Goal: Information Seeking & Learning: Find specific fact

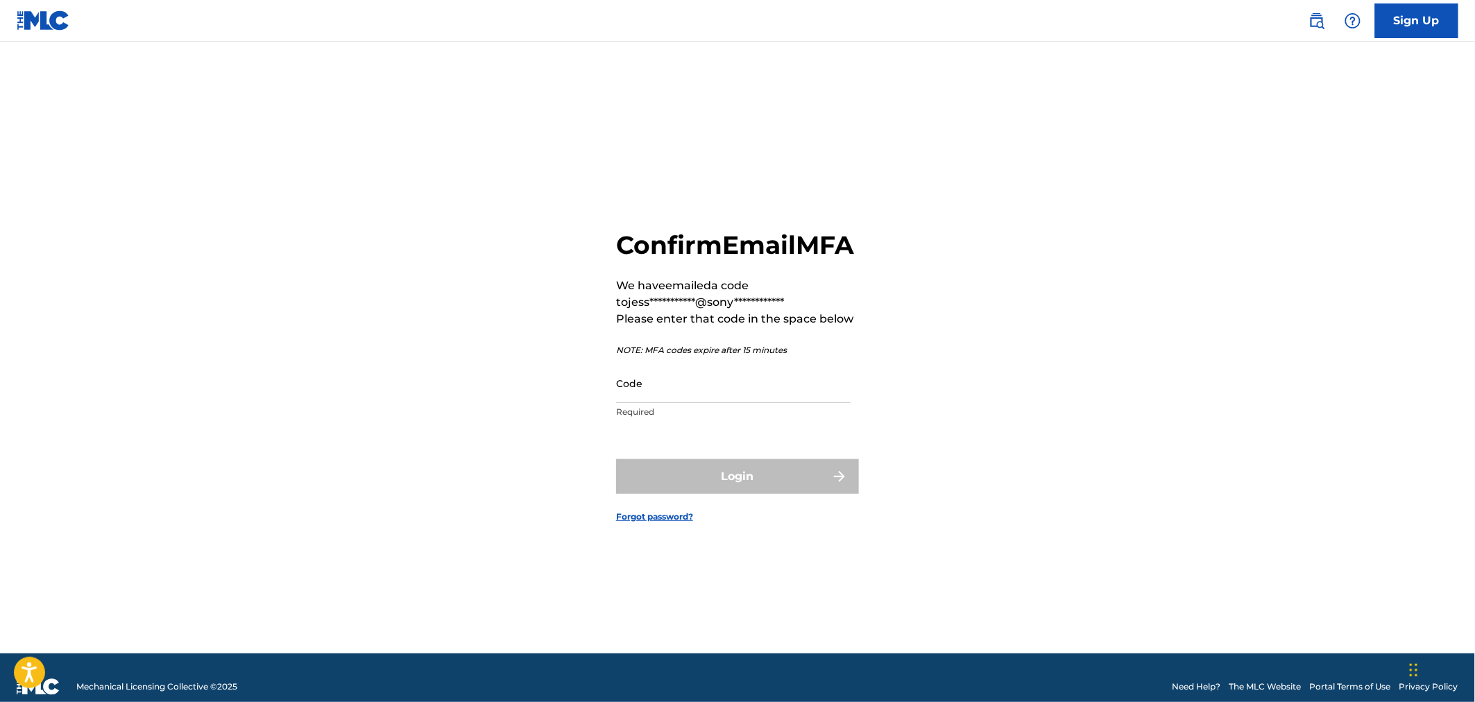
click at [653, 389] on input "Code" at bounding box center [733, 384] width 234 height 40
paste input "504349"
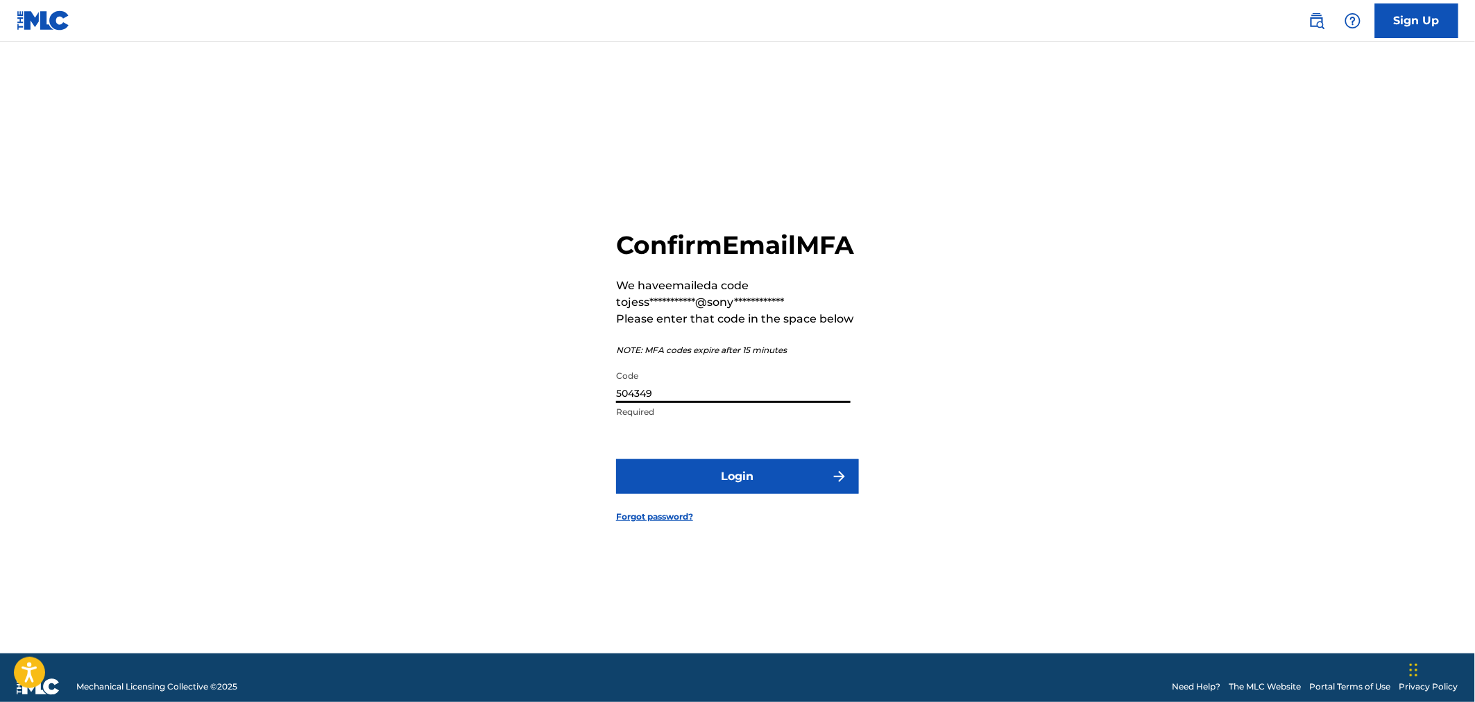
type input "504349"
click at [719, 483] on button "Login" at bounding box center [737, 476] width 243 height 35
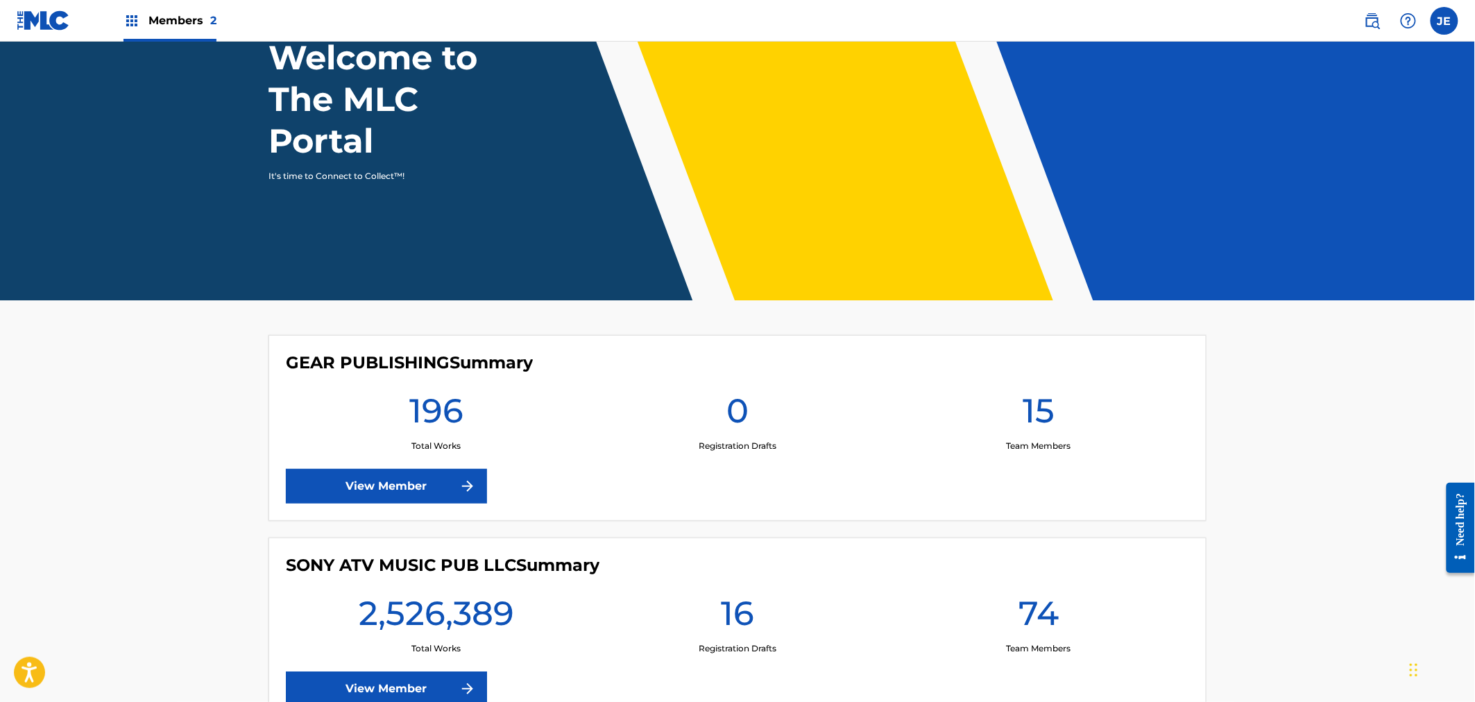
scroll to position [211, 0]
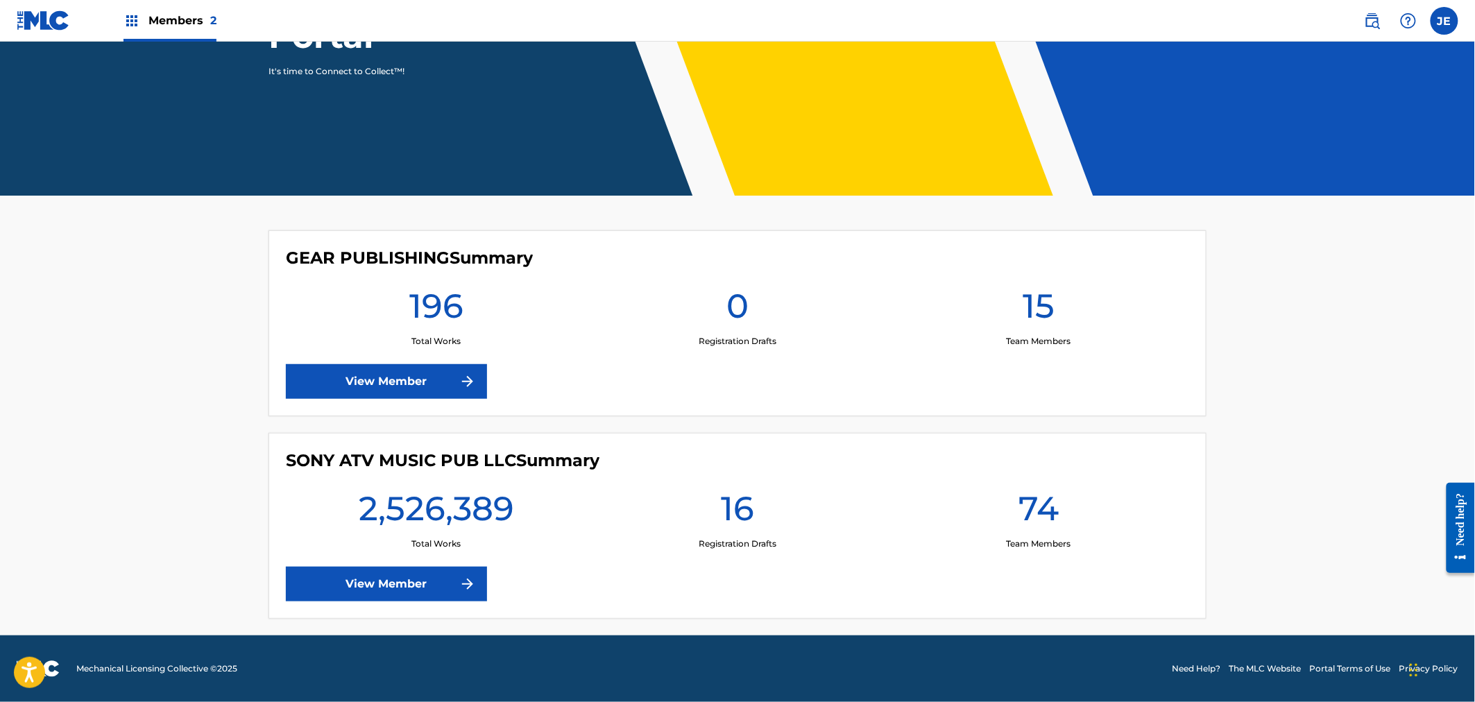
click at [413, 574] on link "View Member" at bounding box center [386, 584] width 201 height 35
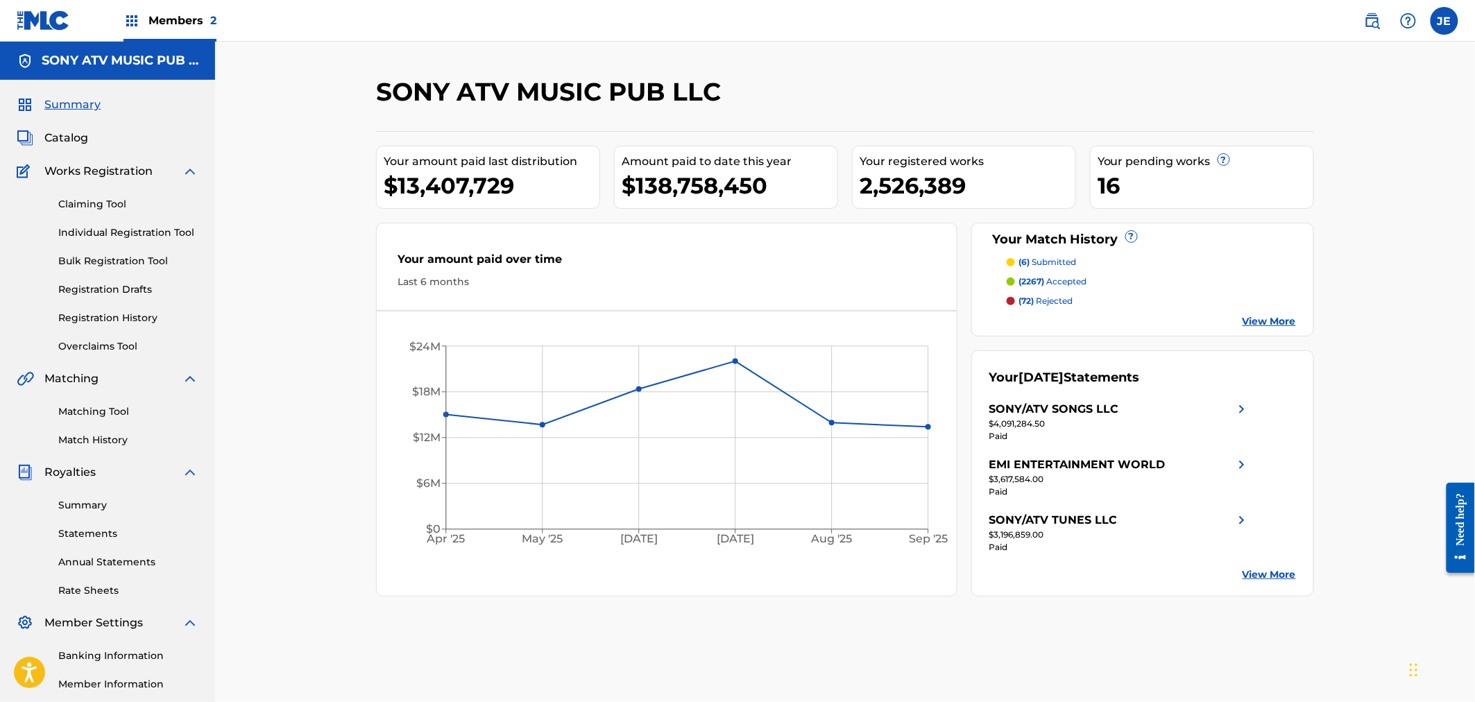
click at [80, 130] on span "Catalog" at bounding box center [66, 138] width 44 height 17
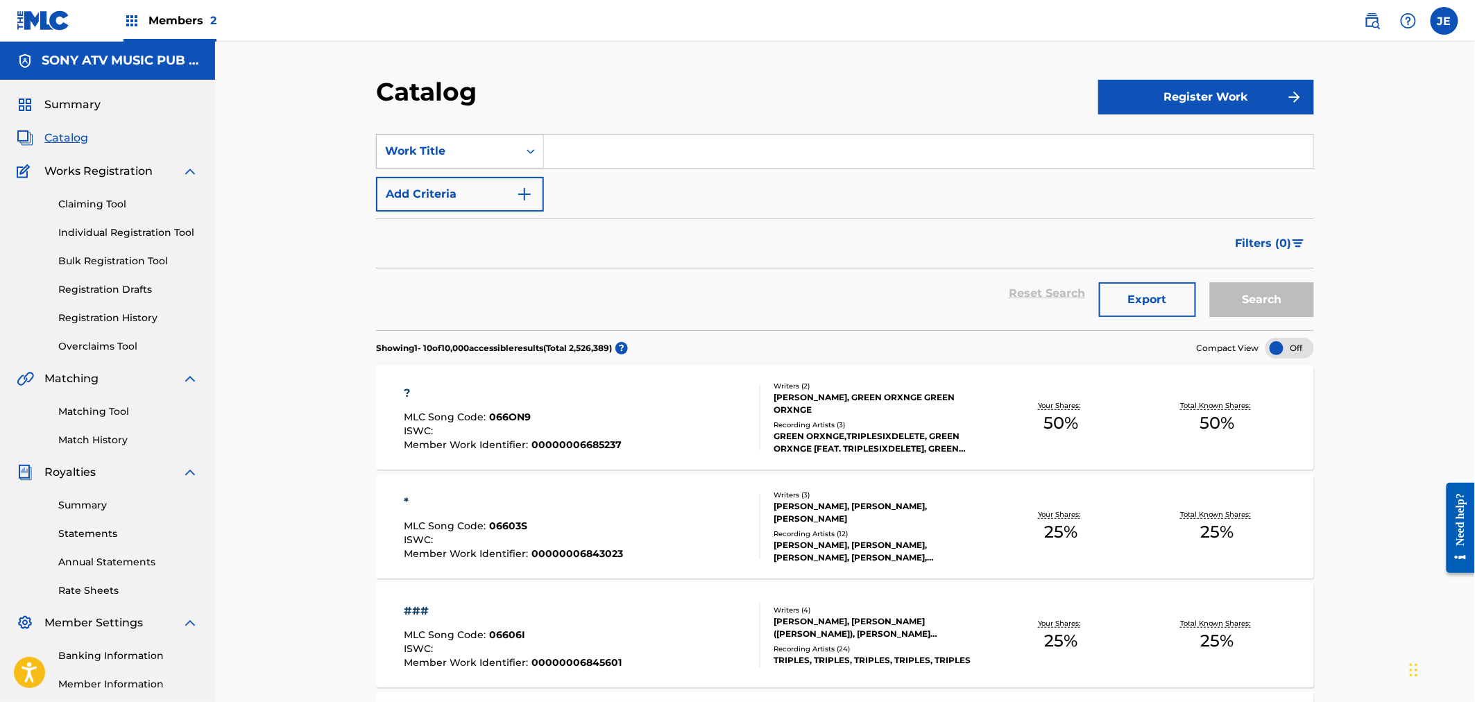
click at [493, 156] on div "Work Title" at bounding box center [447, 151] width 125 height 17
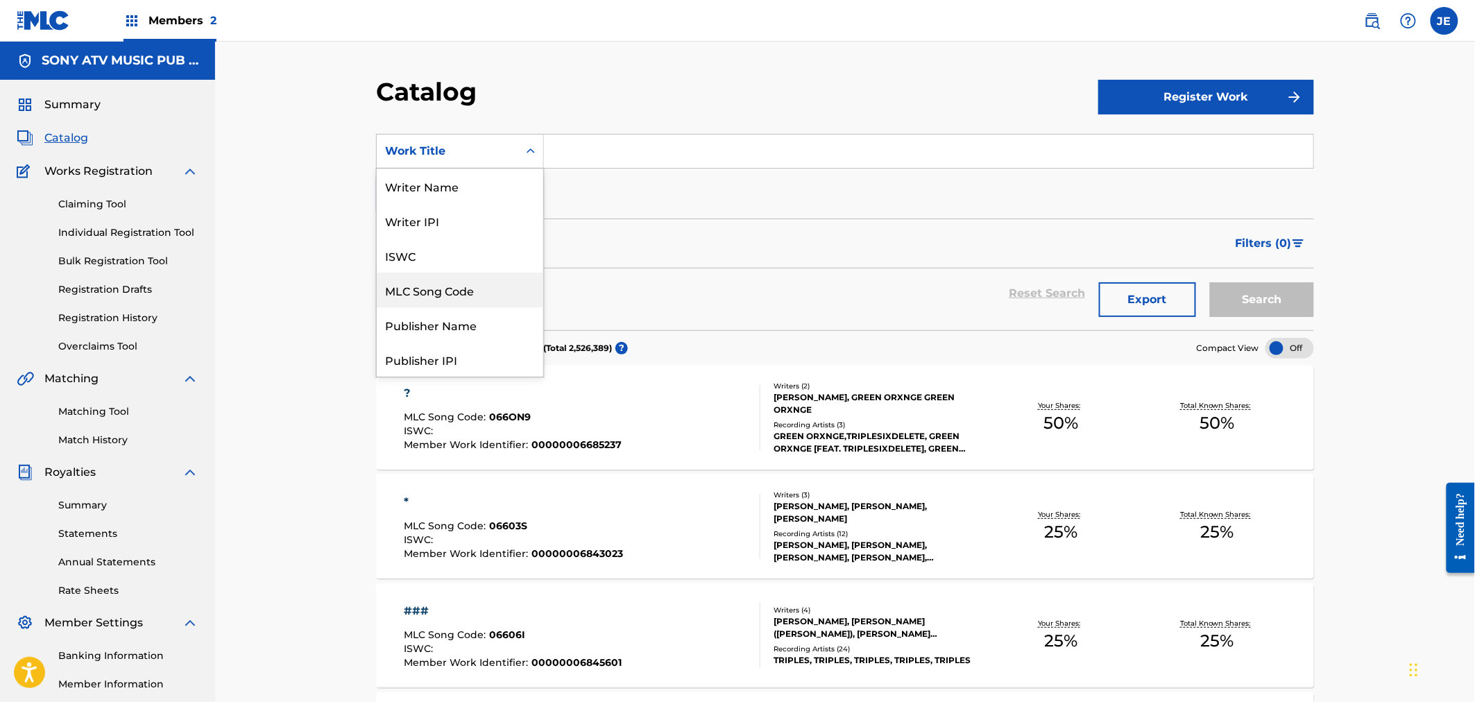
click at [459, 284] on div "MLC Song Code" at bounding box center [460, 290] width 166 height 35
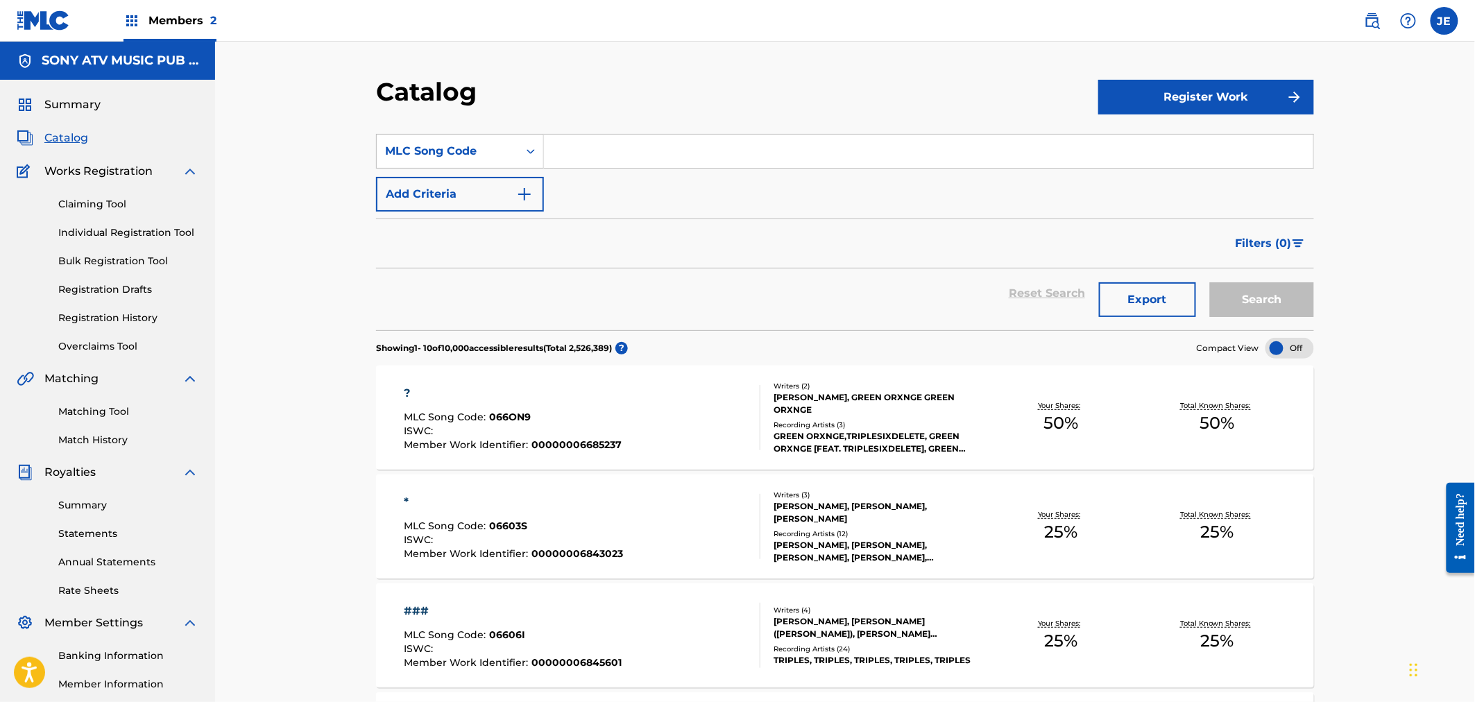
click at [576, 170] on div "SearchWithCriteriad5f27767-9e7a-4198-a653-0d55b8e109fe MLC Song Code Add Criter…" at bounding box center [845, 173] width 938 height 78
click at [608, 162] on input "Search Form" at bounding box center [928, 151] width 769 height 33
paste input "8A2JZ5"
type input "8A2JZ5"
click at [1219, 287] on button "Search" at bounding box center [1262, 299] width 104 height 35
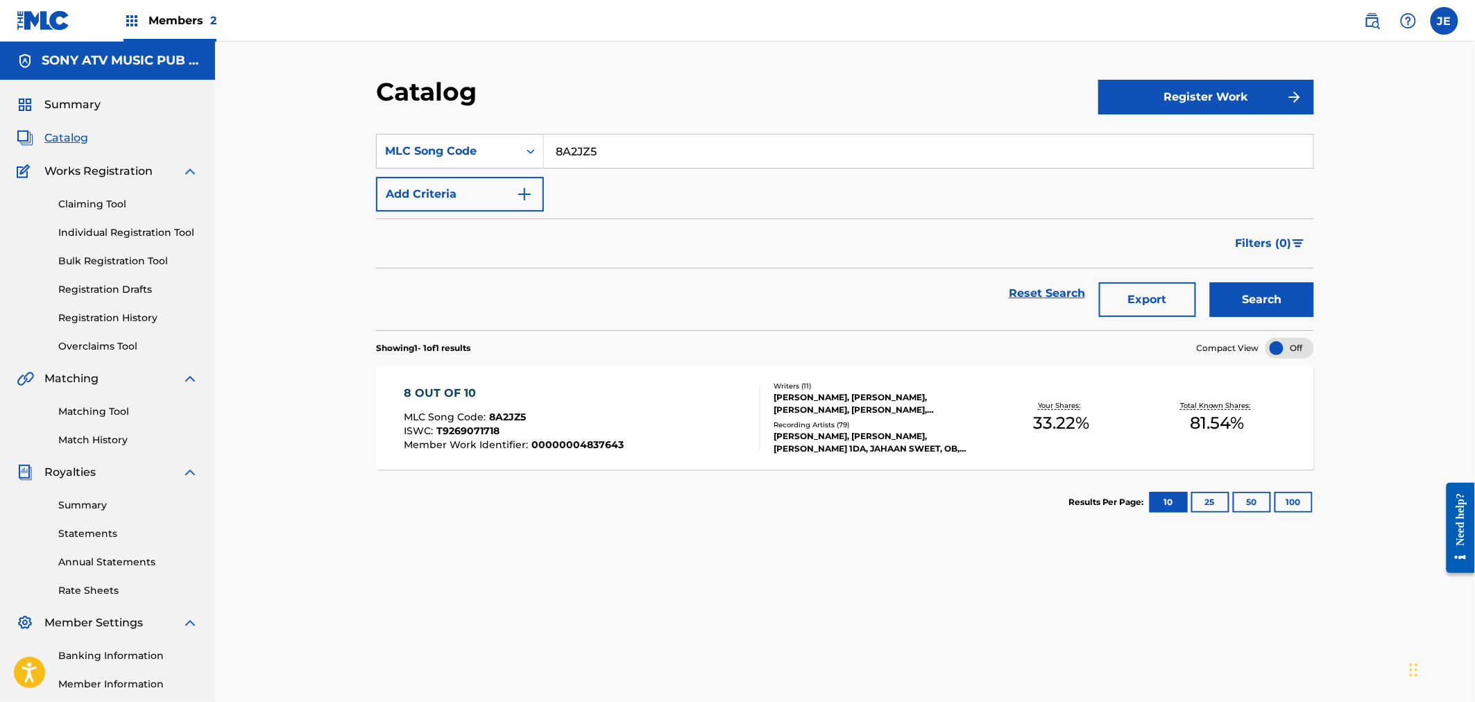
click at [729, 407] on div "8 OUT OF 10 MLC Song Code : 8A2JZ5 ISWC : T9269071718 Member Work Identifier : …" at bounding box center [582, 417] width 357 height 65
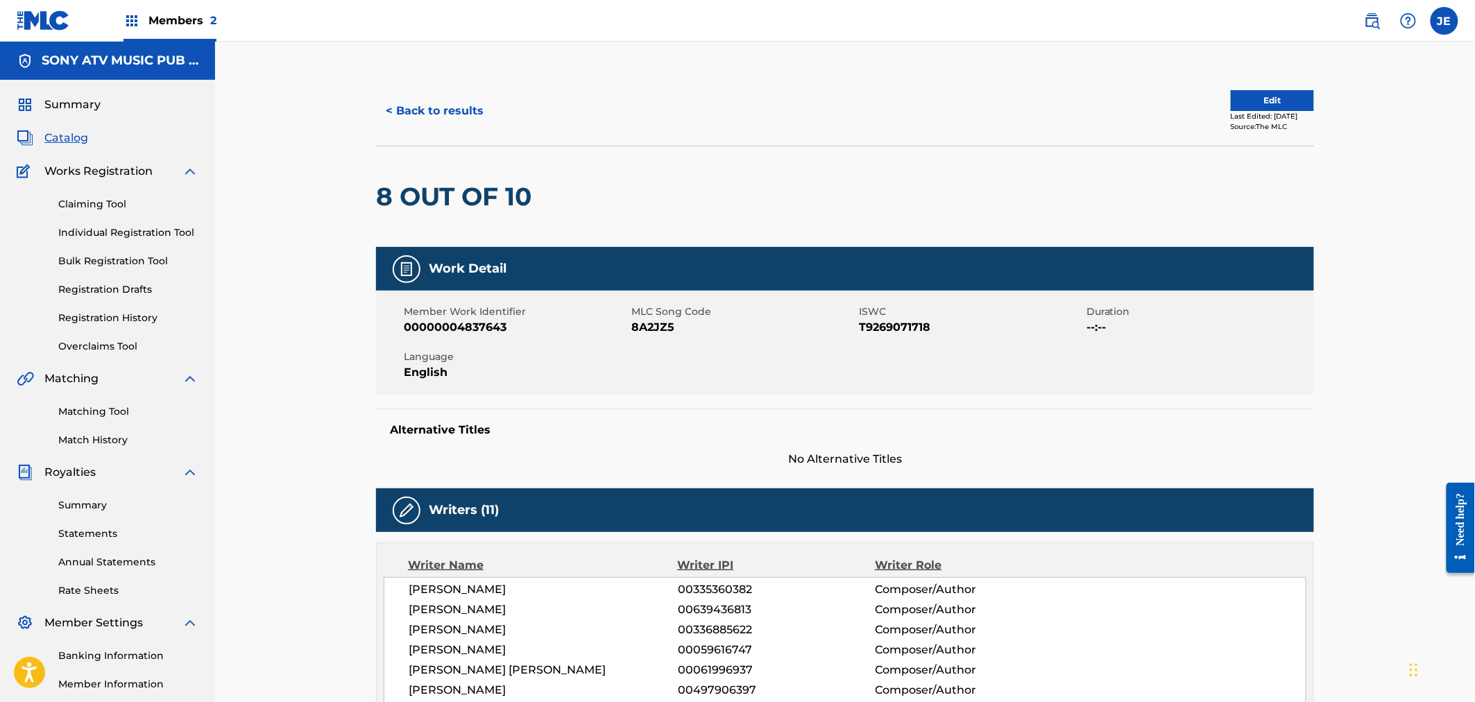
click at [442, 122] on button "< Back to results" at bounding box center [434, 111] width 117 height 35
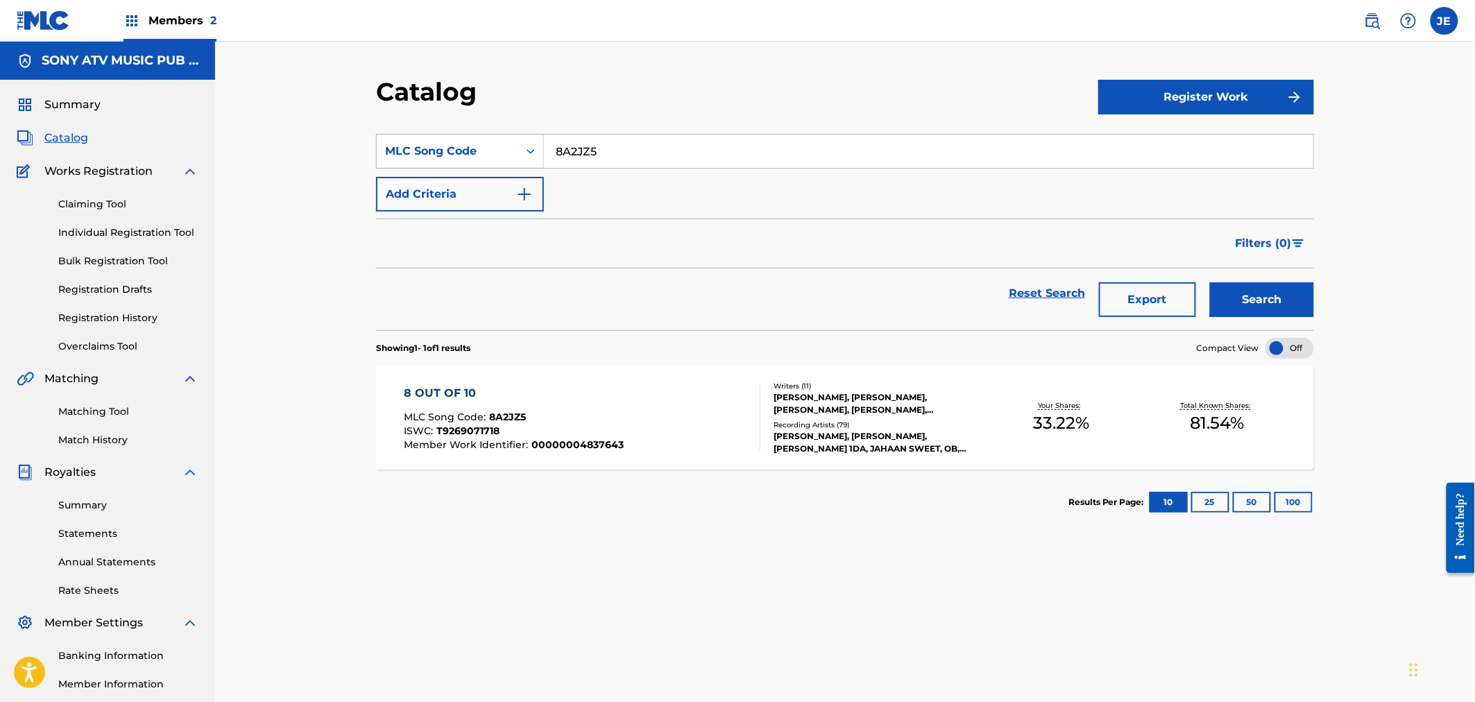
drag, startPoint x: 622, startPoint y: 153, endPoint x: 456, endPoint y: 146, distance: 165.9
click at [463, 146] on div "SearchWithCriteriad5f27767-9e7a-4198-a653-0d55b8e109fe MLC Song Code 8A2JZ5" at bounding box center [845, 151] width 938 height 35
paste input "4233413"
click at [1288, 296] on button "Search" at bounding box center [1262, 299] width 104 height 35
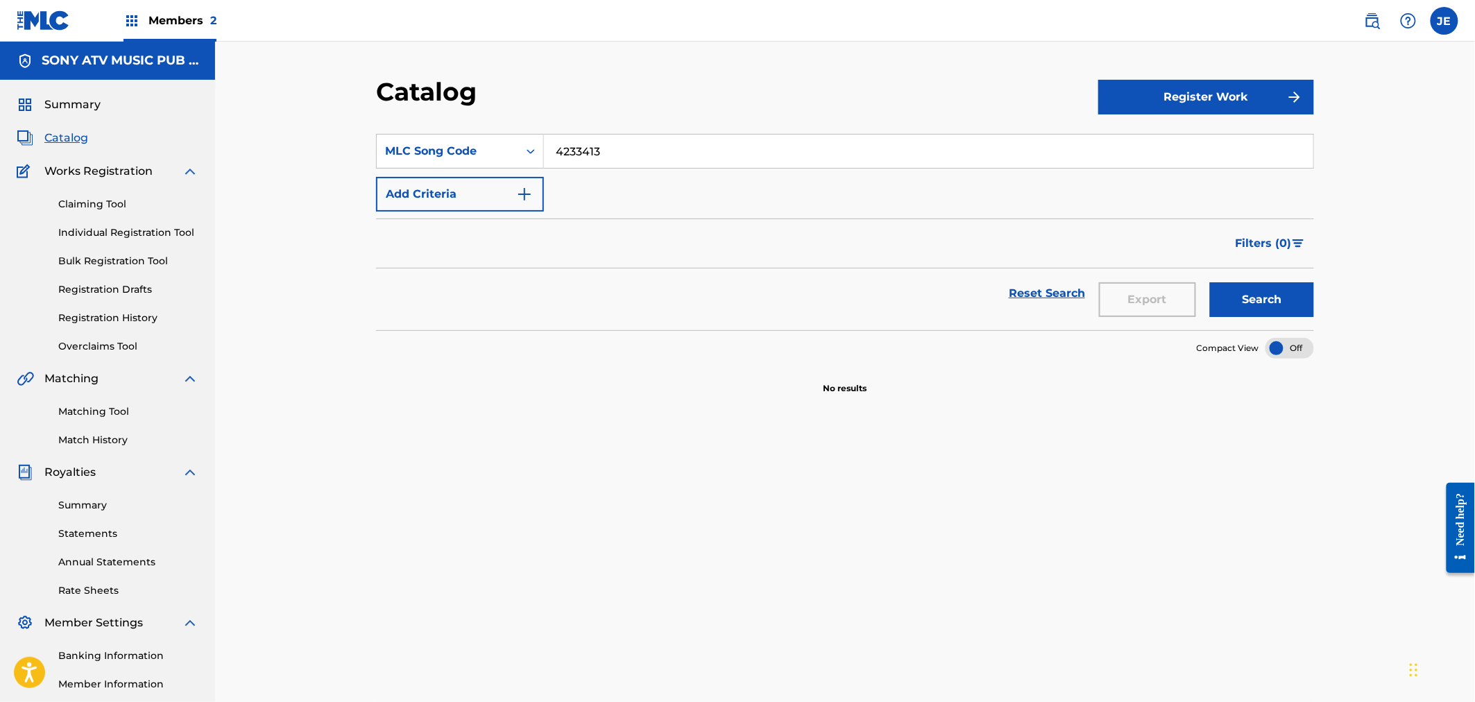
click at [612, 148] on input "4233413" at bounding box center [928, 151] width 769 height 33
drag, startPoint x: 496, startPoint y: 128, endPoint x: 526, endPoint y: 130, distance: 29.9
click at [486, 127] on section "SearchWithCriteriad5f27767-9e7a-4198-a653-0d55b8e109fe MLC Song Code 4233413 Ad…" at bounding box center [845, 223] width 938 height 213
paste input "PV7KDH"
type input "PV7KDH"
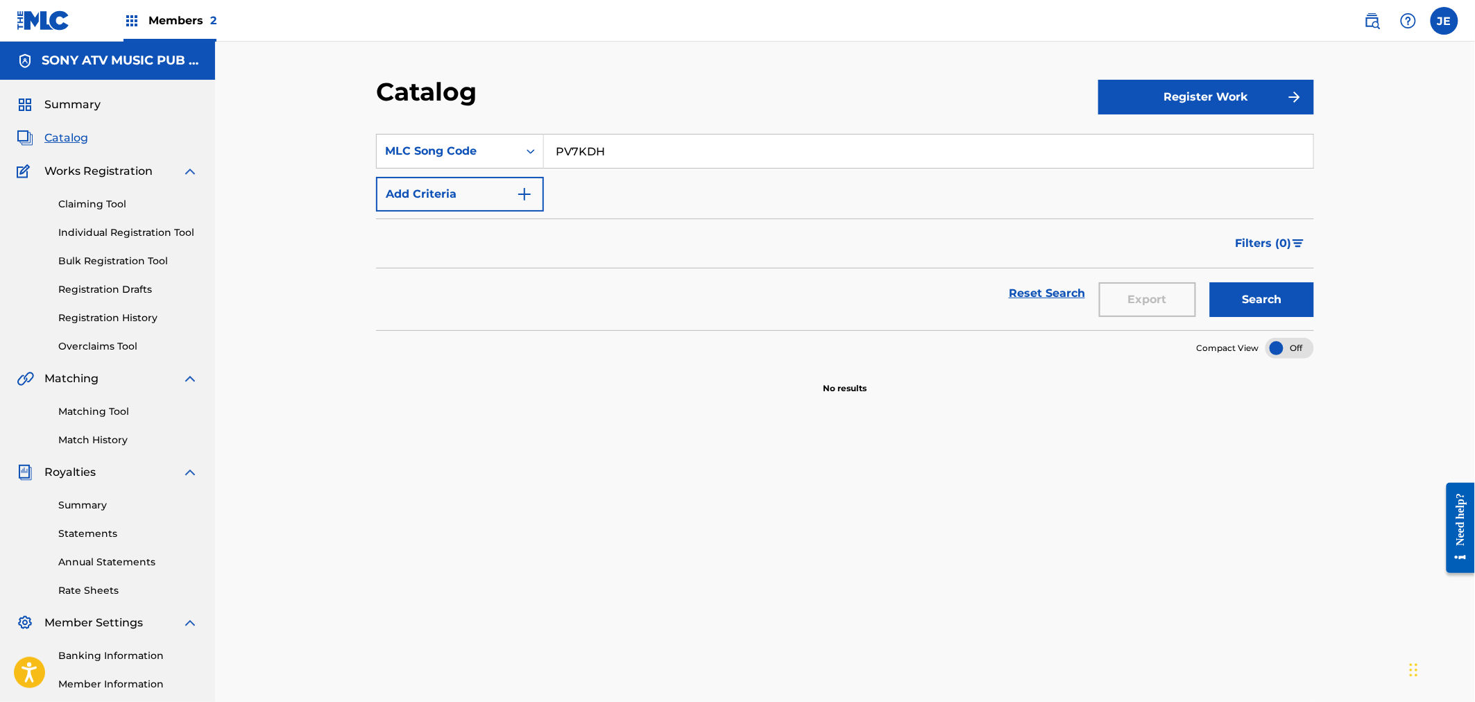
click at [1277, 309] on button "Search" at bounding box center [1262, 299] width 104 height 35
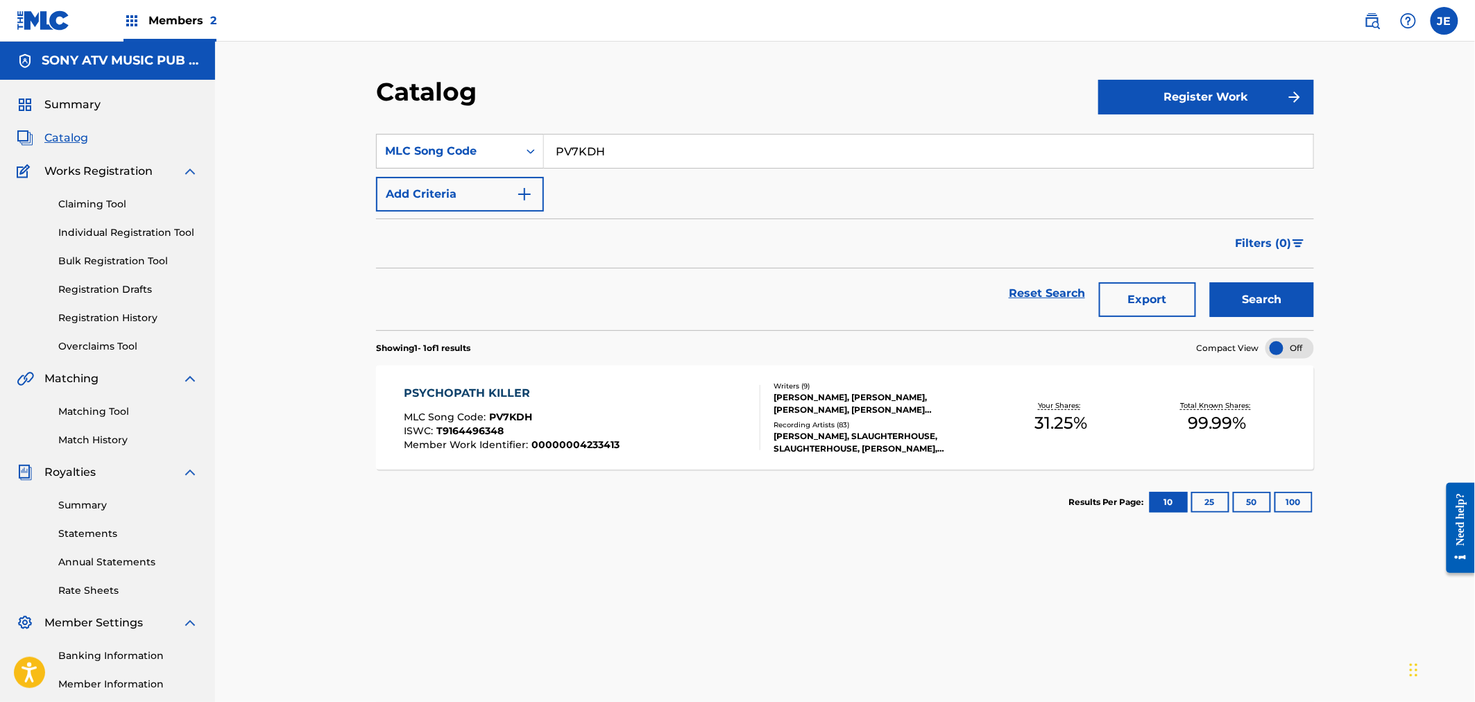
click at [549, 406] on div "PSYCHOPATH KILLER MLC Song Code : PV7KDH ISWC : T9164496348 Member Work Identif…" at bounding box center [512, 417] width 216 height 65
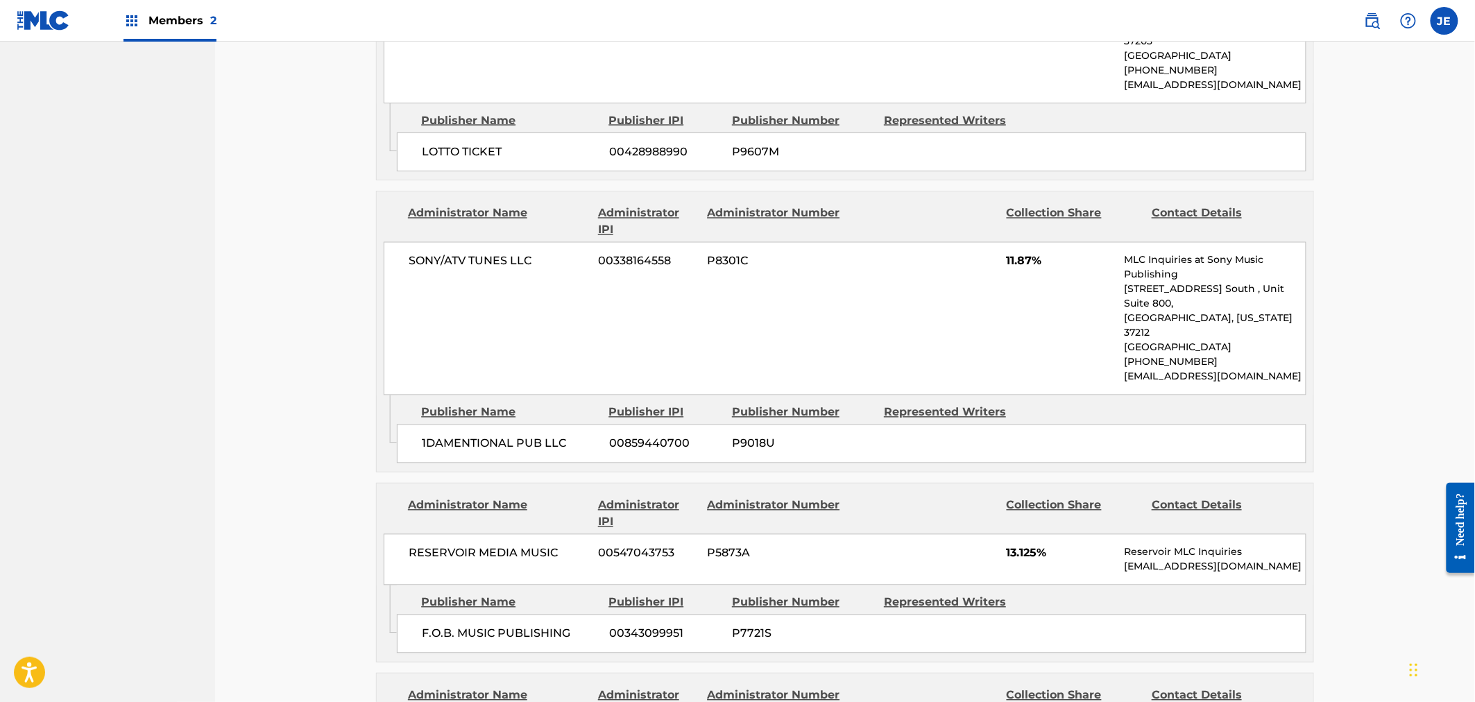
scroll to position [694, 0]
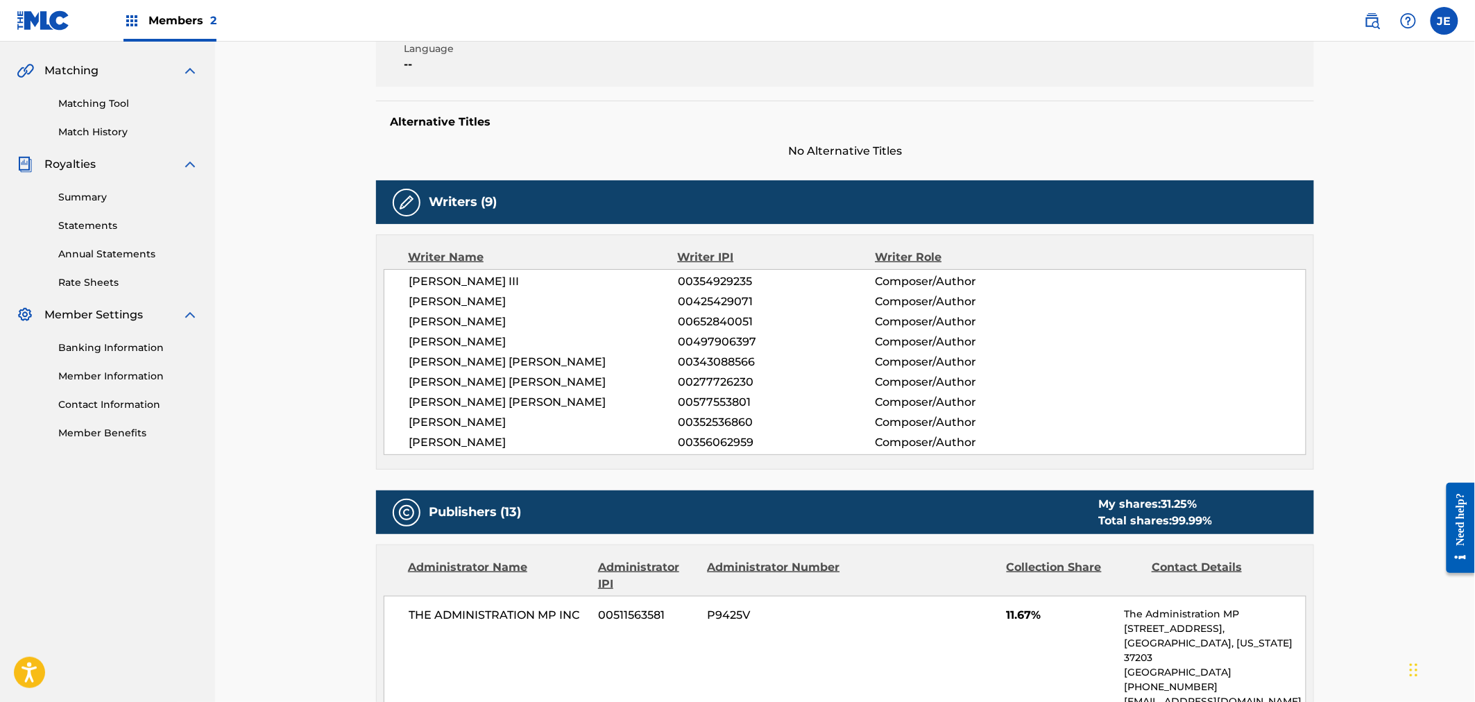
scroll to position [0, 0]
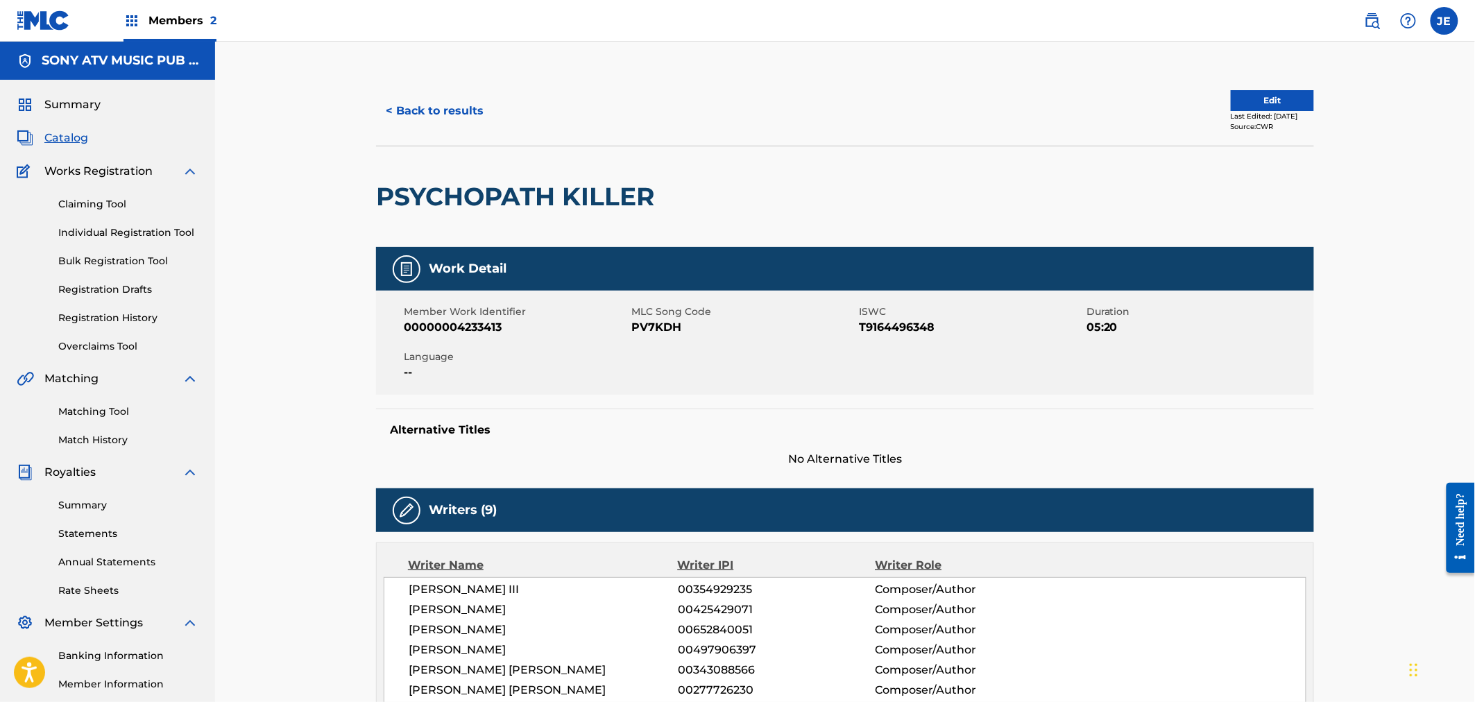
click at [424, 108] on button "< Back to results" at bounding box center [434, 111] width 117 height 35
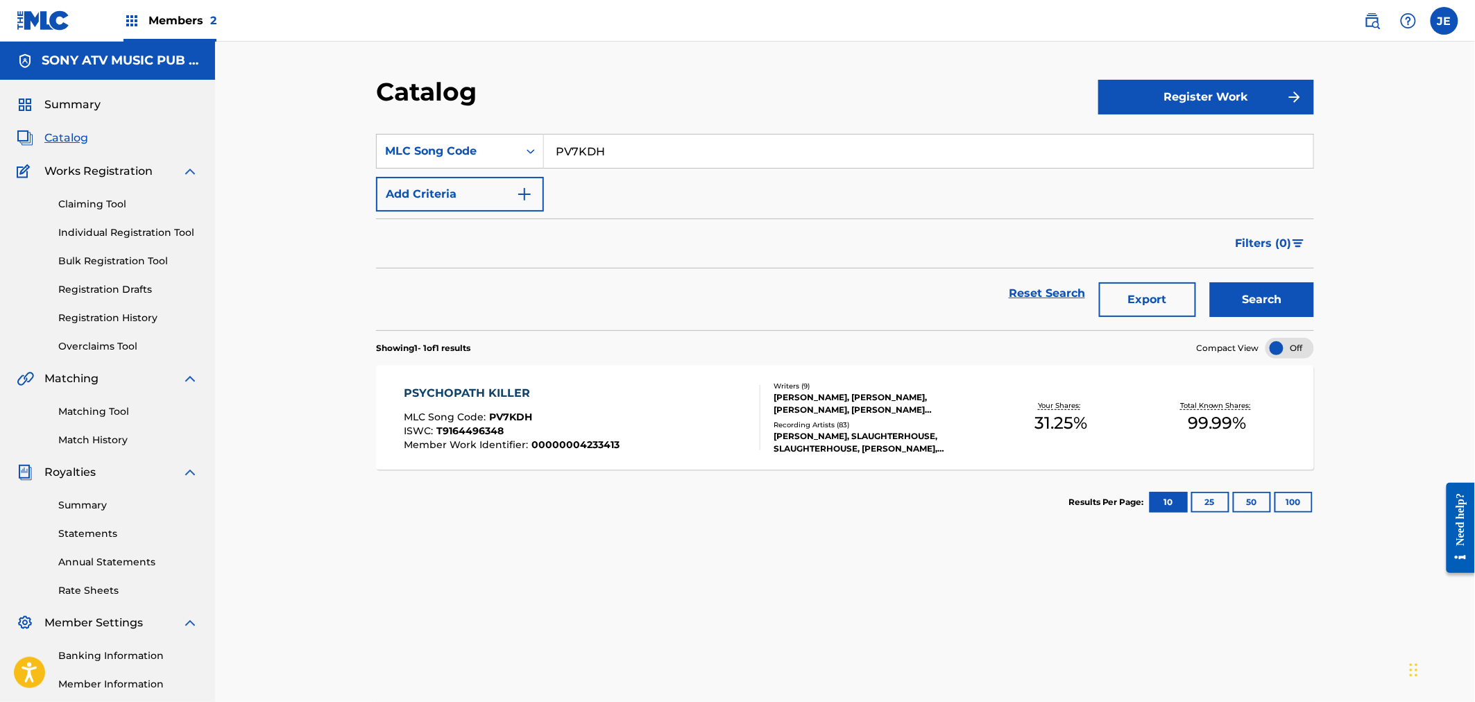
drag, startPoint x: 642, startPoint y: 142, endPoint x: 470, endPoint y: 118, distance: 174.4
click at [524, 133] on section "SearchWithCriteriad5f27767-9e7a-4198-a653-0d55b8e109fe MLC Song Code PV7KDH Add…" at bounding box center [845, 223] width 938 height 213
paste input "BW7K"
type input "PVBW7K"
click at [1268, 294] on button "Search" at bounding box center [1262, 299] width 104 height 35
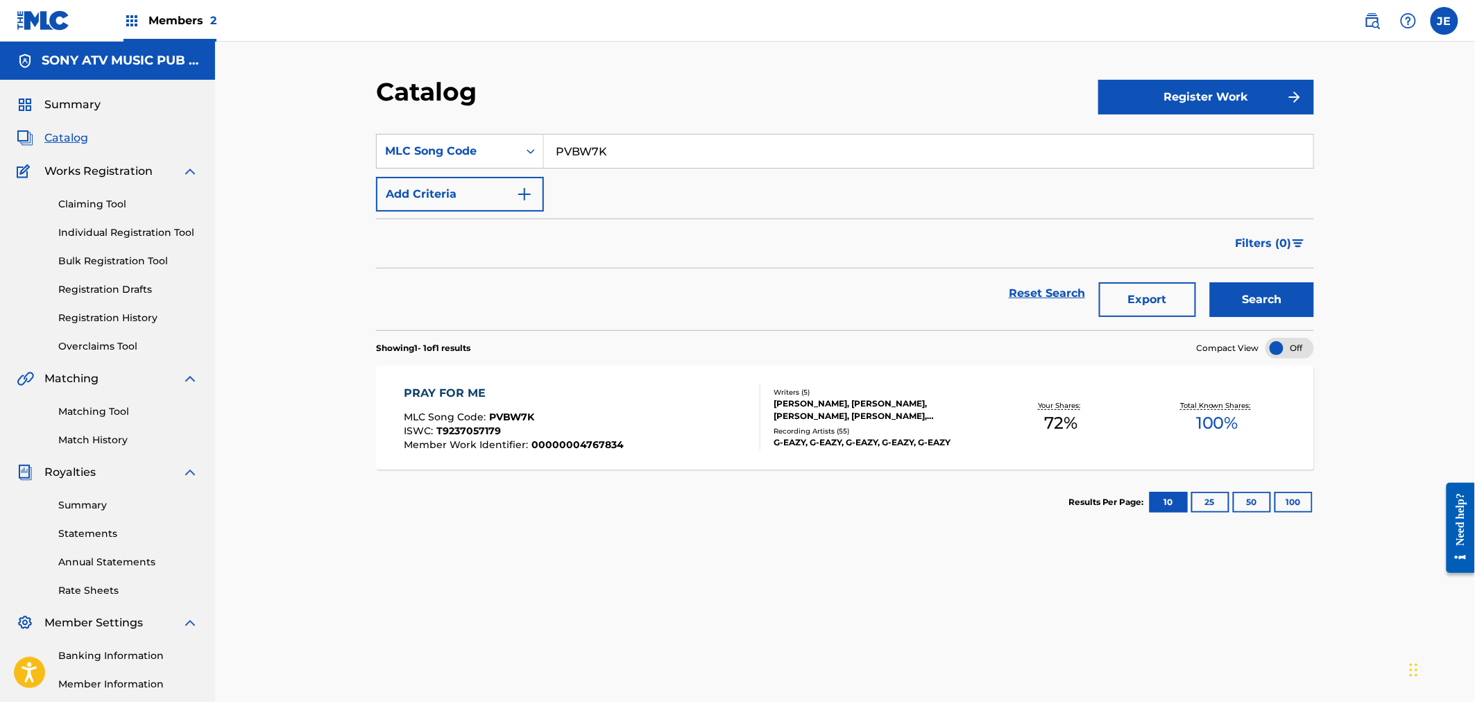
click at [590, 420] on div "MLC Song Code : PVBW7K" at bounding box center [514, 419] width 220 height 14
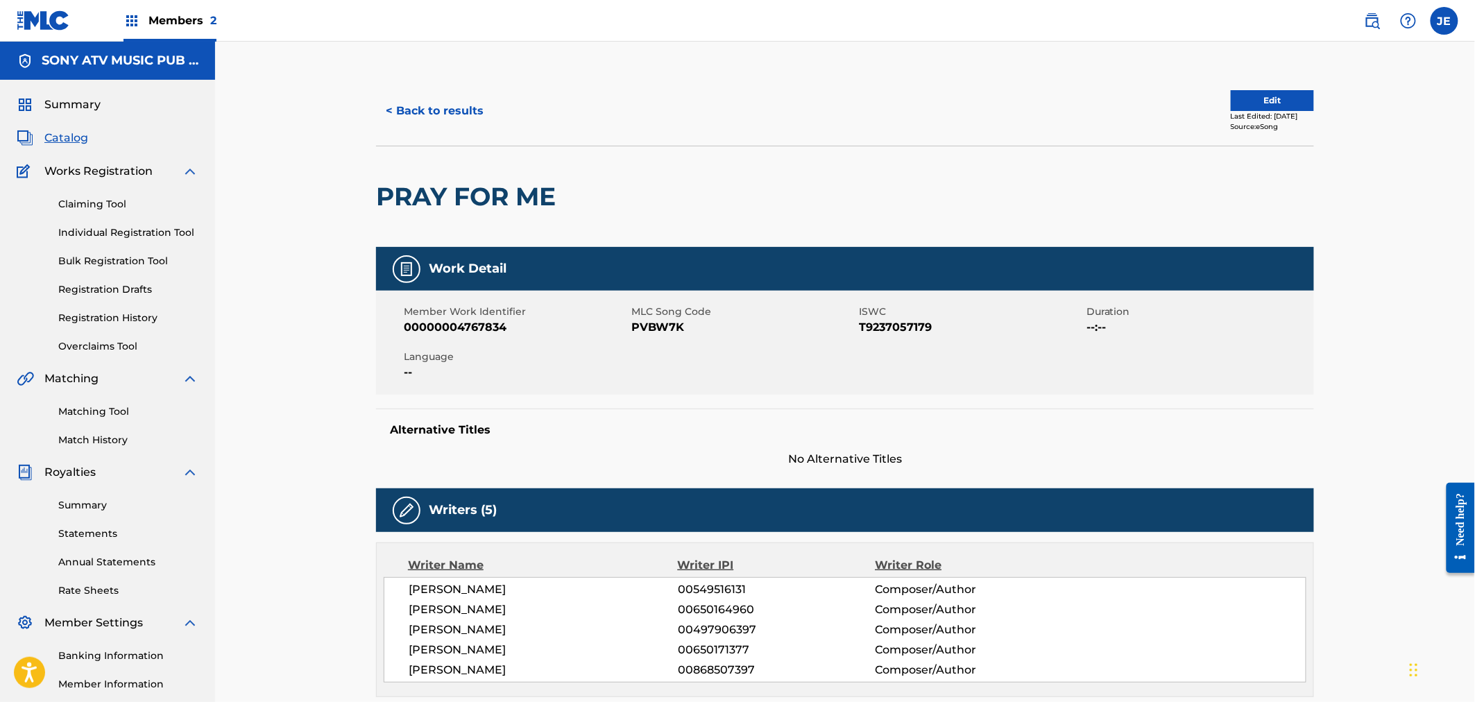
click at [482, 112] on button "< Back to results" at bounding box center [434, 111] width 117 height 35
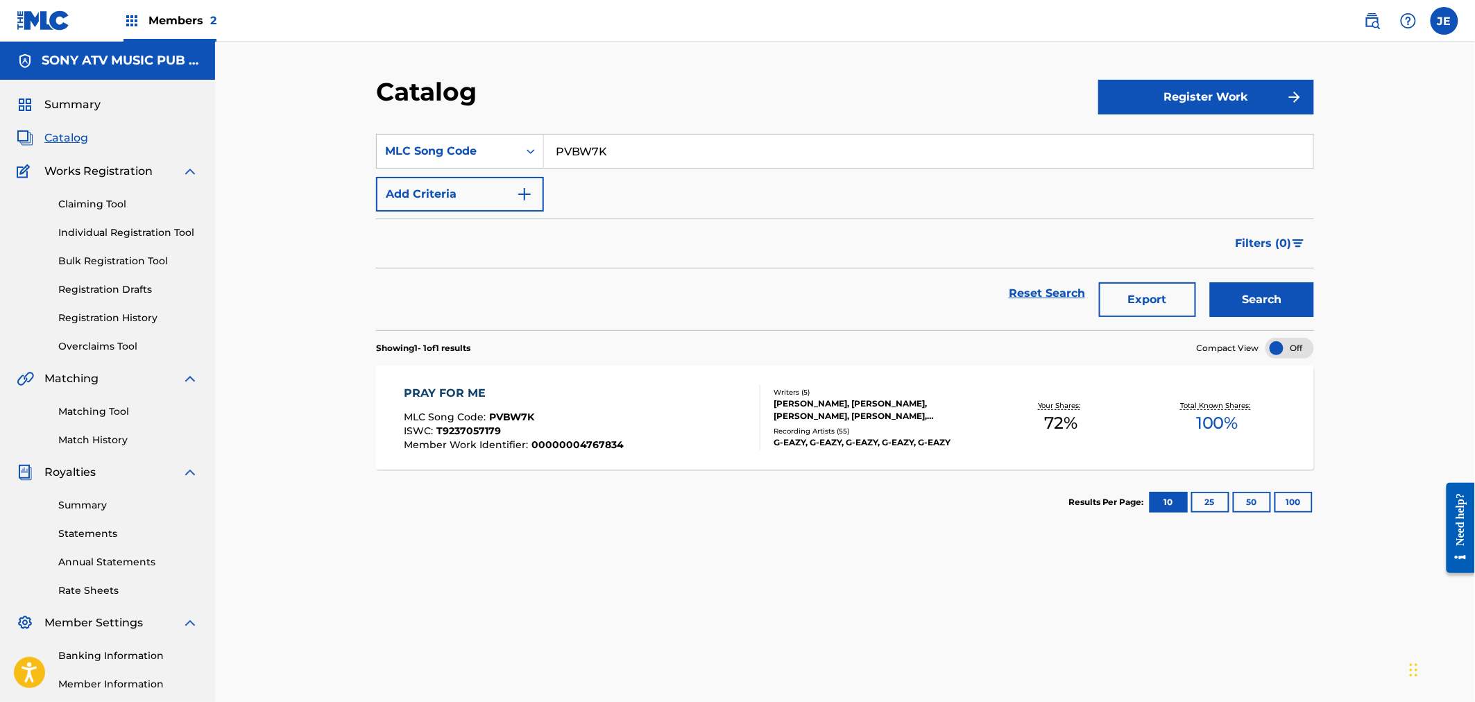
drag, startPoint x: 613, startPoint y: 144, endPoint x: 553, endPoint y: 143, distance: 60.4
click at [552, 143] on input "PVBW7K" at bounding box center [928, 151] width 769 height 33
paste input "7KDH"
type input "PV7KDH"
click at [1257, 309] on button "Search" at bounding box center [1262, 299] width 104 height 35
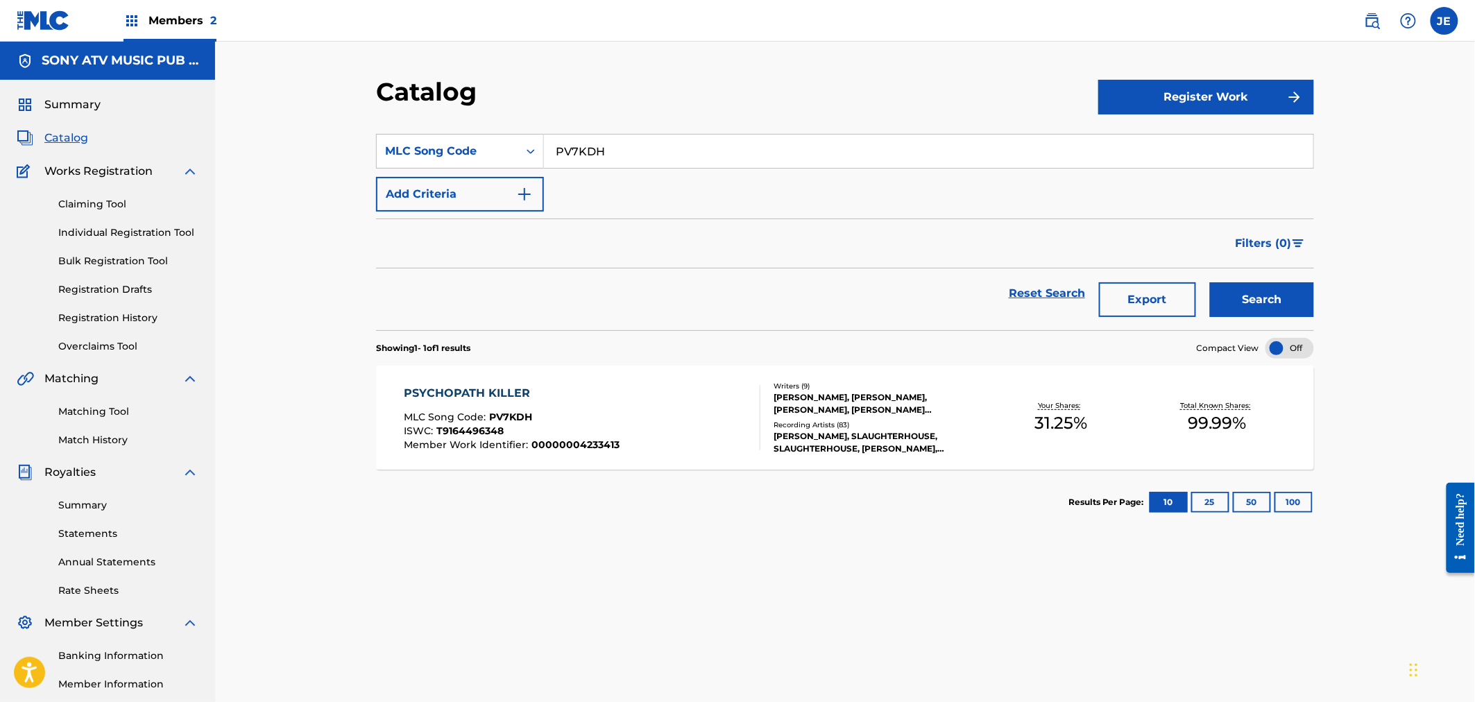
click at [605, 406] on div "PSYCHOPATH KILLER MLC Song Code : PV7KDH ISWC : T9164496348 Member Work Identif…" at bounding box center [512, 417] width 216 height 65
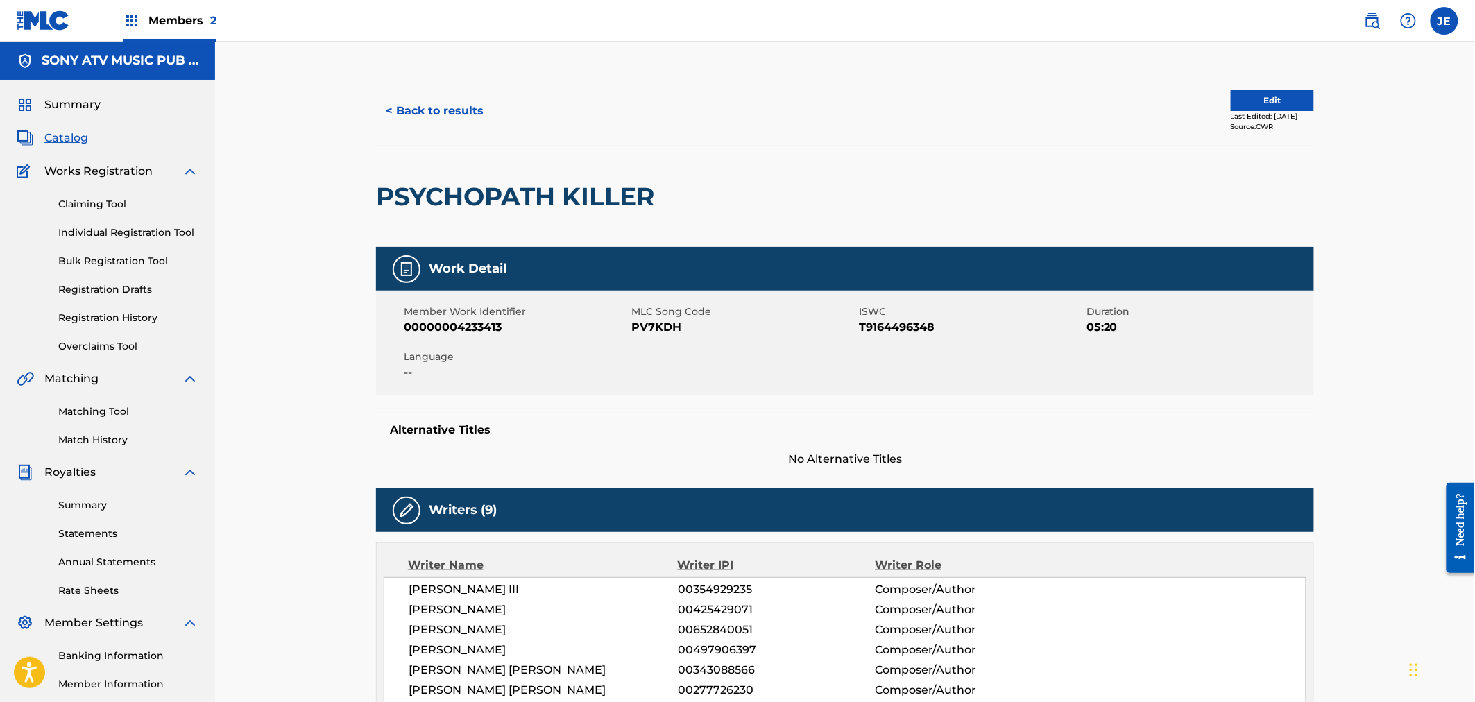
click at [419, 112] on button "< Back to results" at bounding box center [434, 111] width 117 height 35
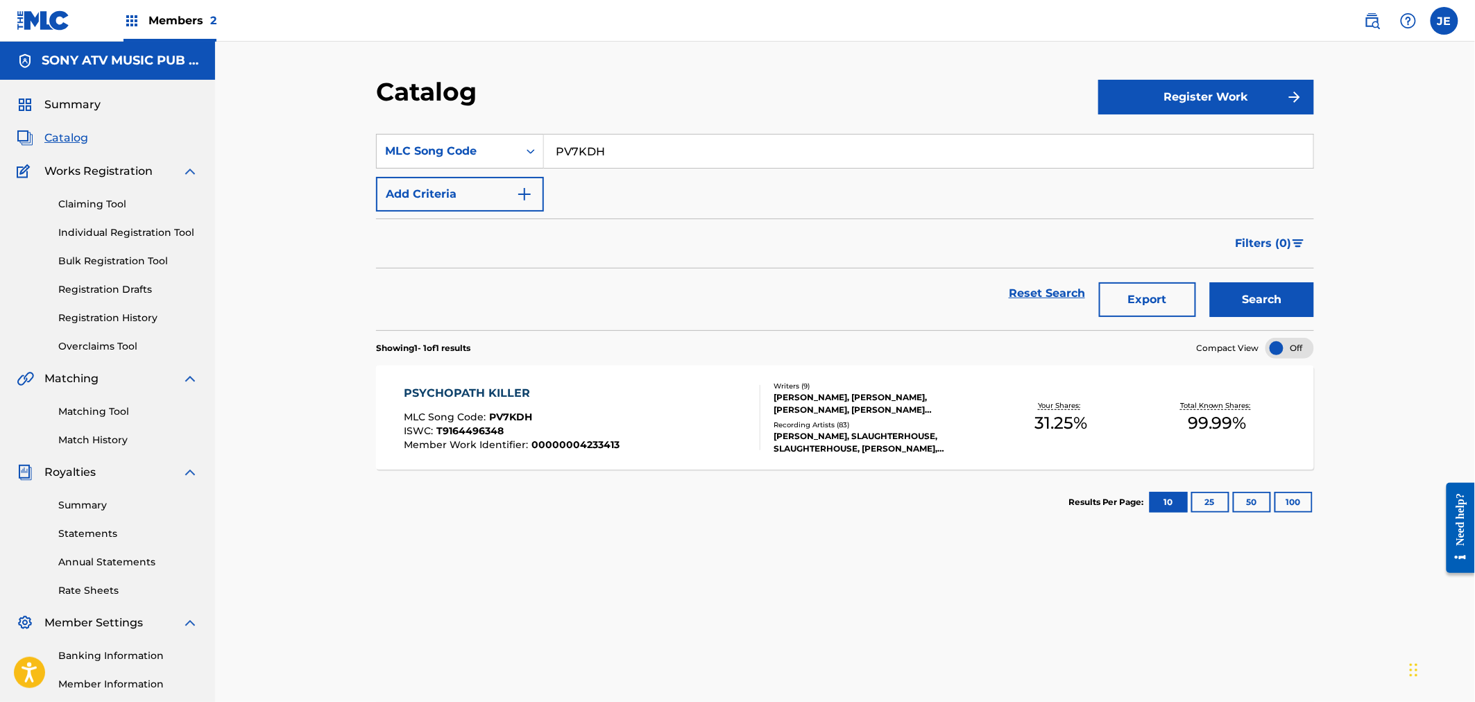
click at [805, 414] on div "[PERSON_NAME], [PERSON_NAME], [PERSON_NAME], [PERSON_NAME] [PERSON_NAME] [PERSO…" at bounding box center [879, 403] width 210 height 25
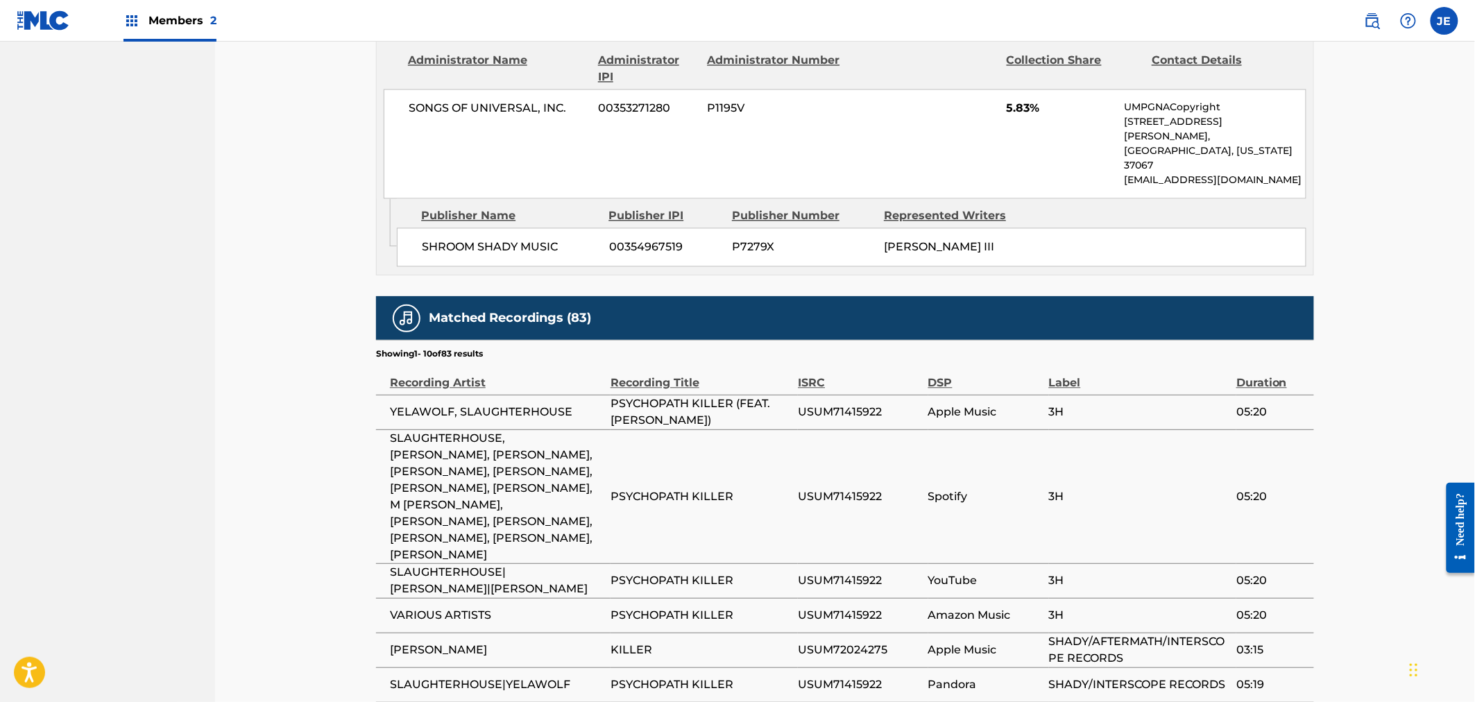
scroll to position [3492, 0]
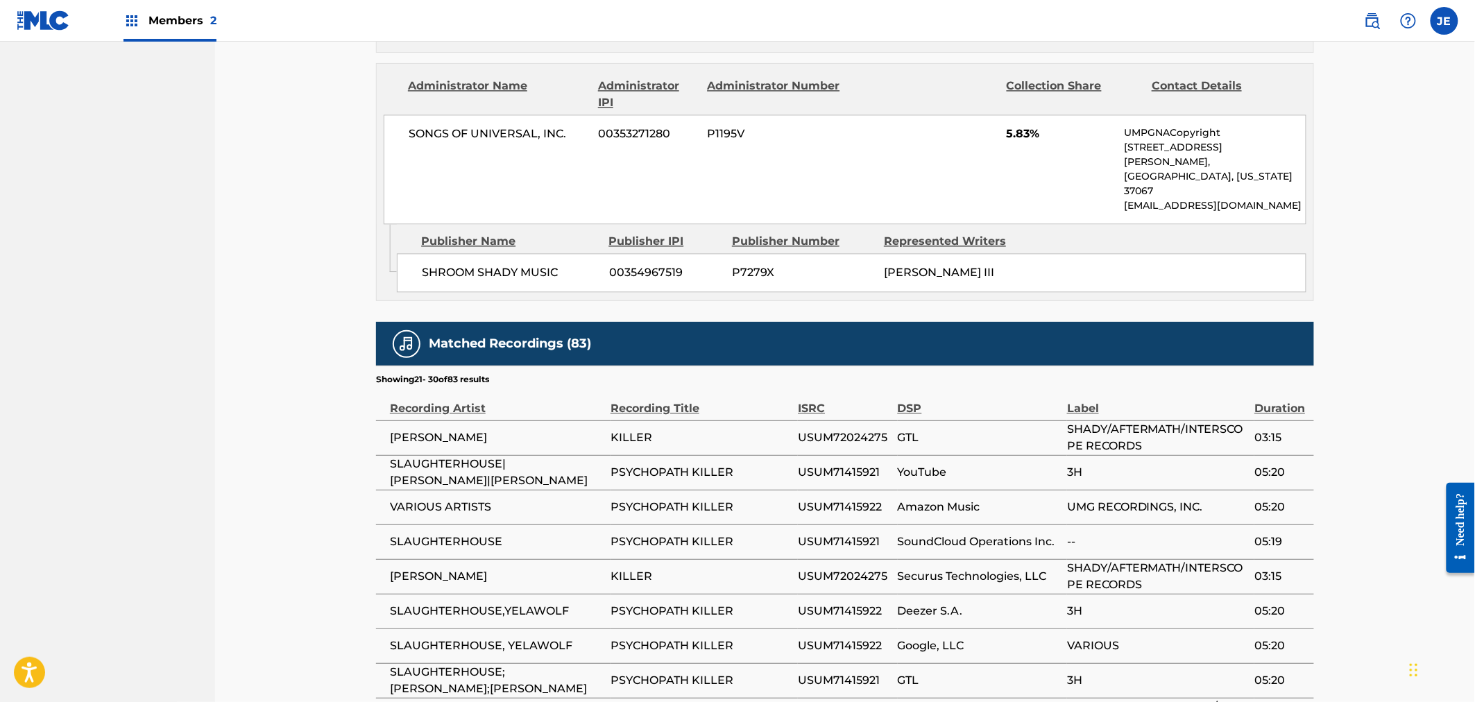
scroll to position [3426, 0]
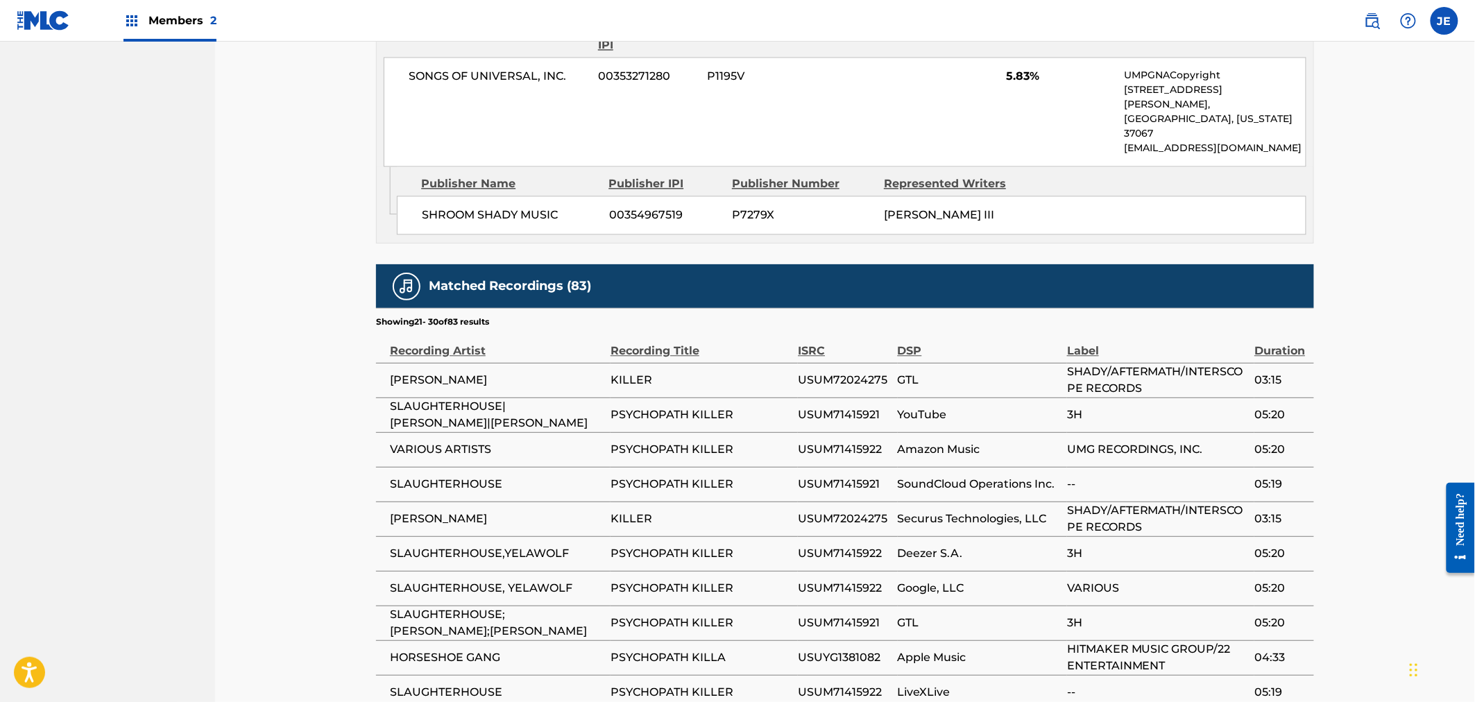
click at [836, 407] on span "USUM71415921" at bounding box center [844, 415] width 92 height 17
copy span "USUM71415921"
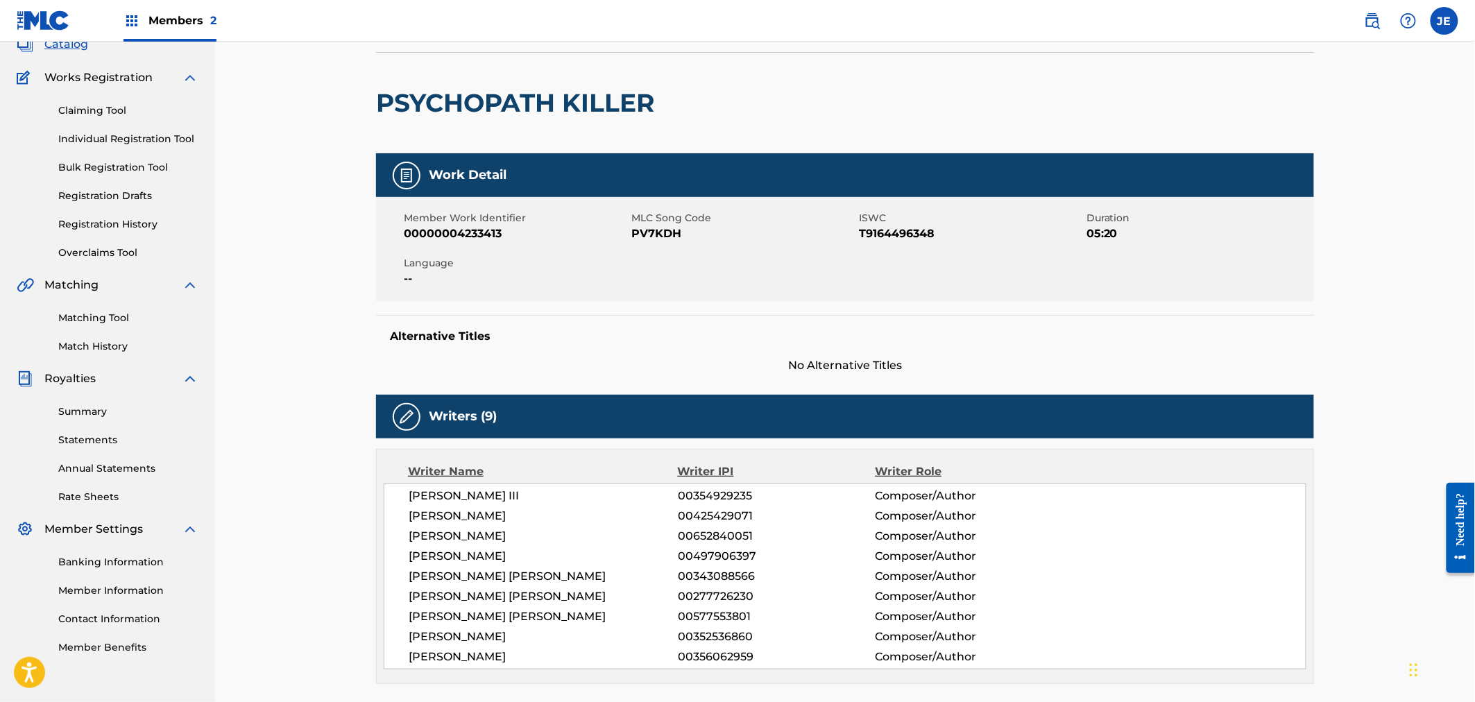
scroll to position [0, 0]
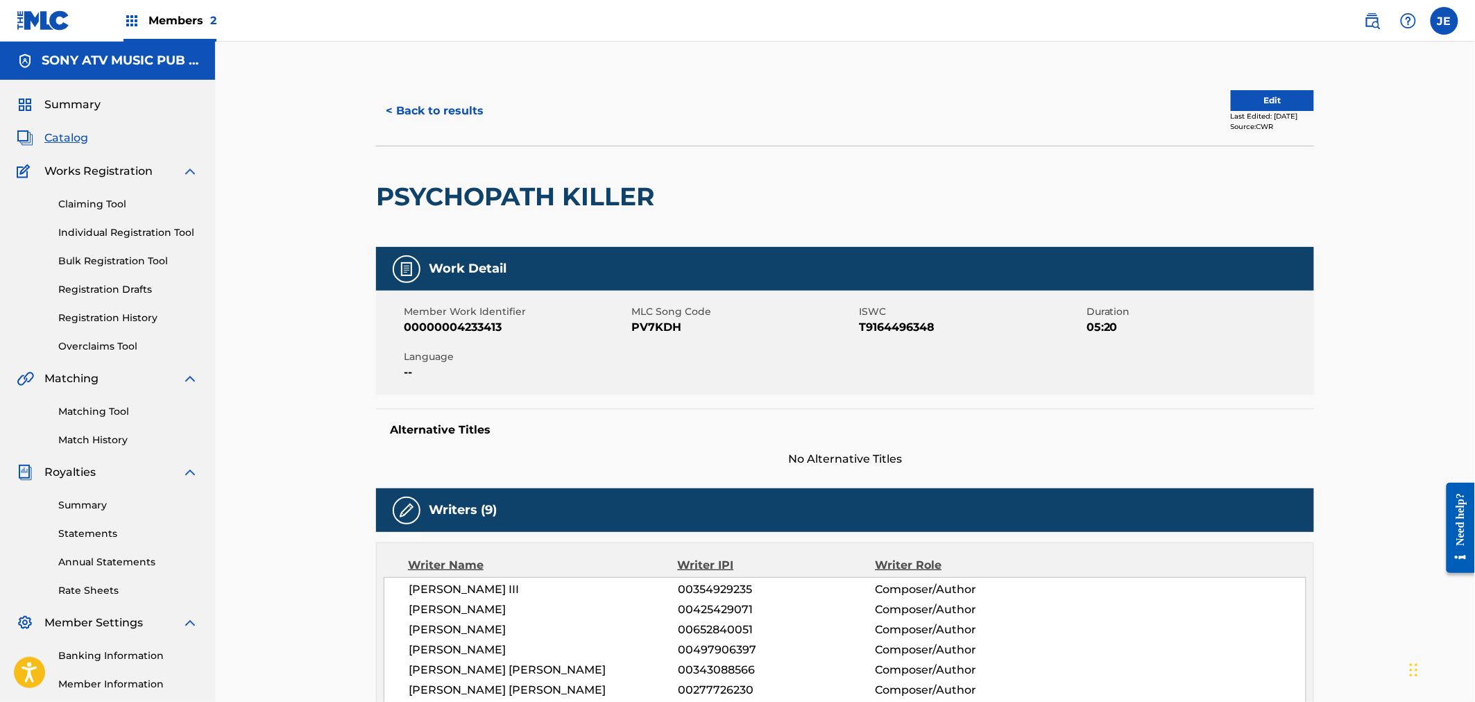
click at [436, 112] on button "< Back to results" at bounding box center [434, 111] width 117 height 35
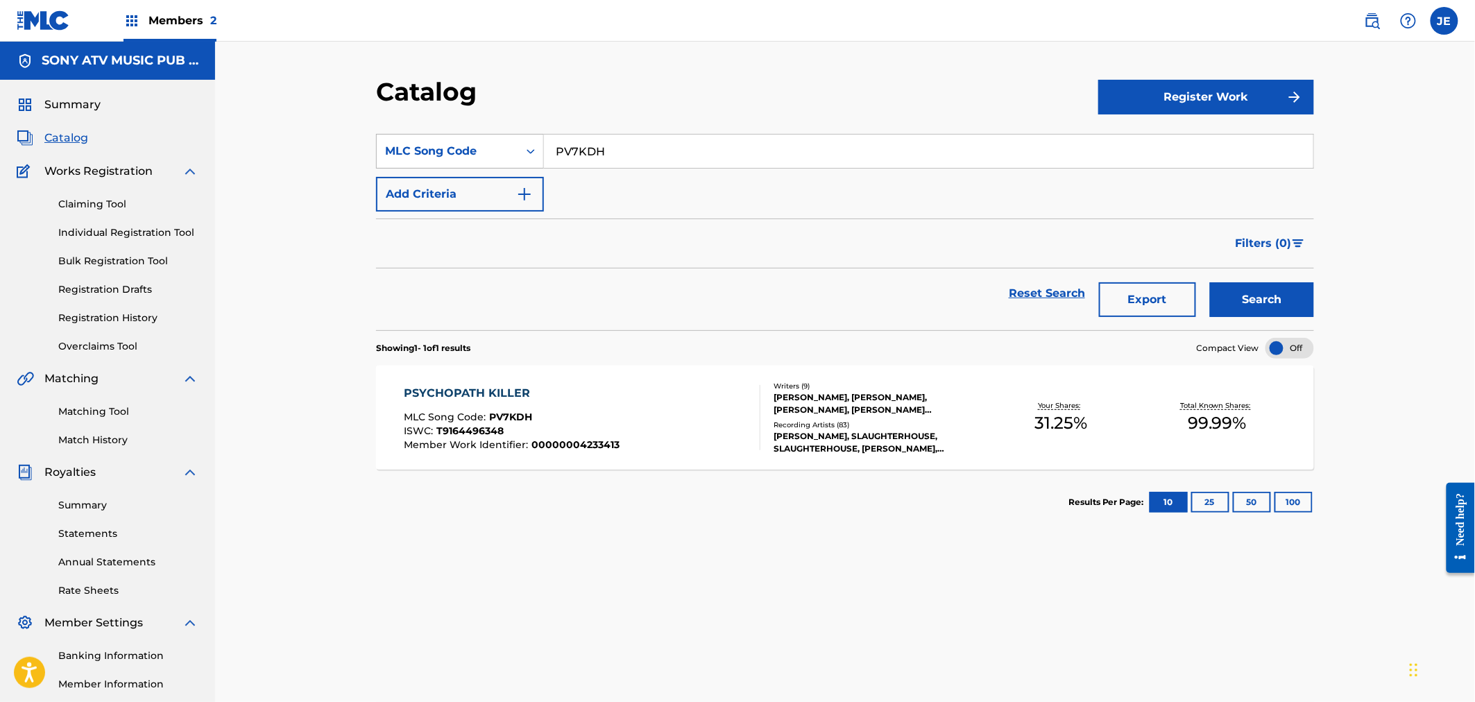
drag, startPoint x: 631, startPoint y: 143, endPoint x: 527, endPoint y: 144, distance: 104.1
click at [536, 144] on div "SearchWithCriteriad5f27767-9e7a-4198-a653-0d55b8e109fe MLC Song Code PV7KDH" at bounding box center [845, 151] width 938 height 35
paste input "8XSJ"
click at [1281, 287] on button "Search" at bounding box center [1262, 299] width 104 height 35
drag, startPoint x: 663, startPoint y: 135, endPoint x: 512, endPoint y: 135, distance: 151.2
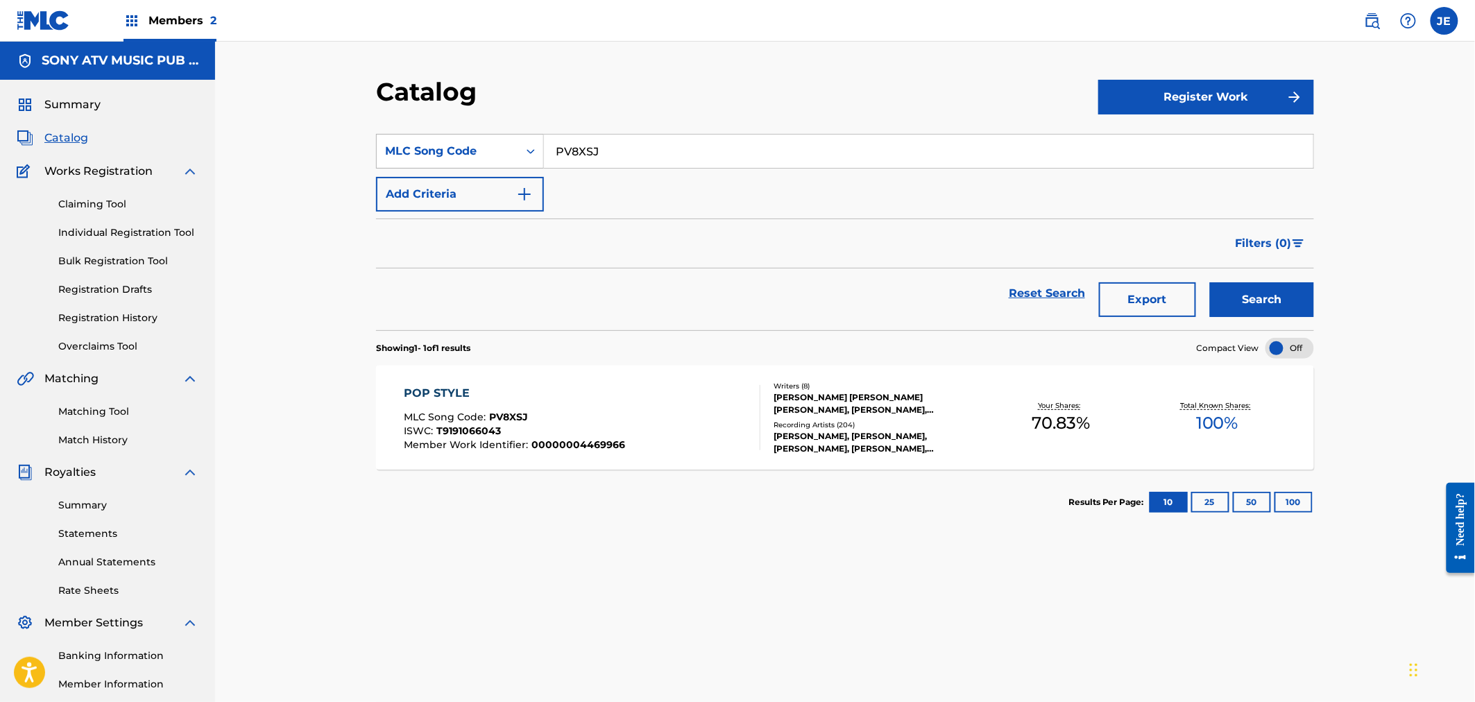
click at [524, 135] on div "SearchWithCriteriad5f27767-9e7a-4198-a653-0d55b8e109fe MLC Song Code PV8XSJ" at bounding box center [845, 151] width 938 height 35
paste input "BW7K"
type input "PVBW7K"
click at [1291, 293] on button "Search" at bounding box center [1262, 299] width 104 height 35
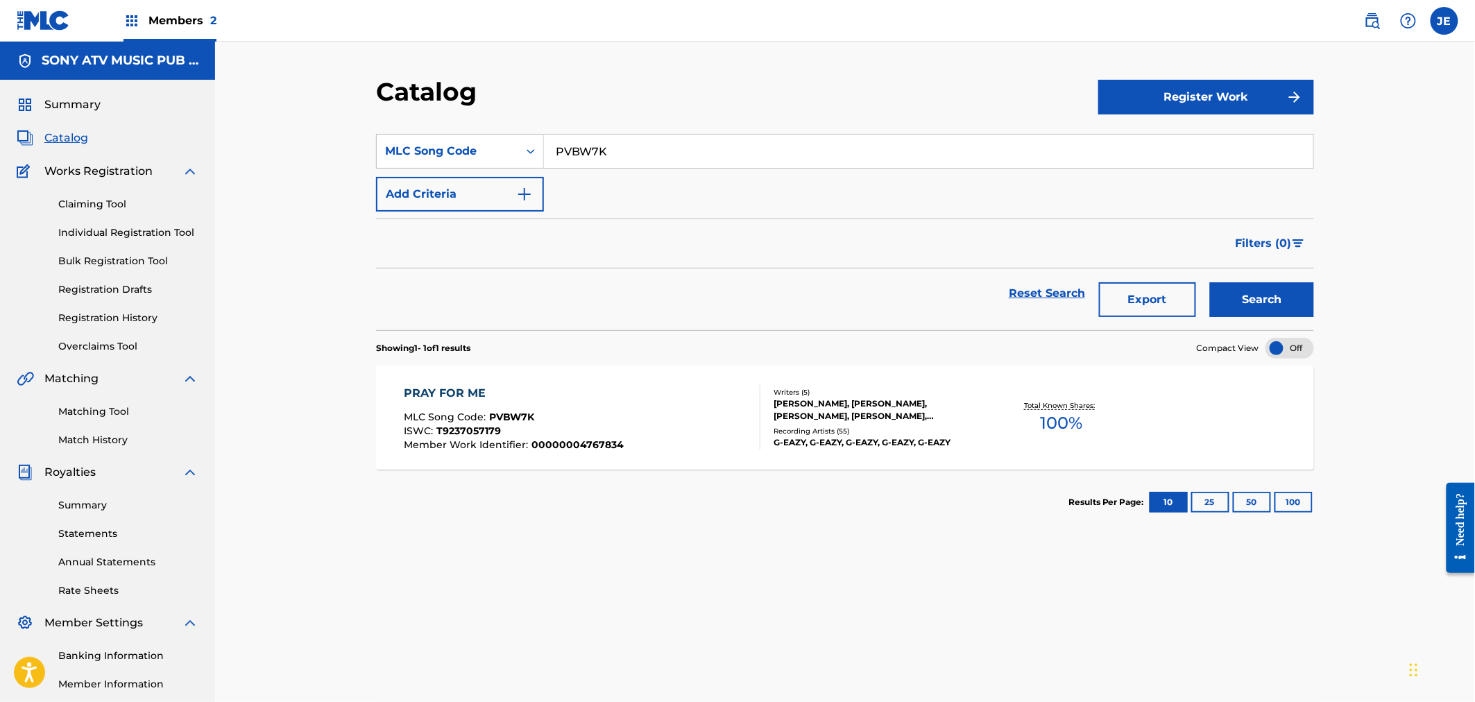
click at [660, 431] on div "PRAY FOR ME MLC Song Code : PVBW7K ISWC : T9237057179 Member Work Identifier : …" at bounding box center [582, 417] width 357 height 65
drag, startPoint x: 606, startPoint y: 146, endPoint x: 644, endPoint y: 184, distance: 53.0
click at [468, 143] on div "SearchWithCriteriad5f27767-9e7a-4198-a653-0d55b8e109fe MLC Song Code PVBW7K" at bounding box center [845, 151] width 938 height 35
paste input "FI7X48"
type input "FI7X48"
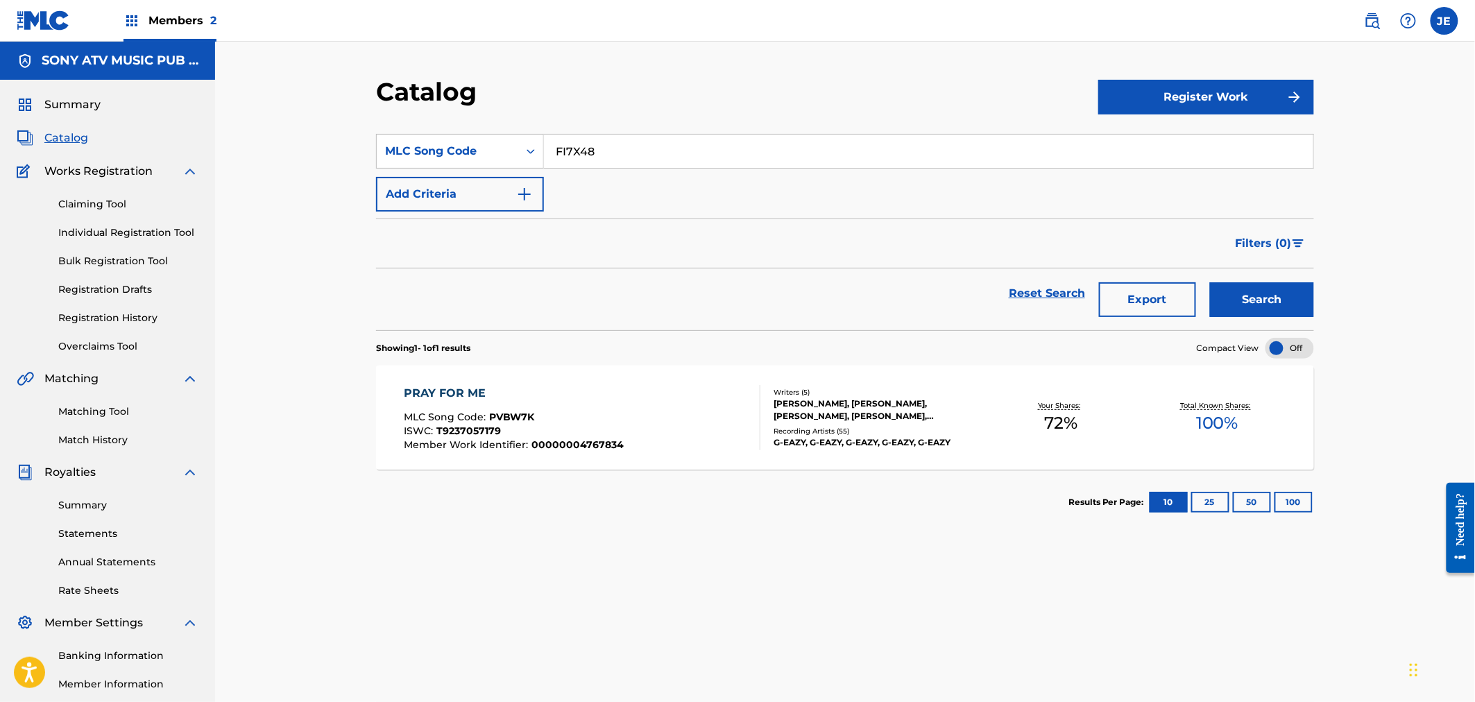
click at [1274, 296] on button "Search" at bounding box center [1262, 299] width 104 height 35
click at [548, 424] on div "MLC Song Code : FI7X48" at bounding box center [513, 419] width 219 height 14
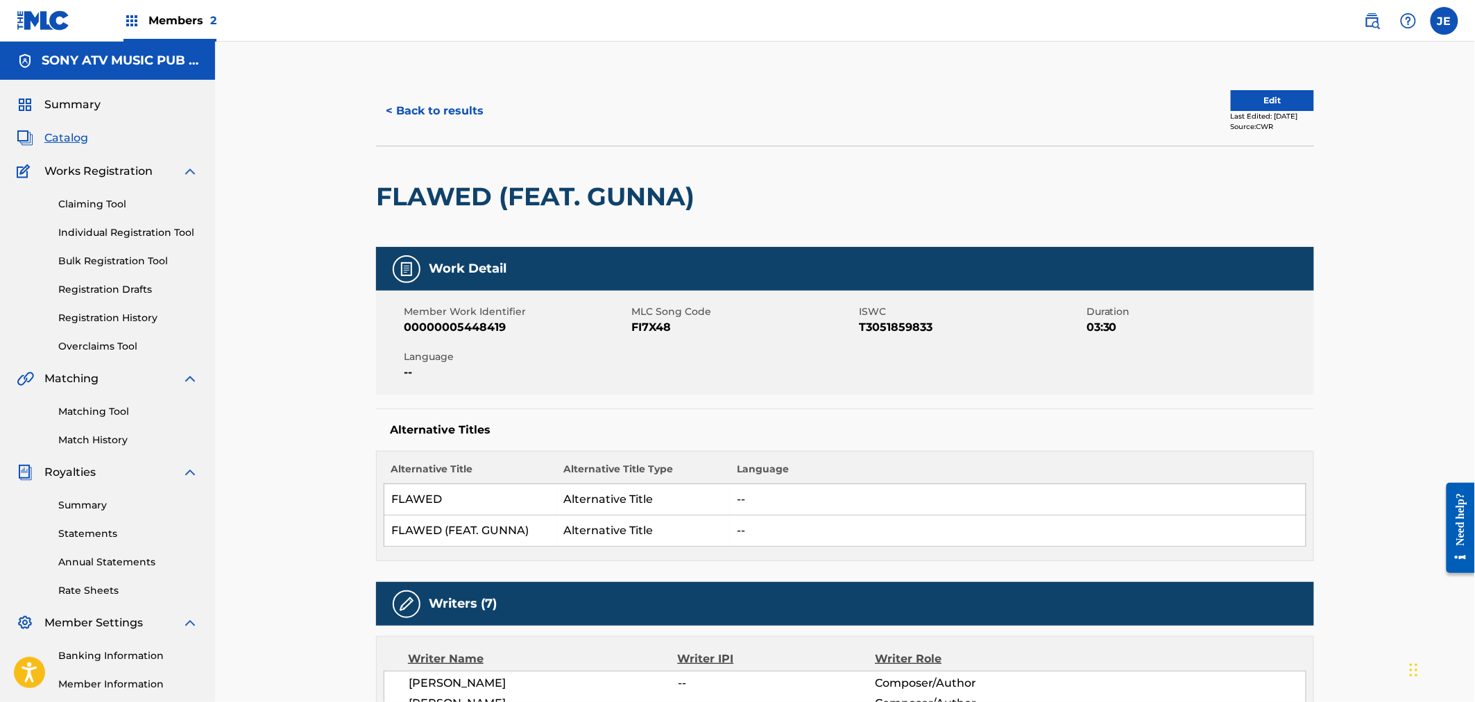
click at [662, 327] on span "FI7X48" at bounding box center [743, 327] width 224 height 17
click at [473, 107] on button "< Back to results" at bounding box center [434, 111] width 117 height 35
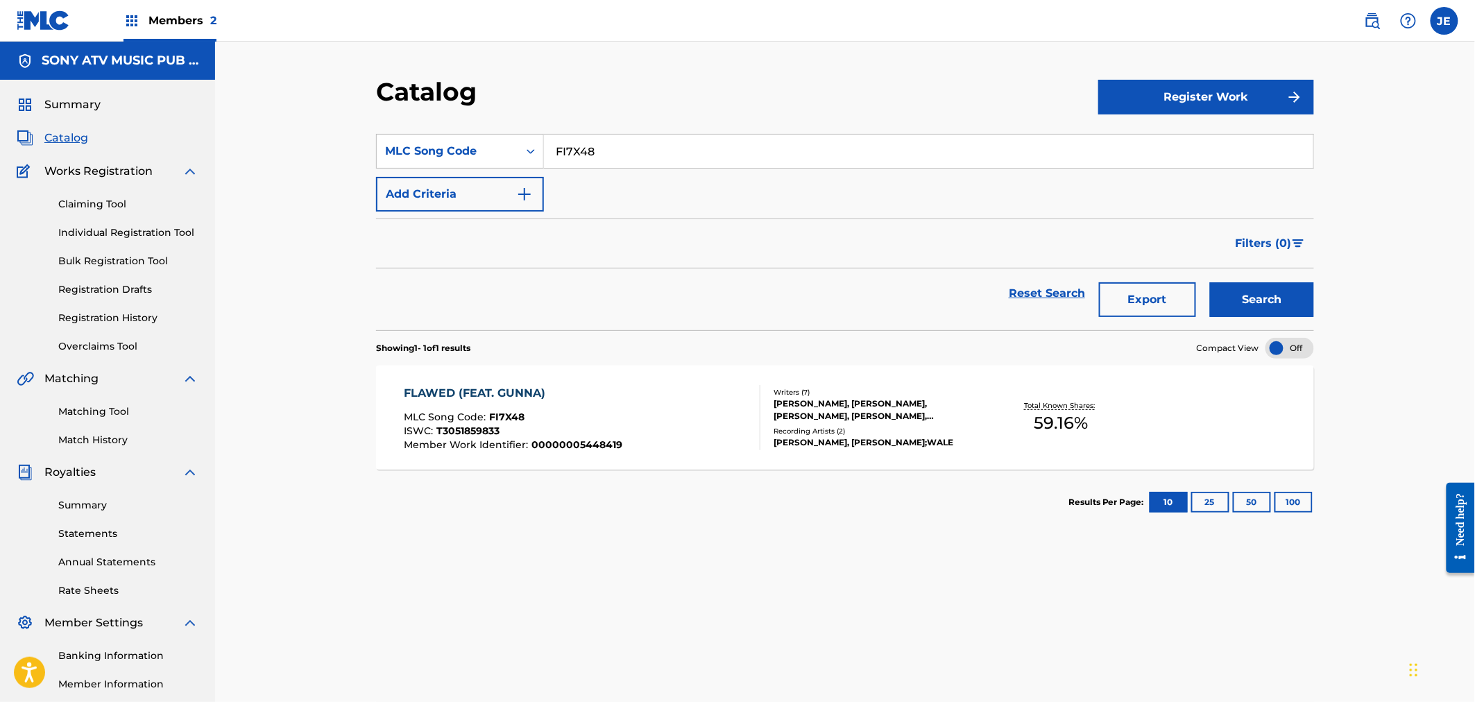
drag, startPoint x: 627, startPoint y: 157, endPoint x: 475, endPoint y: 120, distance: 157.1
click at [475, 120] on section "SearchWithCriteriad5f27767-9e7a-4198-a653-0d55b8e109fe MLC Song Code FI7X48 Add…" at bounding box center [845, 223] width 938 height 213
paste input "VADR1"
type input "FVADR1"
click at [1239, 302] on button "Search" at bounding box center [1262, 299] width 104 height 35
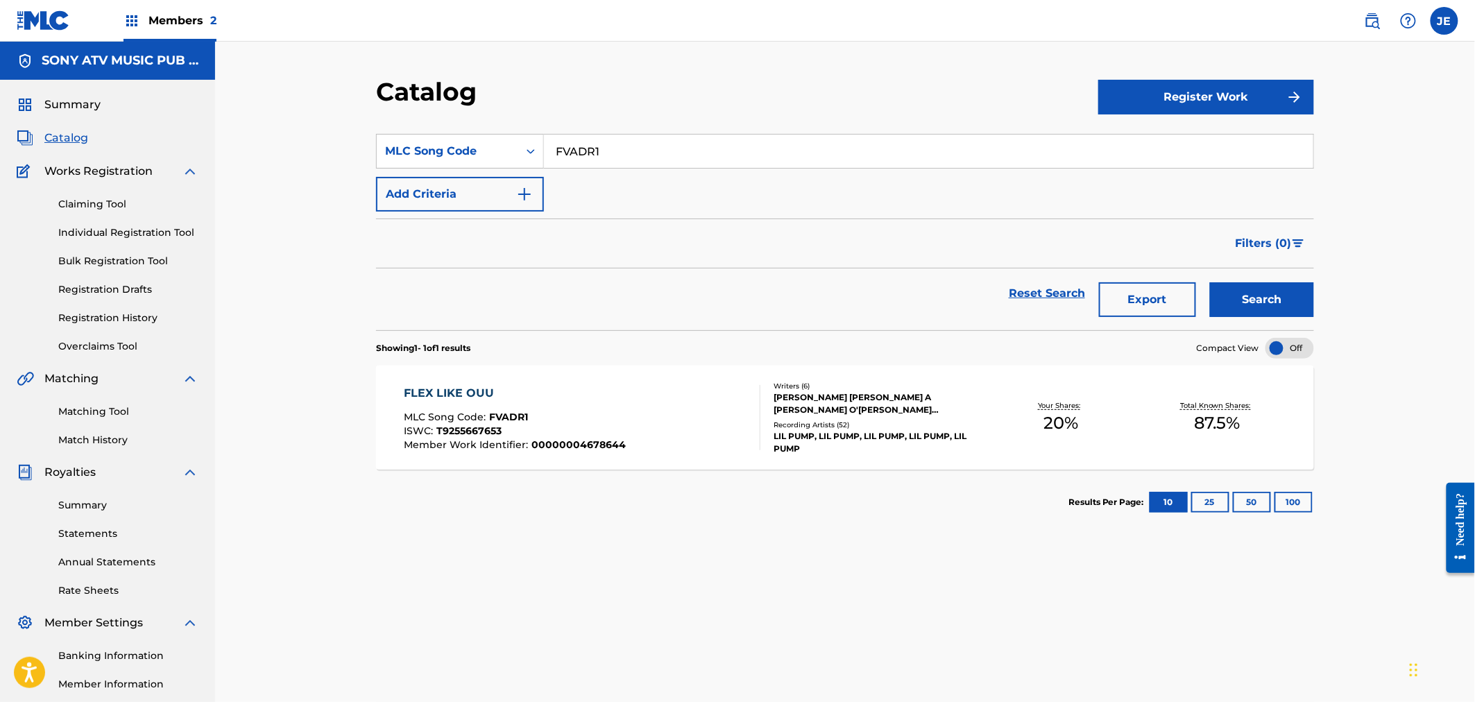
click at [558, 403] on div "FLEX LIKE OUU MLC Song Code : FVADR1 ISWC : T9255667653 Member Work Identifier …" at bounding box center [515, 417] width 222 height 65
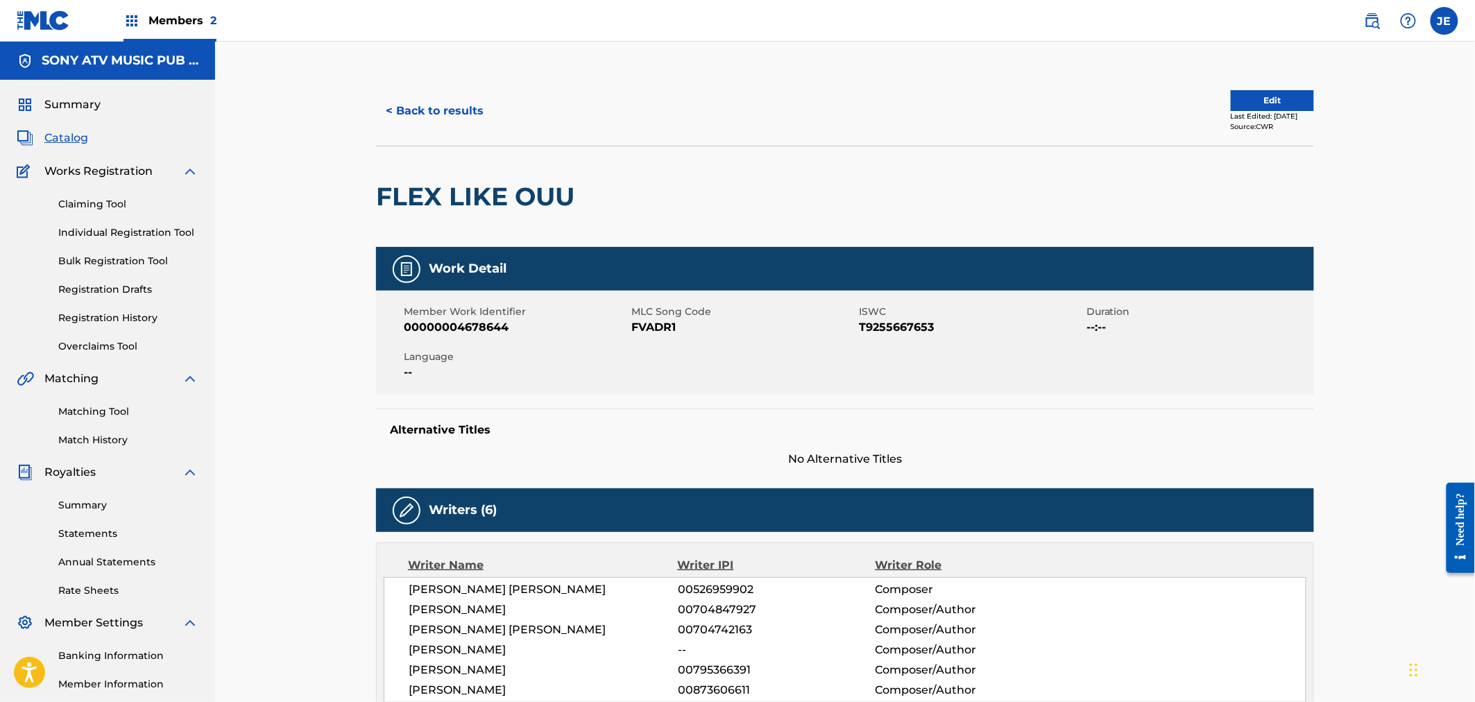
click at [460, 103] on button "< Back to results" at bounding box center [434, 111] width 117 height 35
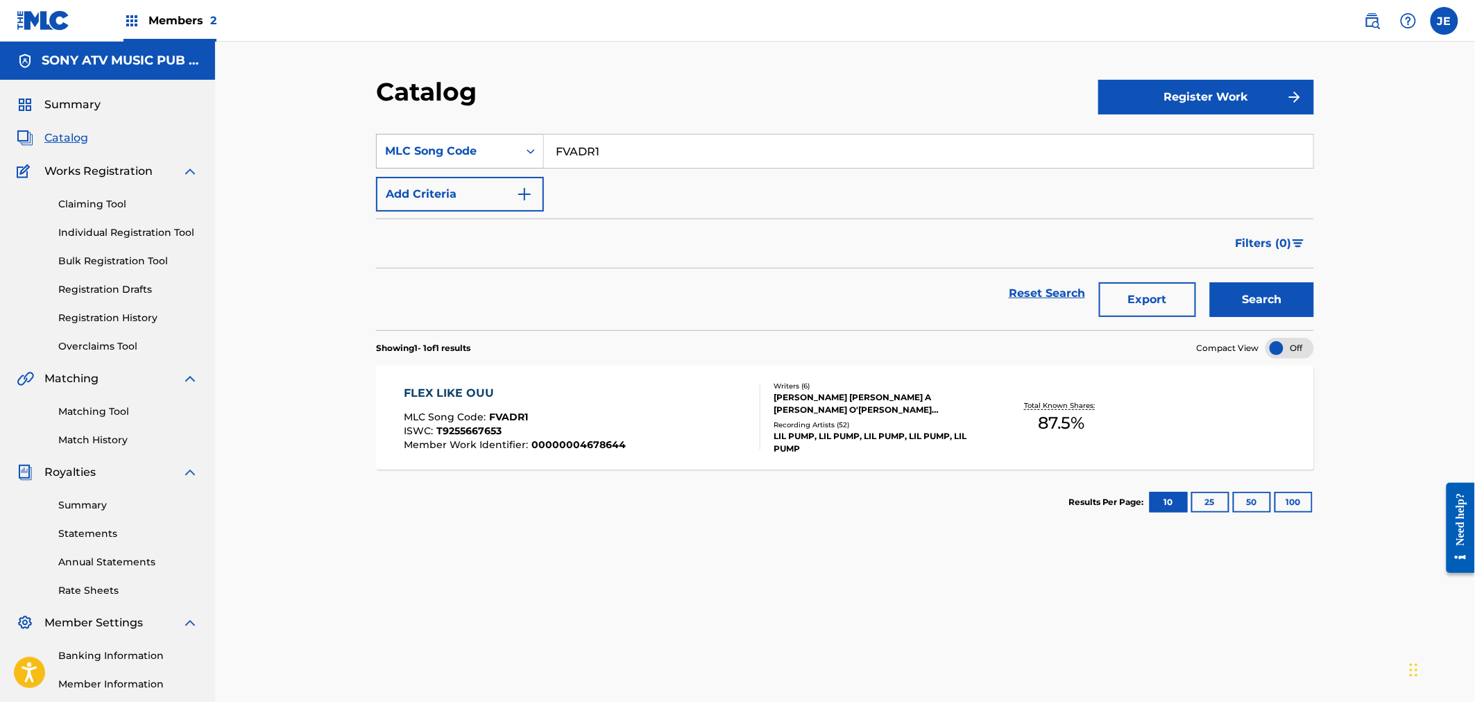
drag, startPoint x: 626, startPoint y: 147, endPoint x: 476, endPoint y: 137, distance: 150.2
click at [499, 148] on div "SearchWithCriteriad5f27767-9e7a-4198-a653-0d55b8e109fe MLC Song Code FVADR1" at bounding box center [845, 151] width 938 height 35
click at [636, 155] on input "FVADR1" at bounding box center [928, 151] width 769 height 33
click at [508, 139] on div "SearchWithCriteriad5f27767-9e7a-4198-a653-0d55b8e109fe MLC Song Code FVADR1" at bounding box center [845, 151] width 938 height 35
paste input "HB4OV7"
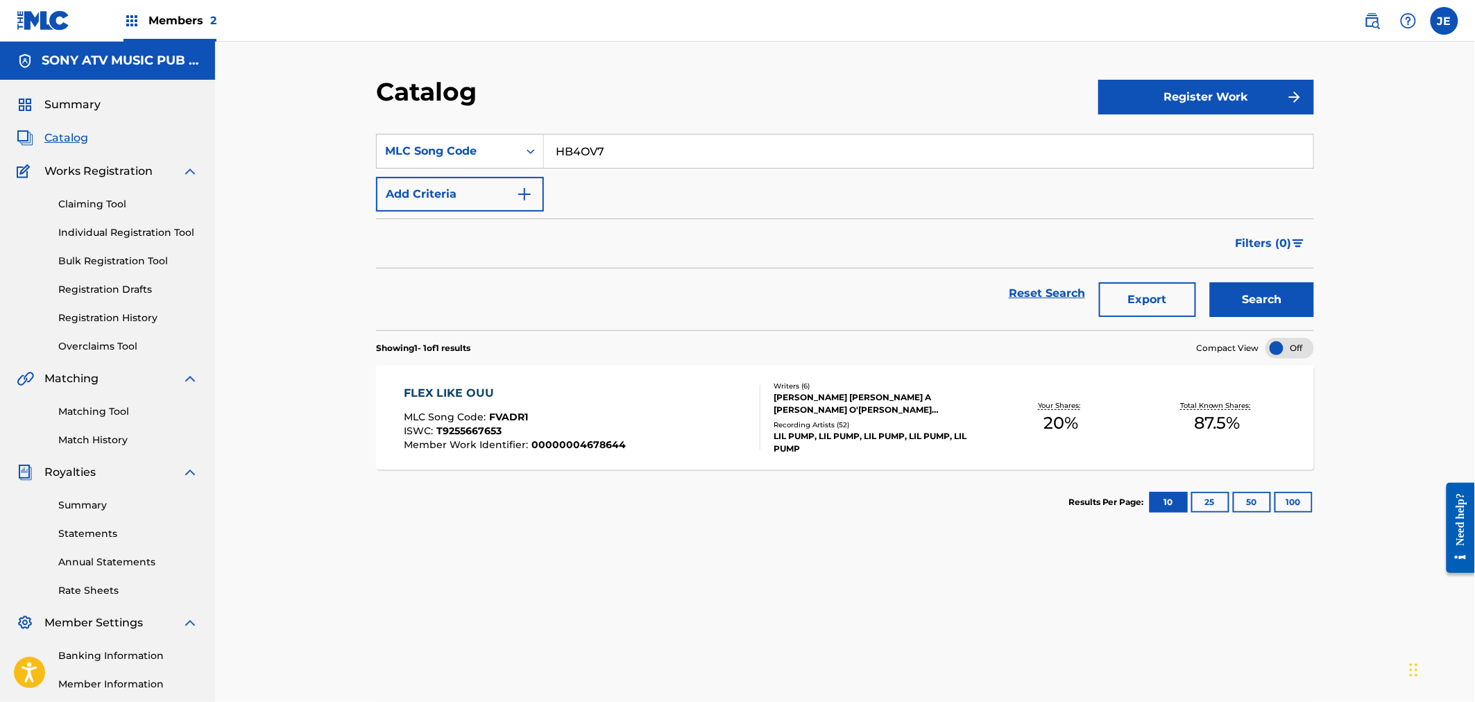
type input "HB4OV7"
click at [1251, 290] on button "Search" at bounding box center [1262, 299] width 104 height 35
click at [723, 427] on div "HEATED MLC Song Code : HB4OV7 ISWC : T3137296783 Member Work Identifier : 00000…" at bounding box center [582, 417] width 357 height 65
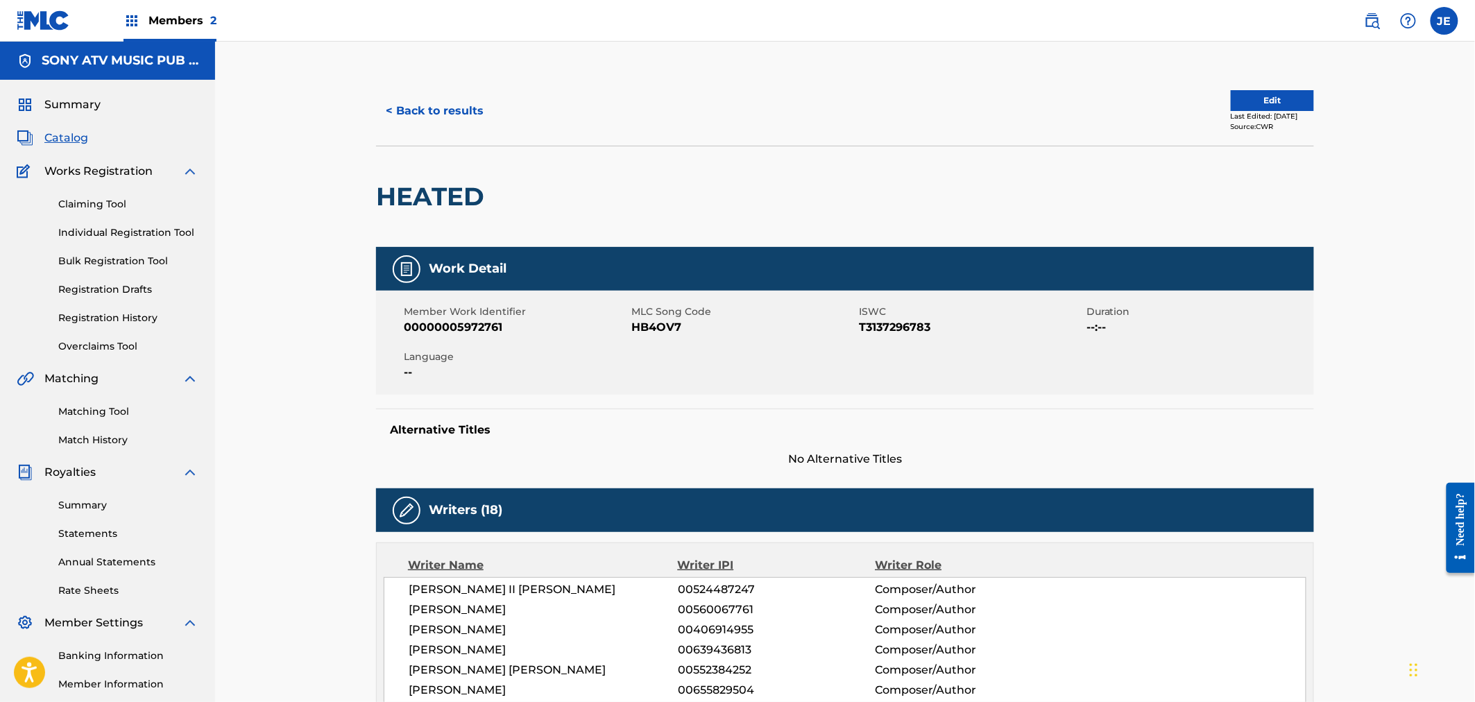
click at [411, 116] on button "< Back to results" at bounding box center [434, 111] width 117 height 35
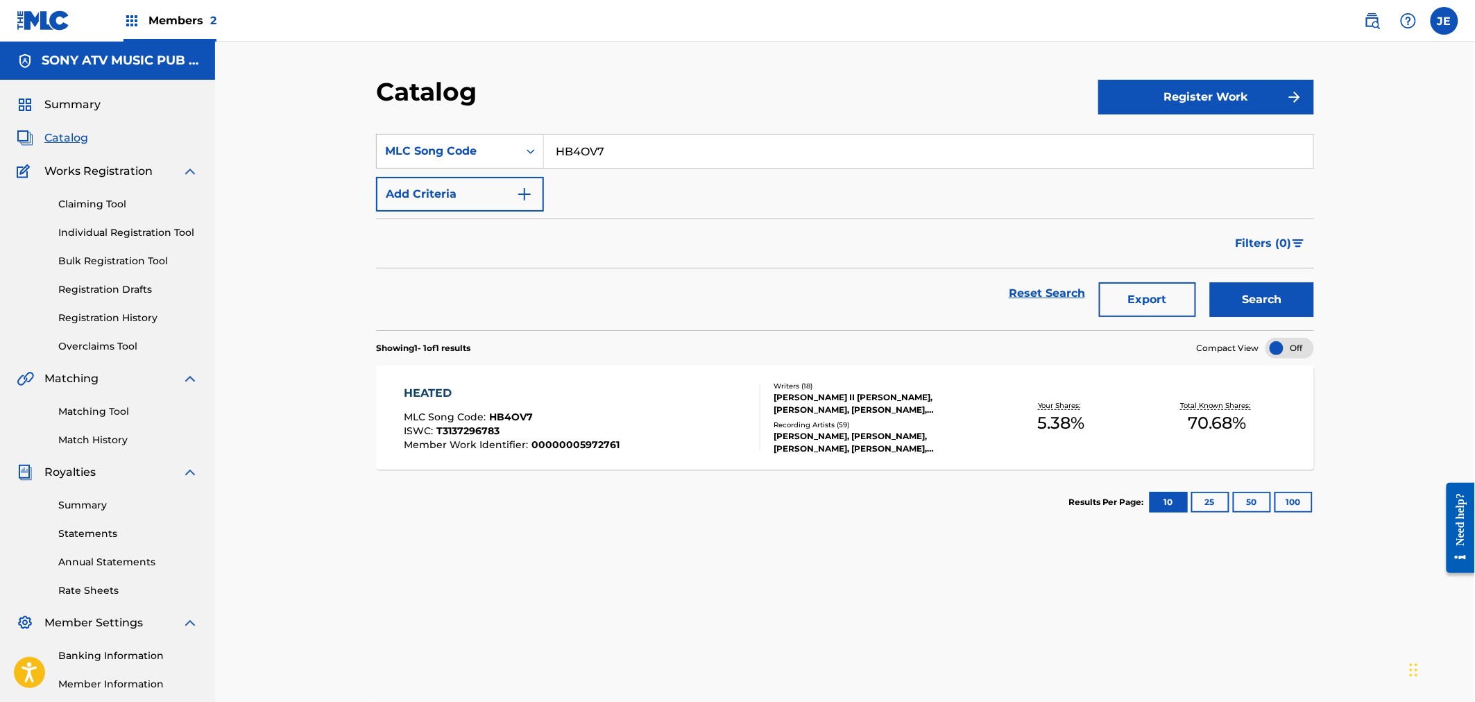
click at [567, 400] on div "HEATED" at bounding box center [512, 393] width 216 height 17
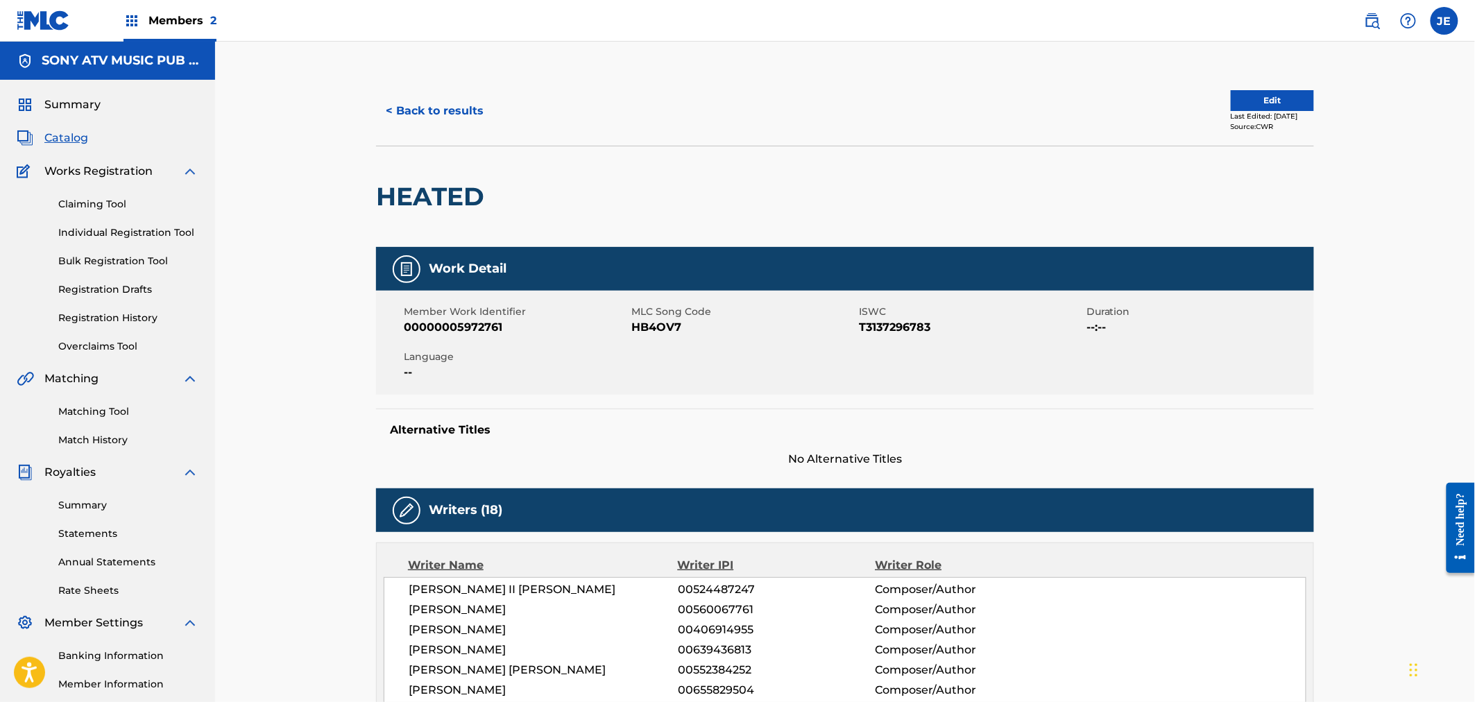
click at [421, 99] on button "< Back to results" at bounding box center [434, 111] width 117 height 35
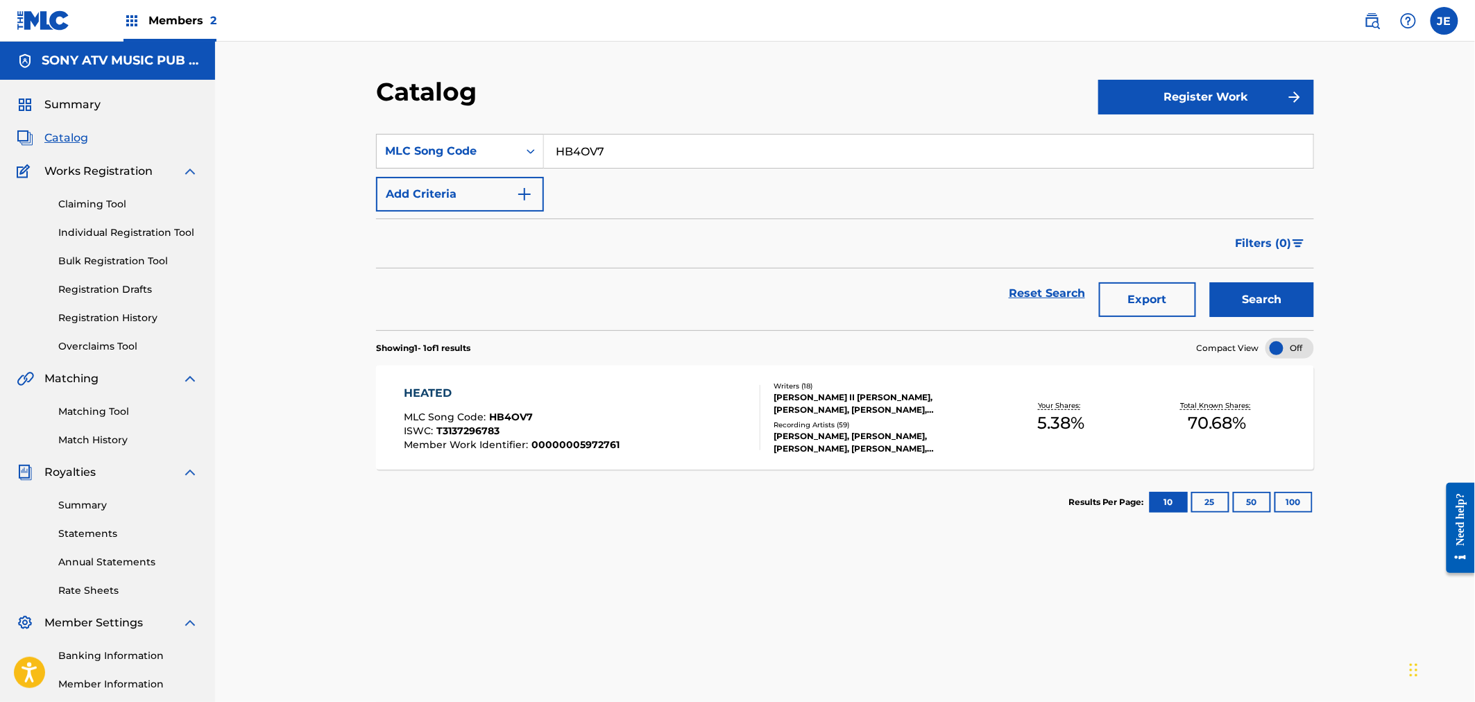
click at [548, 420] on div "MLC Song Code : HB4OV7" at bounding box center [512, 419] width 216 height 14
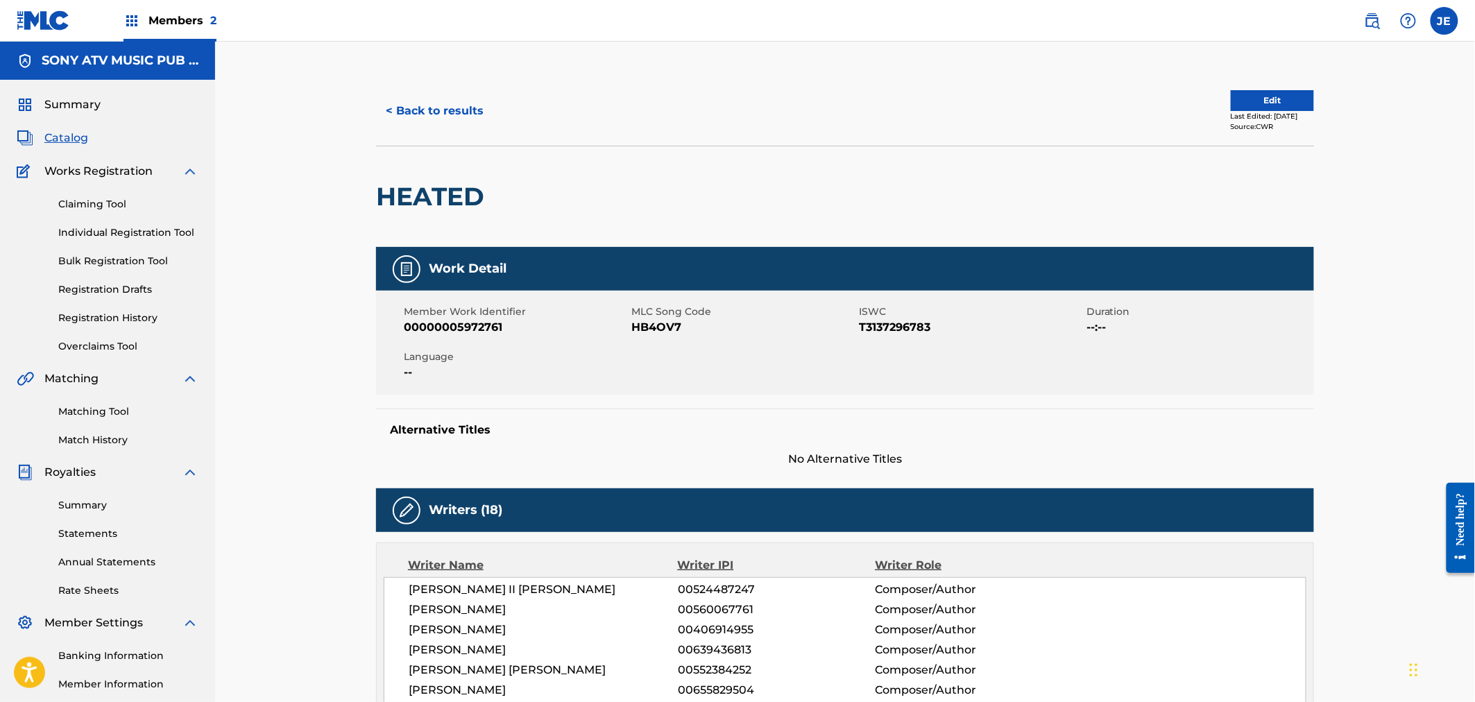
click at [432, 117] on button "< Back to results" at bounding box center [434, 111] width 117 height 35
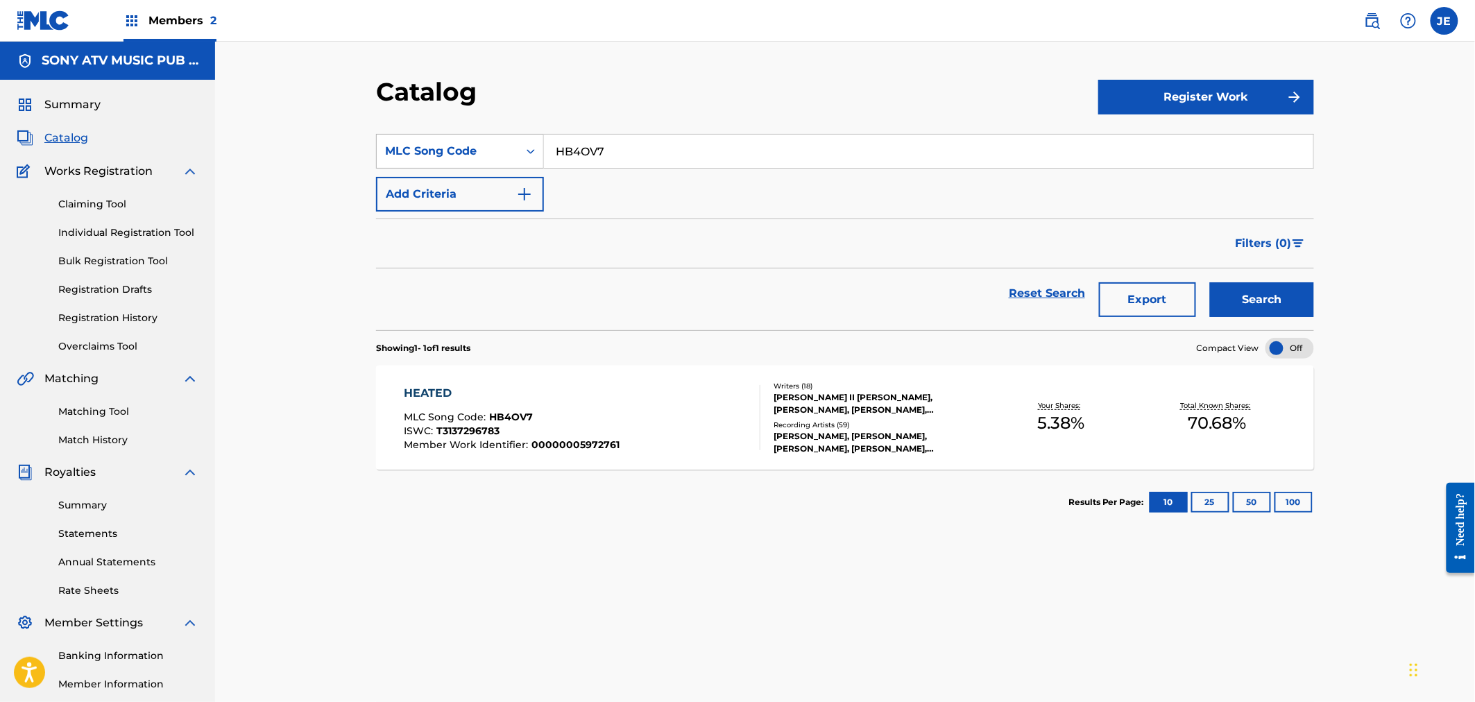
drag, startPoint x: 643, startPoint y: 151, endPoint x: 529, endPoint y: 140, distance: 115.0
click at [563, 142] on input "HB4OV7" at bounding box center [928, 151] width 769 height 33
paste input "1B6UR4"
drag, startPoint x: 642, startPoint y: 139, endPoint x: 613, endPoint y: 187, distance: 56.4
click at [484, 154] on div "SearchWithCriteriad5f27767-9e7a-4198-a653-0d55b8e109fe MLC Song Code H1B6UR4" at bounding box center [845, 151] width 938 height 35
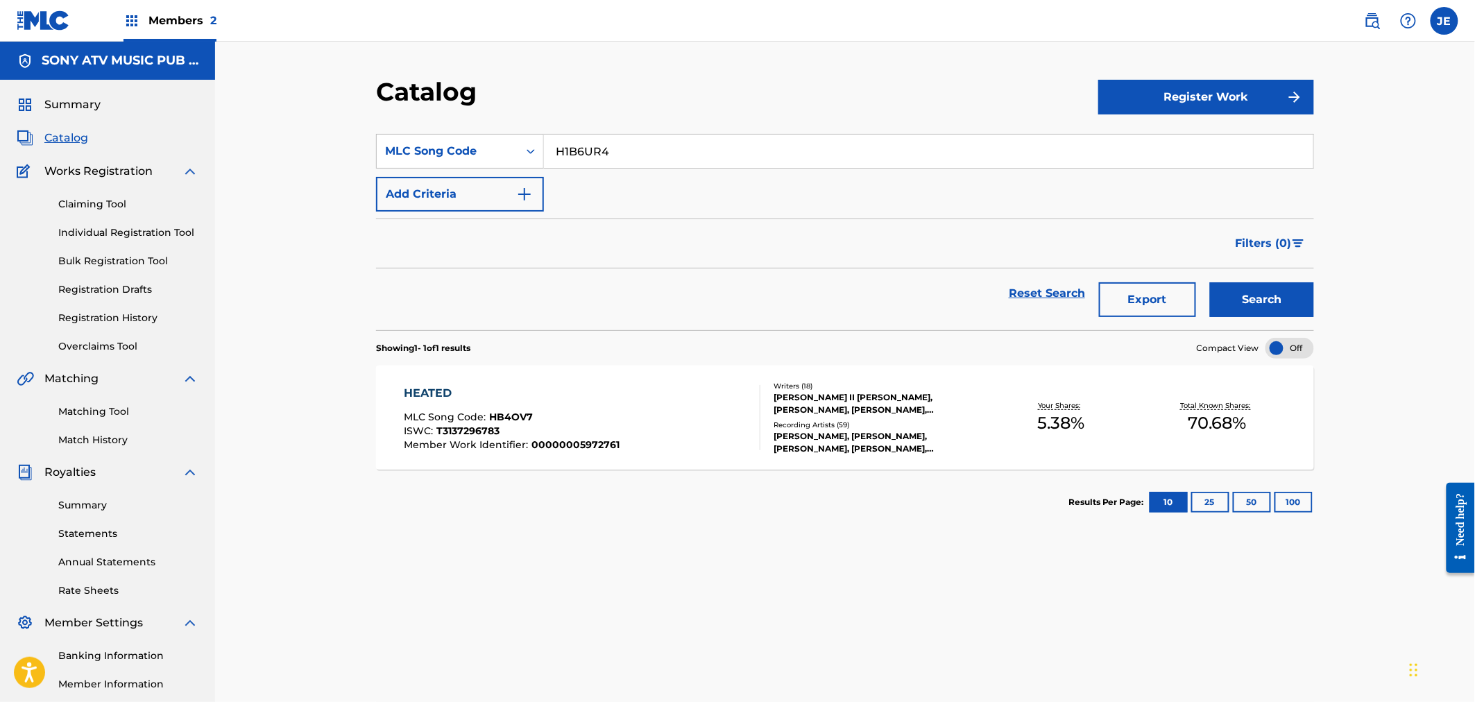
paste input "Search Form"
type input "1B6UR4"
click at [1254, 298] on button "Search" at bounding box center [1262, 299] width 104 height 35
click at [392, 400] on div "1000 NIGHTS MLC Song Code : 1B6UR4 ISWC : T9288855936 Member Work Identifier : …" at bounding box center [845, 418] width 938 height 104
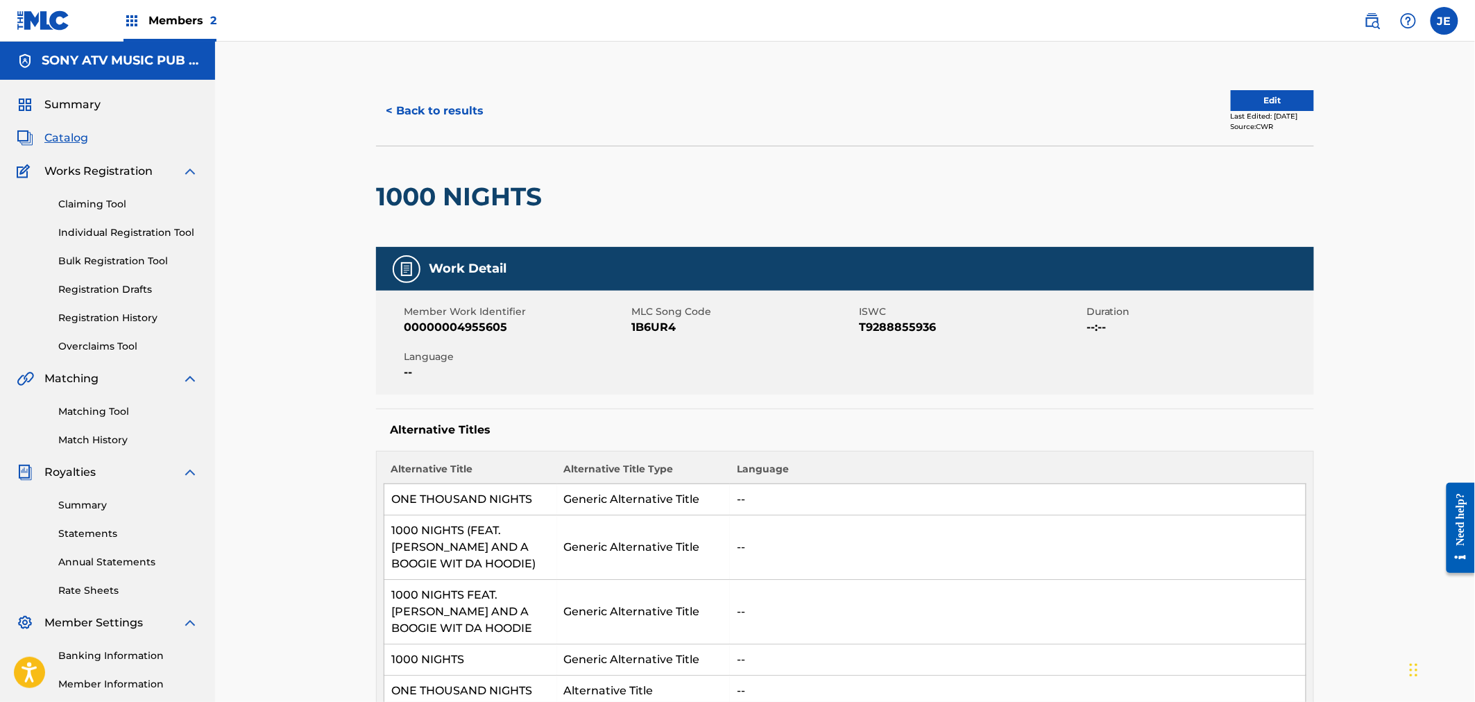
click at [436, 119] on button "< Back to results" at bounding box center [434, 111] width 117 height 35
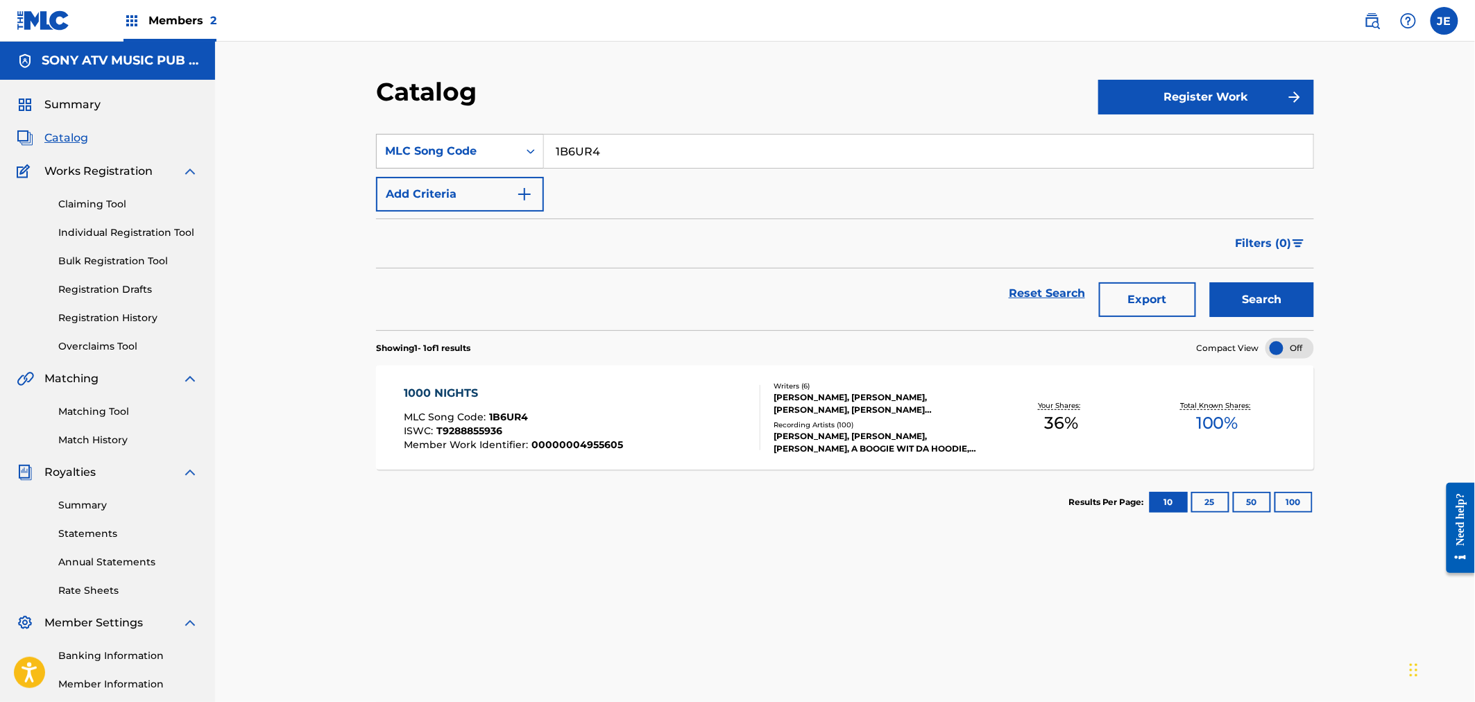
drag, startPoint x: 616, startPoint y: 143, endPoint x: 411, endPoint y: 135, distance: 204.8
click at [416, 135] on div "SearchWithCriteriad5f27767-9e7a-4198-a653-0d55b8e109fe MLC Song Code 1B6UR4" at bounding box center [845, 151] width 938 height 35
paste input "BVCFSF"
click at [1265, 296] on button "Search" at bounding box center [1262, 299] width 104 height 35
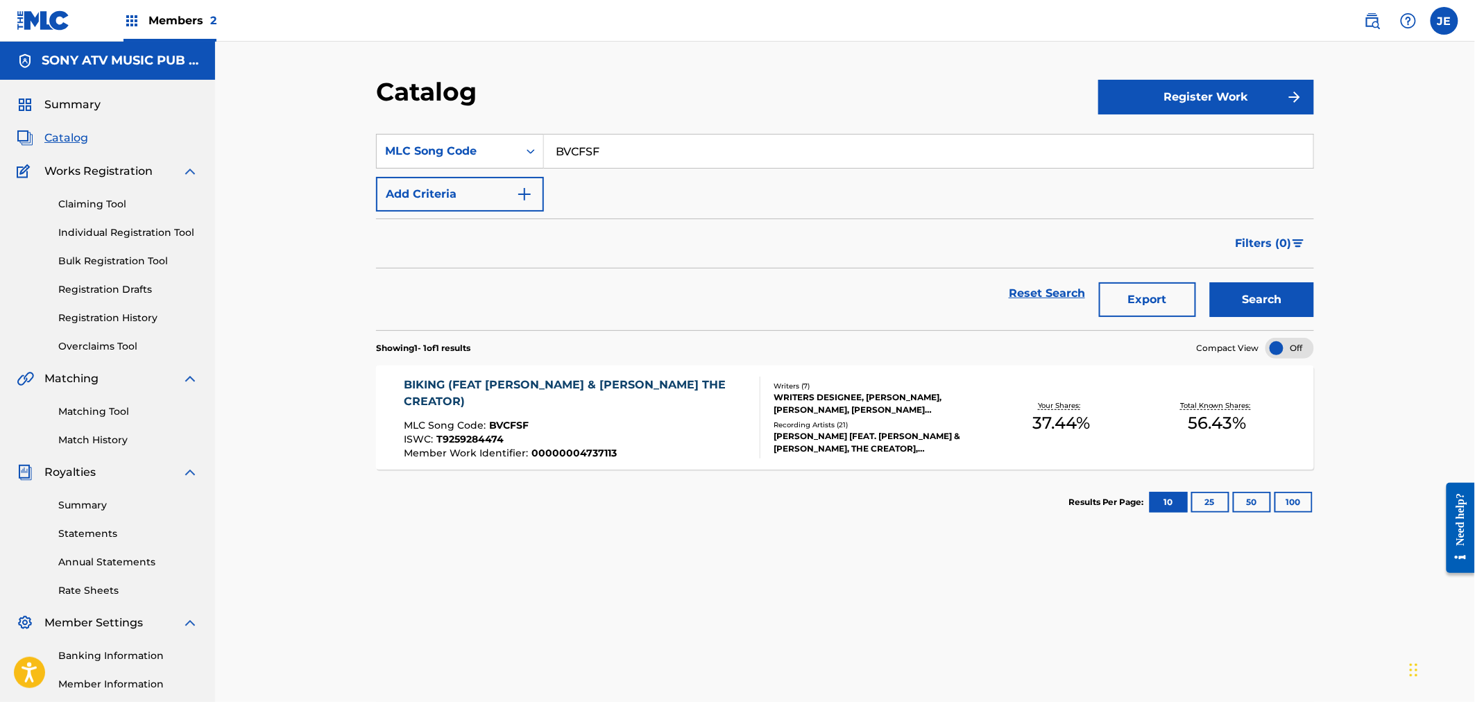
drag, startPoint x: 637, startPoint y: 157, endPoint x: 490, endPoint y: 126, distance: 150.3
click at [490, 126] on section "SearchWithCriteriad5f27767-9e7a-4198-a653-0d55b8e109fe MLC Song Code BVCFSF Add…" at bounding box center [845, 223] width 938 height 213
paste input "WV8DSX"
click at [1246, 302] on button "Search" at bounding box center [1262, 299] width 104 height 35
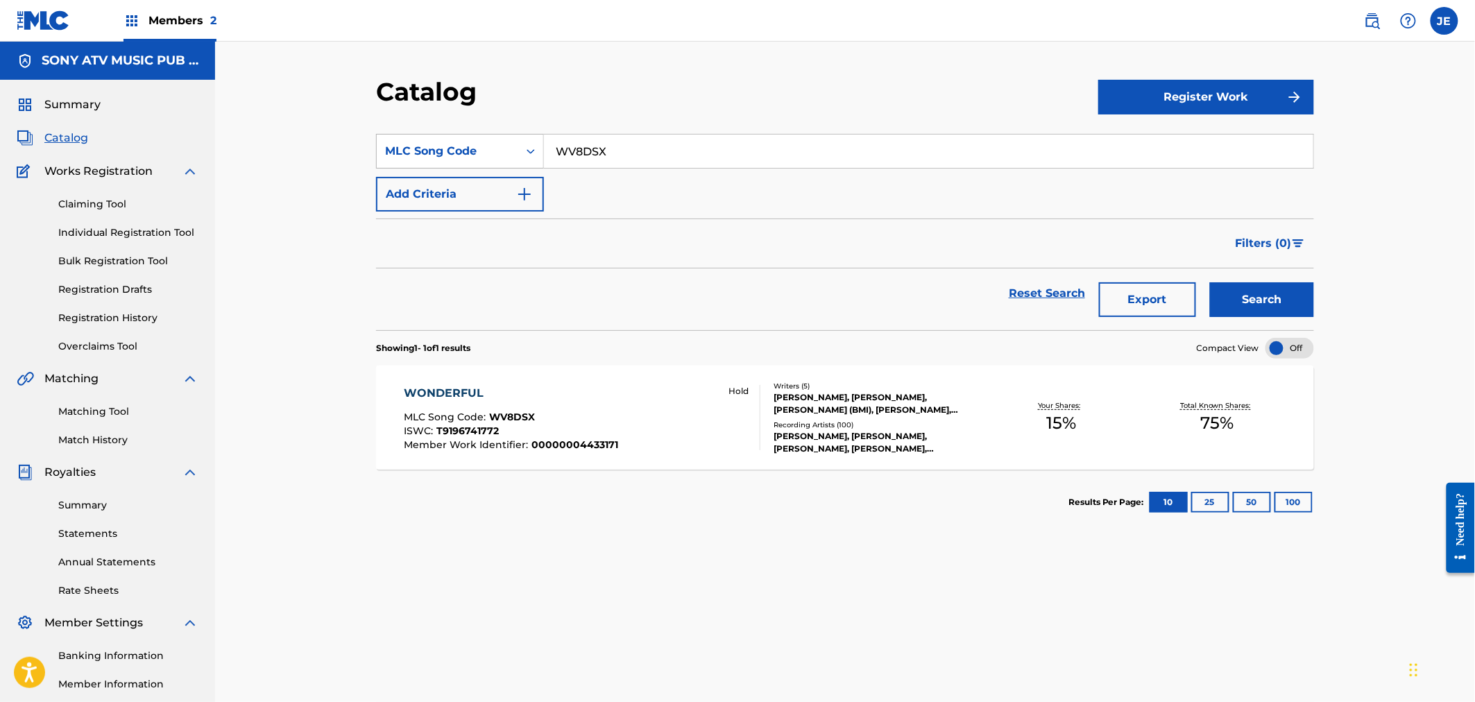
drag, startPoint x: 656, startPoint y: 158, endPoint x: 443, endPoint y: 139, distance: 213.8
click at [444, 139] on div "SearchWithCriteriad5f27767-9e7a-4198-a653-0d55b8e109fe MLC Song Code WV8DSX" at bounding box center [845, 151] width 938 height 35
paste input "B3SZU"
type input "WB3SZU"
click at [1281, 298] on button "Search" at bounding box center [1262, 299] width 104 height 35
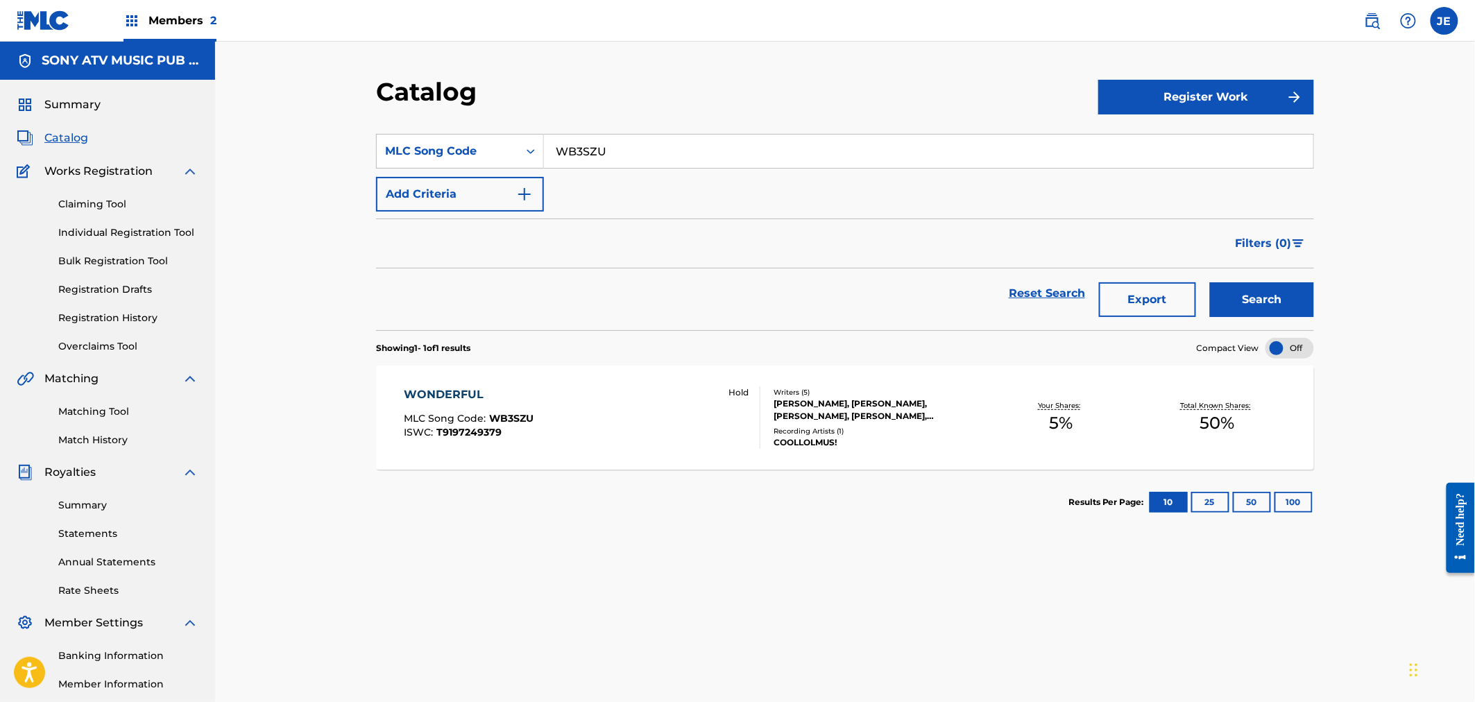
click at [554, 429] on div "WONDERFUL MLC Song Code : WB3SZU ISWC : T9197249379 Hold" at bounding box center [582, 417] width 357 height 62
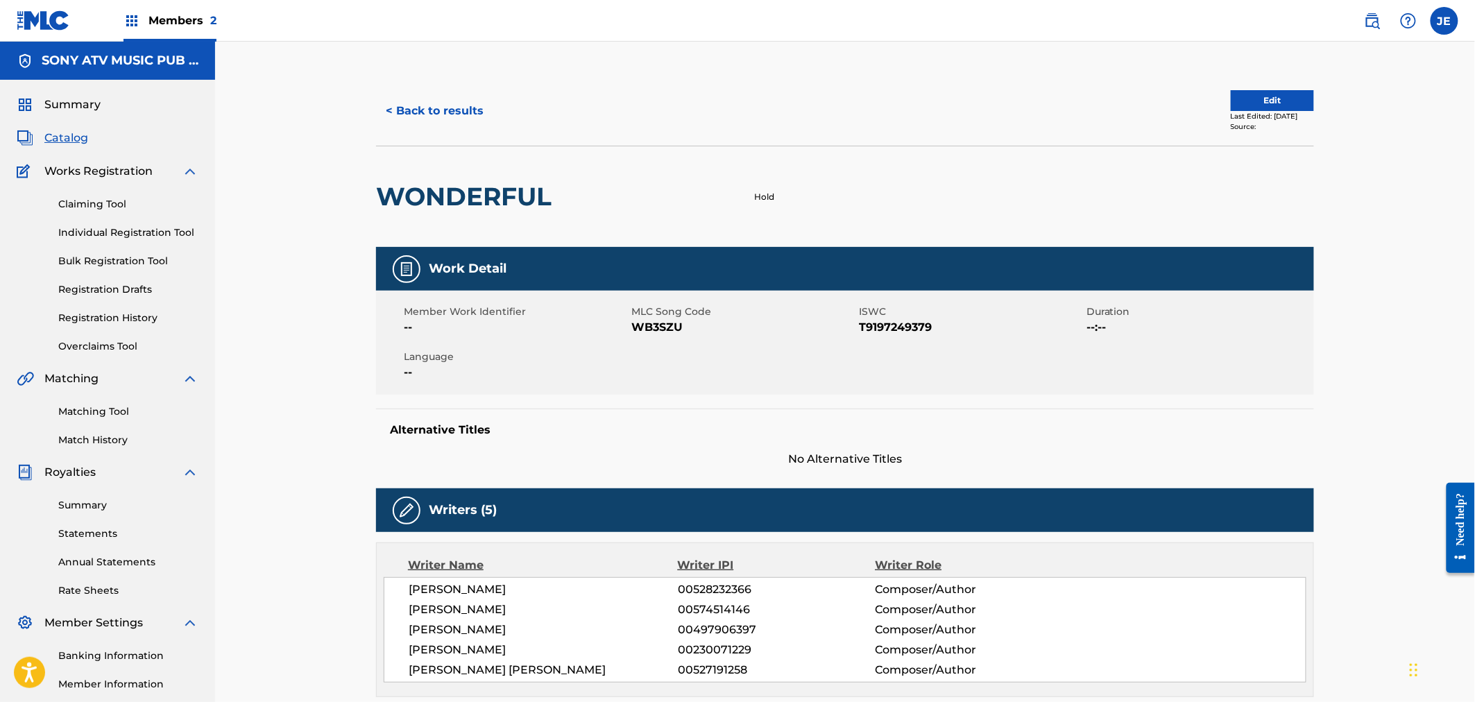
click at [438, 123] on button "< Back to results" at bounding box center [434, 111] width 117 height 35
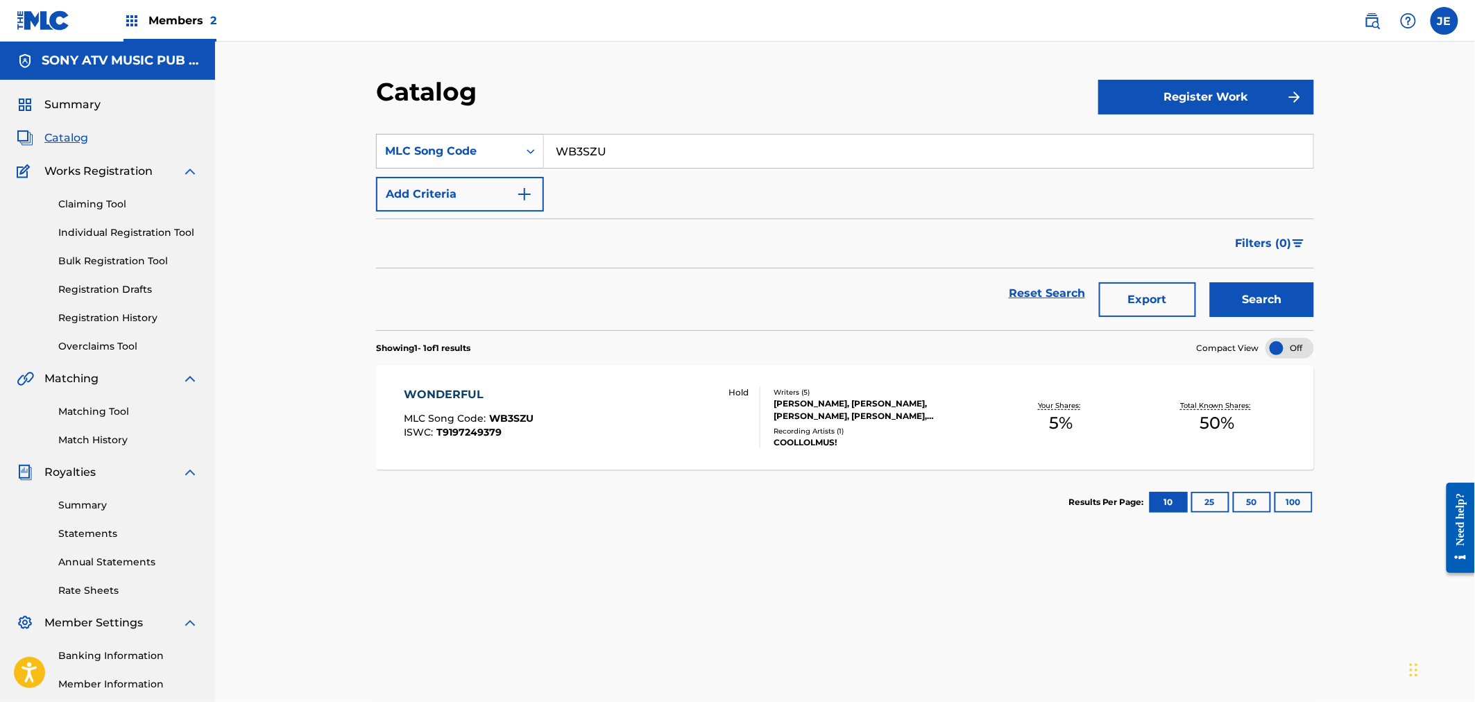
click at [461, 134] on div "SearchWithCriteriad5f27767-9e7a-4198-a653-0d55b8e109fe MLC Song Code WB3SZU" at bounding box center [845, 151] width 938 height 35
paste input "G6448R"
type input "G6448R"
click at [1257, 296] on button "Search" at bounding box center [1262, 299] width 104 height 35
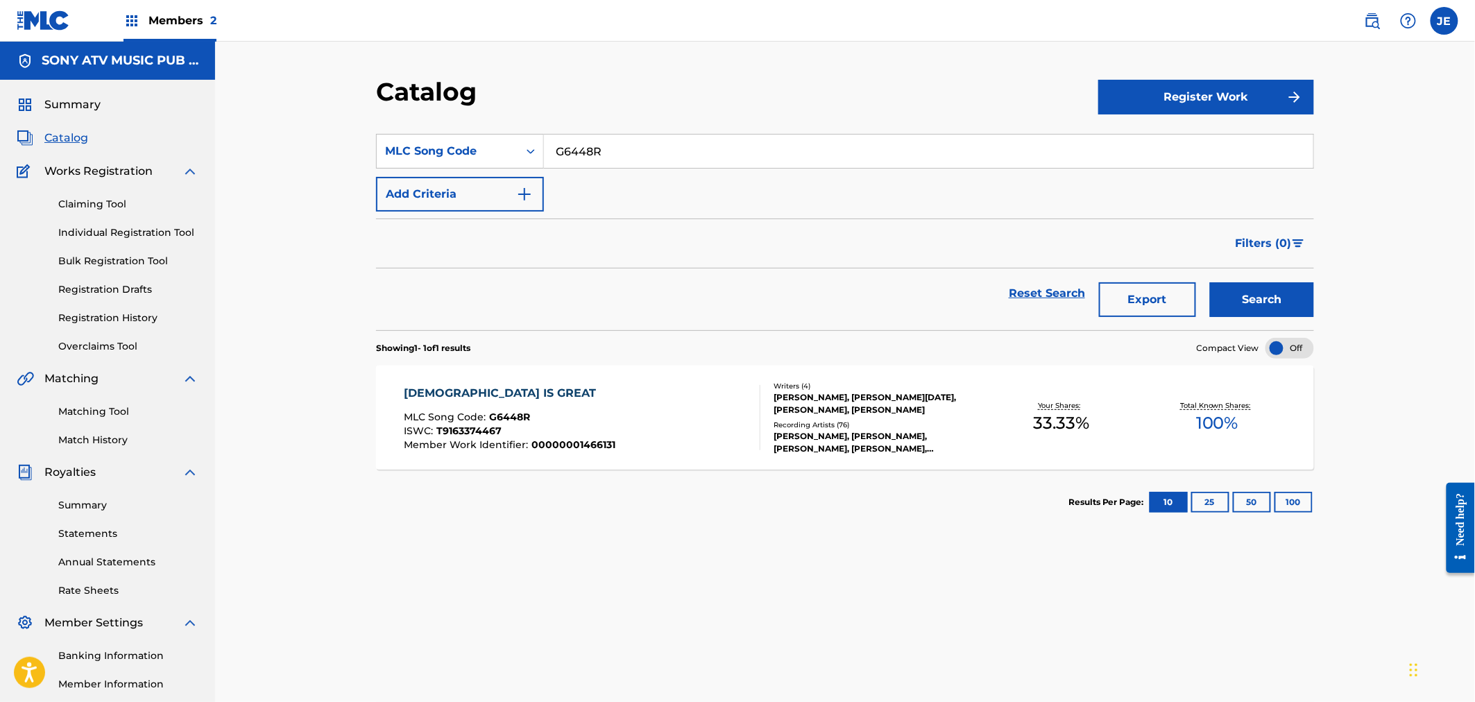
click at [675, 392] on div "GOD IS GREAT MLC Song Code : G6448R ISWC : T9163374467 Member Work Identifier :…" at bounding box center [582, 417] width 357 height 65
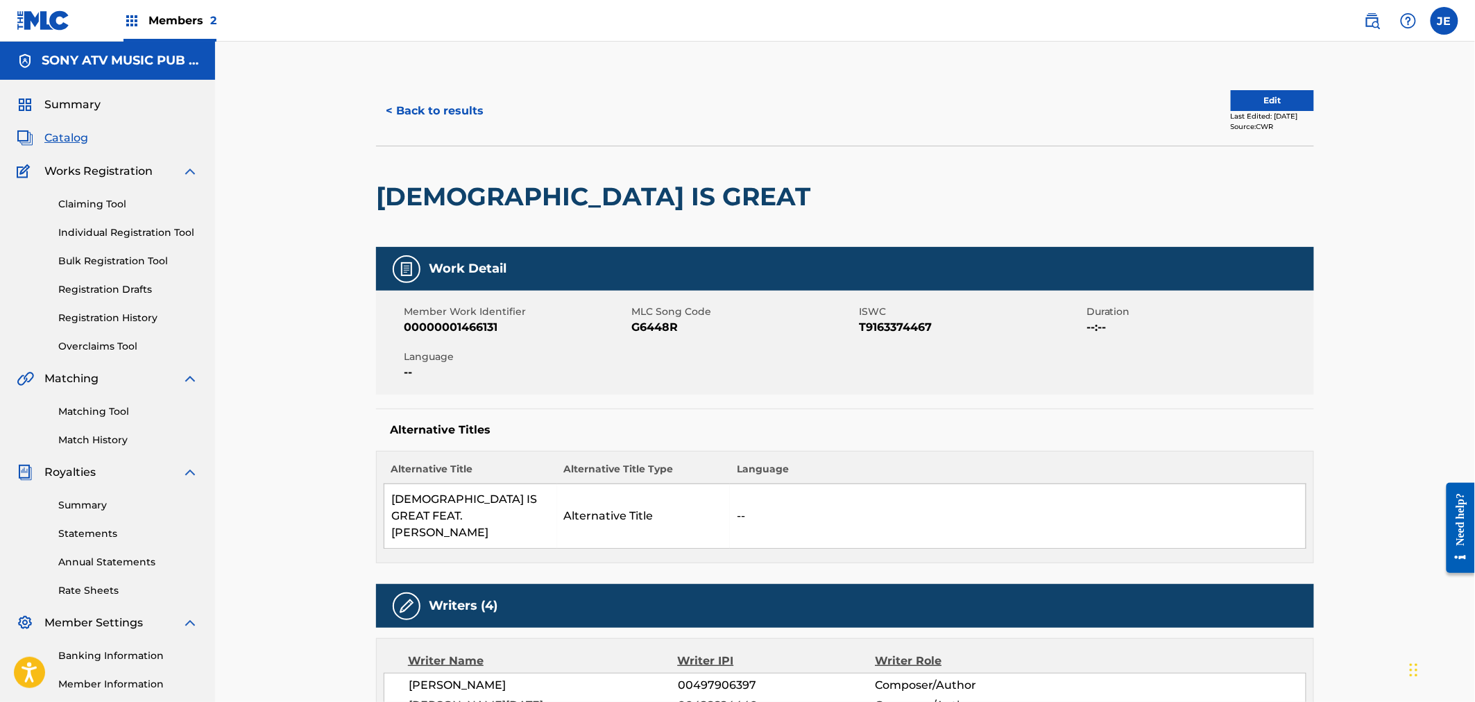
click at [419, 103] on button "< Back to results" at bounding box center [434, 111] width 117 height 35
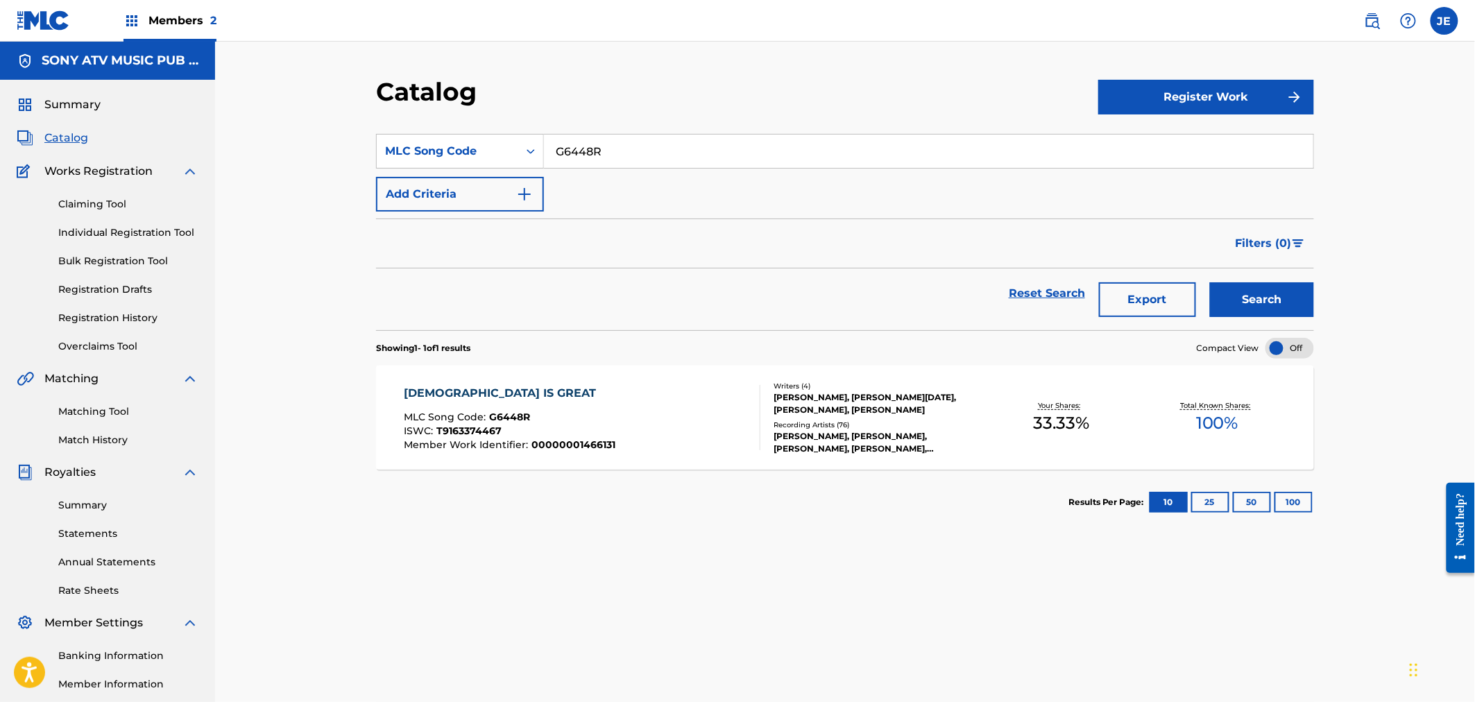
drag, startPoint x: 590, startPoint y: 148, endPoint x: 456, endPoint y: 123, distance: 137.0
click at [440, 123] on section "SearchWithCriteriad5f27767-9e7a-4198-a653-0d55b8e109fe MLC Song Code G6448R Add…" at bounding box center [845, 223] width 938 height 213
paste input "MVB8AH"
type input "MVB8AH"
click at [1267, 300] on button "Search" at bounding box center [1262, 299] width 104 height 35
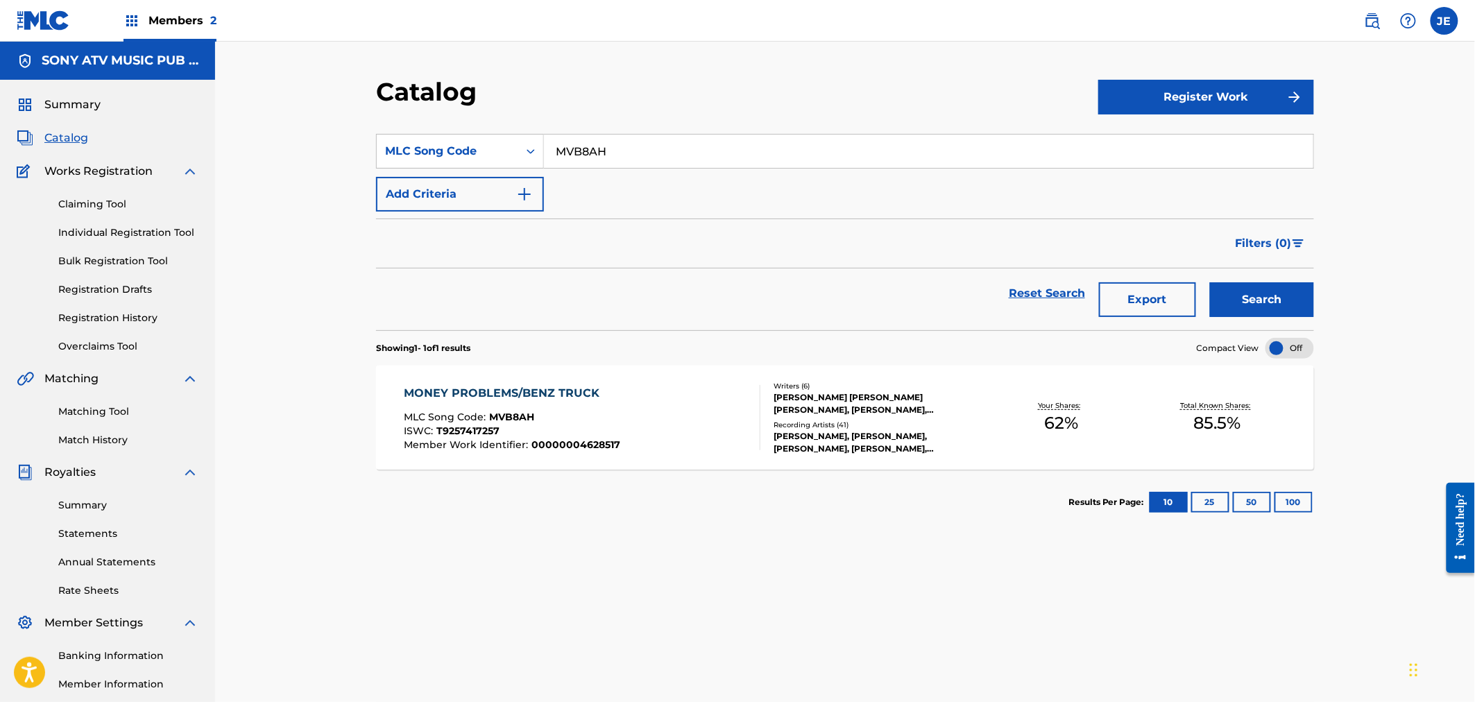
click at [587, 420] on div "MLC Song Code : MVB8AH" at bounding box center [512, 419] width 216 height 14
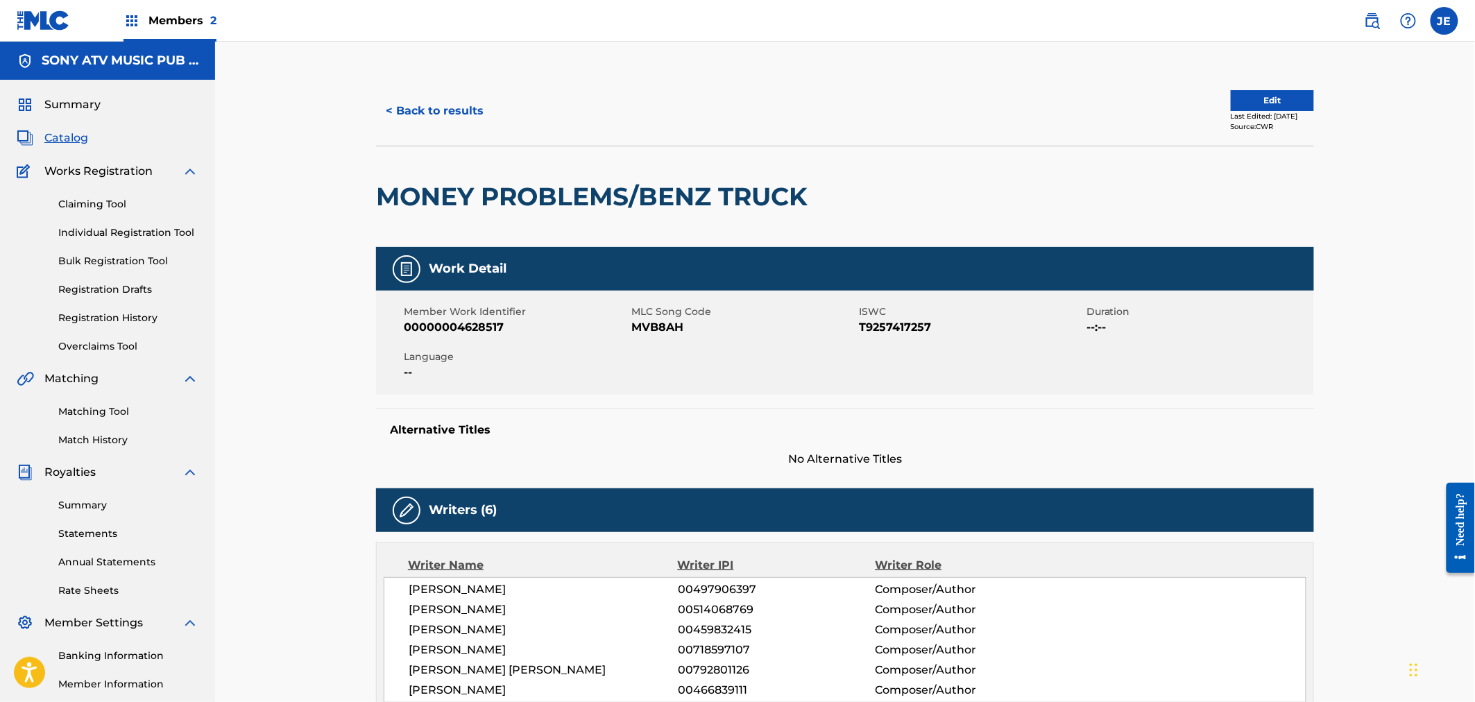
click at [445, 100] on button "< Back to results" at bounding box center [434, 111] width 117 height 35
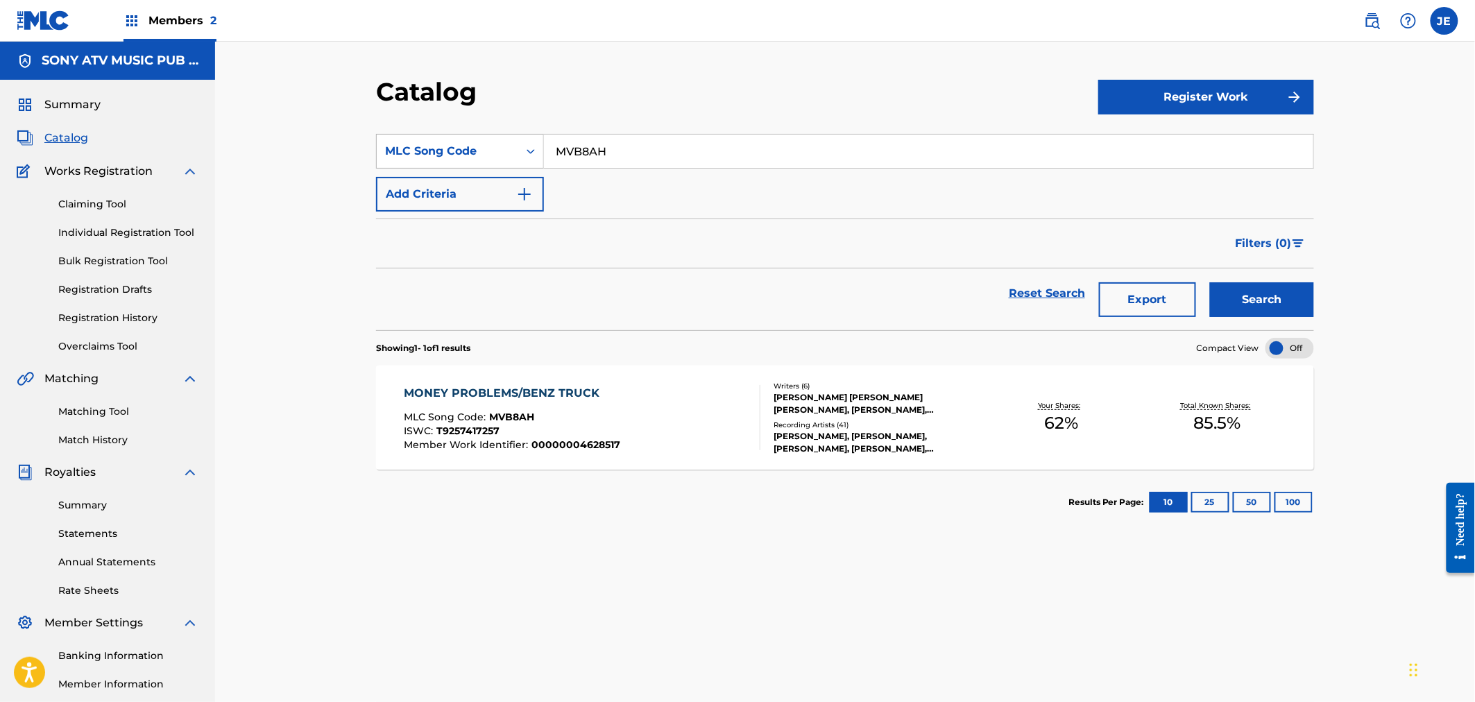
drag, startPoint x: 647, startPoint y: 154, endPoint x: 465, endPoint y: 139, distance: 183.1
click at [473, 139] on div "SearchWithCriteriad5f27767-9e7a-4198-a653-0d55b8e109fe MLC Song Code MVB8AH" at bounding box center [845, 151] width 938 height 35
paste input "NV81X"
type input "NV81XH"
click at [1256, 295] on button "Search" at bounding box center [1262, 299] width 104 height 35
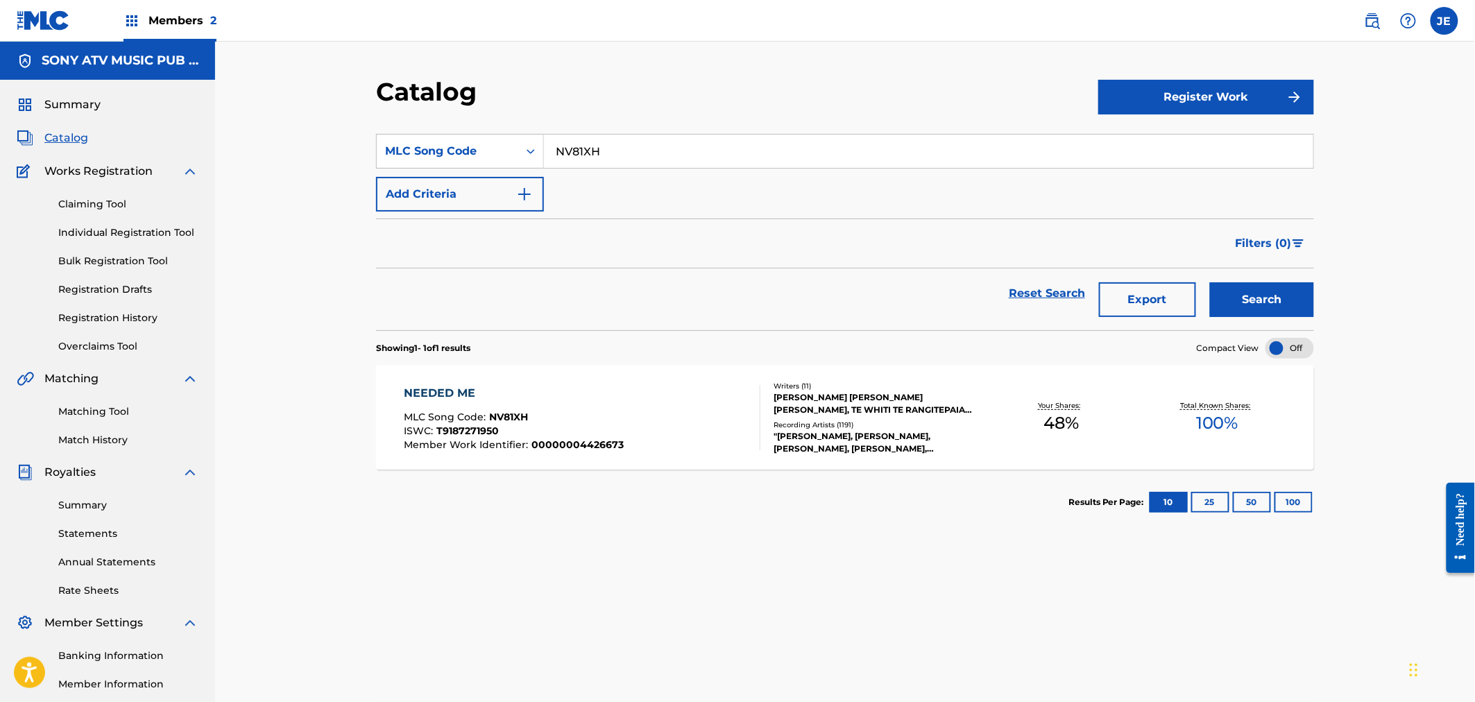
click at [514, 440] on span "Member Work Identifier :" at bounding box center [468, 444] width 128 height 12
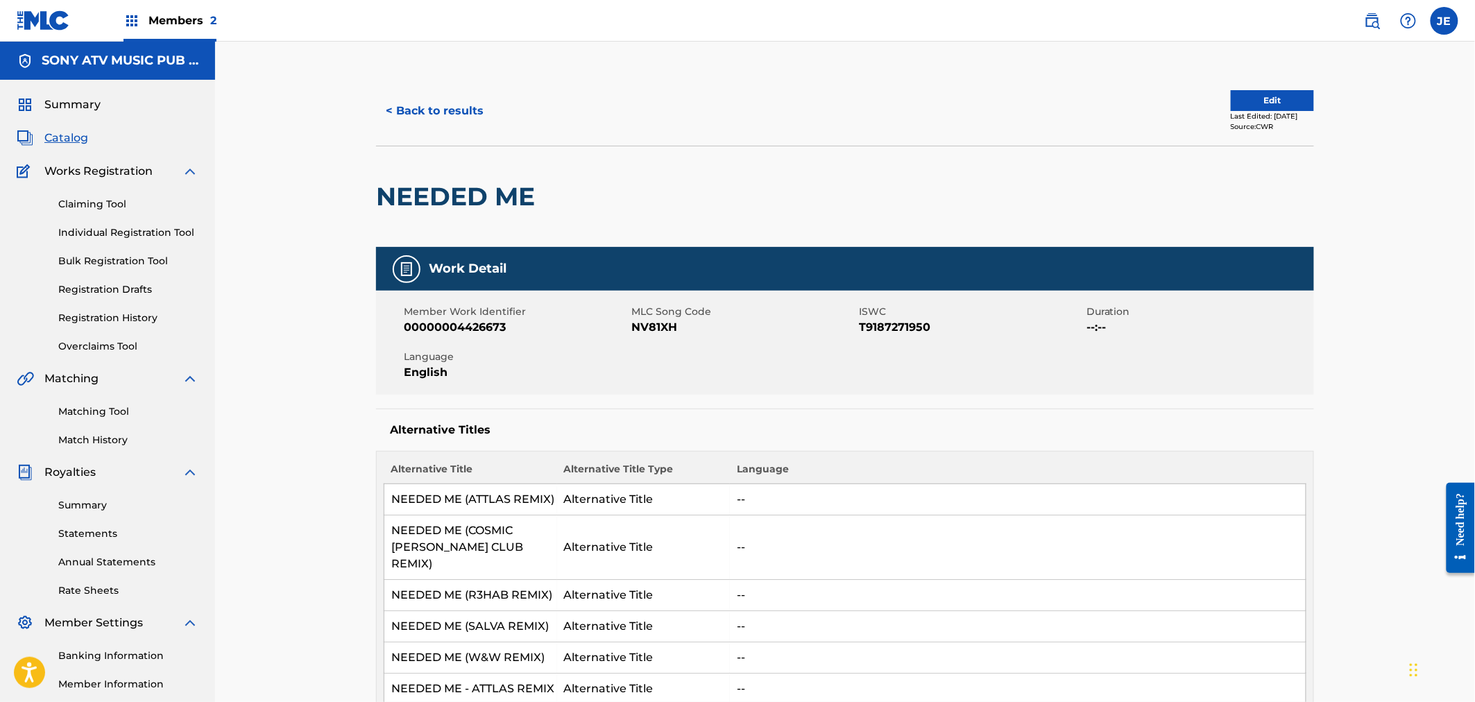
click at [406, 112] on button "< Back to results" at bounding box center [434, 111] width 117 height 35
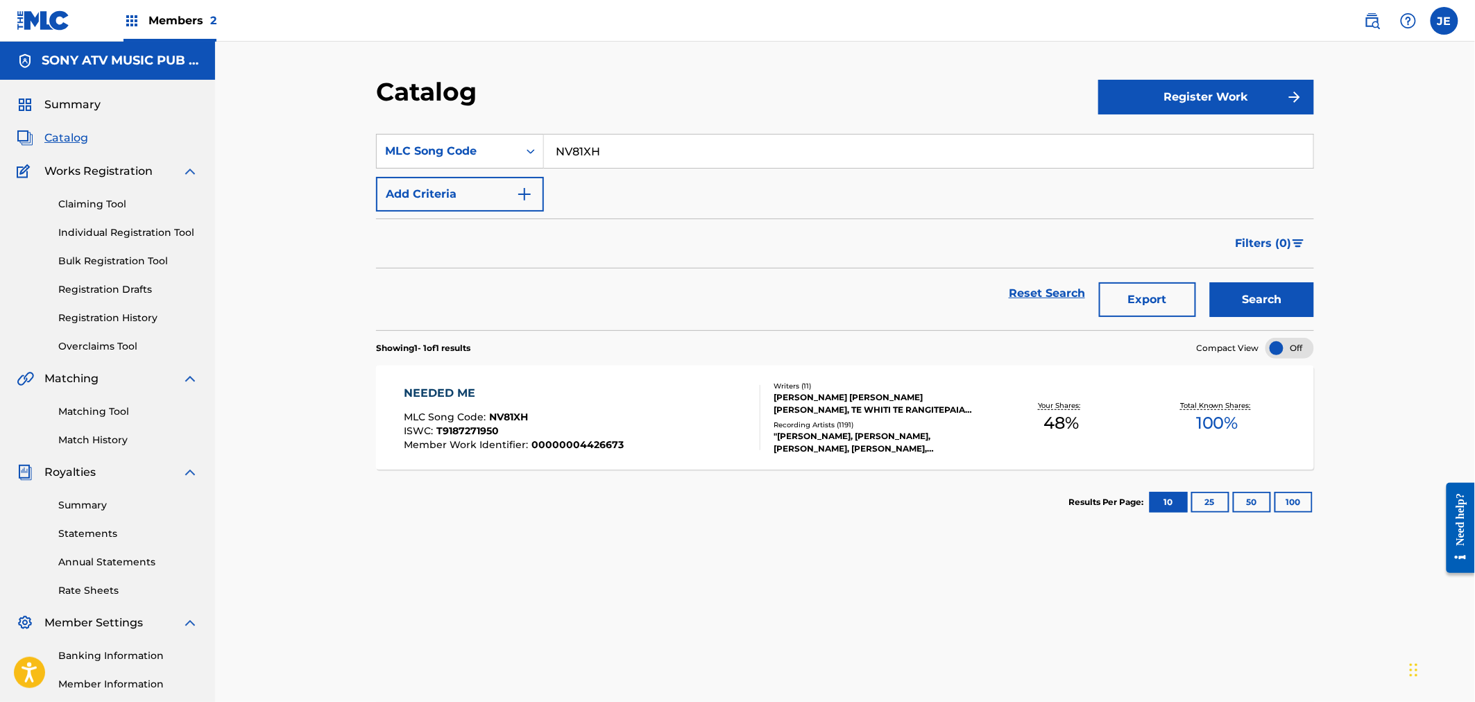
click at [424, 417] on span "MLC Song Code :" at bounding box center [446, 417] width 85 height 12
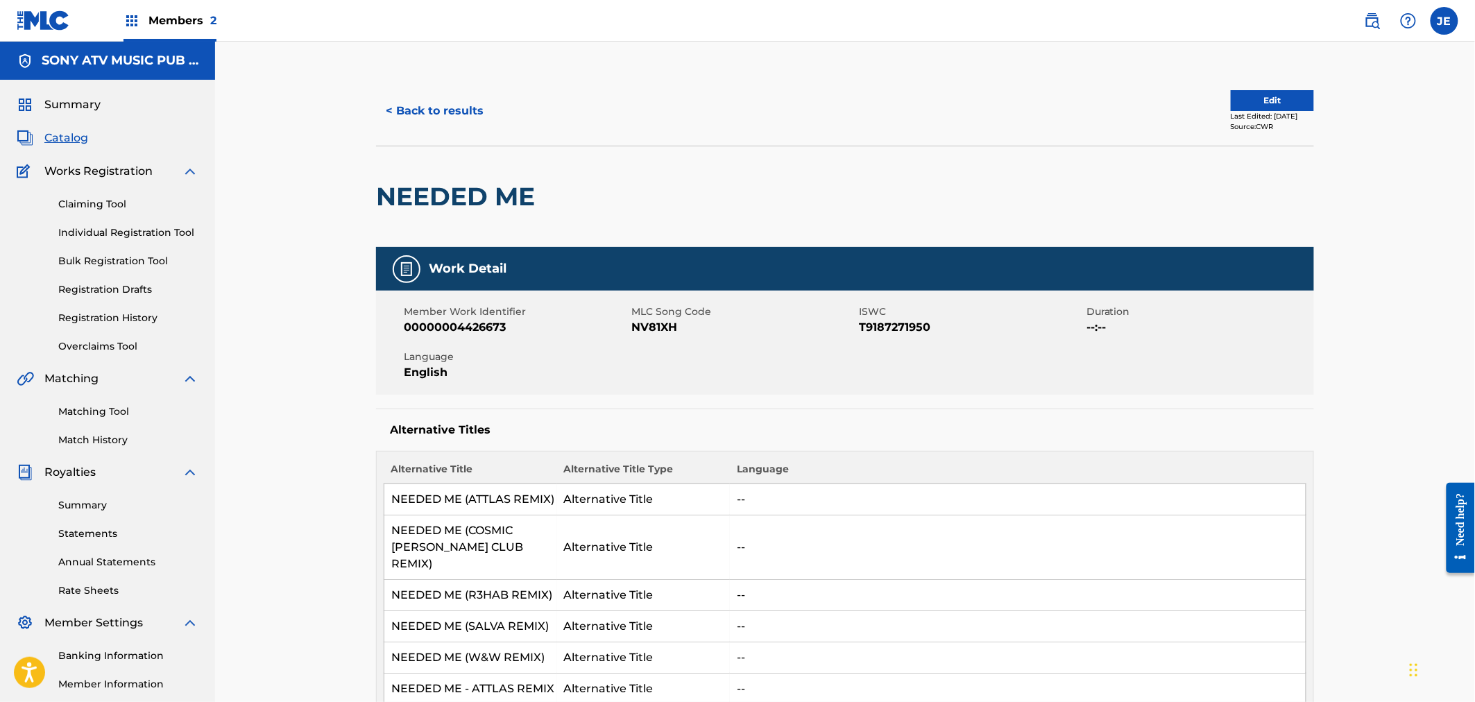
click at [432, 116] on button "< Back to results" at bounding box center [434, 111] width 117 height 35
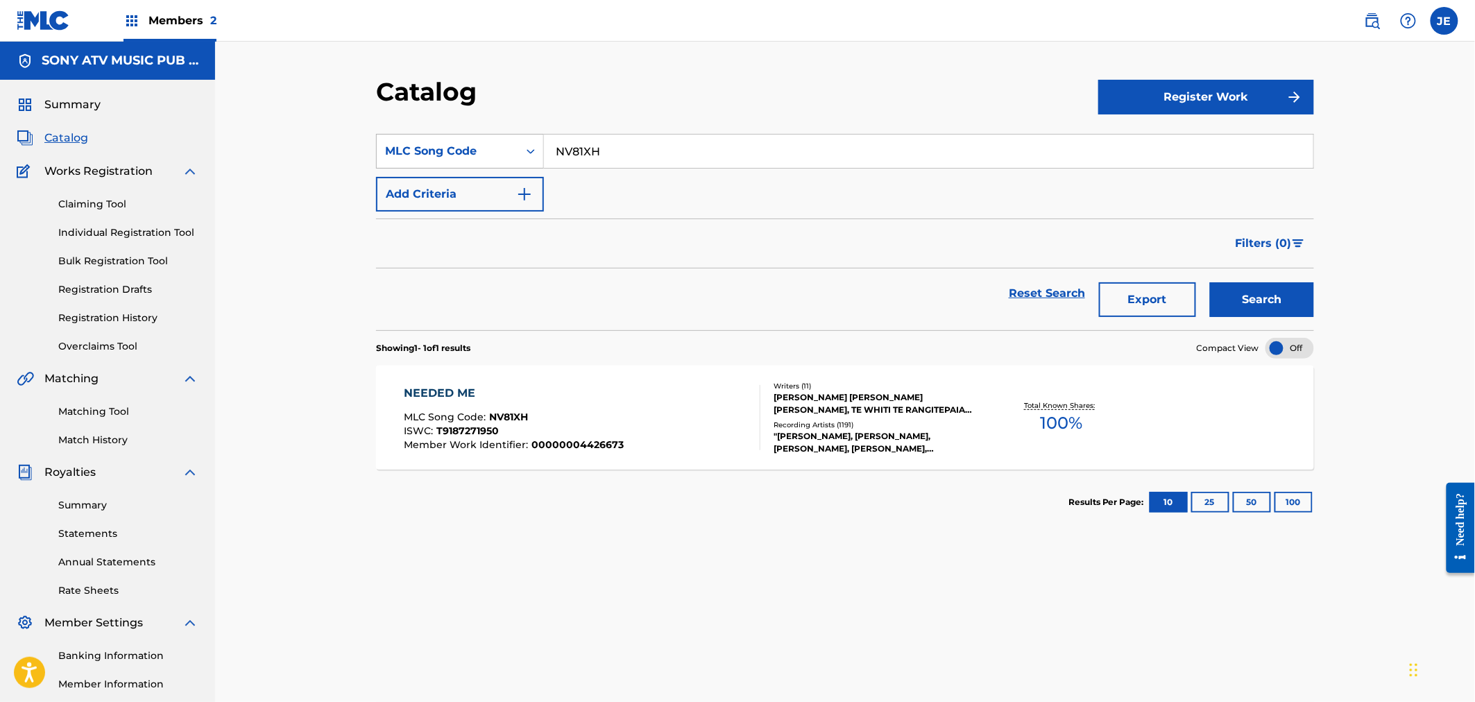
drag, startPoint x: 633, startPoint y: 162, endPoint x: 486, endPoint y: 139, distance: 149.5
click at [486, 137] on div "SearchWithCriteriad5f27767-9e7a-4198-a653-0d55b8e109fe MLC Song Code NV81XH" at bounding box center [845, 151] width 938 height 35
paste input "SVD45Q"
click at [1300, 302] on button "Search" at bounding box center [1262, 299] width 104 height 35
drag, startPoint x: 665, startPoint y: 151, endPoint x: 472, endPoint y: 128, distance: 193.5
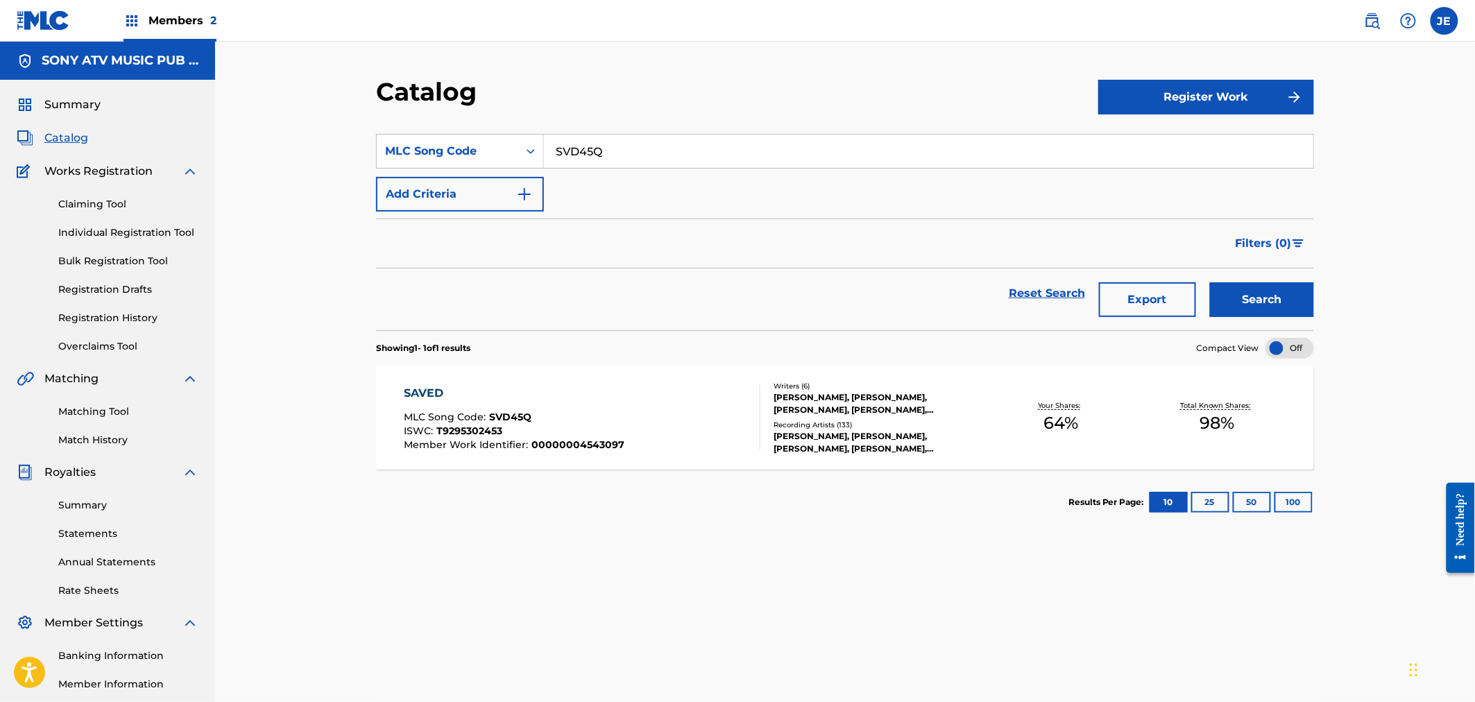
click at [477, 128] on section "SearchWithCriteriad5f27767-9e7a-4198-a653-0d55b8e109fe MLC Song Code SVD45Q Add…" at bounding box center [845, 223] width 938 height 213
paste input "X4239Z"
type input "X4239Z"
click at [1285, 288] on button "Search" at bounding box center [1262, 299] width 104 height 35
click at [710, 408] on div "SEE NO EVIL MLC Song Code : X4239Z ISWC : T9102780314" at bounding box center [582, 417] width 357 height 62
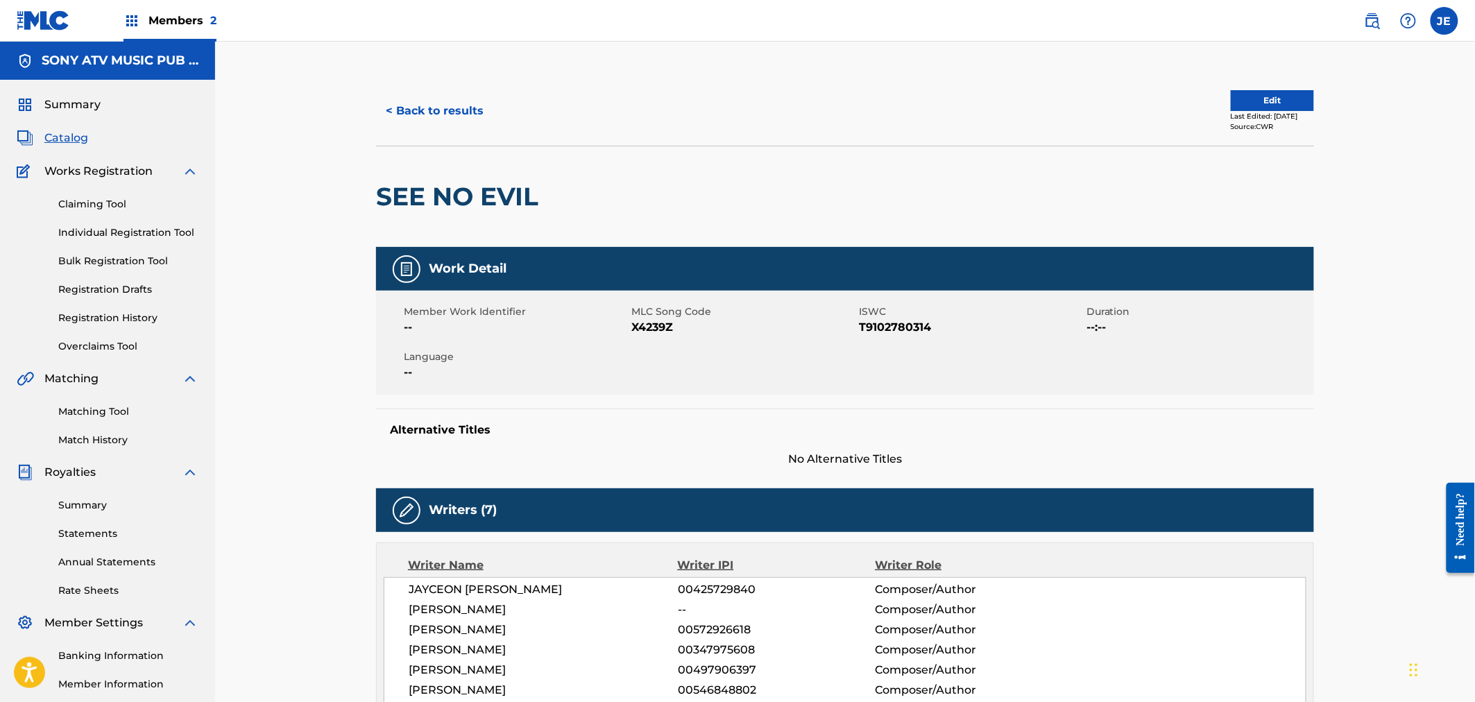
click at [473, 99] on button "< Back to results" at bounding box center [434, 111] width 117 height 35
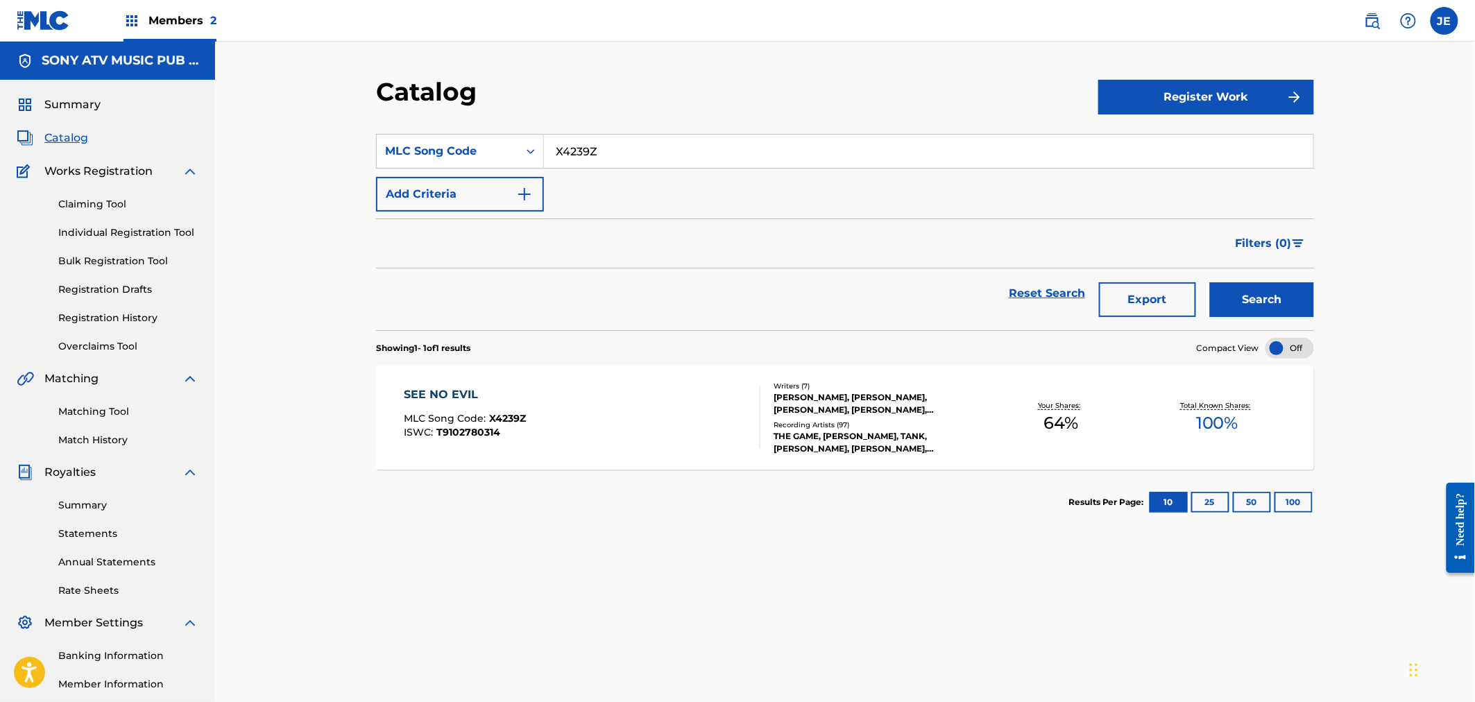
click at [441, 423] on span "MLC Song Code :" at bounding box center [446, 418] width 85 height 12
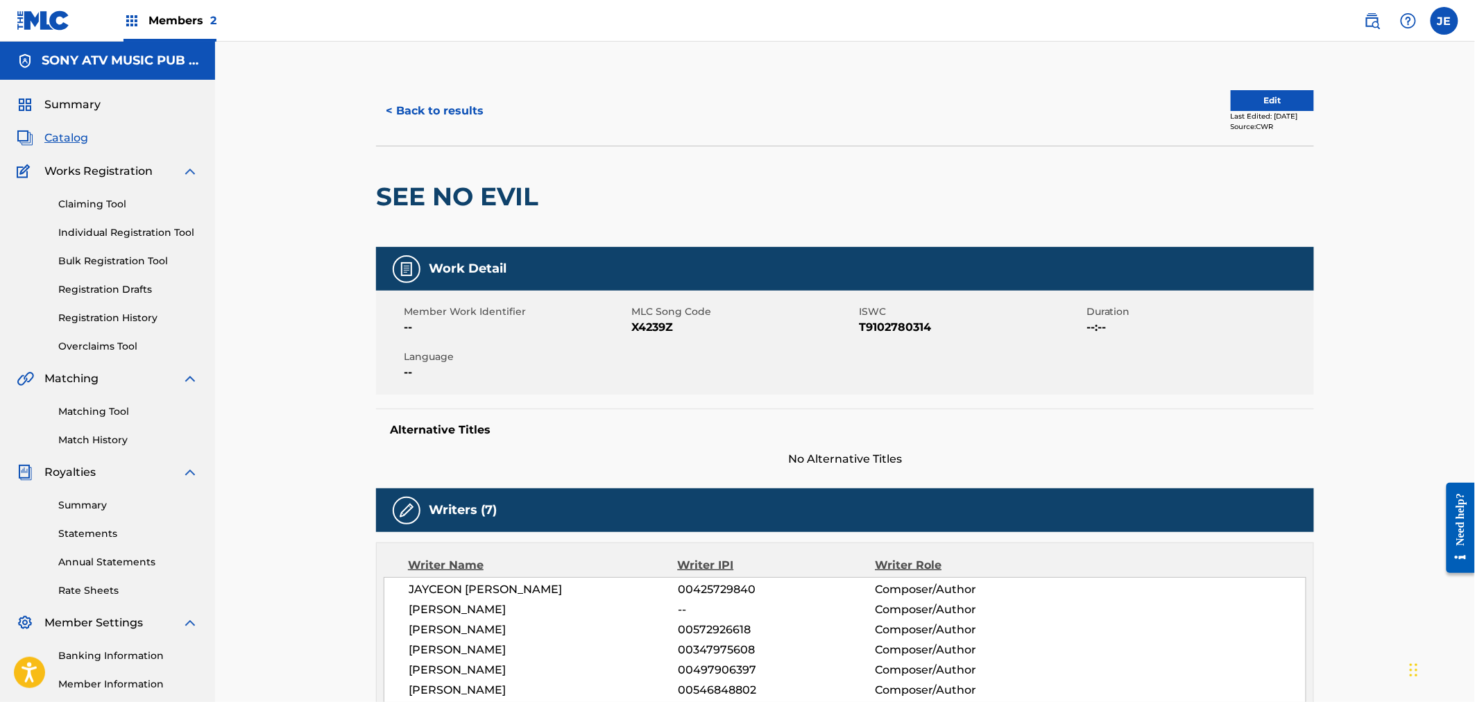
click at [431, 99] on button "< Back to results" at bounding box center [434, 111] width 117 height 35
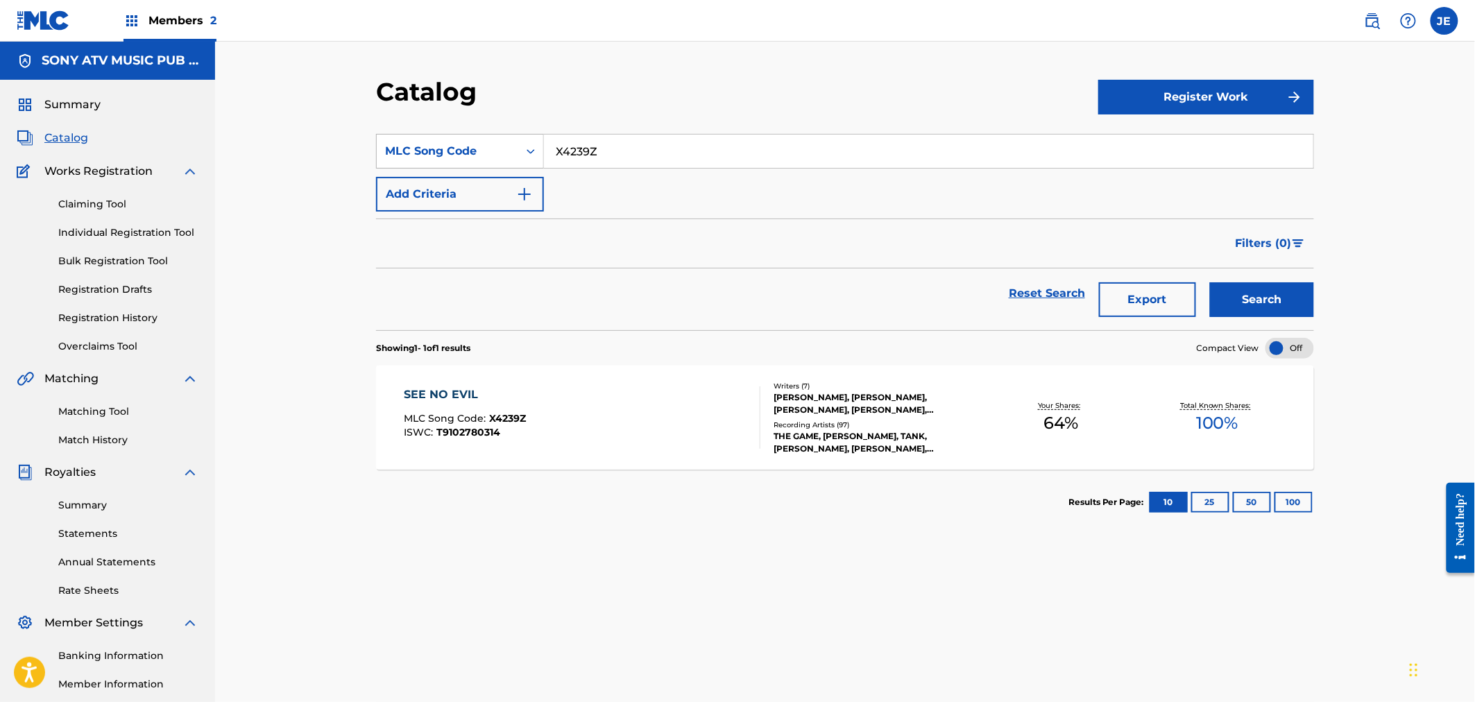
drag, startPoint x: 616, startPoint y: 144, endPoint x: 456, endPoint y: 139, distance: 159.7
click at [456, 139] on div "SearchWithCriteriad5f27767-9e7a-4198-a653-0d55b8e109fe MLC Song Code X4239Z" at bounding box center [845, 151] width 938 height 35
paste input "SV9TD1"
click at [1238, 293] on button "Search" at bounding box center [1262, 299] width 104 height 35
drag, startPoint x: 632, startPoint y: 144, endPoint x: 562, endPoint y: 151, distance: 70.3
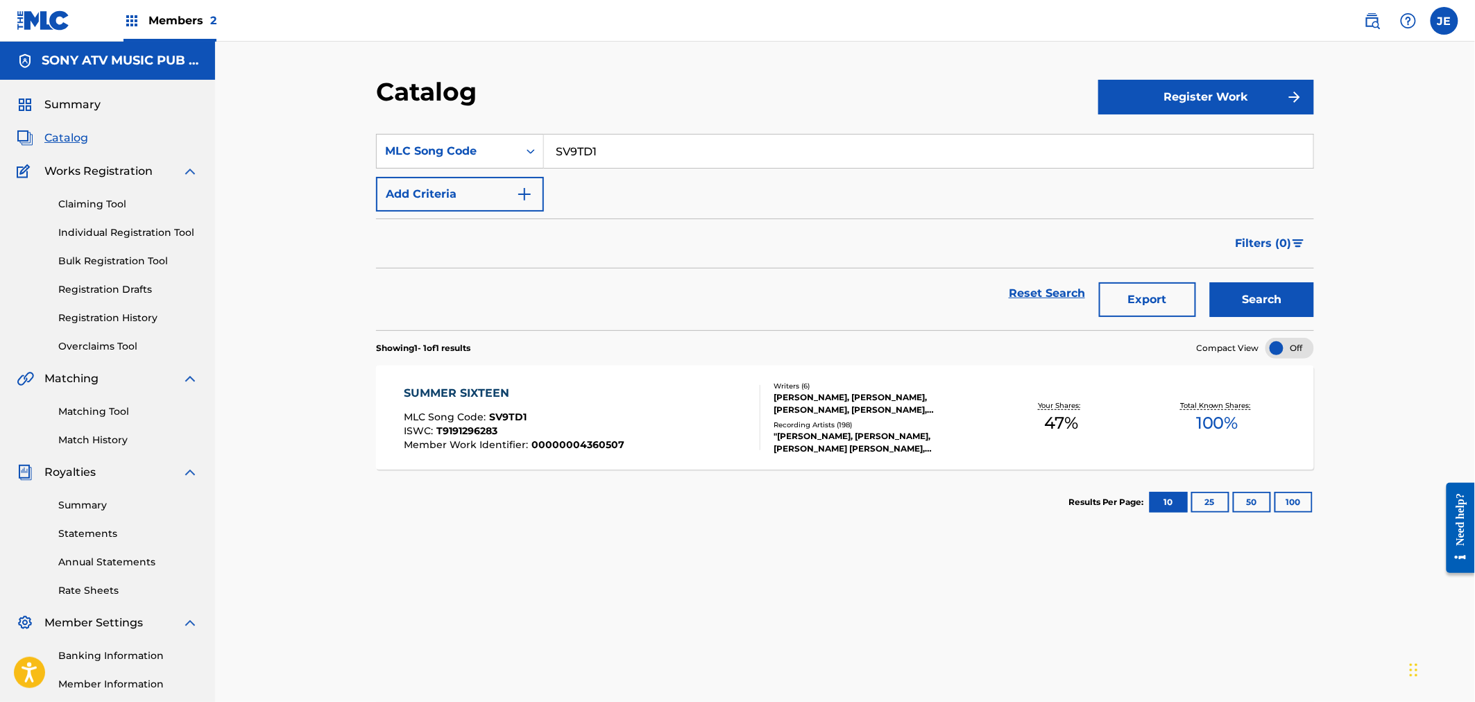
click at [513, 142] on div "SearchWithCriteriad5f27767-9e7a-4198-a653-0d55b8e109fe MLC Song Code SV9TD1" at bounding box center [845, 151] width 938 height 35
paste input "U1893U"
click at [1272, 309] on button "Search" at bounding box center [1262, 299] width 104 height 35
click at [551, 137] on input "U1893U" at bounding box center [928, 151] width 769 height 33
paste input "W7171R"
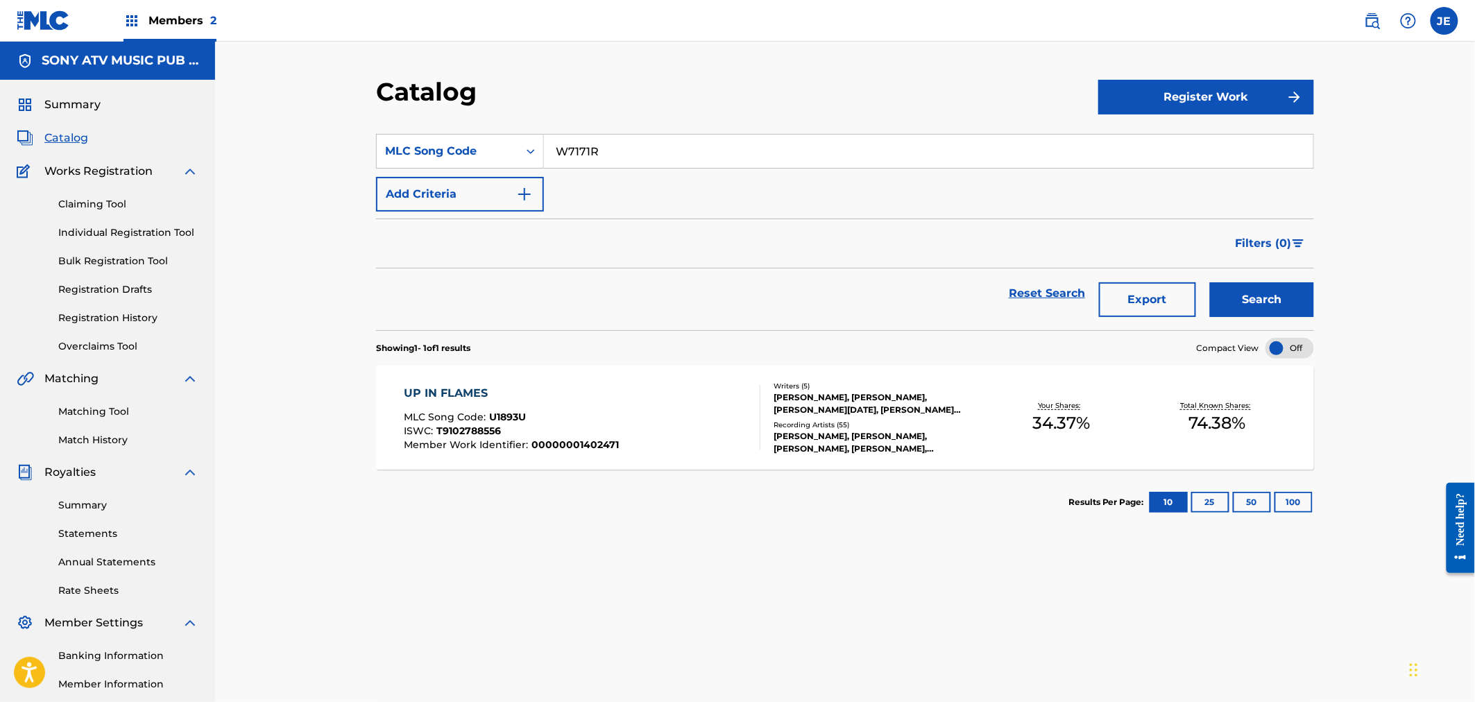
click at [1292, 307] on button "Search" at bounding box center [1262, 299] width 104 height 35
click at [615, 146] on input "W7171R" at bounding box center [928, 151] width 769 height 33
drag, startPoint x: 615, startPoint y: 137, endPoint x: 497, endPoint y: 129, distance: 118.9
click at [536, 133] on section "SearchWithCriteriad5f27767-9e7a-4198-a653-0d55b8e109fe MLC Song Code W7171R Add…" at bounding box center [845, 223] width 938 height 213
paste input "LV8MM5"
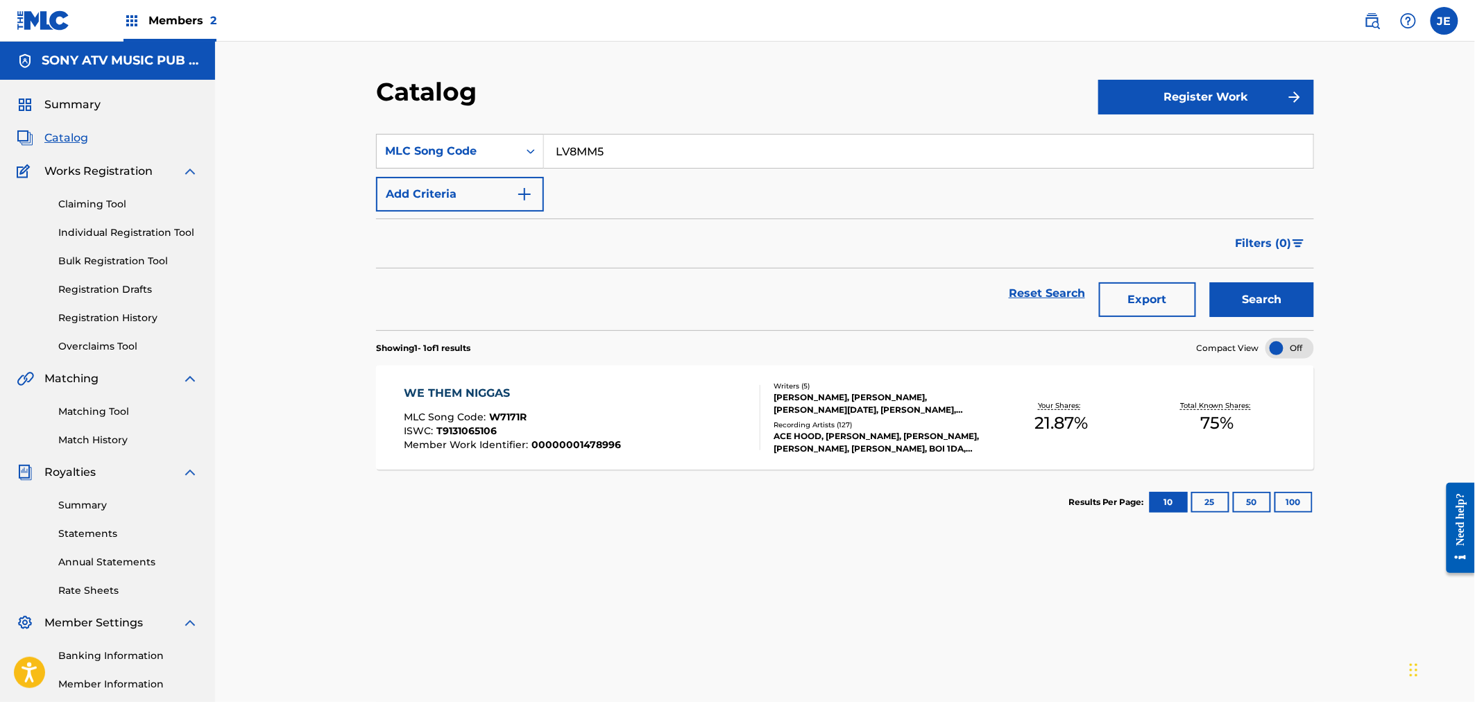
click at [1249, 300] on button "Search" at bounding box center [1262, 299] width 104 height 35
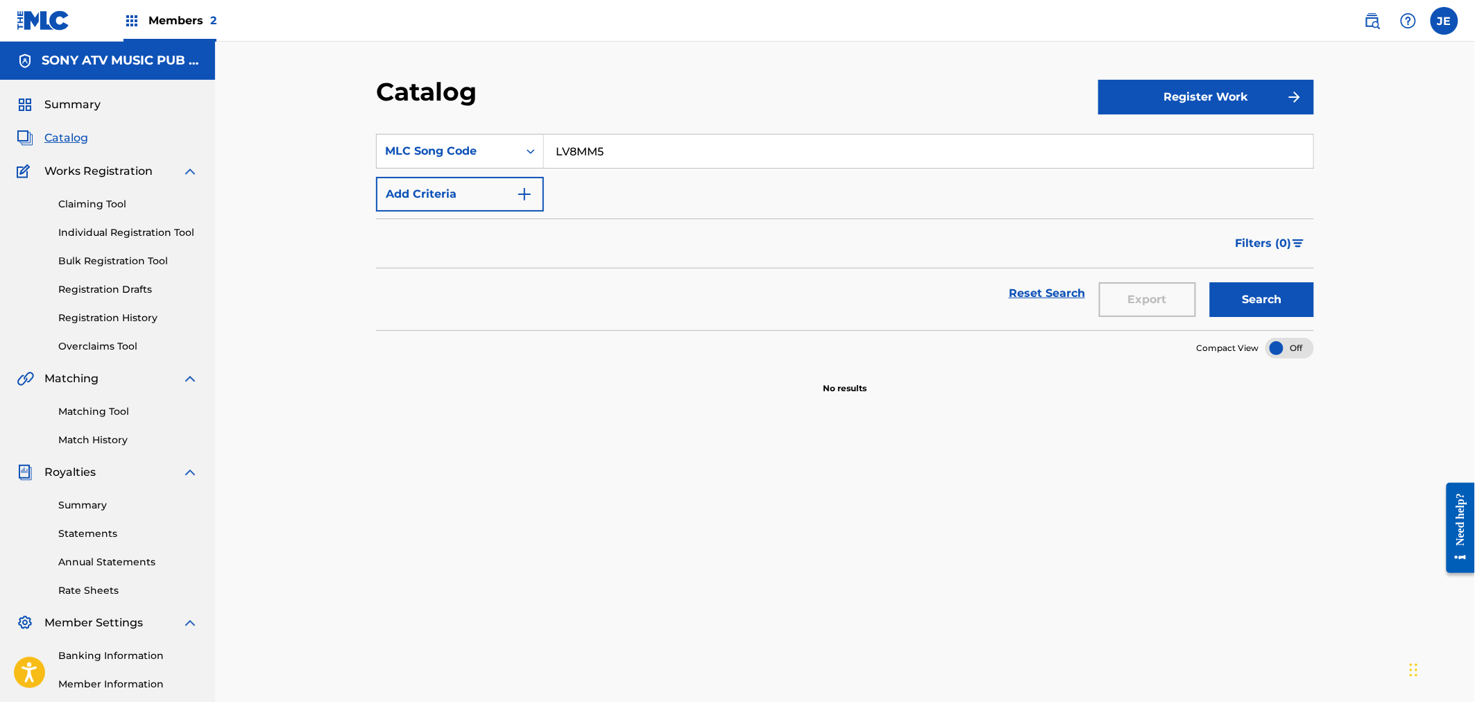
click at [613, 150] on input "LV8MM5" at bounding box center [928, 151] width 769 height 33
drag, startPoint x: 618, startPoint y: 153, endPoint x: 475, endPoint y: 137, distance: 144.6
click at [475, 137] on div "SearchWithCriteriad5f27767-9e7a-4198-a653-0d55b8e109fe MLC Song Code LV8MM5" at bounding box center [845, 151] width 938 height 35
paste input "C8393O"
type input "C8393O"
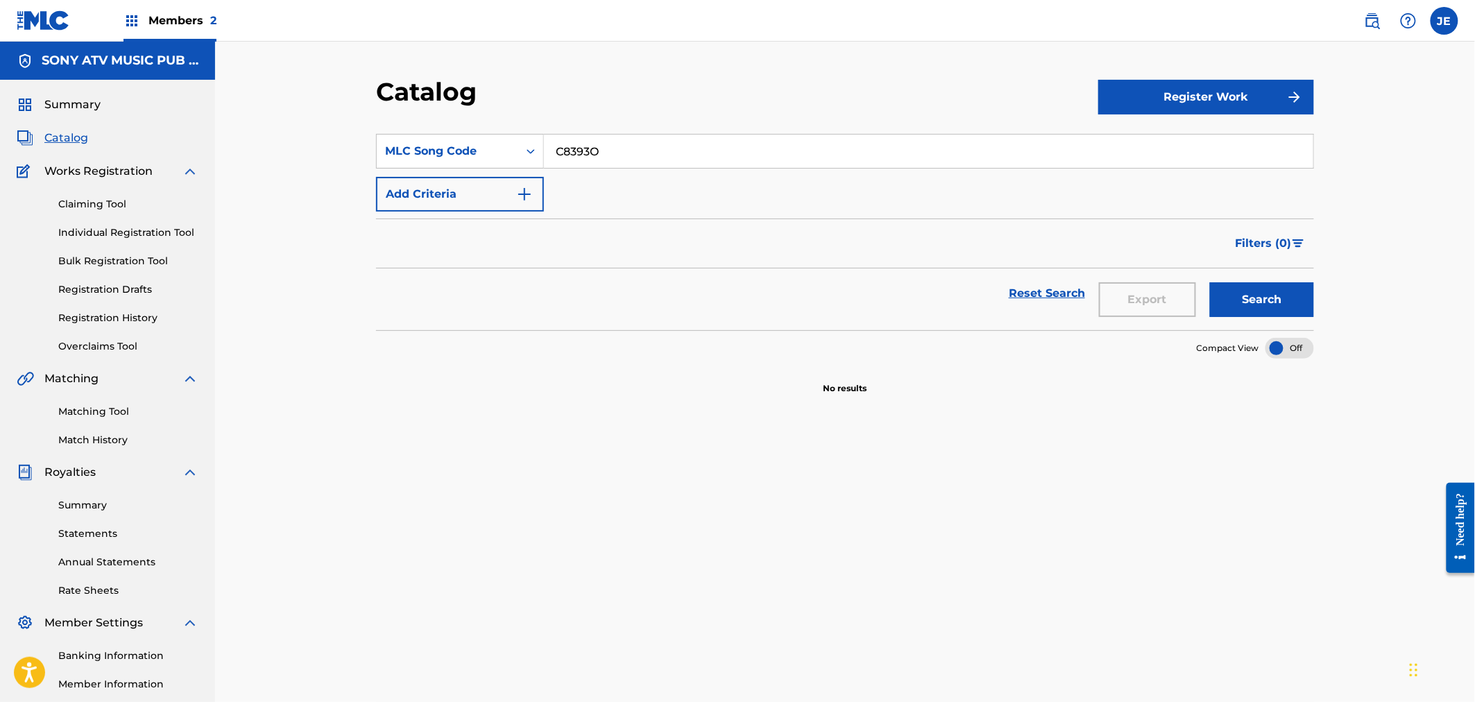
click at [1283, 293] on button "Search" at bounding box center [1262, 299] width 104 height 35
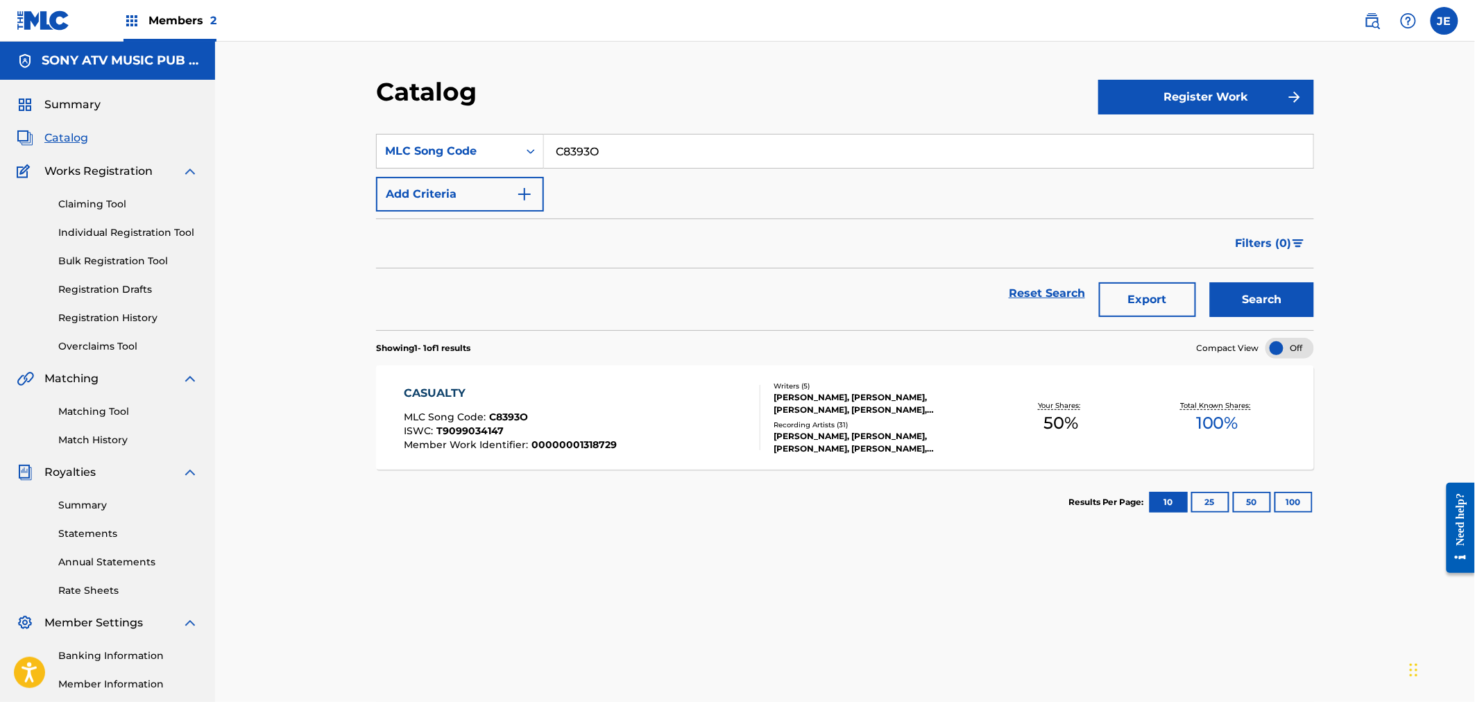
click at [508, 405] on div "CASUALTY MLC Song Code : C8393O ISWC : T9099034147 Member Work Identifier : 000…" at bounding box center [510, 417] width 213 height 65
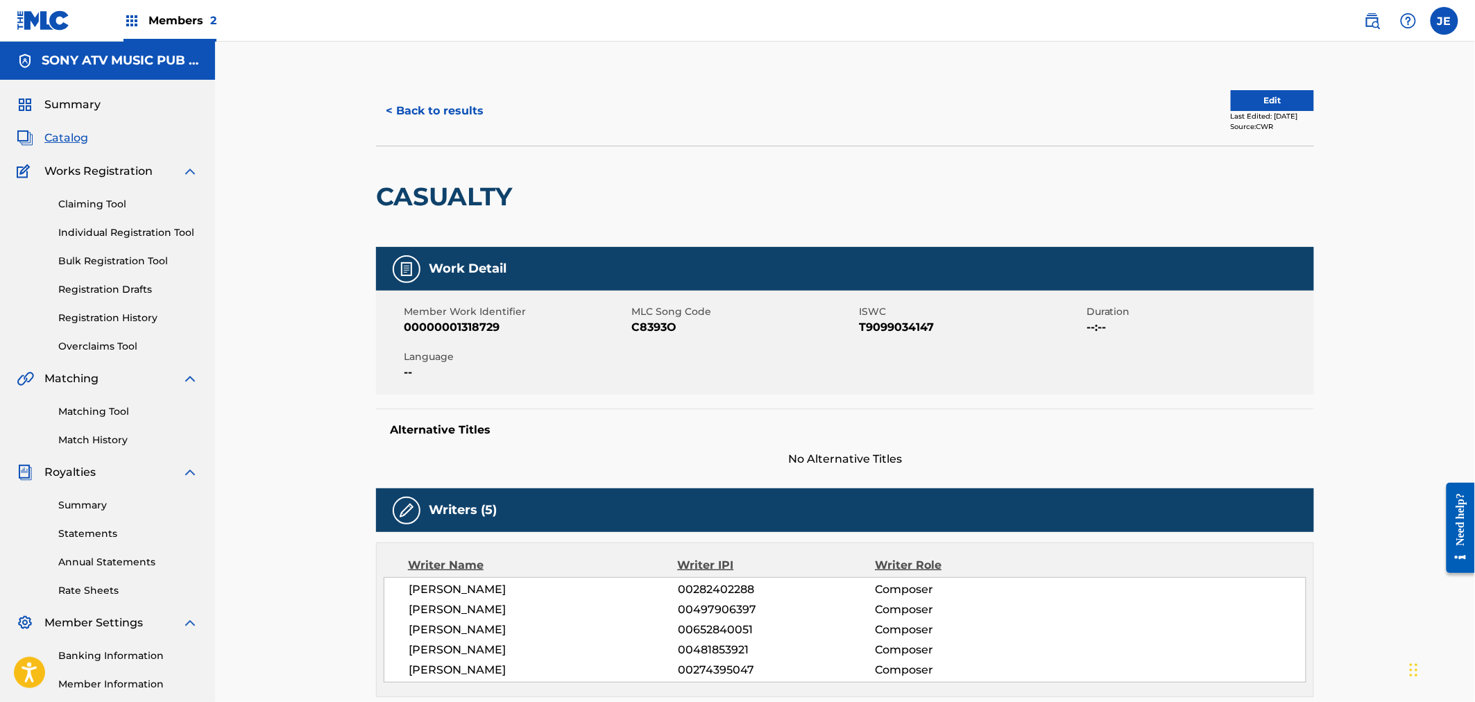
click at [423, 120] on button "< Back to results" at bounding box center [434, 111] width 117 height 35
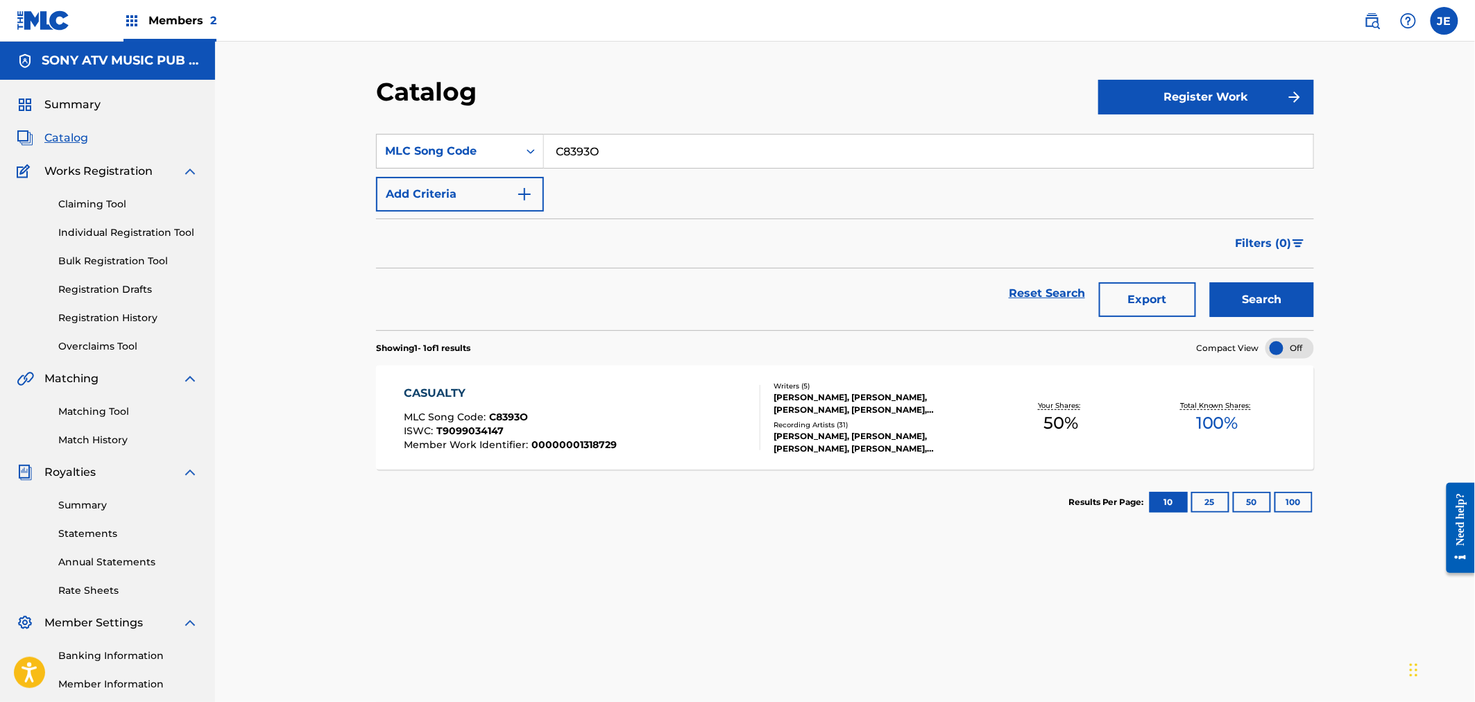
drag, startPoint x: 635, startPoint y: 151, endPoint x: 369, endPoint y: 121, distance: 267.3
click at [490, 130] on section "SearchWithCriteriad5f27767-9e7a-4198-a653-0d55b8e109fe MLC Song Code C8393O Add…" at bounding box center [845, 223] width 938 height 213
paste input "G4945W"
type input "G4945W"
click at [1242, 297] on button "Search" at bounding box center [1262, 299] width 104 height 35
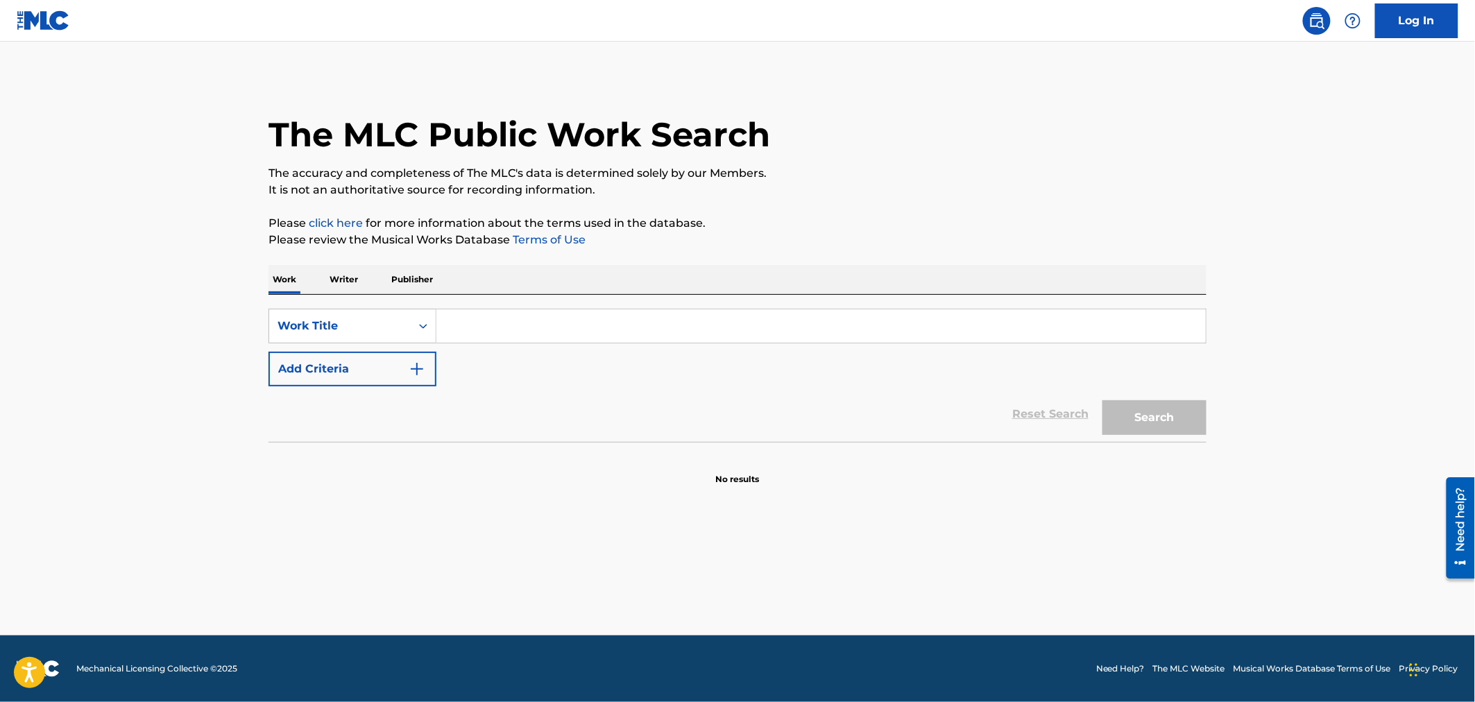
click at [470, 330] on input "Search Form" at bounding box center [820, 325] width 769 height 33
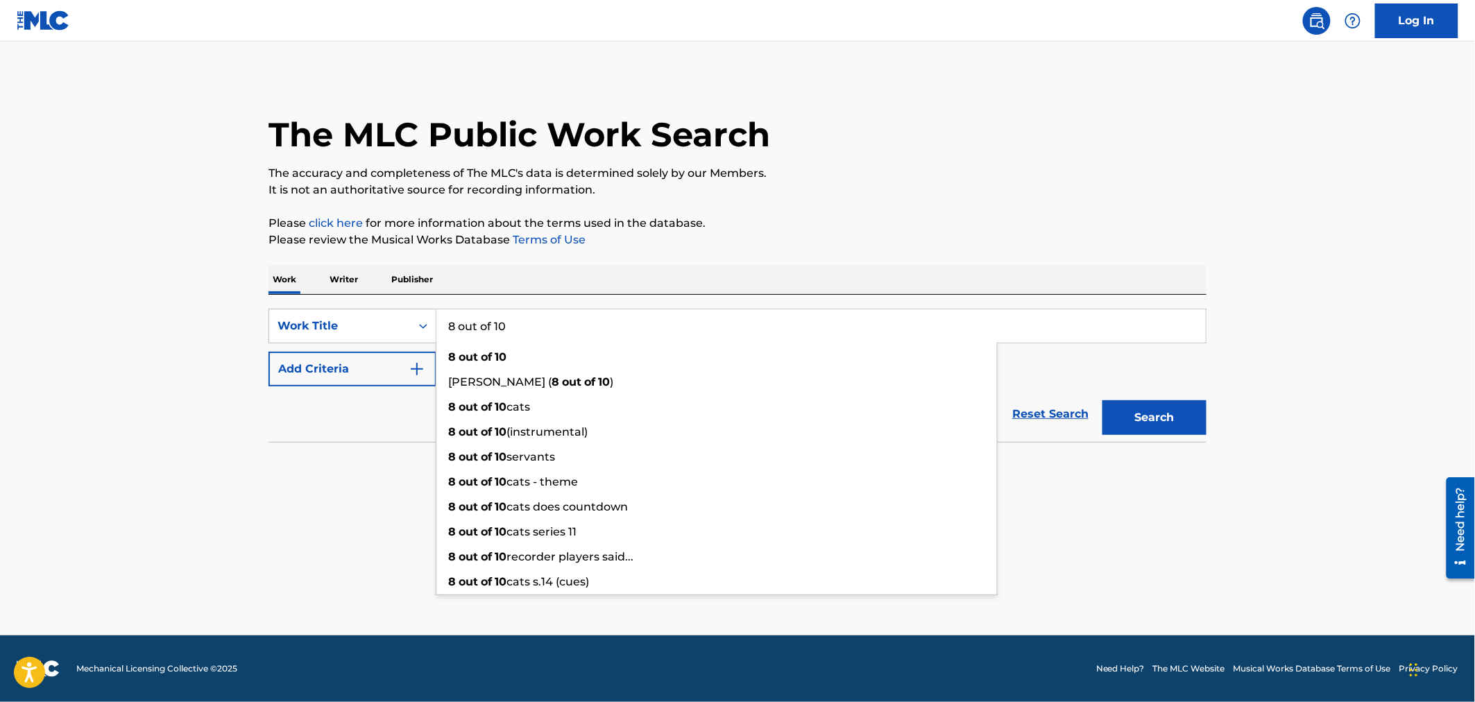
type input "8 out of 10"
click at [419, 364] on img "Search Form" at bounding box center [417, 369] width 17 height 17
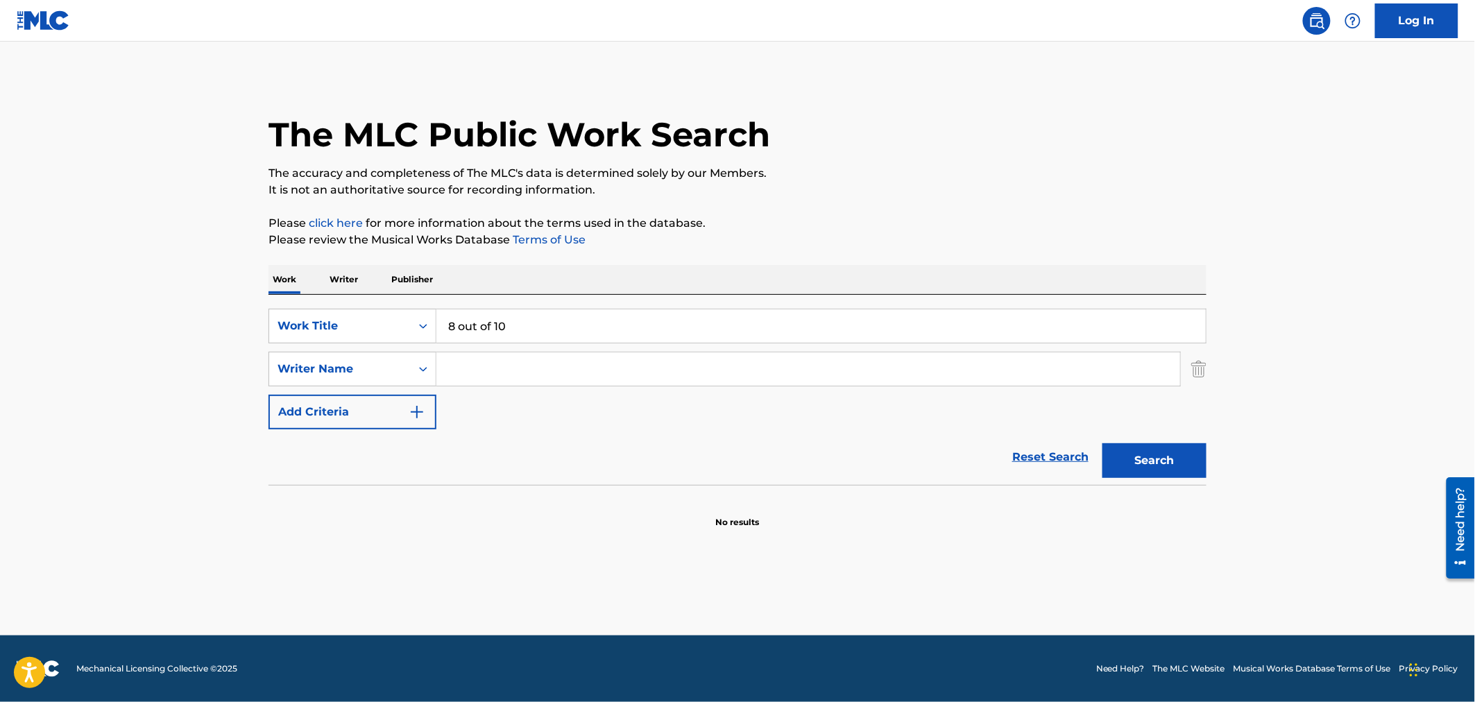
click at [520, 368] on input "Search Form" at bounding box center [808, 368] width 744 height 33
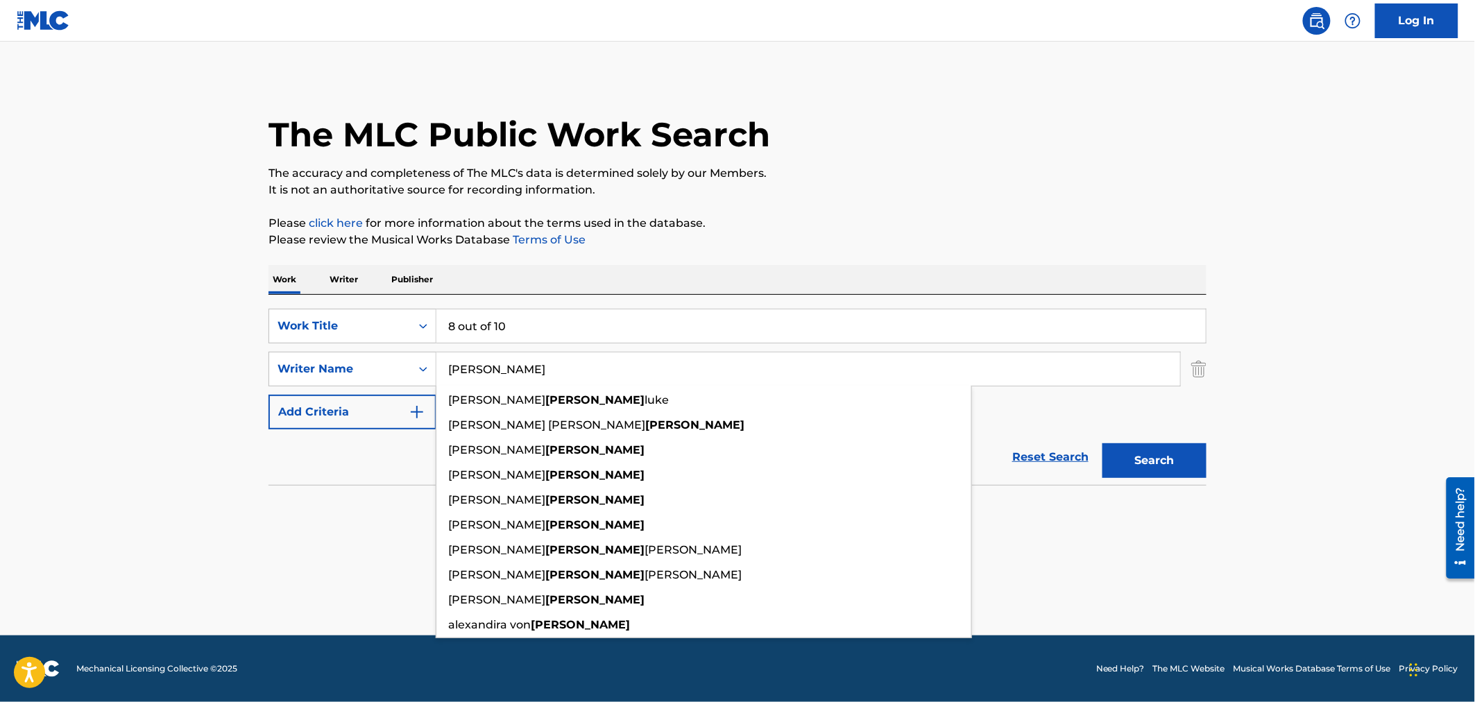
type input "[PERSON_NAME]"
click at [1177, 475] on button "Search" at bounding box center [1154, 460] width 104 height 35
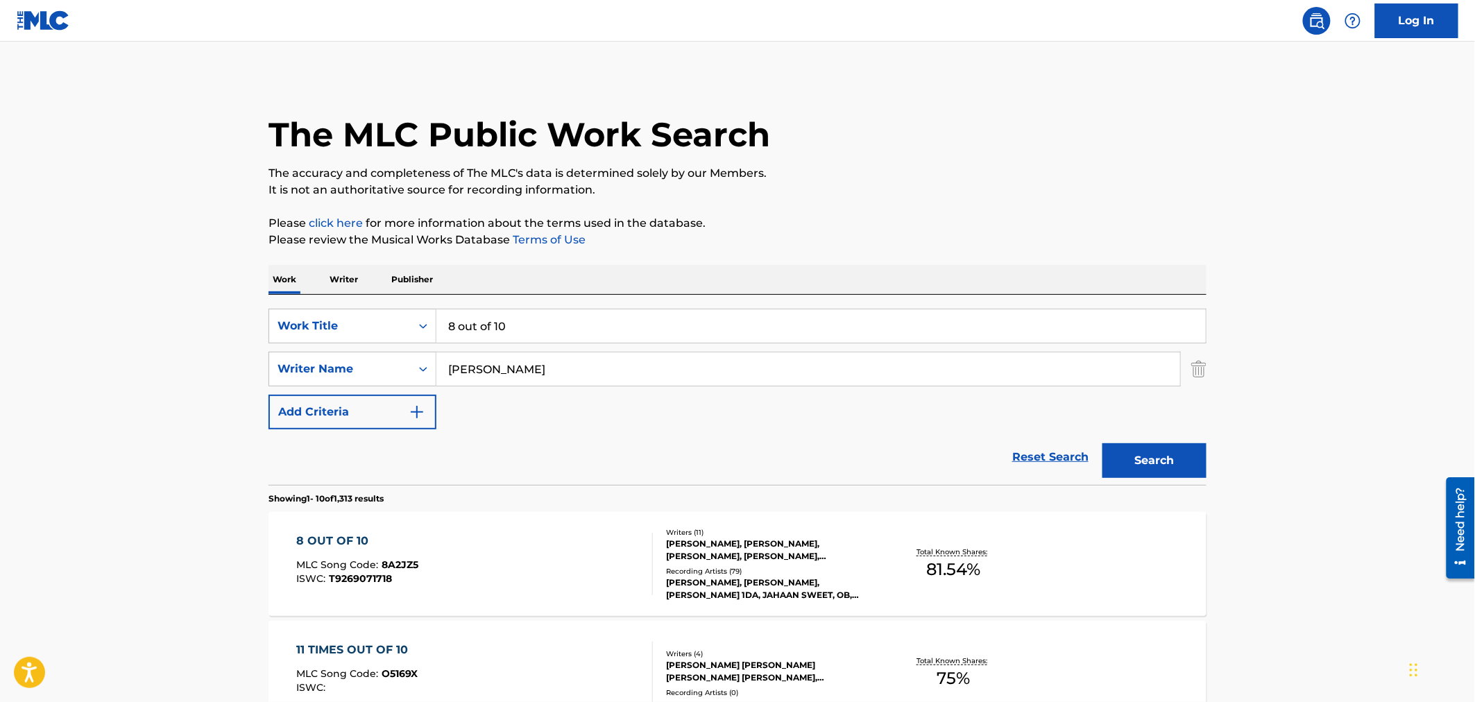
scroll to position [231, 0]
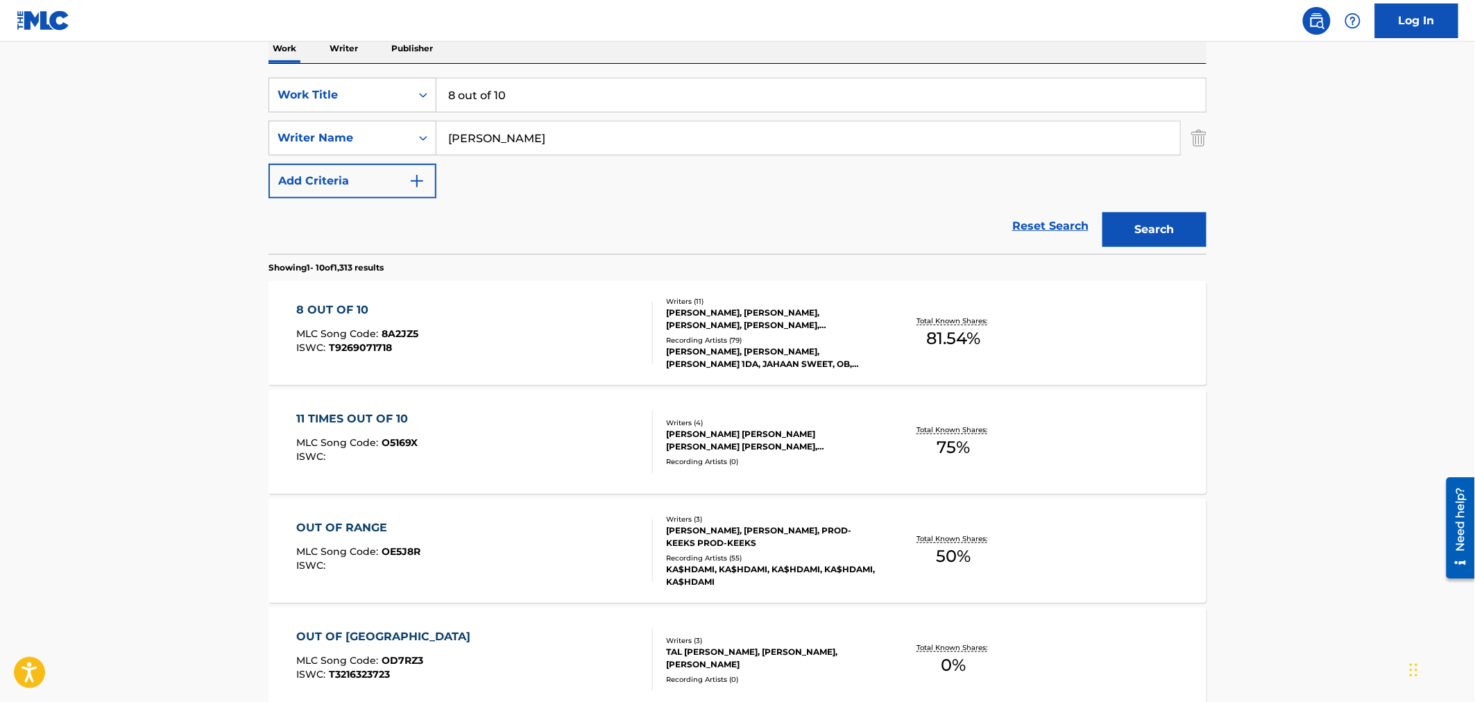
click at [515, 309] on div "8 OUT OF 10 MLC Song Code : 8A2JZ5 ISWC : T9269071718" at bounding box center [475, 333] width 357 height 62
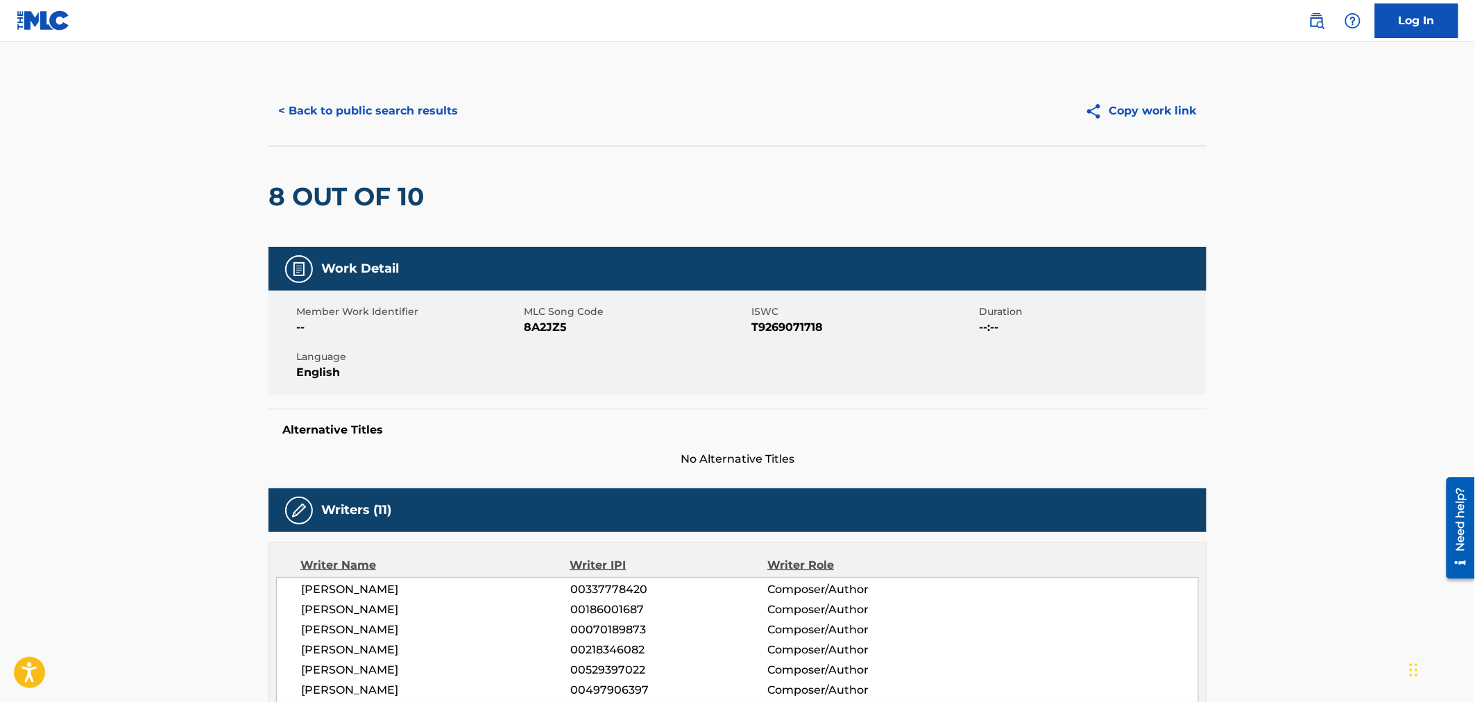
click at [549, 326] on span "8A2JZ5" at bounding box center [636, 327] width 224 height 17
copy span "8A2JZ5"
click at [320, 111] on button "< Back to public search results" at bounding box center [367, 111] width 199 height 35
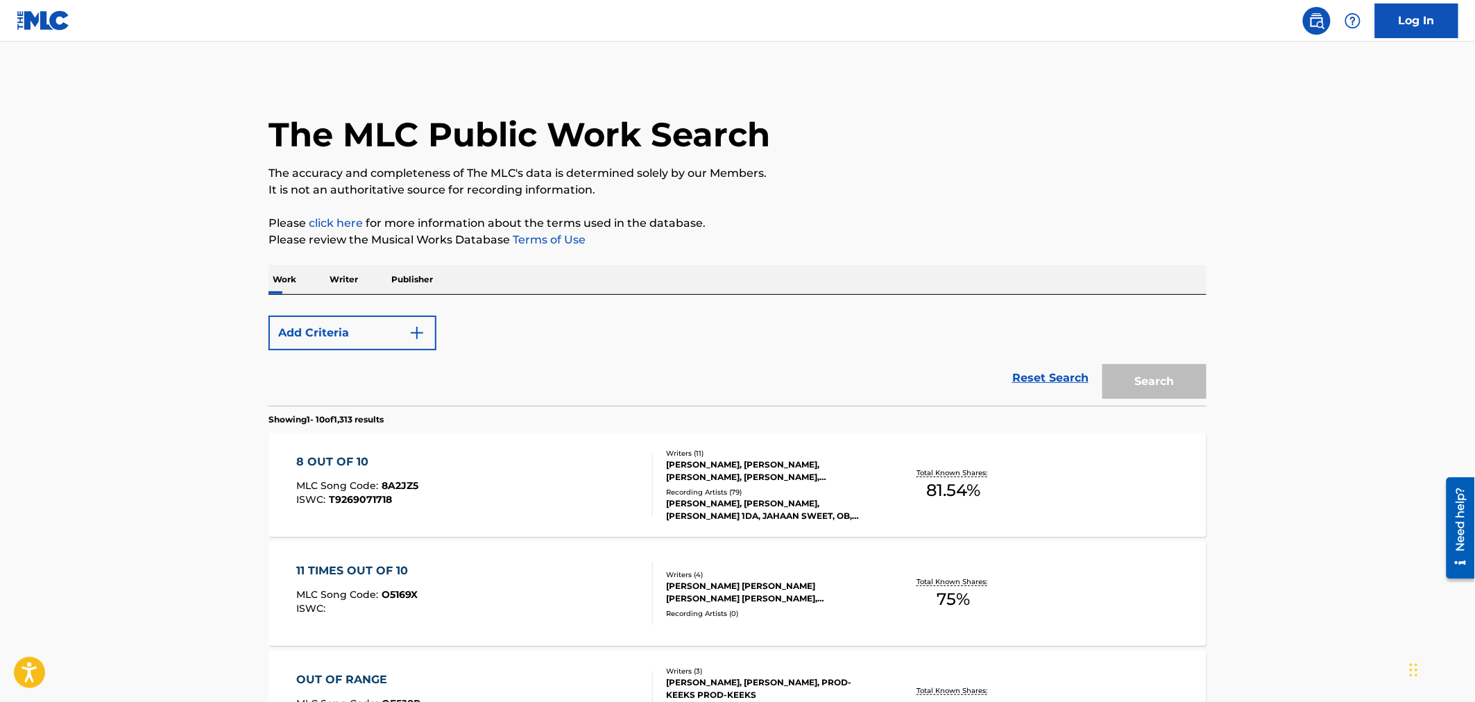
scroll to position [231, 0]
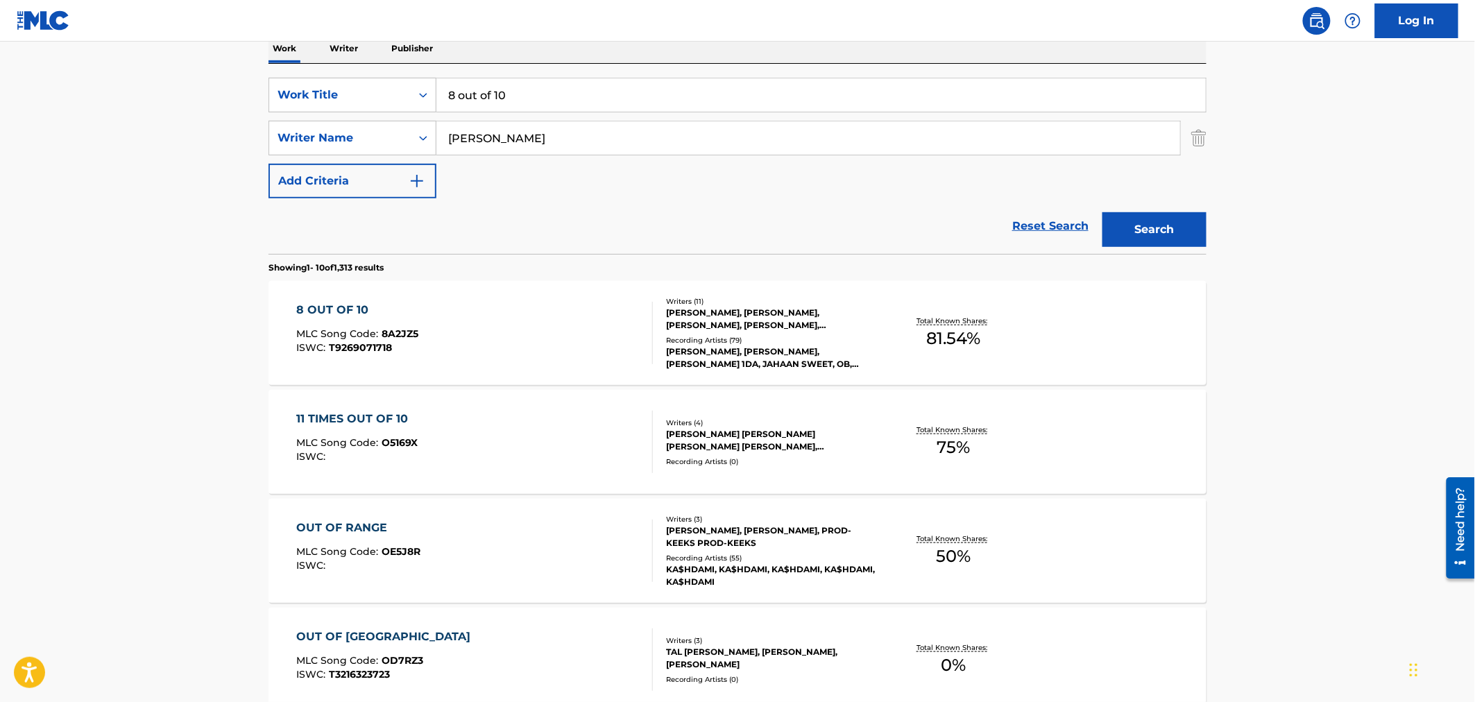
drag, startPoint x: 531, startPoint y: 94, endPoint x: 215, endPoint y: 42, distance: 319.8
click at [258, 49] on div "The MLC Public Work Search The accuracy and completeness of The MLC's data is d…" at bounding box center [737, 640] width 971 height 1591
type input "pyschopath killer"
click at [196, 128] on main "The MLC Public Work Search The accuracy and completeness of The MLC's data is d…" at bounding box center [737, 627] width 1475 height 1633
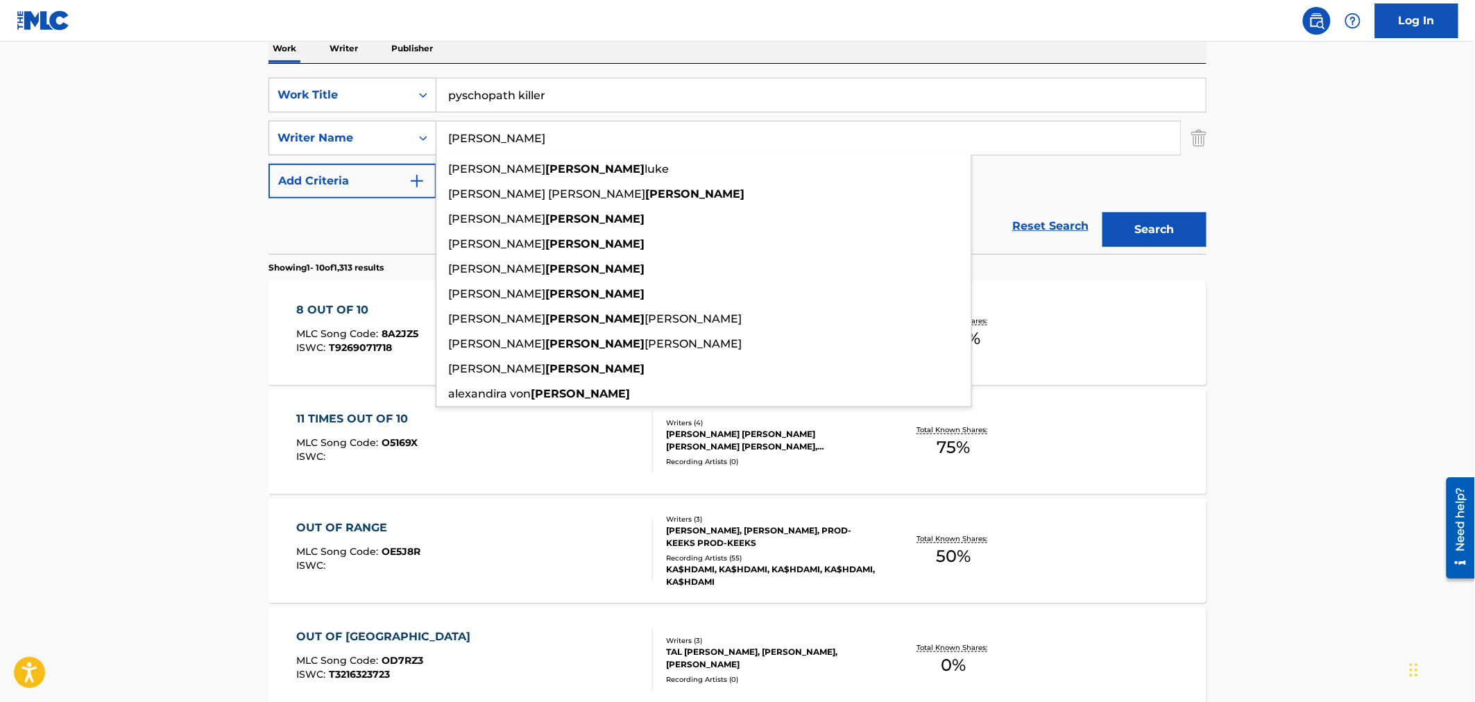
drag, startPoint x: 510, startPoint y: 134, endPoint x: 345, endPoint y: 115, distance: 166.2
click at [369, 126] on div "SearchWithCriteria295d68f8-6fa3-4803-94a5-59dbfc613136 Writer Name [PERSON_NAME…" at bounding box center [737, 138] width 938 height 35
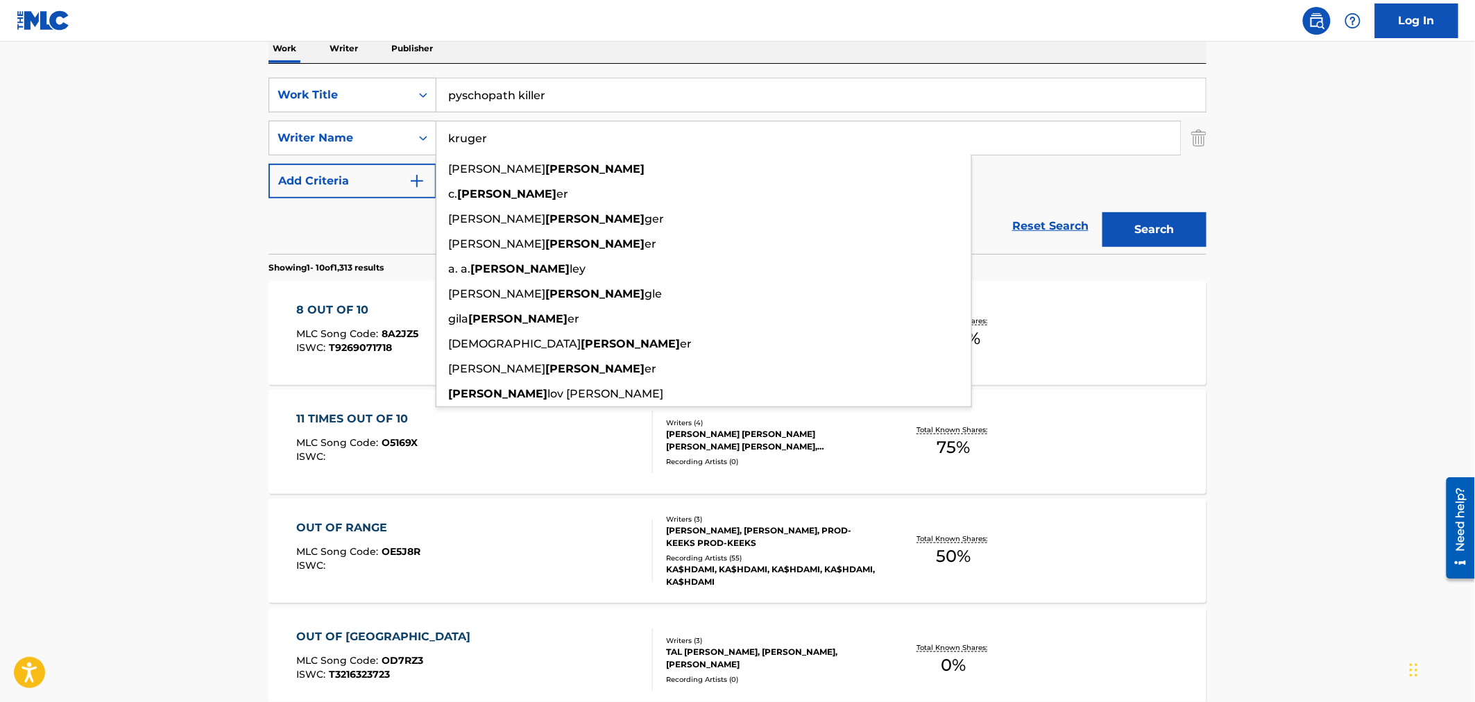
type input "kruger"
click at [1102, 212] on button "Search" at bounding box center [1154, 229] width 104 height 35
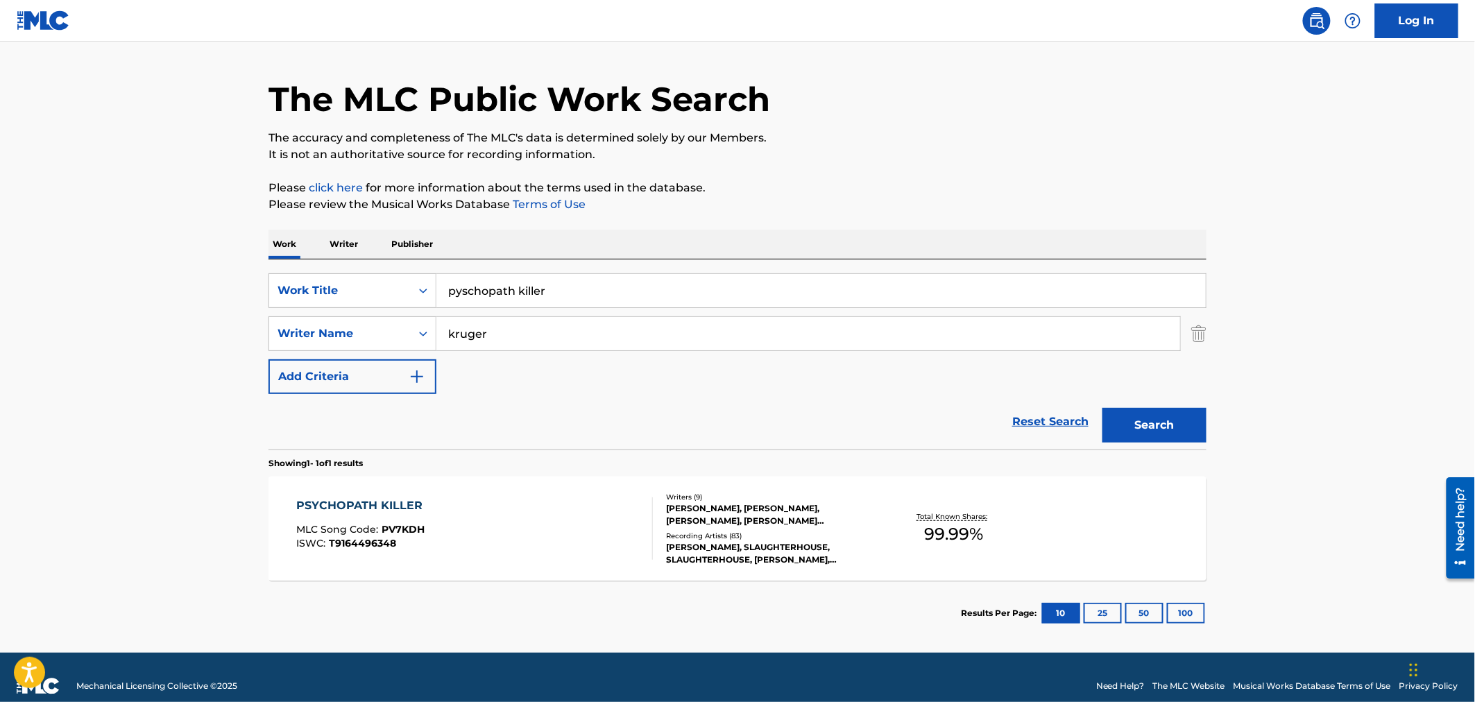
scroll to position [52, 0]
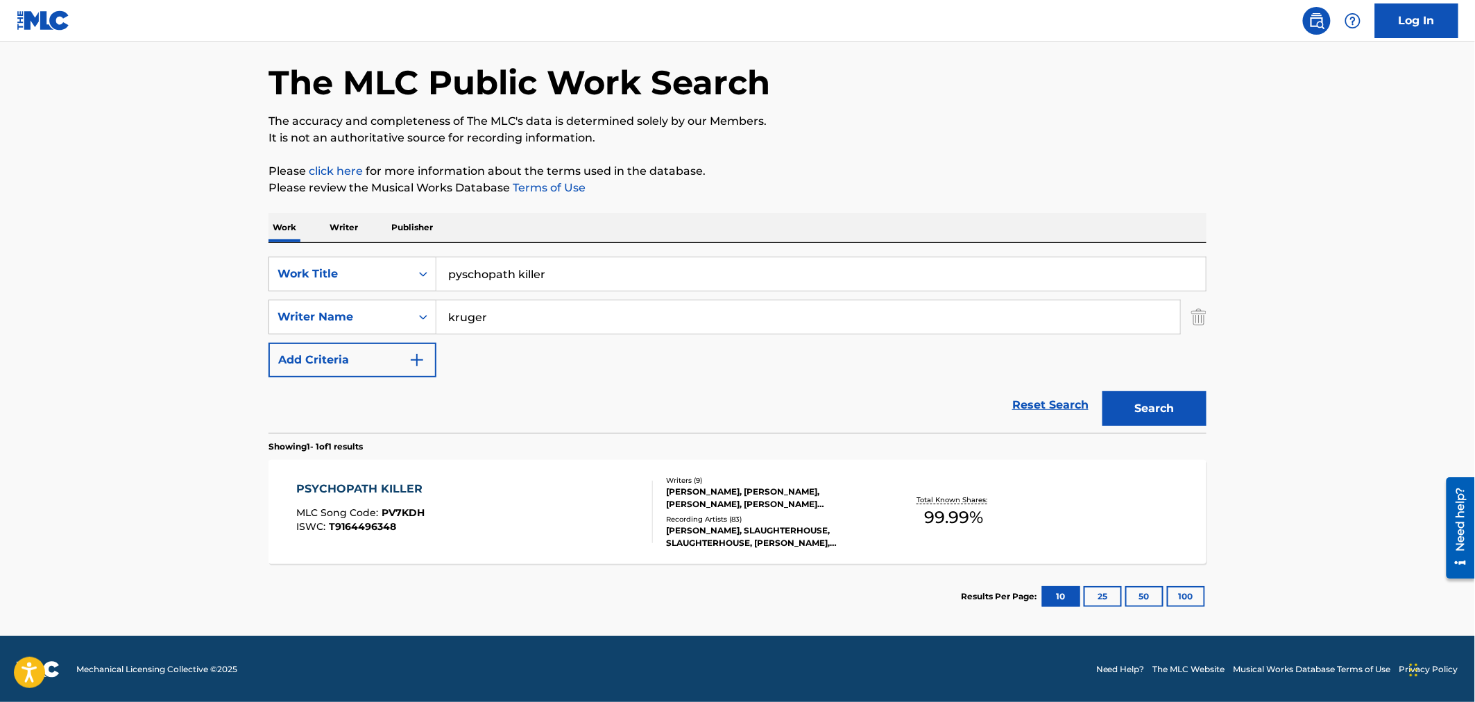
click at [565, 496] on div "PSYCHOPATH KILLER MLC Song Code : PV7KDH ISWC : T9164496348" at bounding box center [475, 512] width 357 height 62
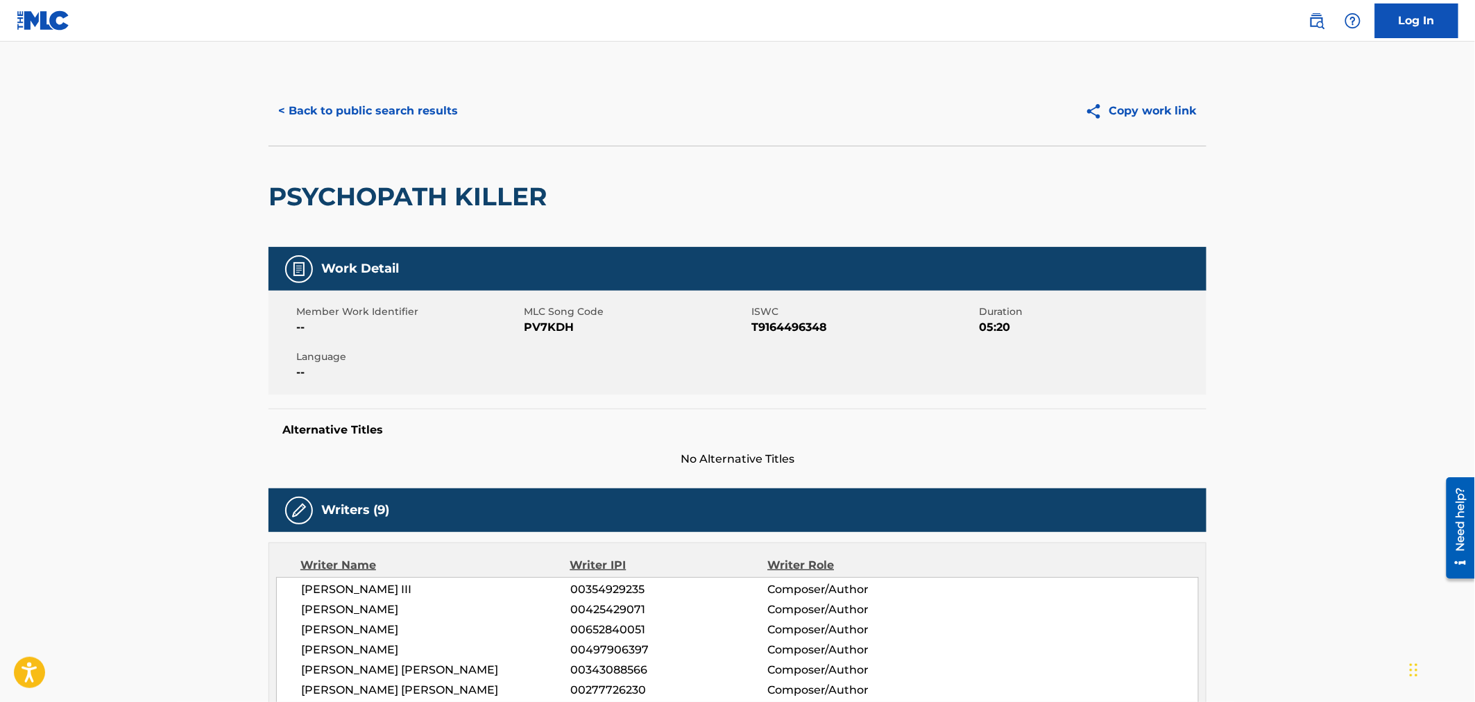
click at [400, 108] on button "< Back to public search results" at bounding box center [367, 111] width 199 height 35
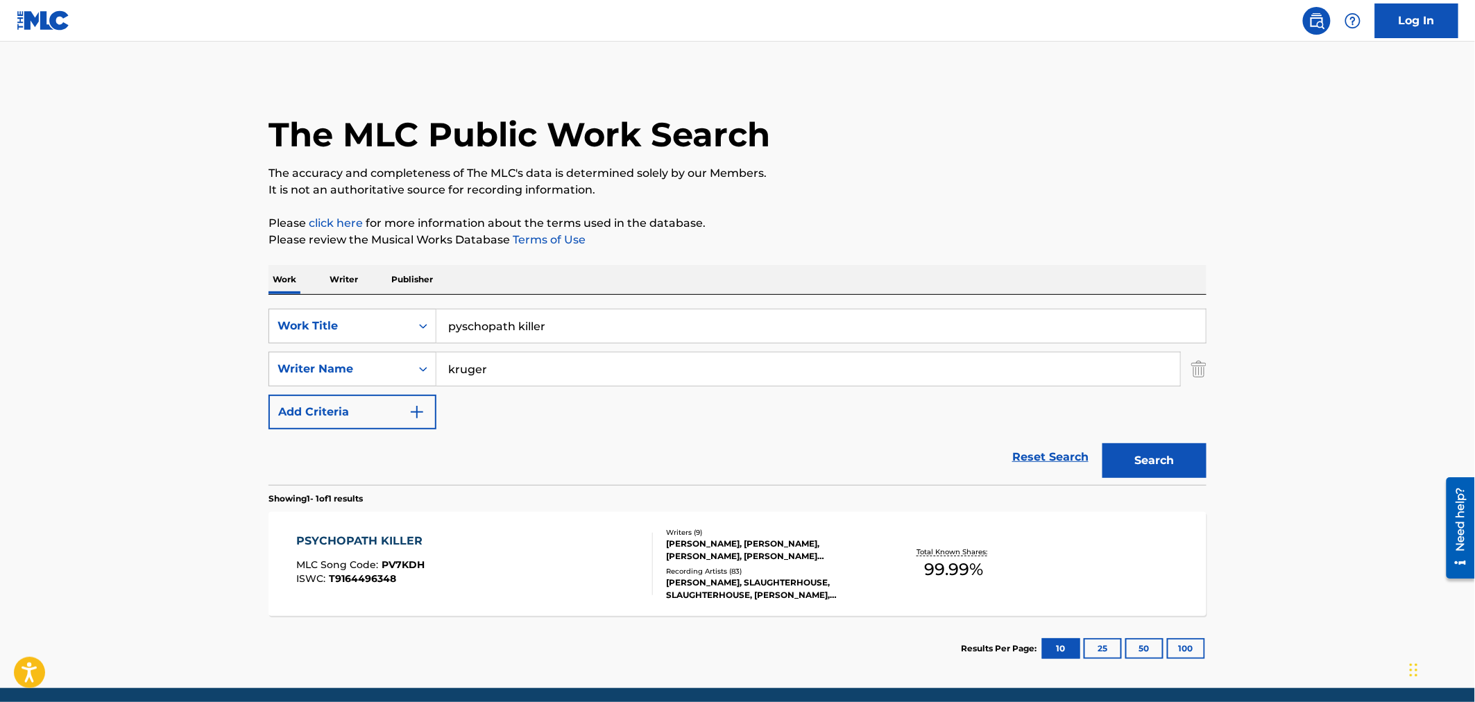
click at [442, 527] on div "PSYCHOPATH KILLER MLC Song Code : PV7KDH ISWC : T9164496348 Writers ( 9 ) [PERS…" at bounding box center [737, 564] width 938 height 104
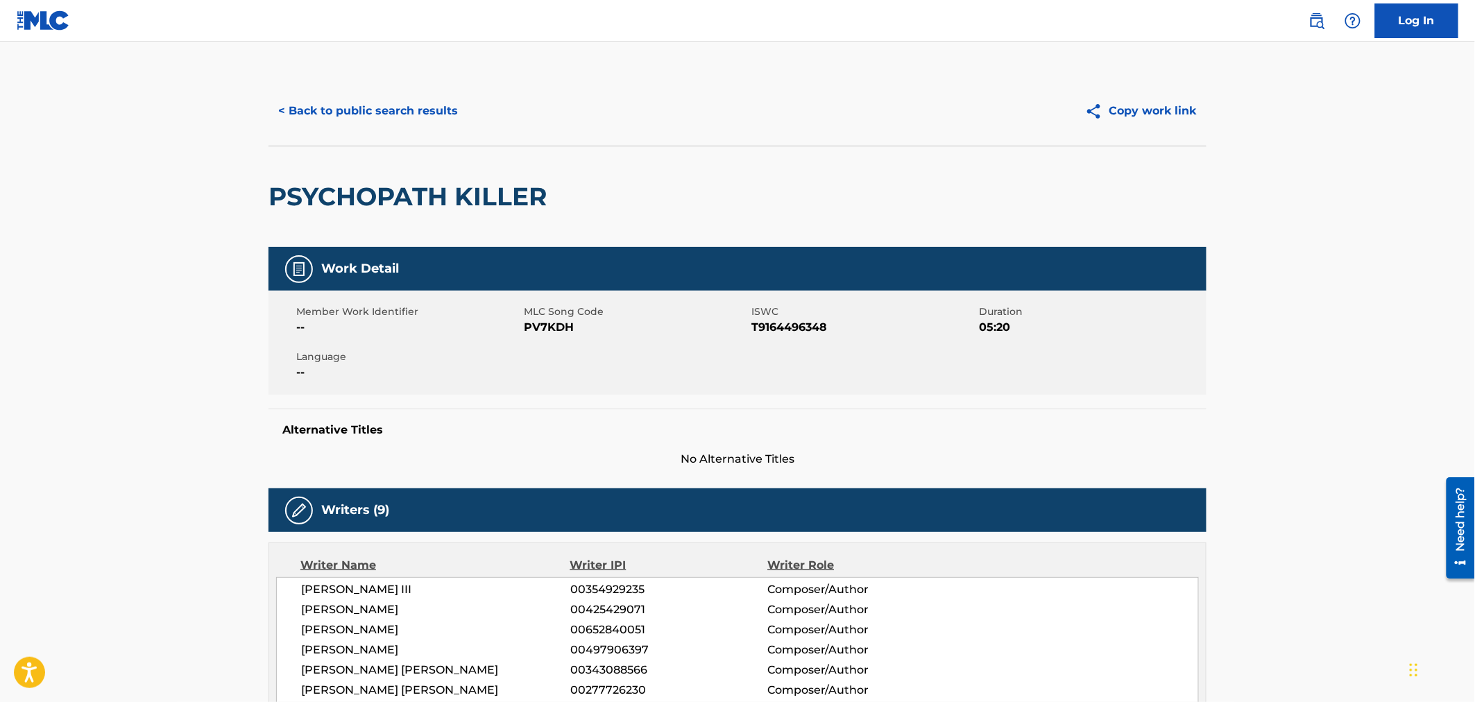
click at [413, 114] on button "< Back to public search results" at bounding box center [367, 111] width 199 height 35
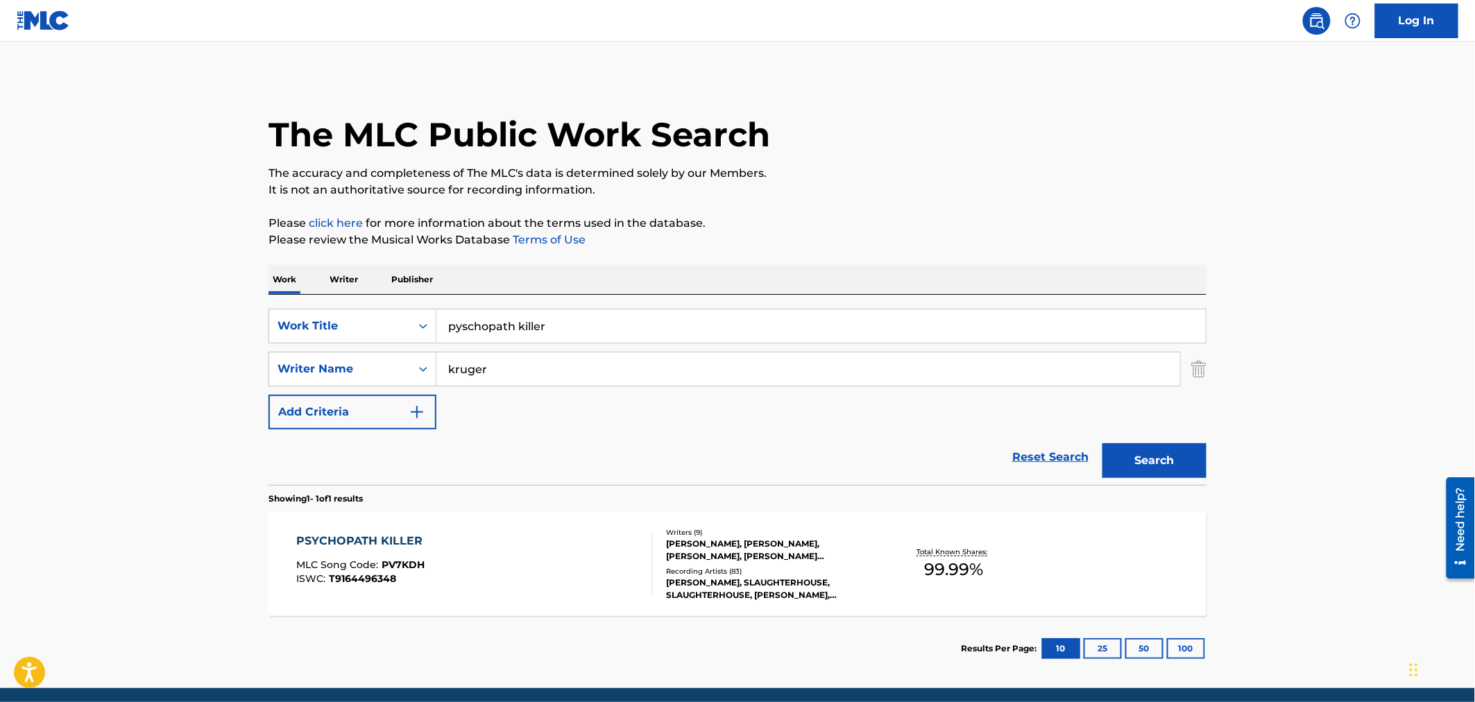
drag, startPoint x: 526, startPoint y: 318, endPoint x: 468, endPoint y: 321, distance: 57.7
click at [475, 321] on input "pyschopath killer" at bounding box center [820, 325] width 769 height 33
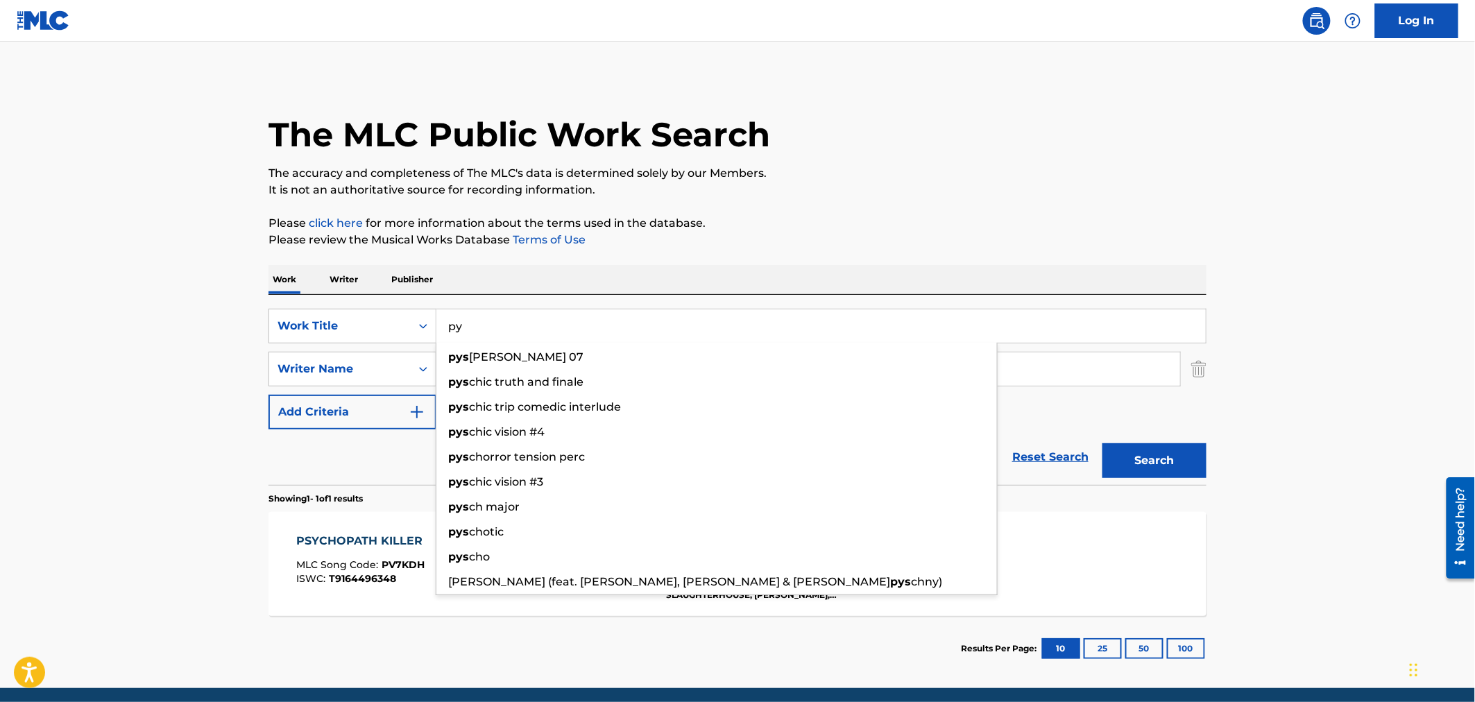
type input "p"
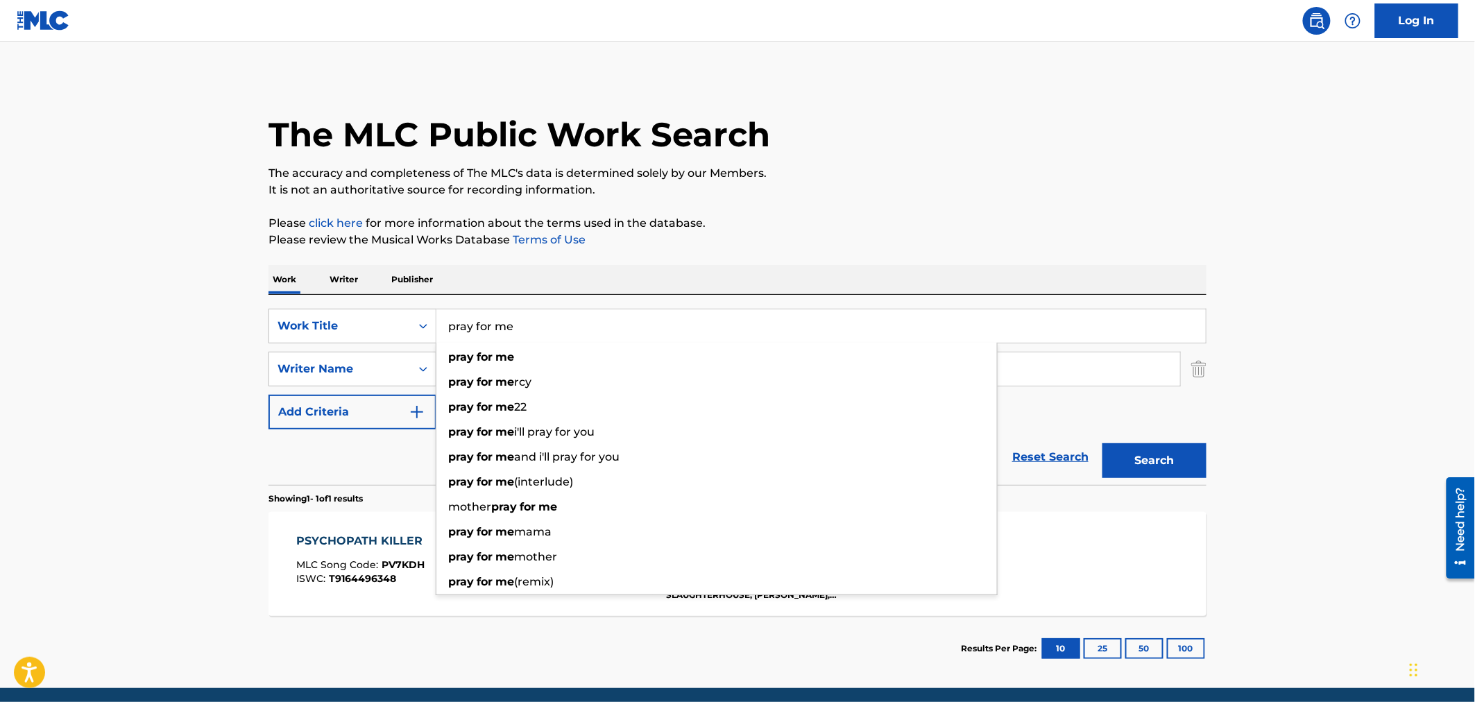
type input "pray for me"
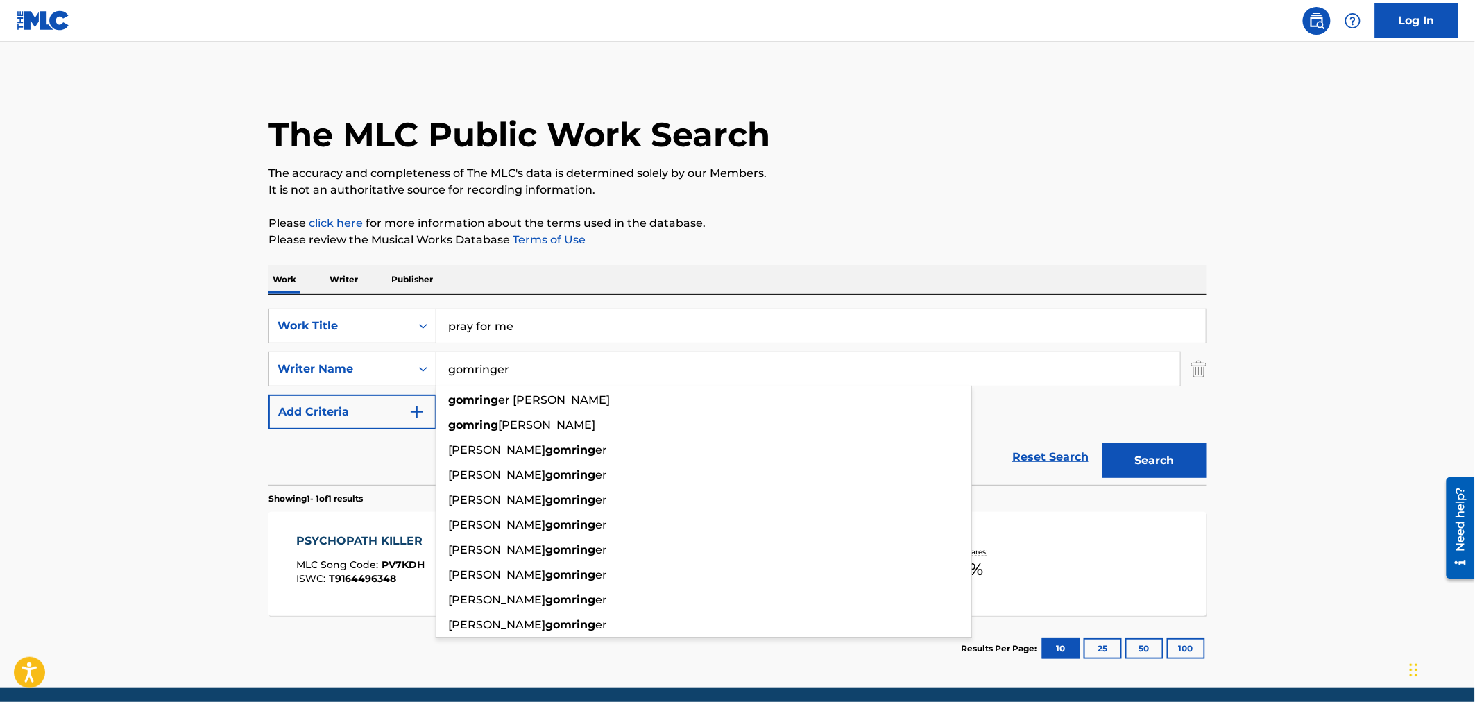
type input "gomringer"
click at [1102, 443] on button "Search" at bounding box center [1154, 460] width 104 height 35
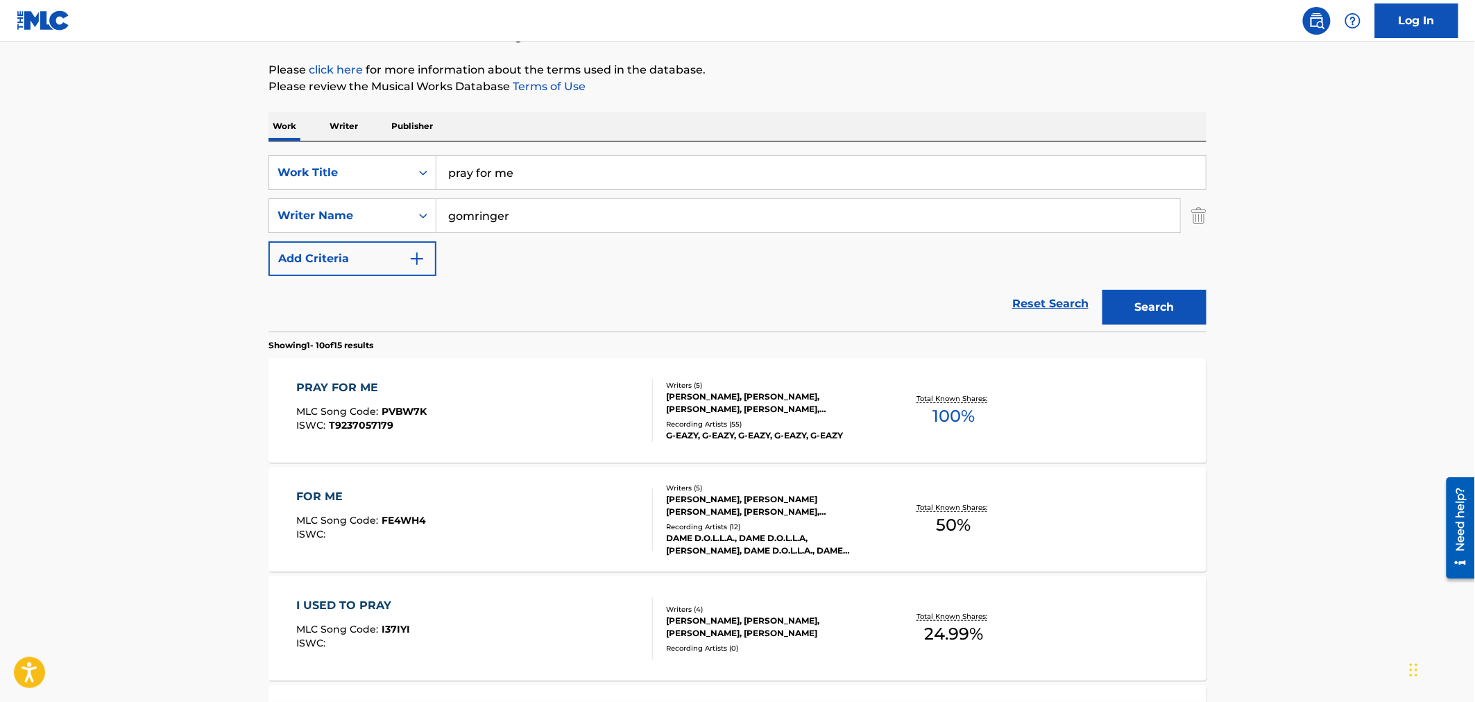
scroll to position [154, 0]
click at [467, 425] on div "PRAY FOR ME MLC Song Code : PVBW7K ISWC : T9237057179" at bounding box center [475, 410] width 357 height 62
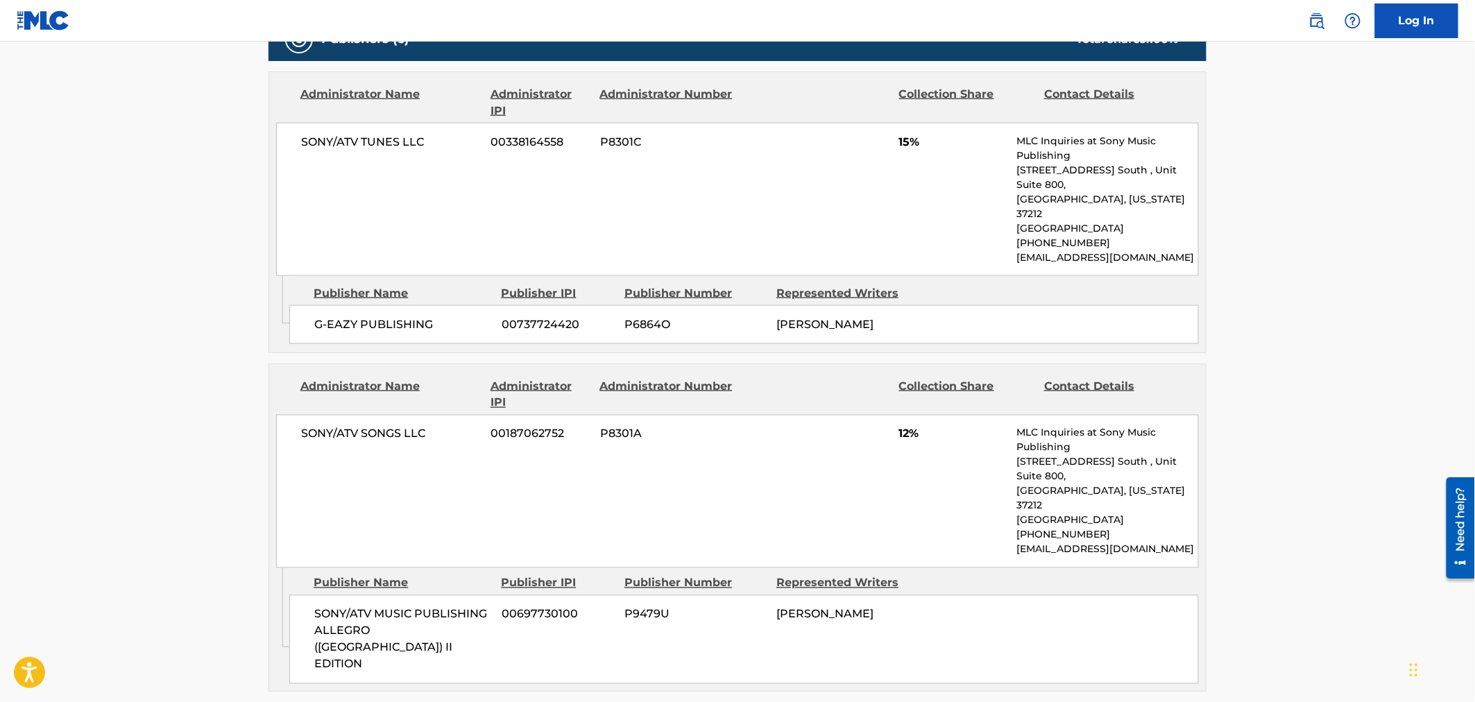
scroll to position [694, 0]
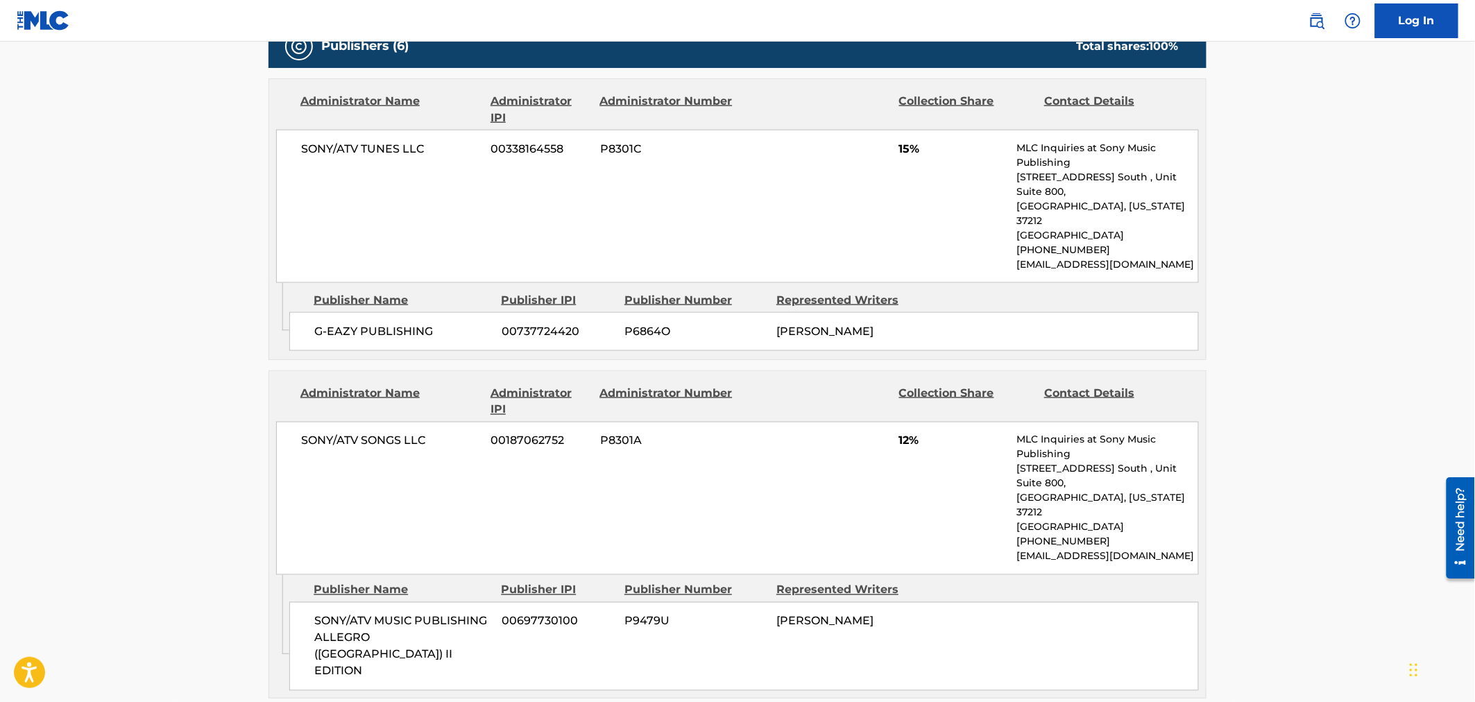
drag, startPoint x: 1041, startPoint y: 186, endPoint x: 937, endPoint y: 160, distance: 107.2
click at [1041, 199] on p "[GEOGRAPHIC_DATA], [US_STATE] 37212" at bounding box center [1107, 213] width 181 height 29
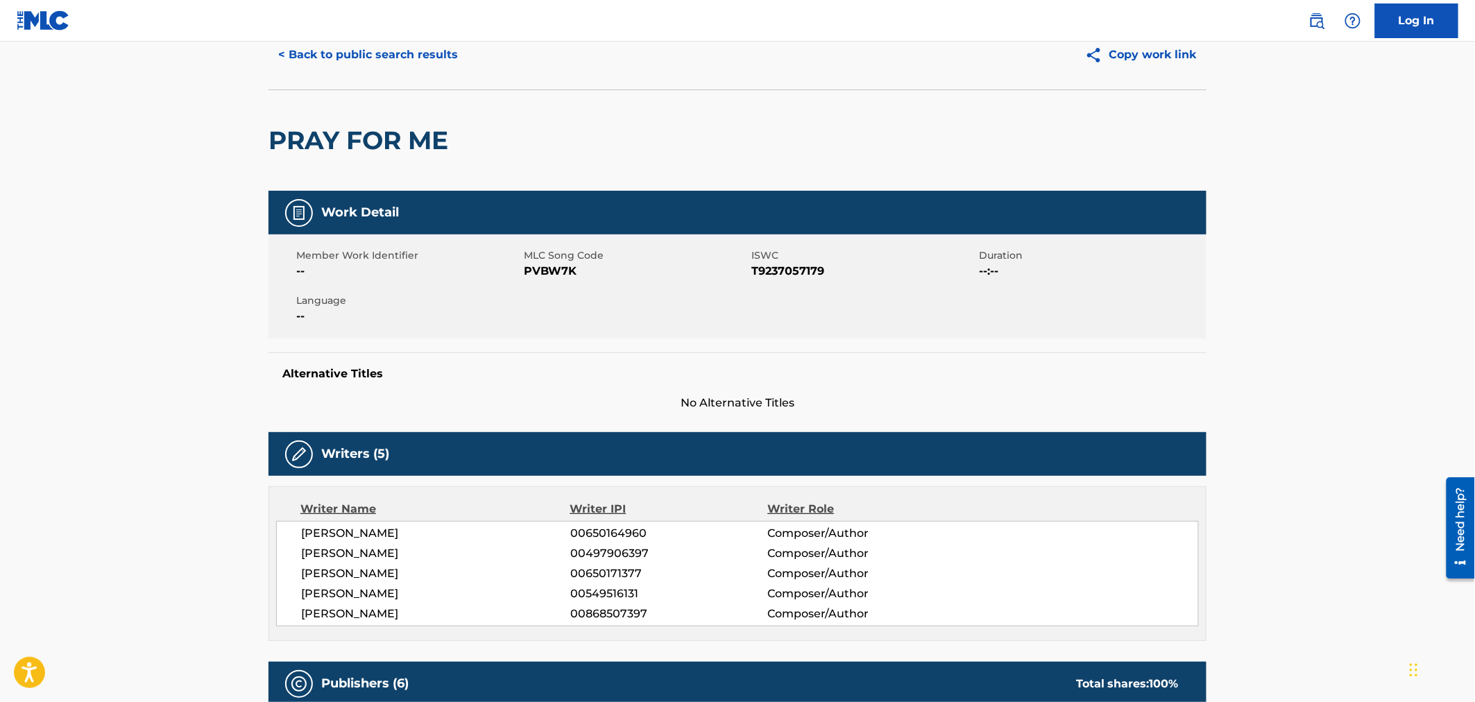
scroll to position [0, 0]
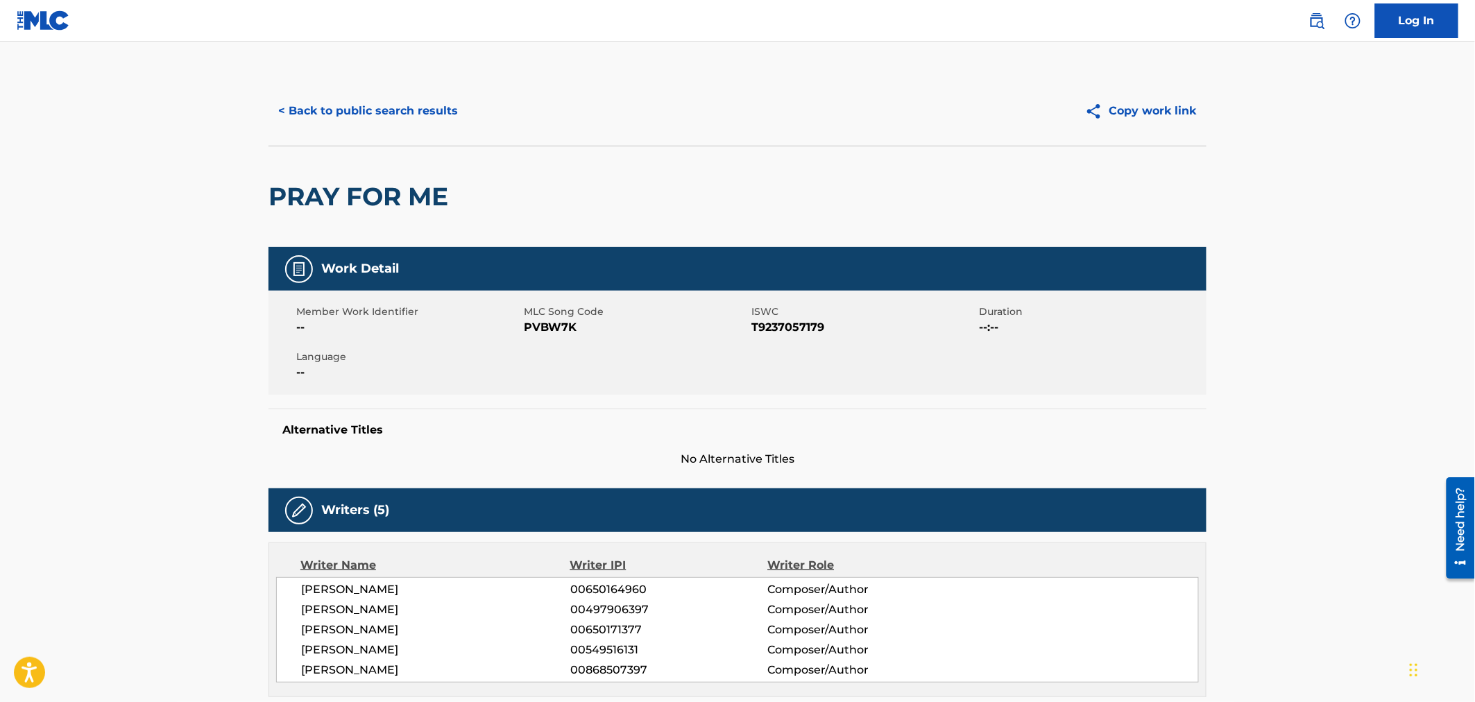
click at [558, 330] on span "PVBW7K" at bounding box center [636, 327] width 224 height 17
click at [560, 325] on span "PVBW7K" at bounding box center [636, 327] width 224 height 17
copy span "PVBW7K"
click at [446, 99] on button "< Back to public search results" at bounding box center [367, 111] width 199 height 35
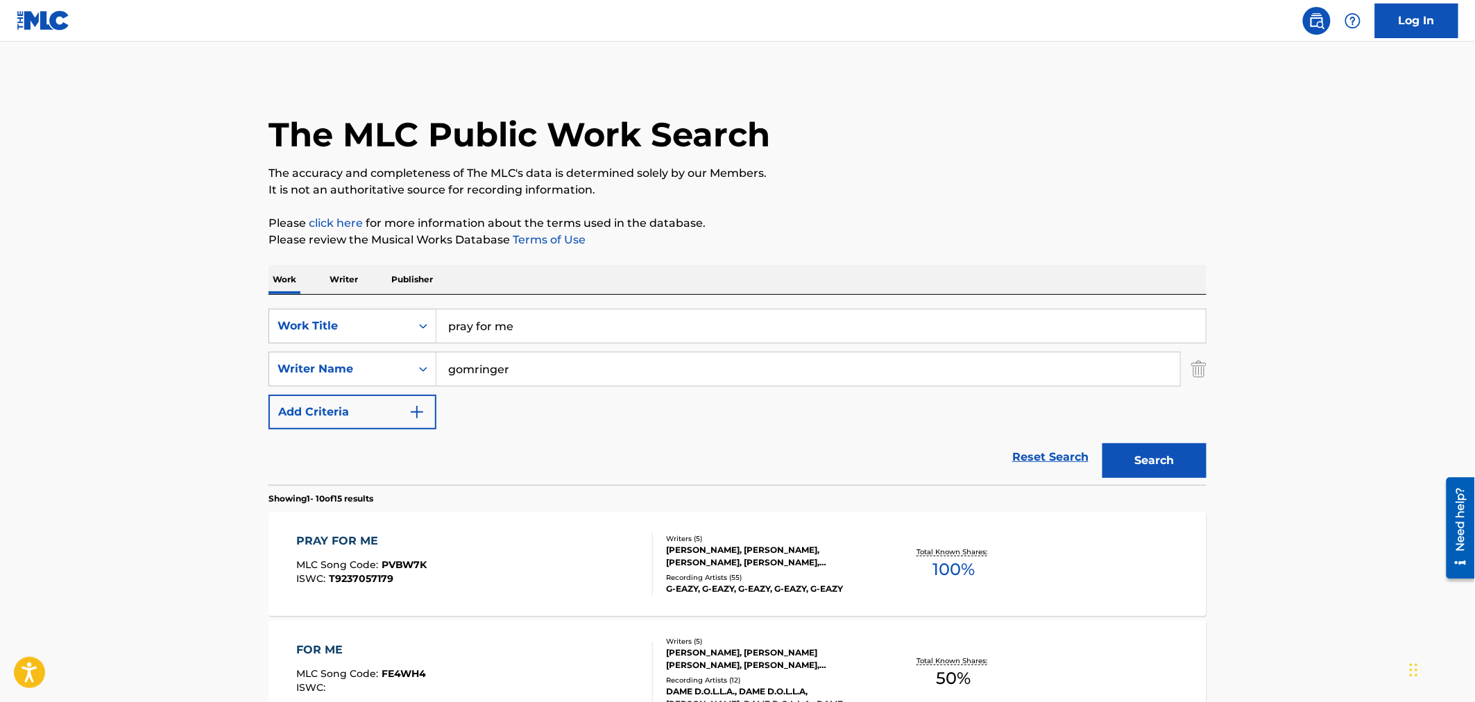
scroll to position [154, 0]
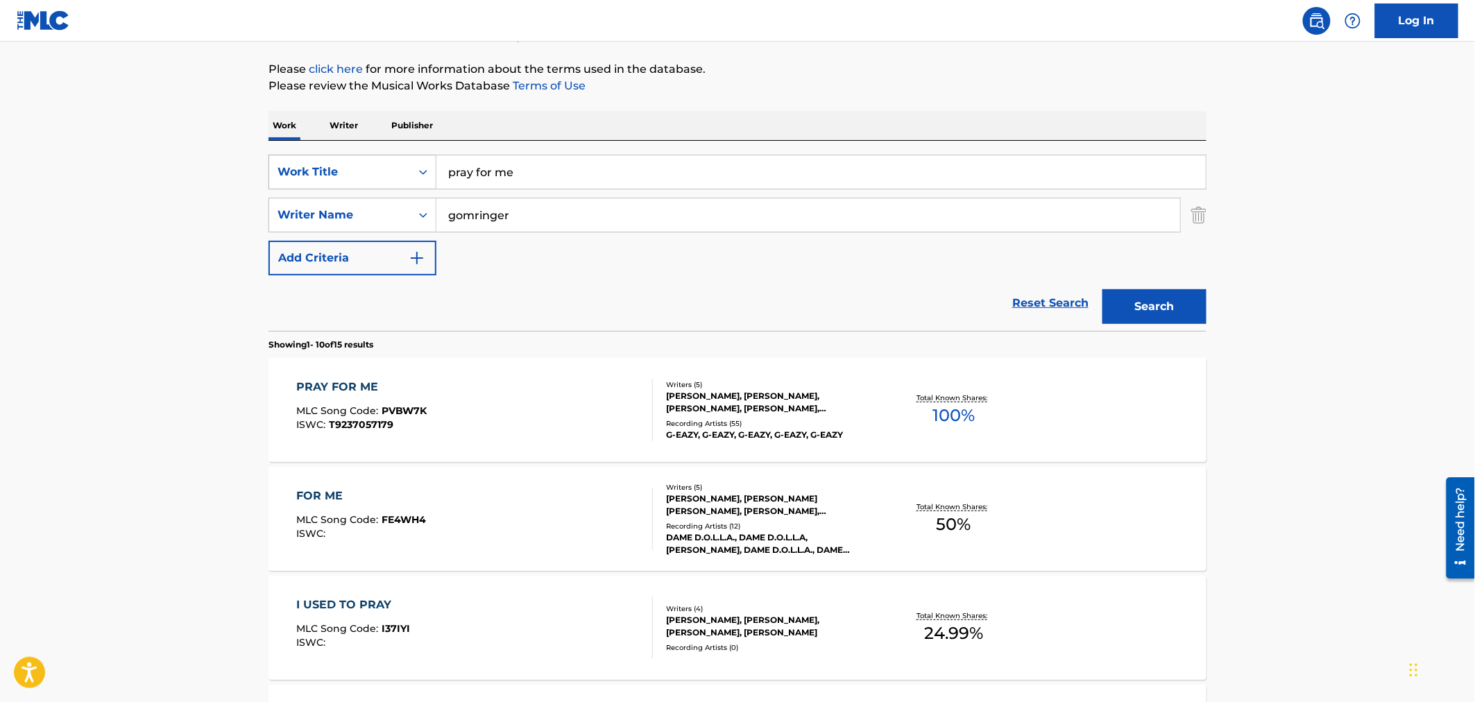
drag, startPoint x: 601, startPoint y: 169, endPoint x: 401, endPoint y: 157, distance: 200.8
click at [401, 157] on div "SearchWithCriteriad16e08ad-9d42-4e84-ba20-005e73a08a28 Work Title pray for me" at bounding box center [737, 172] width 938 height 35
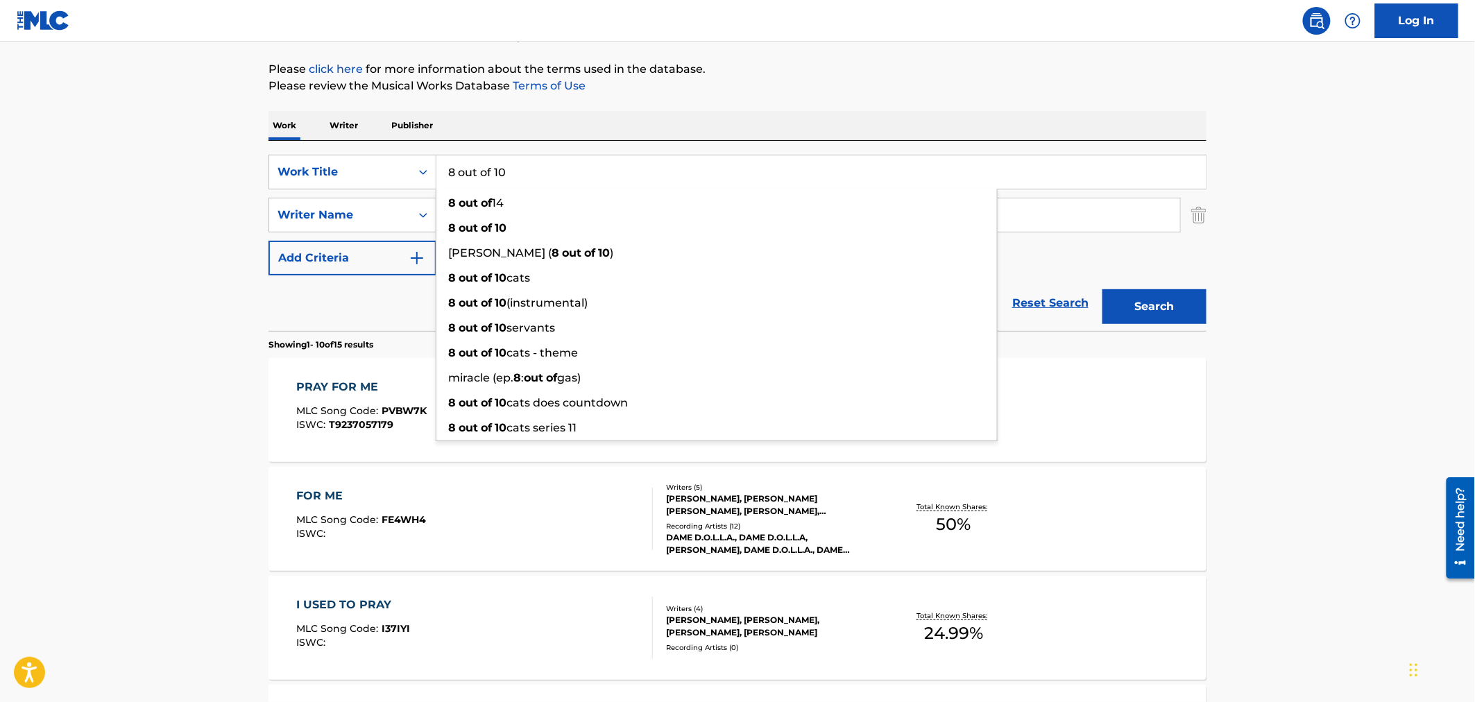
type input "8 out of 10"
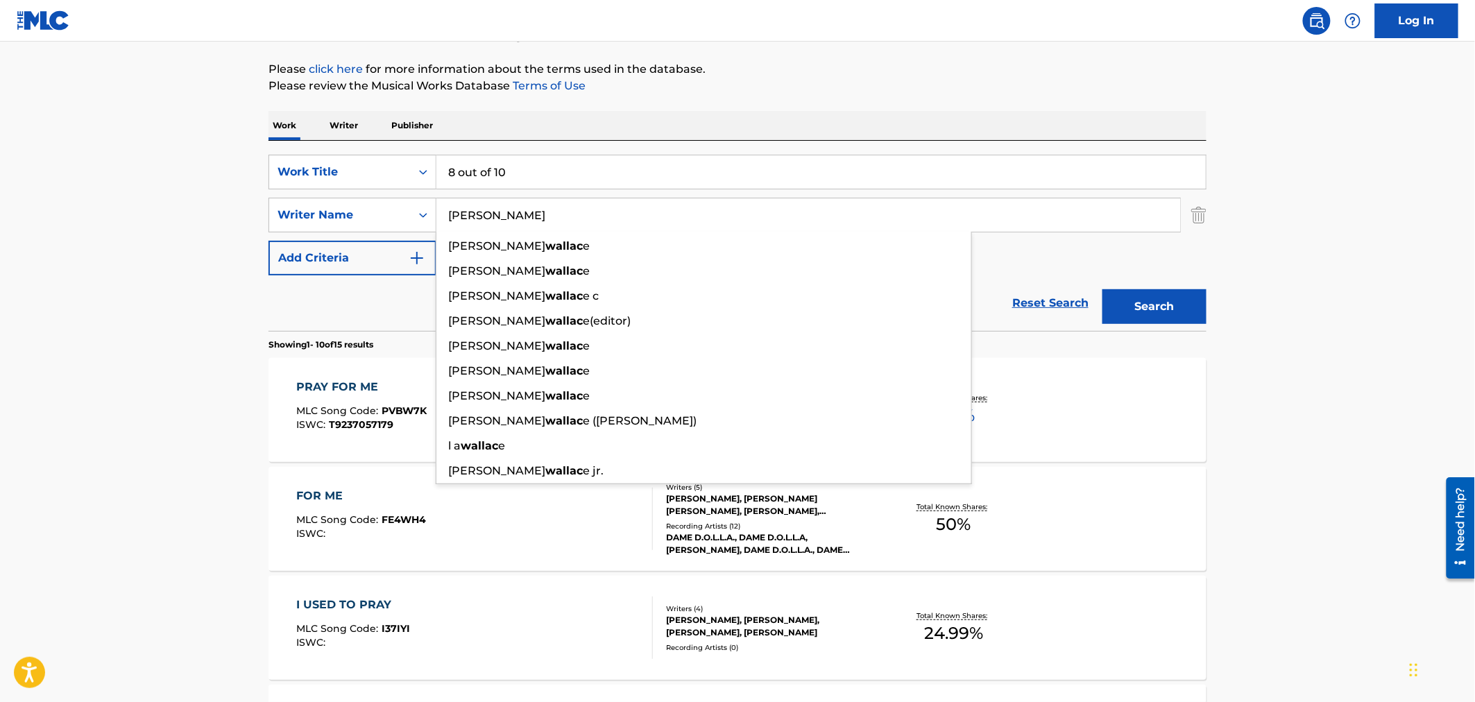
type input "[PERSON_NAME]"
click at [1102, 289] on button "Search" at bounding box center [1154, 306] width 104 height 35
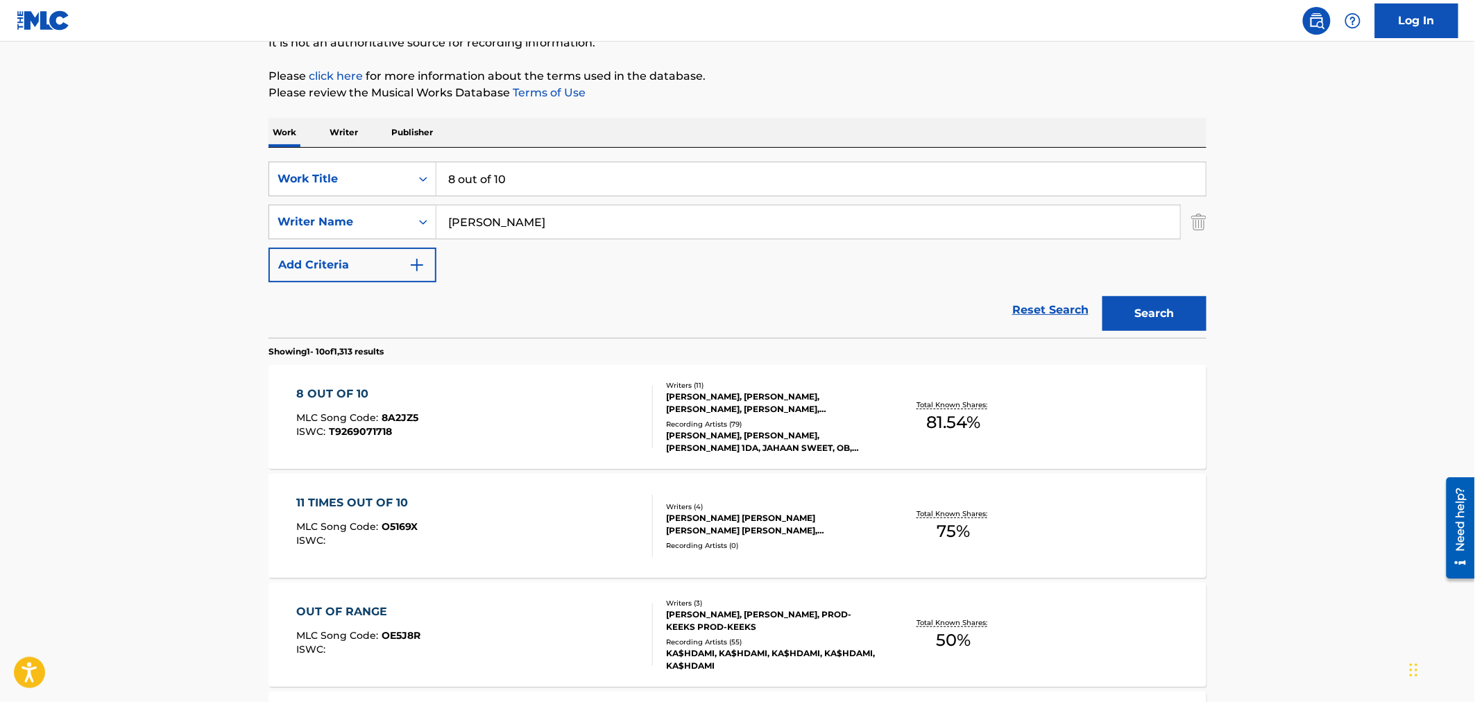
scroll to position [231, 0]
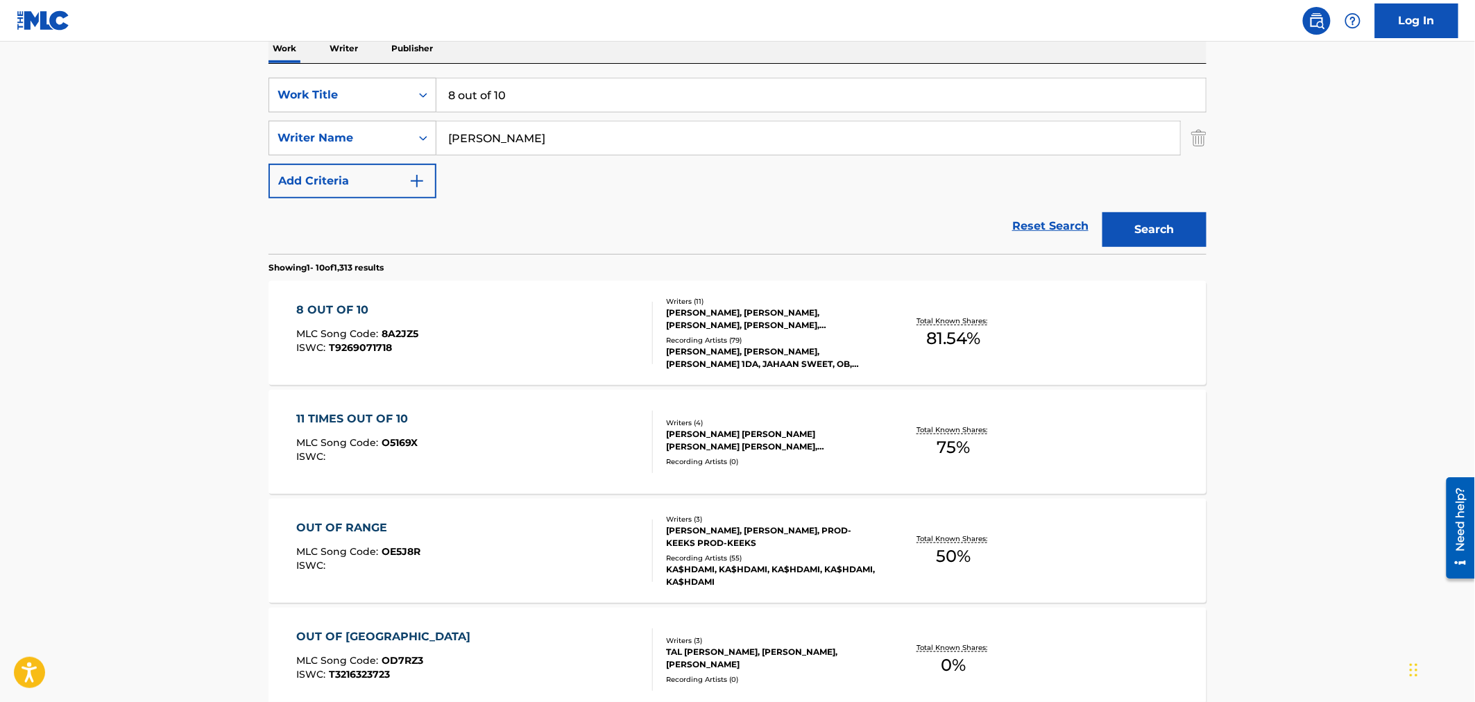
click at [536, 325] on div "8 OUT OF 10 MLC Song Code : 8A2JZ5 ISWC : T9269071718" at bounding box center [475, 333] width 357 height 62
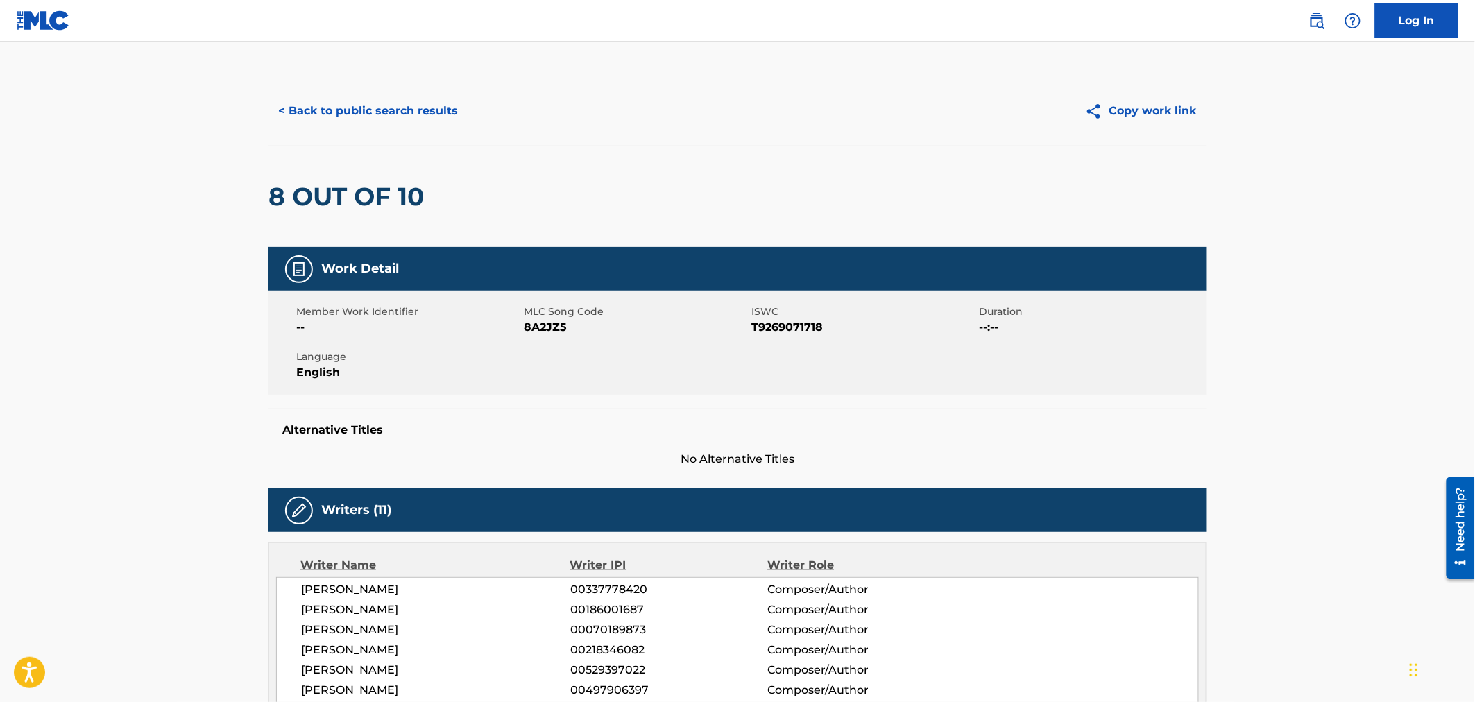
click at [371, 121] on button "< Back to public search results" at bounding box center [367, 111] width 199 height 35
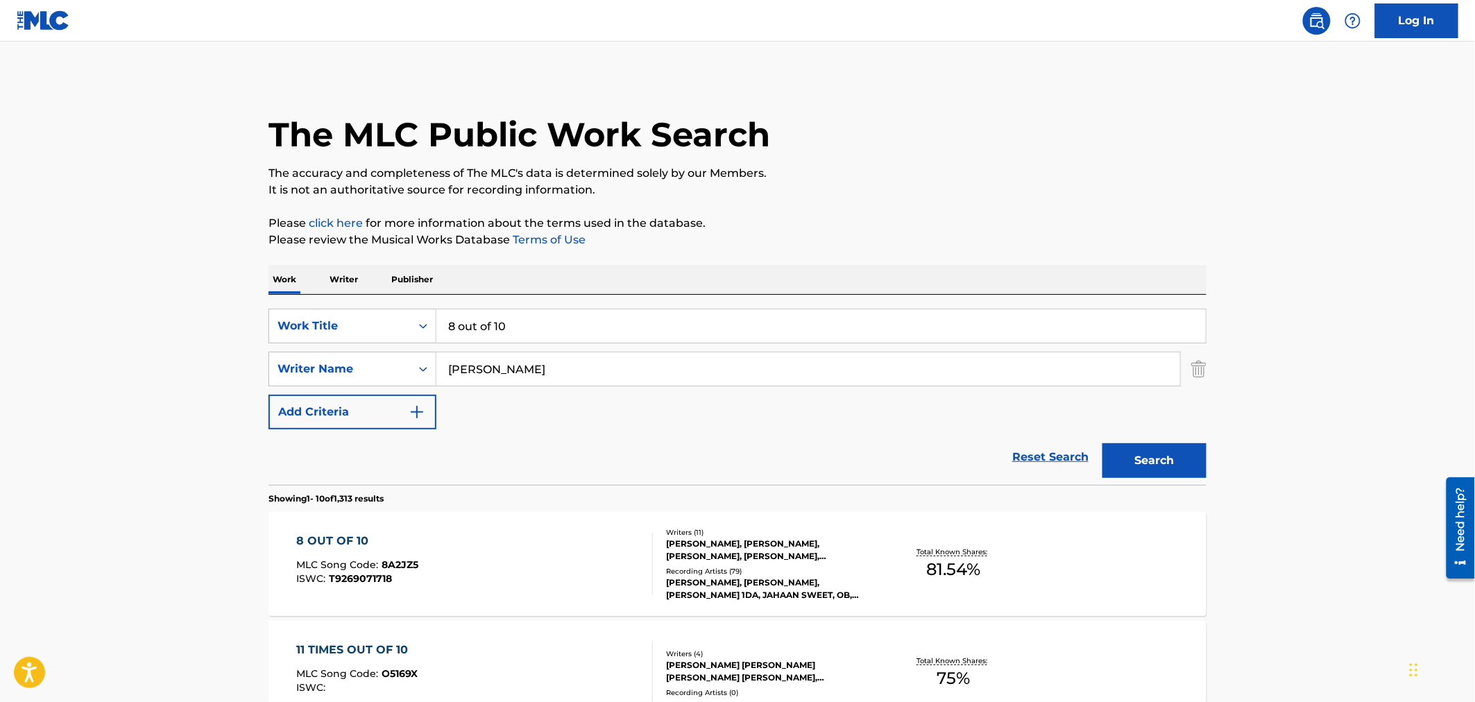
scroll to position [231, 0]
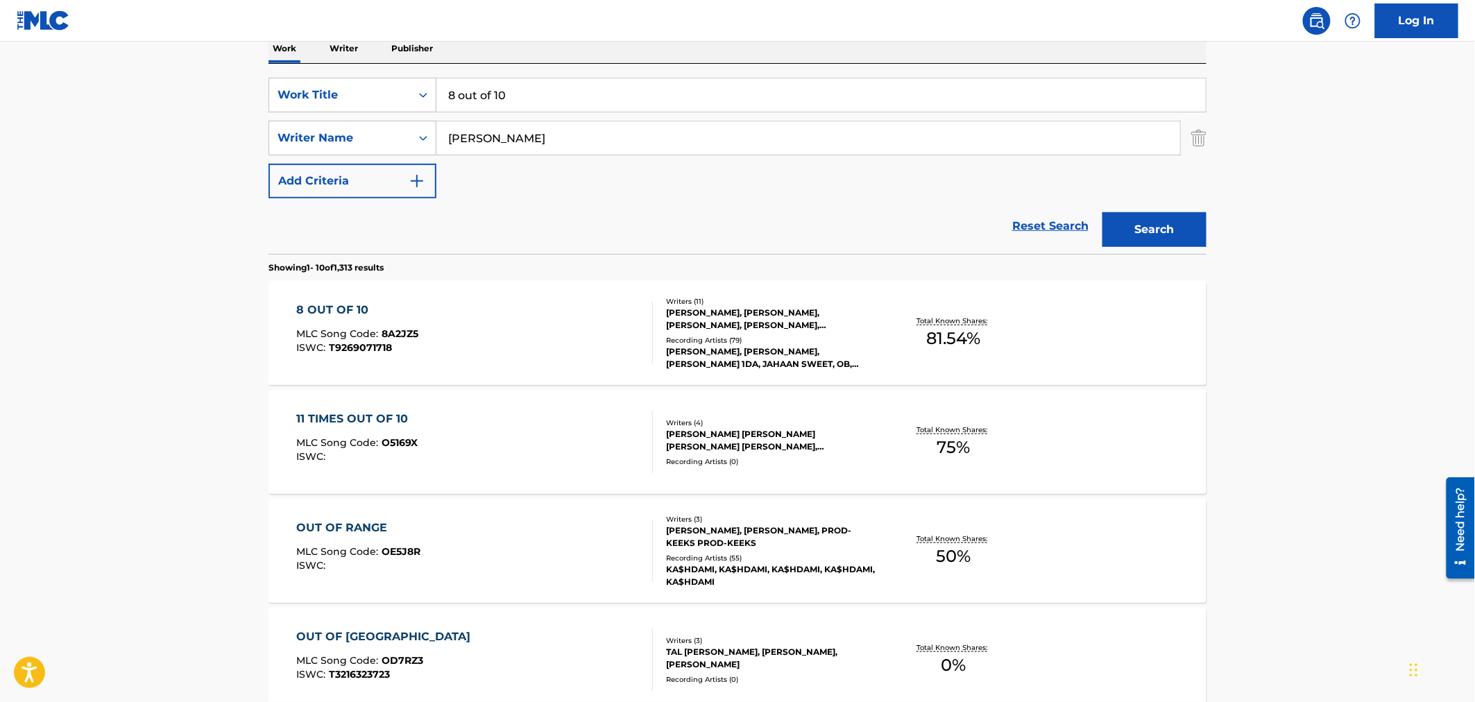
click at [469, 327] on div "8 OUT OF 10 MLC Song Code : 8A2JZ5 ISWC : T9269071718" at bounding box center [475, 333] width 357 height 62
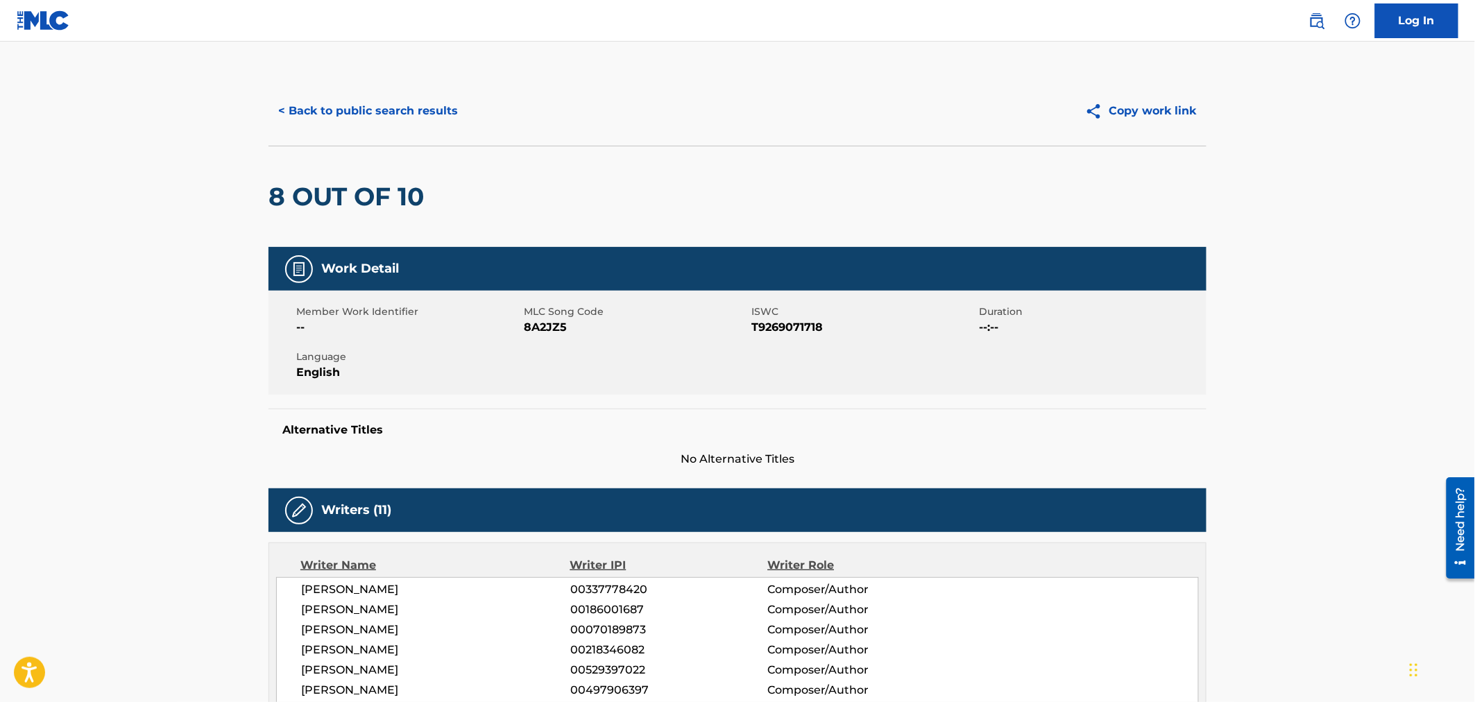
click at [385, 105] on button "< Back to public search results" at bounding box center [367, 111] width 199 height 35
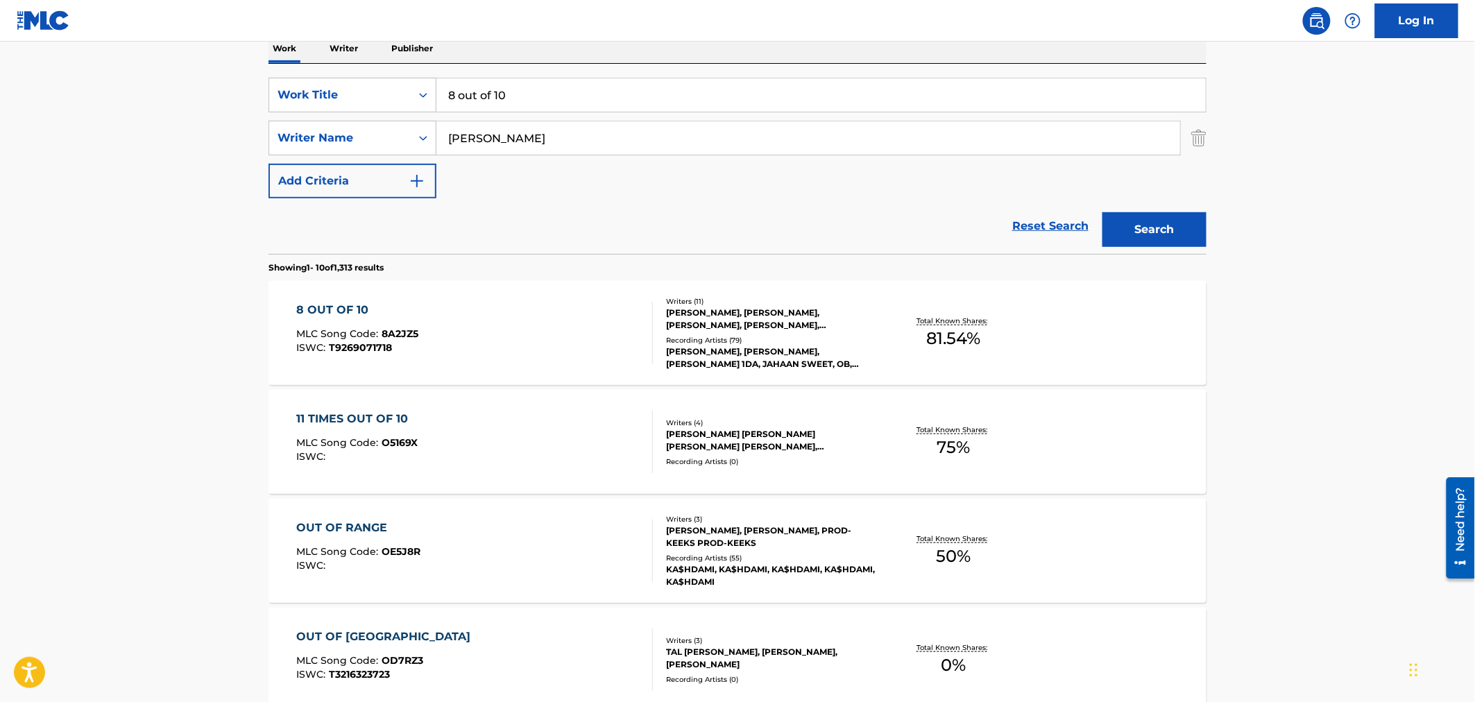
drag, startPoint x: 546, startPoint y: 95, endPoint x: 323, endPoint y: 51, distance: 227.7
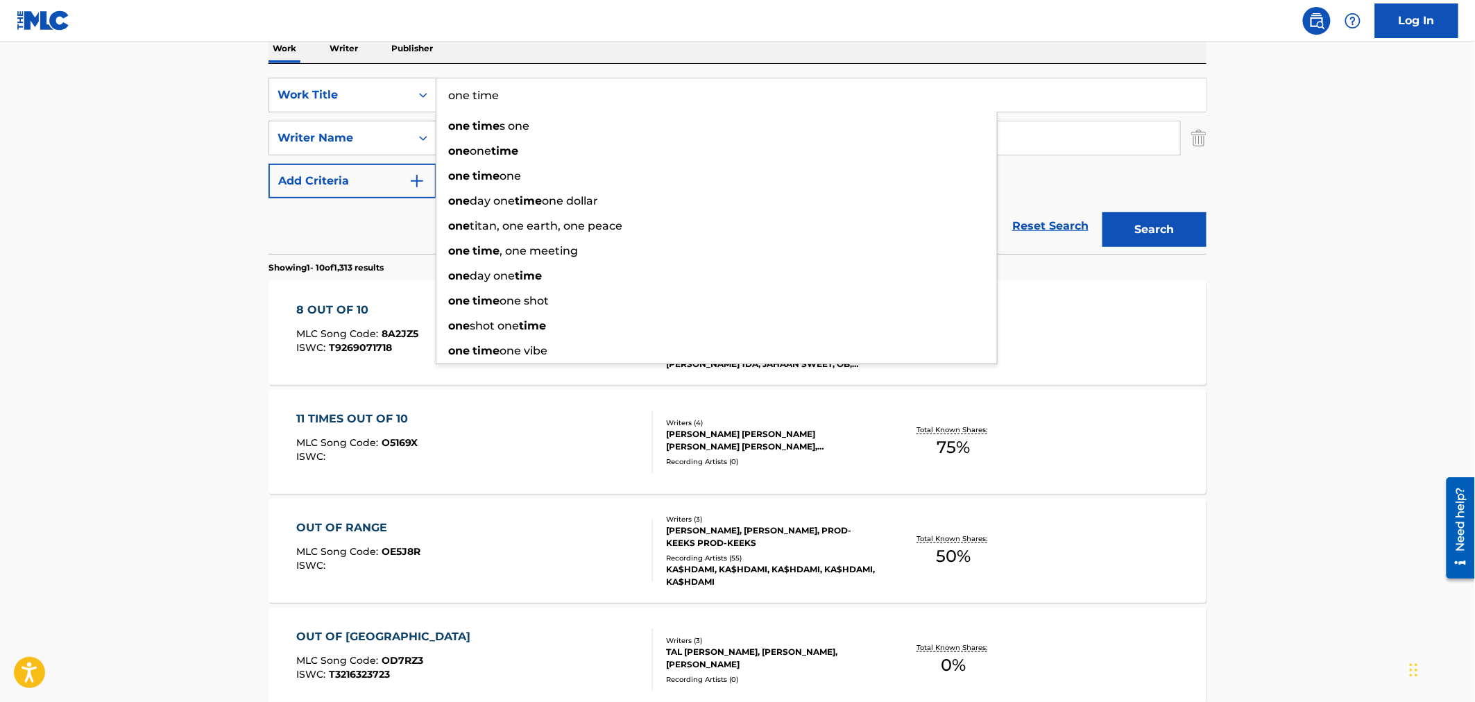
type input "one time"
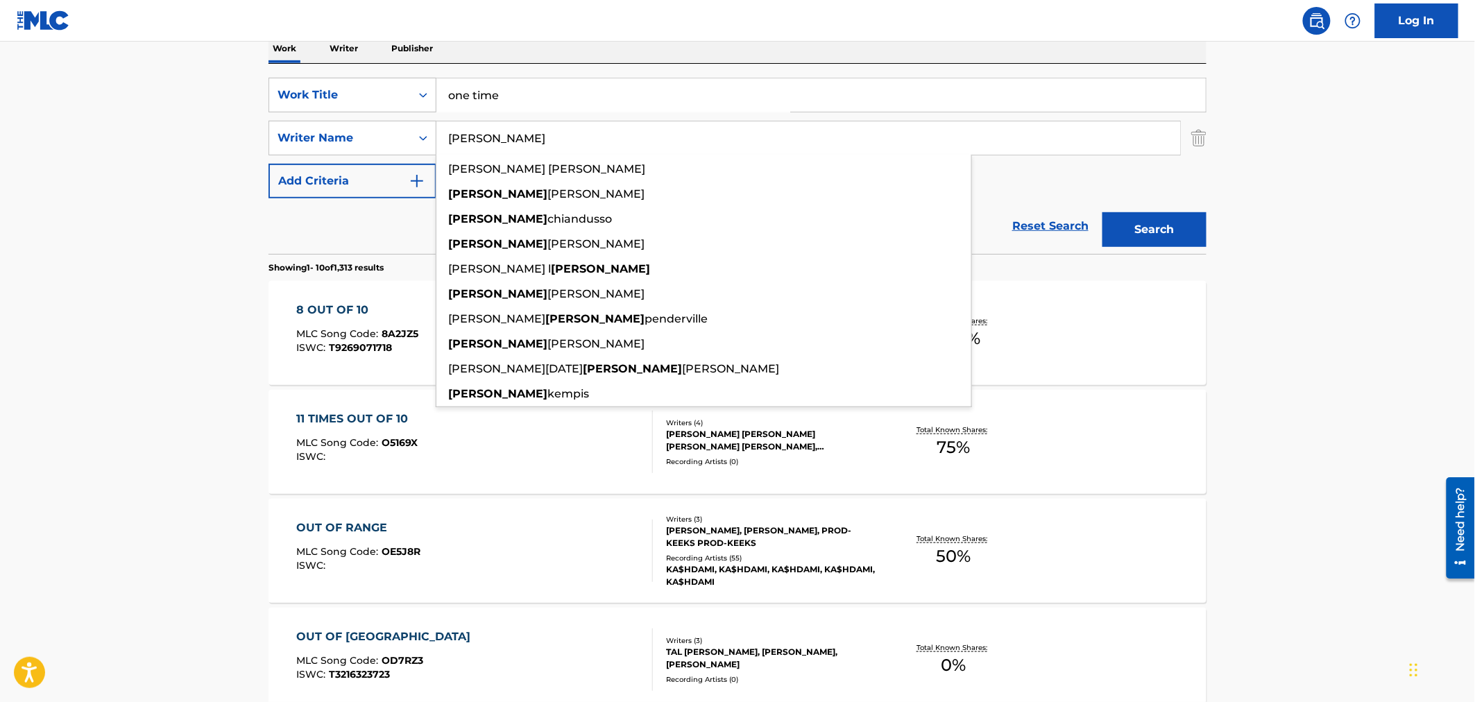
click at [1102, 212] on button "Search" at bounding box center [1154, 229] width 104 height 35
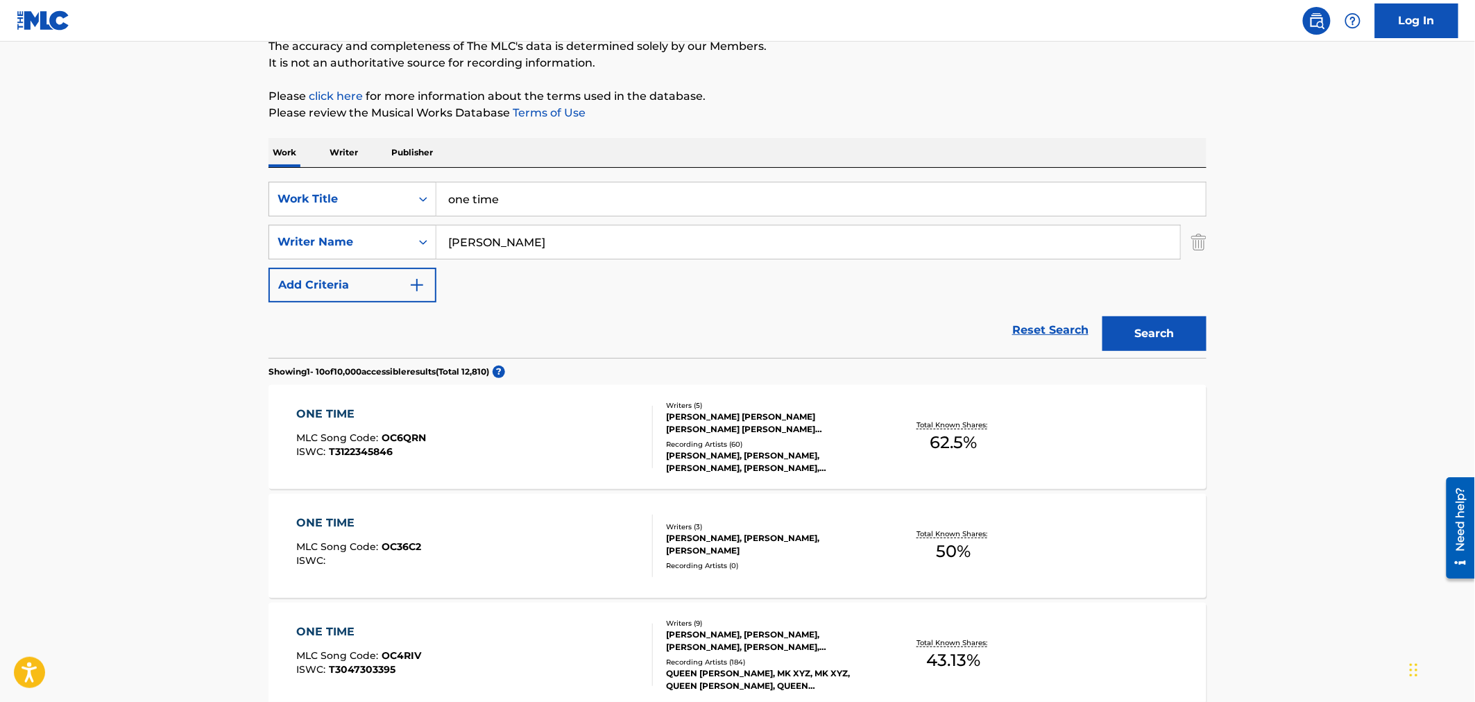
scroll to position [154, 0]
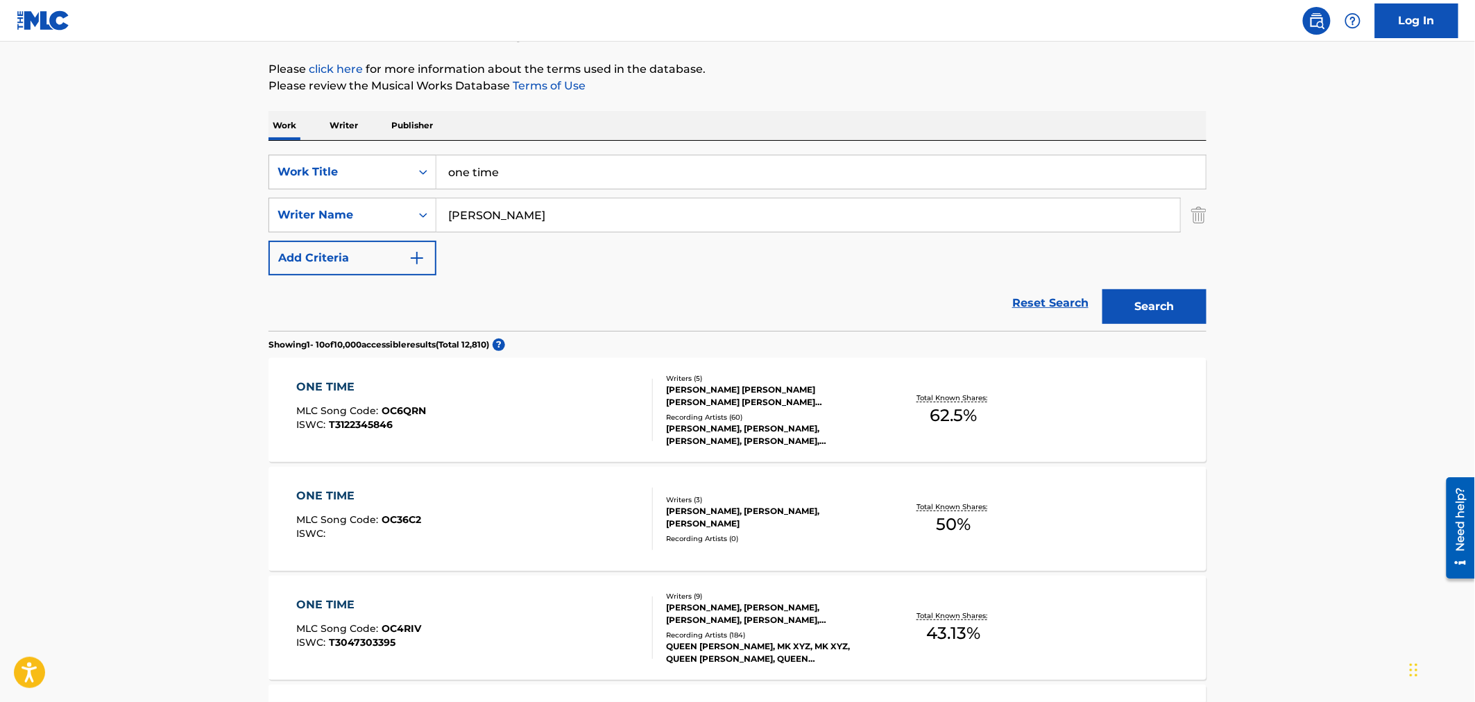
drag, startPoint x: 525, startPoint y: 214, endPoint x: 386, endPoint y: 194, distance: 140.1
click at [410, 198] on div "SearchWithCriteria295d68f8-6fa3-4803-94a5-59dbfc613136 Writer Name [PERSON_NAME]" at bounding box center [737, 215] width 938 height 35
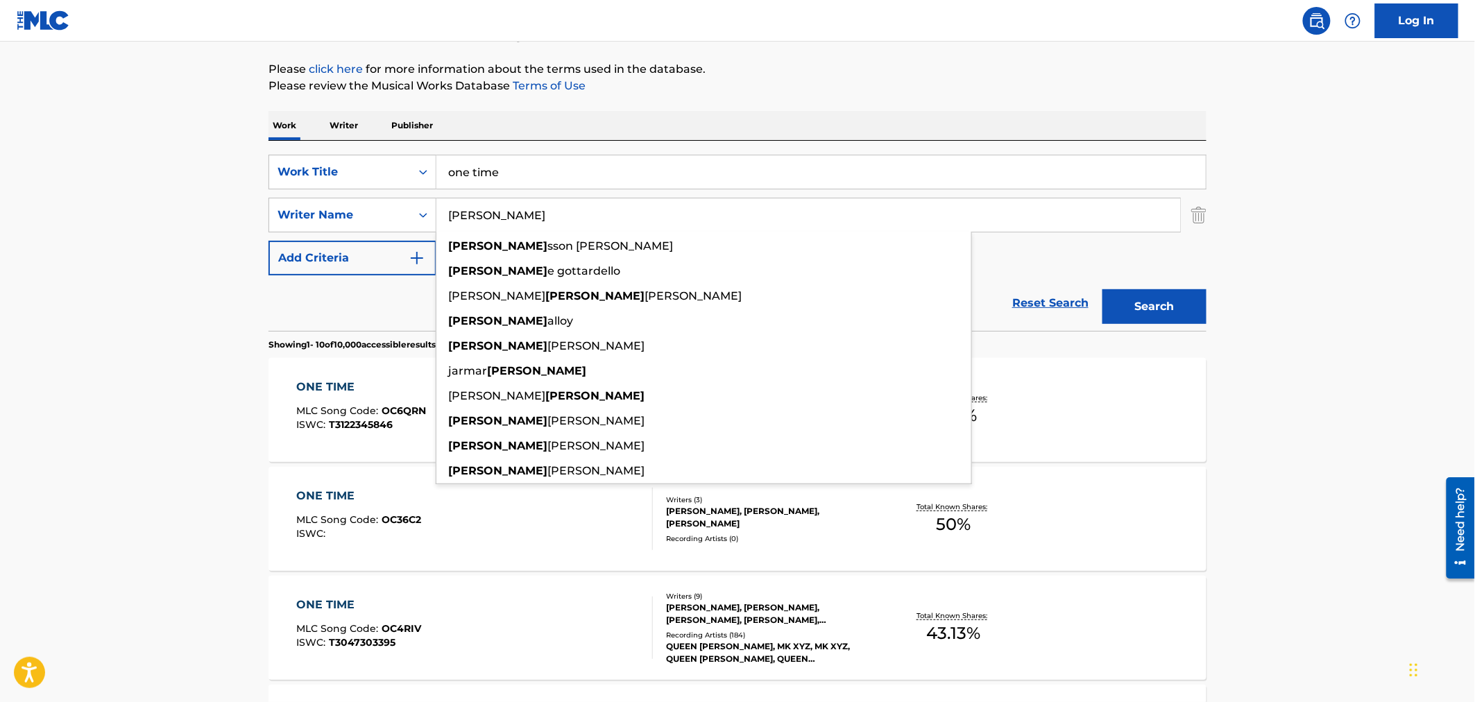
type input "[PERSON_NAME]"
click at [1102, 289] on button "Search" at bounding box center [1154, 306] width 104 height 35
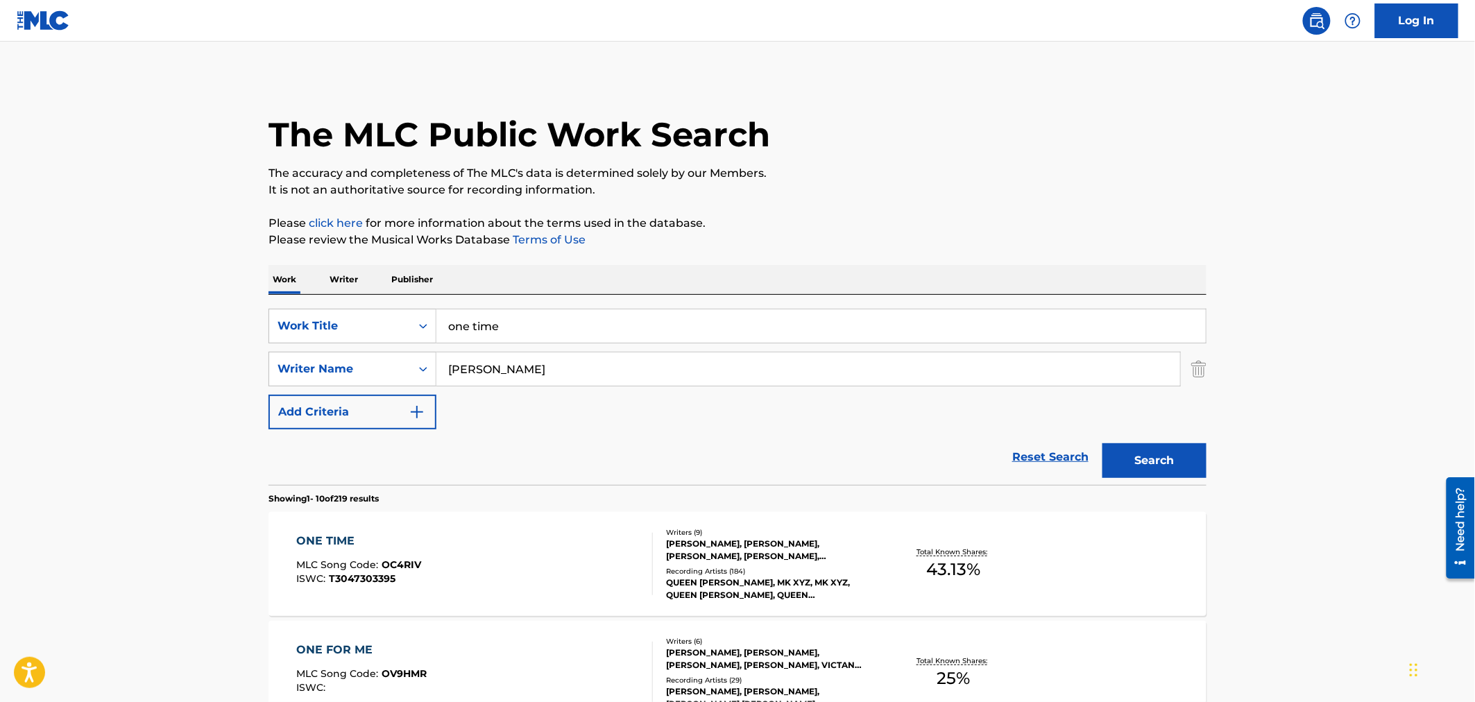
scroll to position [308, 0]
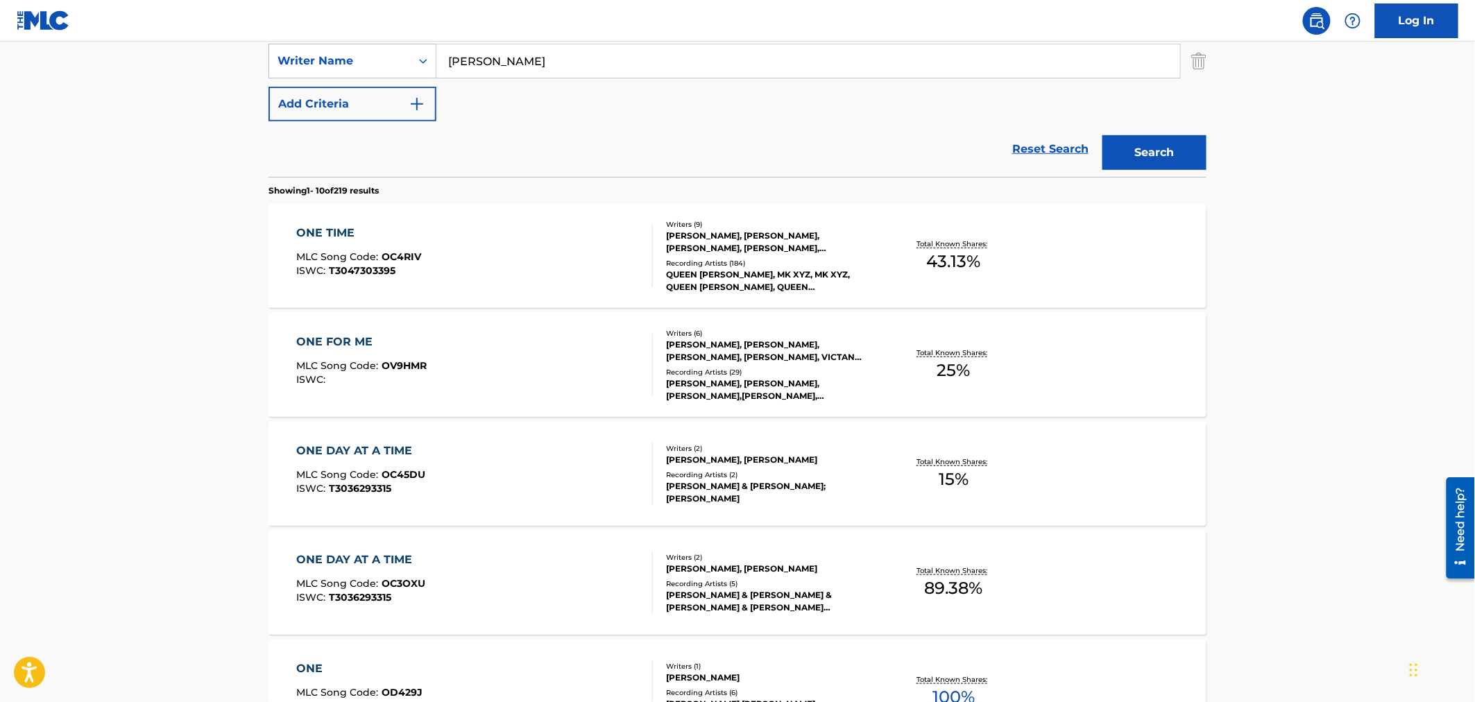
click at [481, 240] on div "ONE TIME MLC Song Code : OC4RIV ISWC : T3047303395" at bounding box center [475, 256] width 357 height 62
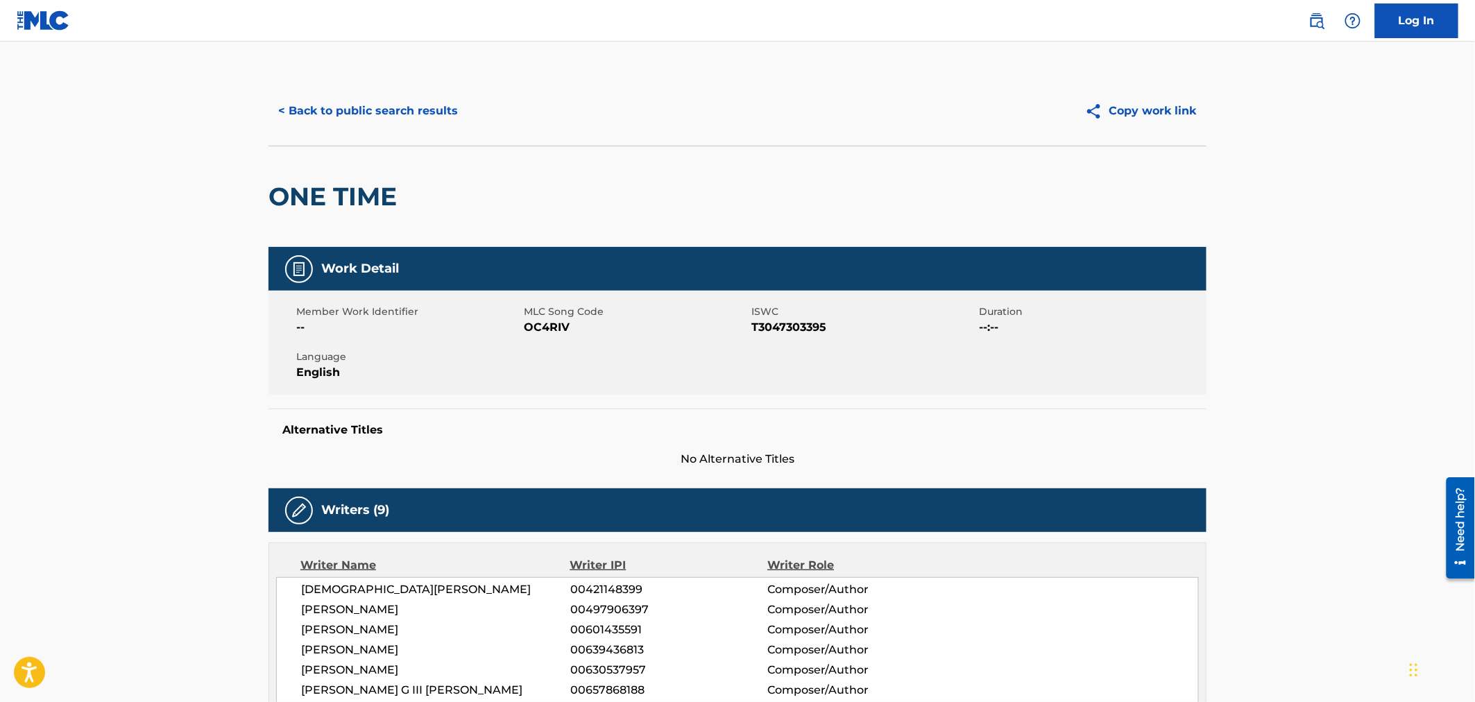
click at [333, 77] on div "< Back to public search results Copy work link" at bounding box center [737, 110] width 938 height 69
click at [350, 102] on button "< Back to public search results" at bounding box center [367, 111] width 199 height 35
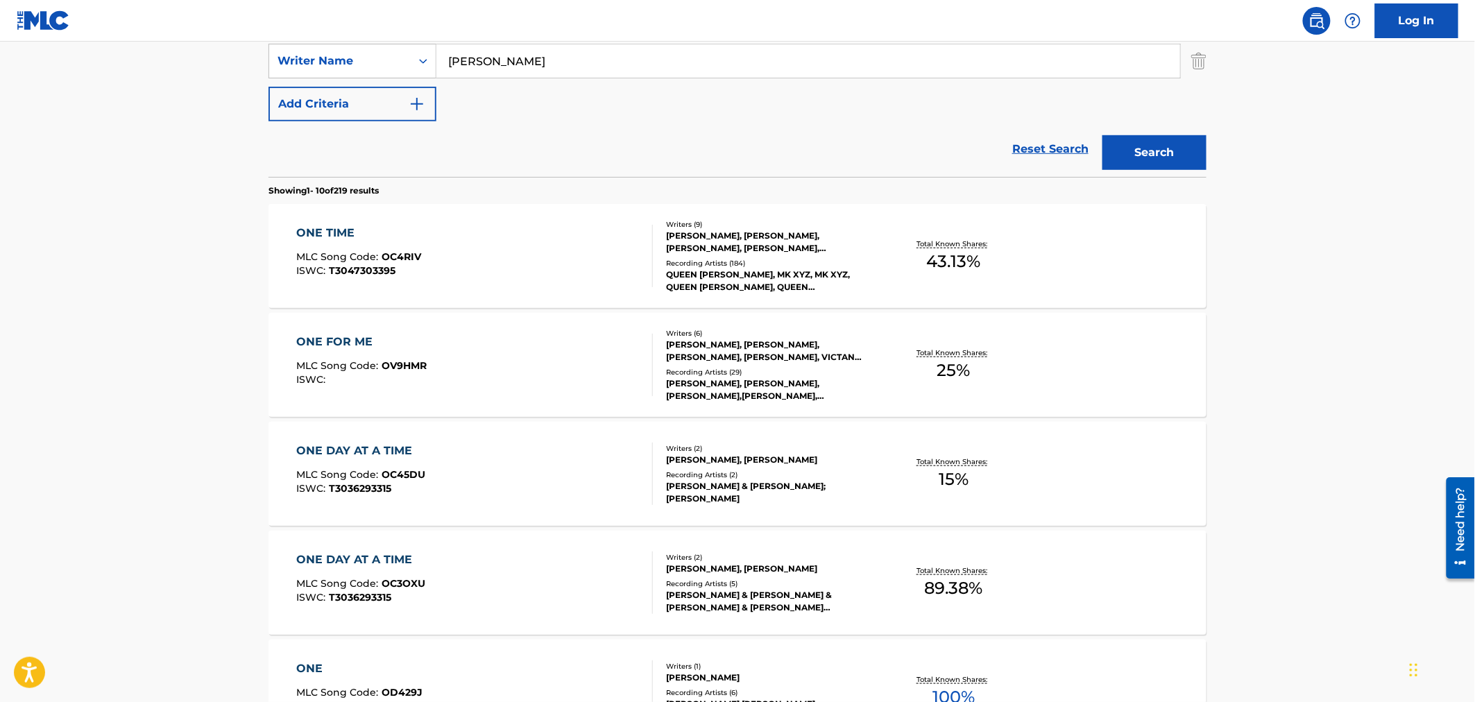
click at [709, 268] on div "QUEEN [PERSON_NAME], MK XYZ, MK XYZ, QUEEN [PERSON_NAME], QUEEN [PERSON_NAME], …" at bounding box center [771, 280] width 210 height 25
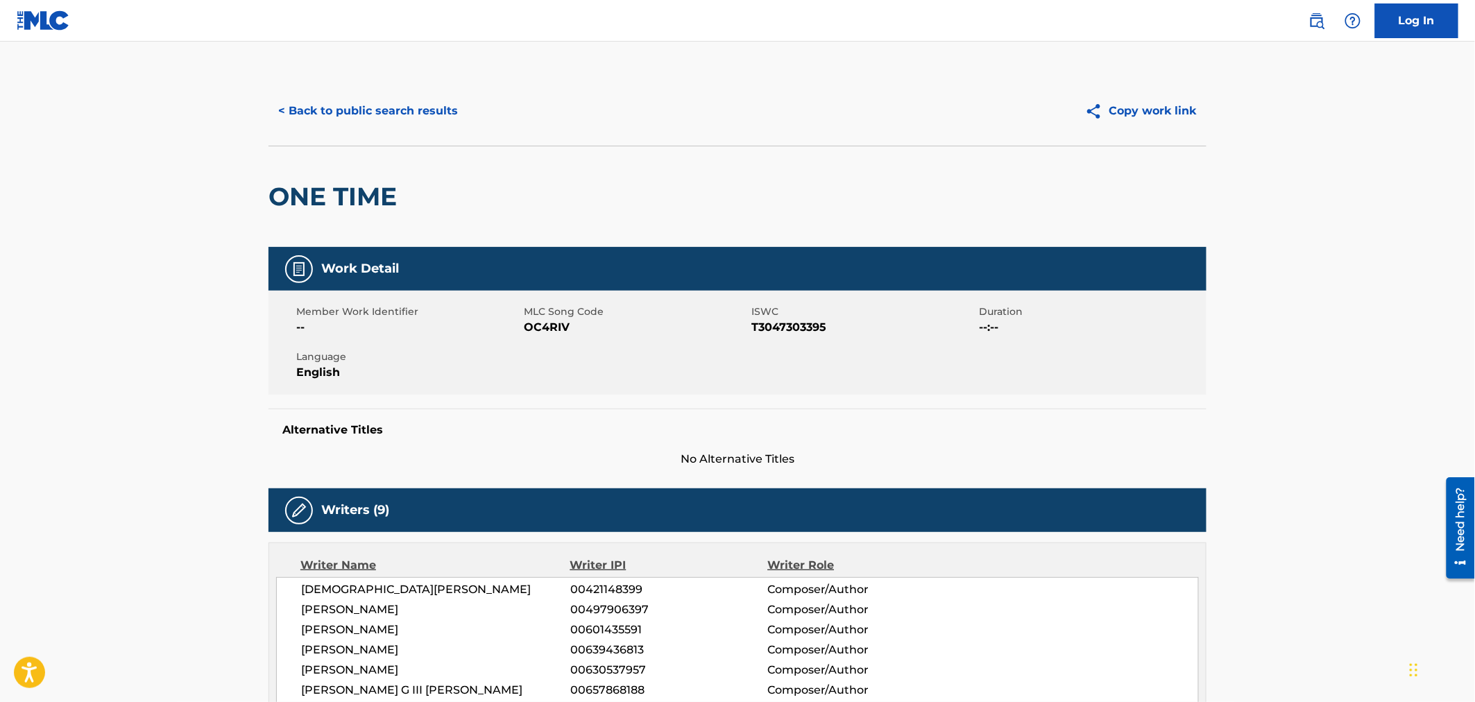
click at [375, 104] on button "< Back to public search results" at bounding box center [367, 111] width 199 height 35
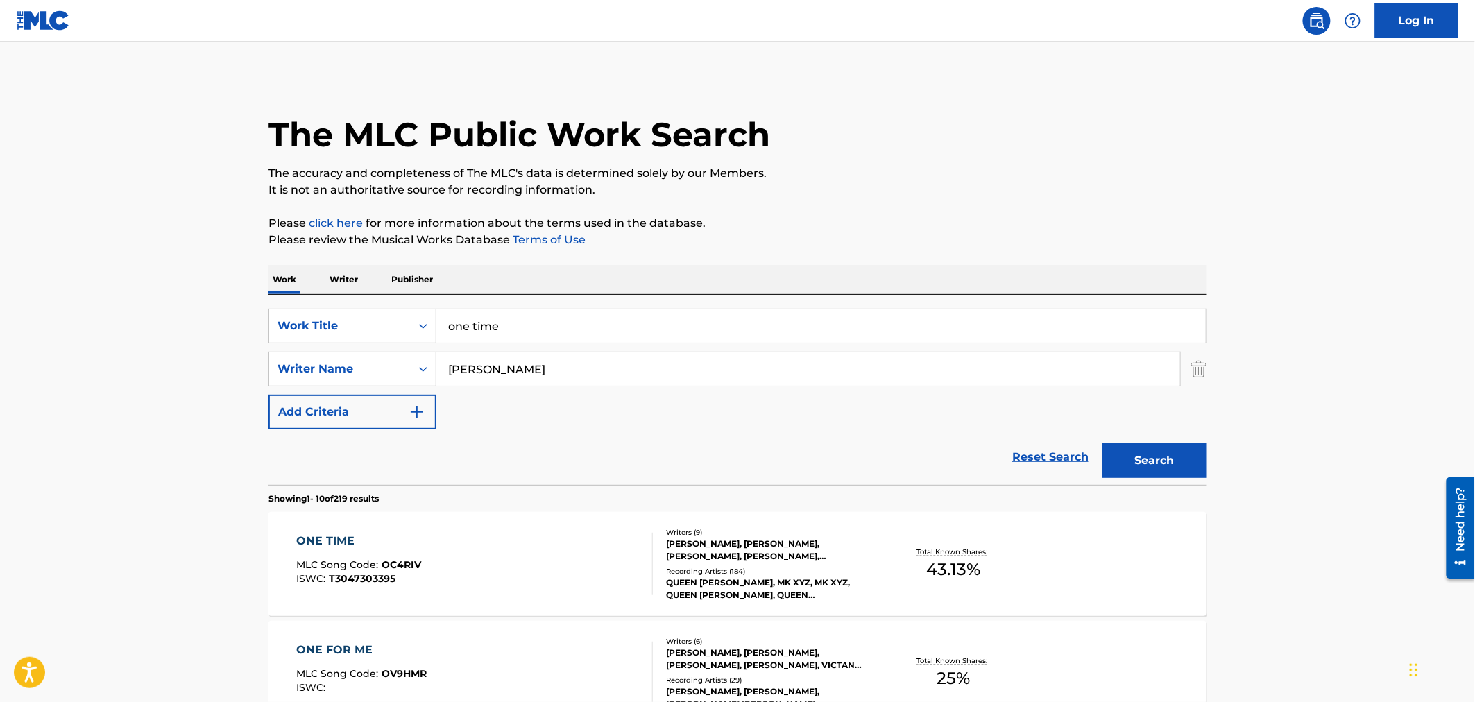
click at [393, 303] on div "SearchWithCriteriad16e08ad-9d42-4e84-ba20-005e73a08a28 Work Title one time Sear…" at bounding box center [737, 390] width 938 height 190
click at [397, 322] on div "Work Title" at bounding box center [339, 326] width 125 height 17
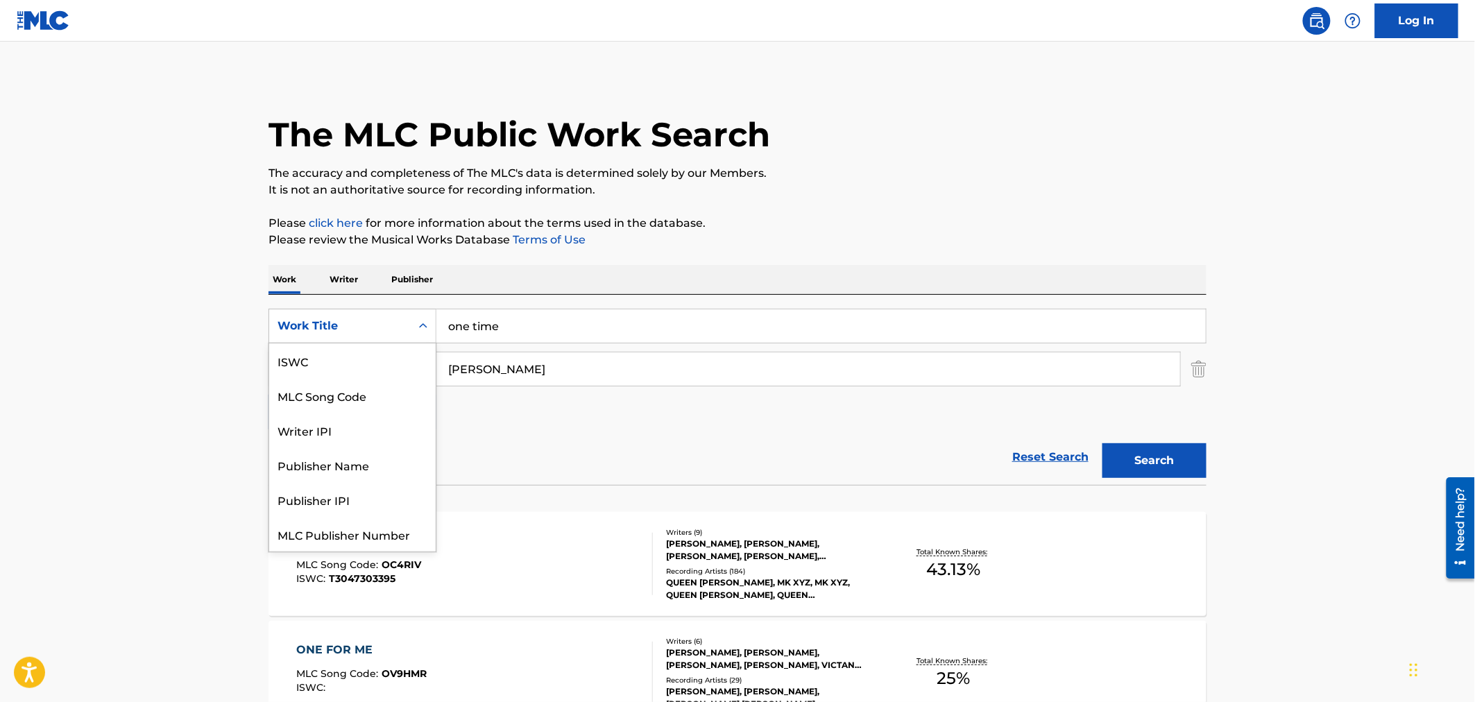
scroll to position [35, 0]
click at [370, 359] on div "MLC Song Code" at bounding box center [352, 360] width 166 height 35
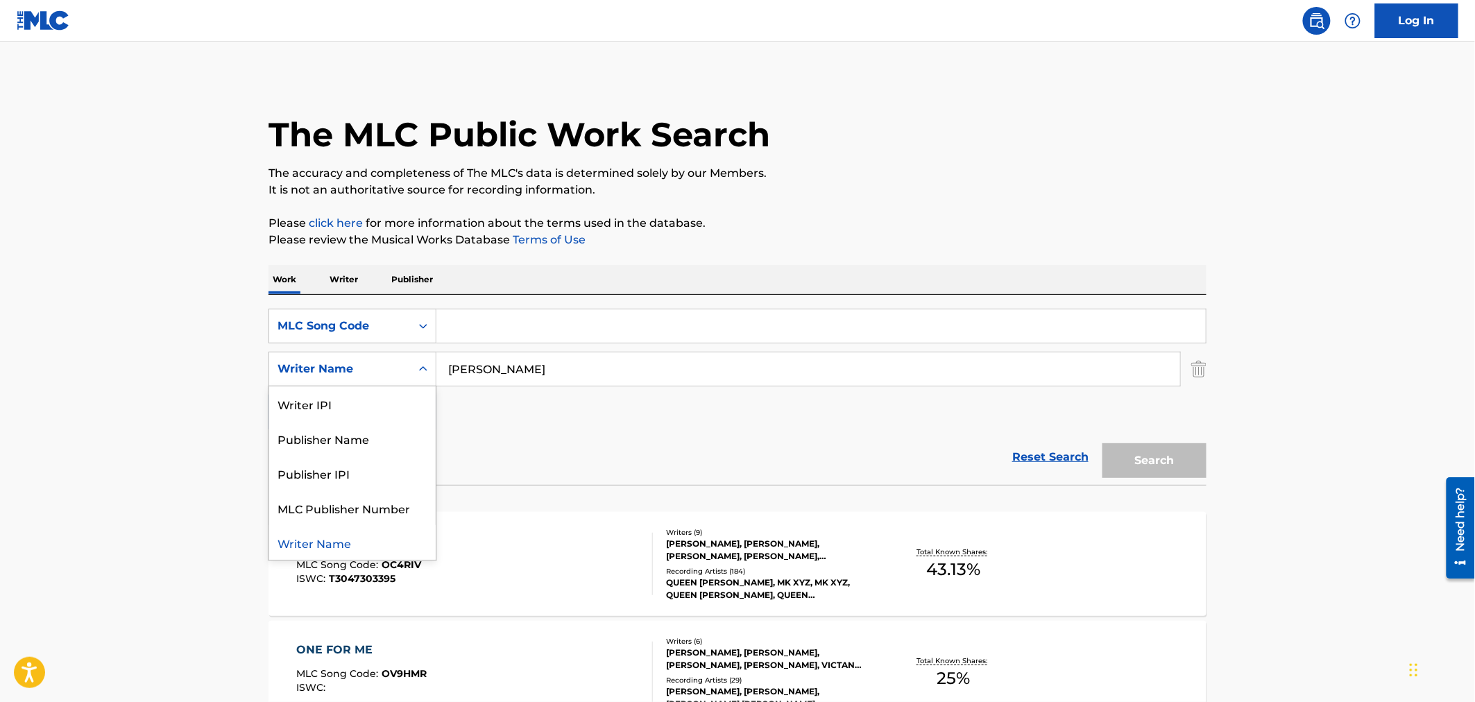
click at [394, 359] on div "Writer Name" at bounding box center [340, 369] width 142 height 26
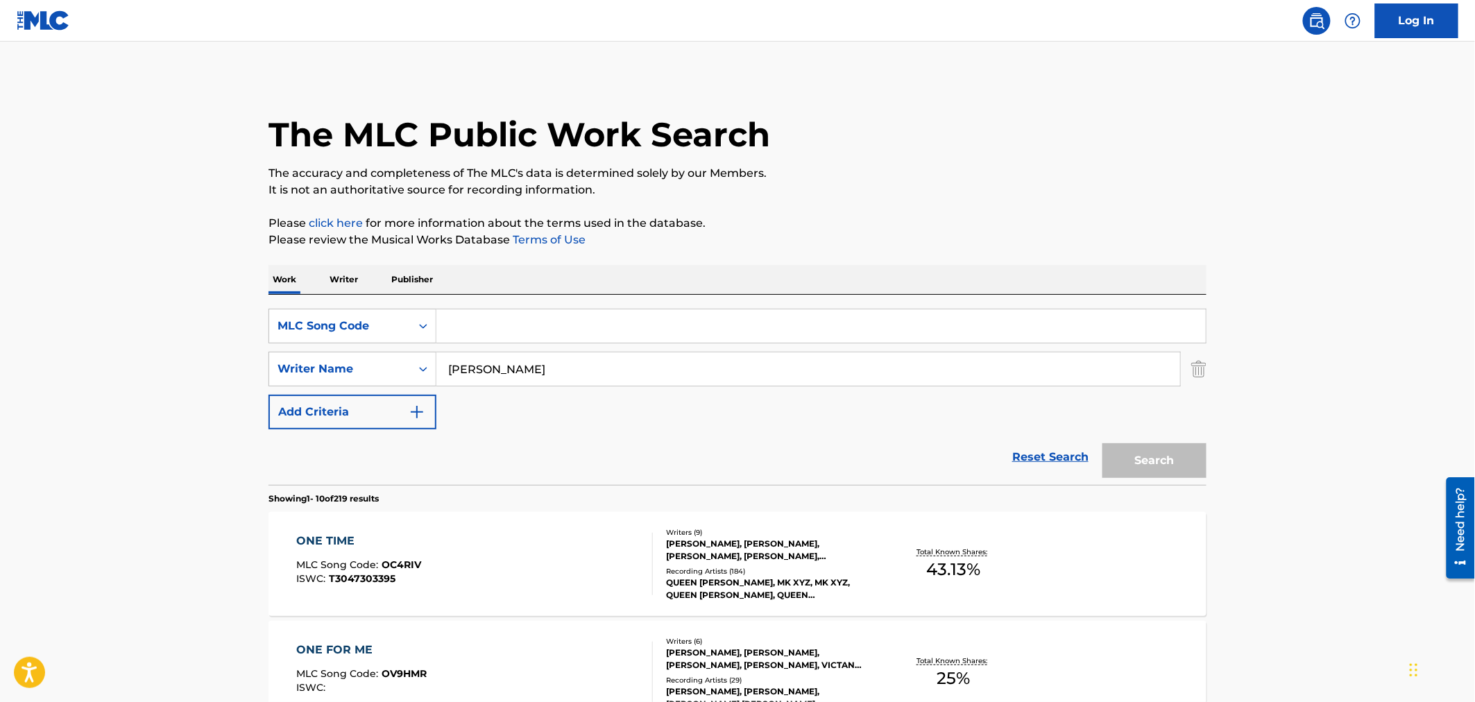
click at [508, 375] on input "[PERSON_NAME]" at bounding box center [808, 368] width 744 height 33
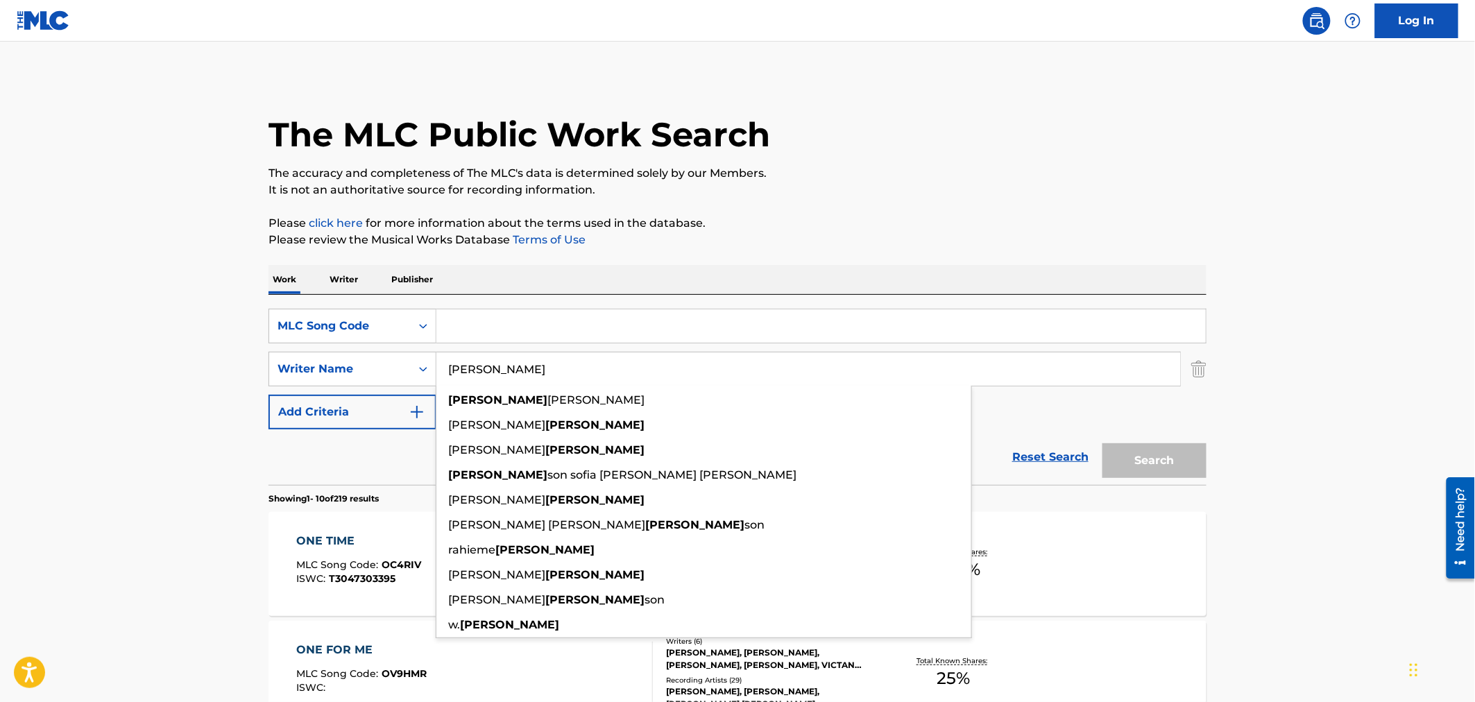
drag, startPoint x: 513, startPoint y: 375, endPoint x: 445, endPoint y: 371, distance: 68.8
click at [447, 373] on input "[PERSON_NAME]" at bounding box center [808, 368] width 744 height 33
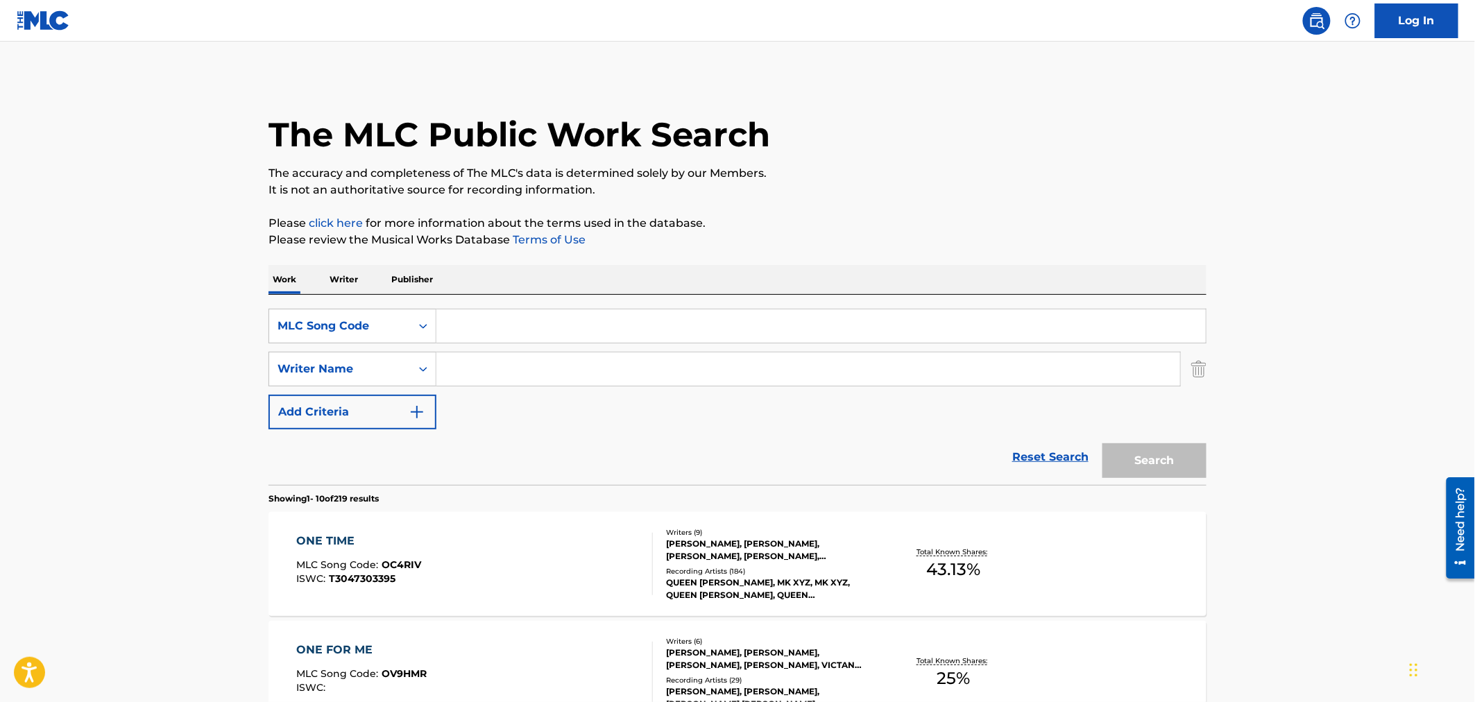
click at [480, 323] on input "Search Form" at bounding box center [820, 325] width 769 height 33
paste input "1C0Q8A"
type input "1C0Q8A"
click at [1161, 458] on button "Search" at bounding box center [1154, 460] width 104 height 35
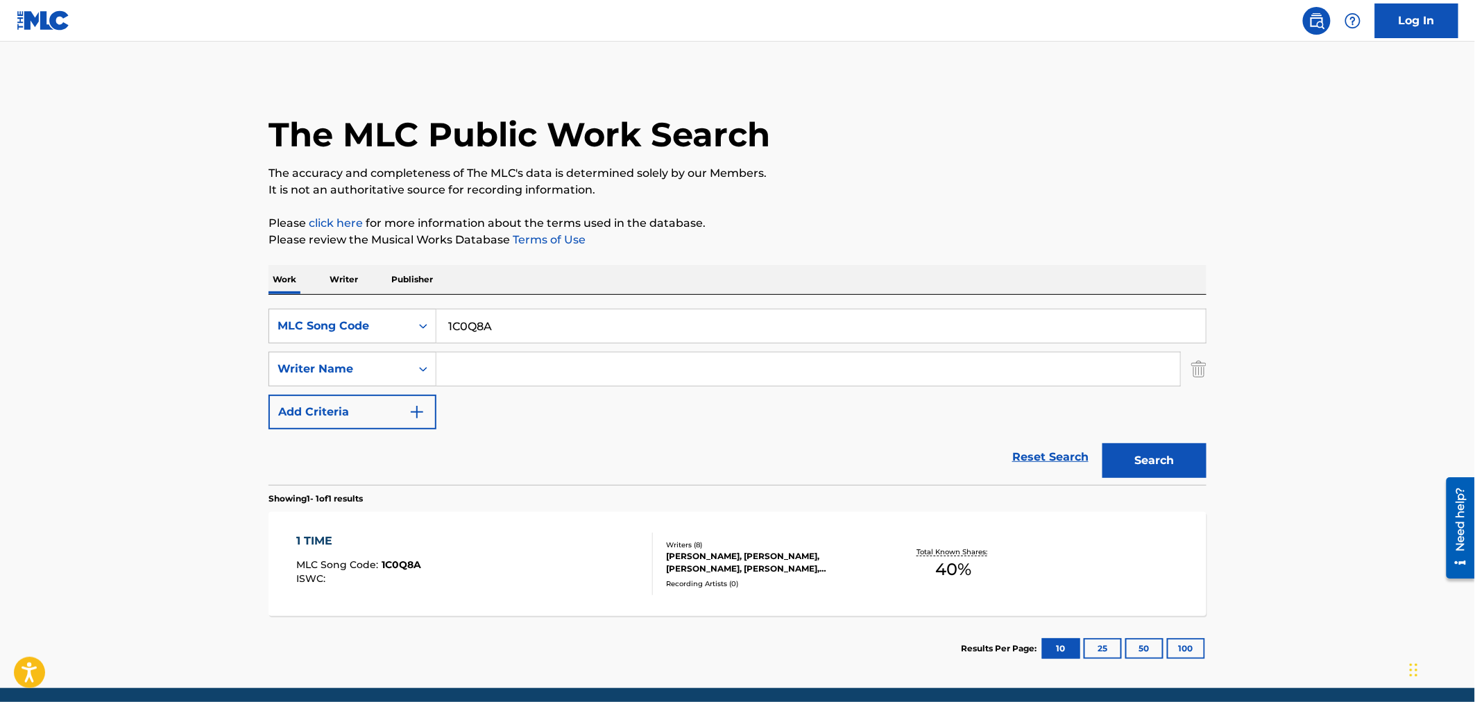
click at [442, 562] on div "1 TIME MLC Song Code : 1C0Q8A ISWC :" at bounding box center [475, 564] width 357 height 62
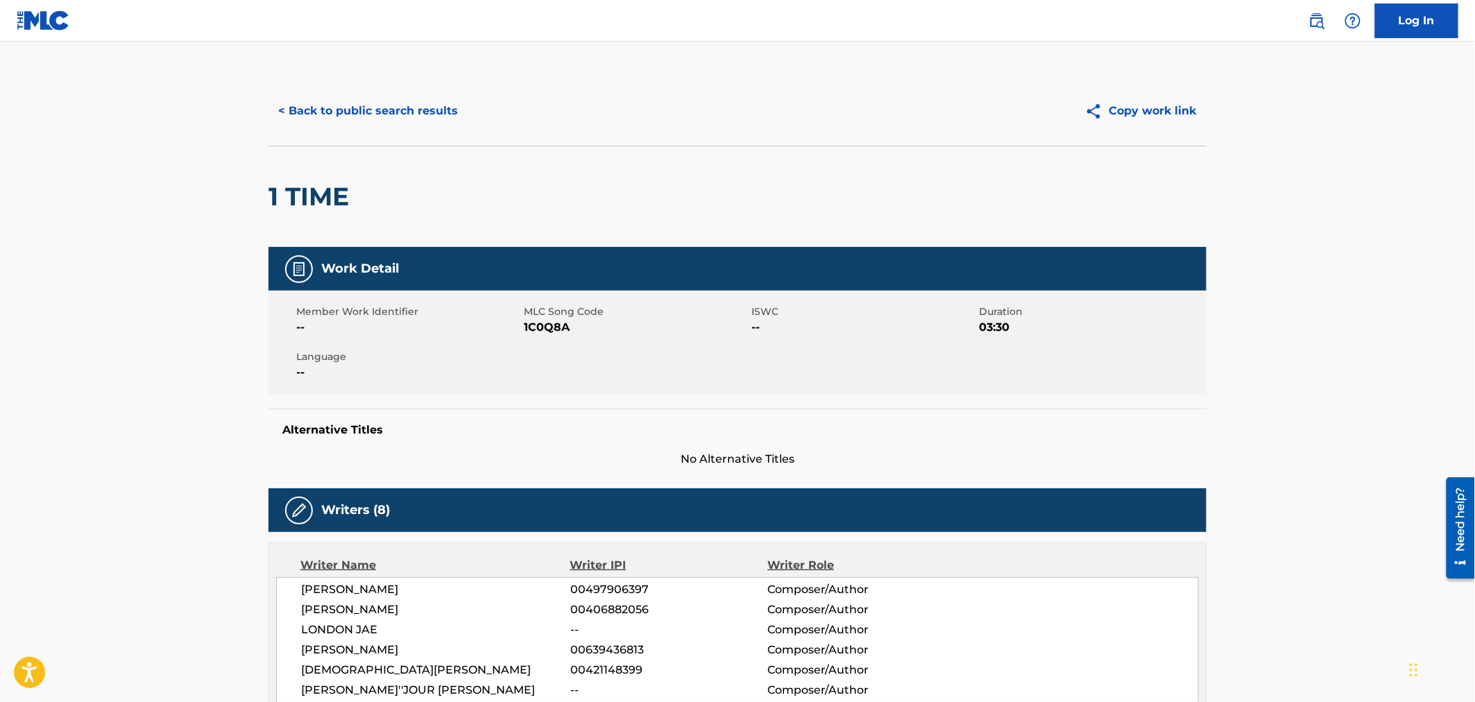
click at [551, 323] on span "1C0Q8A" at bounding box center [636, 327] width 224 height 17
copy span "1C0Q8A"
click at [391, 109] on button "< Back to public search results" at bounding box center [367, 111] width 199 height 35
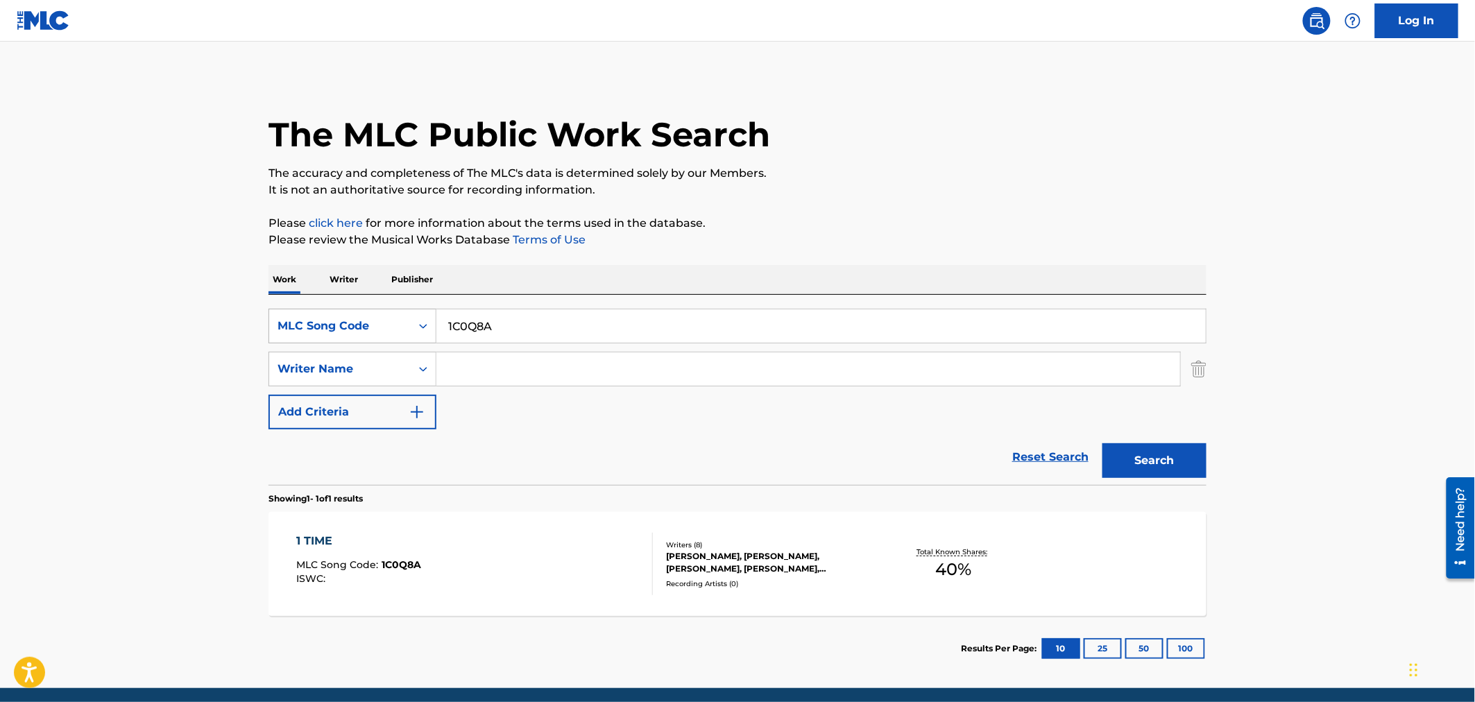
drag, startPoint x: 423, startPoint y: 310, endPoint x: 308, endPoint y: 316, distance: 115.3
click at [312, 316] on div "SearchWithCriteria6f8f42e7-6369-43a5-8462-97dd043ae17b MLC Song Code 1C0Q8A" at bounding box center [737, 326] width 938 height 35
paste input "OC4RIV"
click at [1175, 467] on button "Search" at bounding box center [1154, 460] width 104 height 35
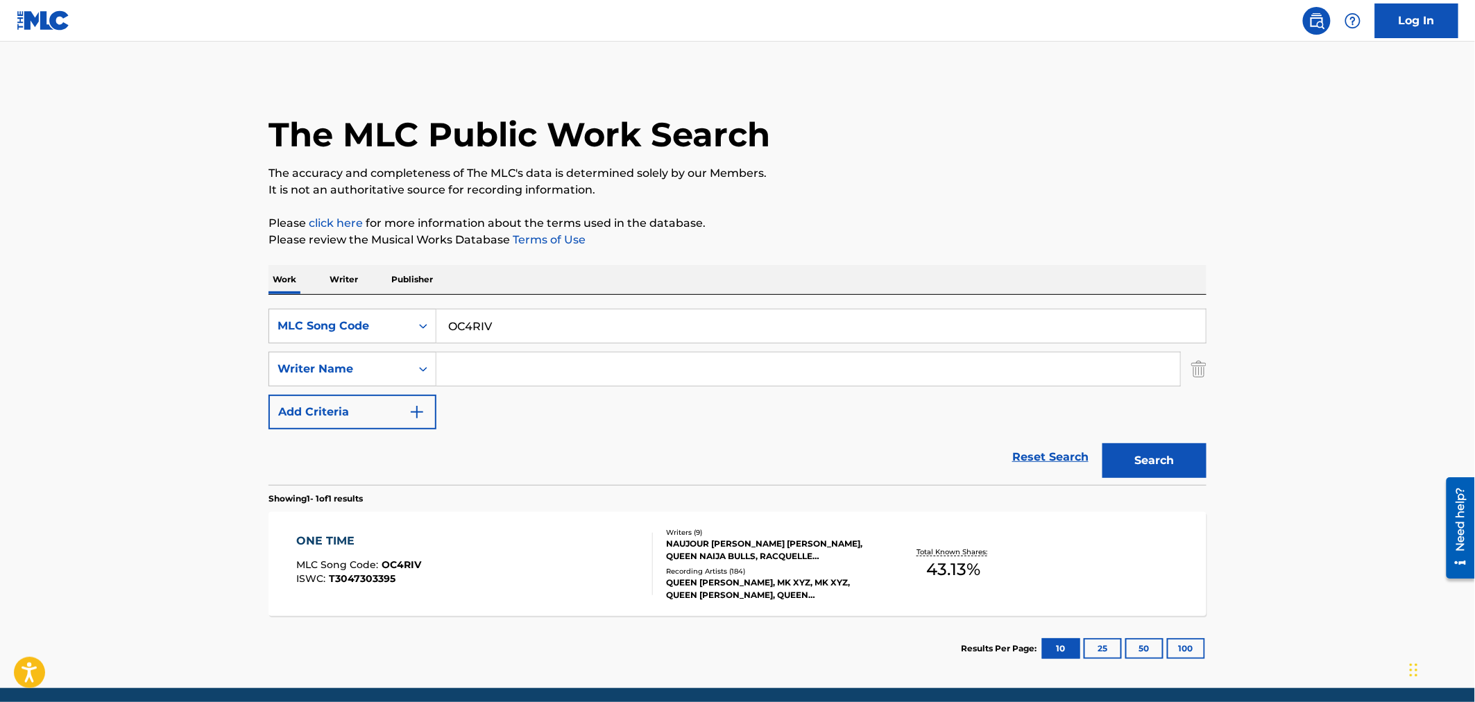
click at [326, 289] on div "Work Writer Publisher SearchWithCriteria6f8f42e7-6369-43a5-8462-97dd043ae17b ML…" at bounding box center [737, 473] width 938 height 416
type input "cold hearted"
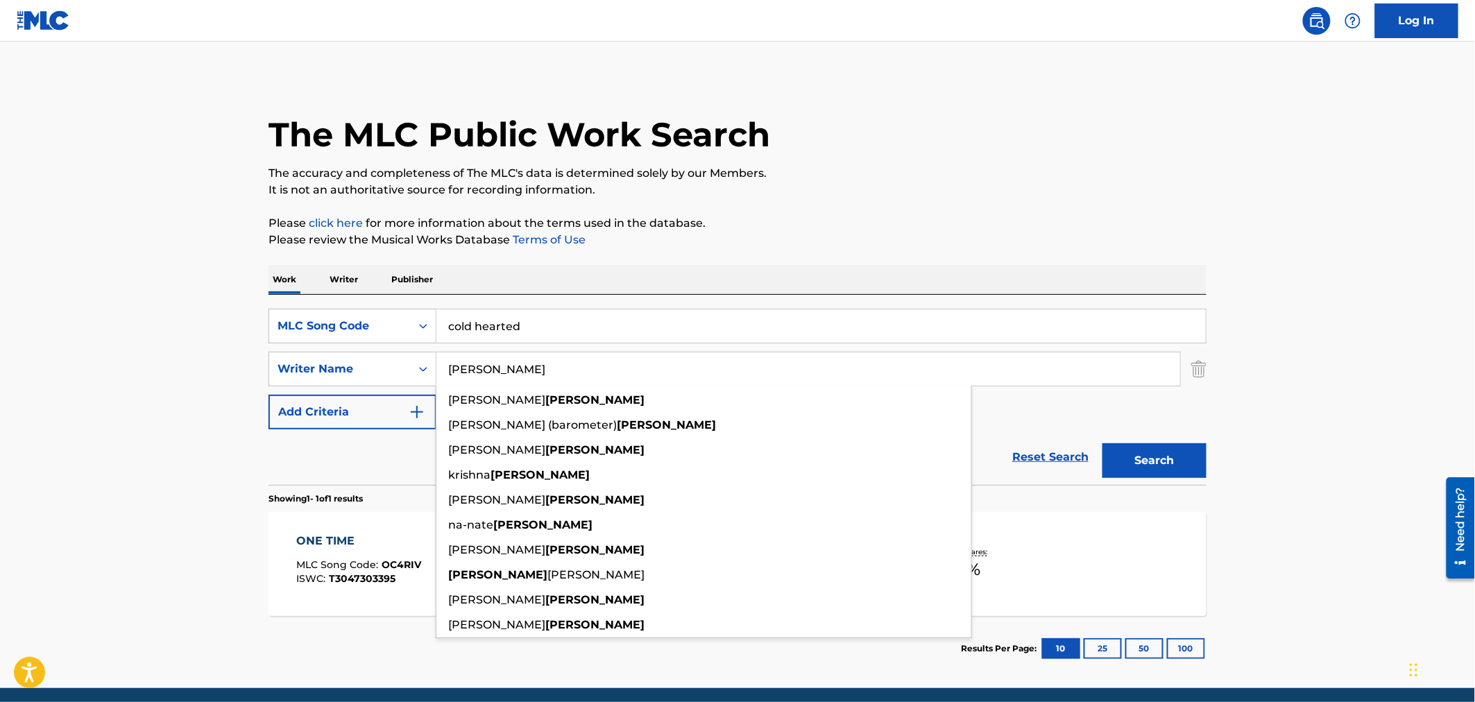
type input "[PERSON_NAME]"
click at [1102, 443] on button "Search" at bounding box center [1154, 460] width 104 height 35
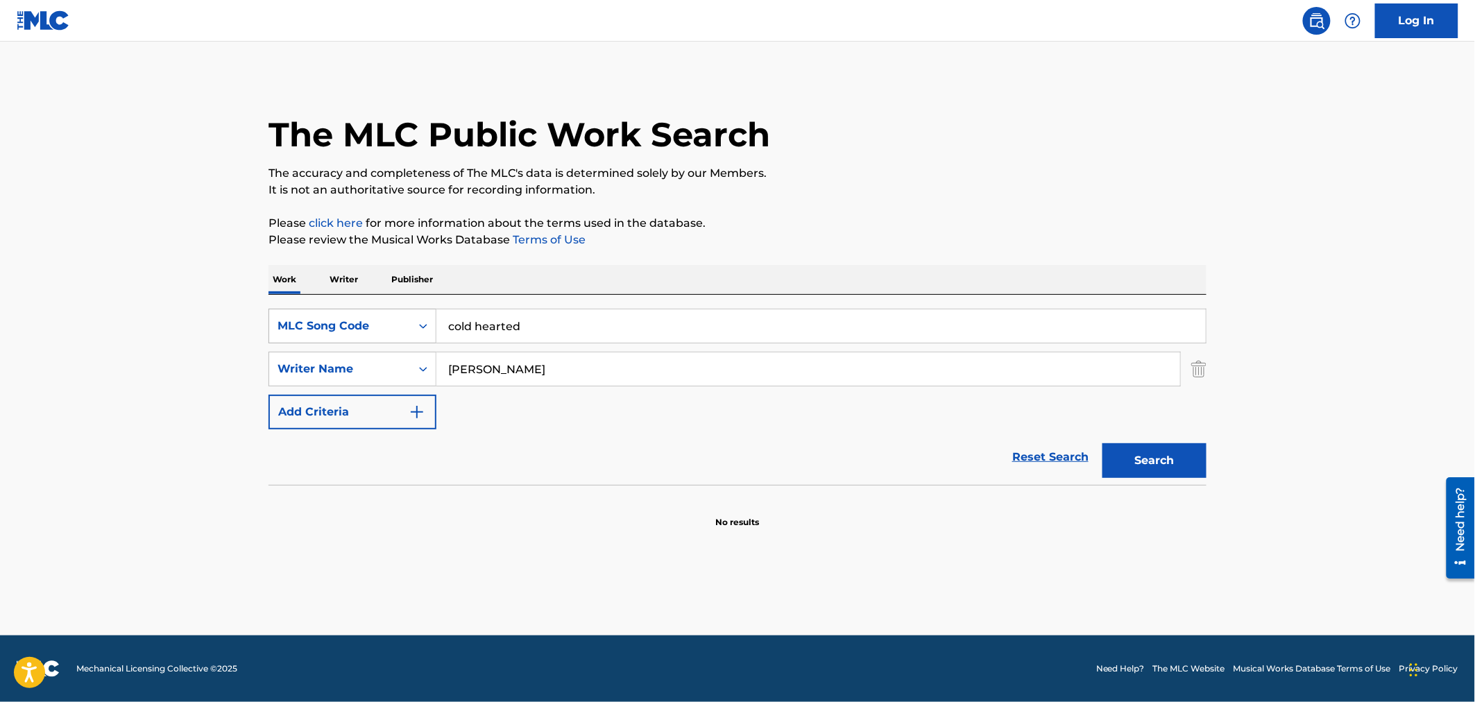
click at [359, 318] on div "MLC Song Code" at bounding box center [339, 326] width 125 height 17
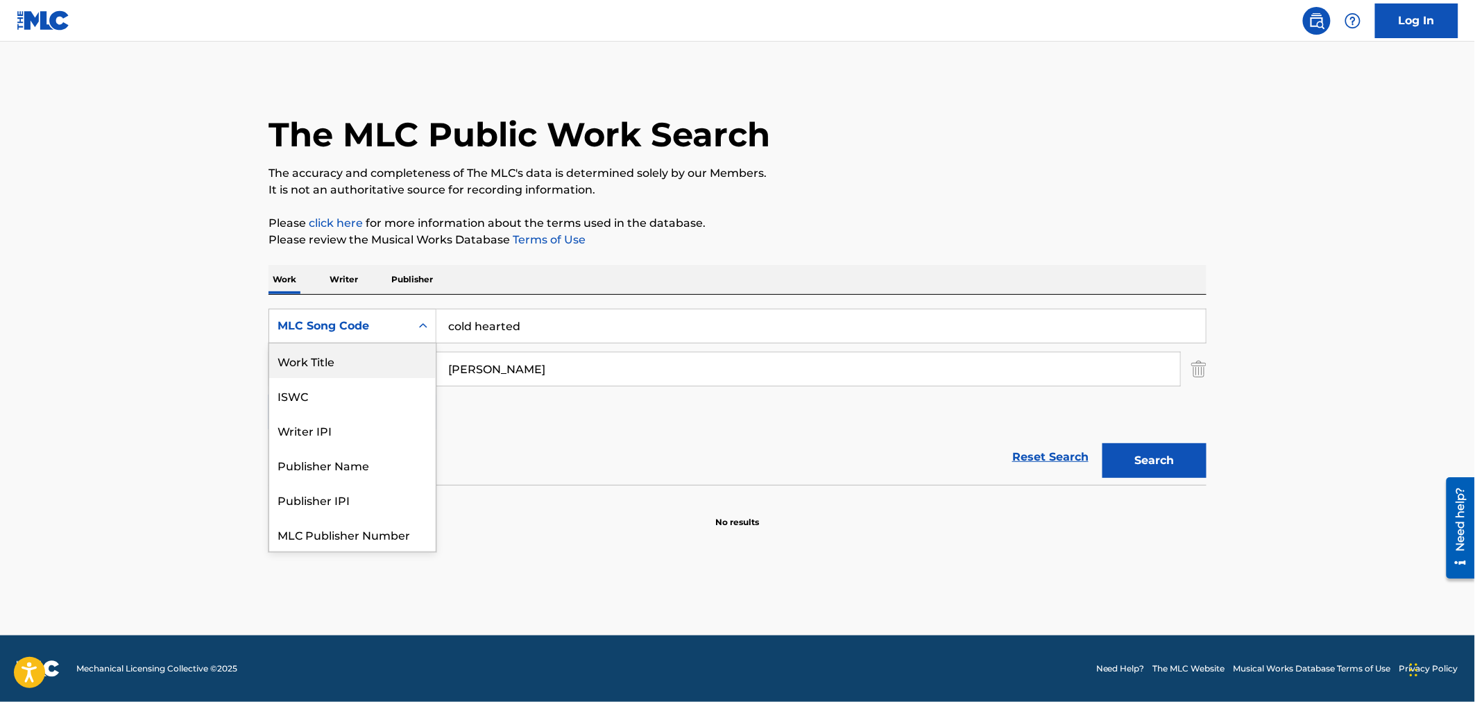
click at [366, 377] on div "Work Title" at bounding box center [352, 360] width 166 height 35
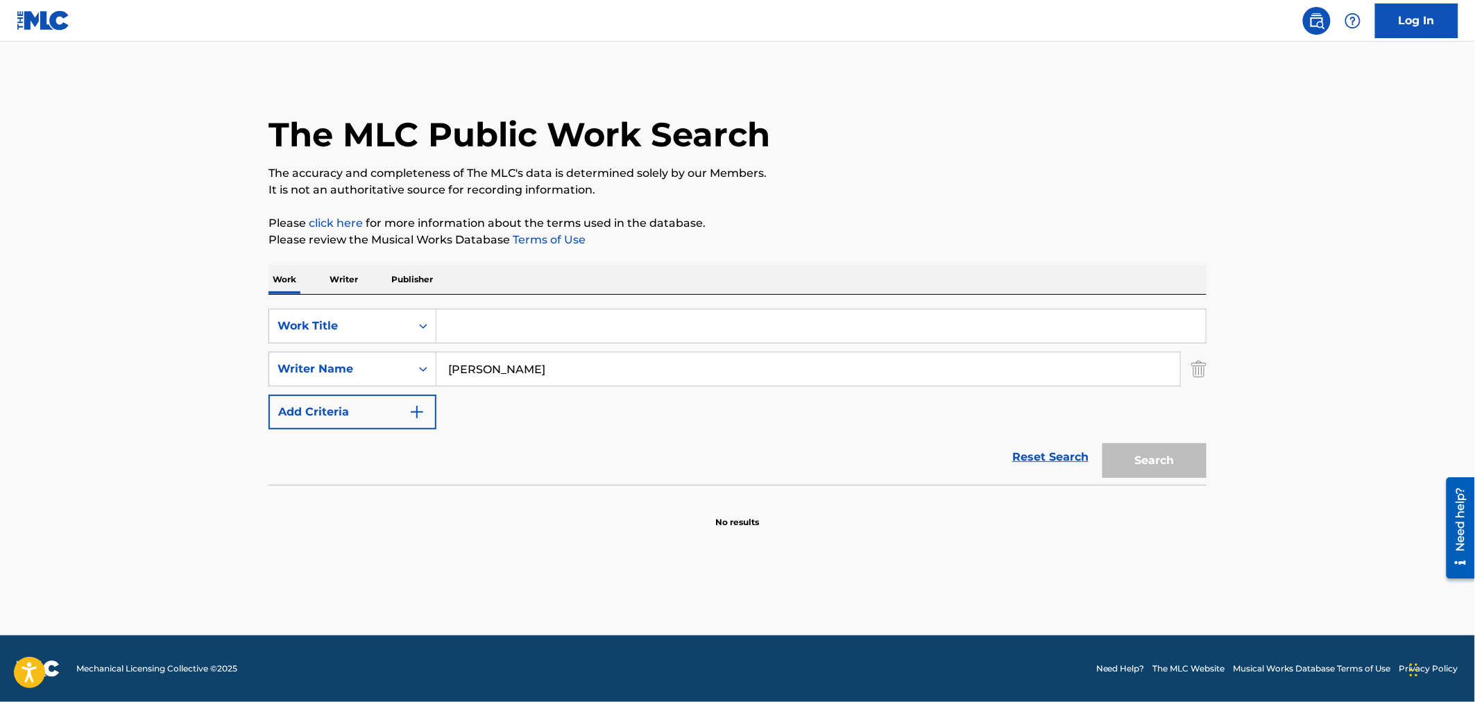
click at [660, 334] on input "Search Form" at bounding box center [820, 325] width 769 height 33
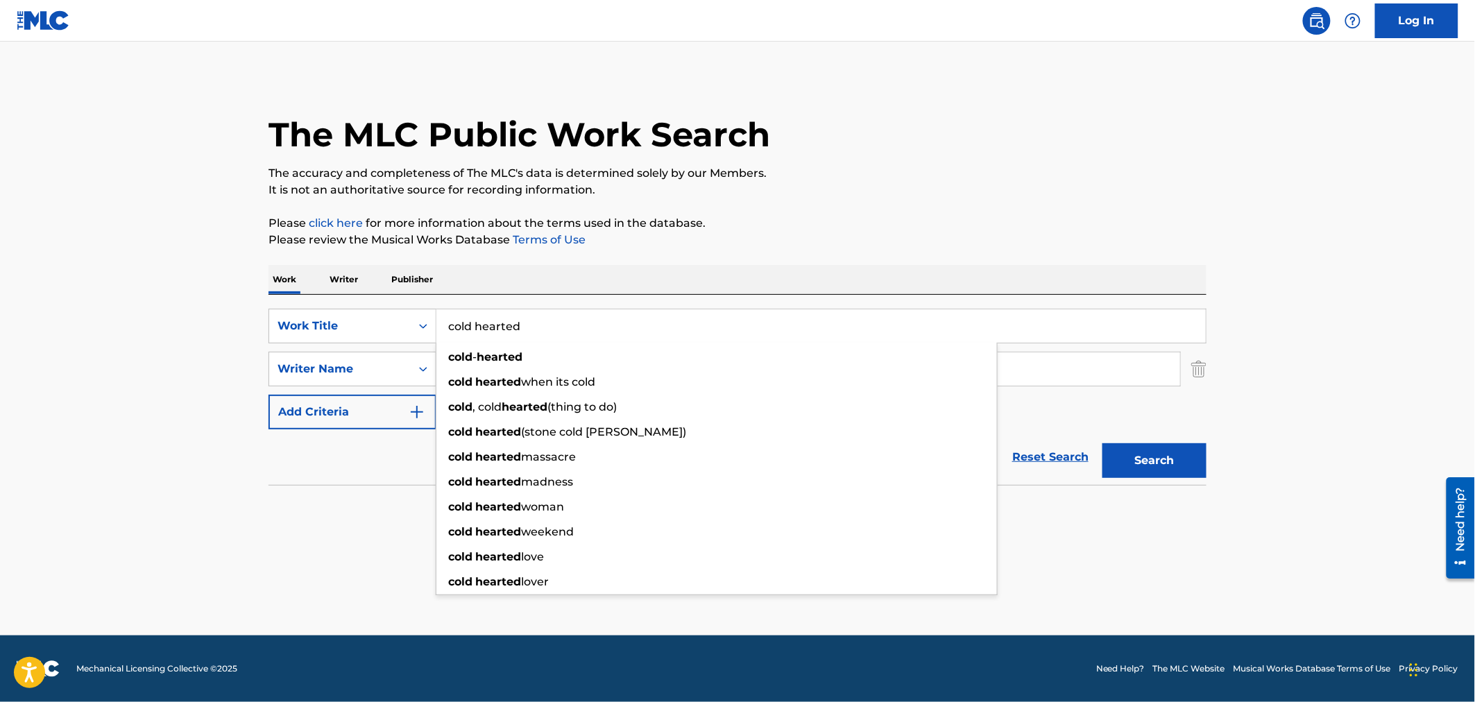
type input "cold hearted"
click at [805, 182] on p "It is not an authoritative source for recording information." at bounding box center [737, 190] width 938 height 17
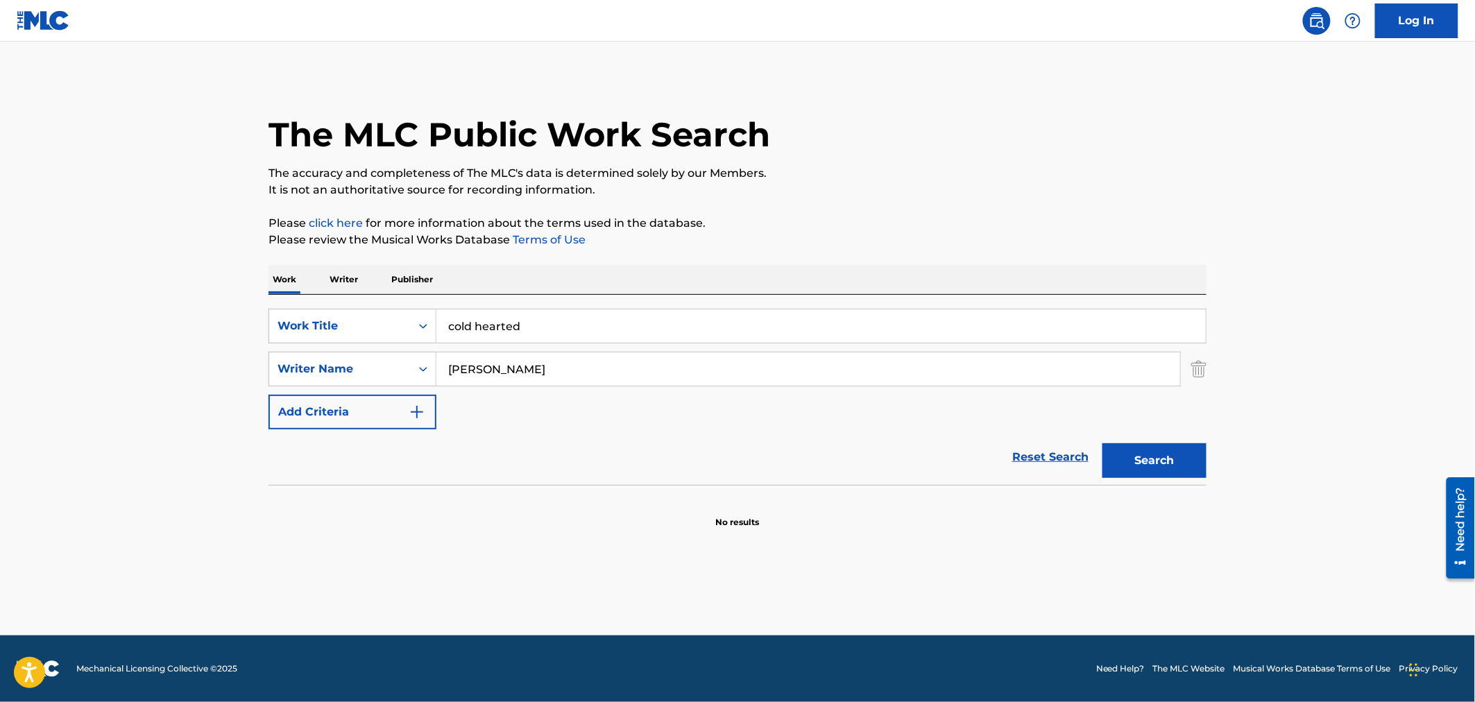
click at [1159, 484] on div "Search" at bounding box center [1150, 456] width 111 height 55
click at [1159, 465] on button "Search" at bounding box center [1154, 460] width 104 height 35
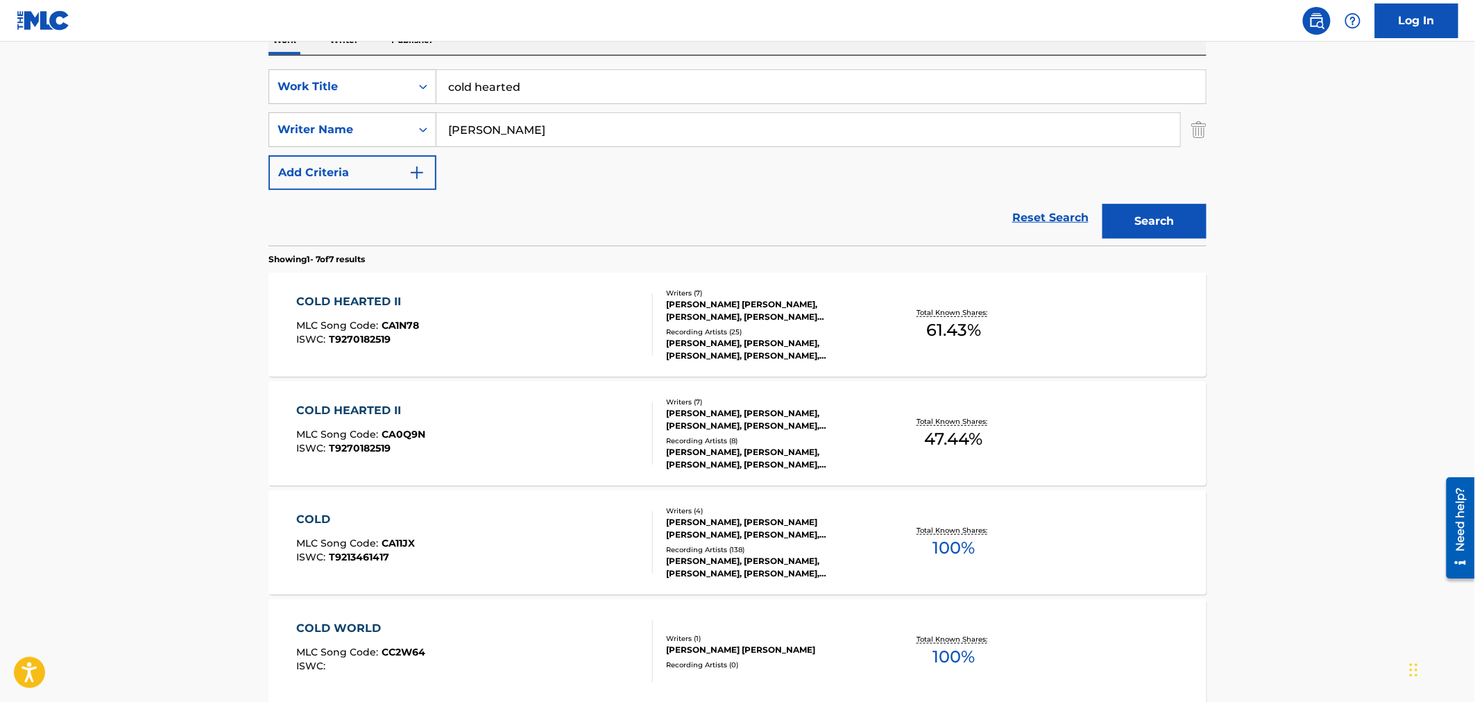
scroll to position [385, 0]
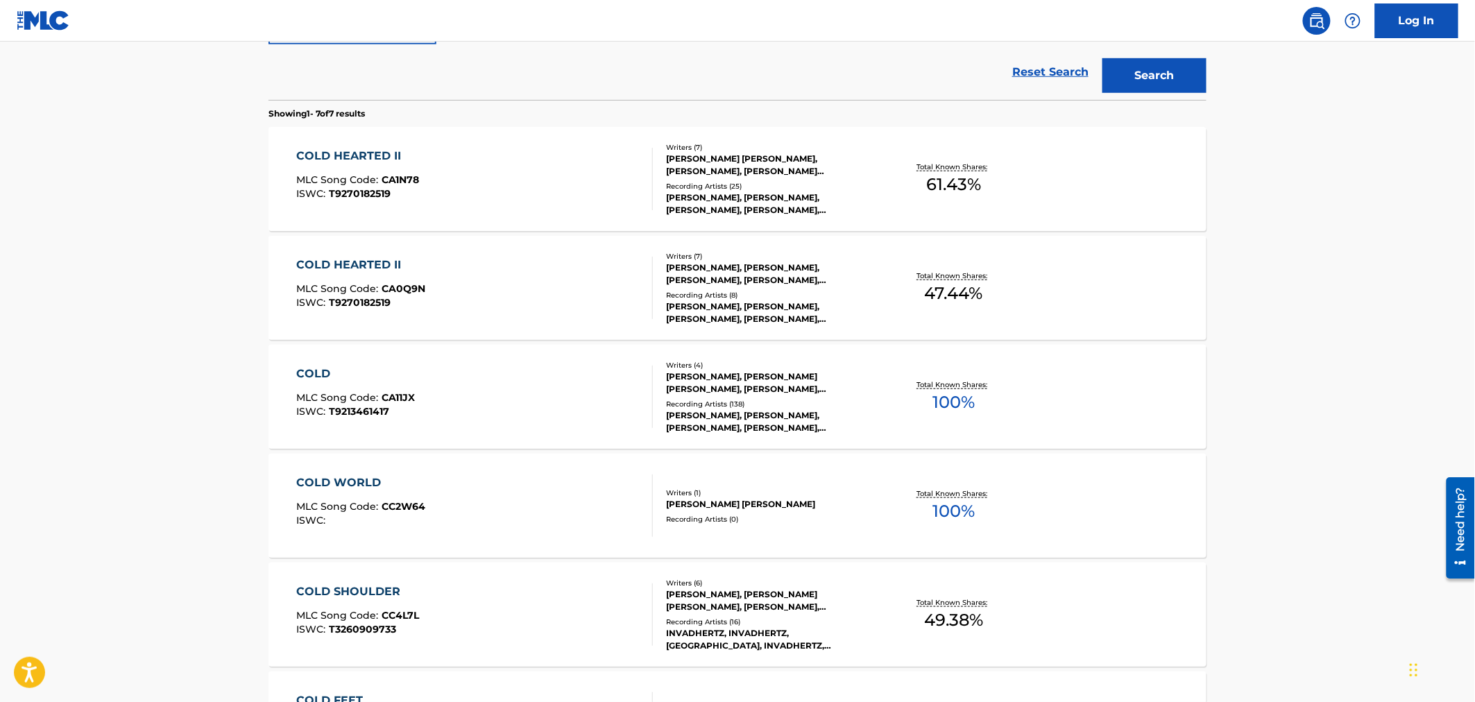
click at [512, 171] on div "COLD HEARTED II MLC Song Code : CA1N78 ISWC : T9270182519" at bounding box center [475, 179] width 357 height 62
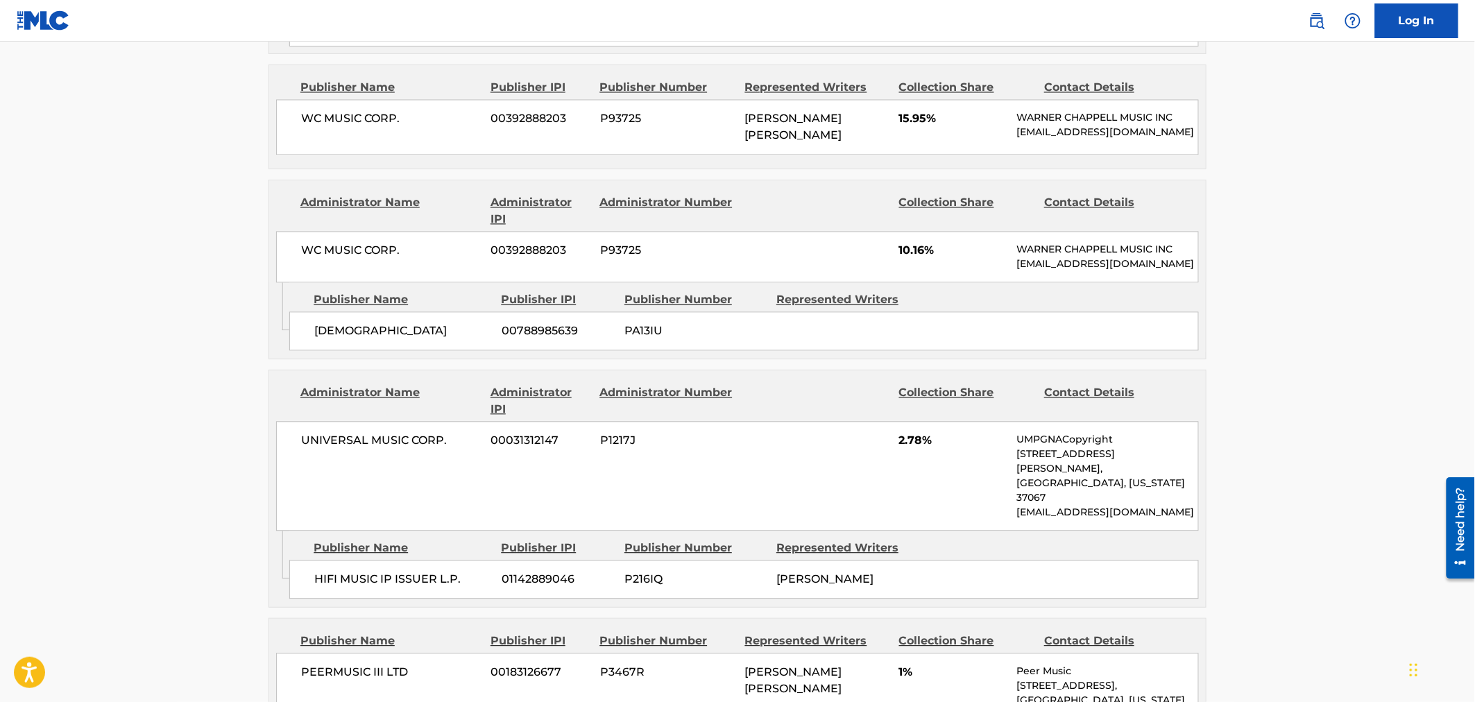
scroll to position [1310, 0]
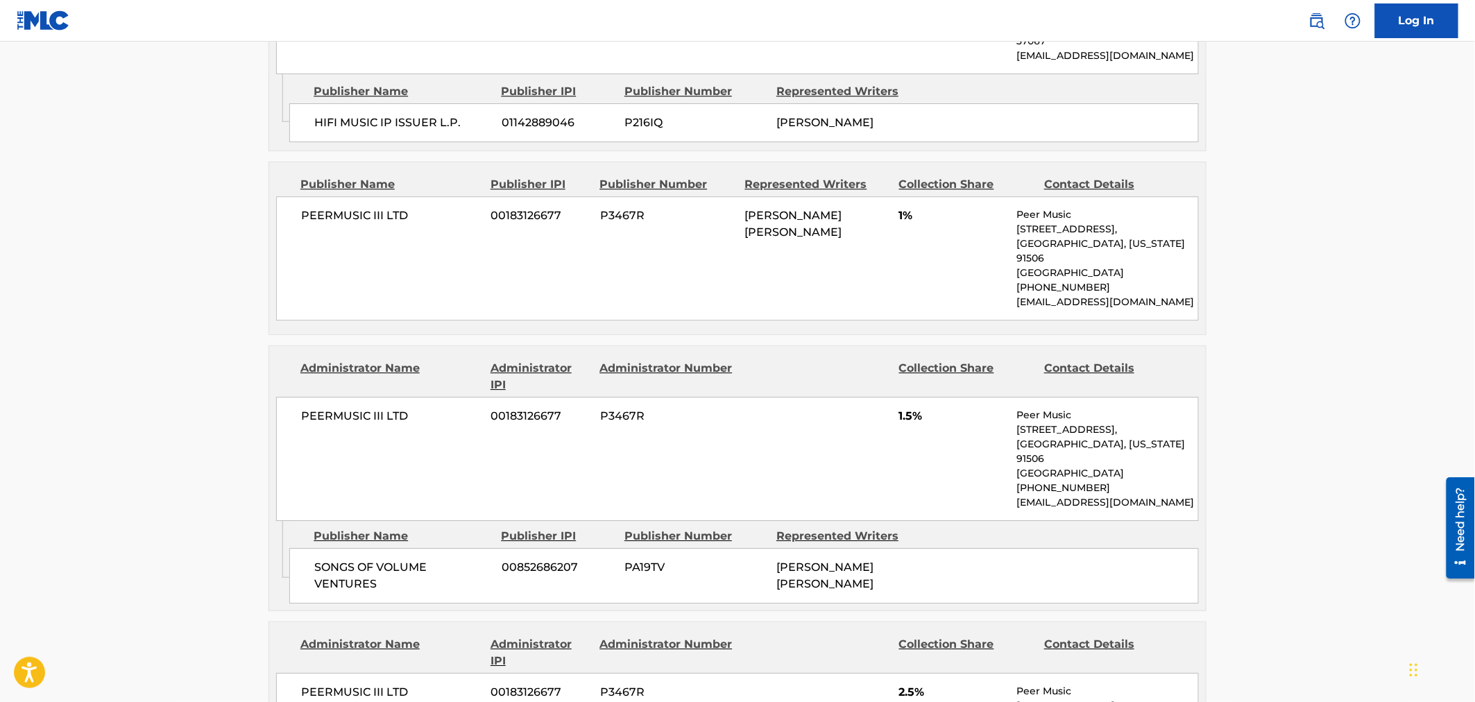
click at [372, 376] on div "Publishers (8) Total shares: 61.43 % Administrator Name Administrator IPI Admin…" at bounding box center [737, 17] width 938 height 1740
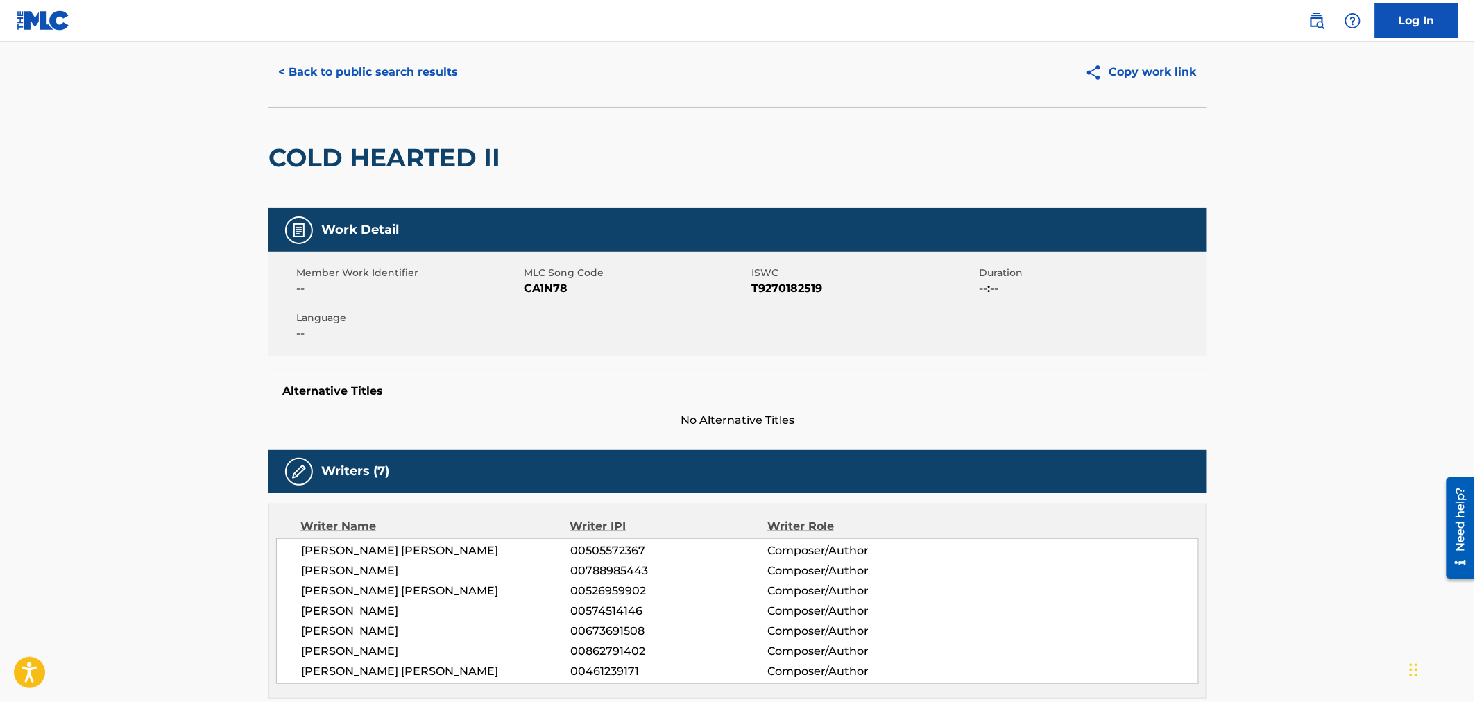
scroll to position [0, 0]
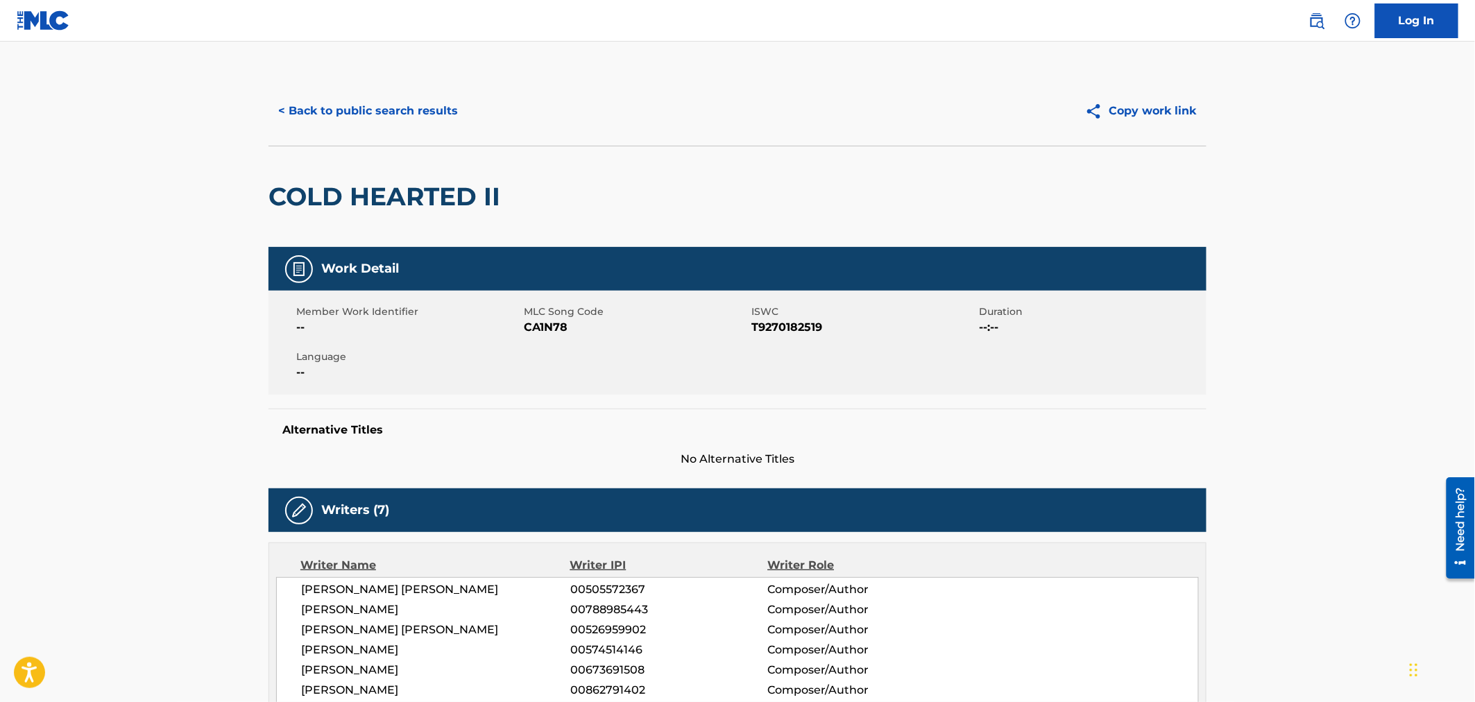
click at [325, 112] on button "< Back to public search results" at bounding box center [367, 111] width 199 height 35
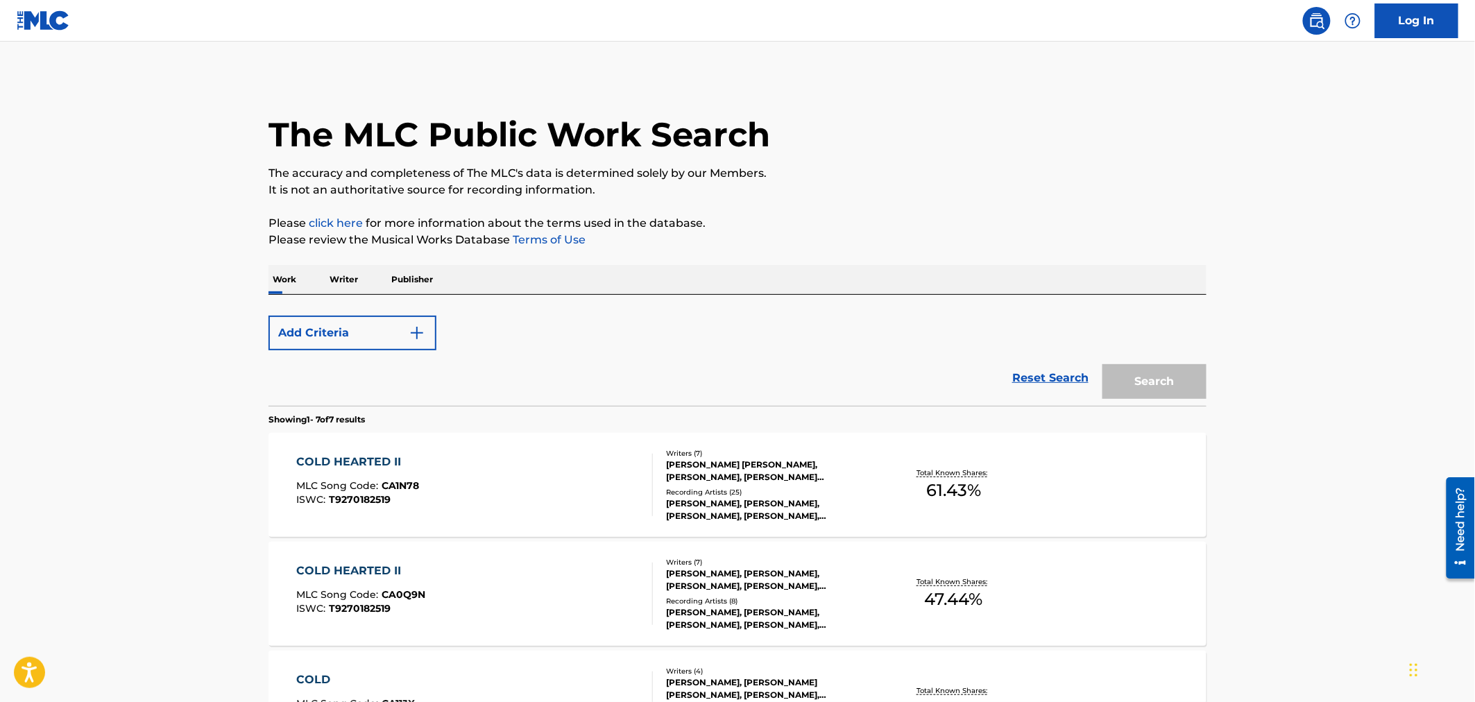
scroll to position [463, 0]
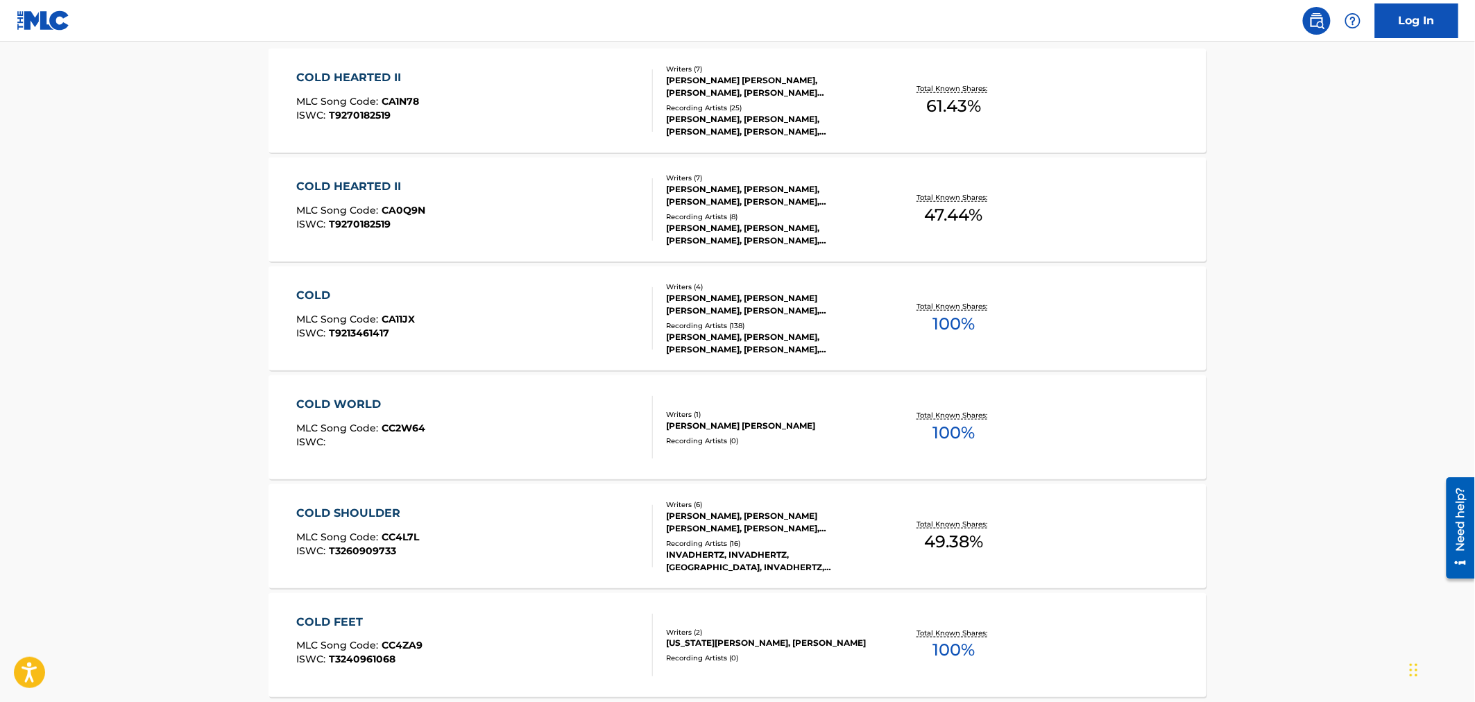
click at [446, 217] on div "COLD HEARTED II MLC Song Code : CA0Q9N ISWC : T9270182519" at bounding box center [475, 209] width 357 height 62
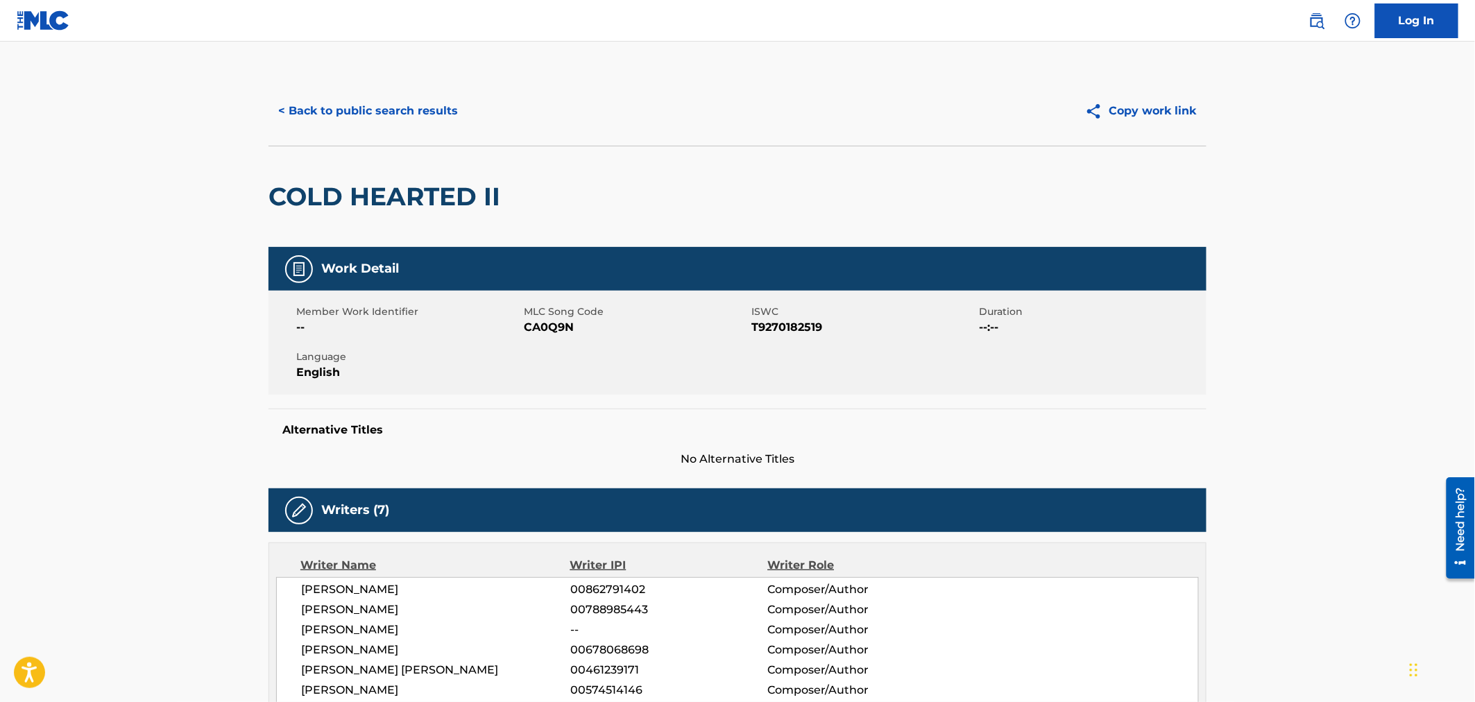
click at [329, 112] on button "< Back to public search results" at bounding box center [367, 111] width 199 height 35
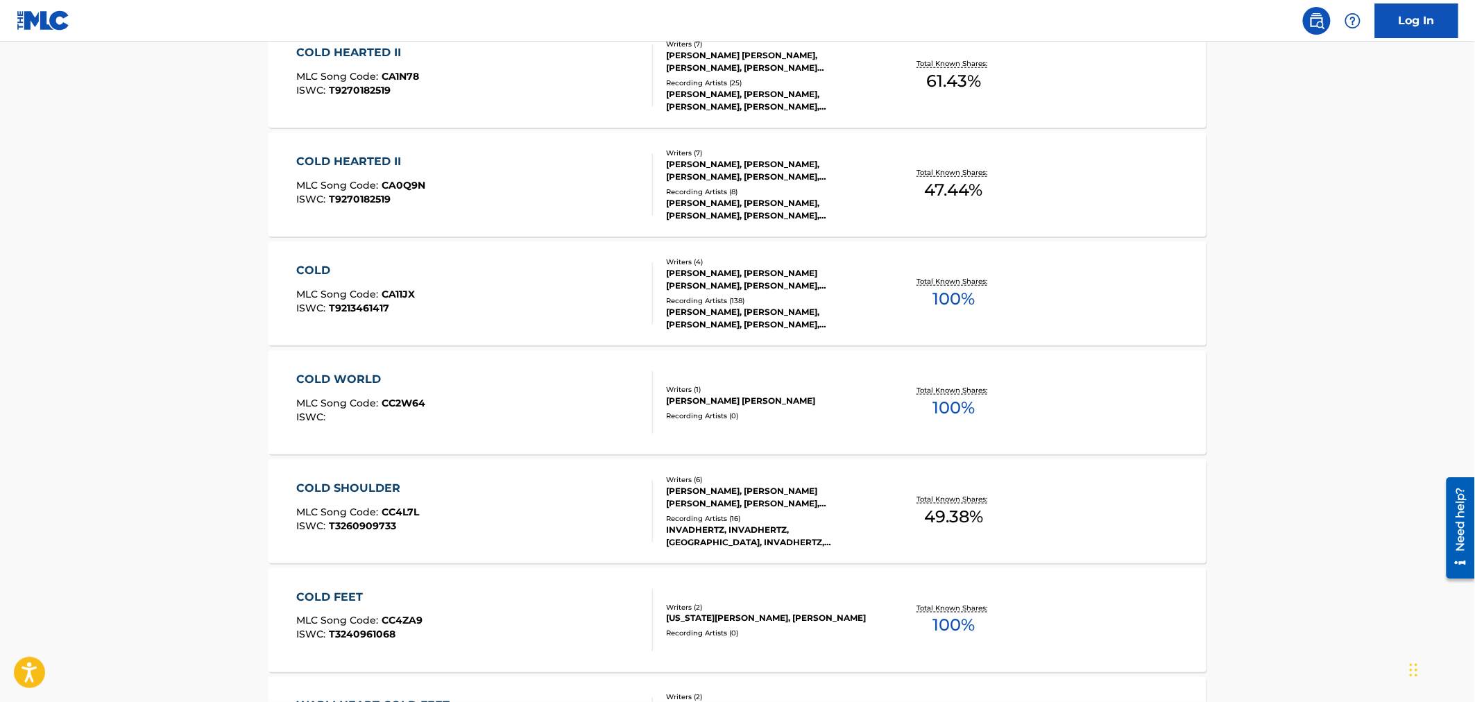
scroll to position [465, 0]
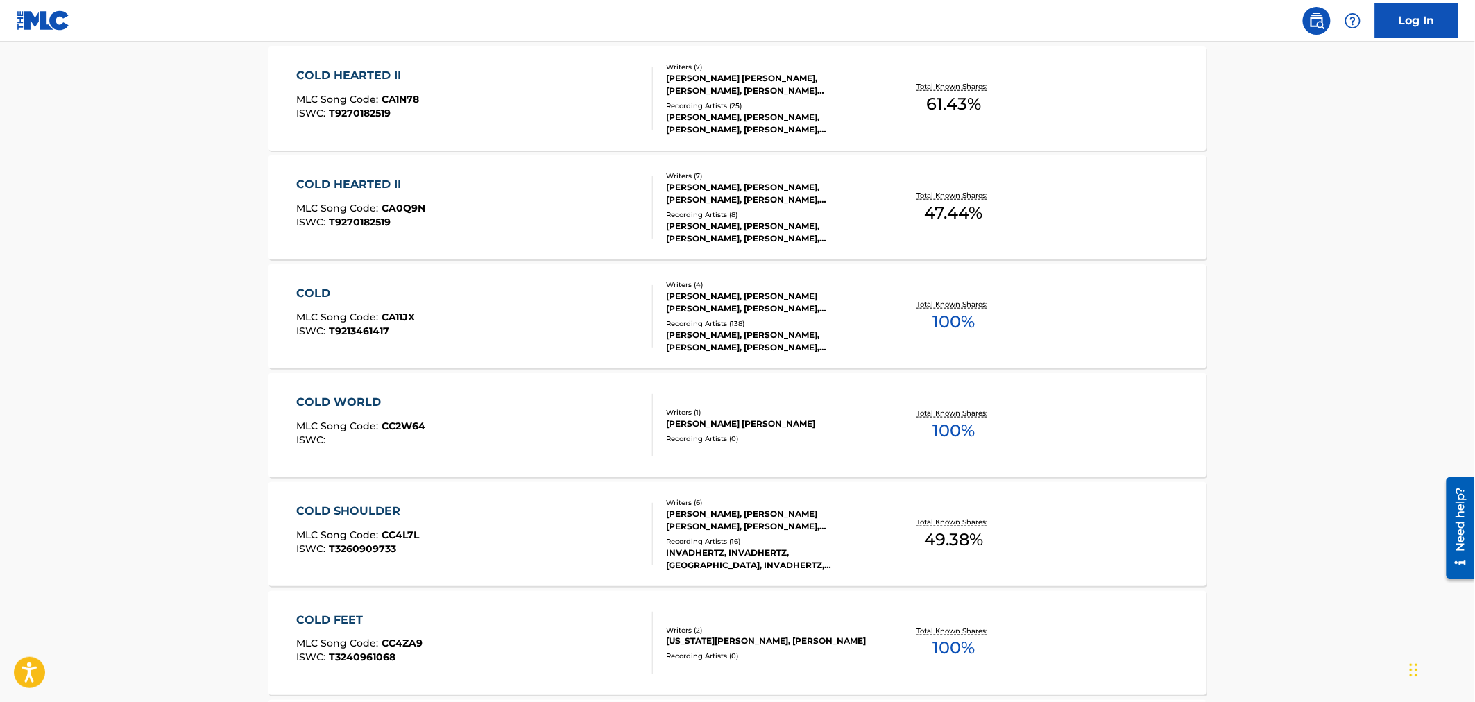
click at [398, 113] on div "ISWC : T9270182519" at bounding box center [358, 113] width 123 height 10
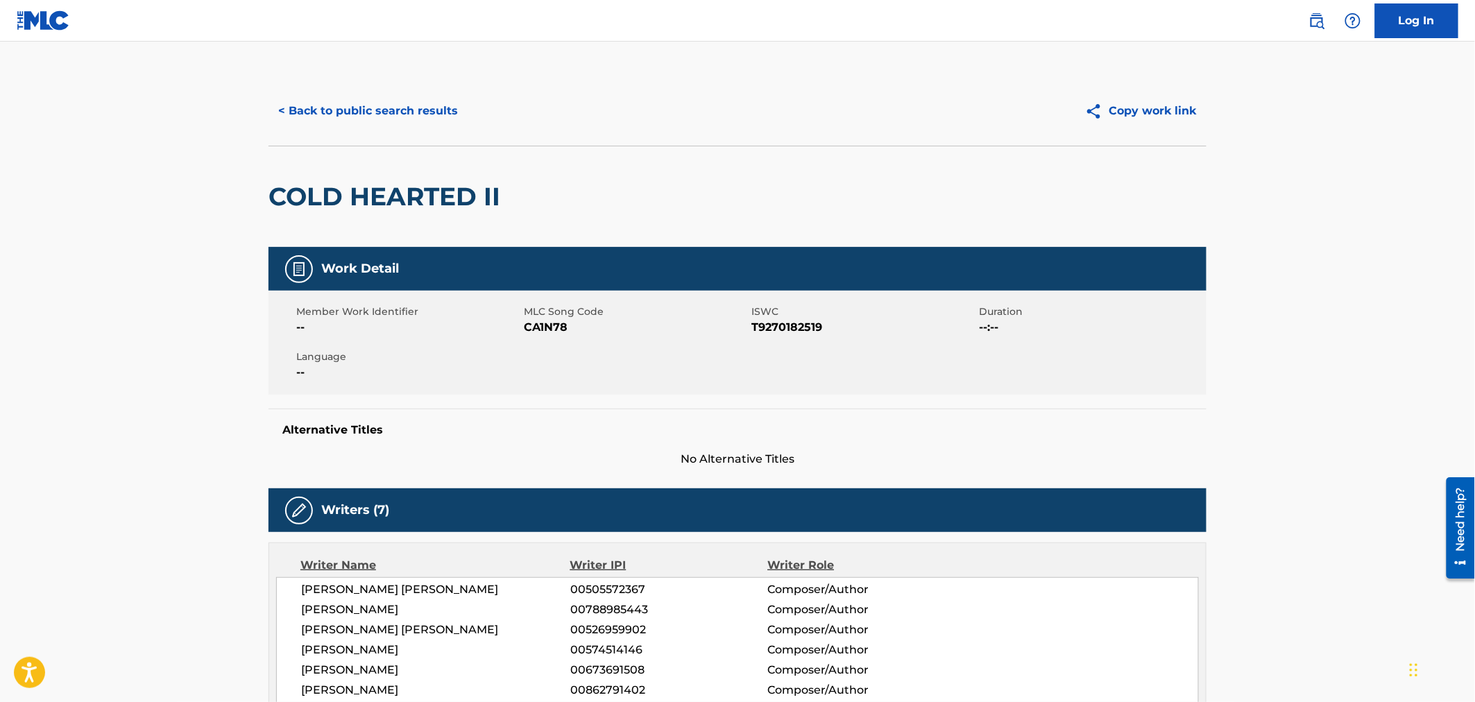
click at [309, 102] on button "< Back to public search results" at bounding box center [367, 111] width 199 height 35
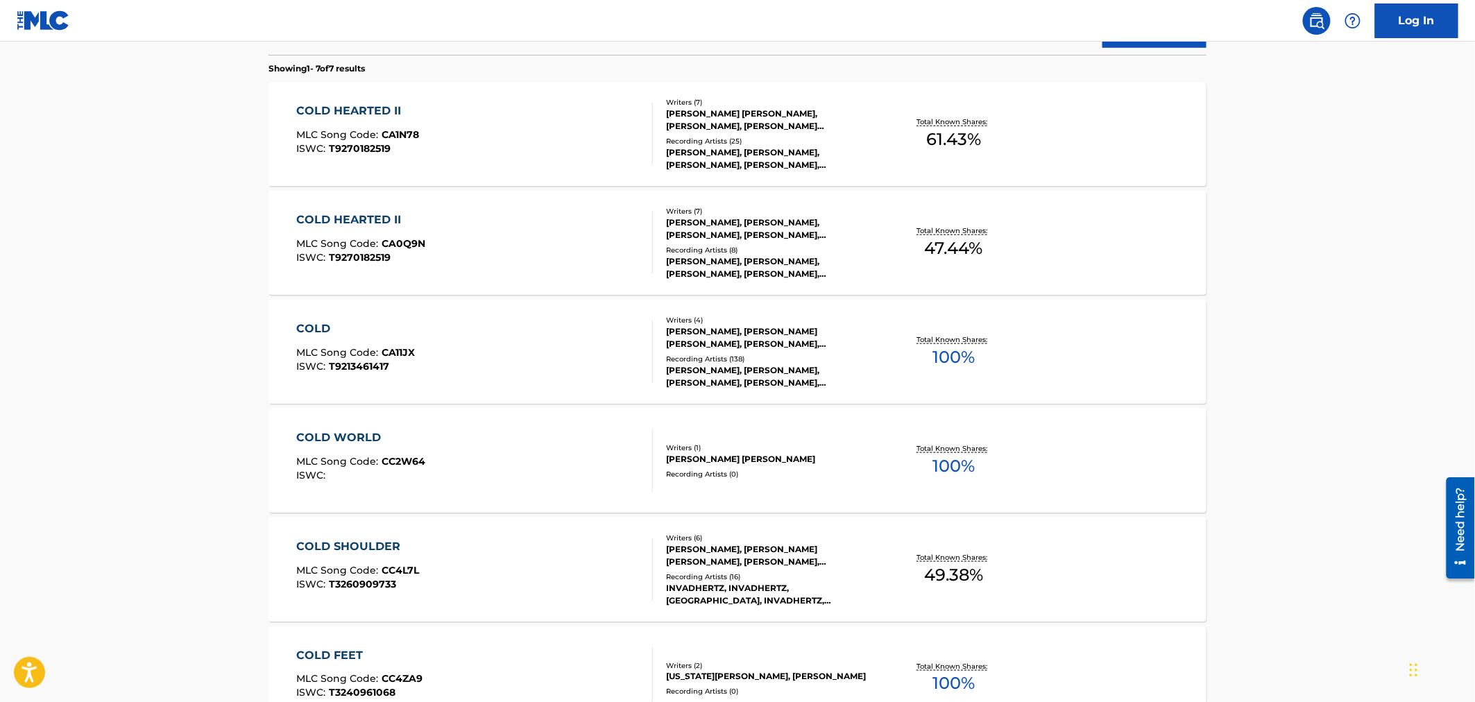
scroll to position [390, 0]
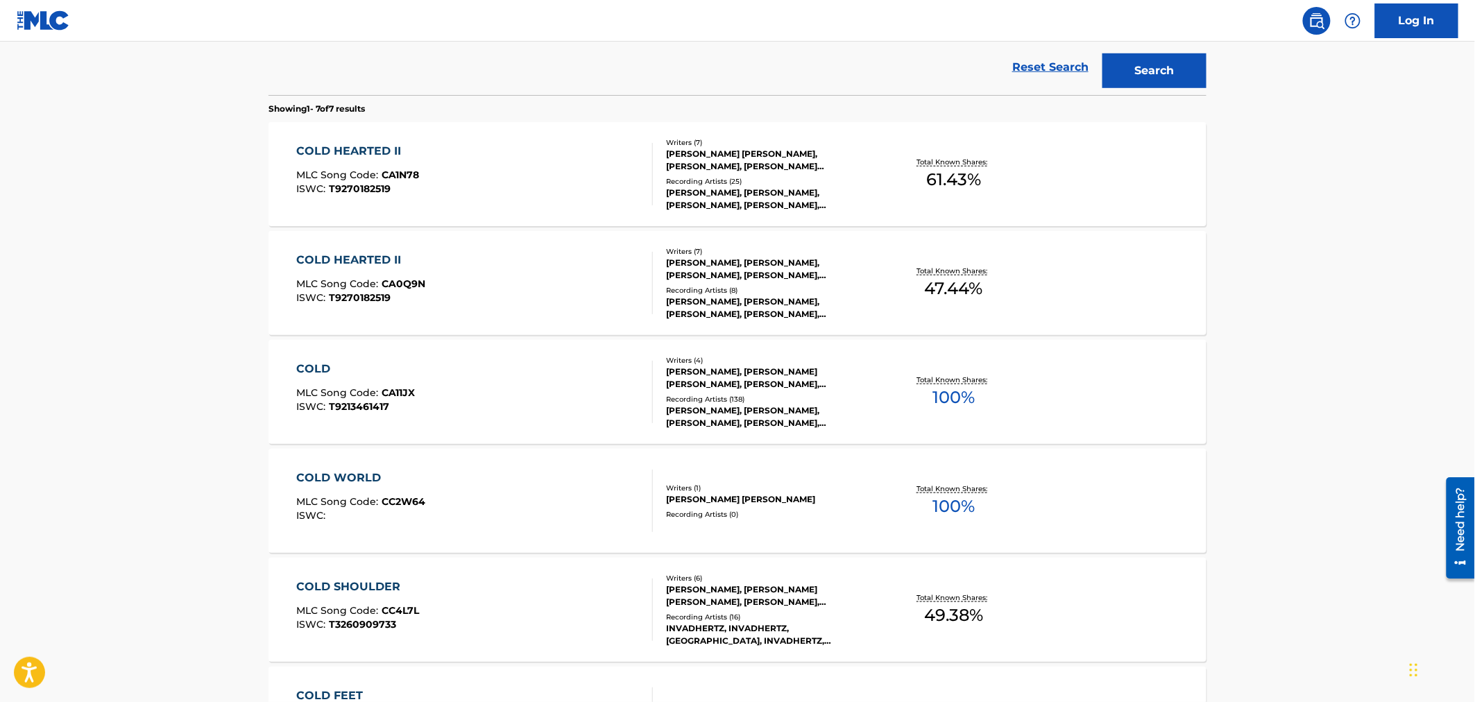
click at [407, 280] on span "CA0Q9N" at bounding box center [404, 283] width 44 height 12
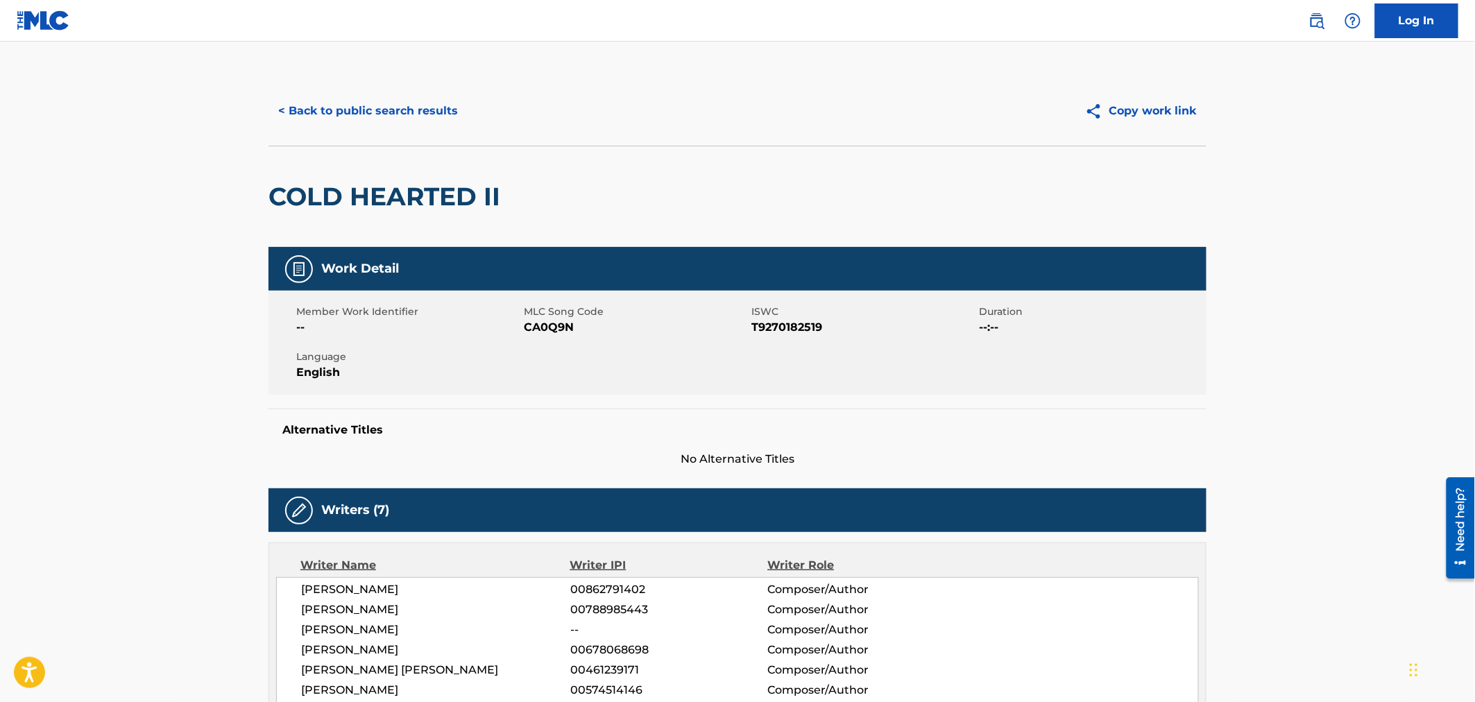
click at [368, 92] on div "< Back to public search results Copy work link" at bounding box center [737, 110] width 938 height 69
click at [380, 114] on button "< Back to public search results" at bounding box center [367, 111] width 199 height 35
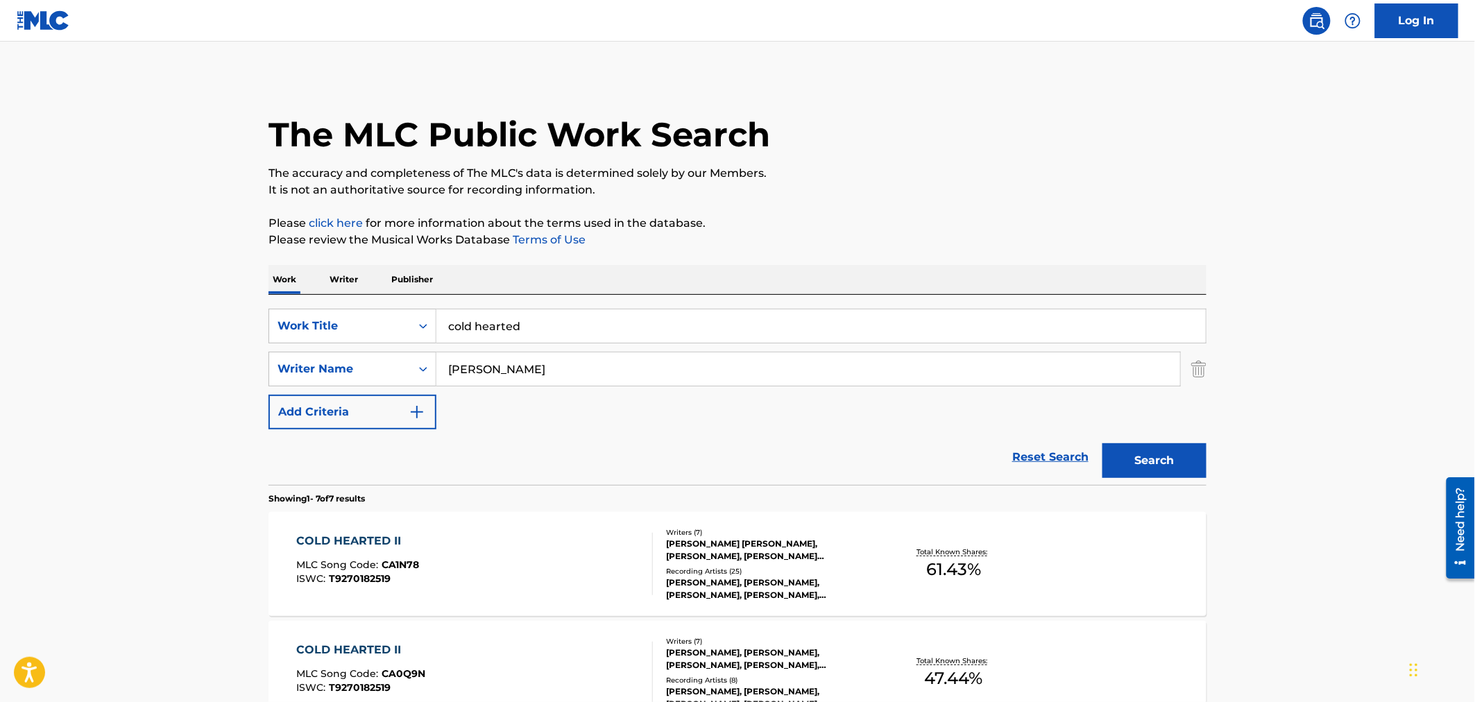
drag, startPoint x: 438, startPoint y: 299, endPoint x: 234, endPoint y: 268, distance: 205.5
click at [245, 271] on main "The MLC Public Work Search The accuracy and completeness of The MLC's data is d…" at bounding box center [737, 692] width 1475 height 1300
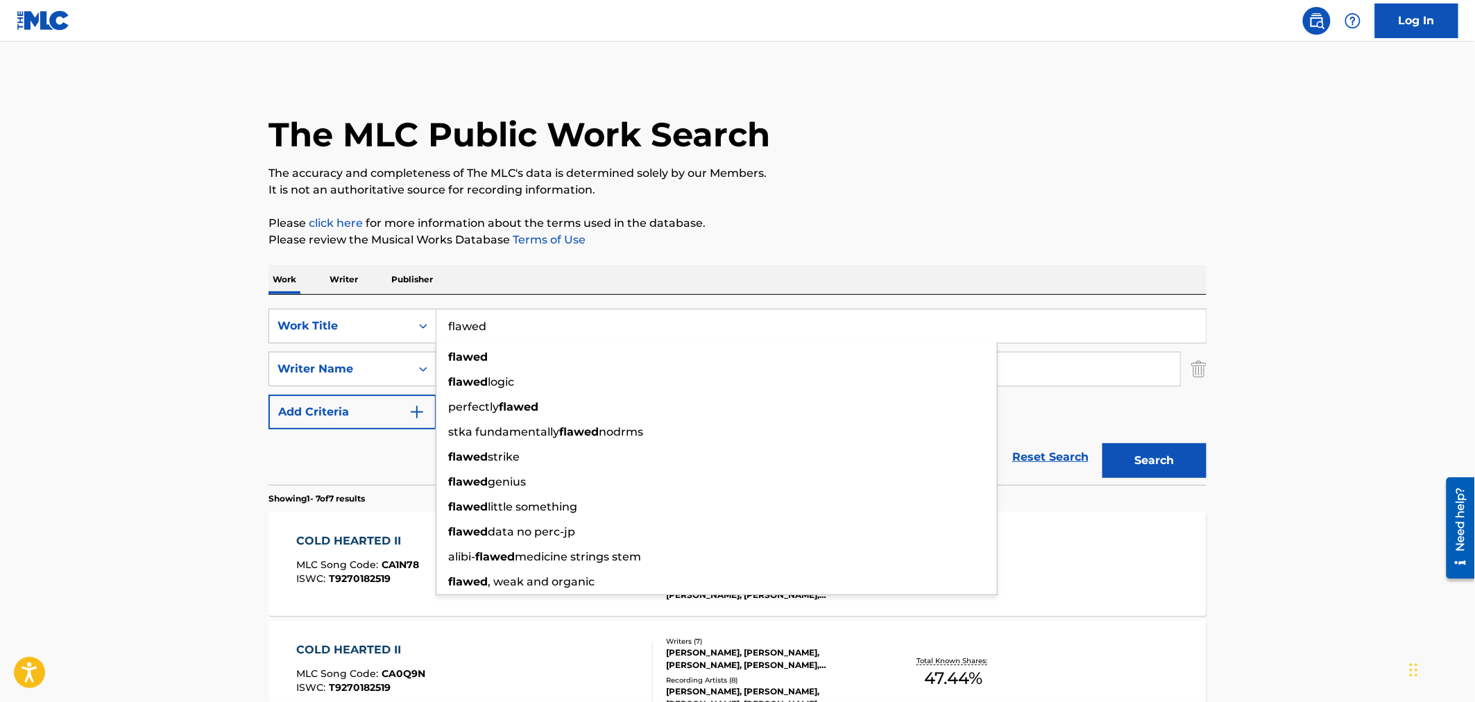
type input "flawed"
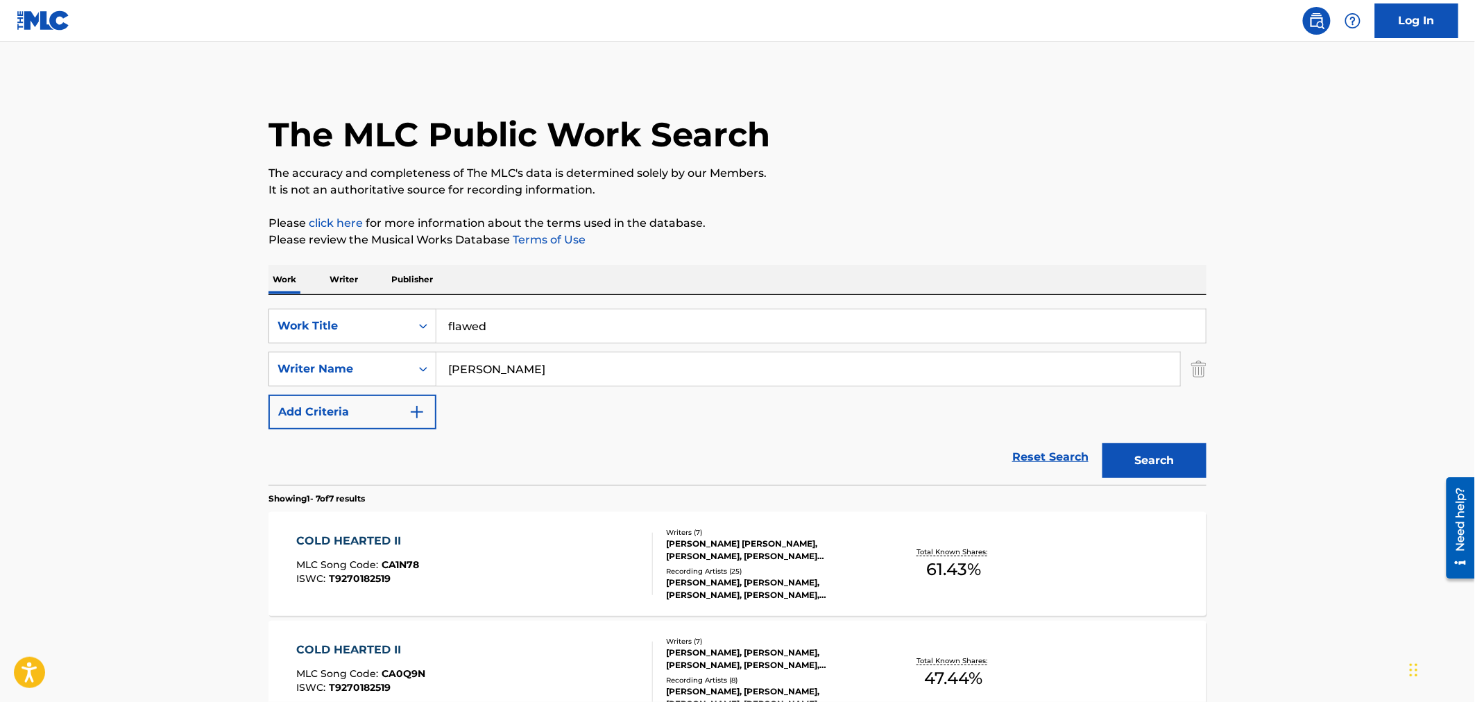
click at [64, 343] on main "The MLC Public Work Search The accuracy and completeness of The MLC's data is d…" at bounding box center [737, 692] width 1475 height 1300
drag, startPoint x: 504, startPoint y: 366, endPoint x: 281, endPoint y: 324, distance: 226.5
click at [302, 332] on div "SearchWithCriteriac0e45f6b-76ce-417e-820f-8f5e6801a7cc Work Title flawed Search…" at bounding box center [737, 369] width 938 height 121
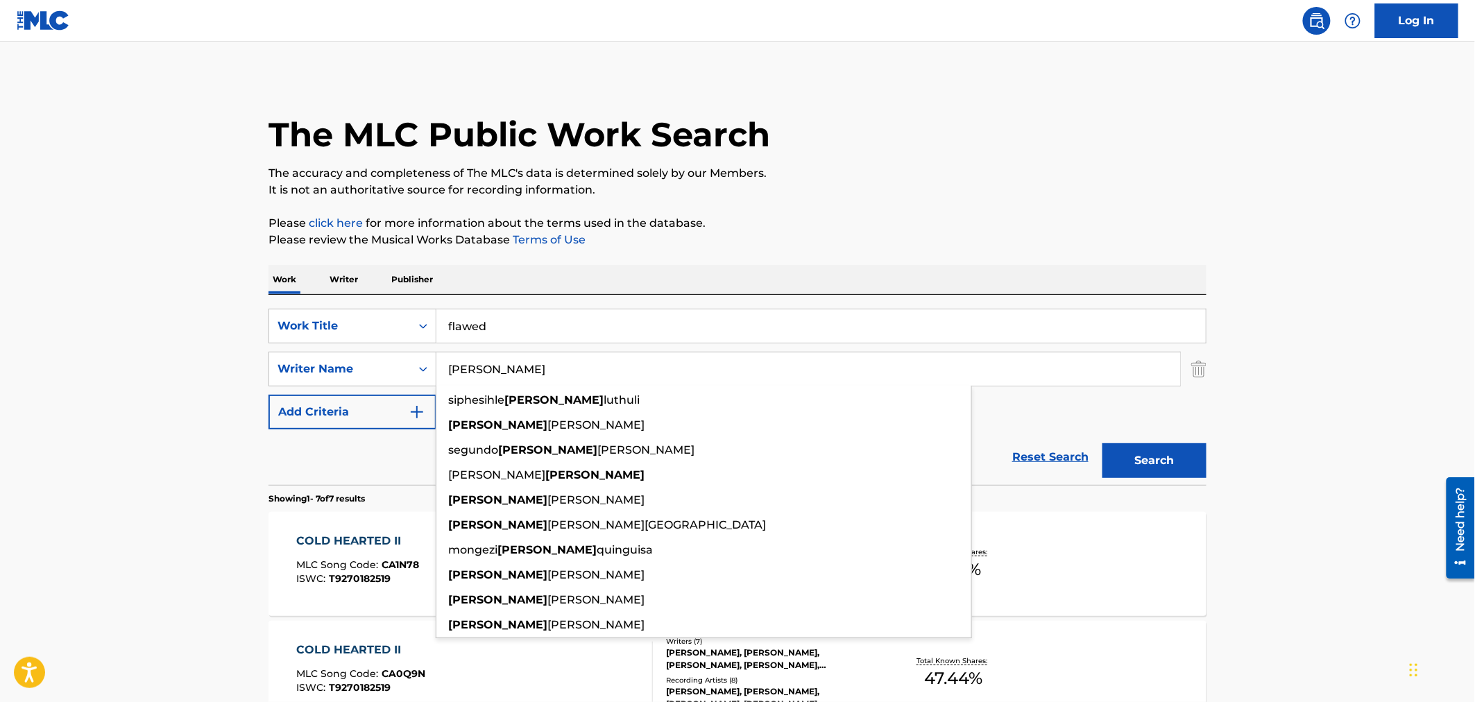
click at [1150, 447] on button "Search" at bounding box center [1154, 460] width 104 height 35
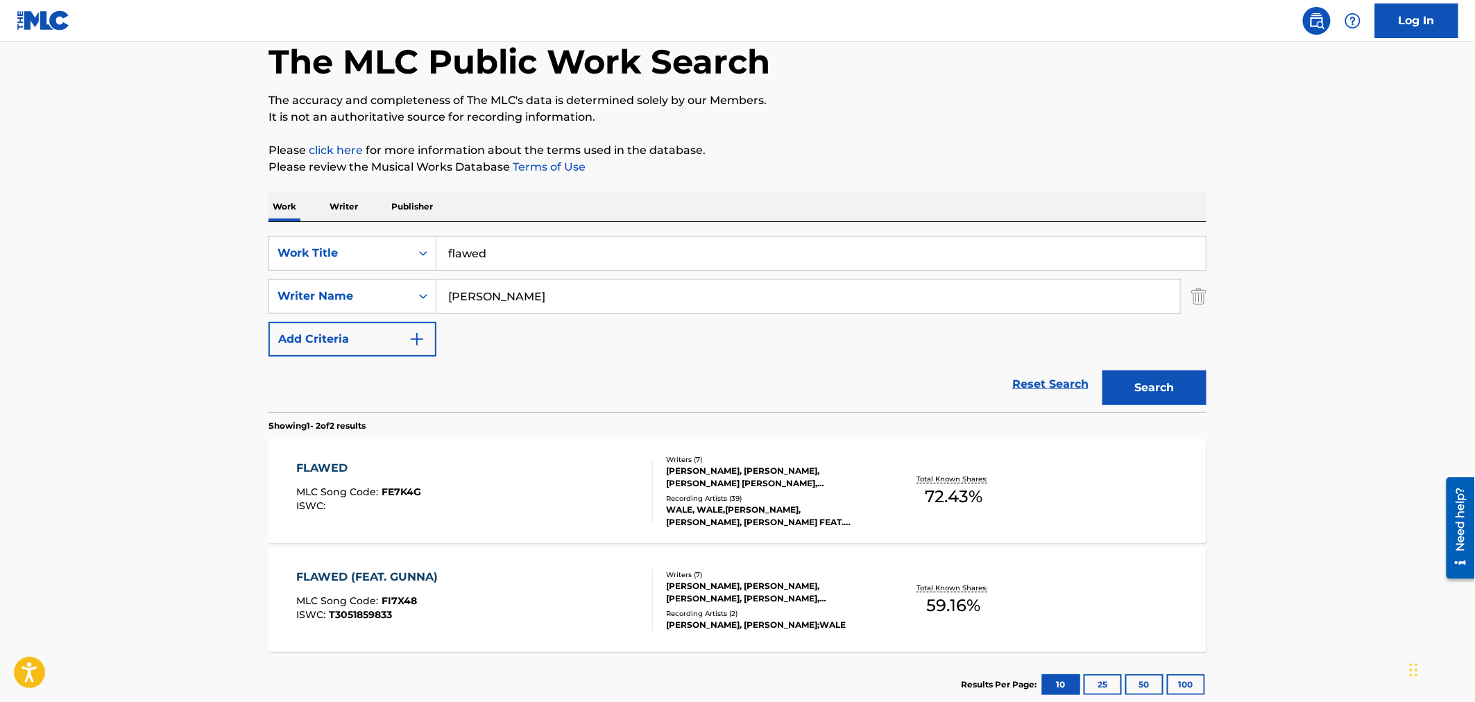
scroll to position [162, 0]
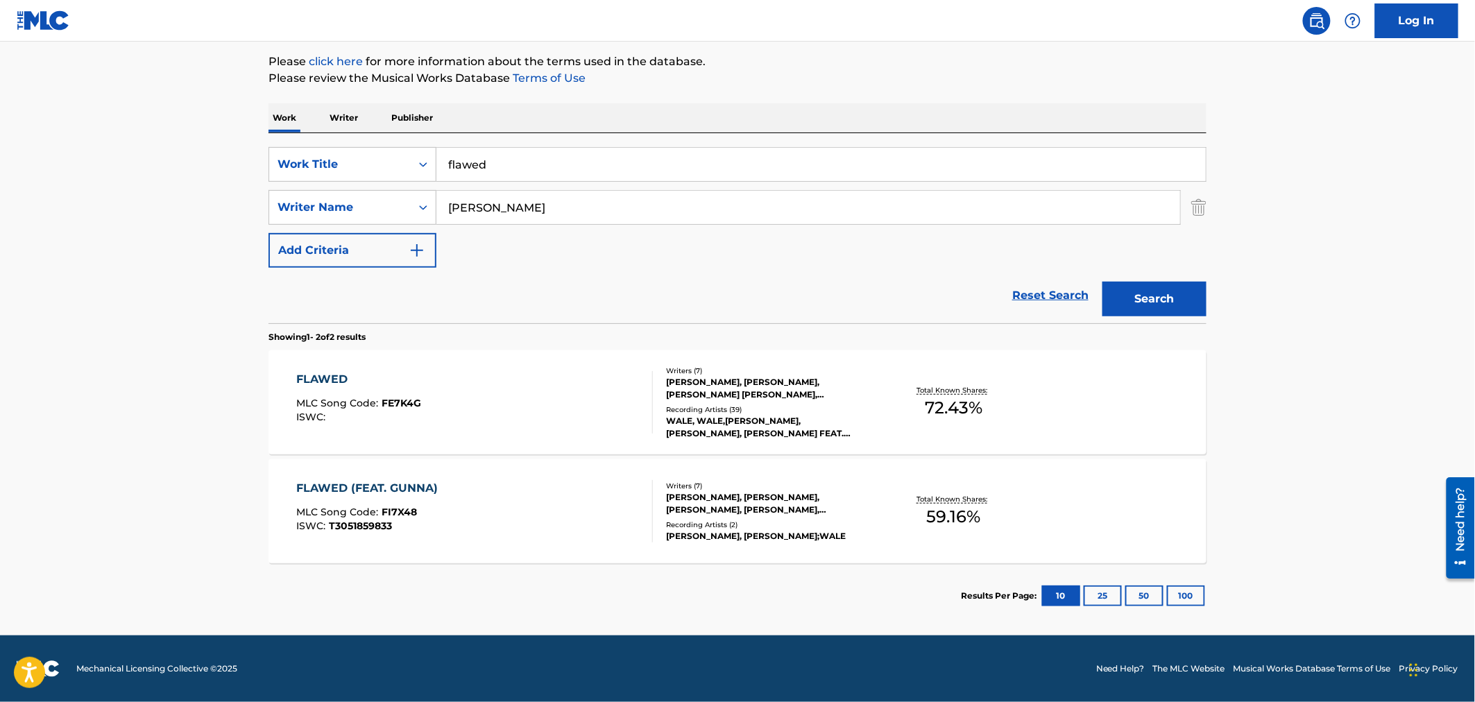
drag, startPoint x: 476, startPoint y: 157, endPoint x: 210, endPoint y: 128, distance: 267.3
click at [229, 144] on main "The MLC Public Work Search The accuracy and completeness of The MLC's data is d…" at bounding box center [737, 257] width 1475 height 755
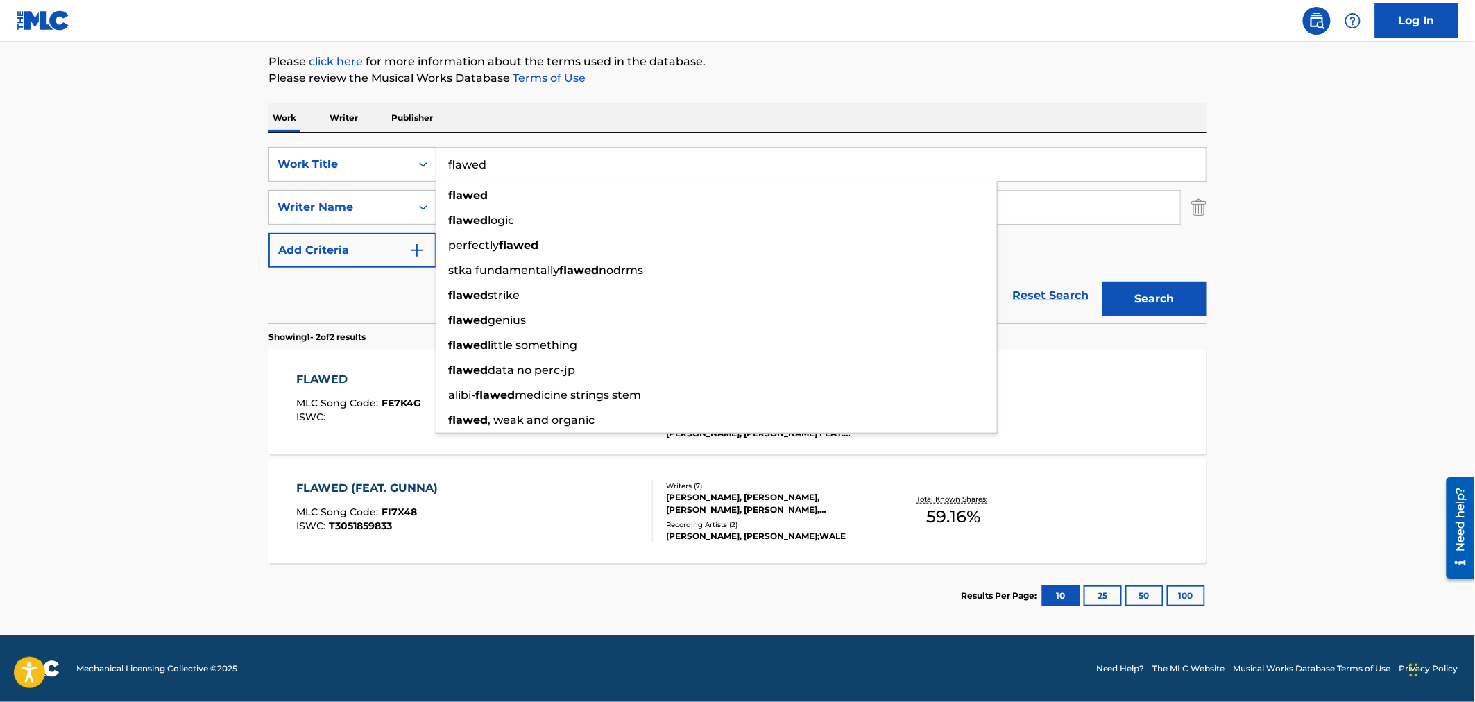
click at [61, 185] on main "The MLC Public Work Search The accuracy and completeness of The MLC's data is d…" at bounding box center [737, 257] width 1475 height 755
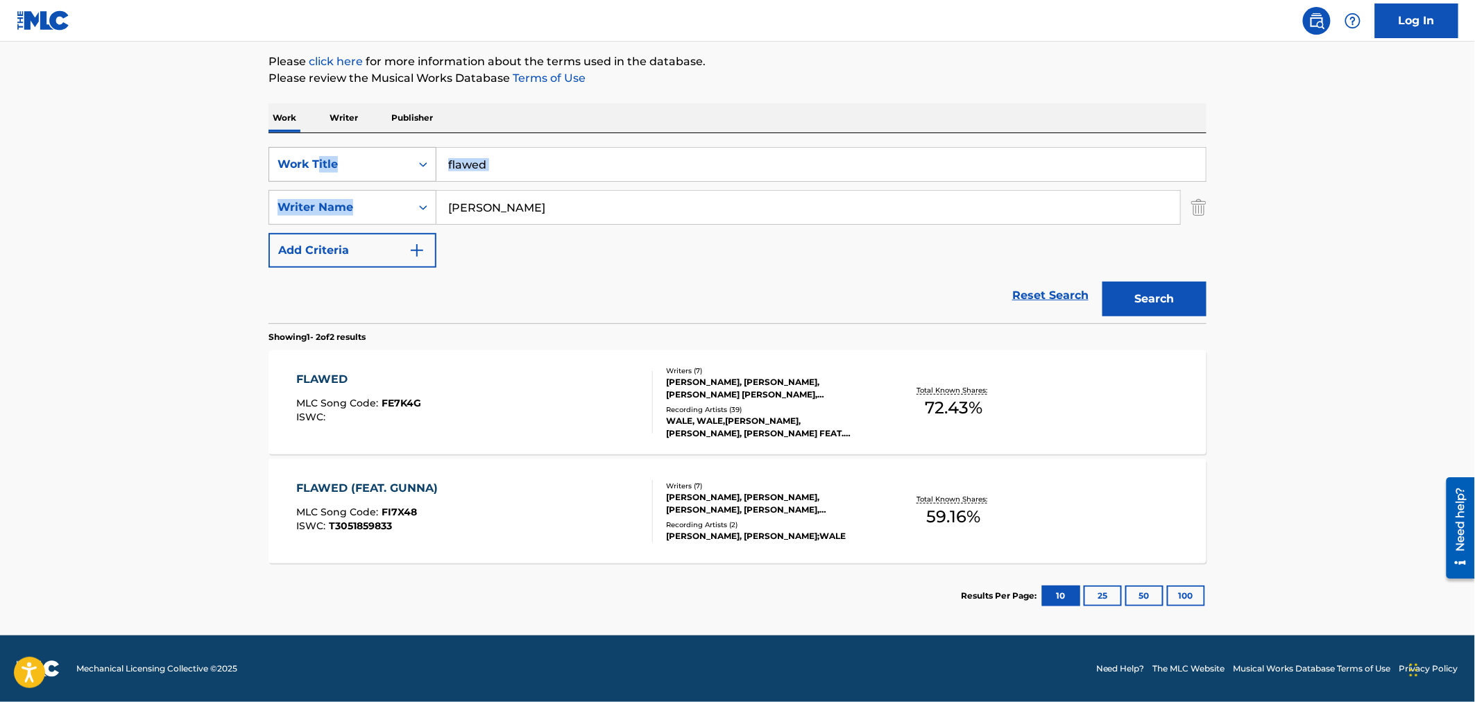
drag, startPoint x: 529, startPoint y: 187, endPoint x: 314, endPoint y: 160, distance: 216.8
click at [311, 168] on div "SearchWithCriteriac0e45f6b-76ce-417e-820f-8f5e6801a7cc Work Title flawed Search…" at bounding box center [737, 207] width 938 height 121
drag, startPoint x: 506, startPoint y: 198, endPoint x: 300, endPoint y: 174, distance: 207.5
click at [323, 176] on div "SearchWithCriteriac0e45f6b-76ce-417e-820f-8f5e6801a7cc Work Title flawed Search…" at bounding box center [737, 207] width 938 height 121
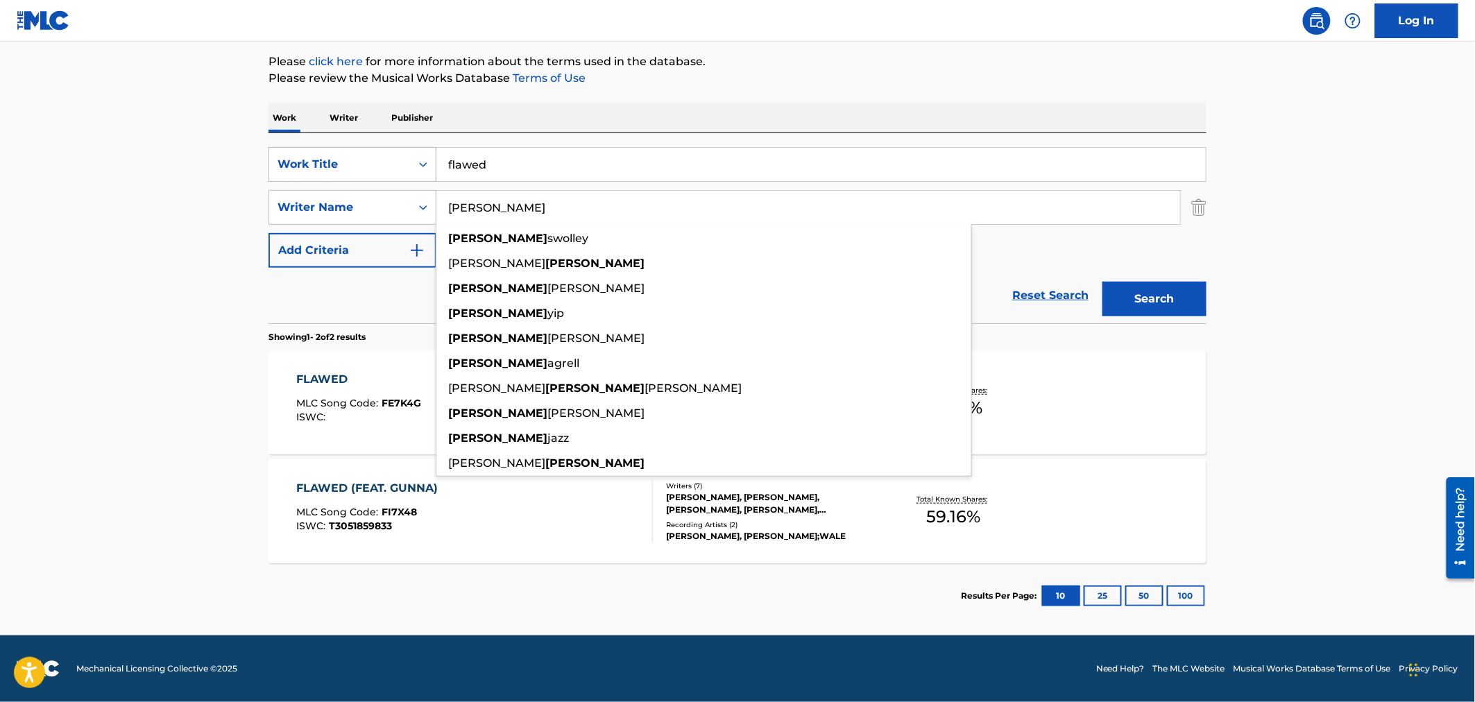
click at [1102, 282] on button "Search" at bounding box center [1154, 299] width 104 height 35
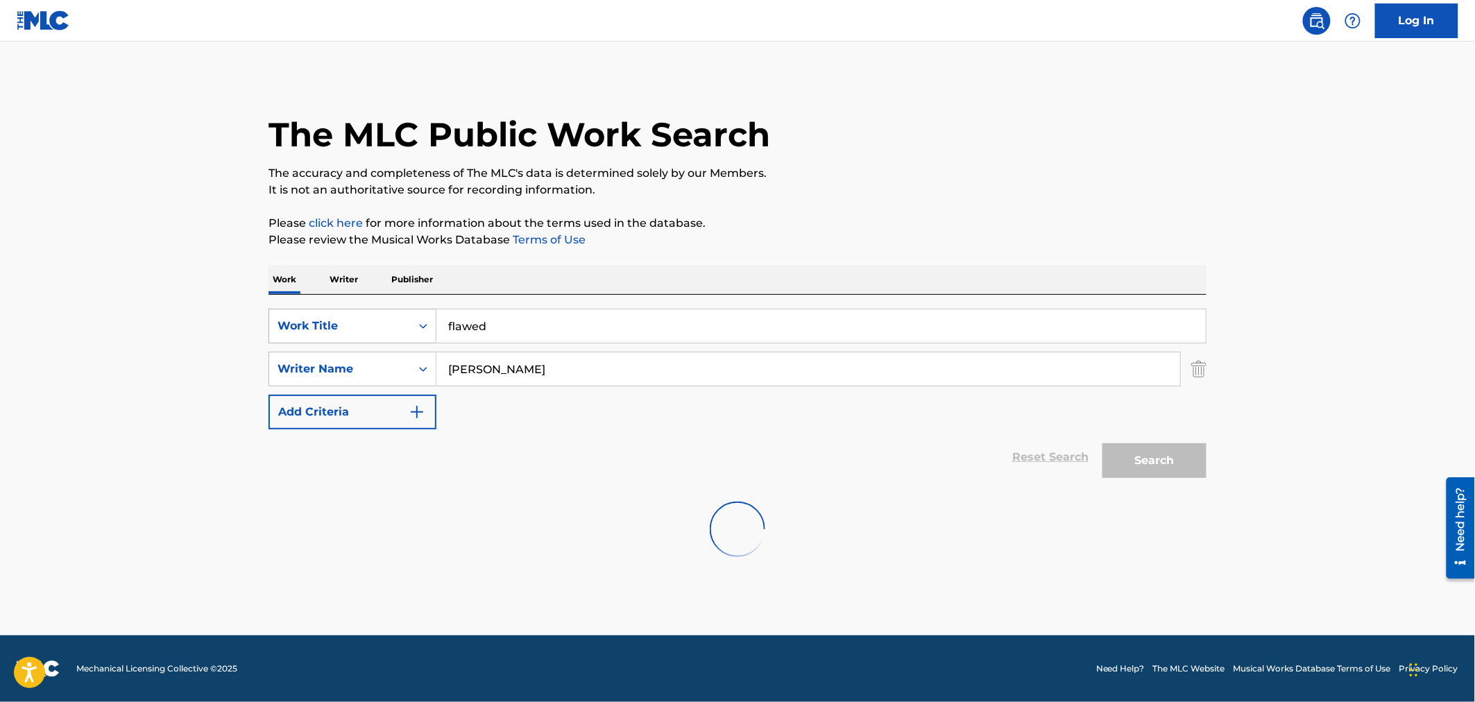
scroll to position [0, 0]
click at [1140, 454] on button "Search" at bounding box center [1154, 460] width 104 height 35
click at [539, 375] on input "[PERSON_NAME]" at bounding box center [808, 368] width 744 height 33
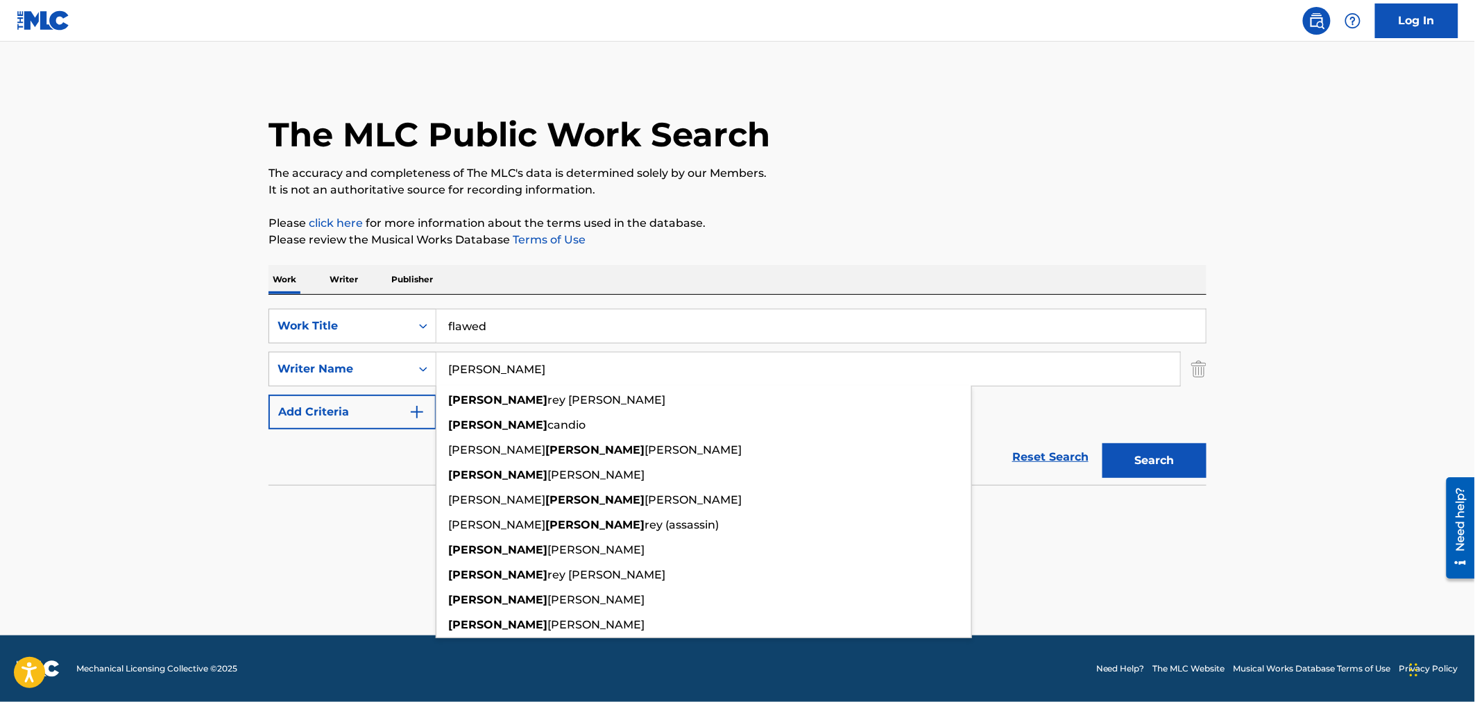
type input "[PERSON_NAME]"
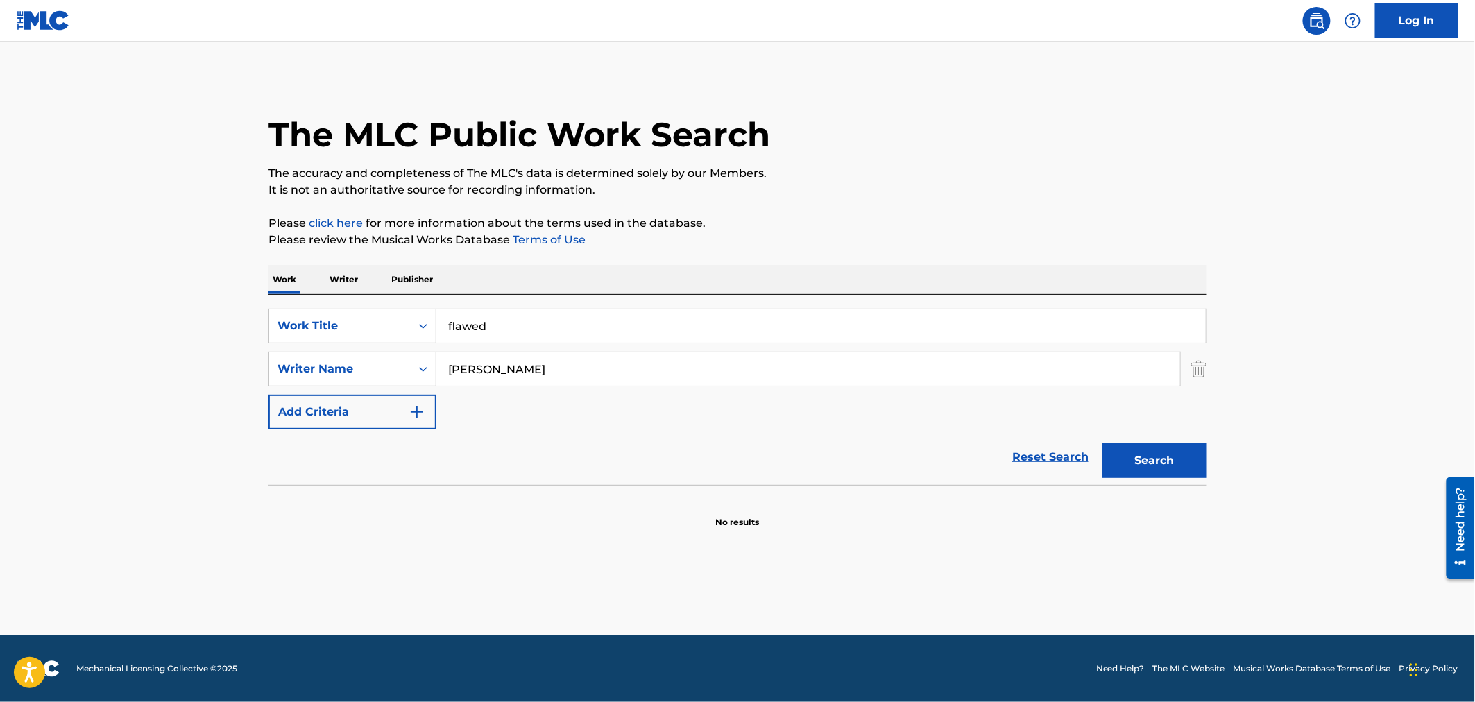
click at [1092, 459] on link "Reset Search" at bounding box center [1050, 457] width 90 height 31
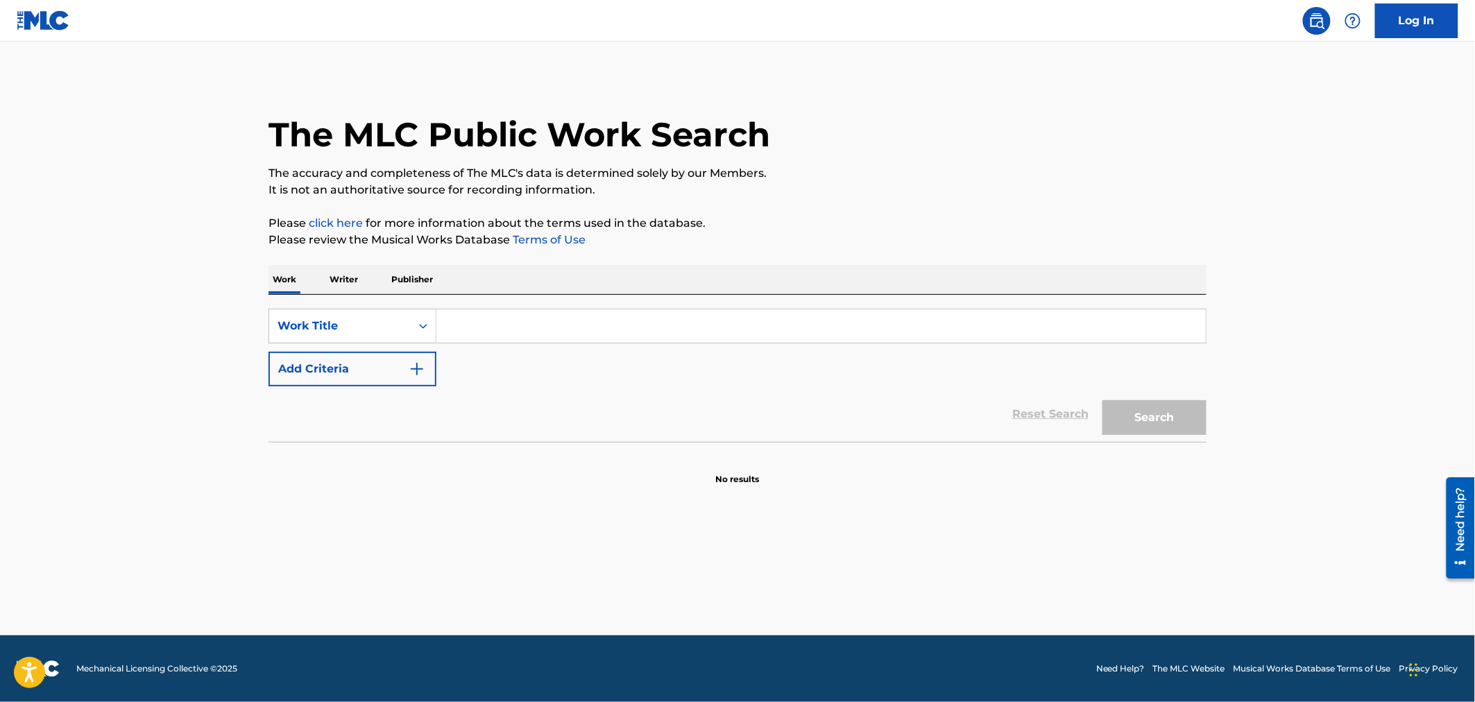
click at [396, 356] on div "SearchWithCriteriad16e08ad-9d42-4e84-ba20-005e73a08a28 Work Title Add Criteria" at bounding box center [737, 348] width 938 height 78
click at [396, 358] on button "Add Criteria" at bounding box center [352, 369] width 168 height 35
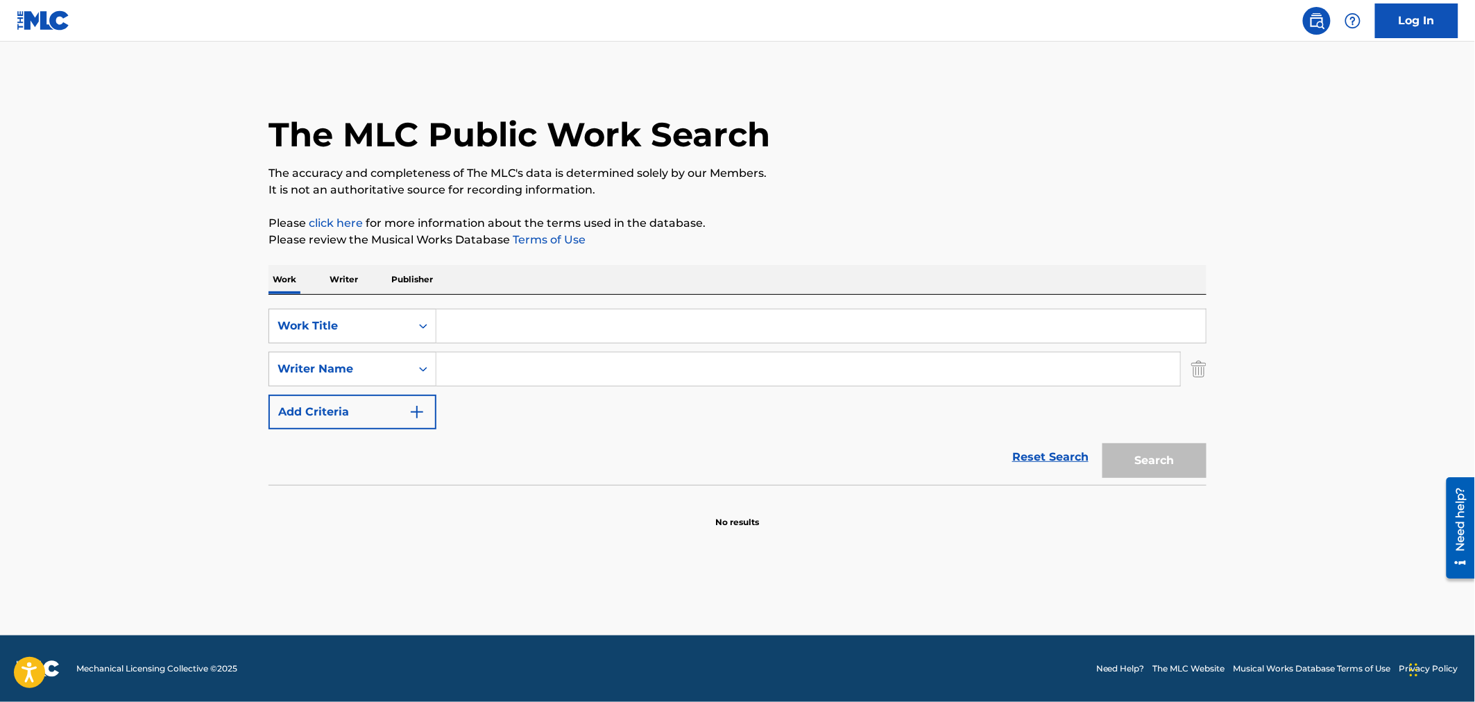
click at [445, 314] on input "Search Form" at bounding box center [820, 325] width 769 height 33
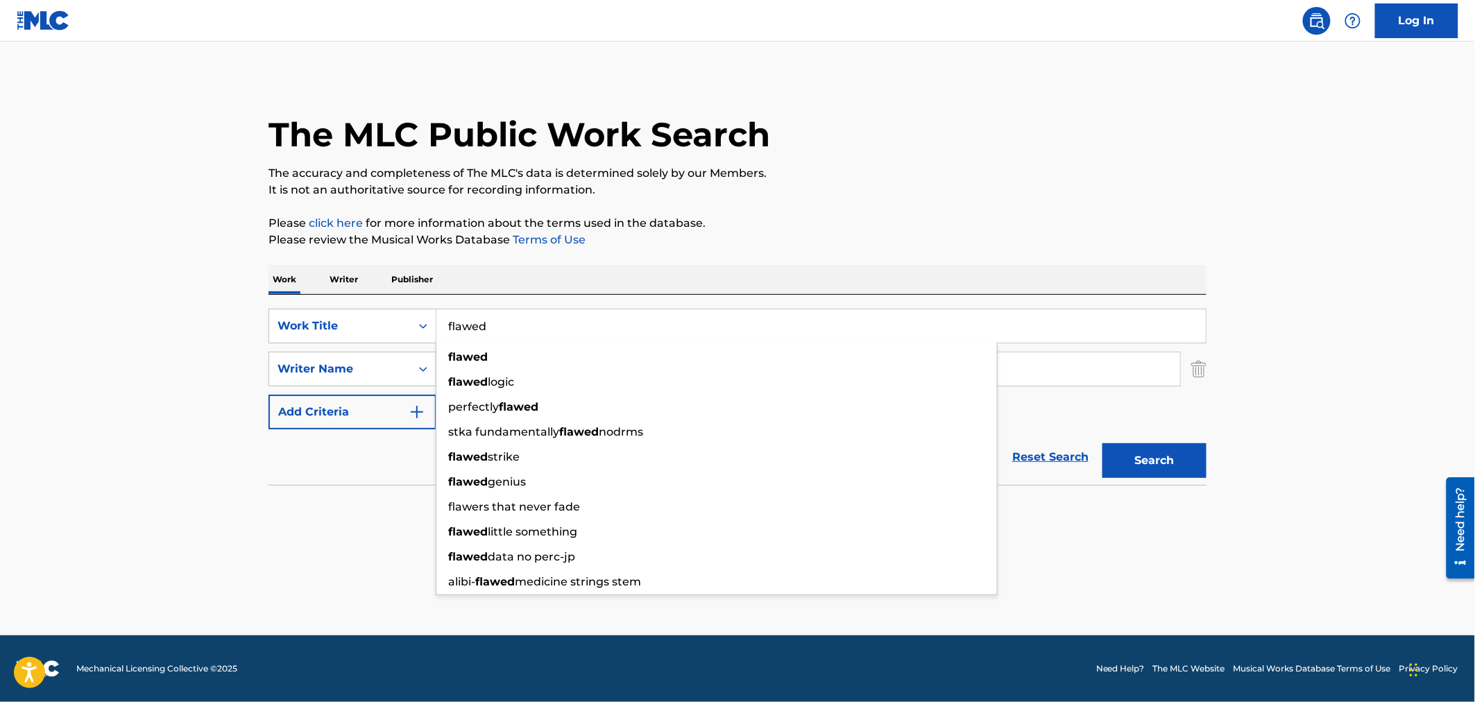
type input "flawed"
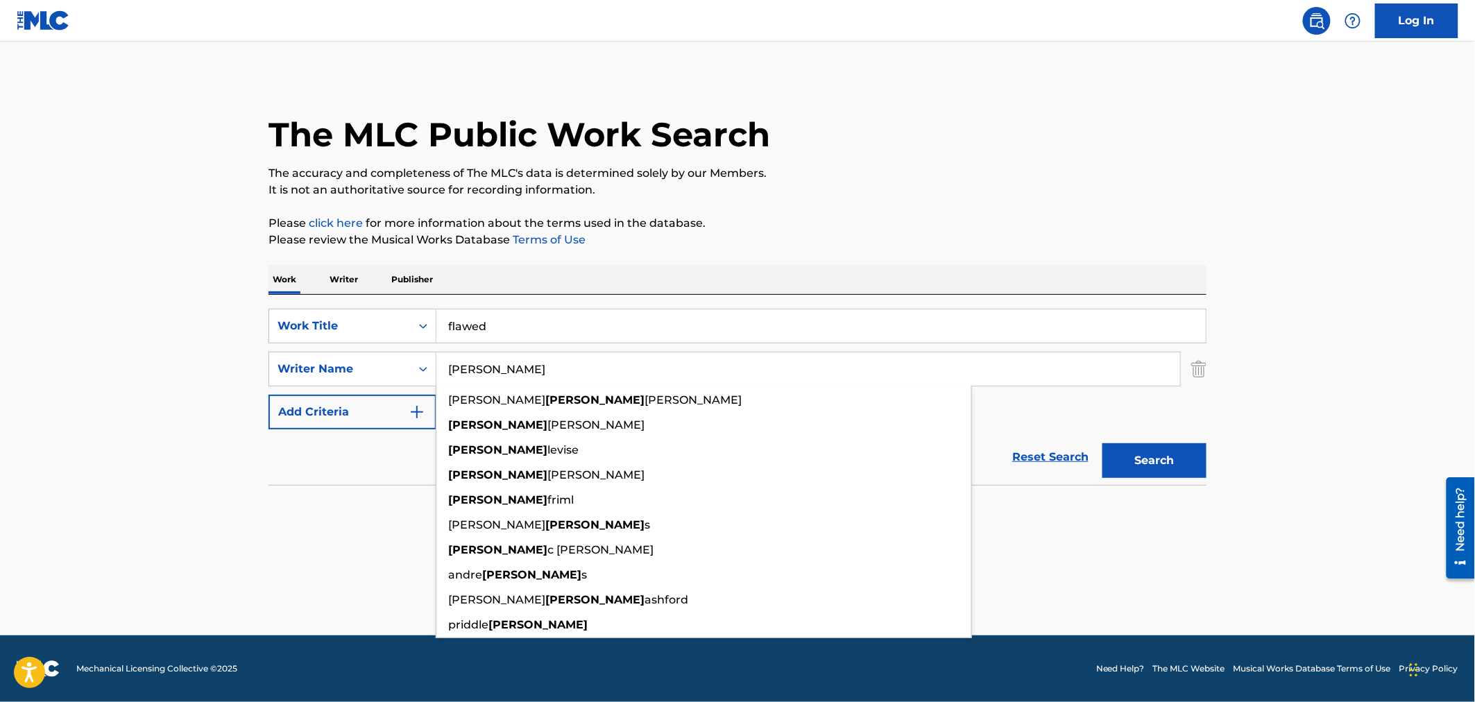
type input "[PERSON_NAME]"
click at [1102, 443] on button "Search" at bounding box center [1154, 460] width 104 height 35
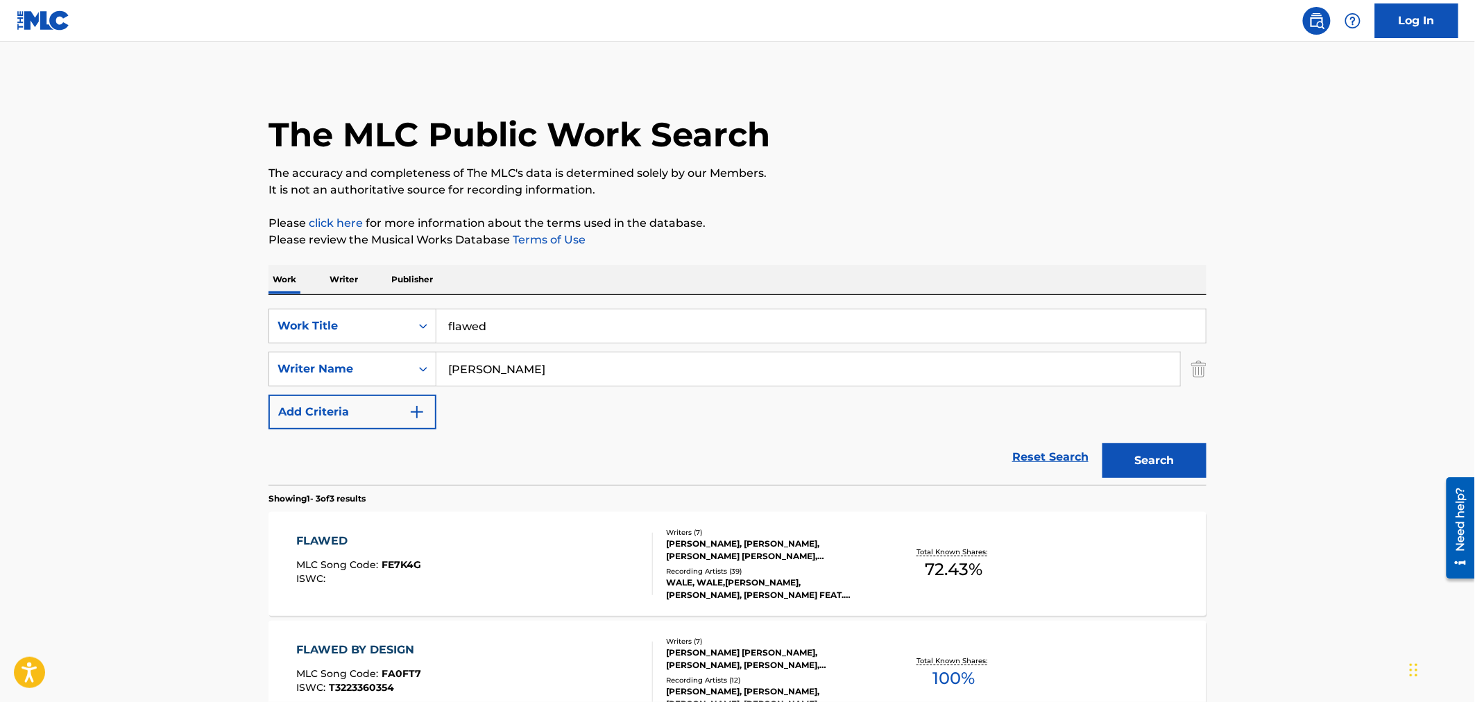
click at [192, 282] on main "The MLC Public Work Search The accuracy and completeness of The MLC's data is d…" at bounding box center [737, 474] width 1475 height 864
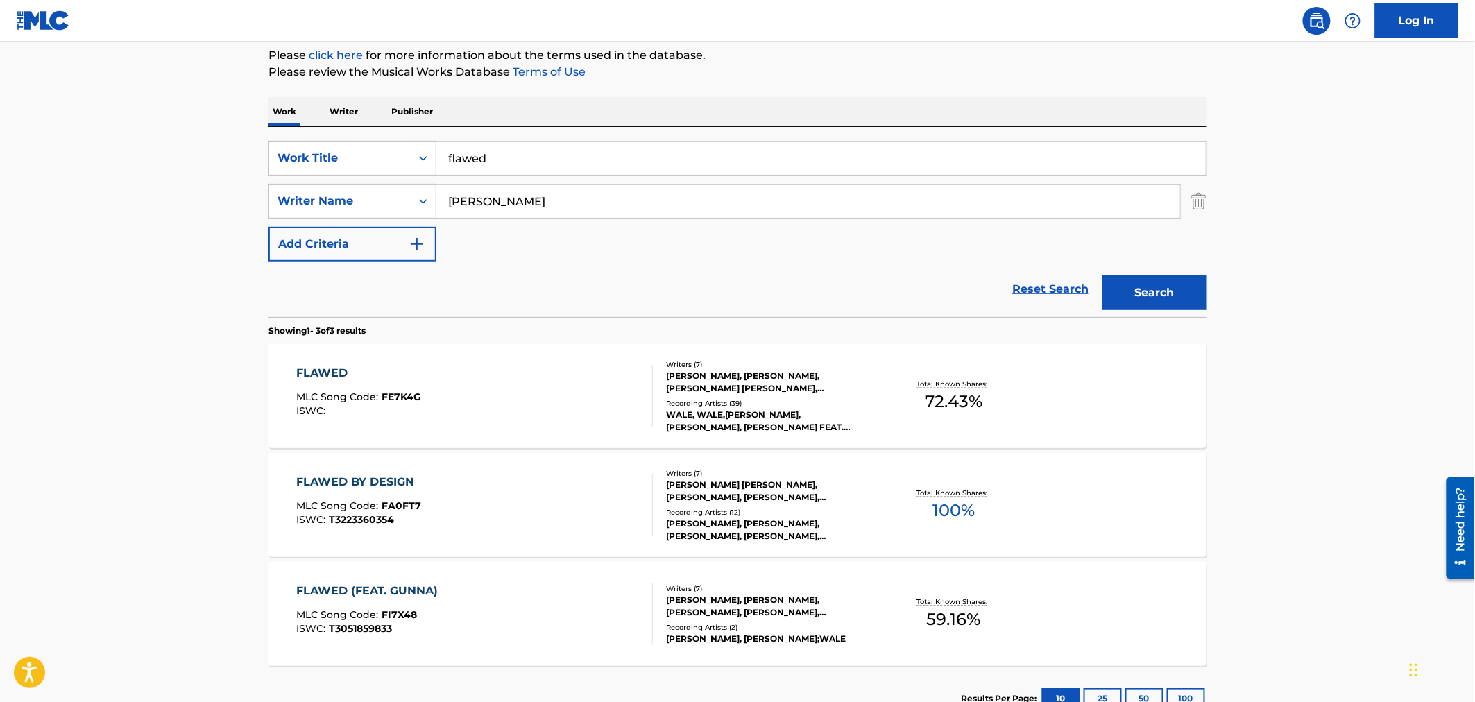
scroll to position [39, 0]
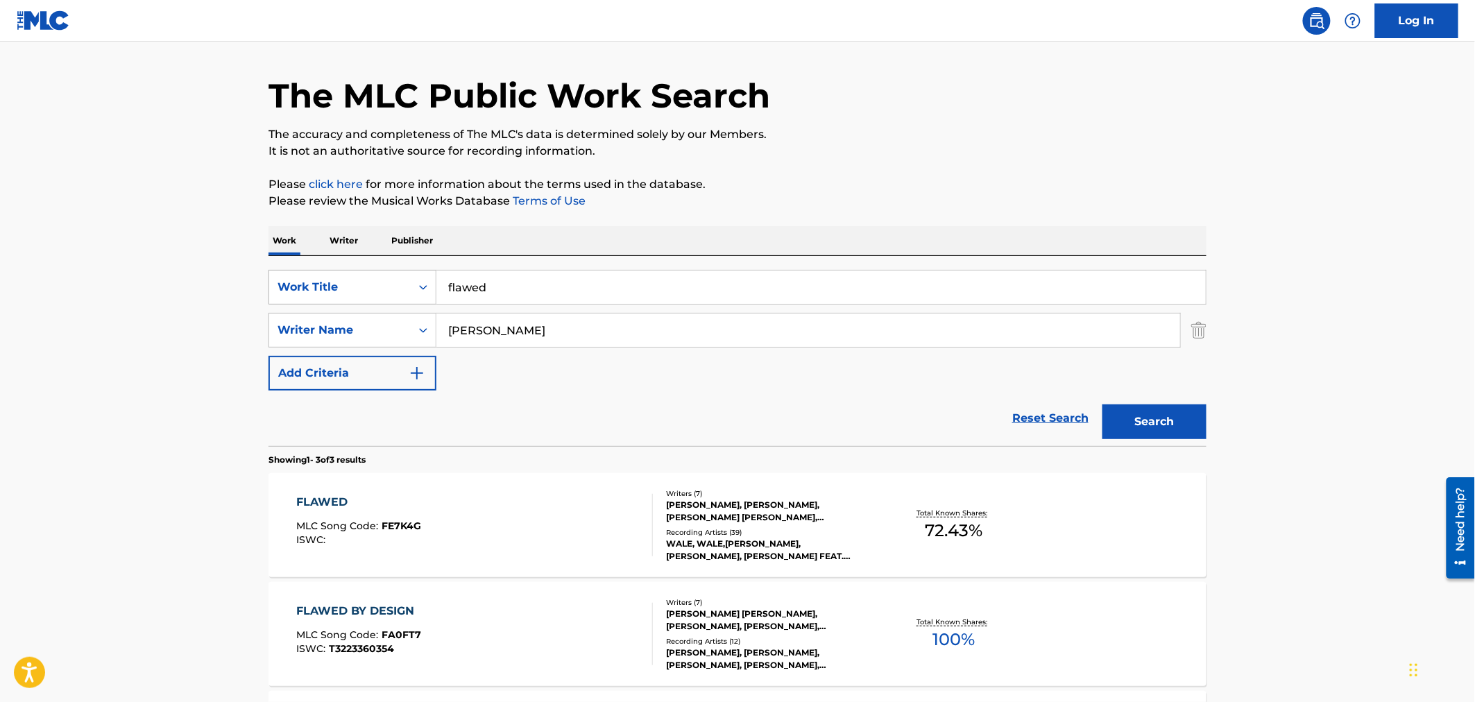
click at [386, 280] on div "Work Title" at bounding box center [339, 287] width 125 height 17
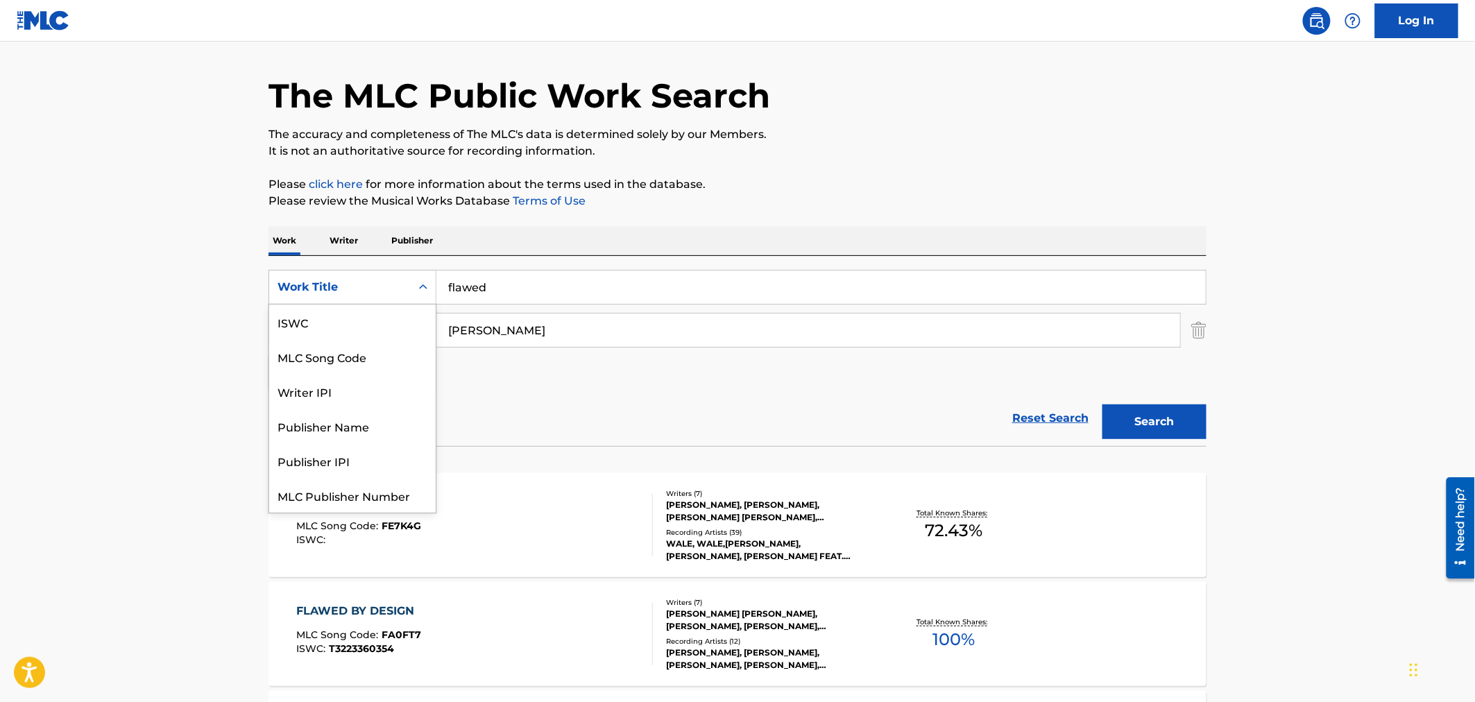
scroll to position [35, 0]
click at [355, 330] on div "MLC Song Code" at bounding box center [352, 322] width 166 height 35
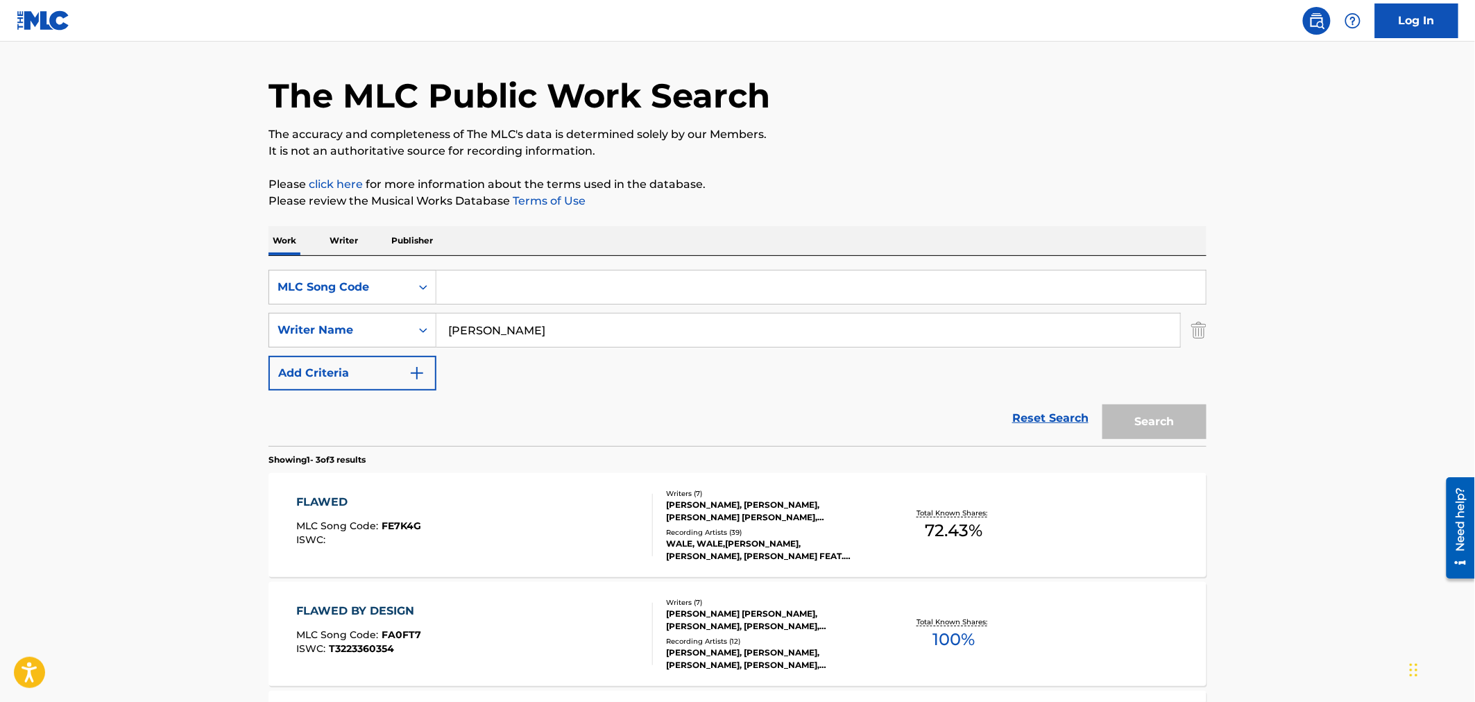
click at [540, 294] on input "Search Form" at bounding box center [820, 287] width 769 height 33
paste input "F6269V"
type input "F6269V"
drag, startPoint x: 489, startPoint y: 334, endPoint x: 186, endPoint y: 298, distance: 305.2
click at [231, 307] on main "The MLC Public Work Search The accuracy and completeness of The MLC's data is d…" at bounding box center [737, 435] width 1475 height 864
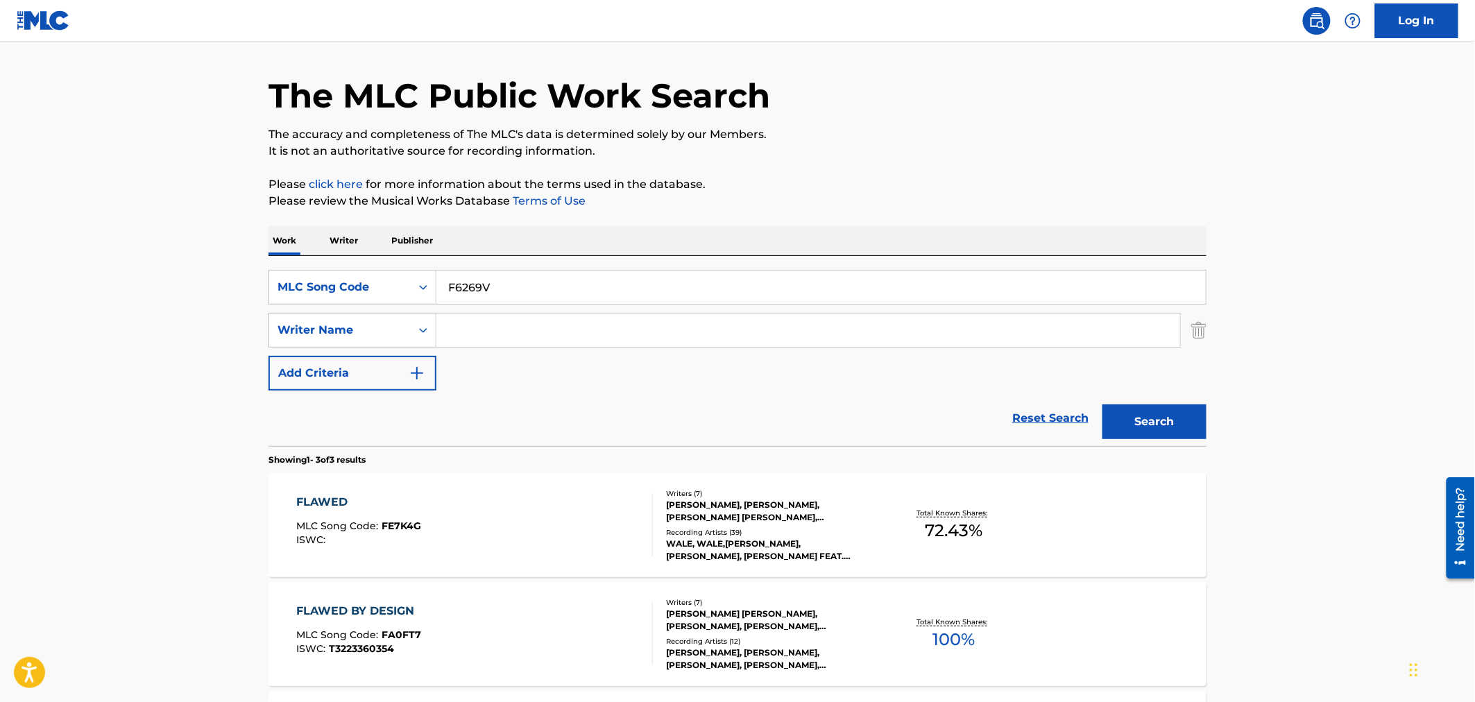
drag, startPoint x: 1113, startPoint y: 390, endPoint x: 1145, endPoint y: 418, distance: 43.3
click at [1113, 391] on div "Search" at bounding box center [1150, 418] width 111 height 55
click at [1146, 419] on button "Search" at bounding box center [1154, 421] width 104 height 35
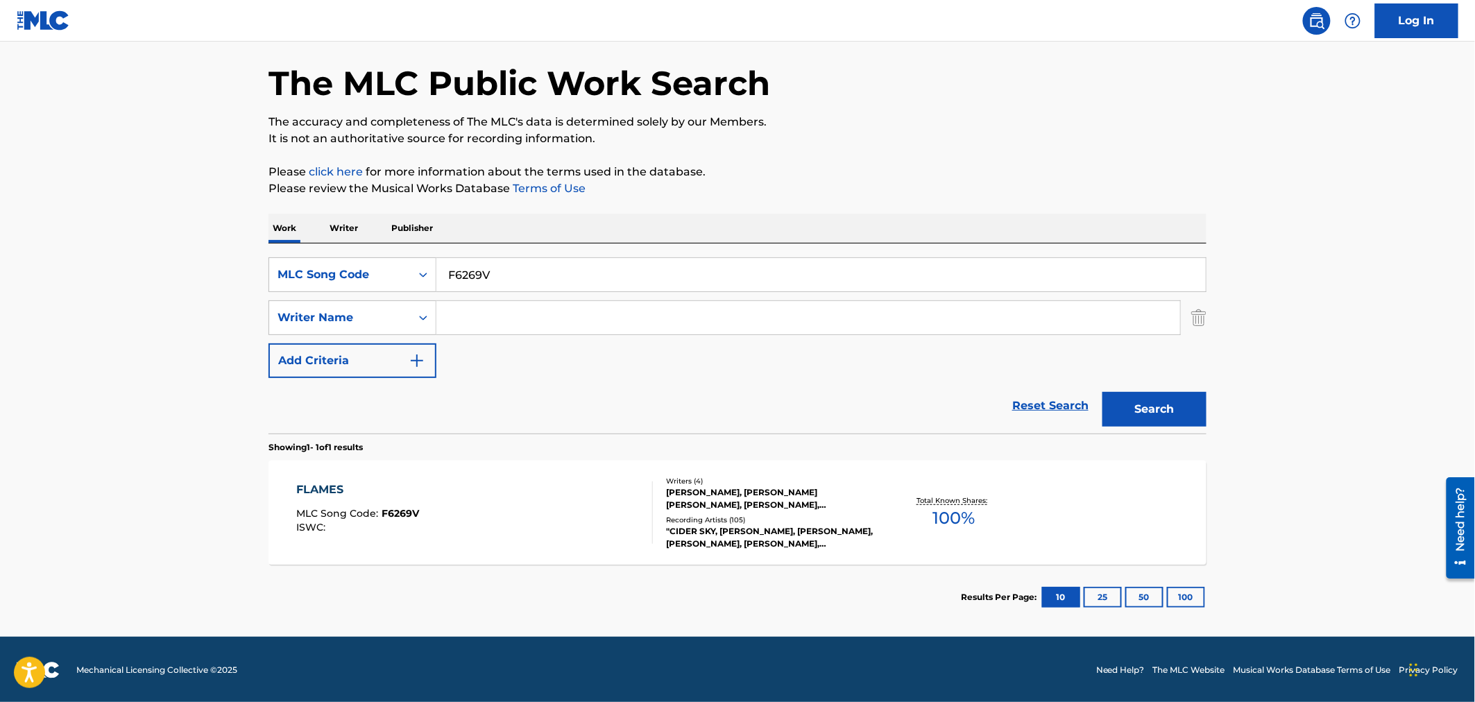
scroll to position [52, 0]
click at [432, 481] on div "FLAMES MLC Song Code : F6269V ISWC :" at bounding box center [475, 512] width 357 height 62
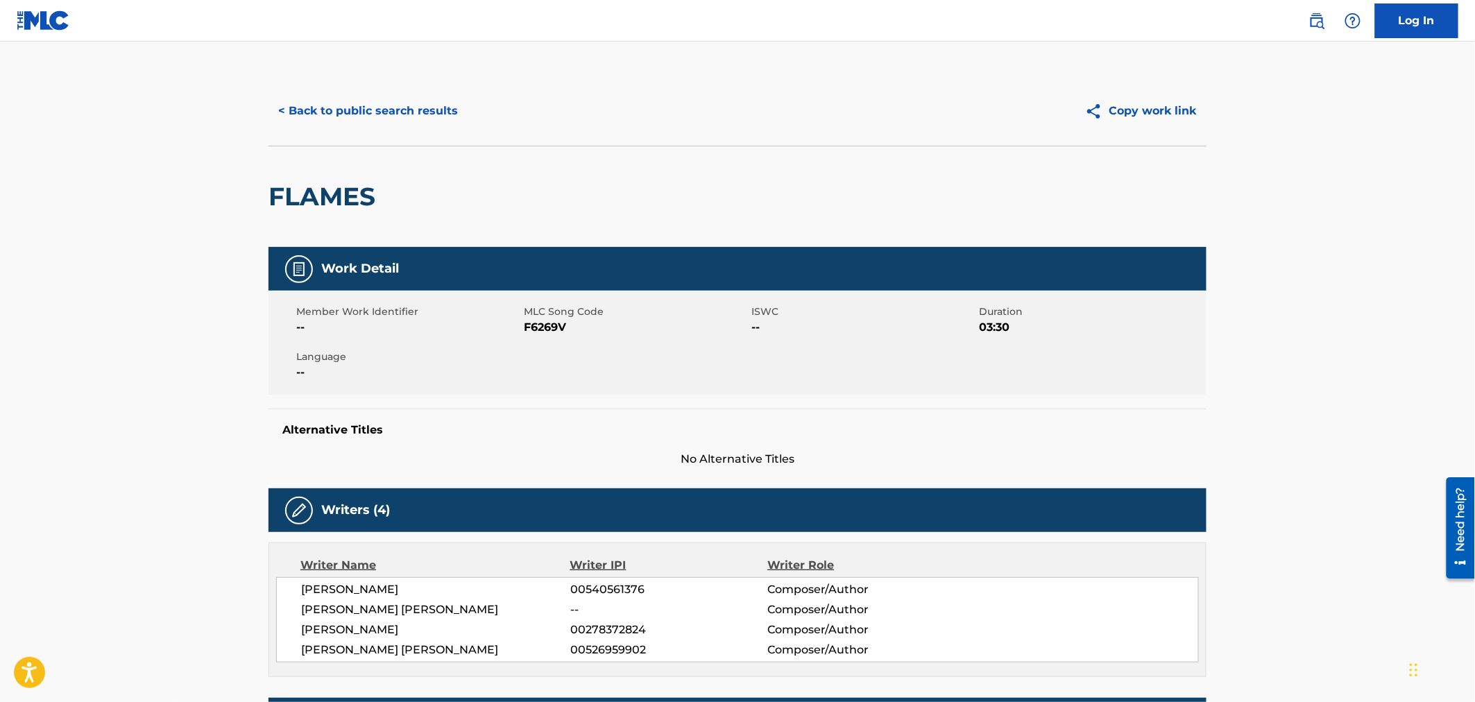
click at [398, 108] on button "< Back to public search results" at bounding box center [367, 111] width 199 height 35
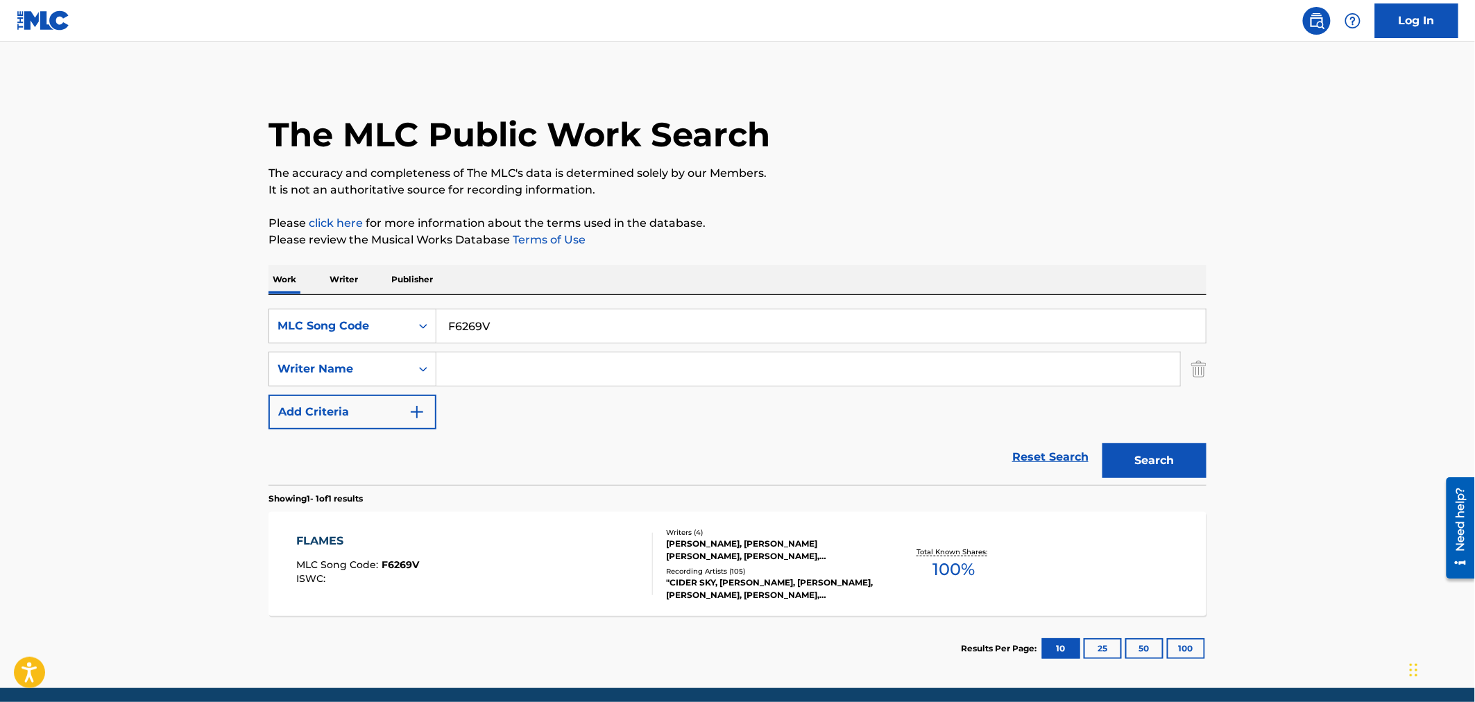
click at [547, 330] on input "F6269V" at bounding box center [820, 325] width 769 height 33
click at [328, 342] on div "MLC Song Code" at bounding box center [352, 326] width 168 height 35
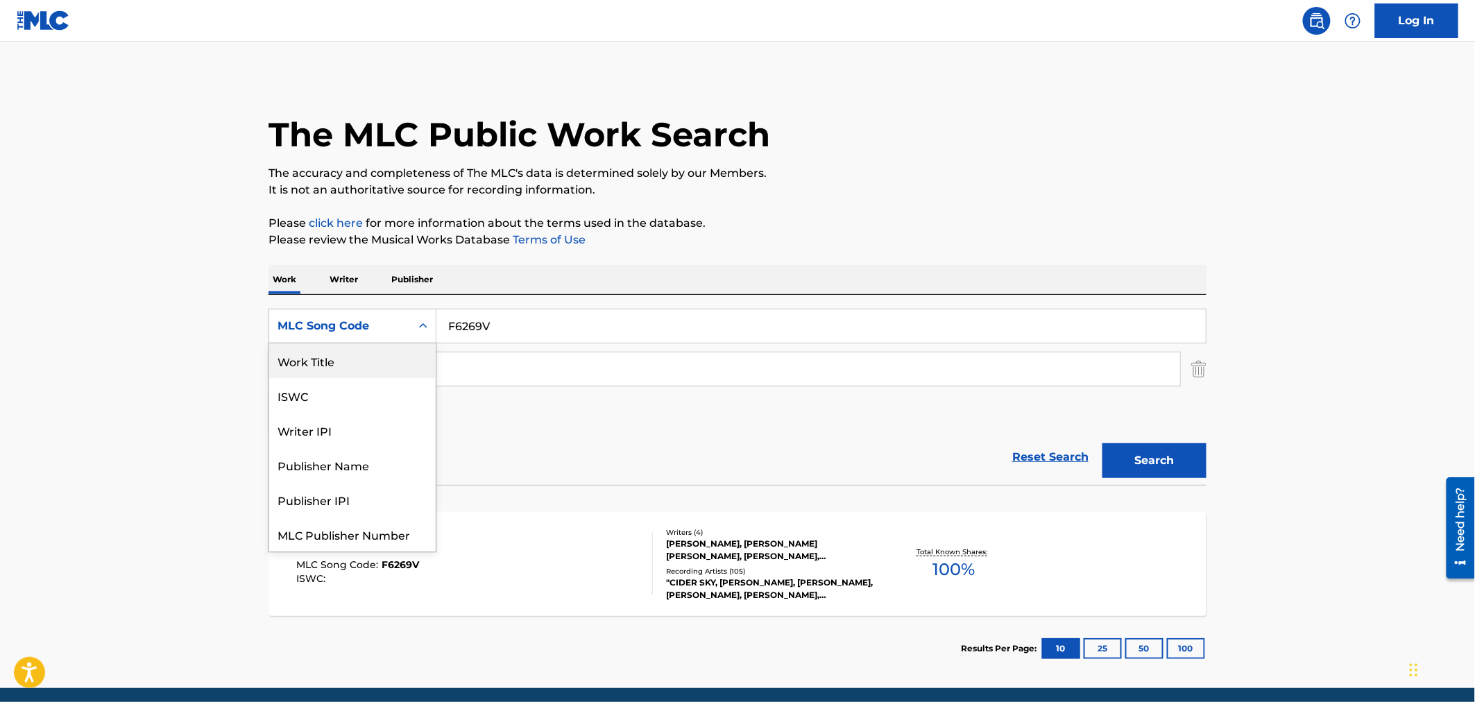
click at [361, 369] on div "Work Title" at bounding box center [352, 360] width 166 height 35
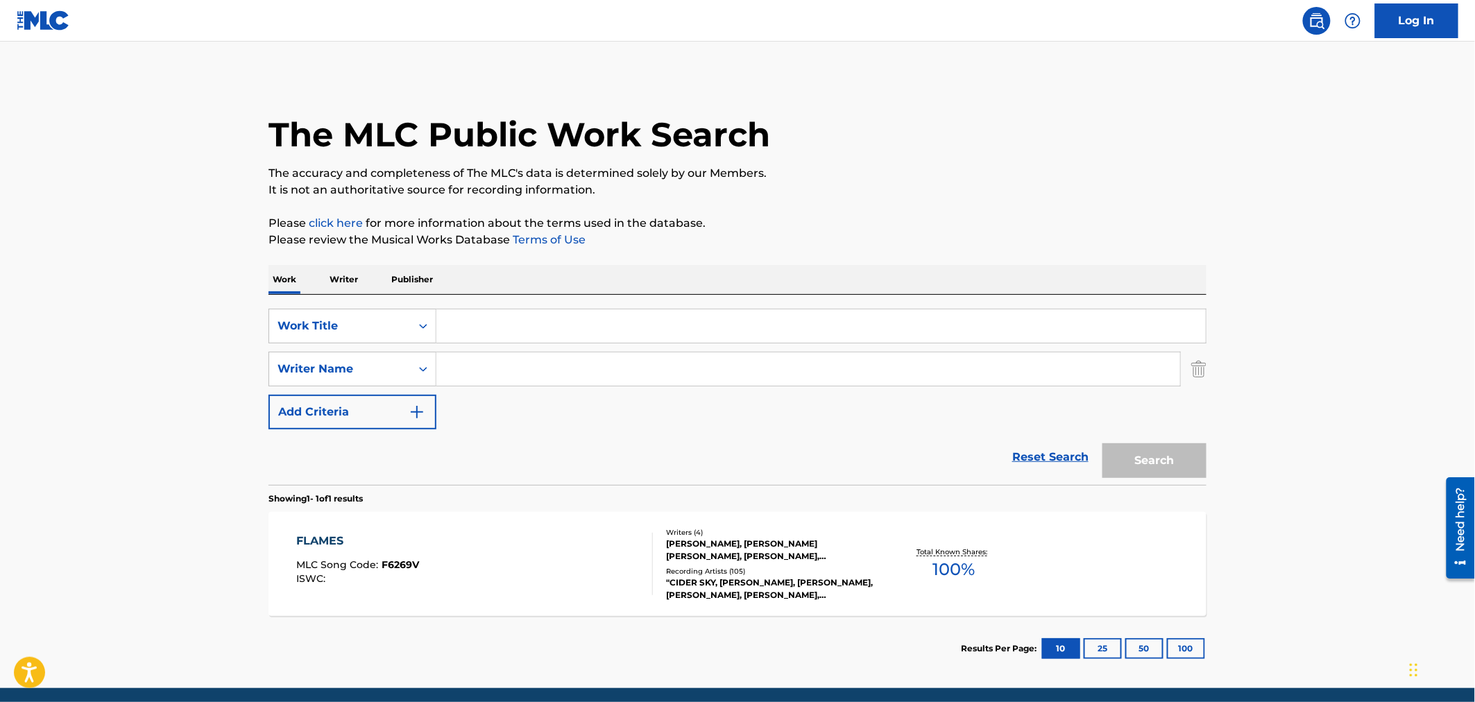
drag, startPoint x: 554, startPoint y: 323, endPoint x: 493, endPoint y: 323, distance: 61.1
click at [504, 325] on input "Search Form" at bounding box center [820, 325] width 769 height 33
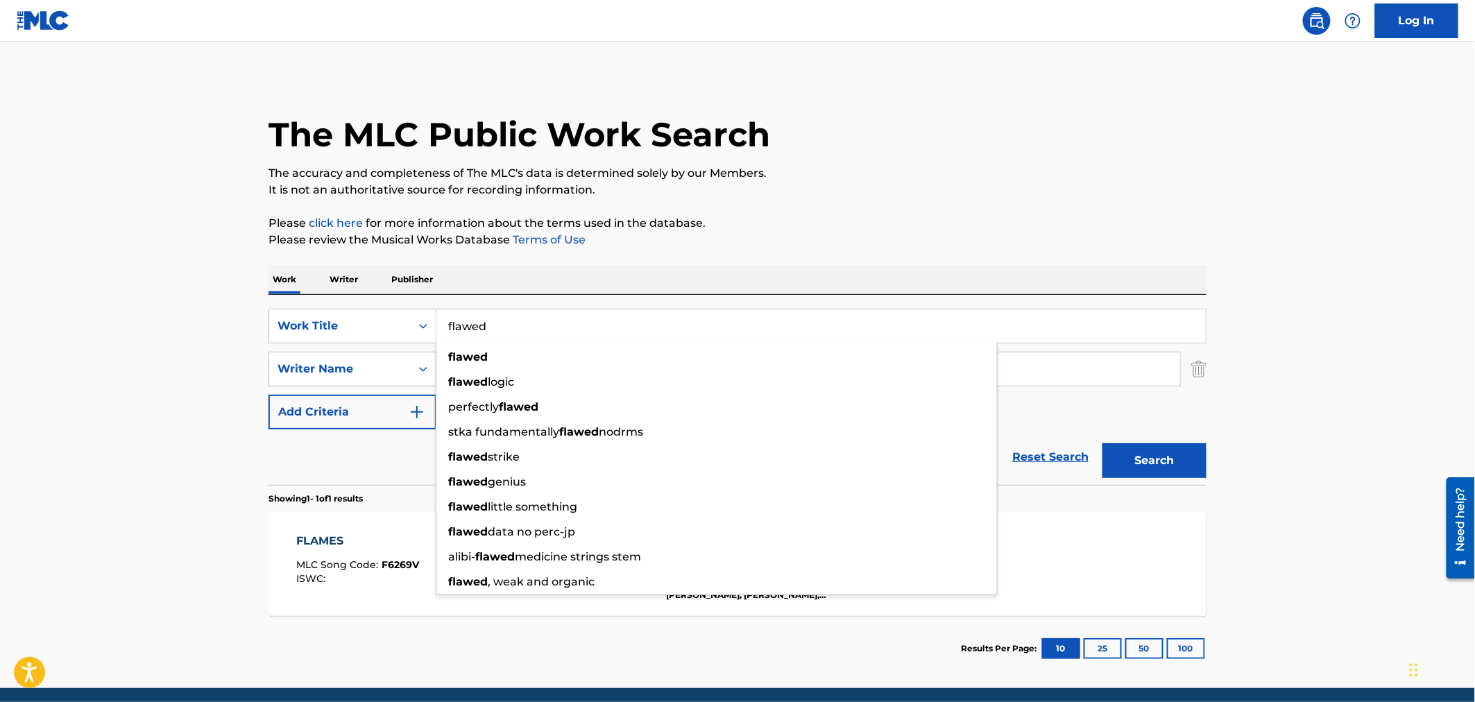
type input "flawed"
click at [153, 361] on main "The MLC Public Work Search The accuracy and completeness of The MLC's data is d…" at bounding box center [737, 365] width 1475 height 647
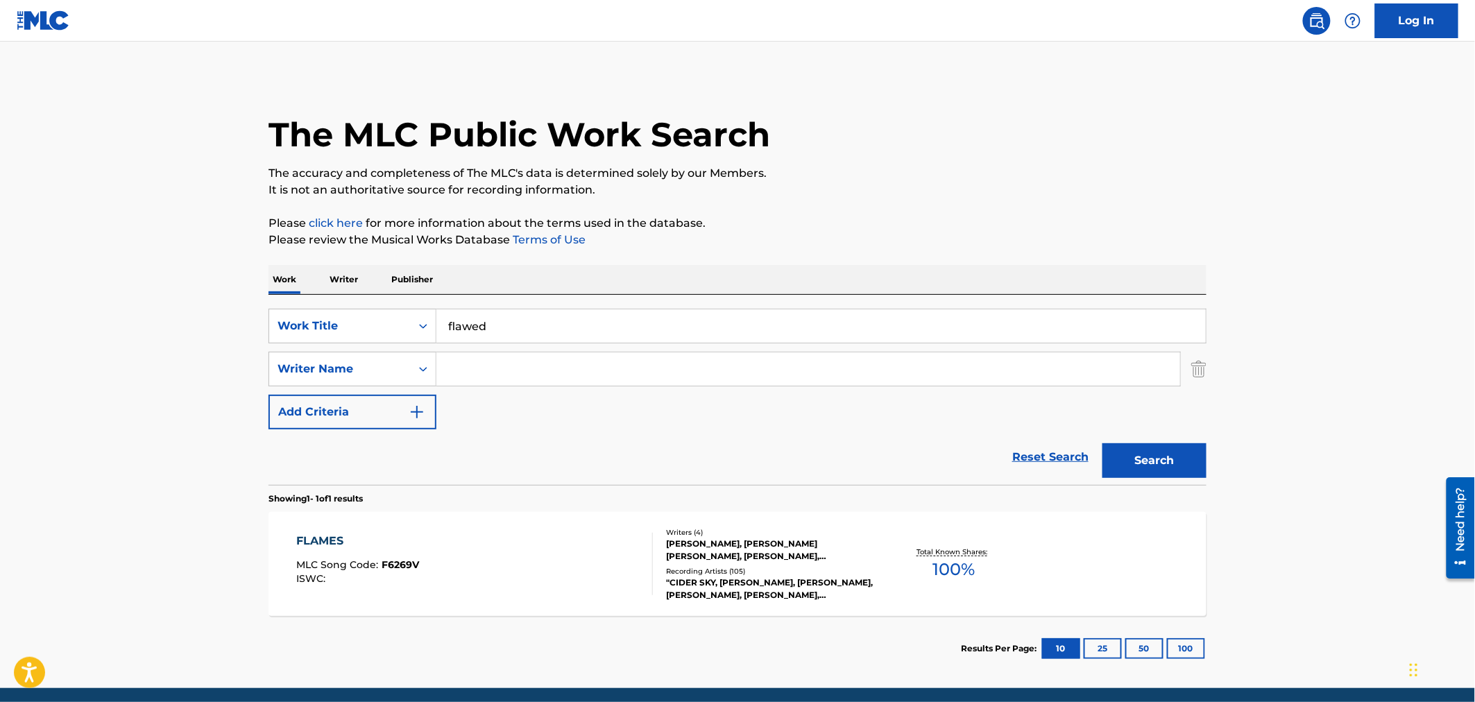
click at [531, 356] on input "Search Form" at bounding box center [808, 368] width 744 height 33
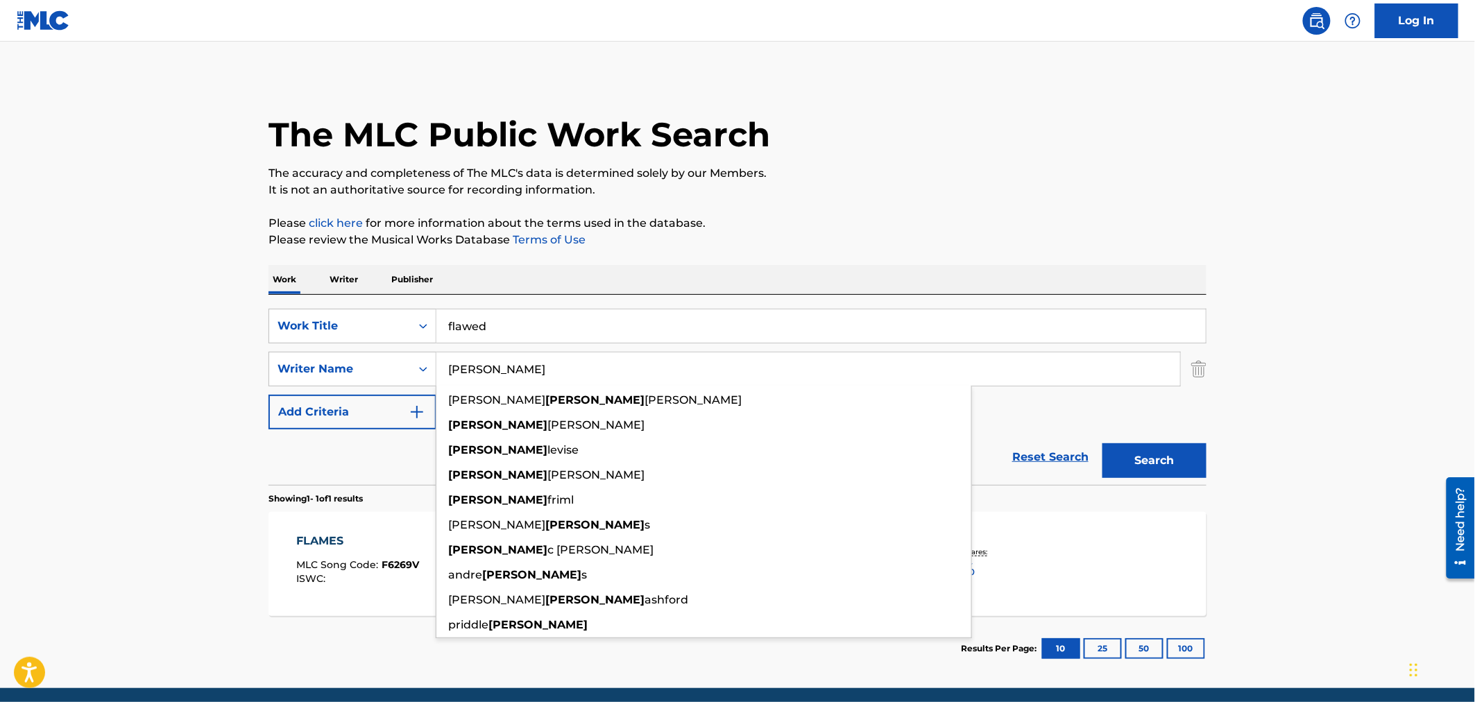
type input "[PERSON_NAME]"
click at [1102, 443] on button "Search" at bounding box center [1154, 460] width 104 height 35
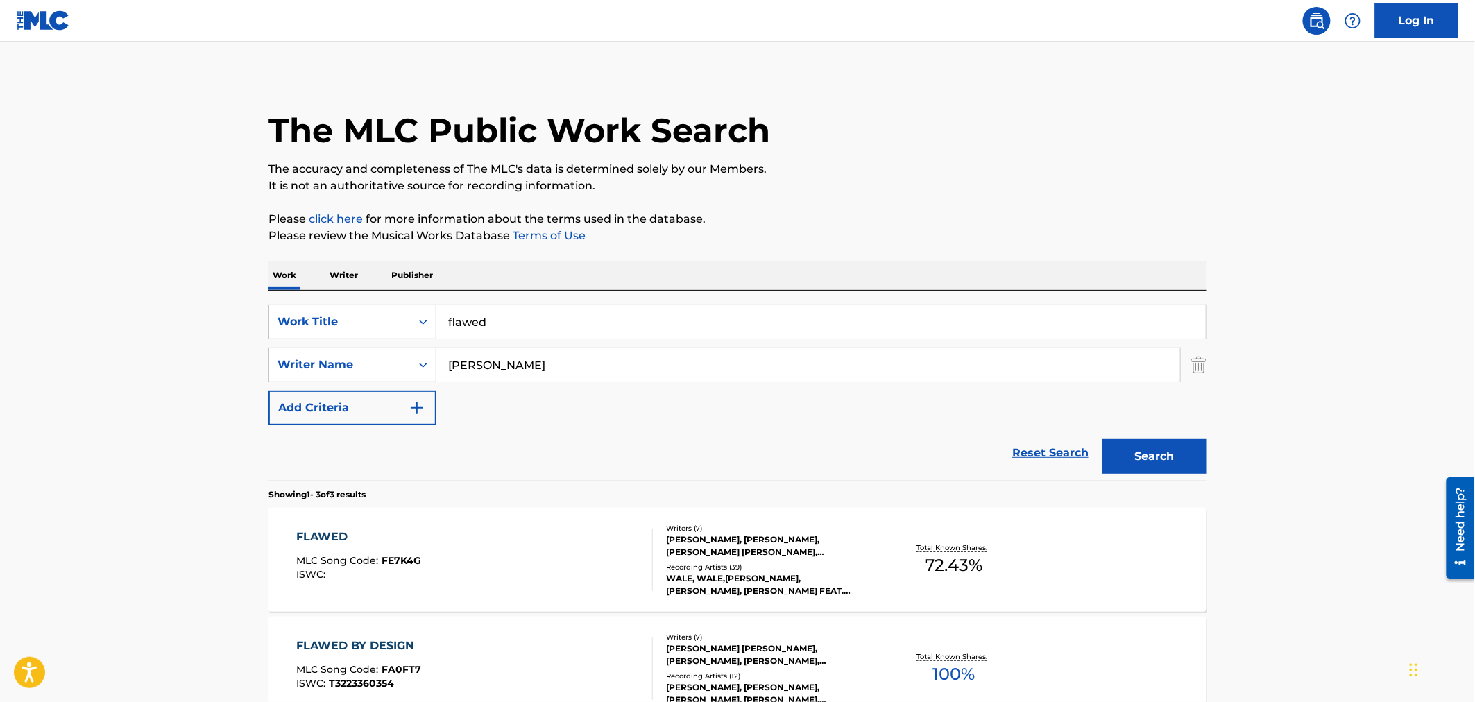
scroll to position [231, 0]
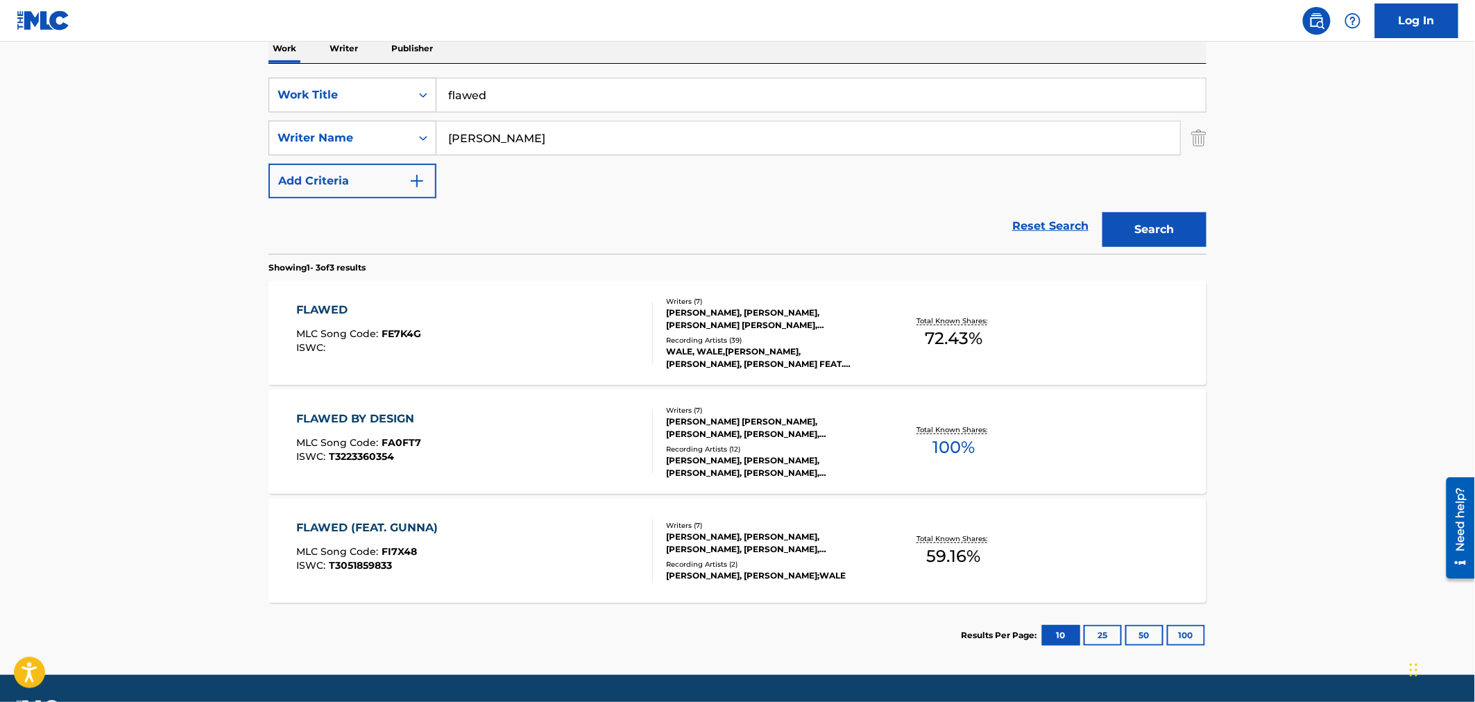
click at [474, 325] on div "FLAWED MLC Song Code : FE7K4G ISWC :" at bounding box center [475, 333] width 357 height 62
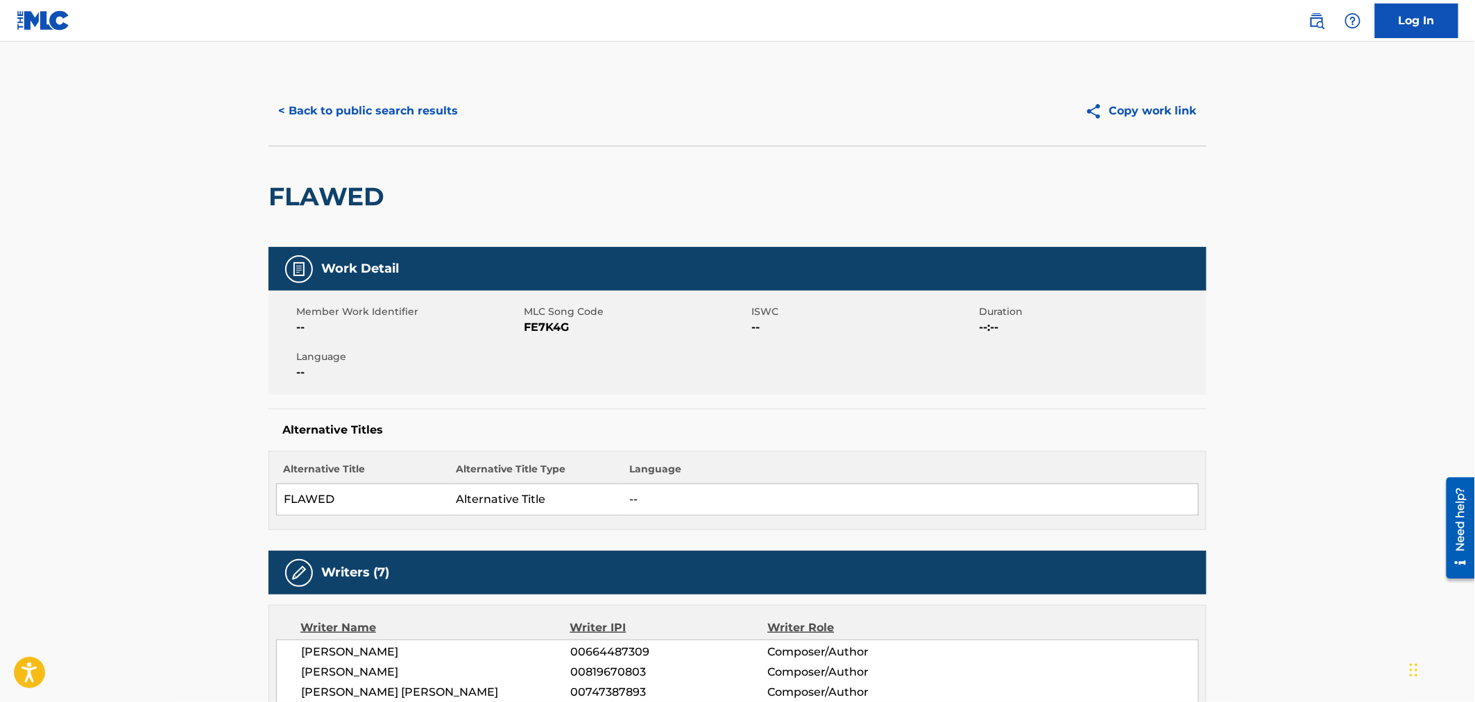
click at [339, 112] on button "< Back to public search results" at bounding box center [367, 111] width 199 height 35
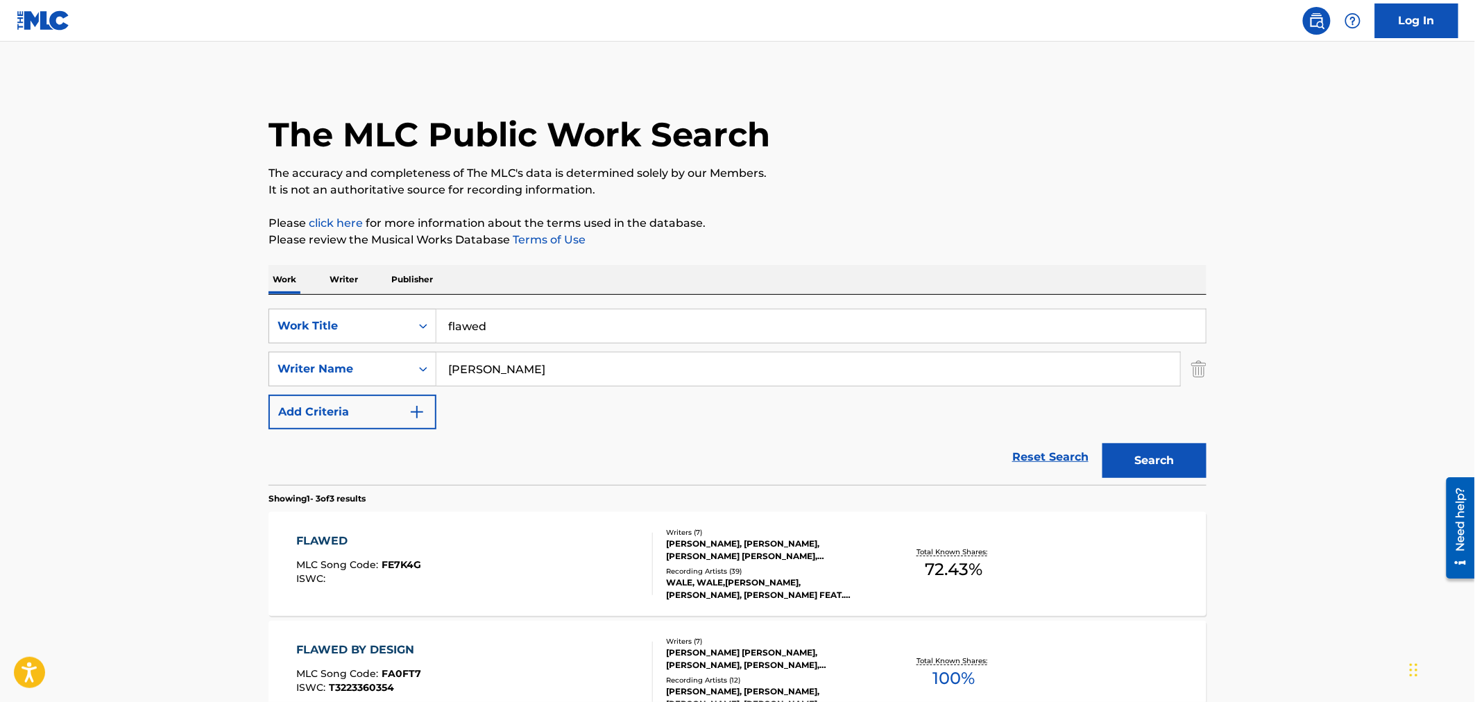
scroll to position [191, 0]
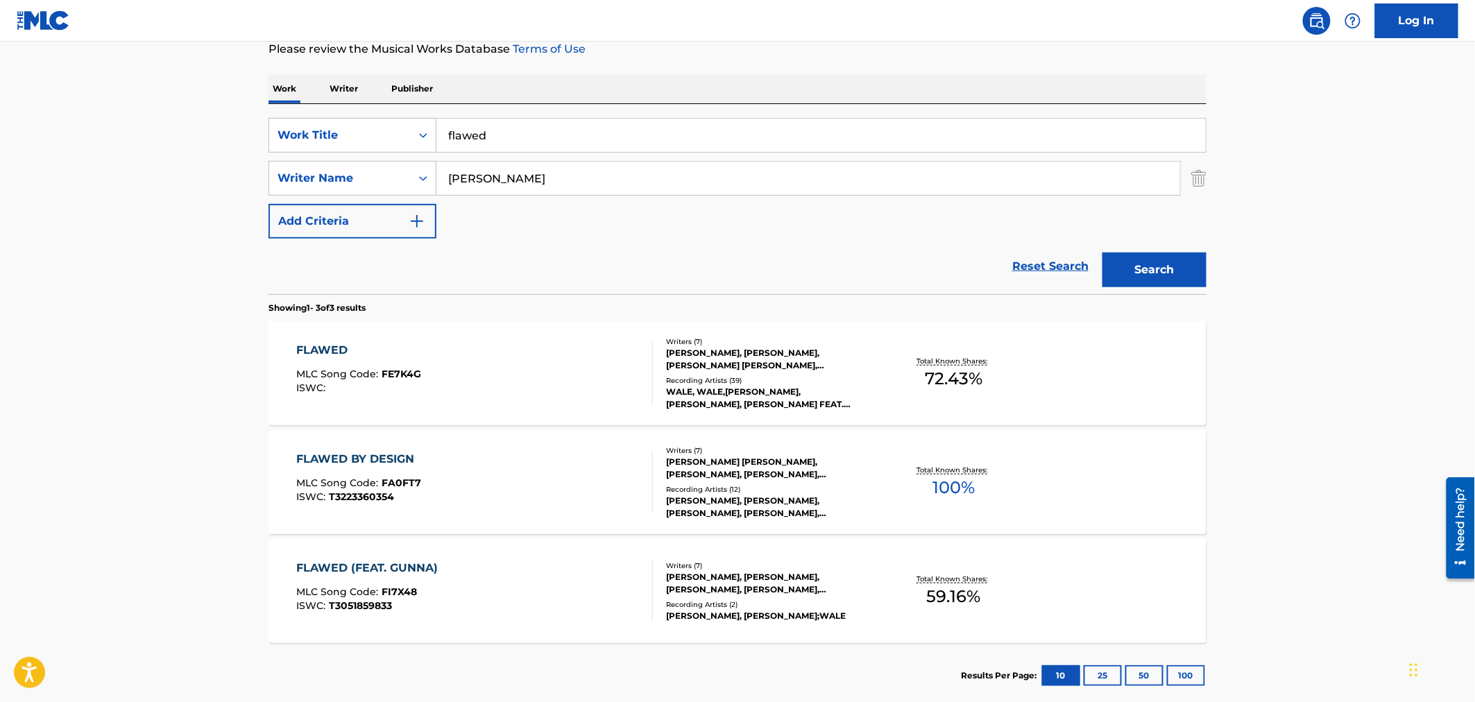
click at [493, 605] on div "FLAWED (FEAT. GUNNA) MLC Song Code : FI7X48 ISWC : T3051859833" at bounding box center [475, 591] width 357 height 62
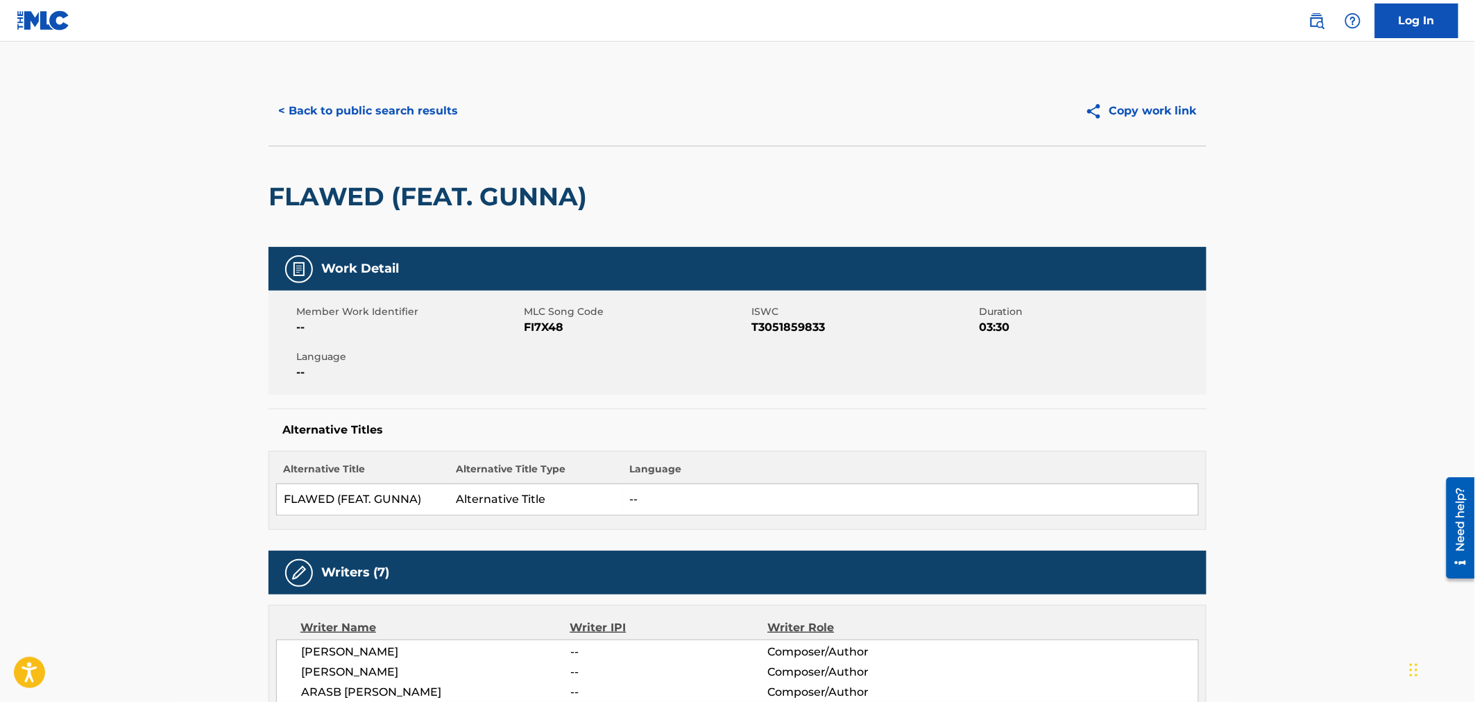
click at [322, 125] on button "< Back to public search results" at bounding box center [367, 111] width 199 height 35
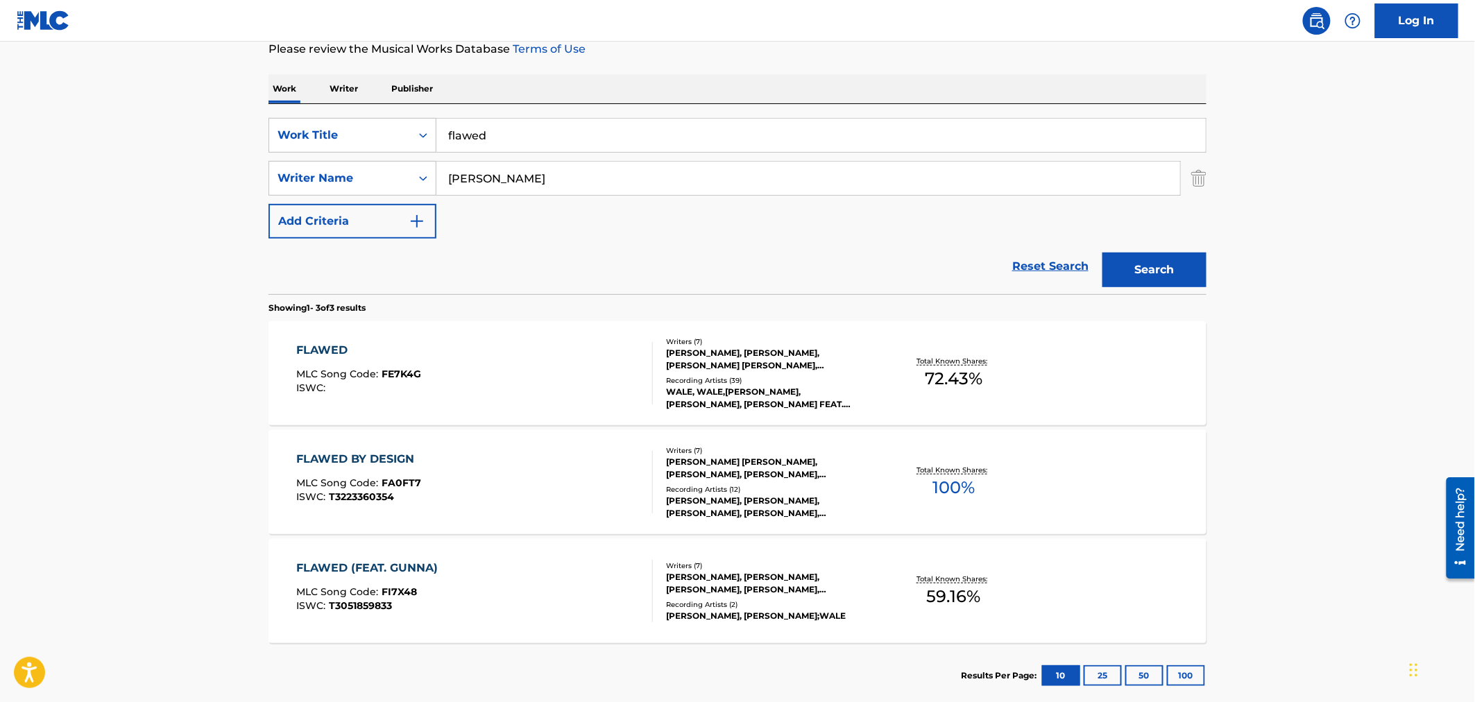
click at [472, 366] on div "FLAWED MLC Song Code : FE7K4G ISWC :" at bounding box center [475, 373] width 357 height 62
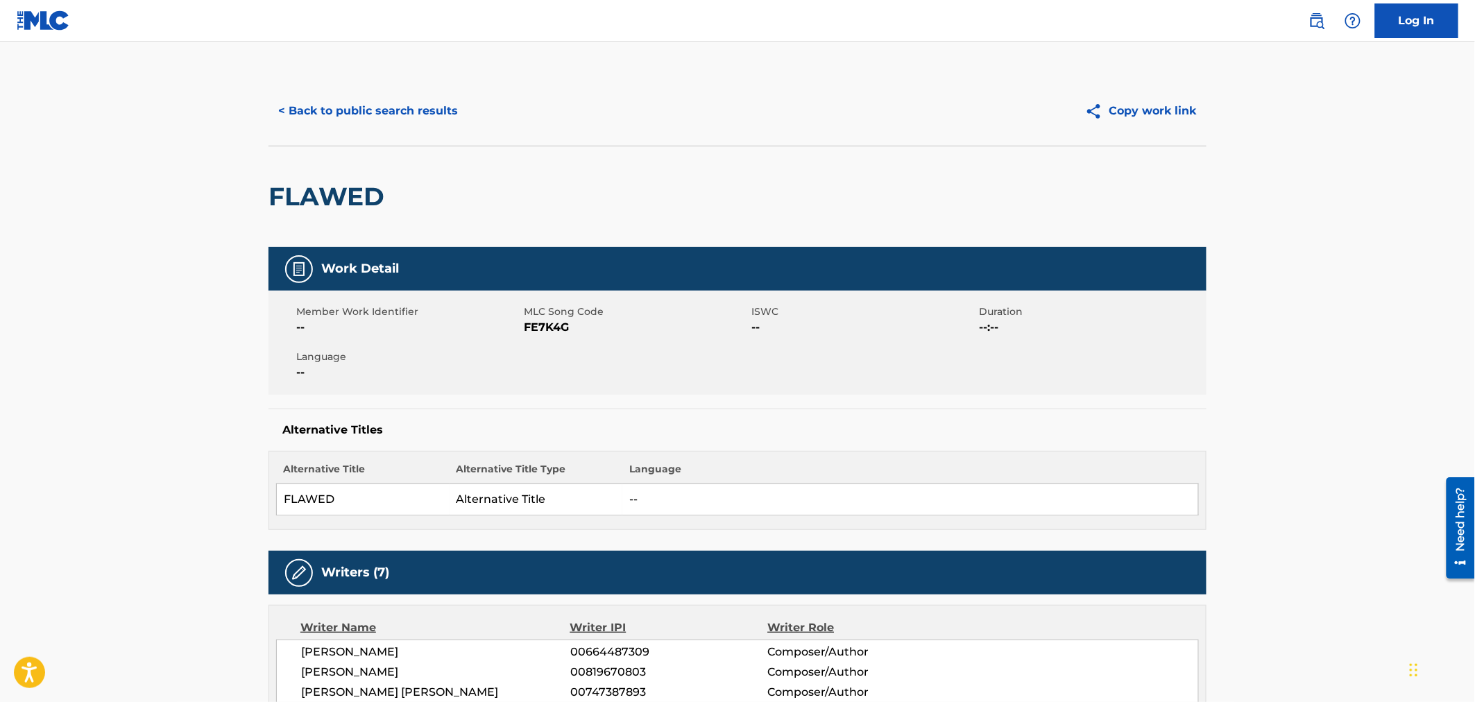
click at [315, 97] on button "< Back to public search results" at bounding box center [367, 111] width 199 height 35
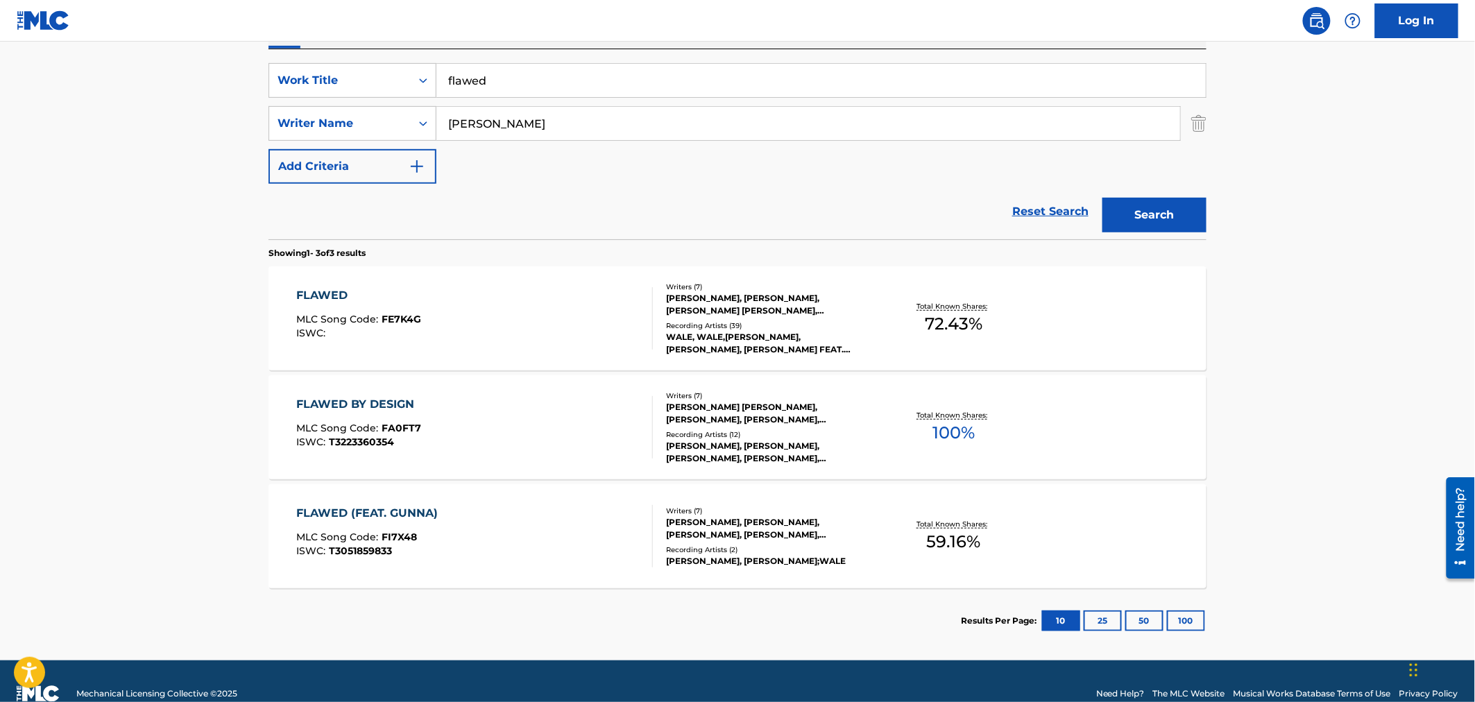
scroll to position [271, 0]
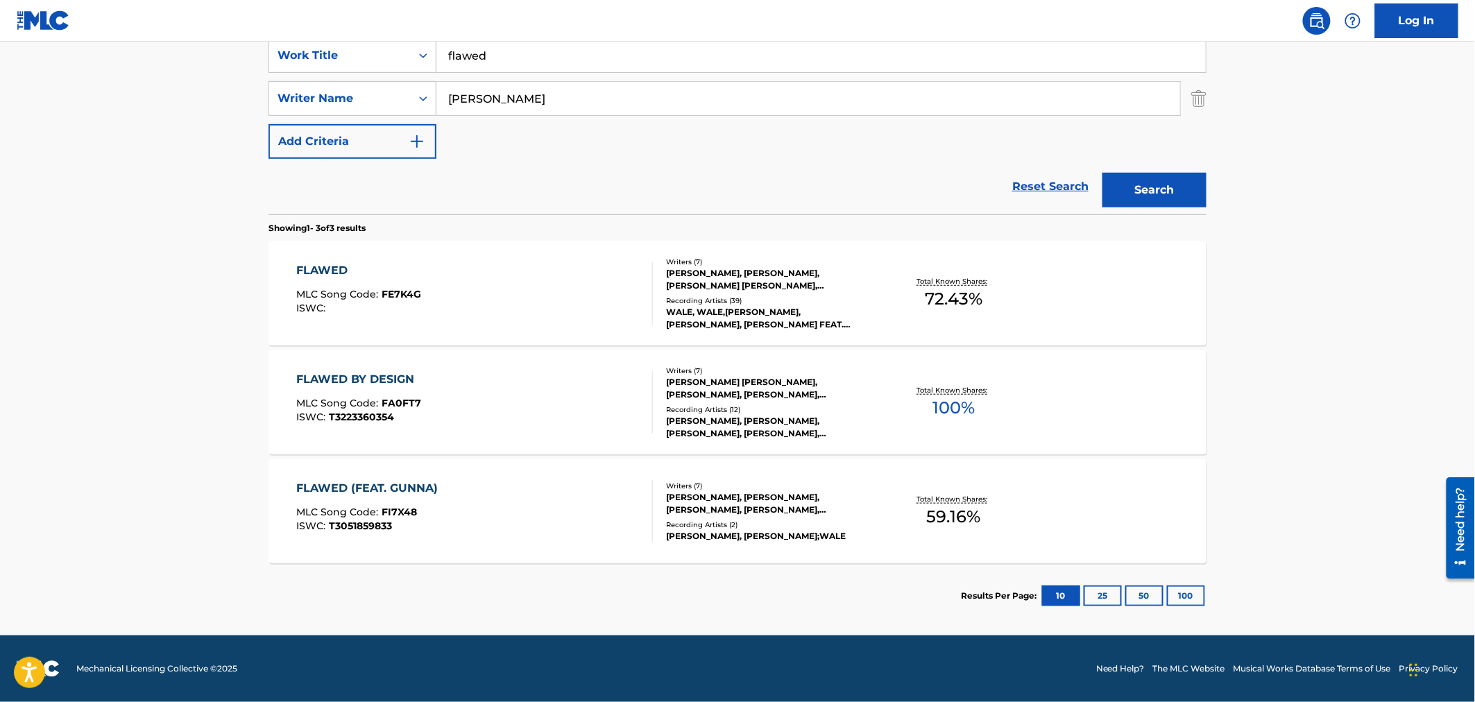
click at [424, 472] on div "FLAWED (FEAT. GUNNA) MLC Song Code : FI7X48 ISWC : T3051859833 Writers ( 7 ) [P…" at bounding box center [737, 511] width 938 height 104
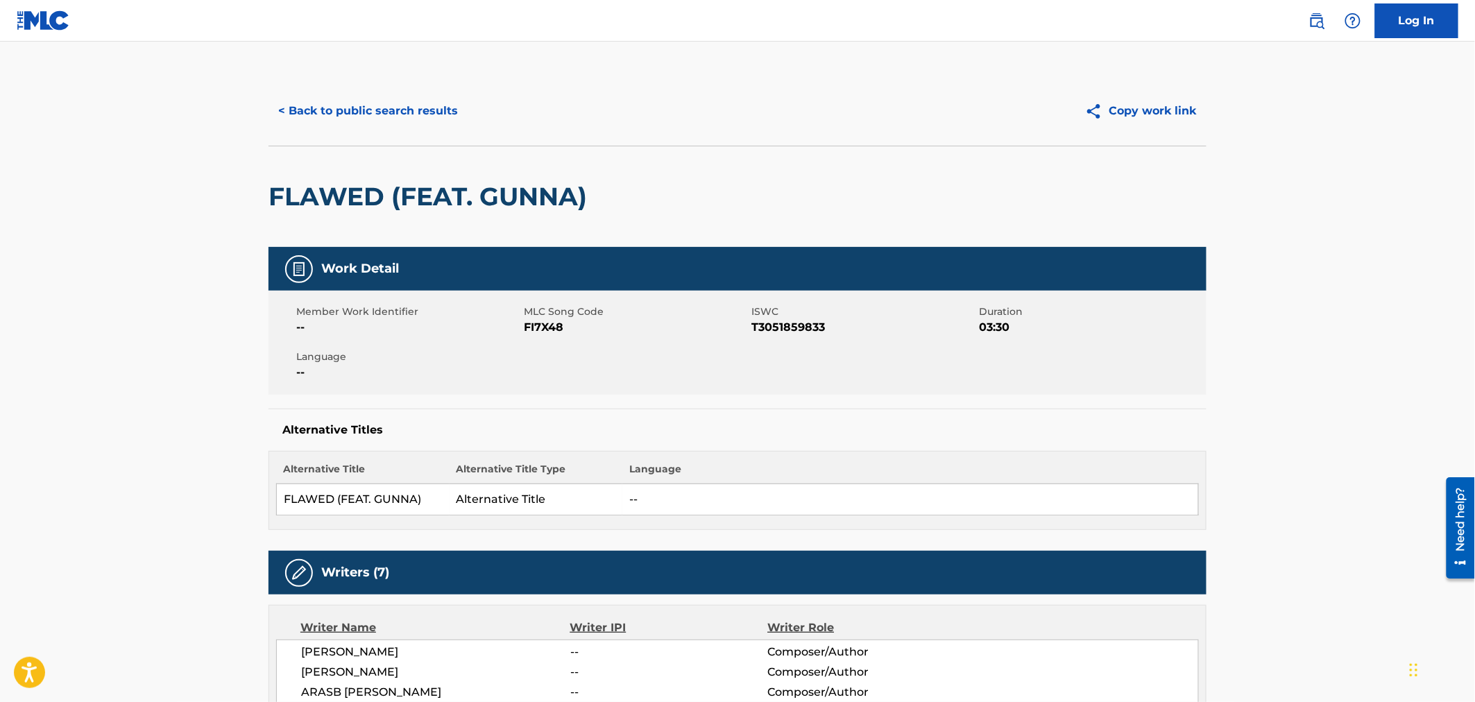
click at [362, 106] on button "< Back to public search results" at bounding box center [367, 111] width 199 height 35
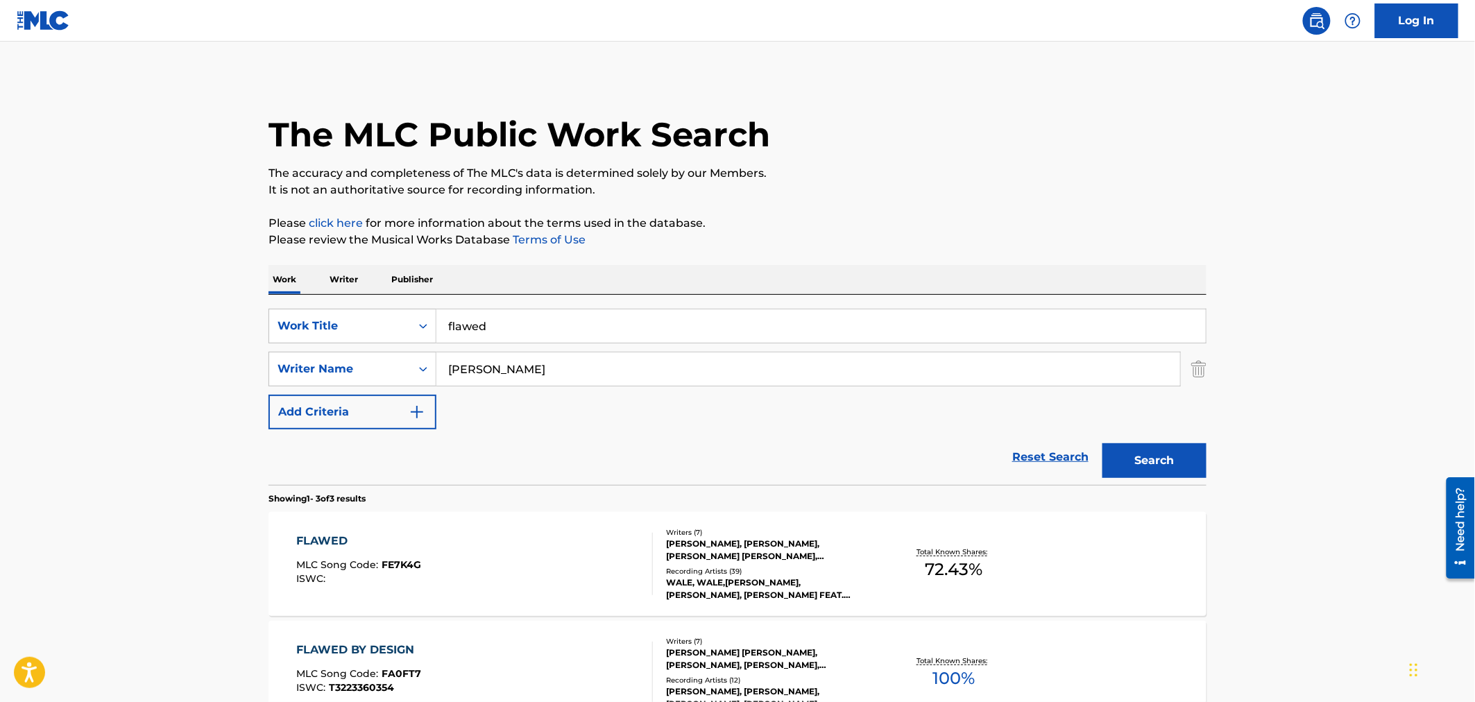
scroll to position [191, 0]
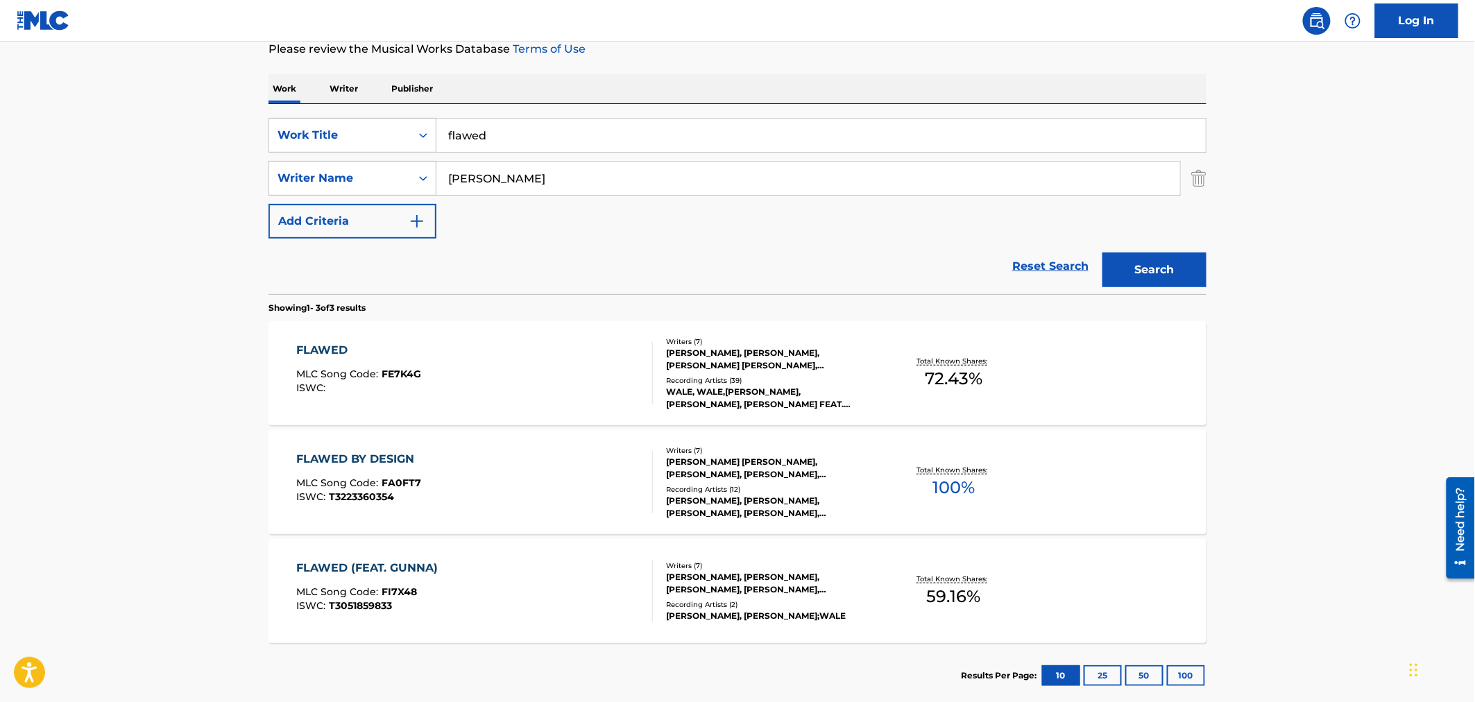
click at [456, 375] on div "FLAWED MLC Song Code : FE7K4G ISWC :" at bounding box center [475, 373] width 357 height 62
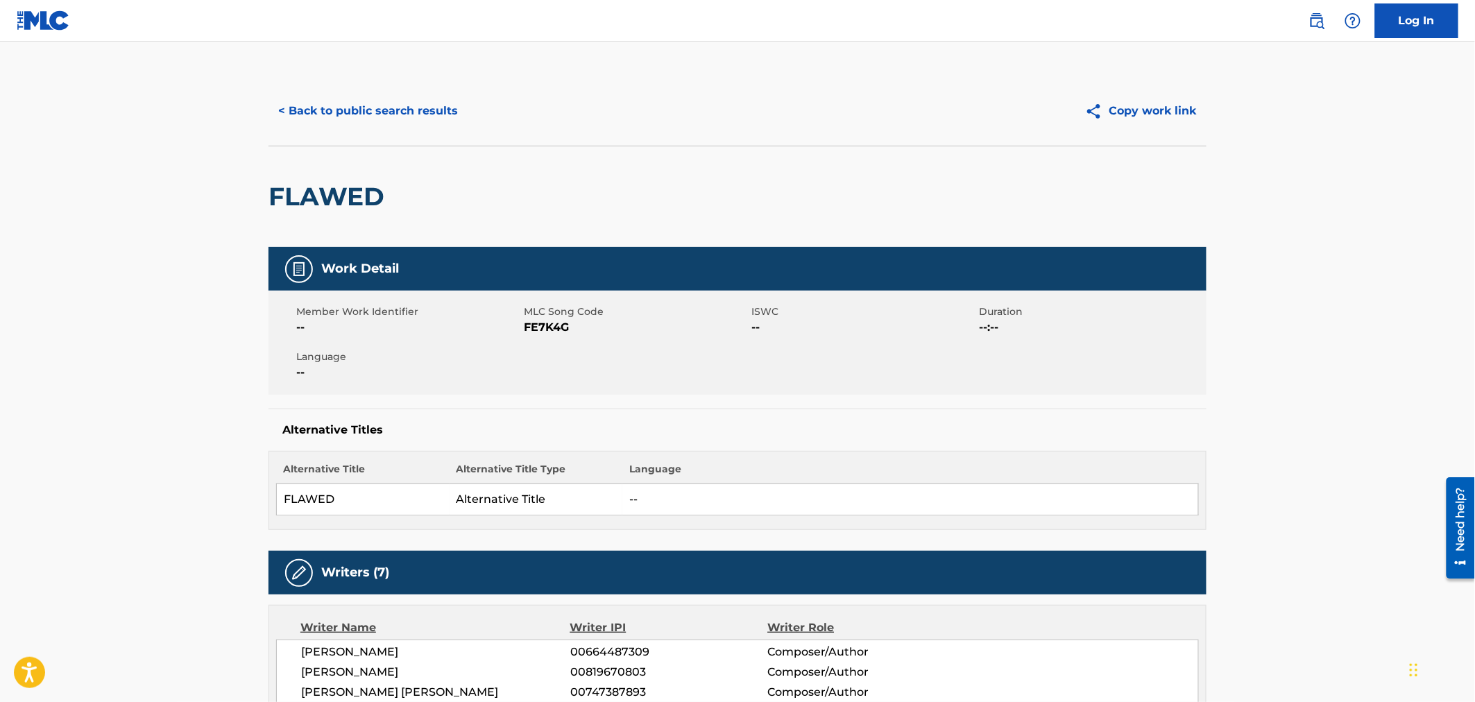
click at [557, 329] on span "FE7K4G" at bounding box center [636, 327] width 224 height 17
copy span "FE7K4G"
click at [328, 108] on button "< Back to public search results" at bounding box center [367, 111] width 199 height 35
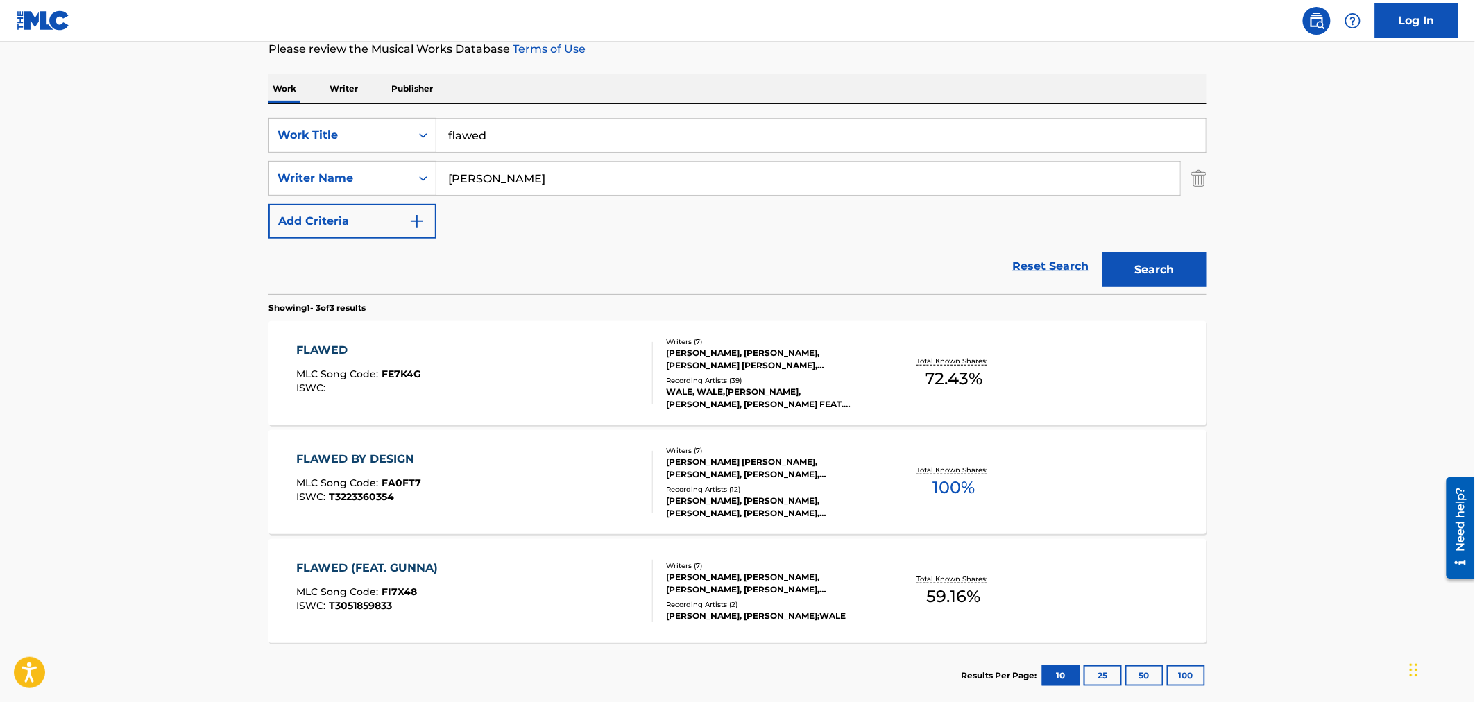
click at [431, 604] on div "ISWC : T3051859833" at bounding box center [371, 606] width 148 height 10
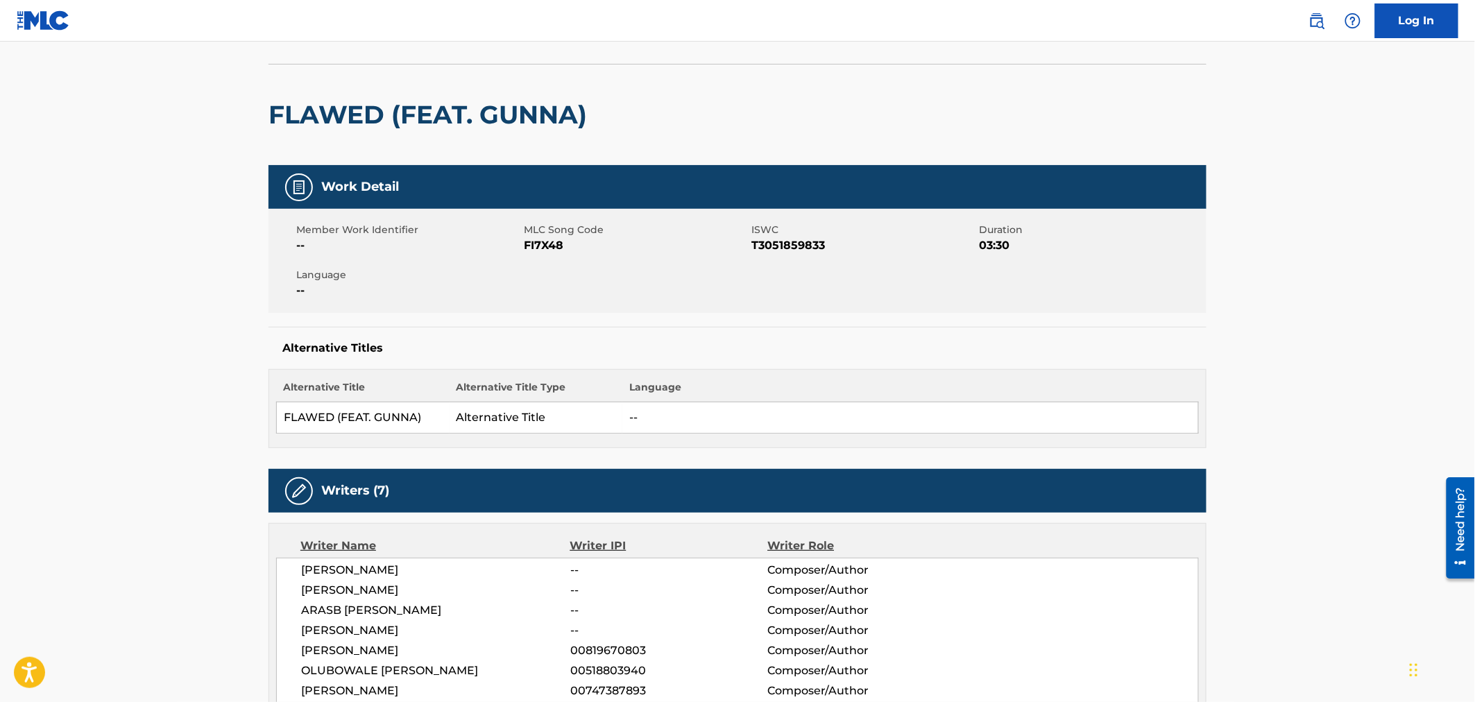
scroll to position [77, 0]
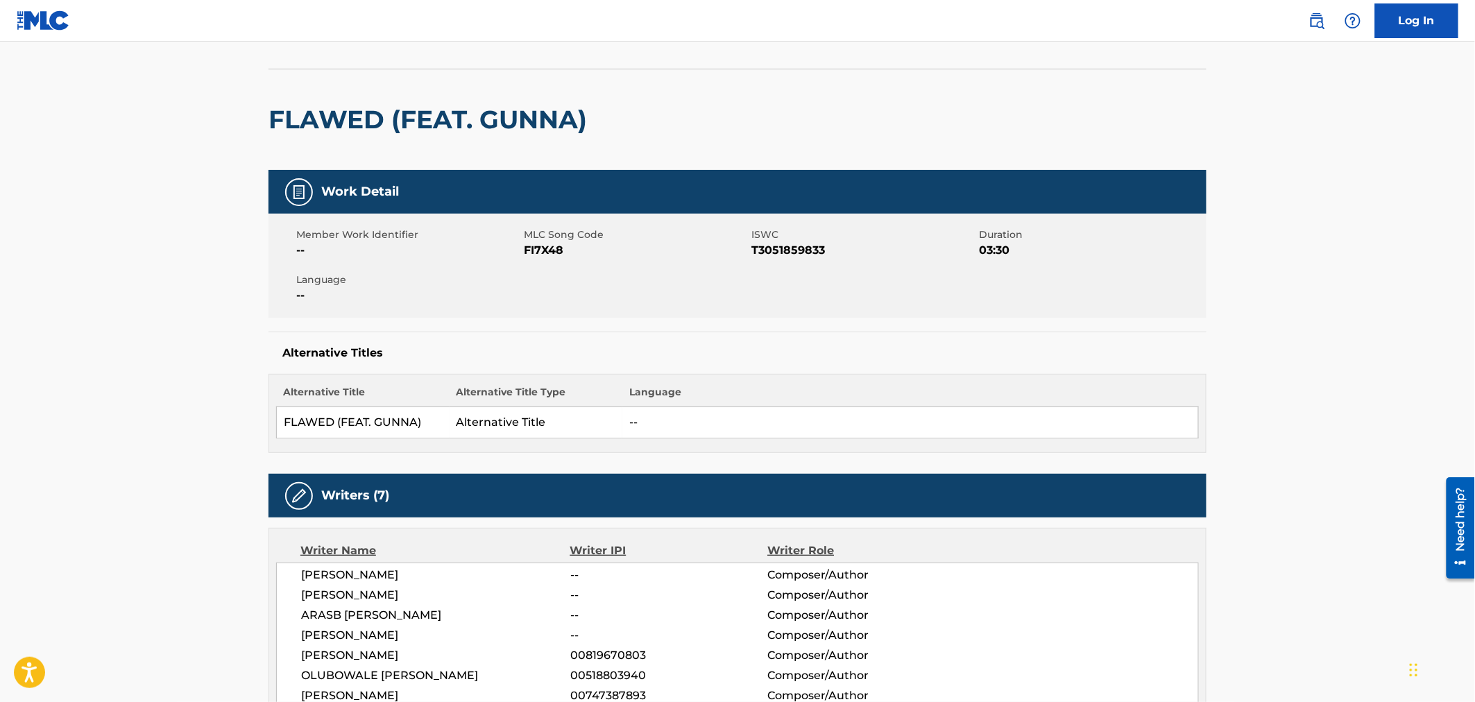
click at [535, 252] on span "FI7X48" at bounding box center [636, 250] width 224 height 17
copy span "FI7X48"
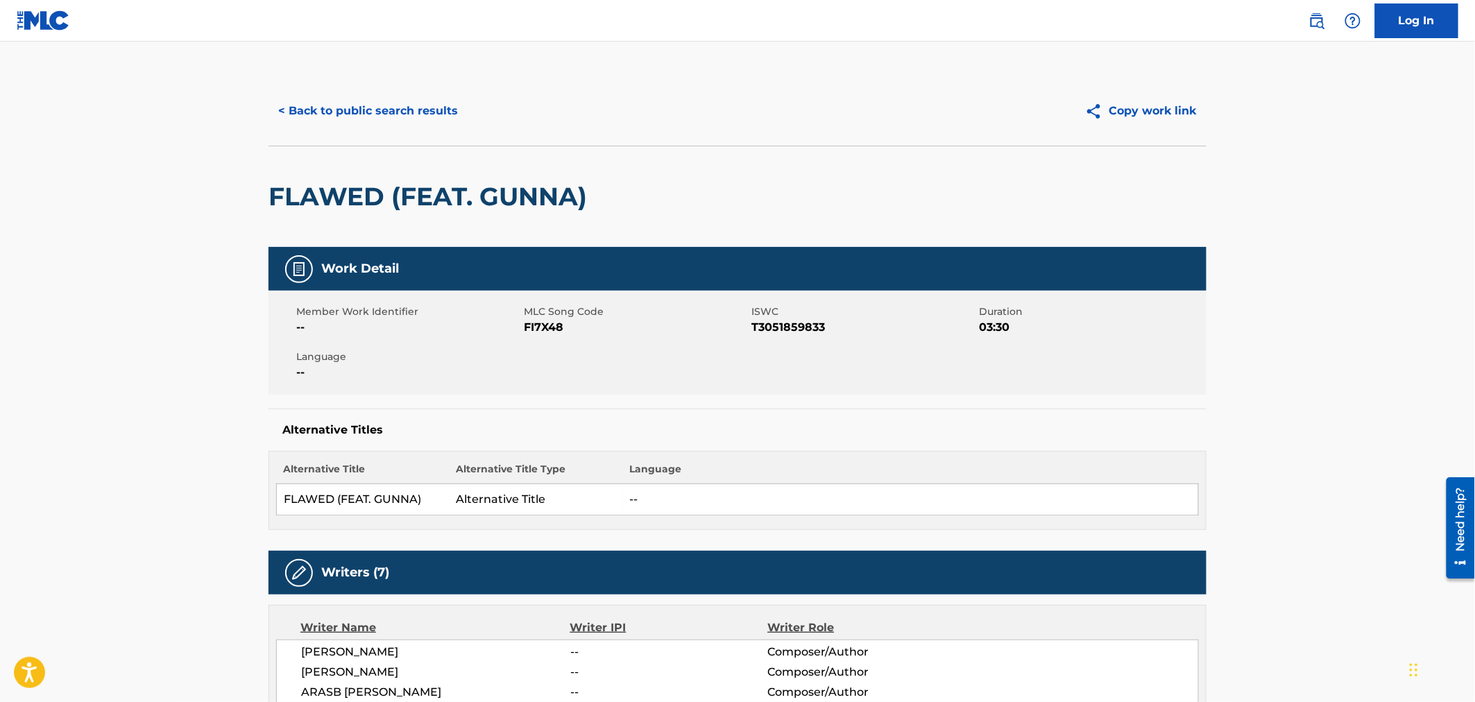
click at [350, 91] on div "< Back to public search results Copy work link" at bounding box center [737, 110] width 938 height 69
click at [356, 105] on button "< Back to public search results" at bounding box center [367, 111] width 199 height 35
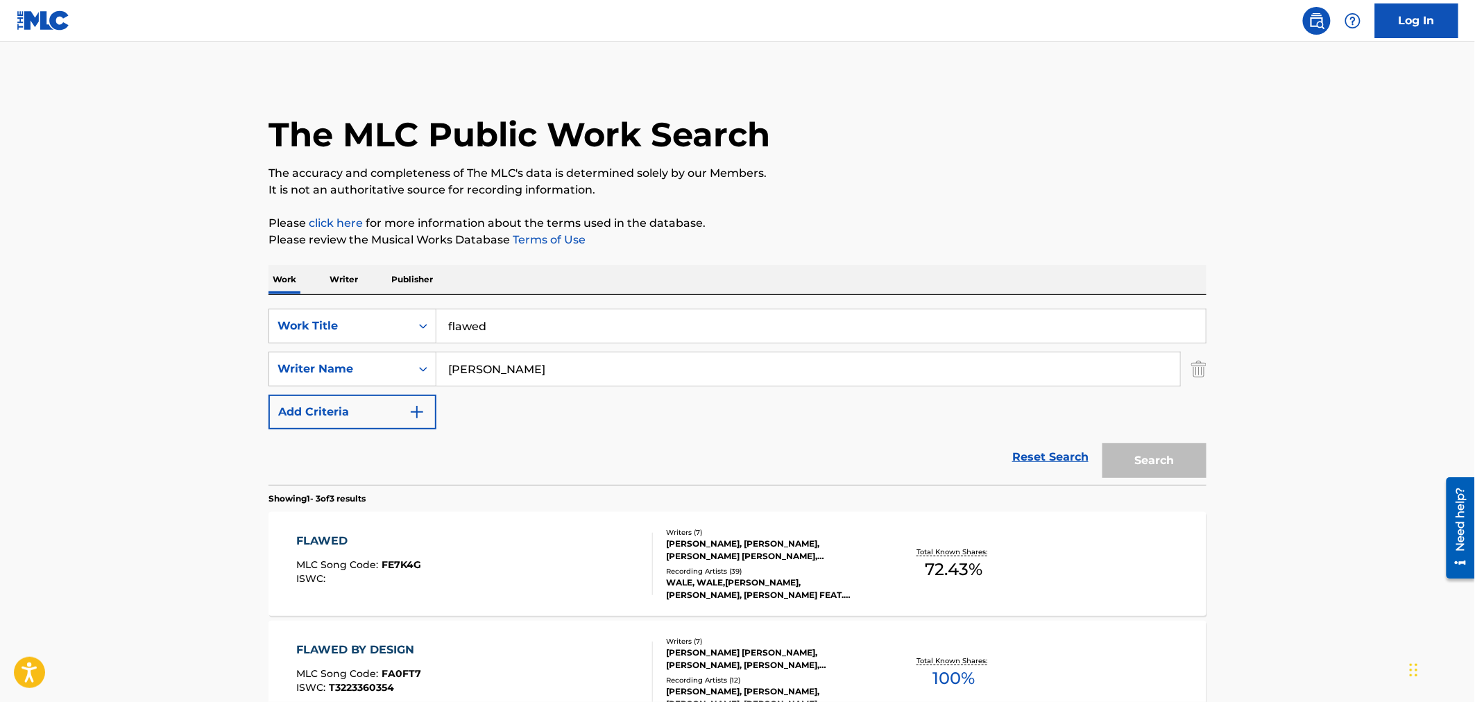
scroll to position [191, 0]
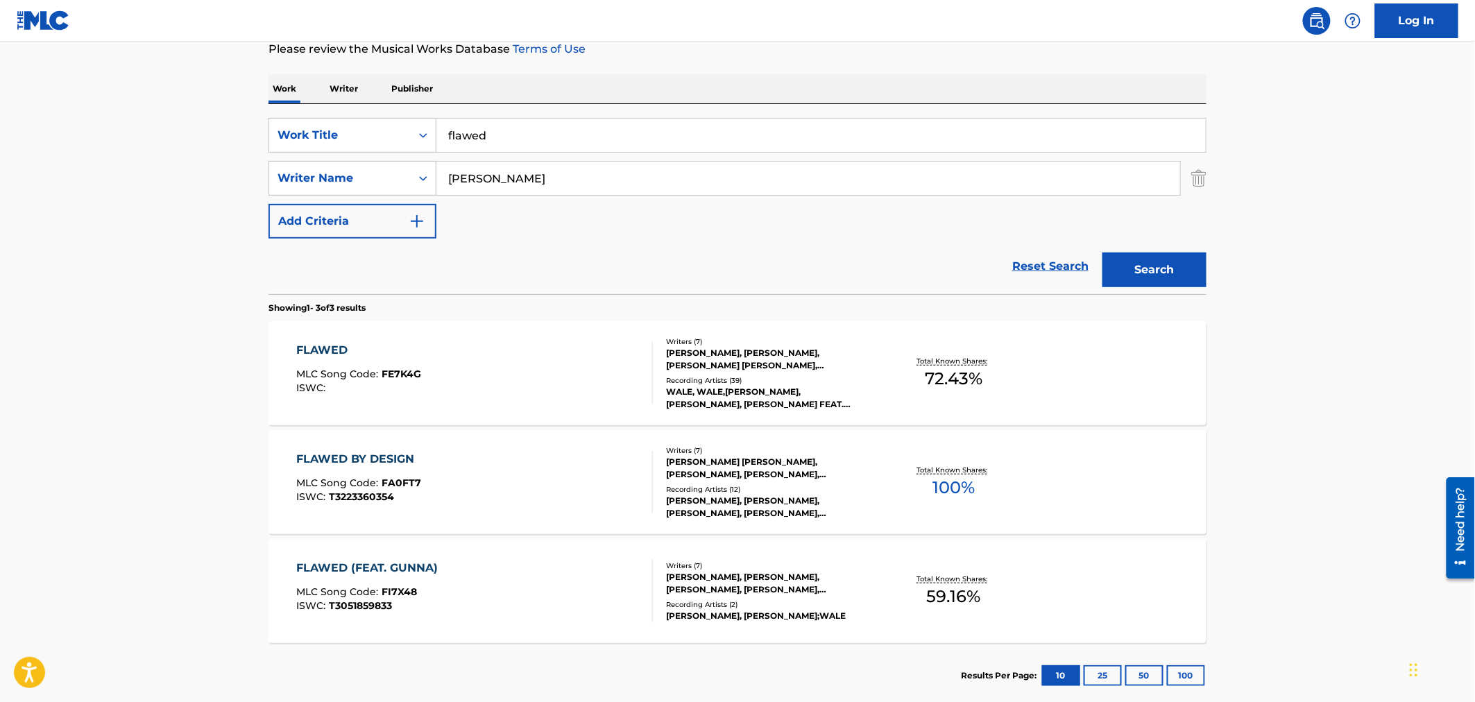
click at [445, 597] on div "MLC Song Code : FI7X48" at bounding box center [371, 594] width 148 height 14
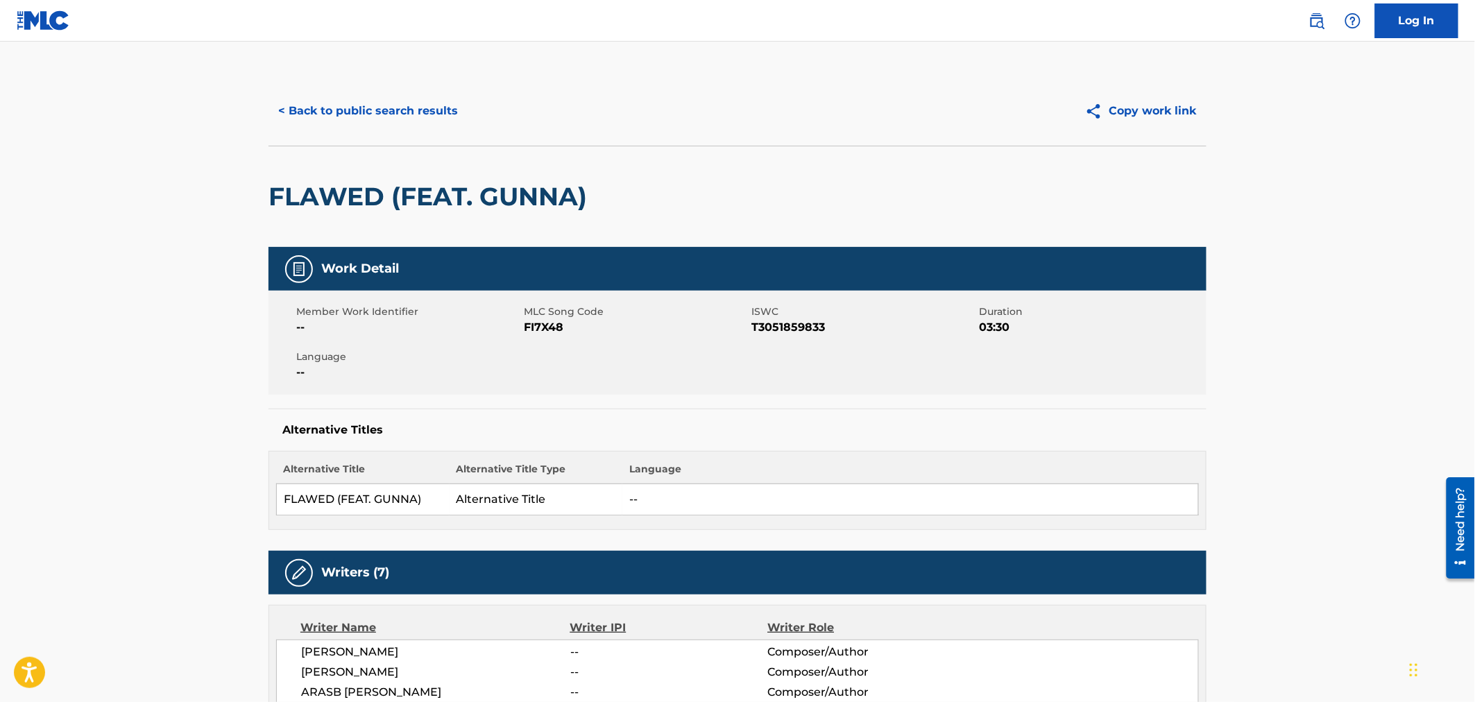
click at [282, 112] on button "< Back to public search results" at bounding box center [367, 111] width 199 height 35
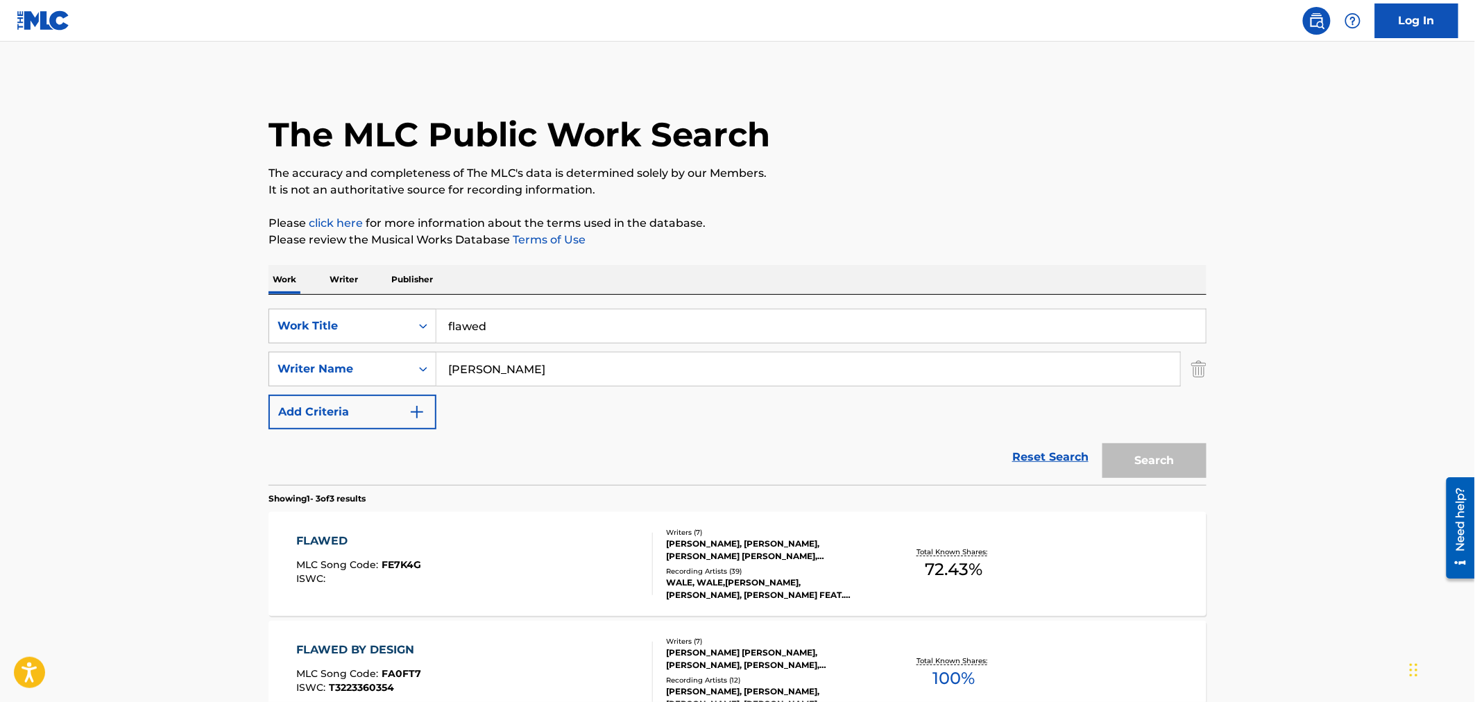
scroll to position [191, 0]
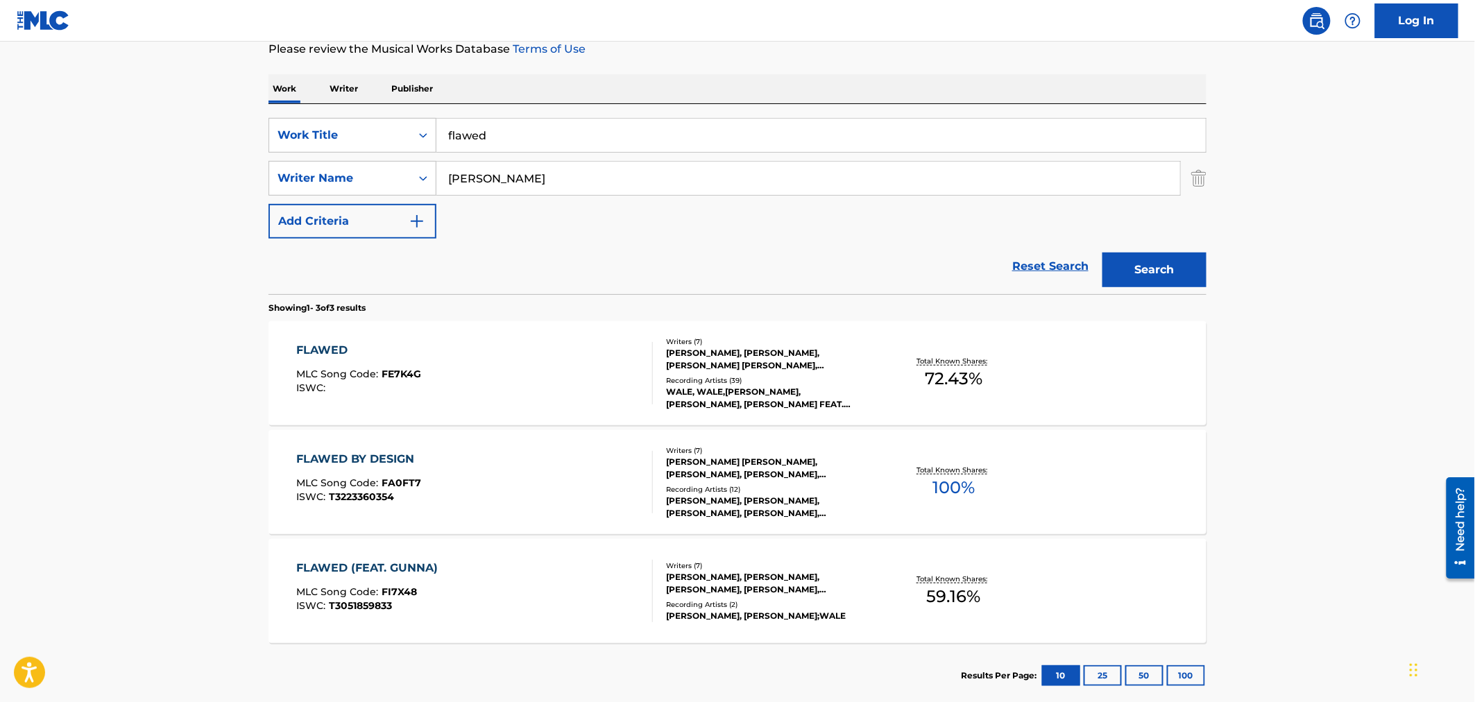
click at [444, 357] on div "FLAWED MLC Song Code : FE7K4G ISWC :" at bounding box center [475, 373] width 357 height 62
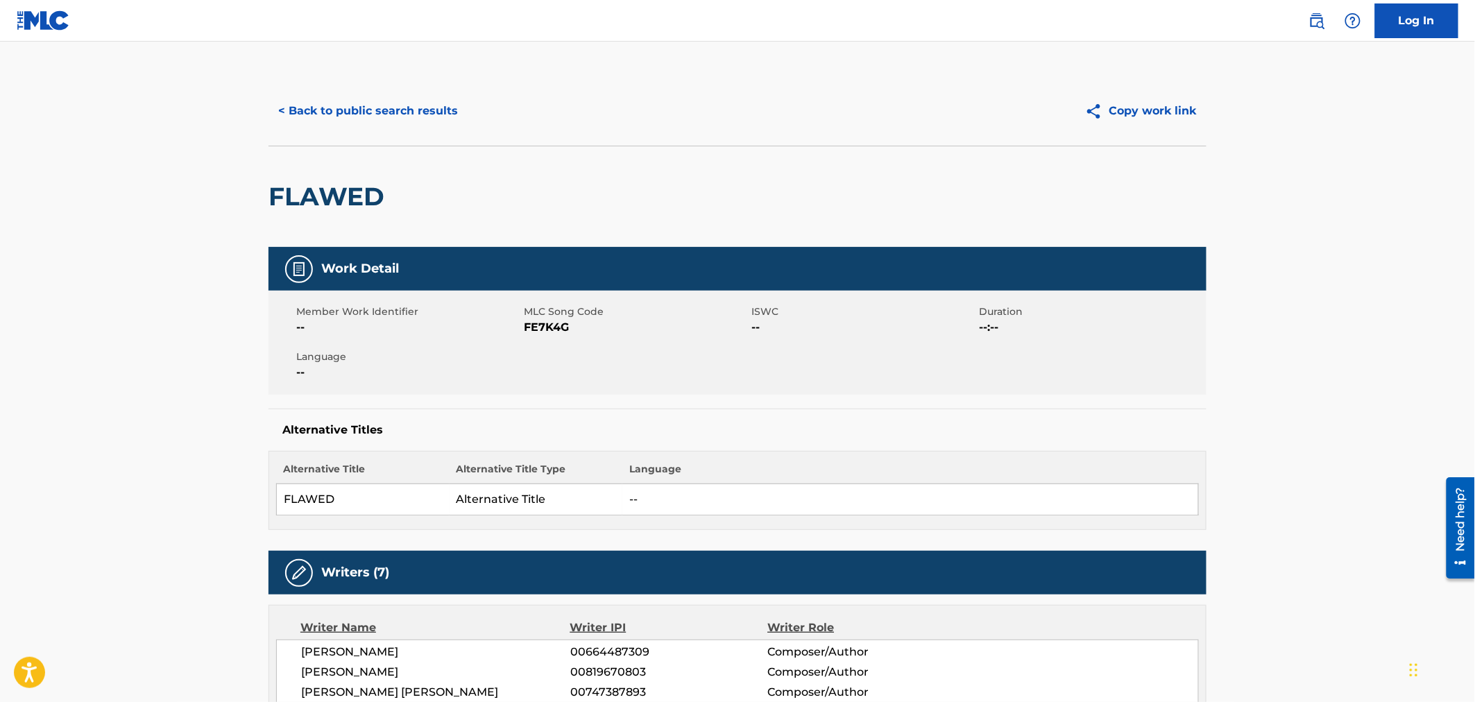
click at [411, 111] on button "< Back to public search results" at bounding box center [367, 111] width 199 height 35
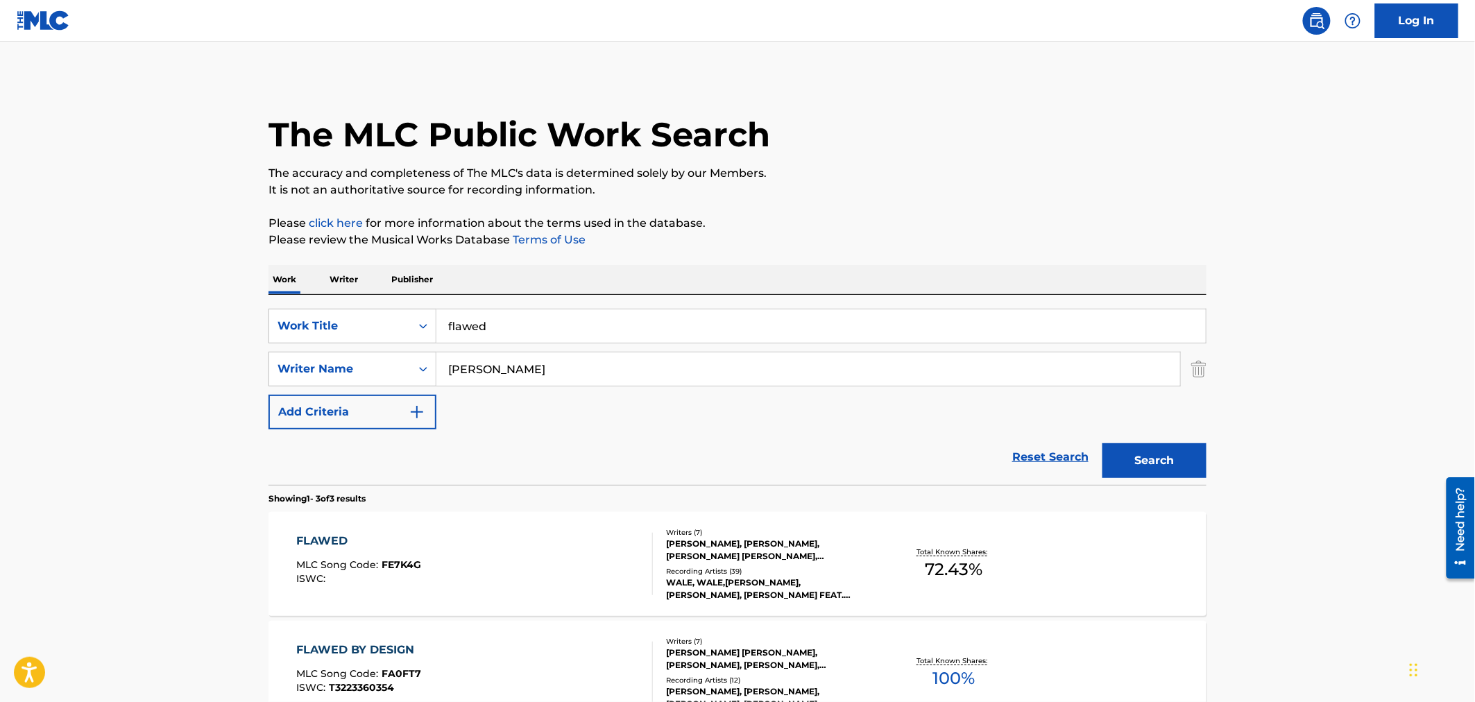
scroll to position [191, 0]
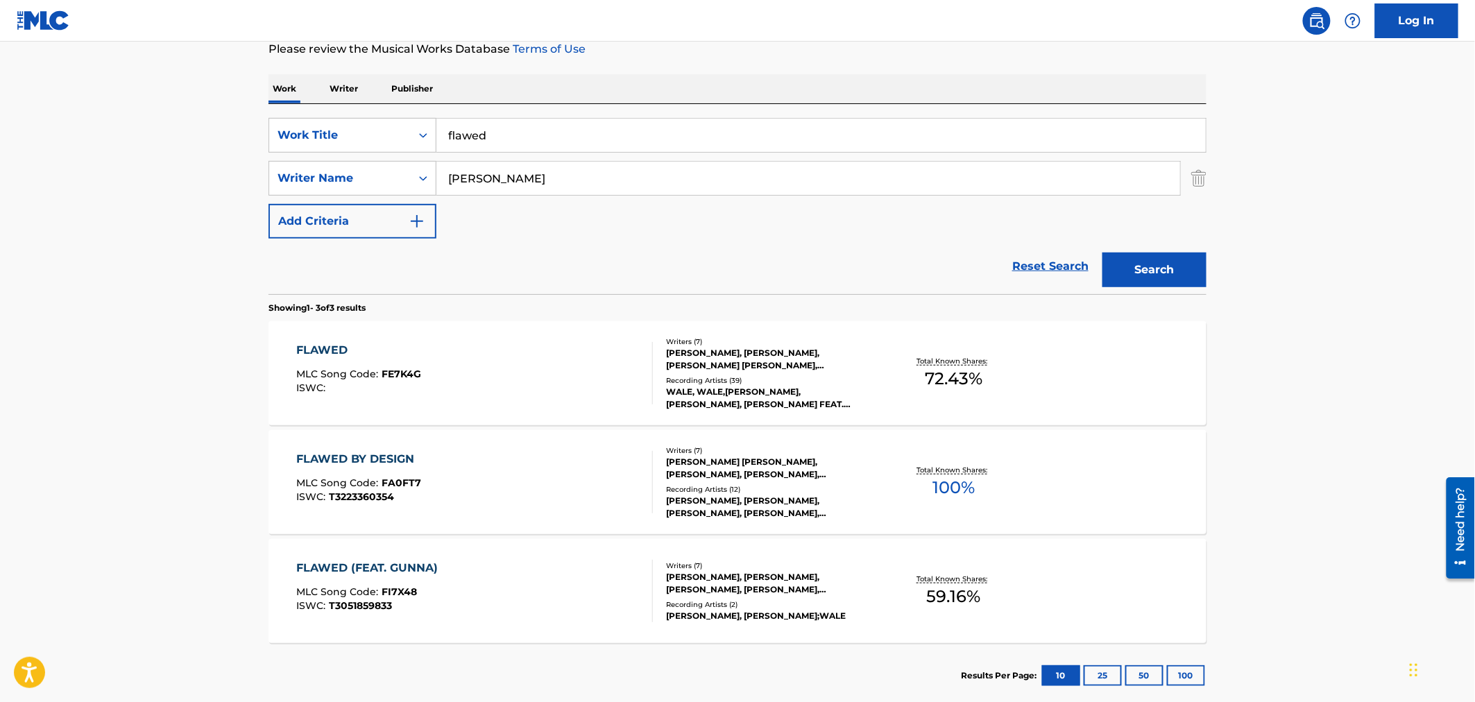
click at [549, 357] on div "FLAWED MLC Song Code : FE7K4G ISWC :" at bounding box center [475, 373] width 357 height 62
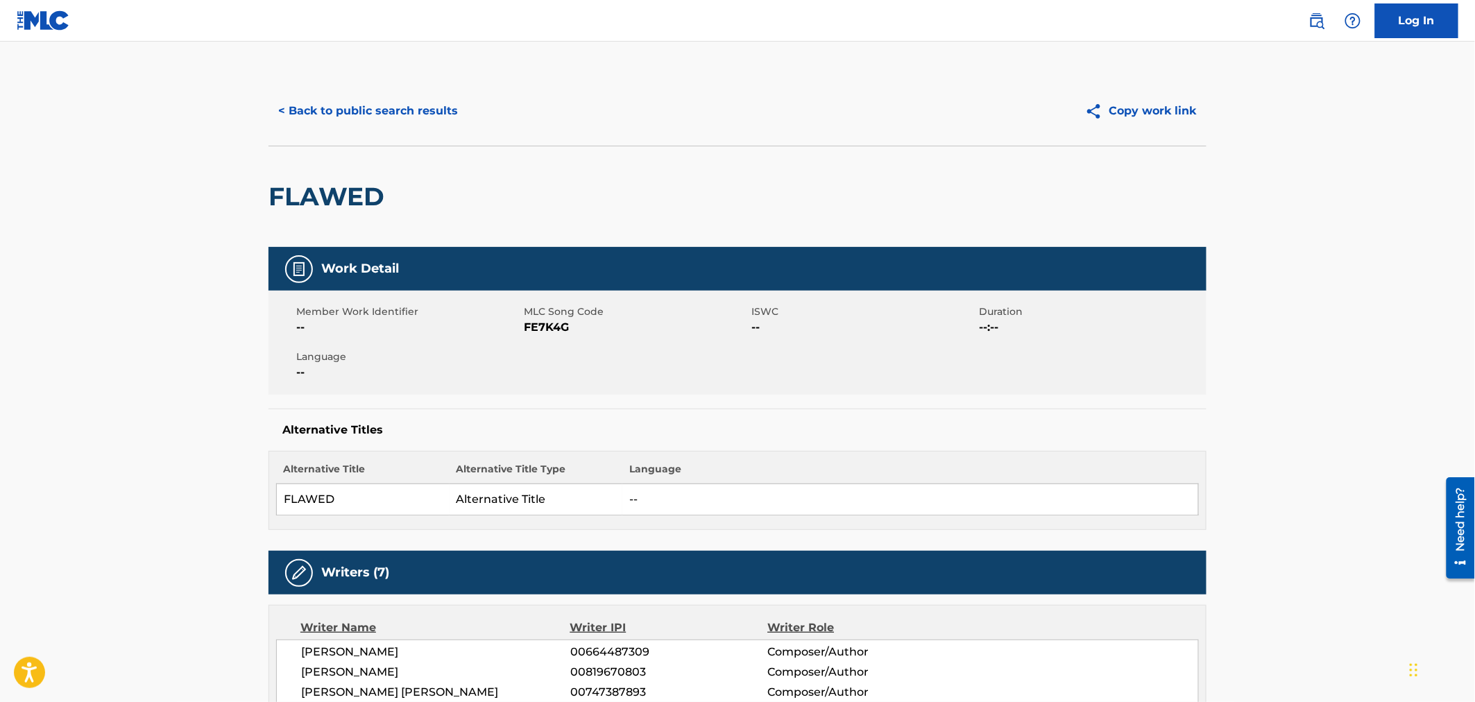
click at [322, 121] on button "< Back to public search results" at bounding box center [367, 111] width 199 height 35
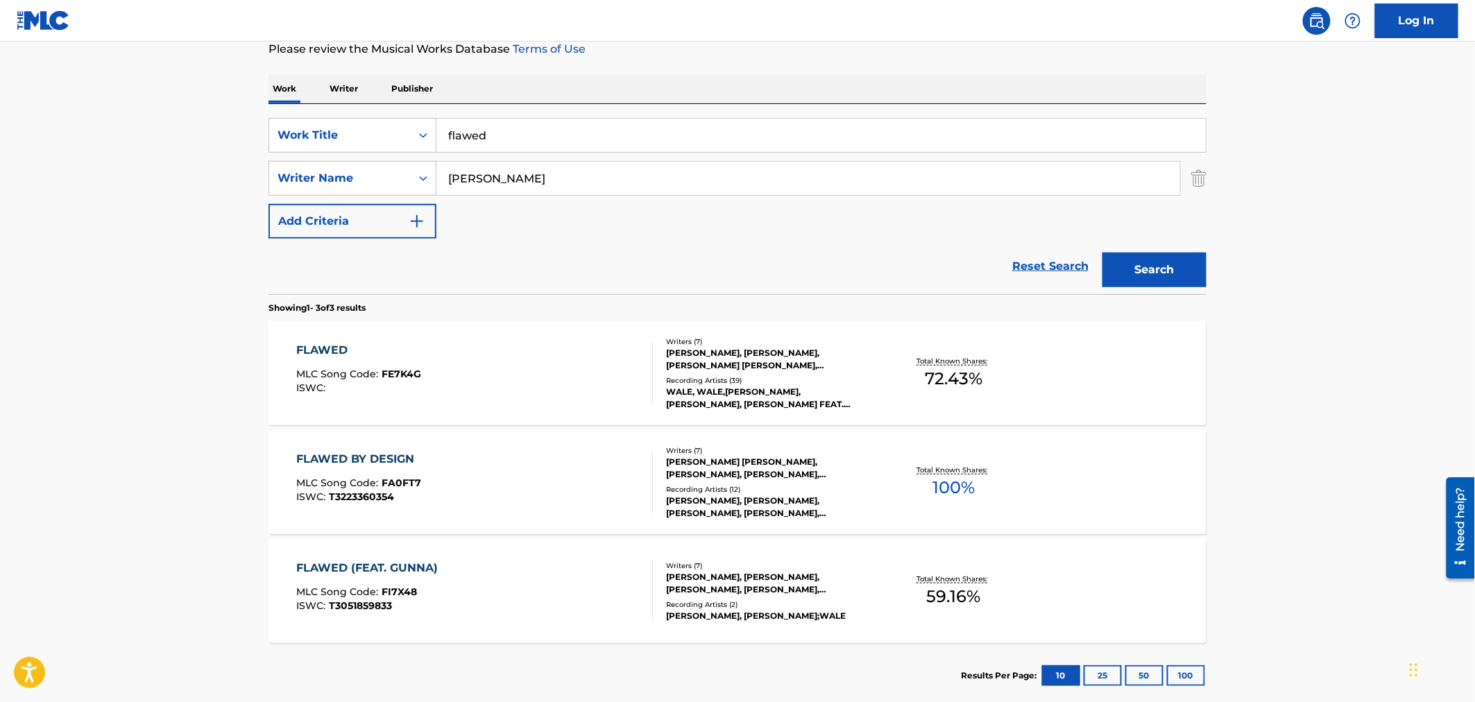
scroll to position [37, 0]
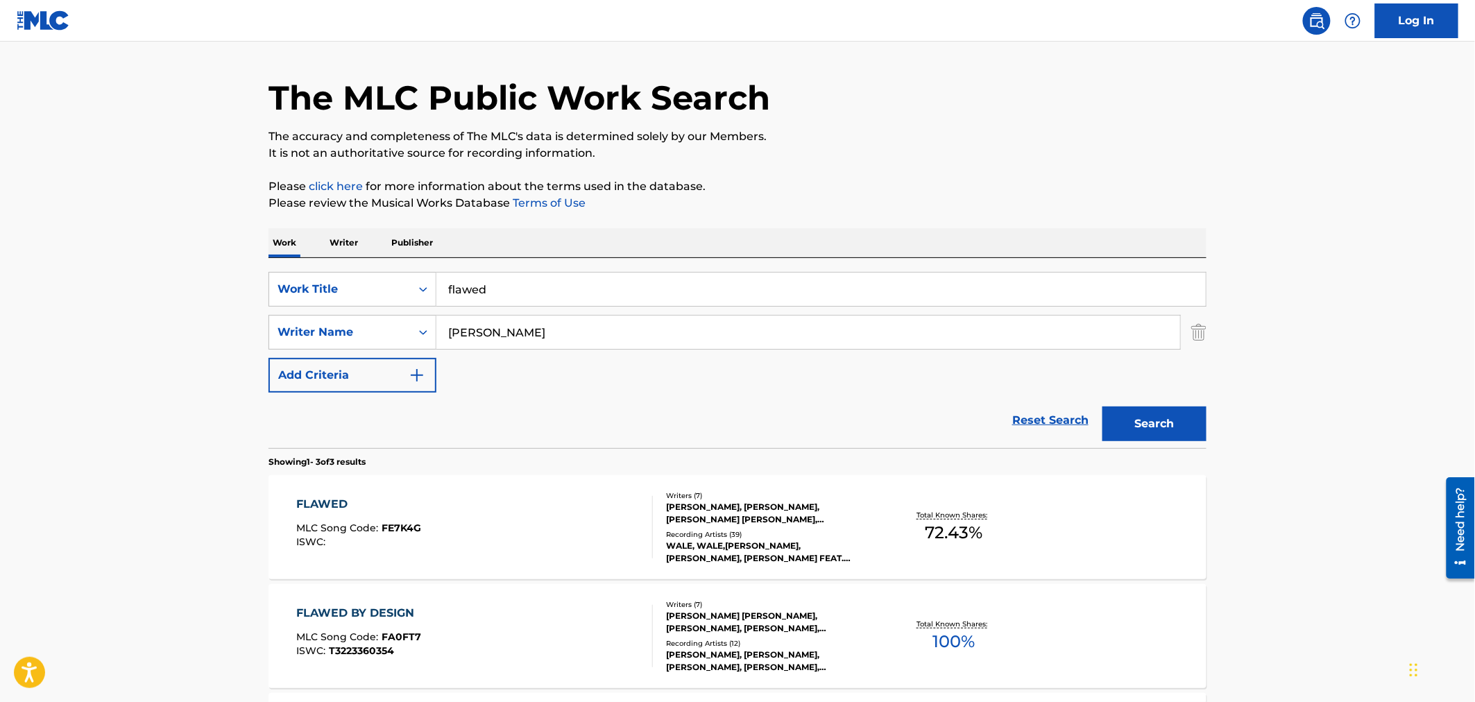
drag, startPoint x: 532, startPoint y: 289, endPoint x: 223, endPoint y: 246, distance: 311.7
click at [336, 266] on div "SearchWithCriteria6c141e54-bc8a-44ea-a5a7-af4518680bb2 Work Title flawed Search…" at bounding box center [737, 353] width 938 height 190
click at [570, 285] on input "flex like you" at bounding box center [820, 289] width 769 height 33
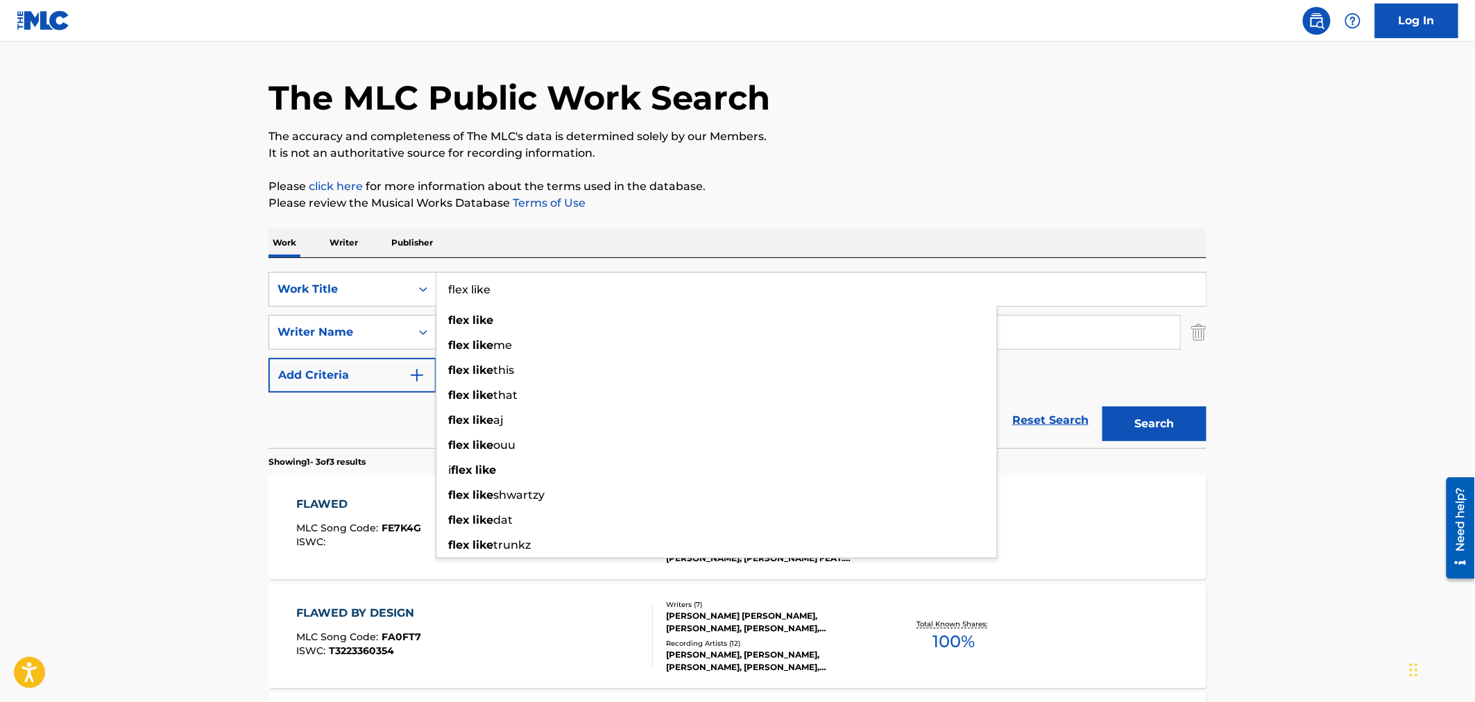
type input "flex like"
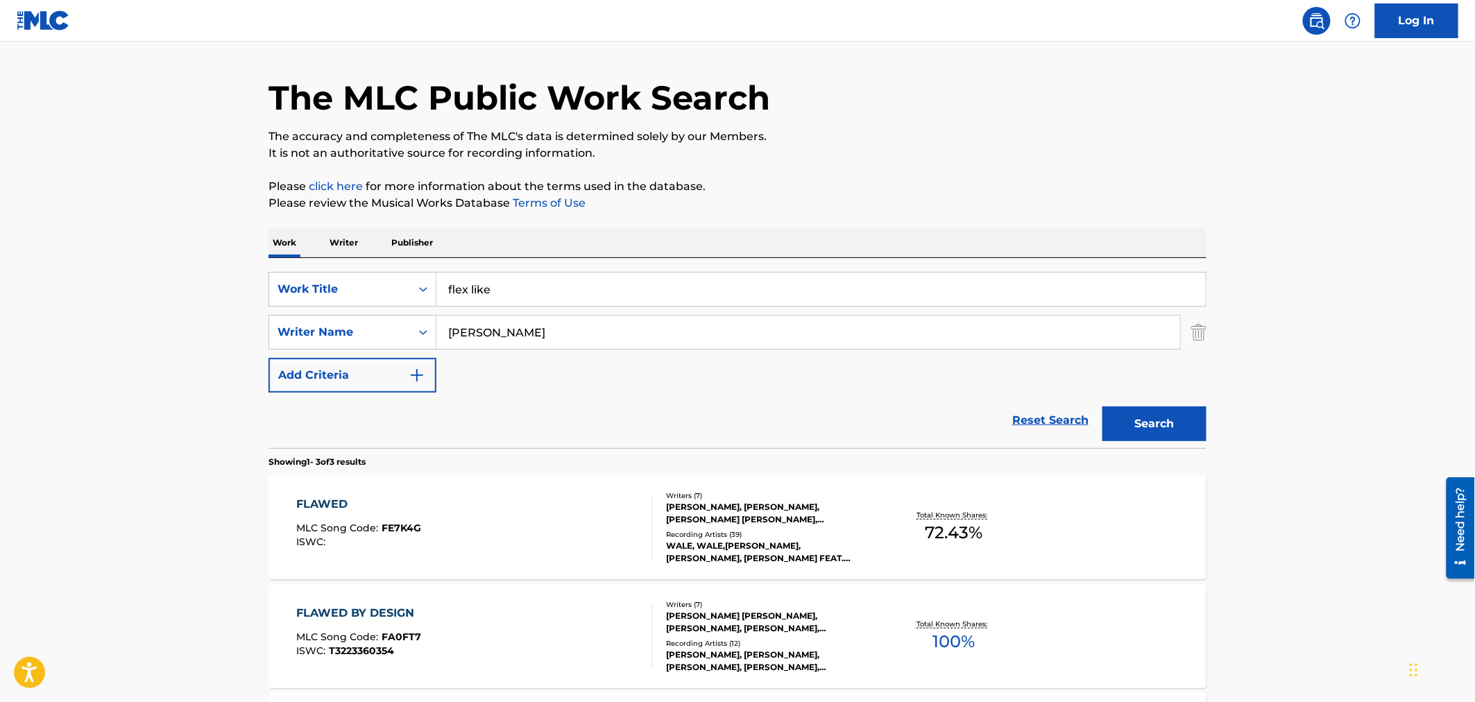
click at [524, 279] on input "flex like" at bounding box center [820, 289] width 769 height 33
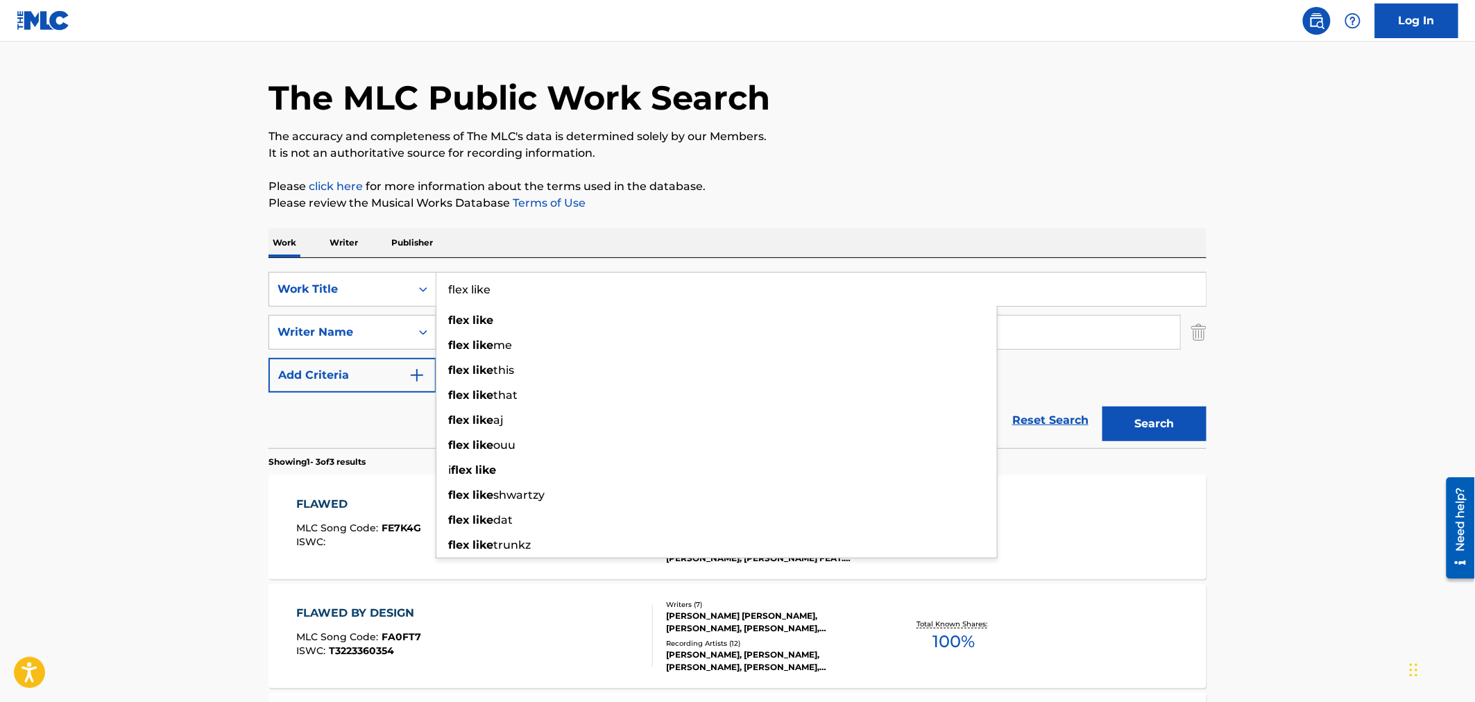
click at [108, 289] on main "The MLC Public Work Search The accuracy and completeness of The MLC's data is d…" at bounding box center [737, 437] width 1475 height 864
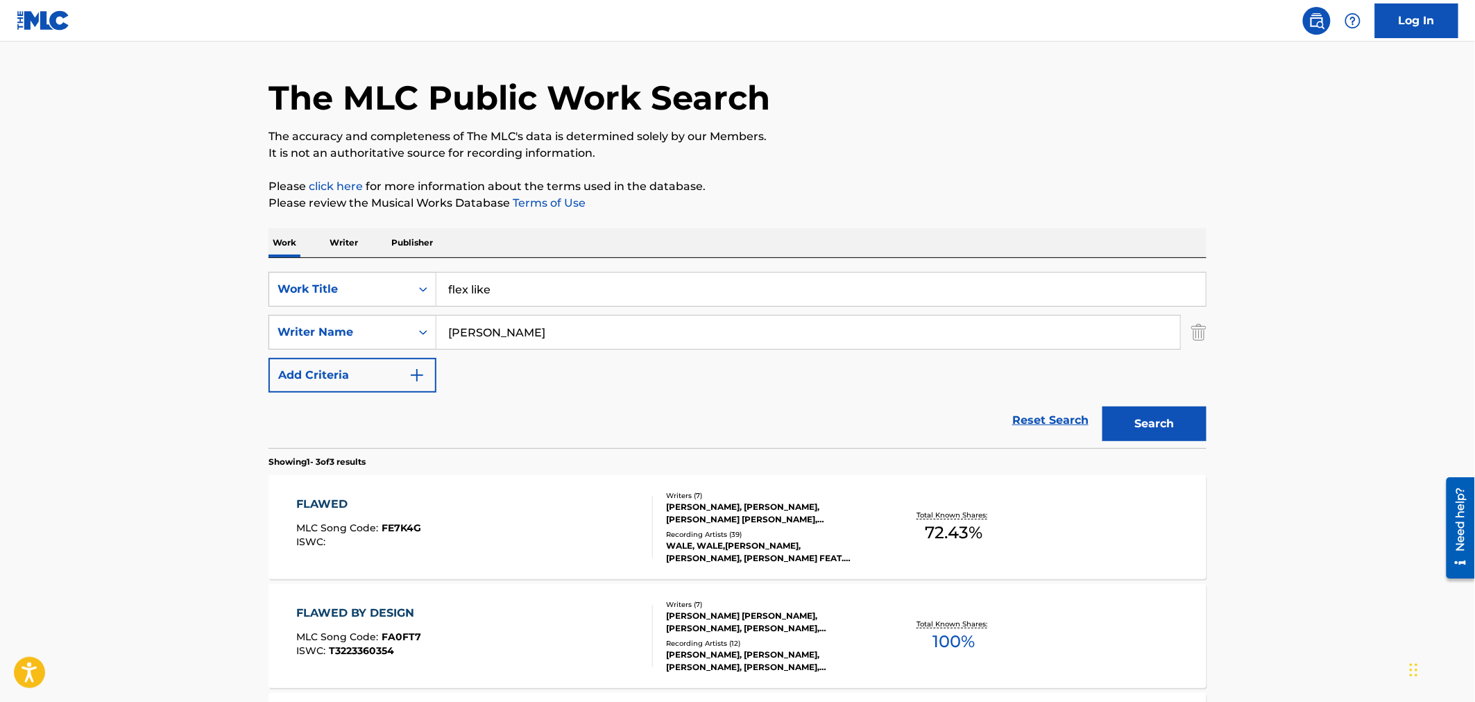
drag, startPoint x: 567, startPoint y: 337, endPoint x: 148, endPoint y: 285, distance: 421.5
click at [178, 298] on main "The MLC Public Work Search The accuracy and completeness of The MLC's data is d…" at bounding box center [737, 437] width 1475 height 864
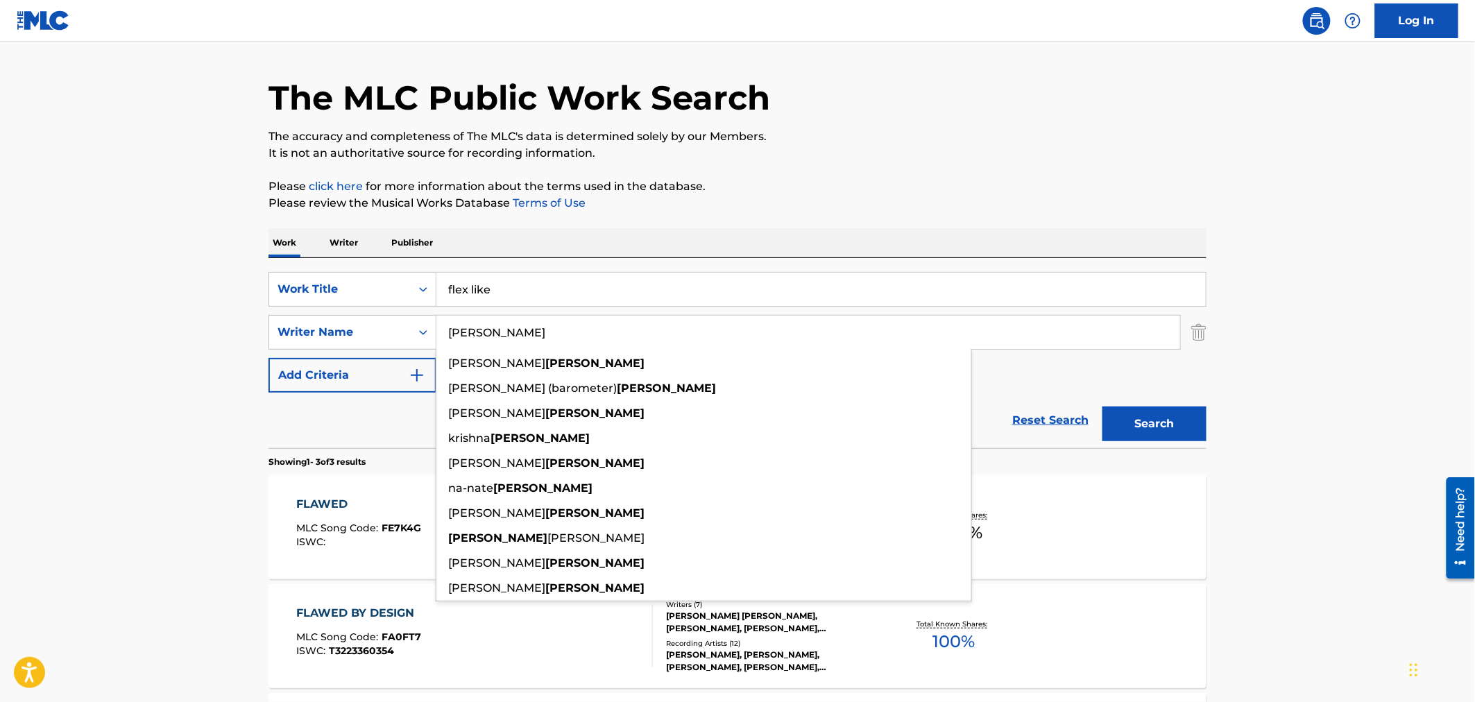
type input "[PERSON_NAME]"
click at [1102, 407] on button "Search" at bounding box center [1154, 424] width 104 height 35
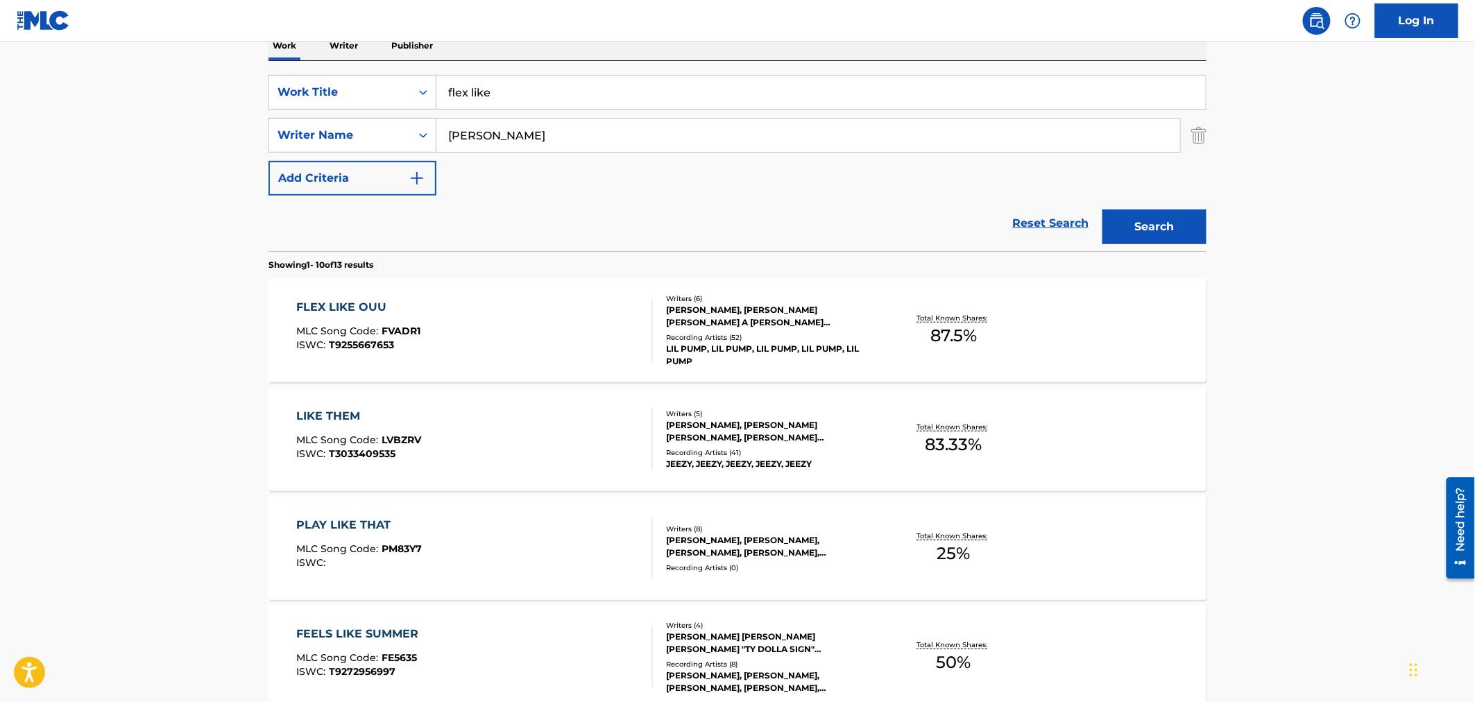
scroll to position [308, 0]
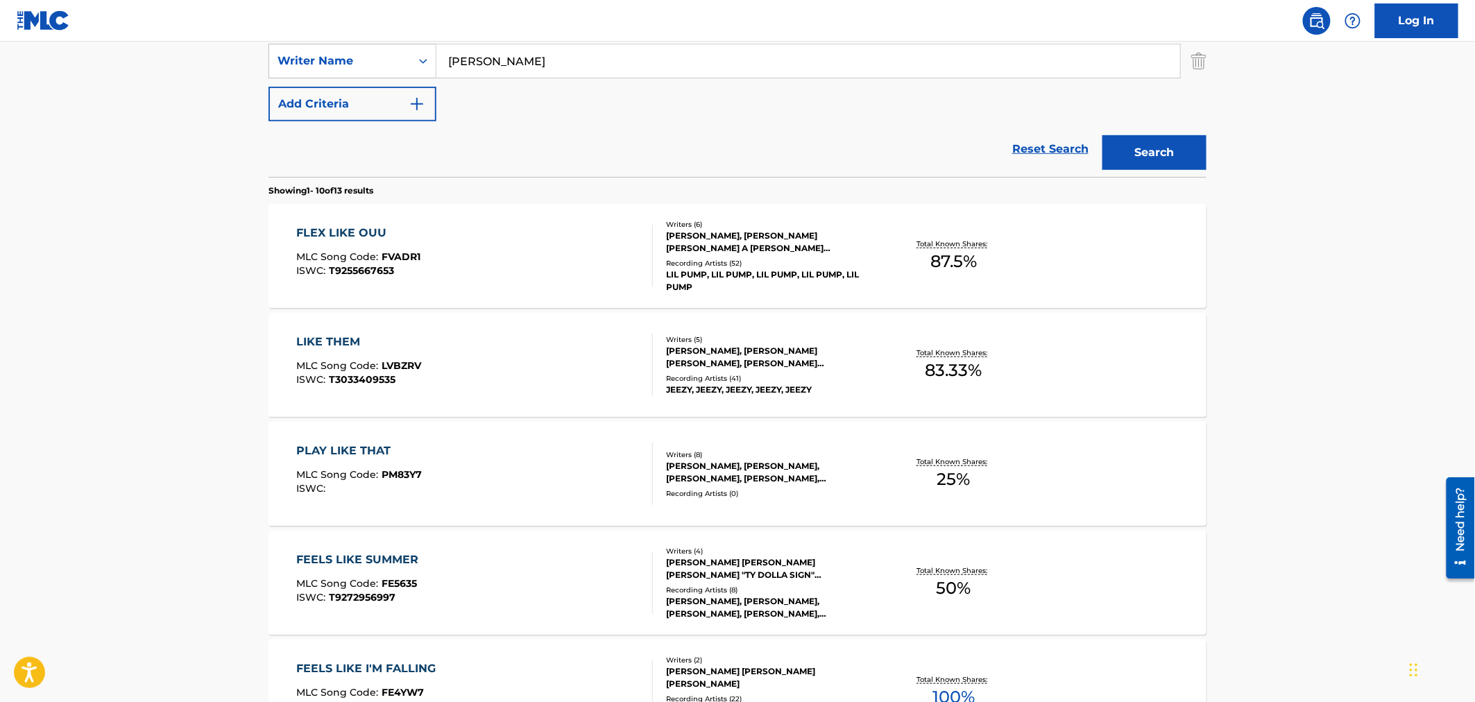
click at [490, 233] on div "FLEX LIKE OUU MLC Song Code : FVADR1 ISWC : T9255667653" at bounding box center [475, 256] width 357 height 62
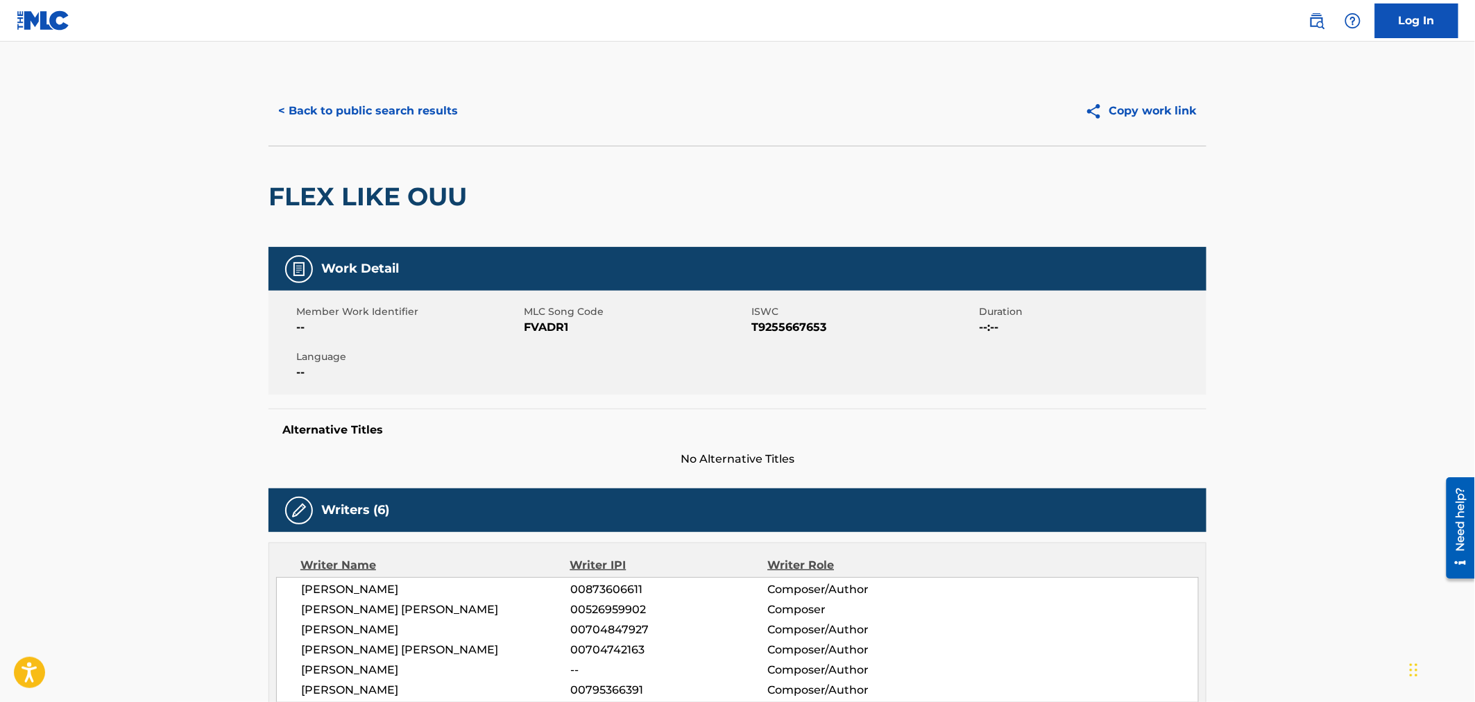
click at [343, 114] on button "< Back to public search results" at bounding box center [367, 111] width 199 height 35
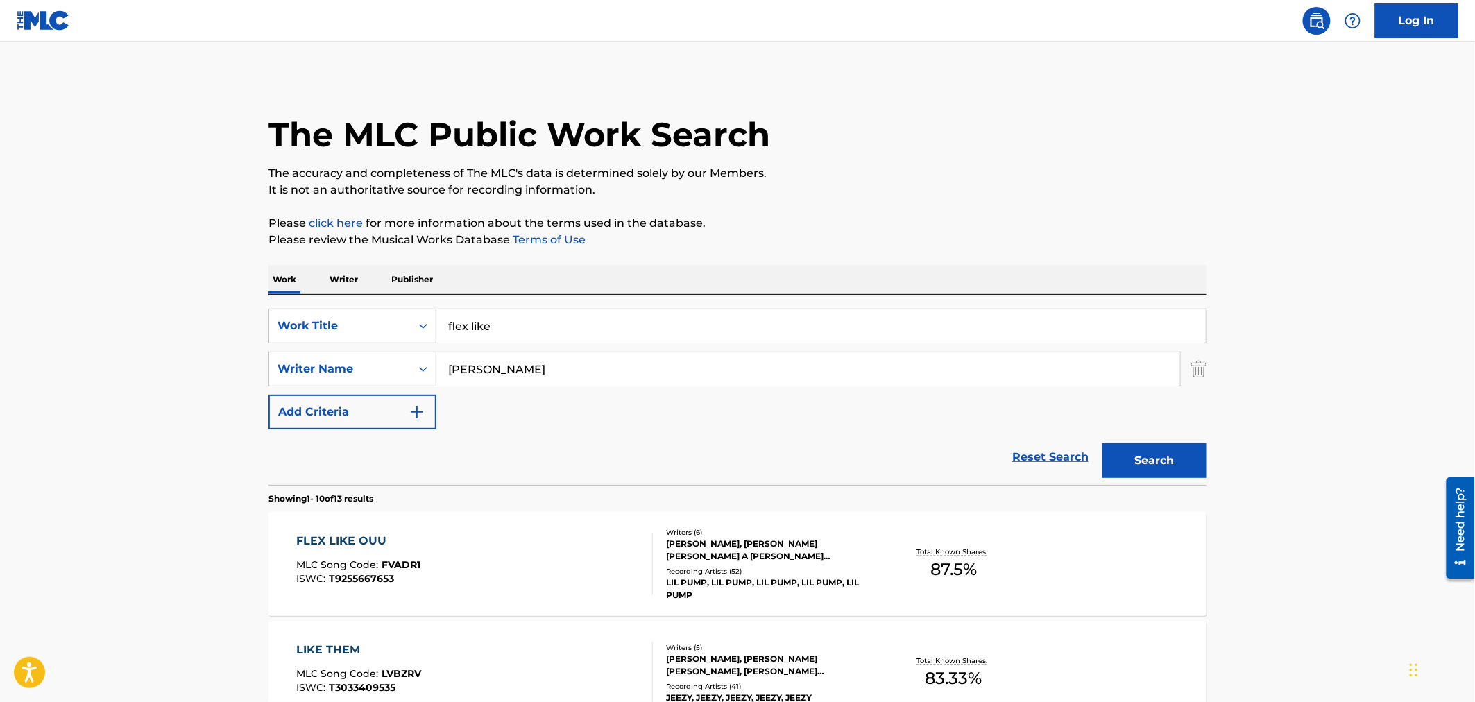
scroll to position [308, 0]
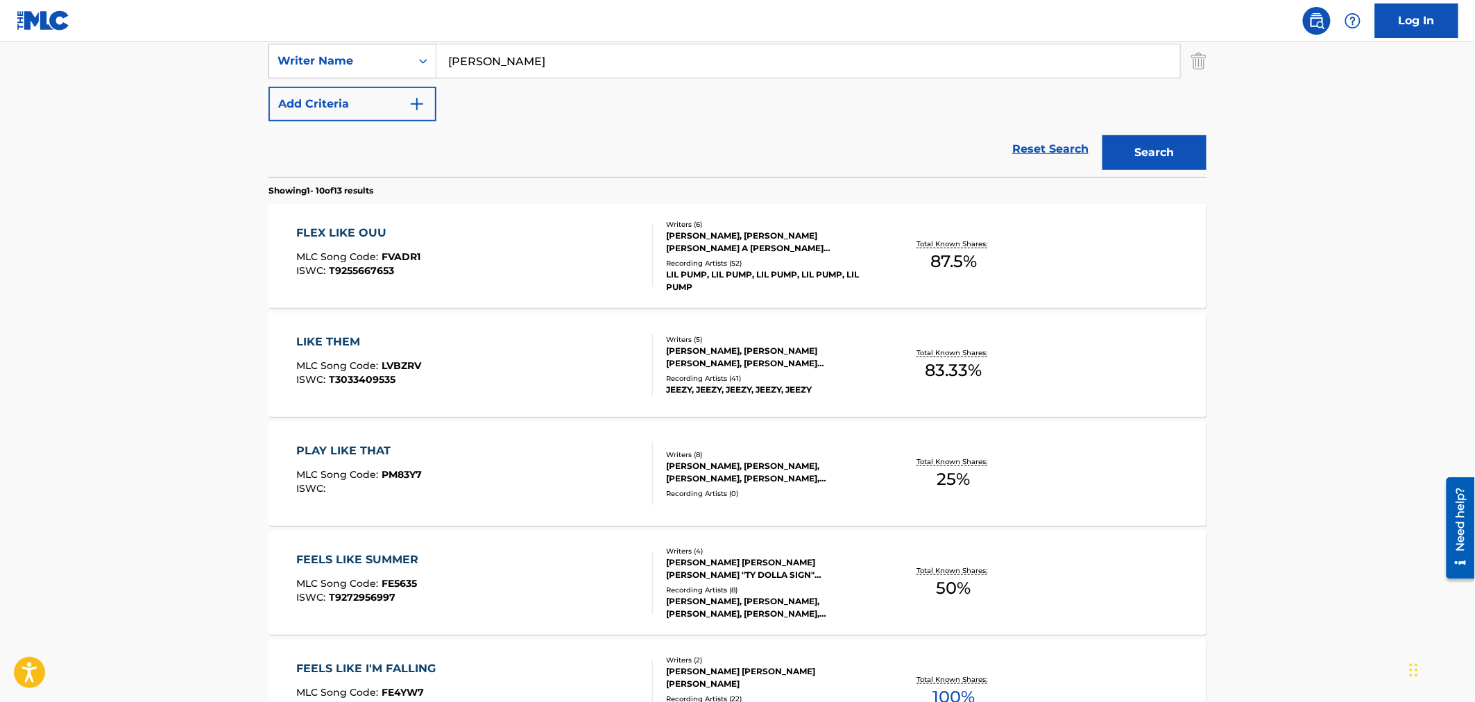
click at [368, 262] on span "MLC Song Code :" at bounding box center [339, 256] width 85 height 12
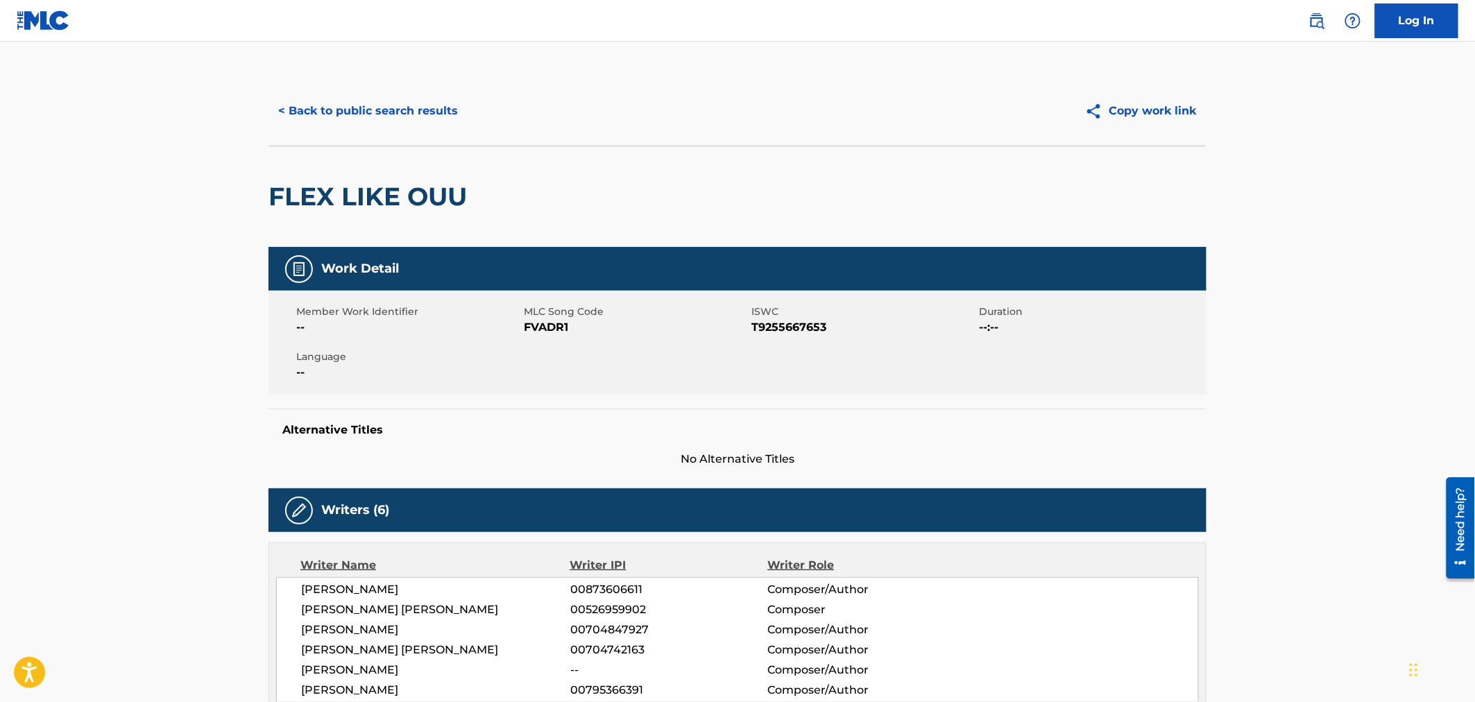
click at [551, 326] on span "FVADR1" at bounding box center [636, 327] width 224 height 17
copy span "FVADR1"
click at [342, 114] on button "< Back to public search results" at bounding box center [367, 111] width 199 height 35
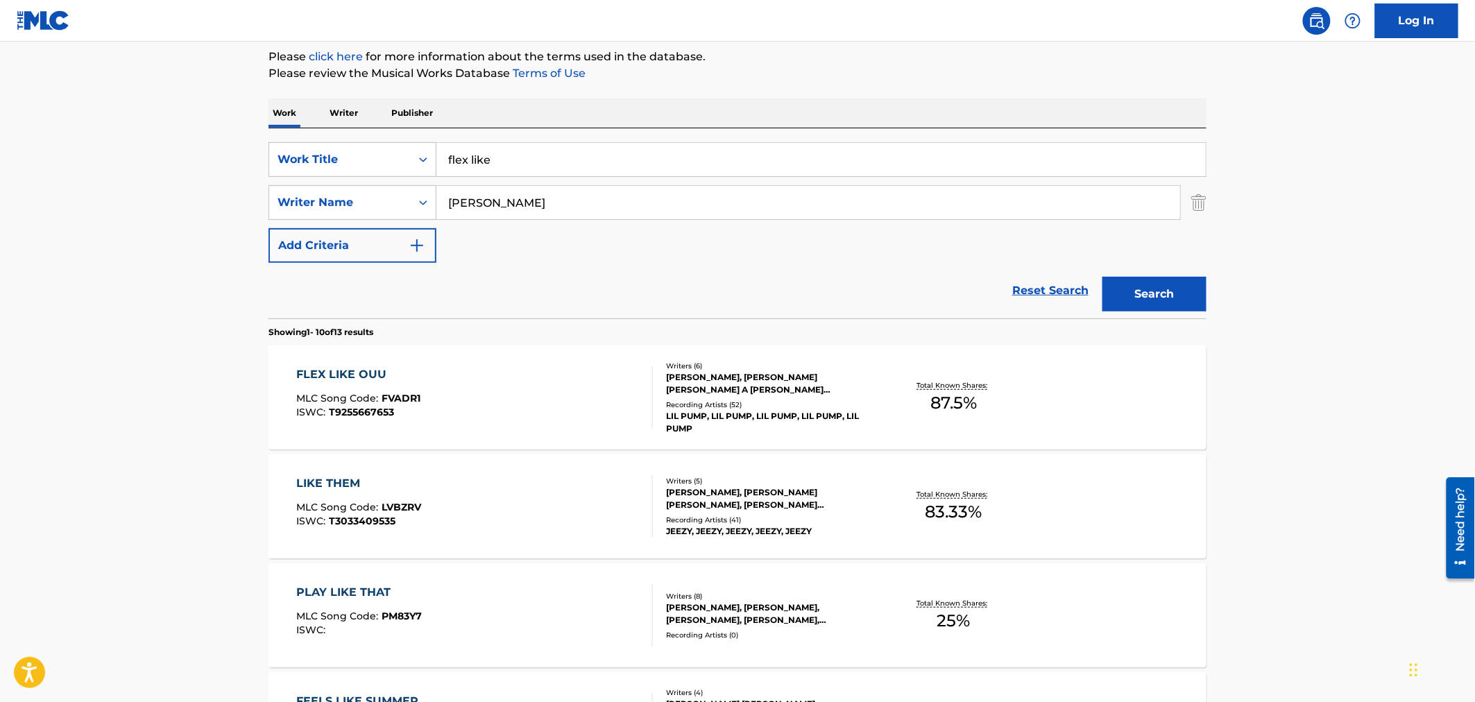
scroll to position [77, 0]
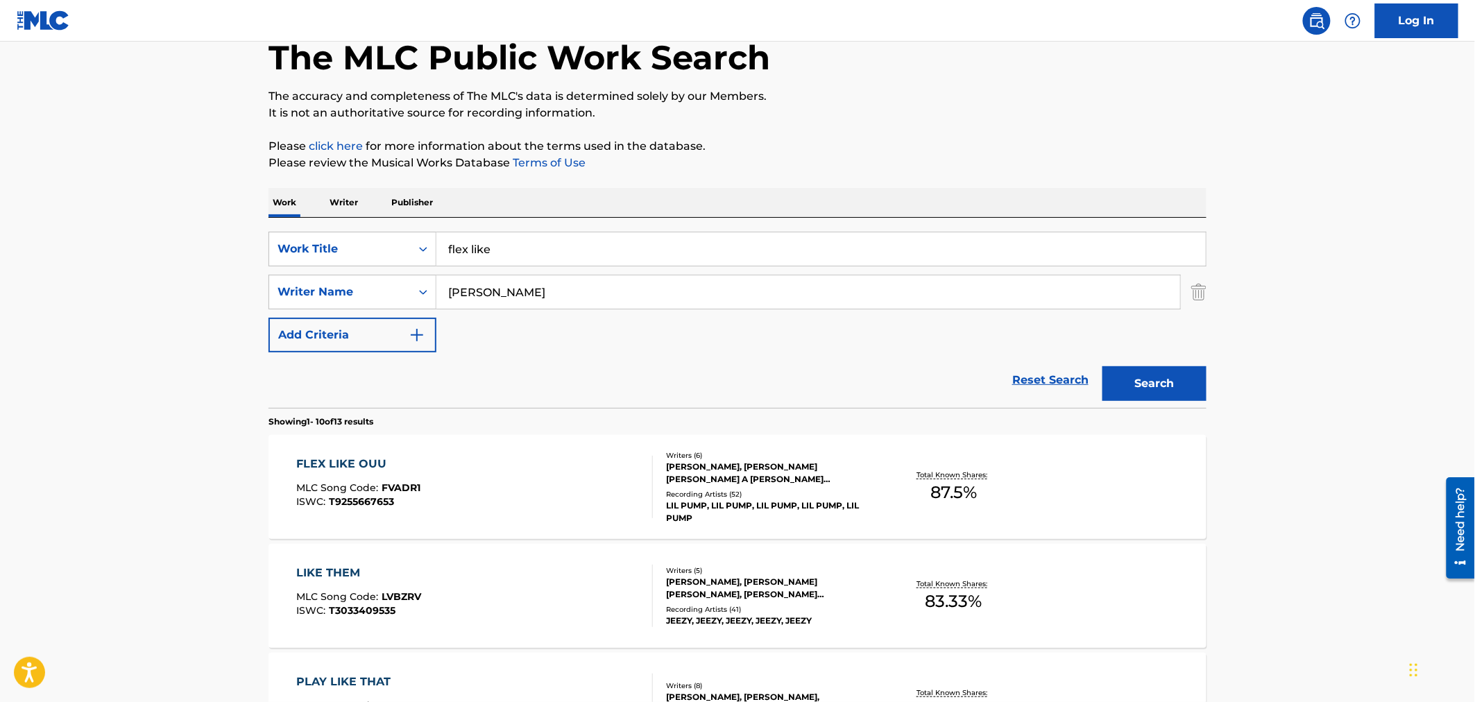
drag, startPoint x: 472, startPoint y: 230, endPoint x: 341, endPoint y: 189, distance: 137.6
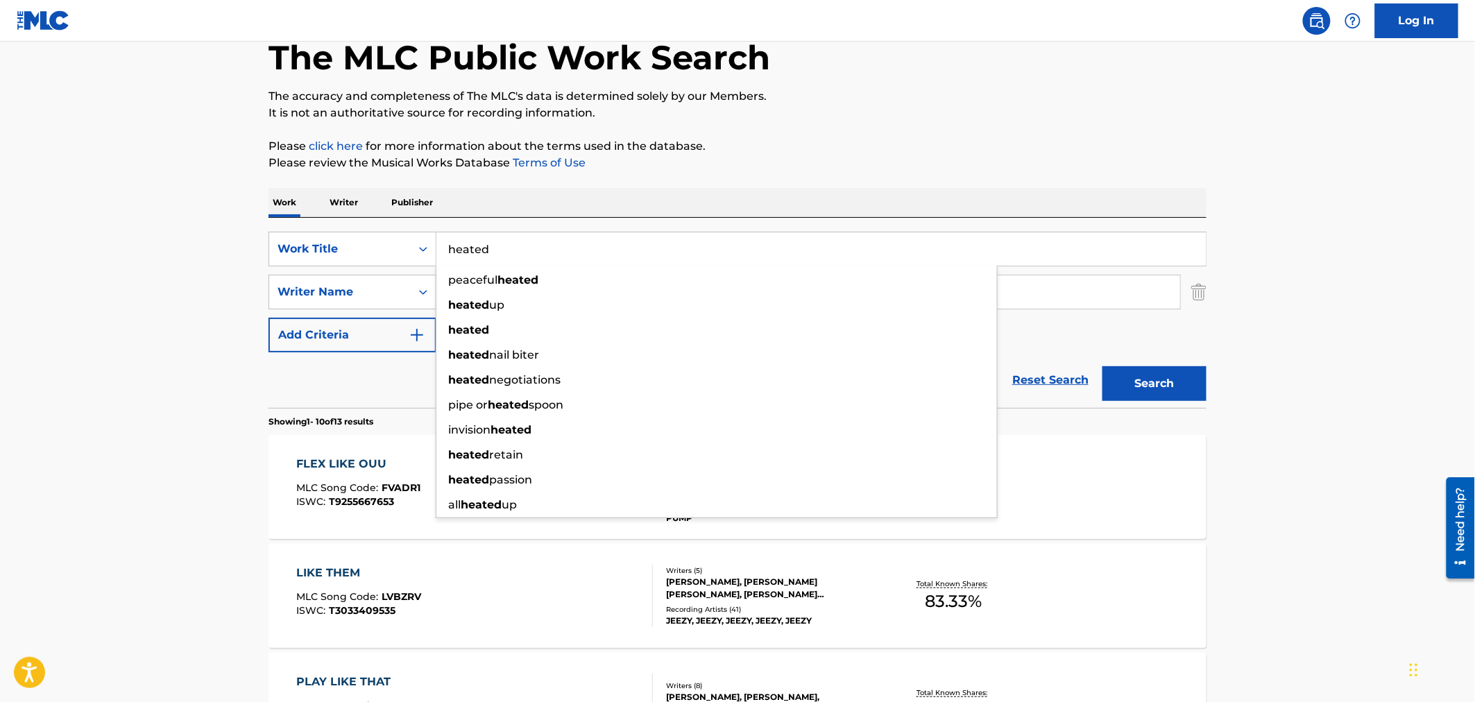
type input "heated"
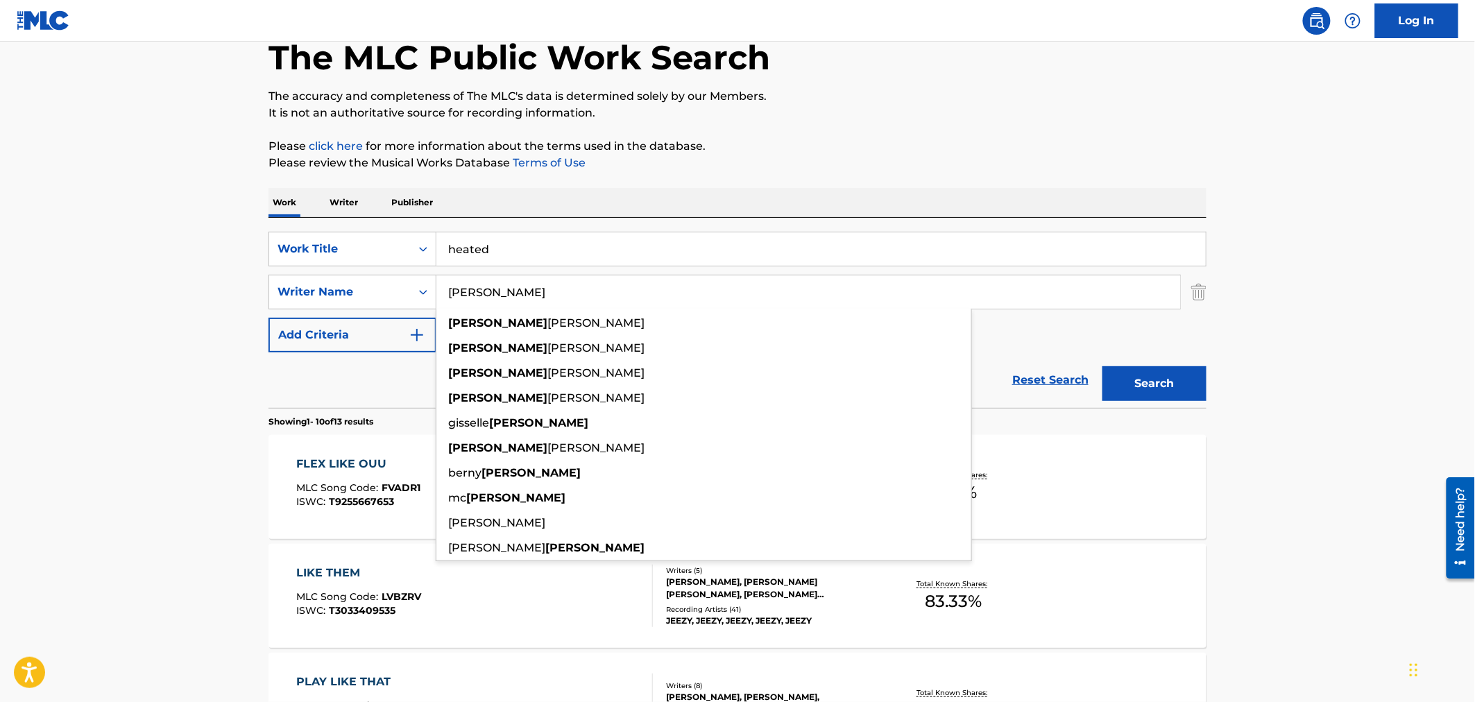
type input "[PERSON_NAME]"
click at [1102, 366] on button "Search" at bounding box center [1154, 383] width 104 height 35
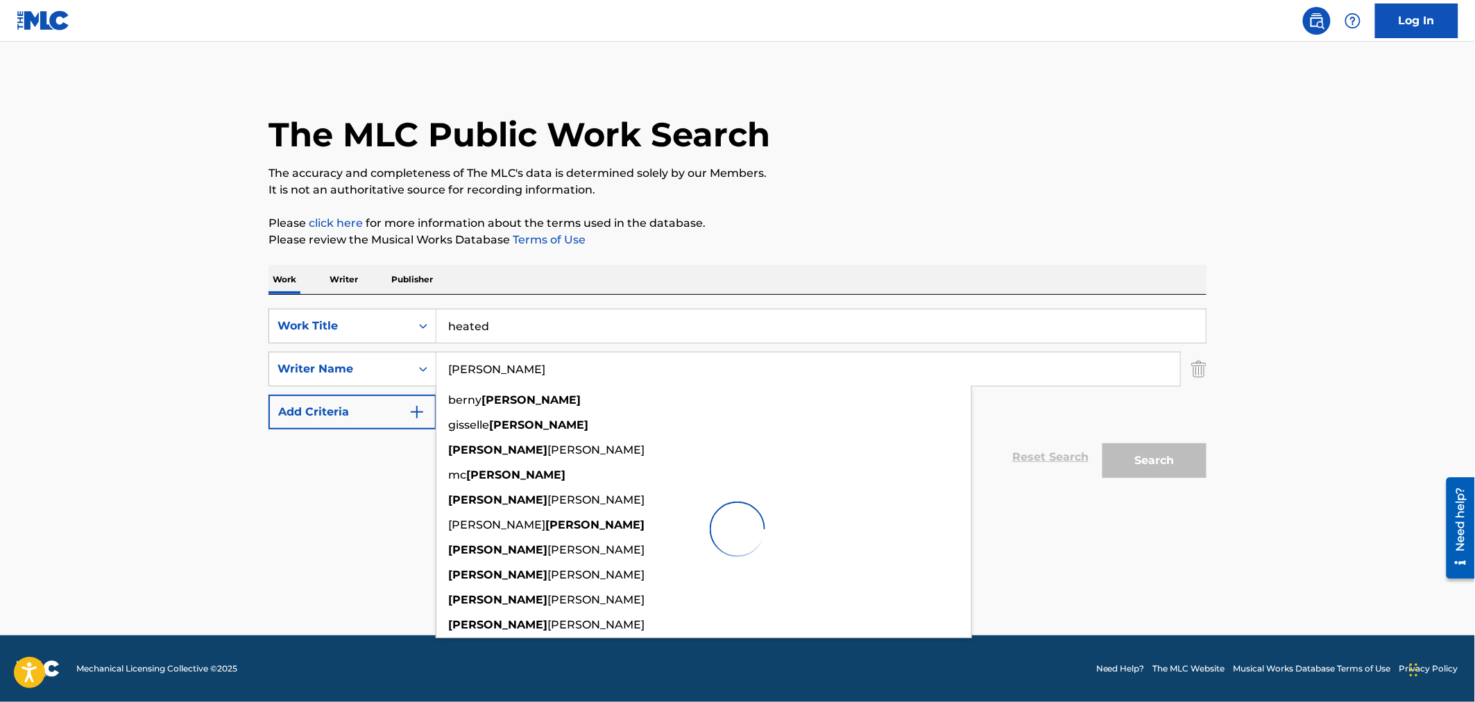
scroll to position [0, 0]
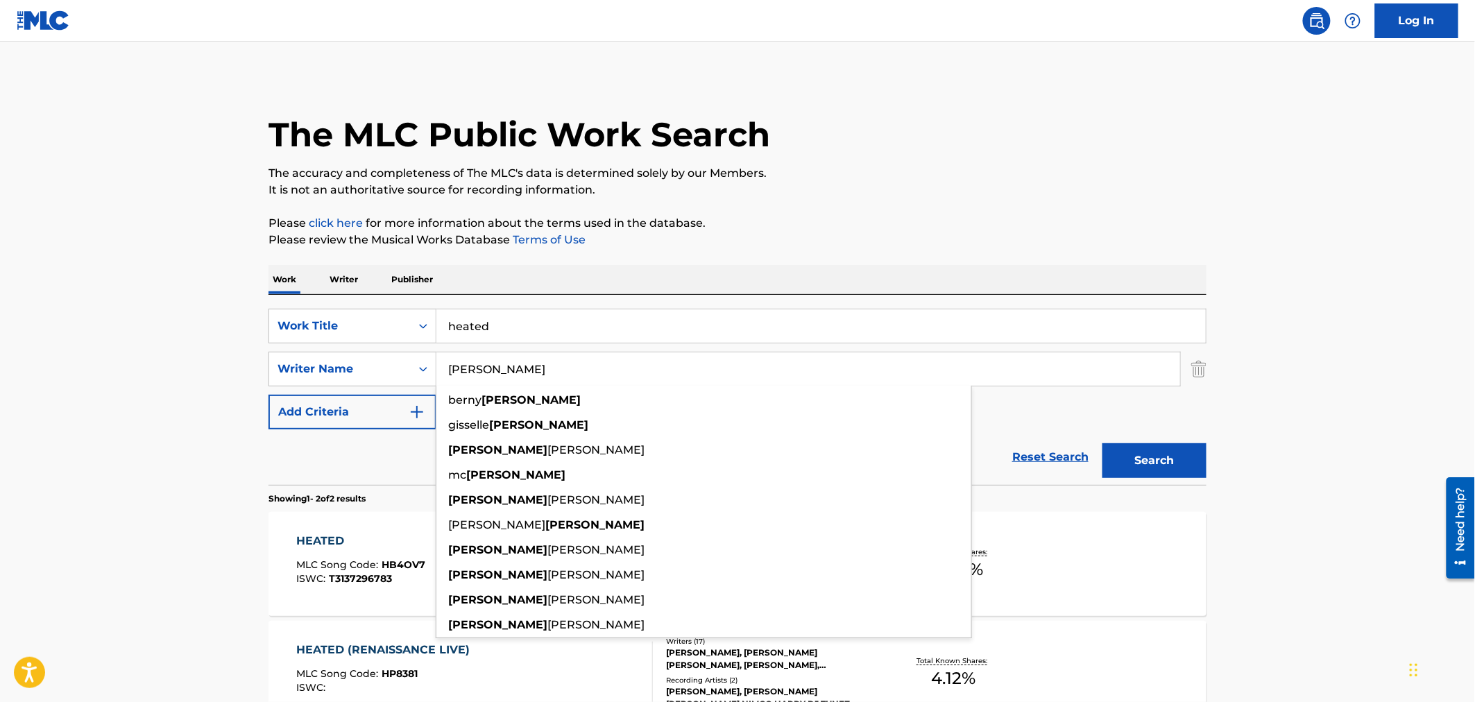
click at [182, 293] on main "The MLC Public Work Search The accuracy and completeness of The MLC's data is d…" at bounding box center [737, 419] width 1475 height 755
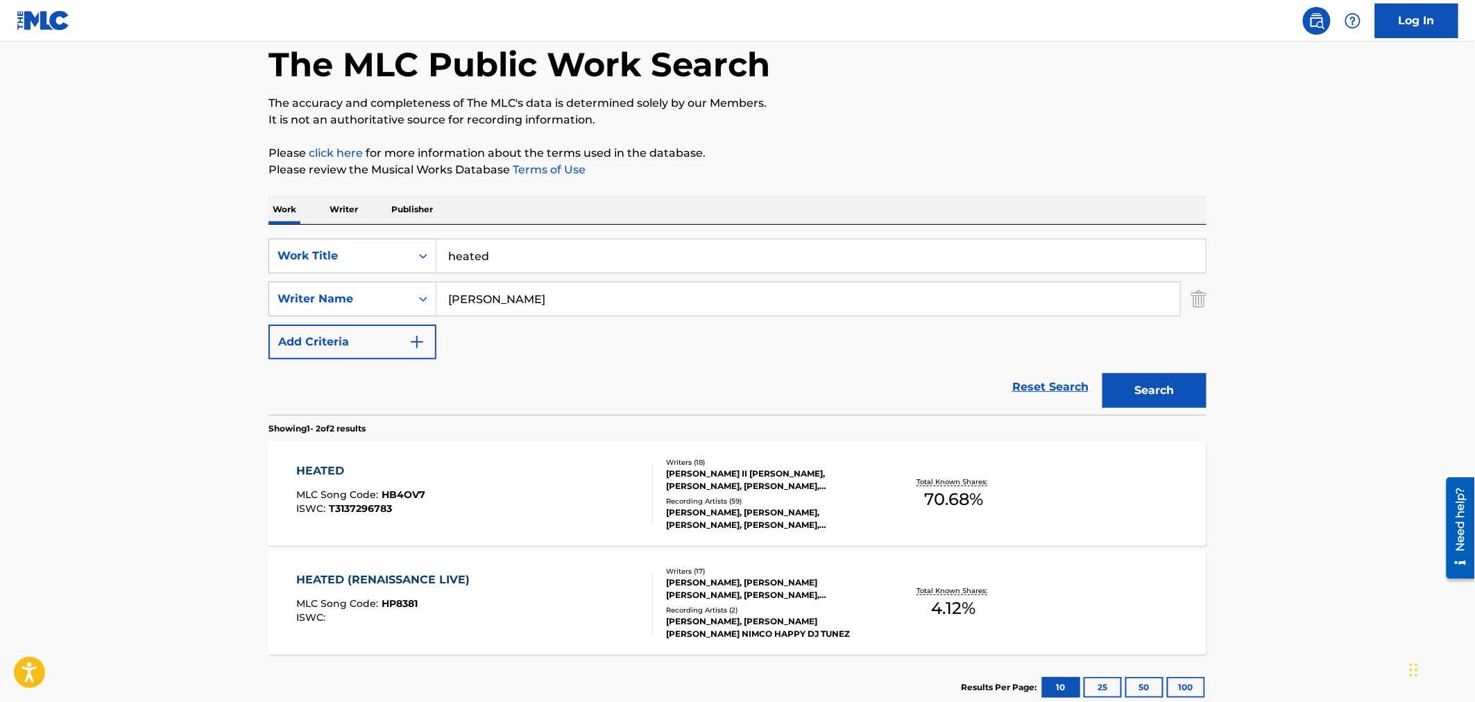
scroll to position [162, 0]
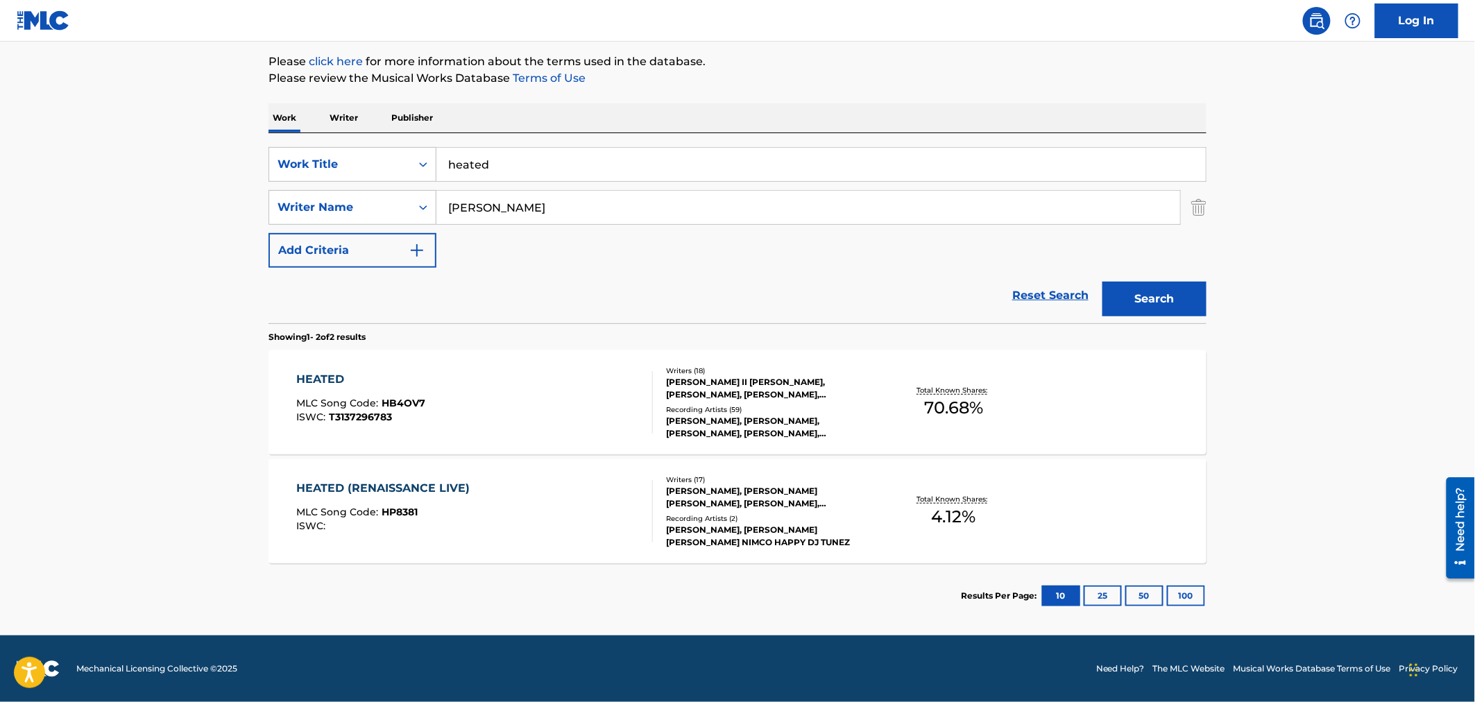
click at [481, 486] on div "HEATED (RENAISSANCE LIVE) MLC Song Code : HP8381 ISWC :" at bounding box center [475, 511] width 357 height 62
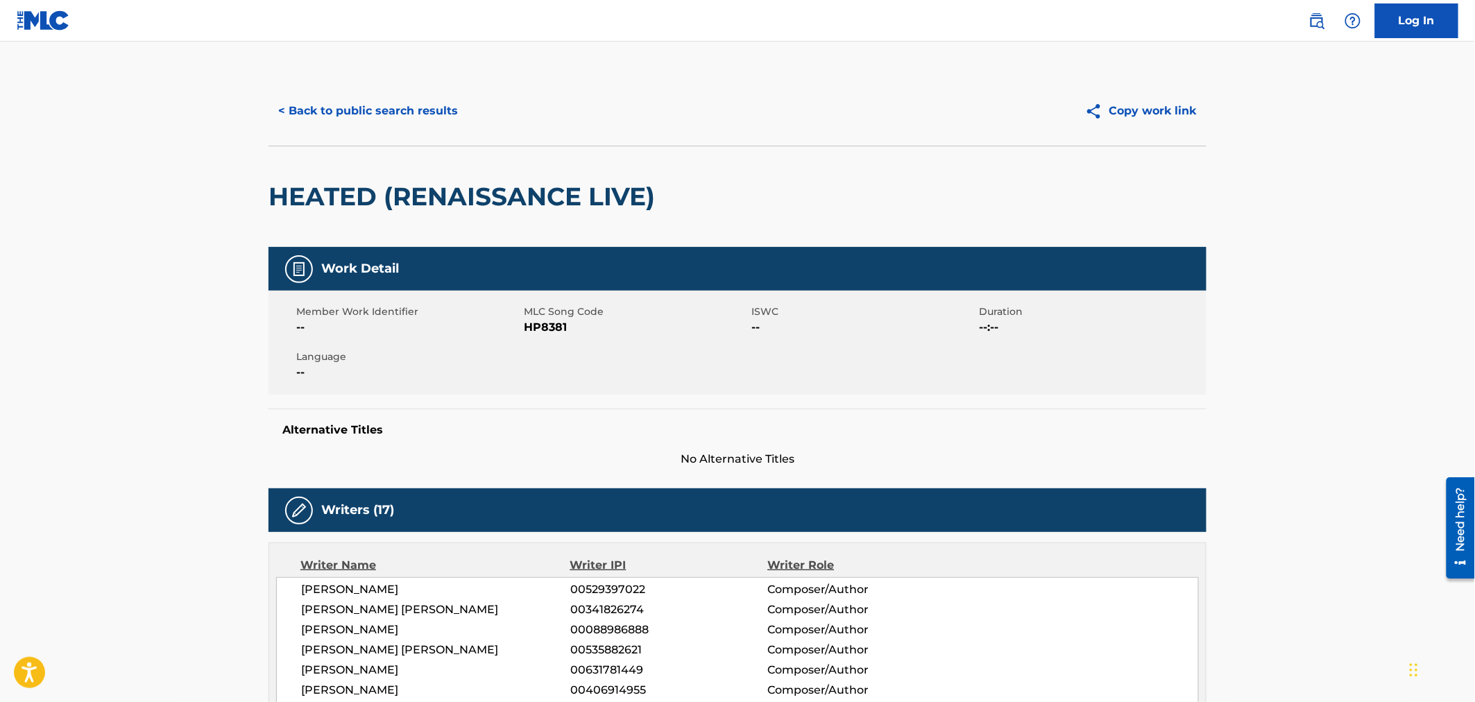
click at [407, 114] on button "< Back to public search results" at bounding box center [367, 111] width 199 height 35
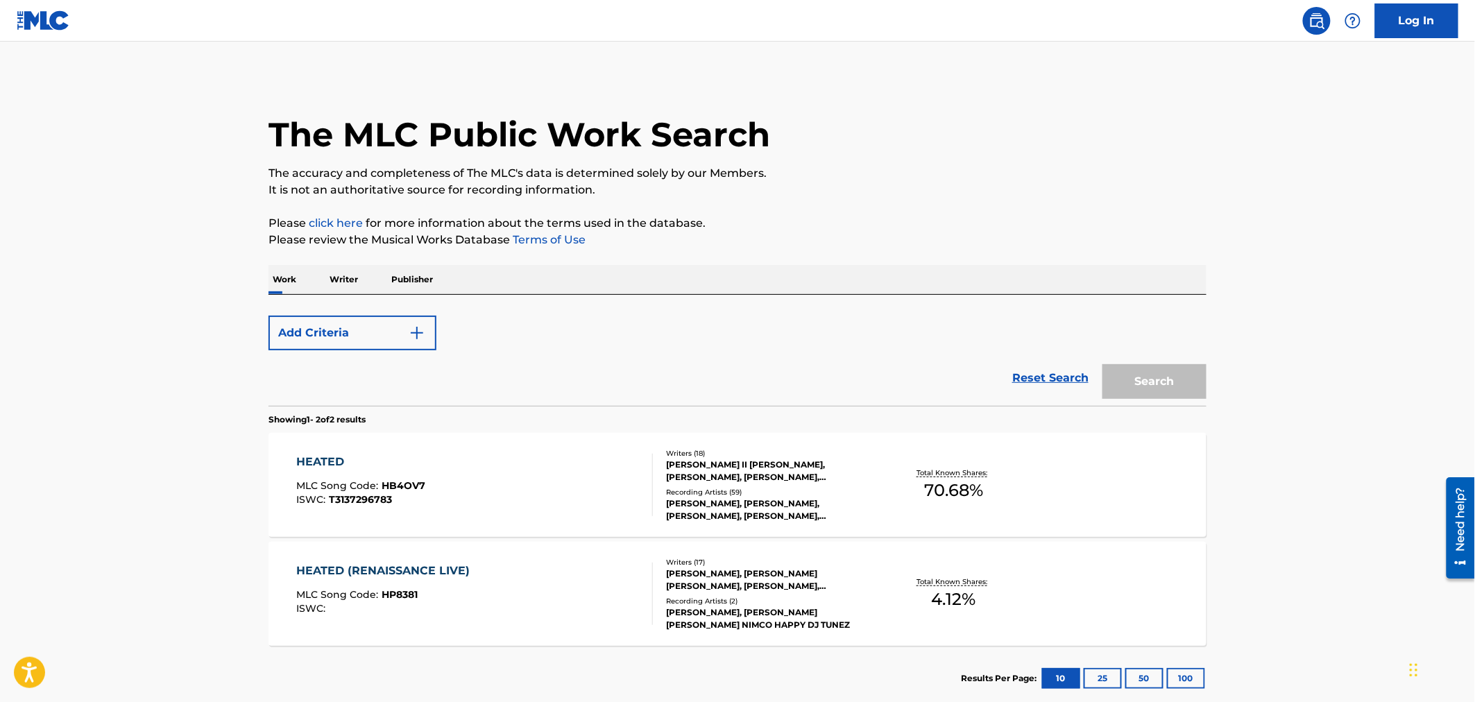
scroll to position [82, 0]
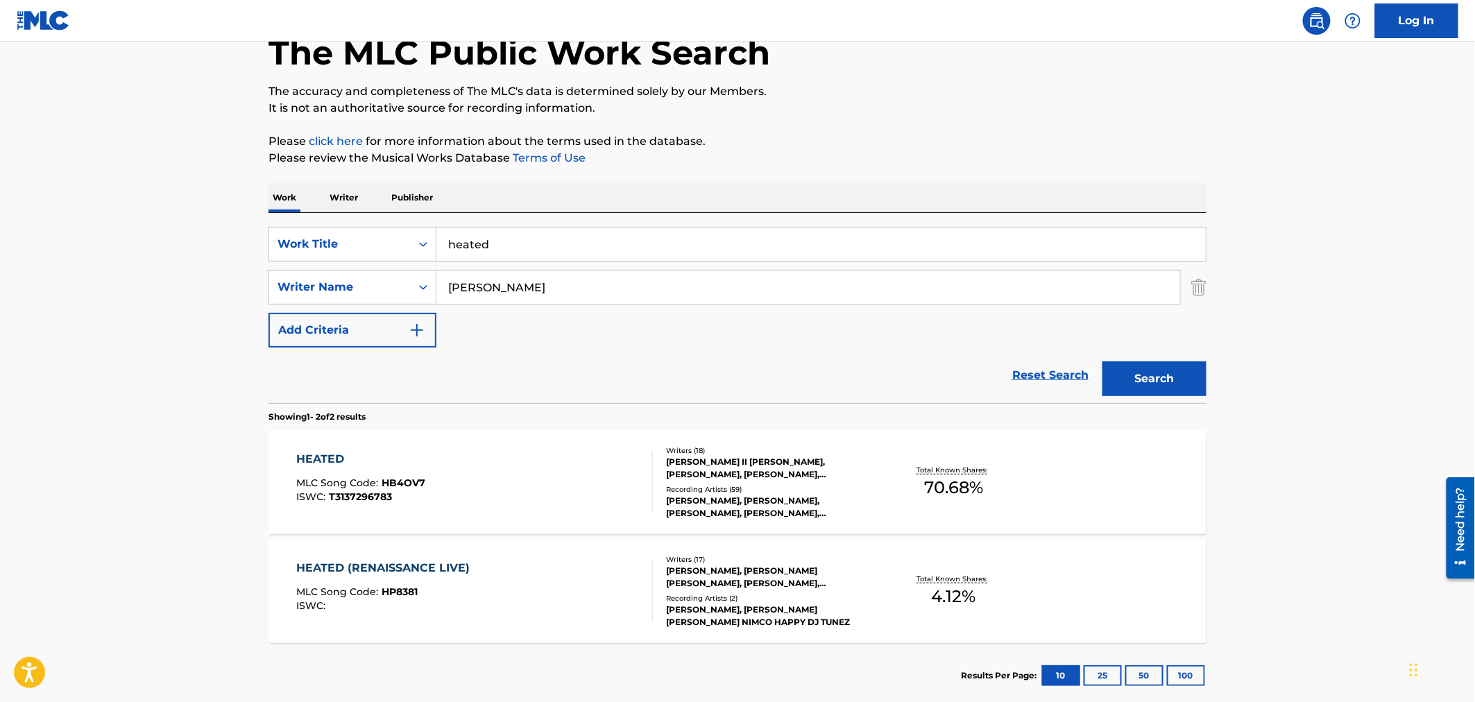
click at [445, 487] on div "HEATED MLC Song Code : HB4OV7 ISWC : T3137296783" at bounding box center [475, 482] width 357 height 62
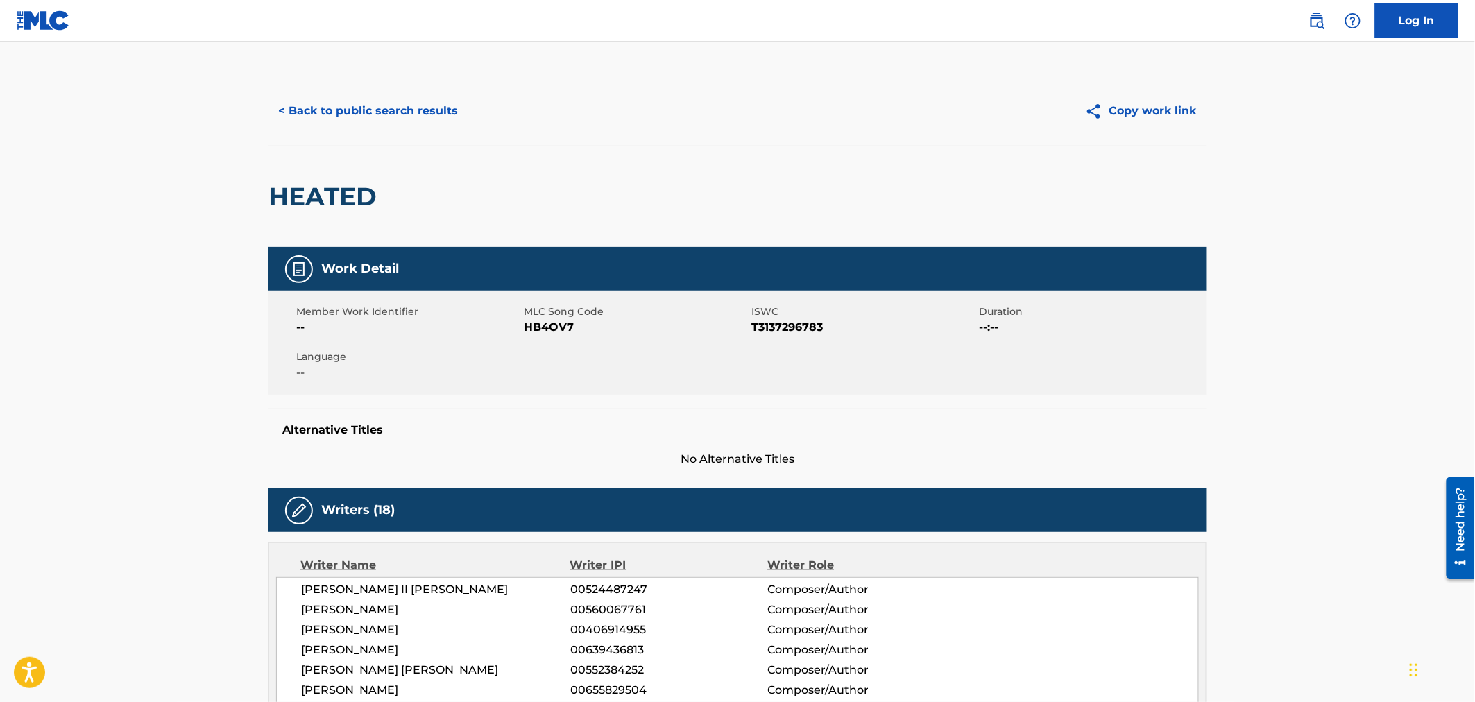
click at [343, 121] on button "< Back to public search results" at bounding box center [367, 111] width 199 height 35
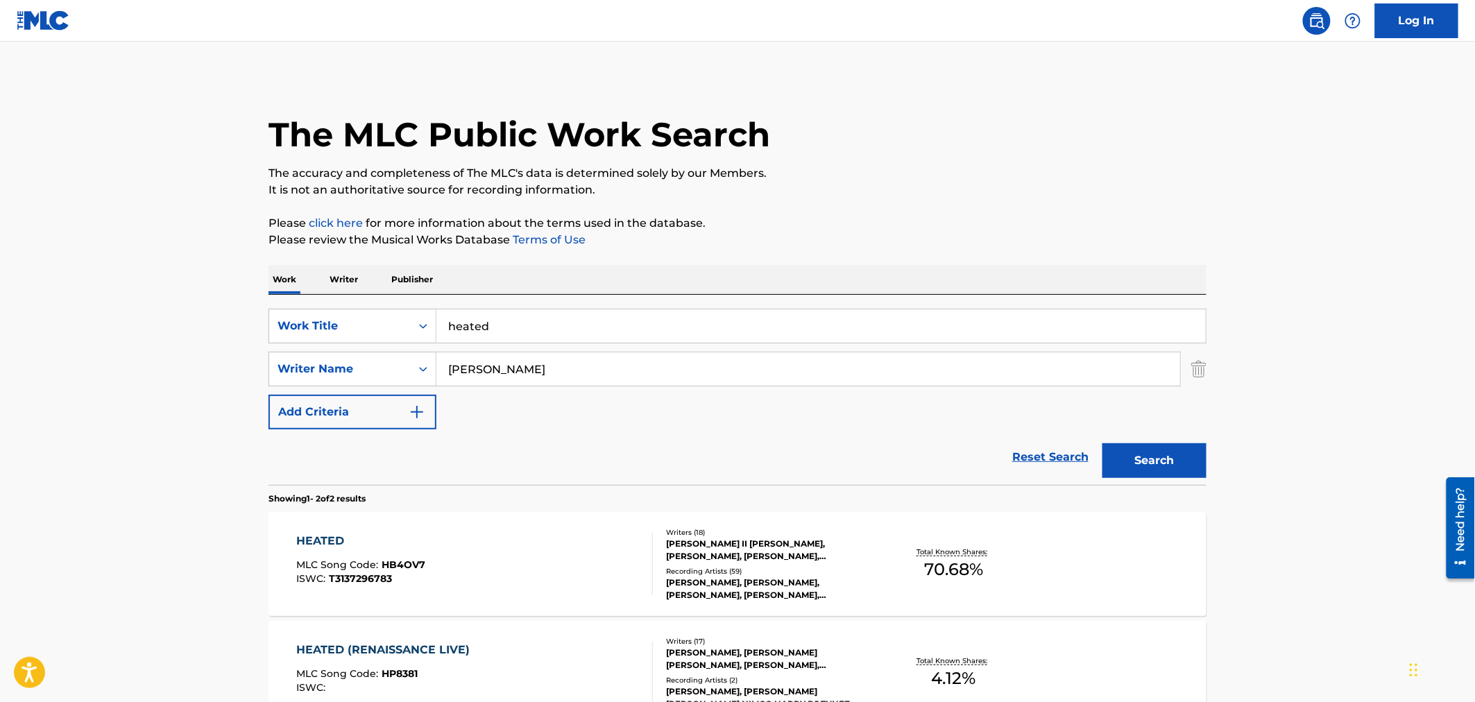
scroll to position [82, 0]
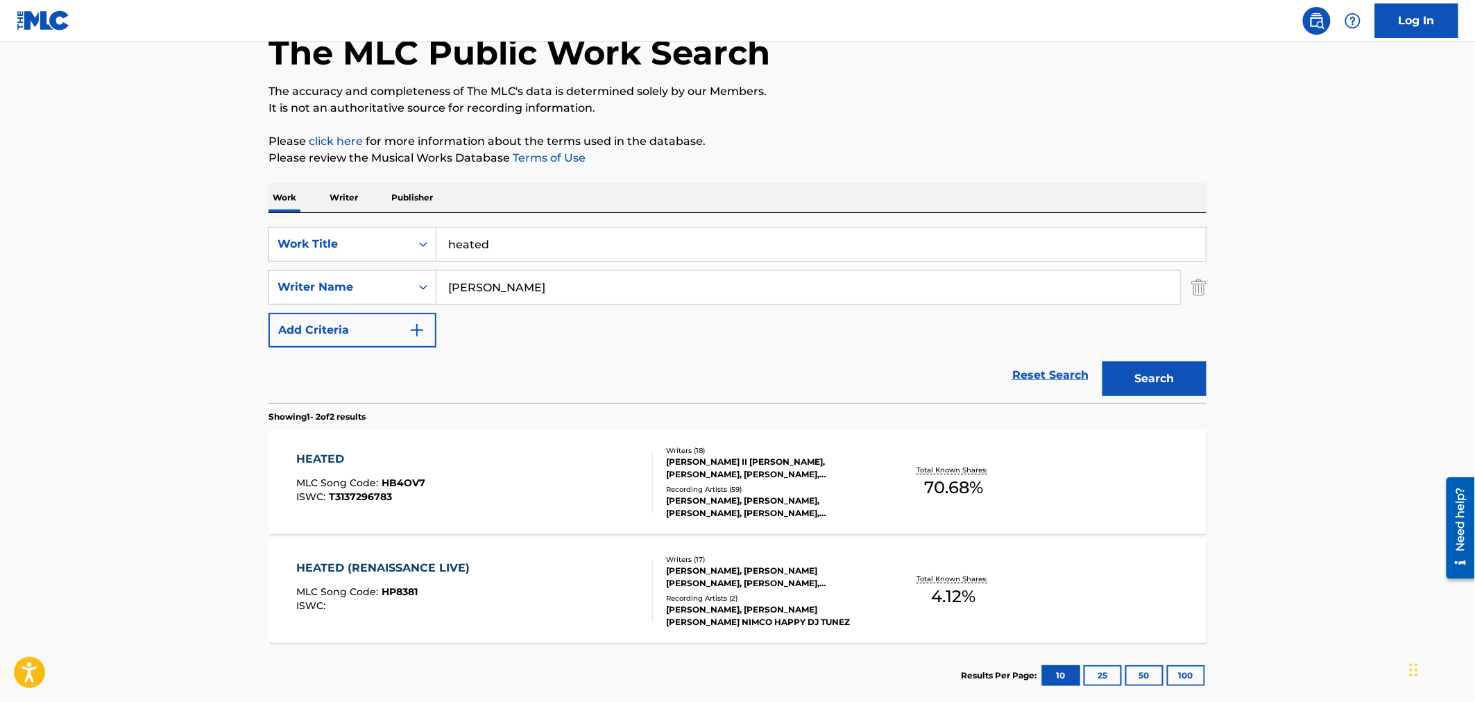
click at [475, 479] on div "HEATED MLC Song Code : HB4OV7 ISWC : T3137296783" at bounding box center [475, 482] width 357 height 62
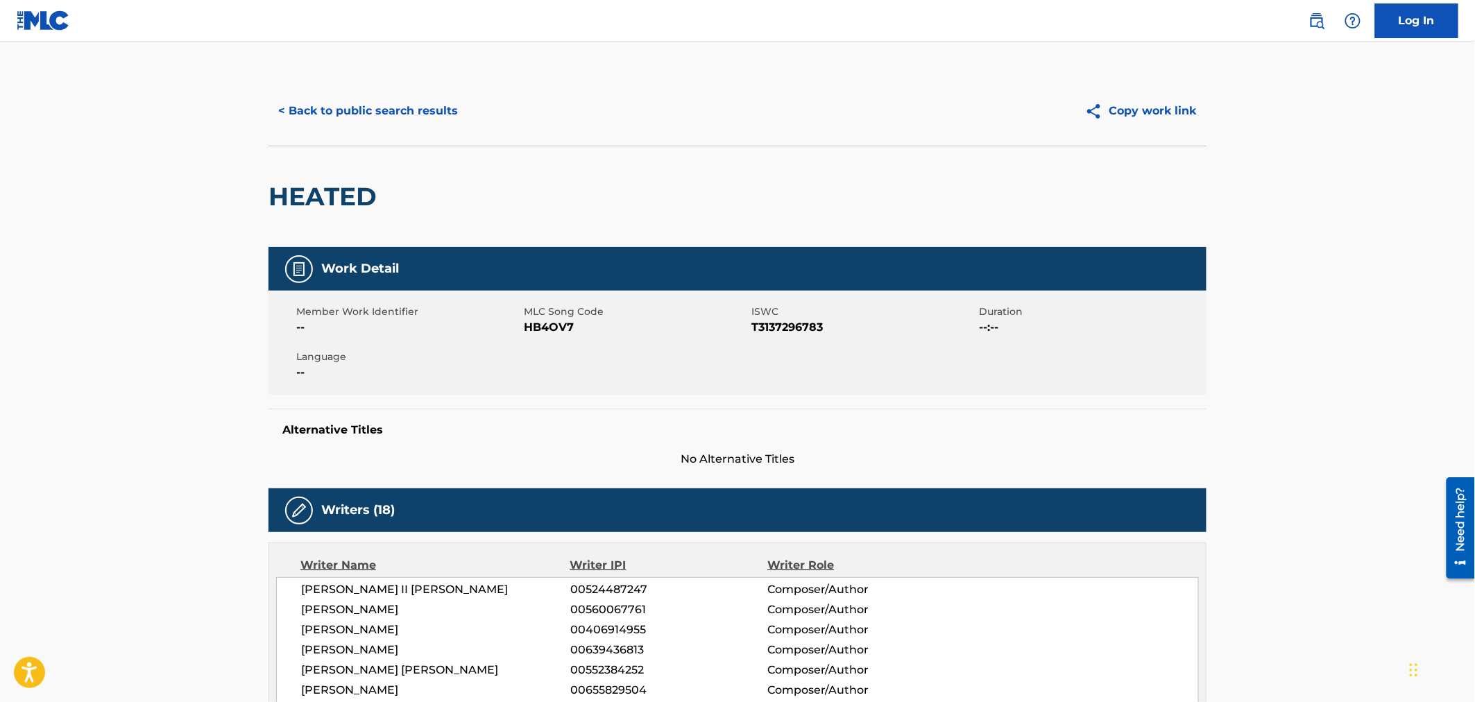
click at [549, 333] on span "HB4OV7" at bounding box center [636, 327] width 224 height 17
copy span "HB4OV7"
click at [370, 103] on button "< Back to public search results" at bounding box center [367, 111] width 199 height 35
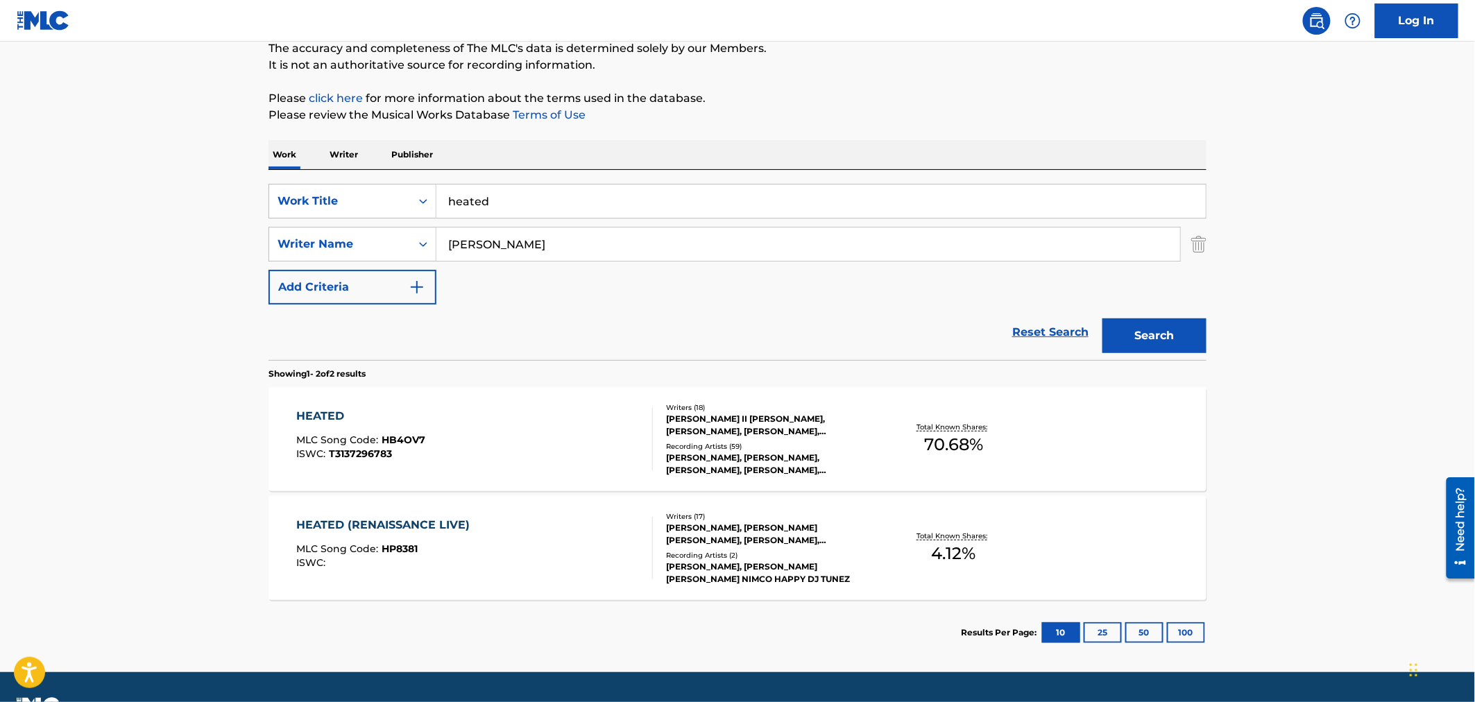
scroll to position [162, 0]
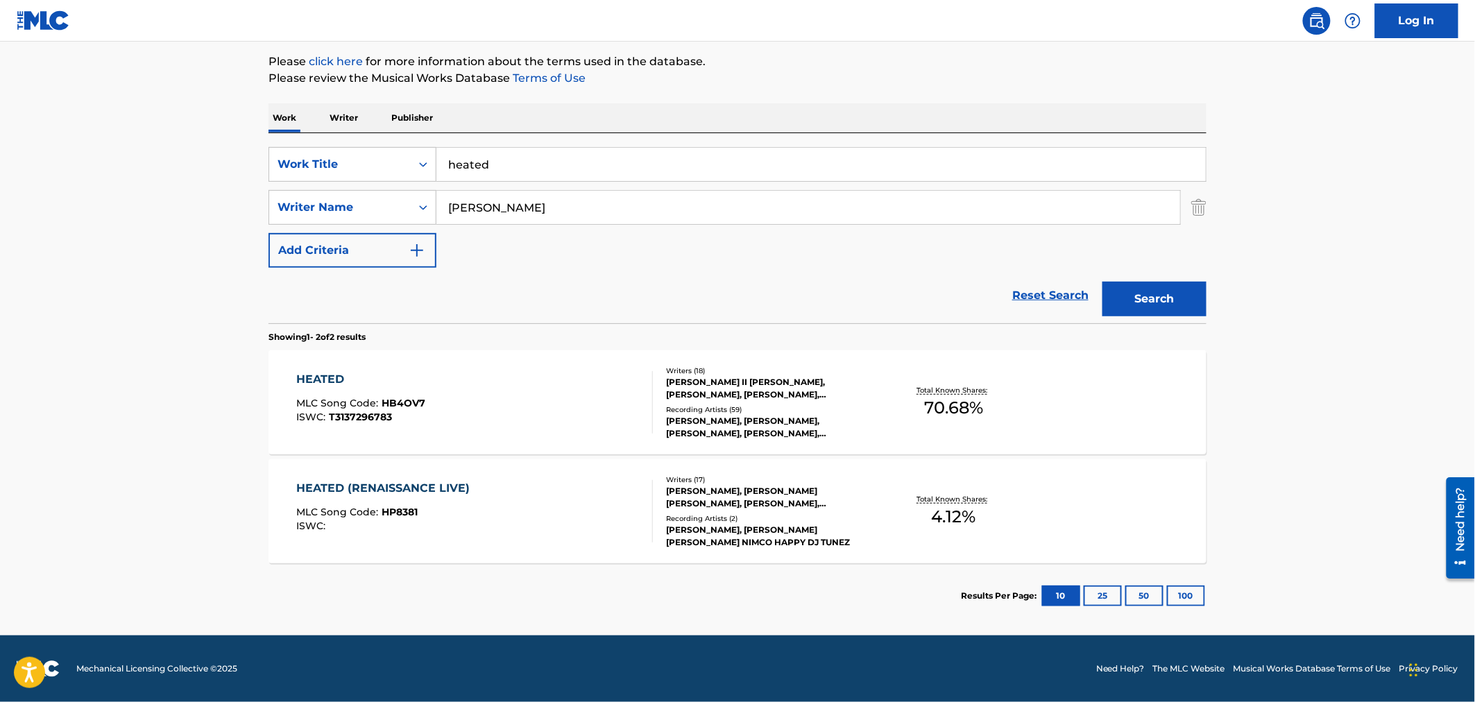
click at [493, 511] on div "HEATED (RENAISSANCE LIVE) MLC Song Code : HP8381 ISWC :" at bounding box center [475, 511] width 357 height 62
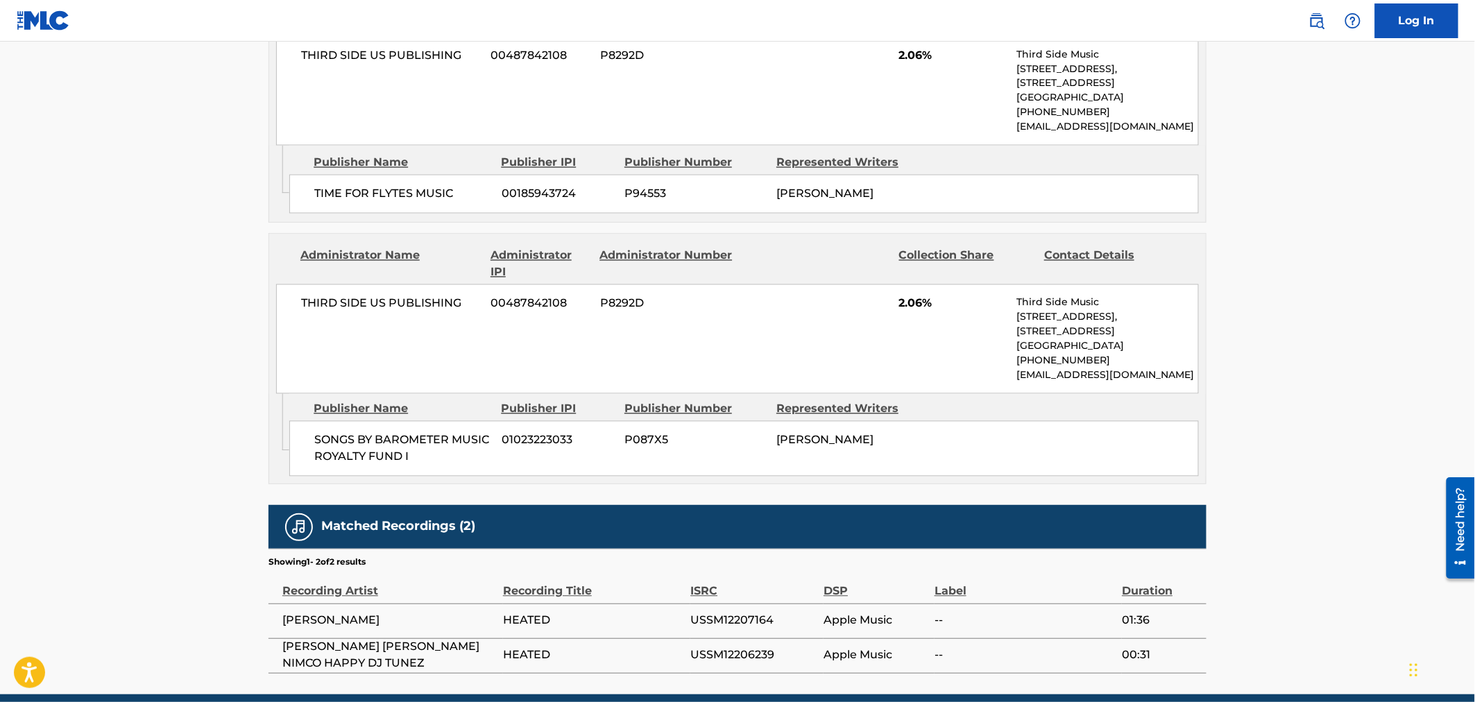
scroll to position [1088, 0]
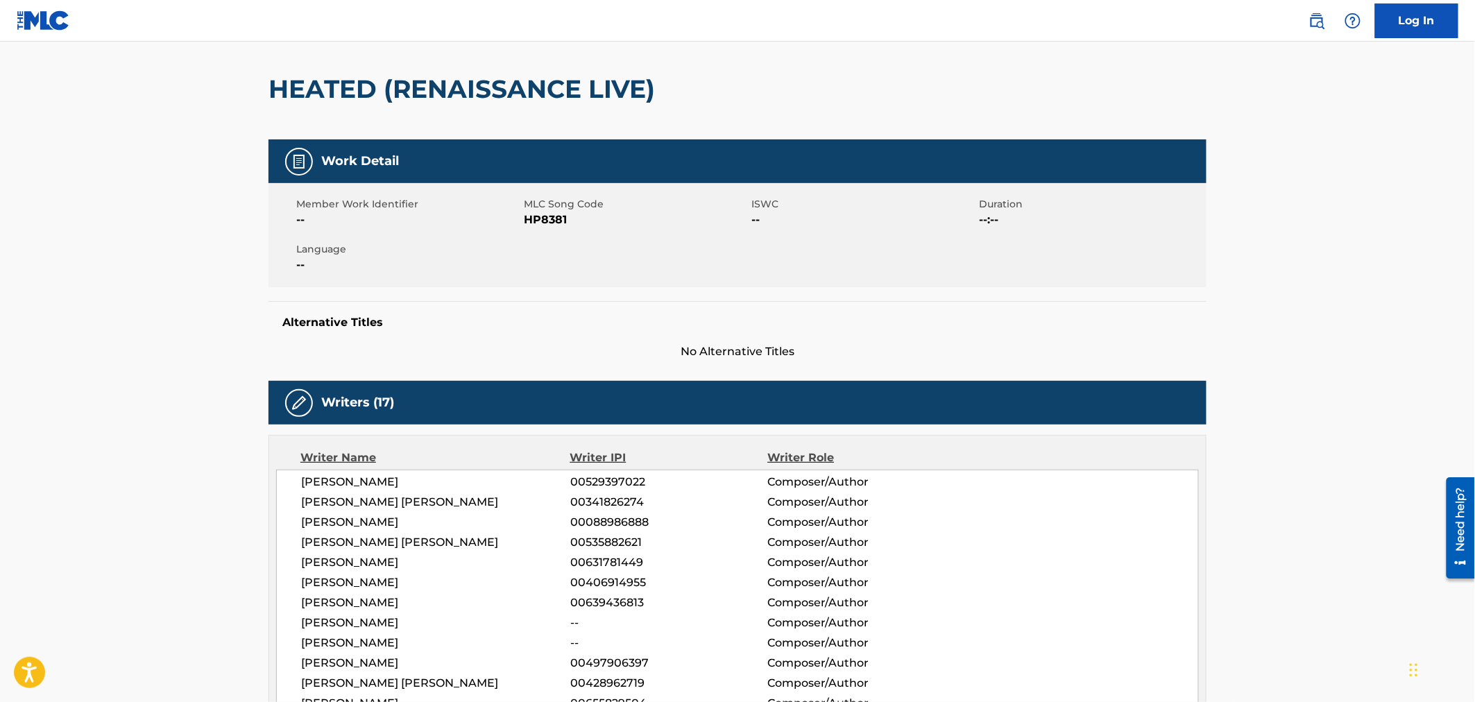
scroll to position [0, 0]
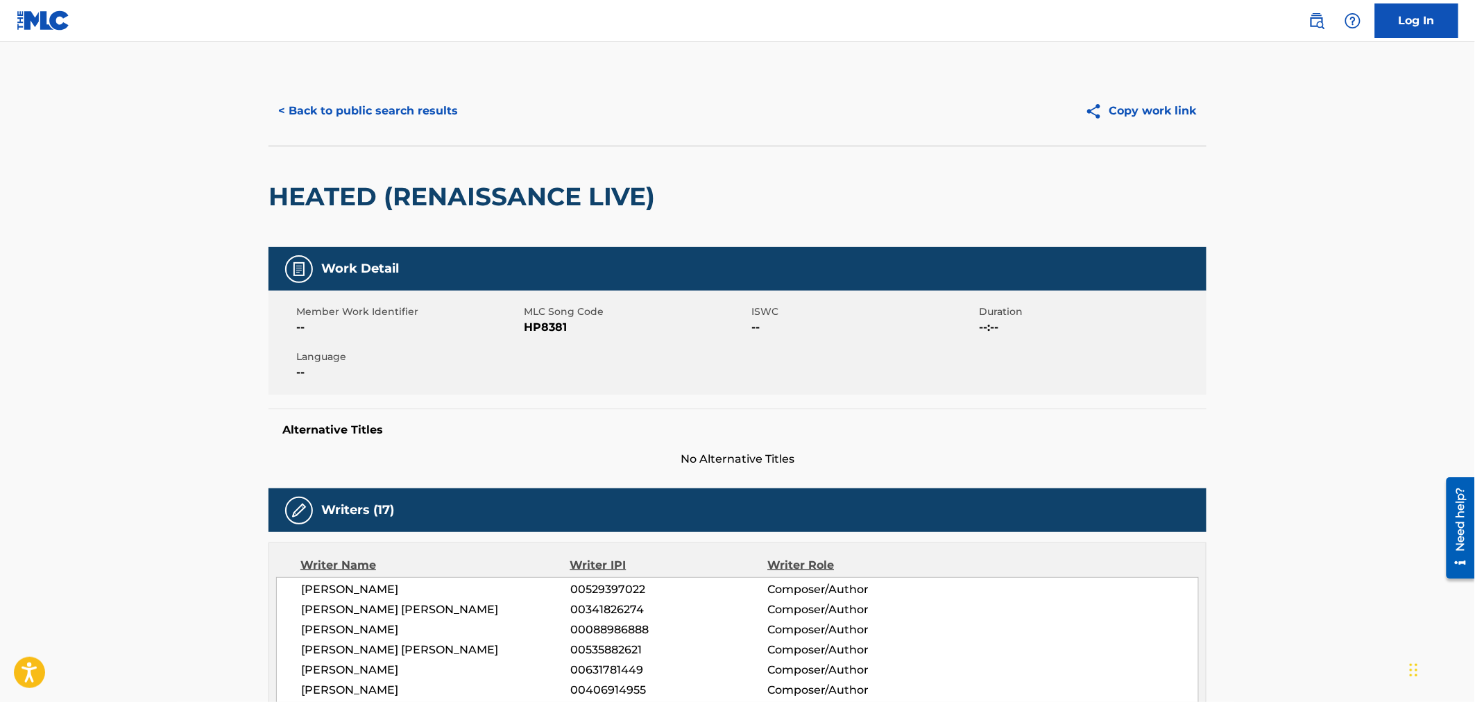
click at [538, 327] on span "HP8381" at bounding box center [636, 327] width 224 height 17
copy span "HP8381"
click at [396, 123] on button "< Back to public search results" at bounding box center [367, 111] width 199 height 35
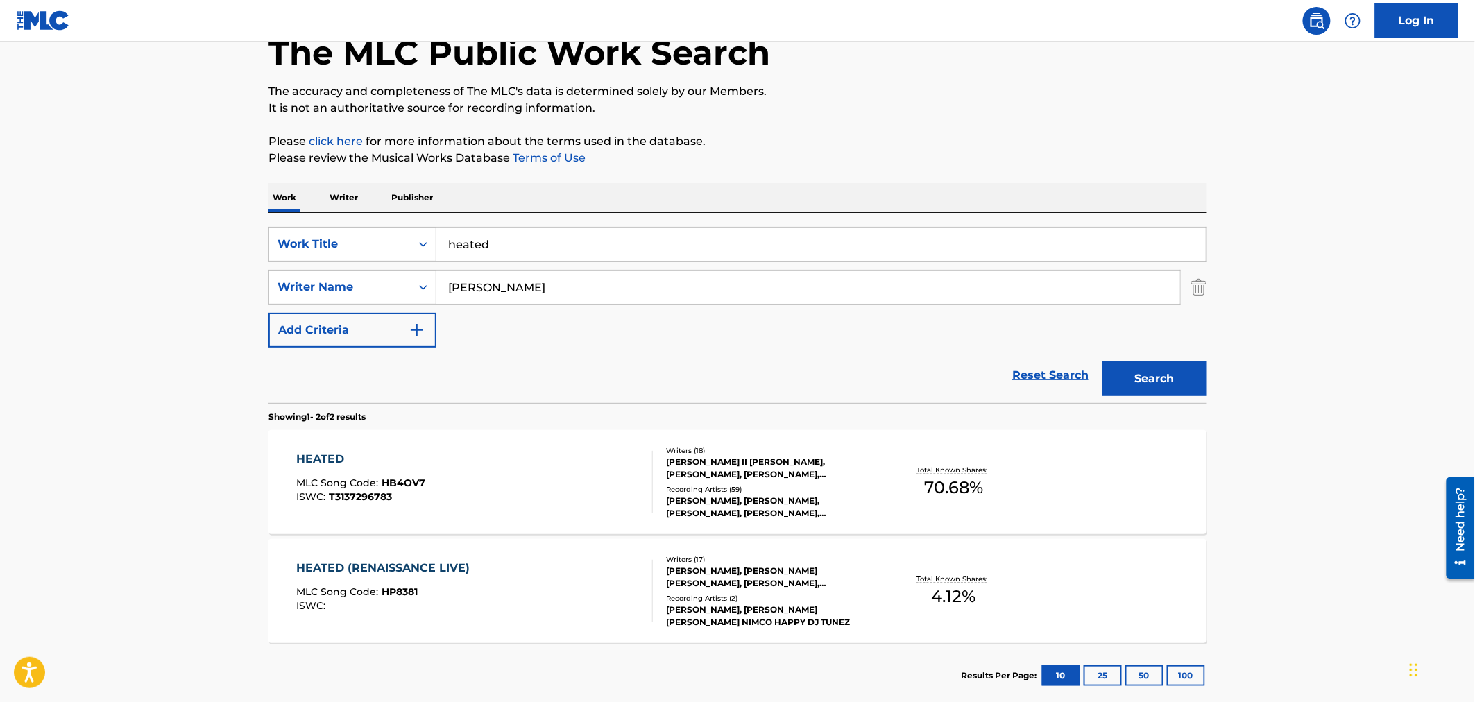
drag, startPoint x: 528, startPoint y: 246, endPoint x: 194, endPoint y: 148, distance: 347.7
click at [246, 165] on main "The MLC Public Work Search The accuracy and completeness of The MLC's data is d…" at bounding box center [737, 337] width 1475 height 755
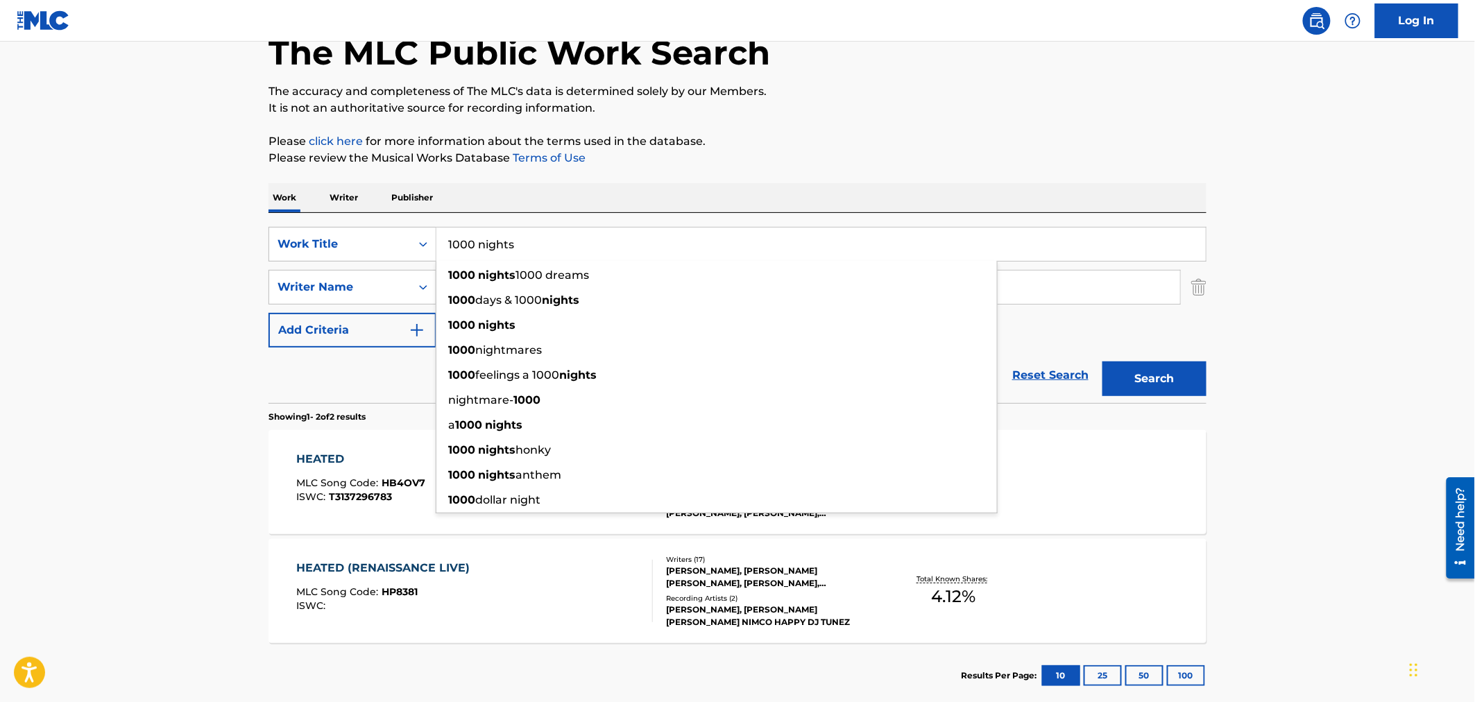
type input "1000 nights"
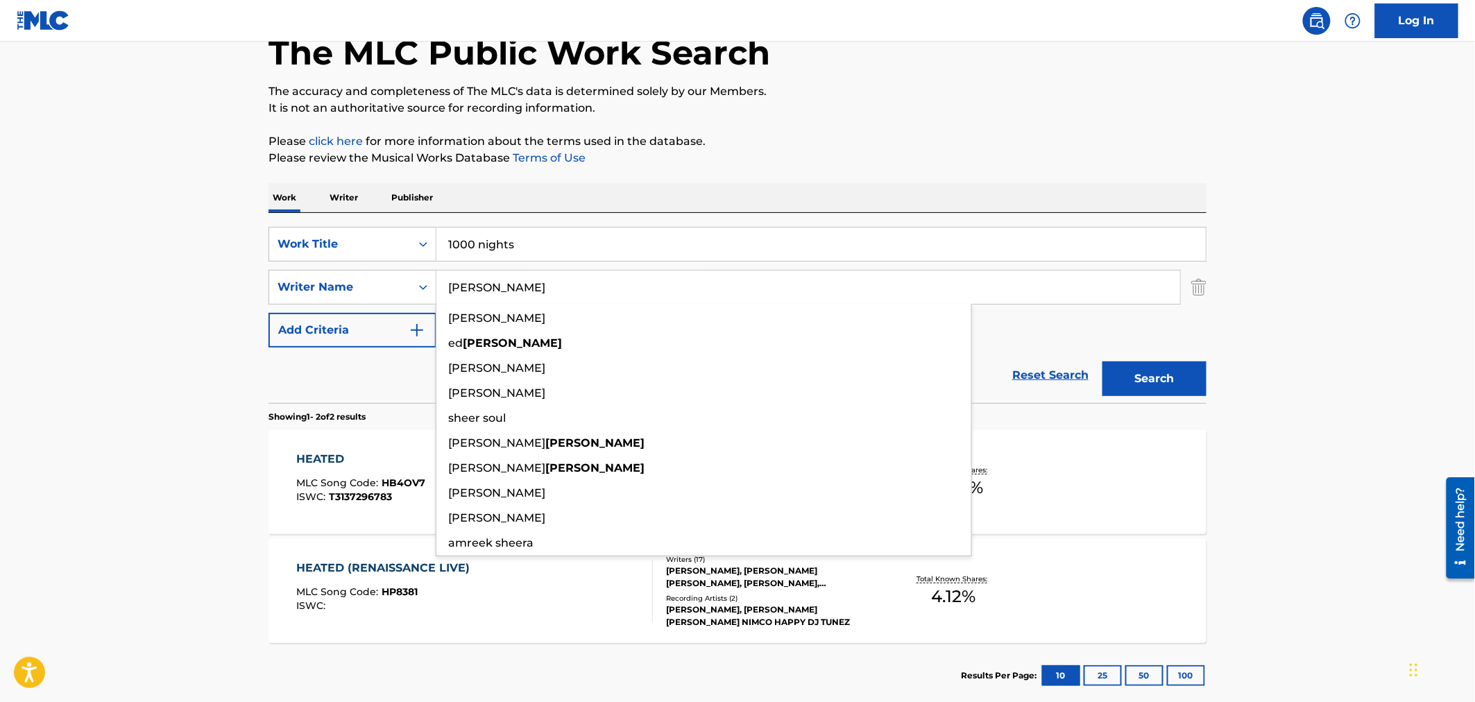
type input "[PERSON_NAME]"
click at [1102, 361] on button "Search" at bounding box center [1154, 378] width 104 height 35
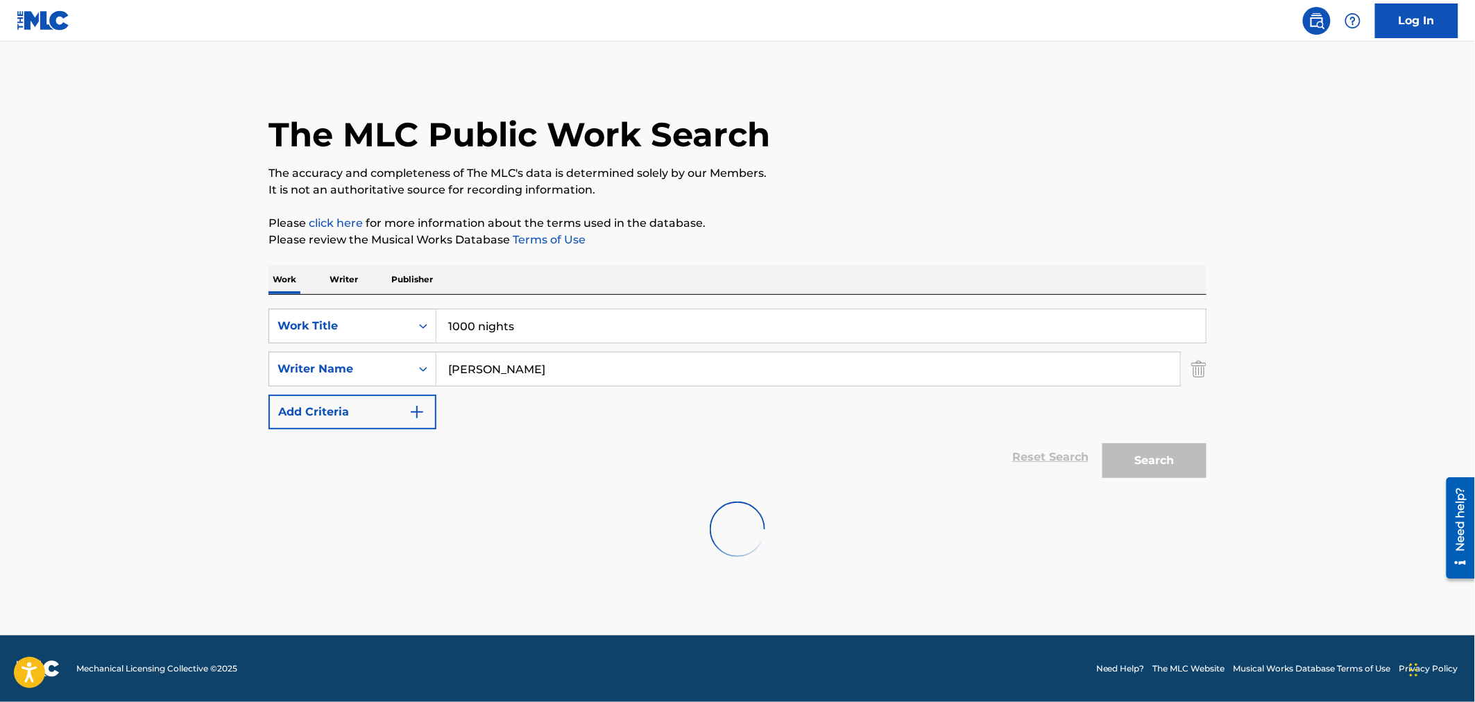
scroll to position [0, 0]
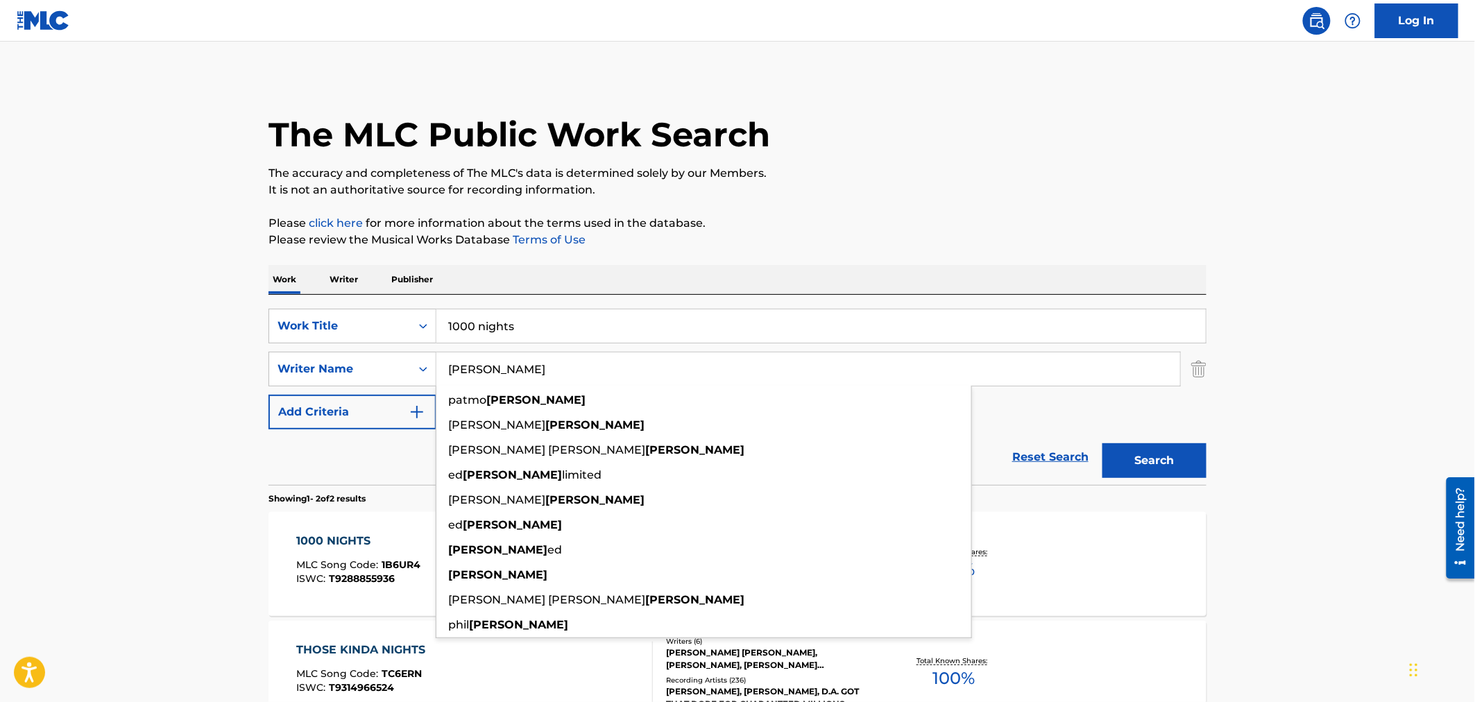
click at [501, 364] on input "[PERSON_NAME]" at bounding box center [808, 368] width 744 height 33
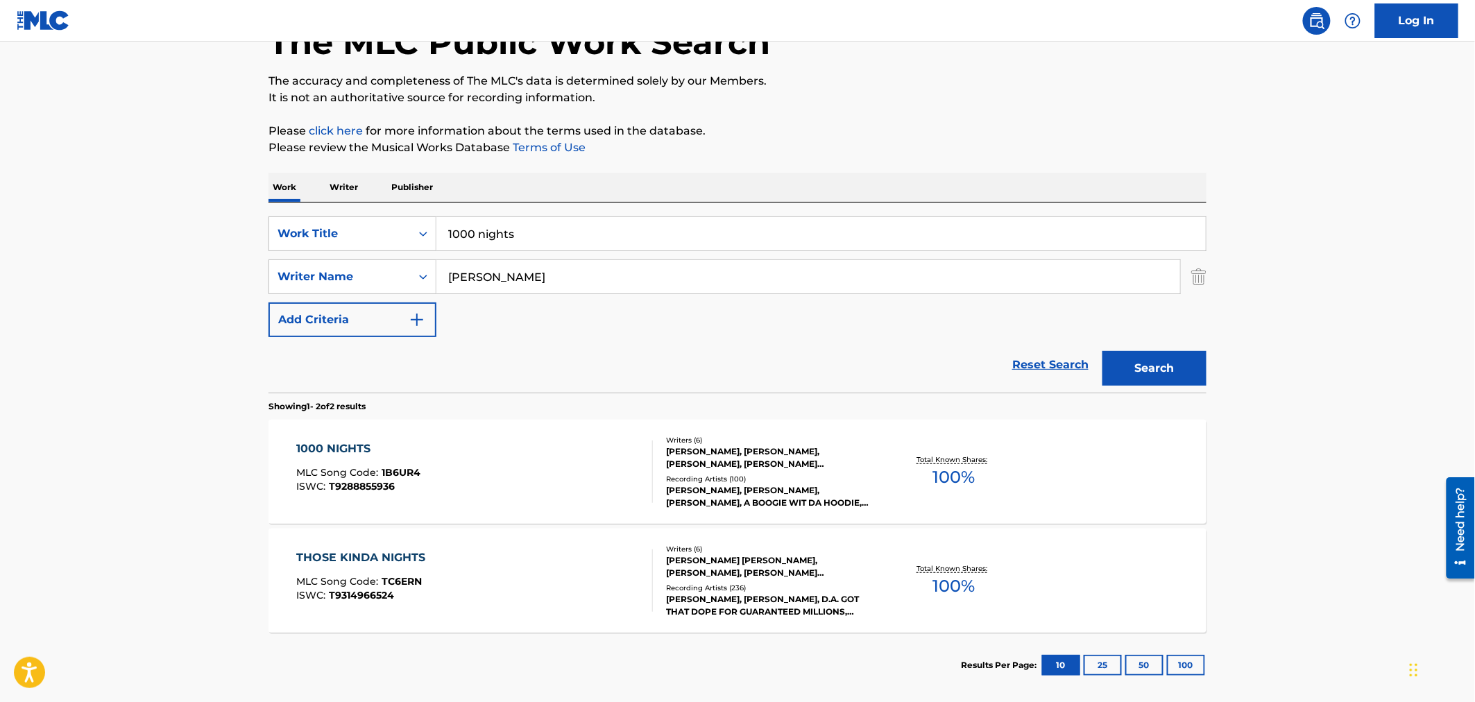
scroll to position [162, 0]
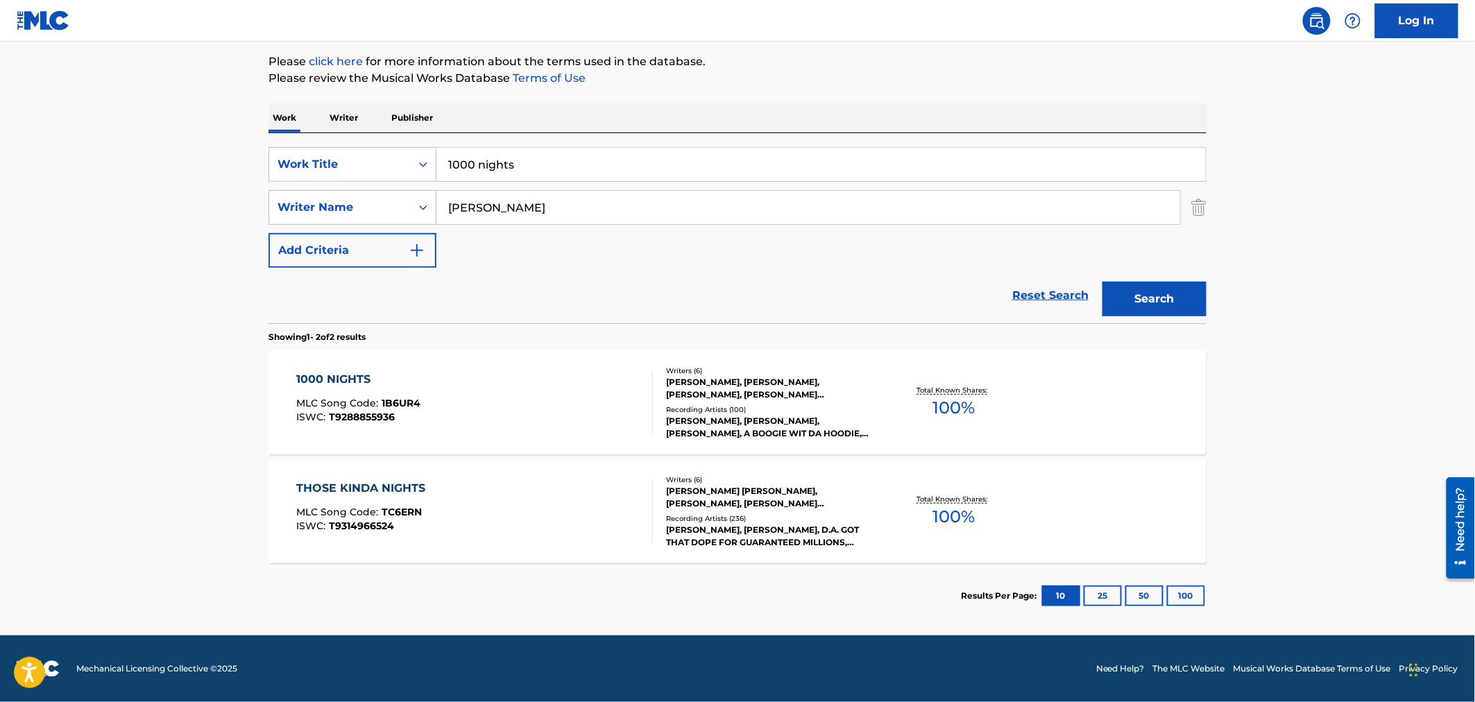
click at [412, 379] on div "1000 NIGHTS" at bounding box center [359, 379] width 124 height 17
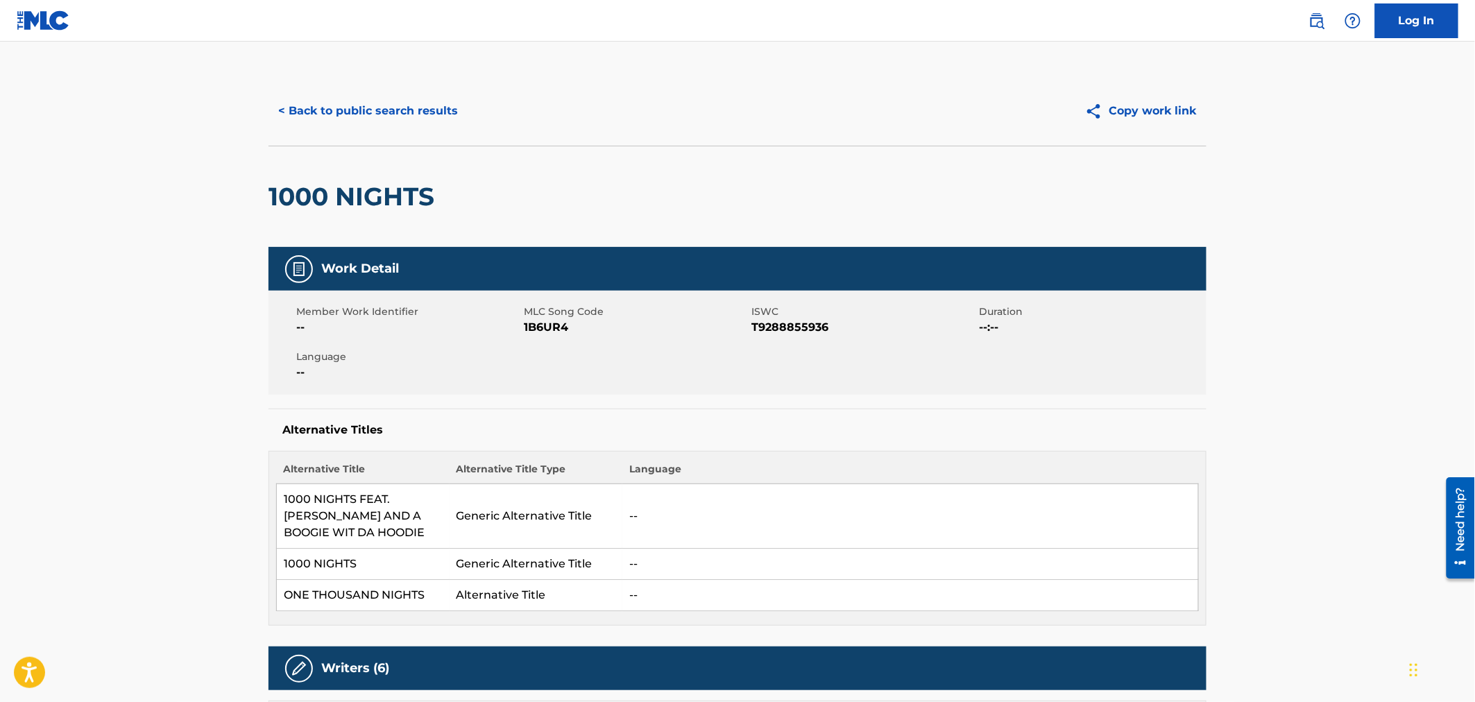
click at [554, 326] on span "1B6UR4" at bounding box center [636, 327] width 224 height 17
copy span "1B6UR4"
click at [390, 85] on div "< Back to public search results Copy work link" at bounding box center [737, 110] width 938 height 69
click at [392, 108] on button "< Back to public search results" at bounding box center [367, 111] width 199 height 35
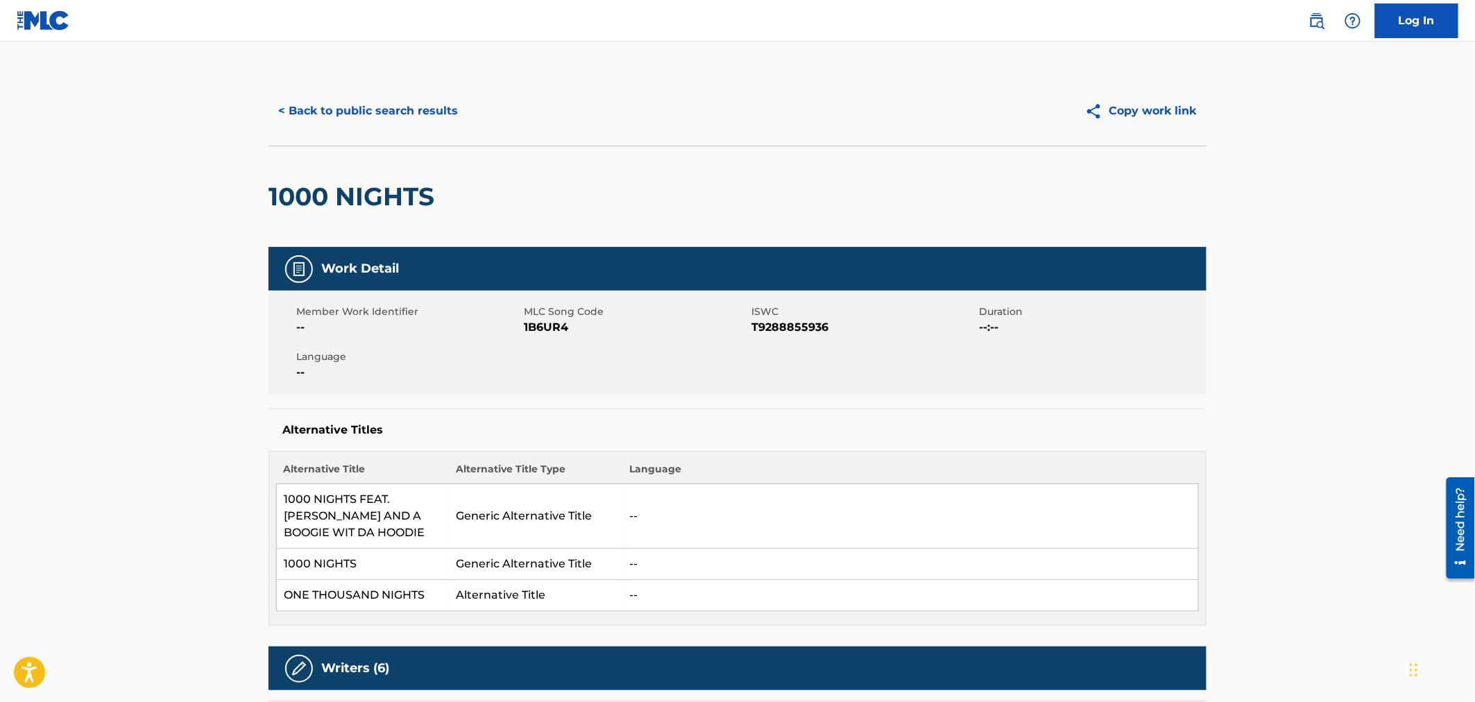
scroll to position [82, 0]
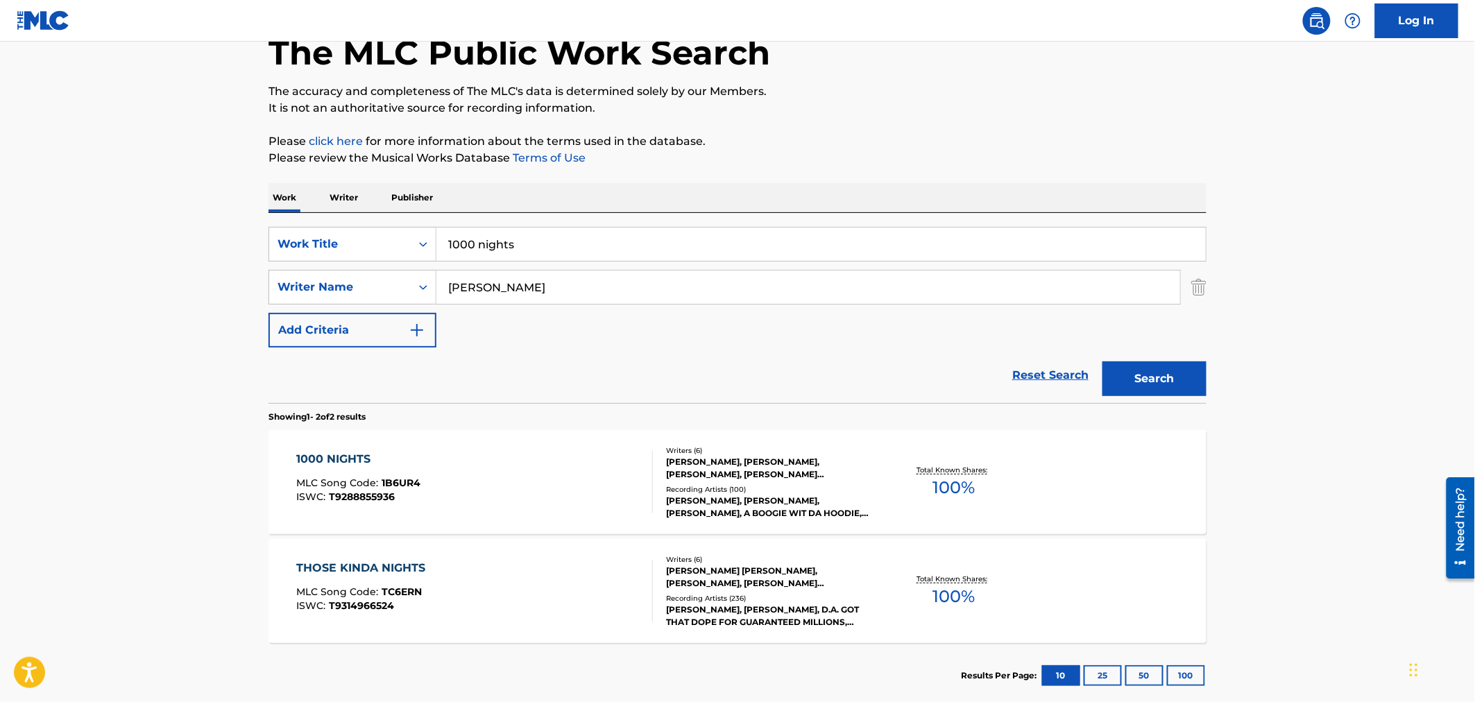
drag, startPoint x: 459, startPoint y: 222, endPoint x: 289, endPoint y: 205, distance: 170.8
click at [302, 205] on div "Work Writer Publisher SearchWithCriteria6c141e54-bc8a-44ea-a5a7-af4518680bb2 Wo…" at bounding box center [737, 445] width 938 height 525
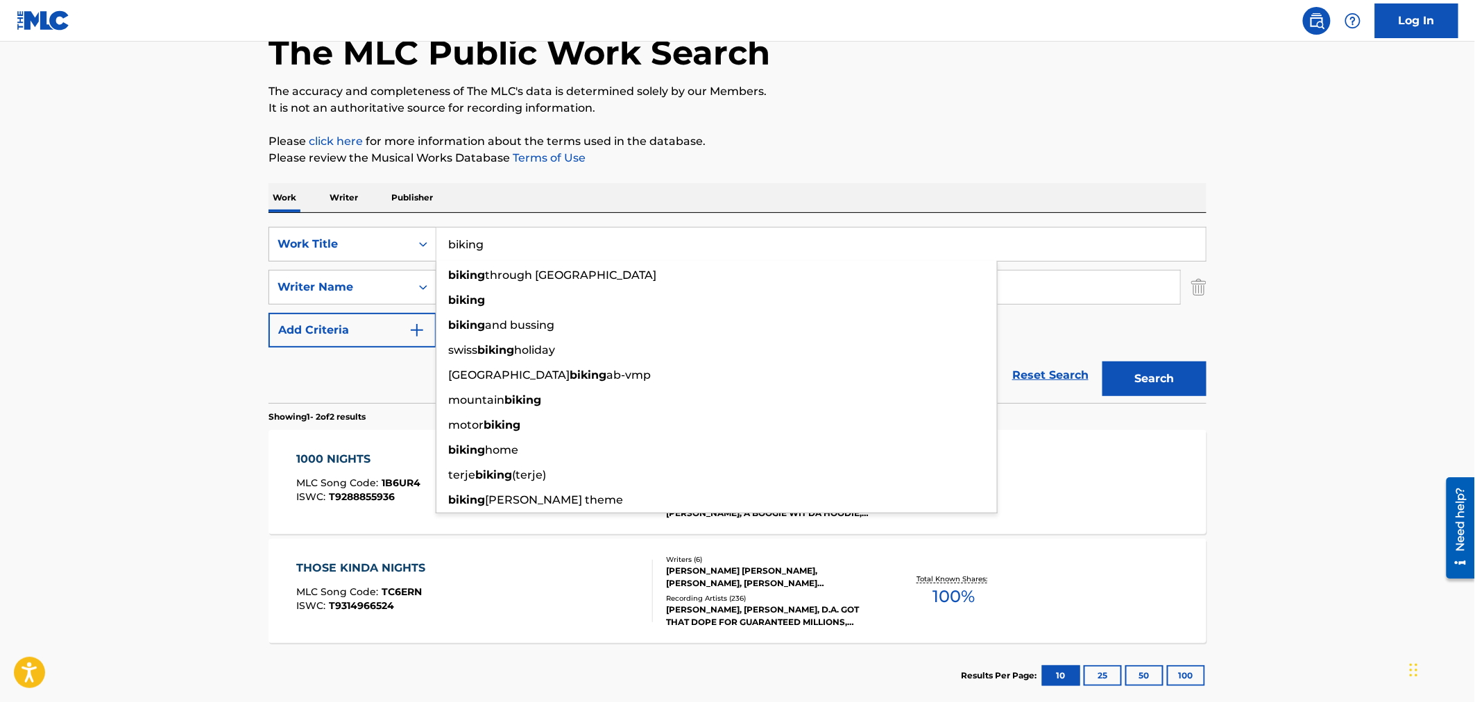
type input "biking"
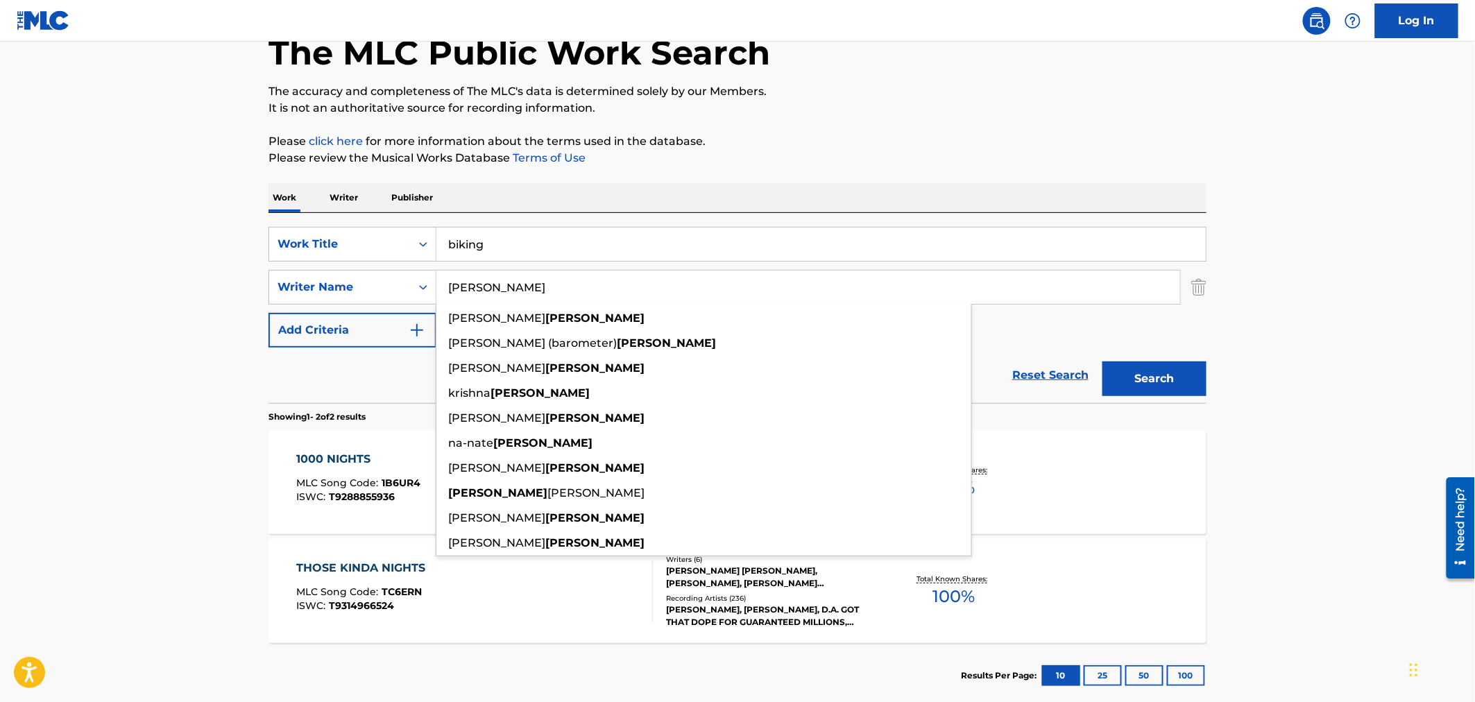
type input "[PERSON_NAME]"
click at [1102, 361] on button "Search" at bounding box center [1154, 378] width 104 height 35
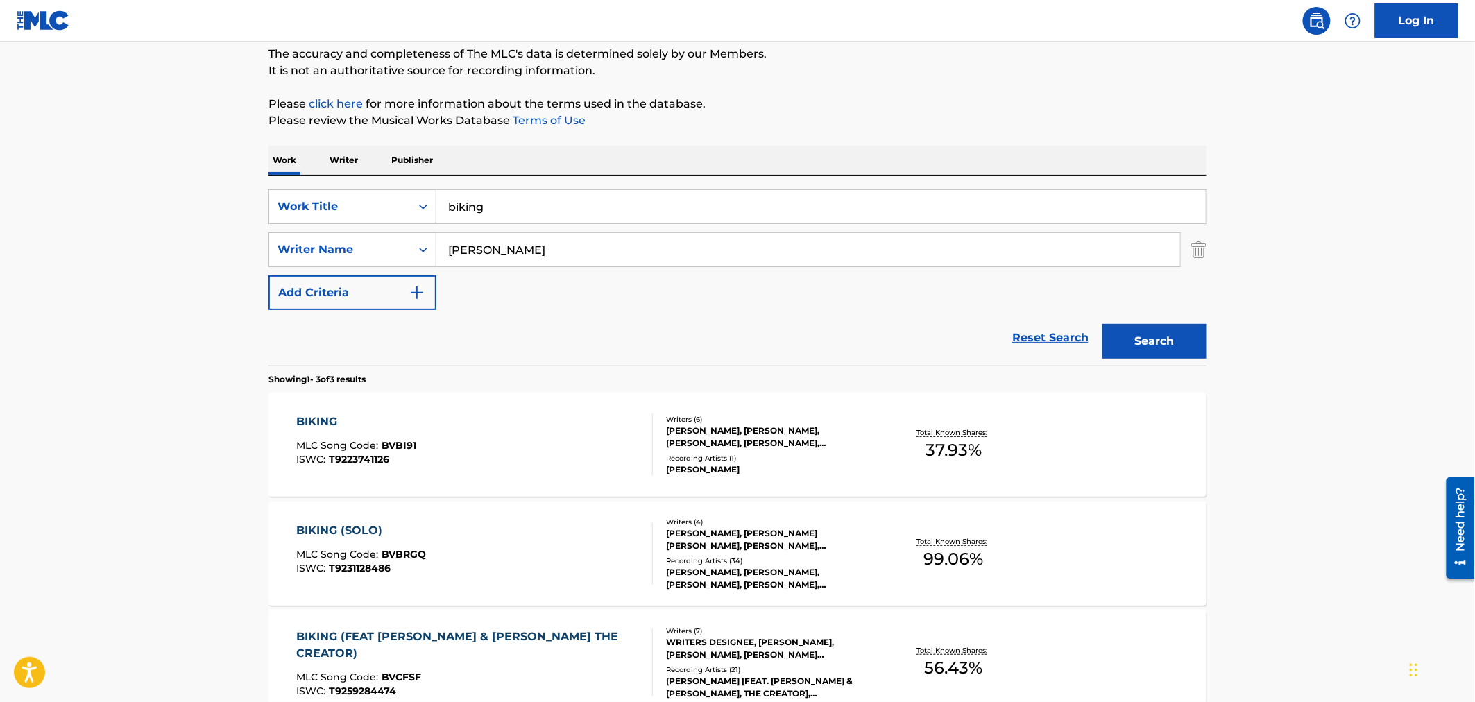
scroll to position [271, 0]
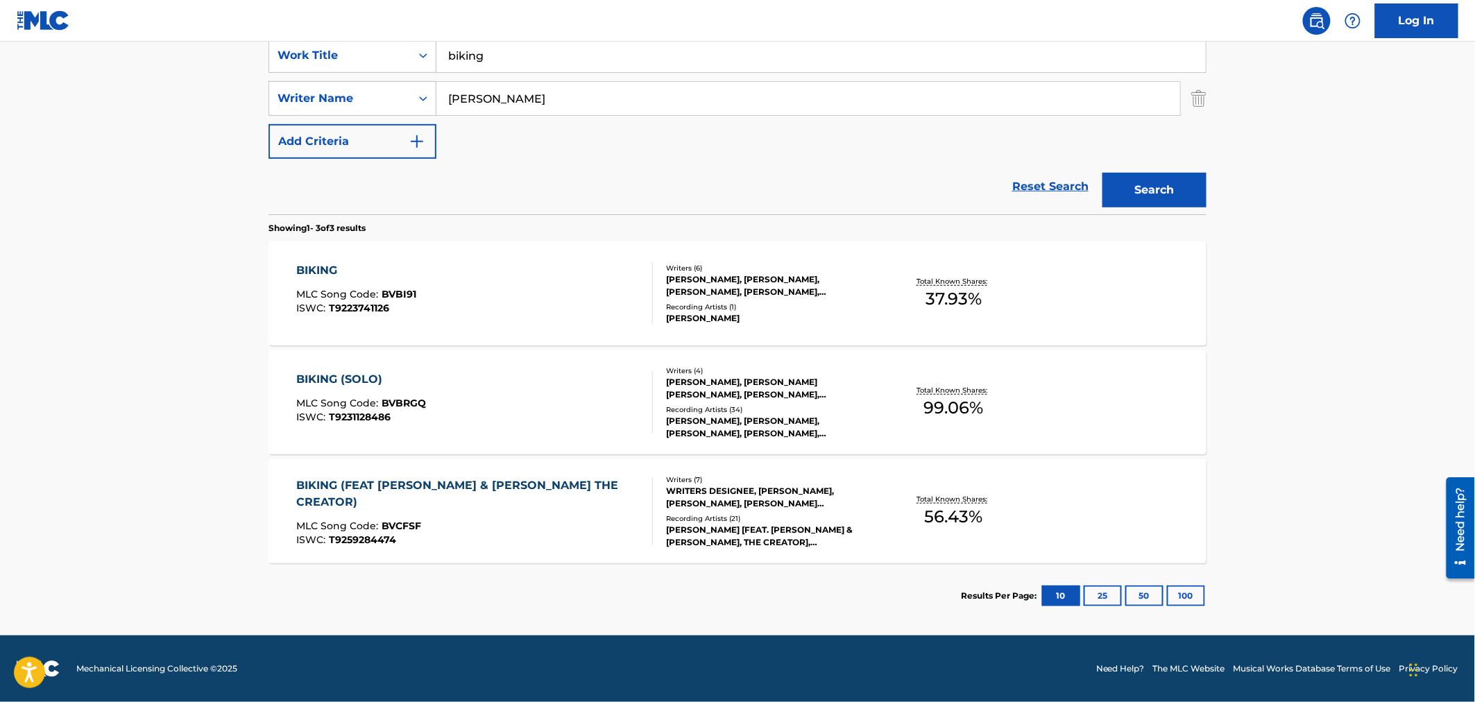
click at [502, 521] on div "MLC Song Code : BVCFSF" at bounding box center [469, 528] width 345 height 14
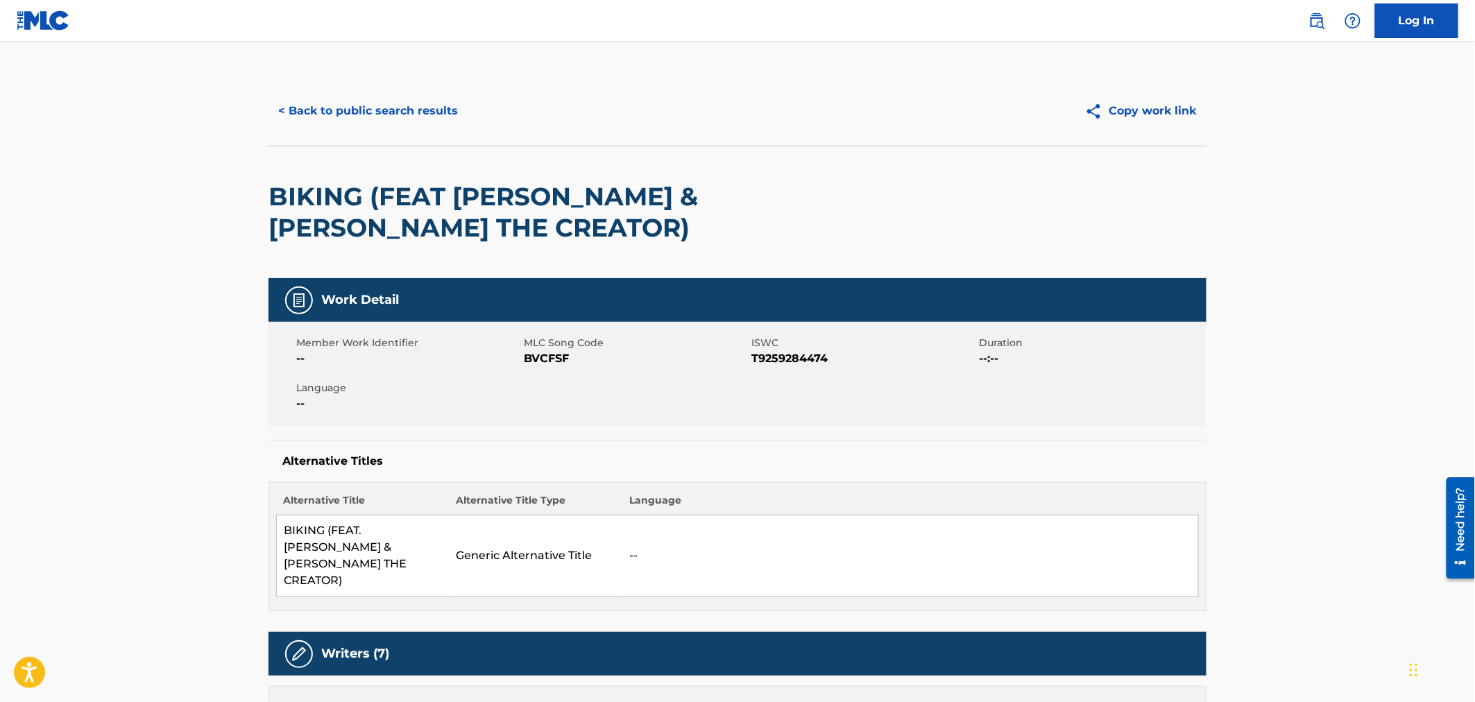
click at [385, 114] on button "< Back to public search results" at bounding box center [367, 111] width 199 height 35
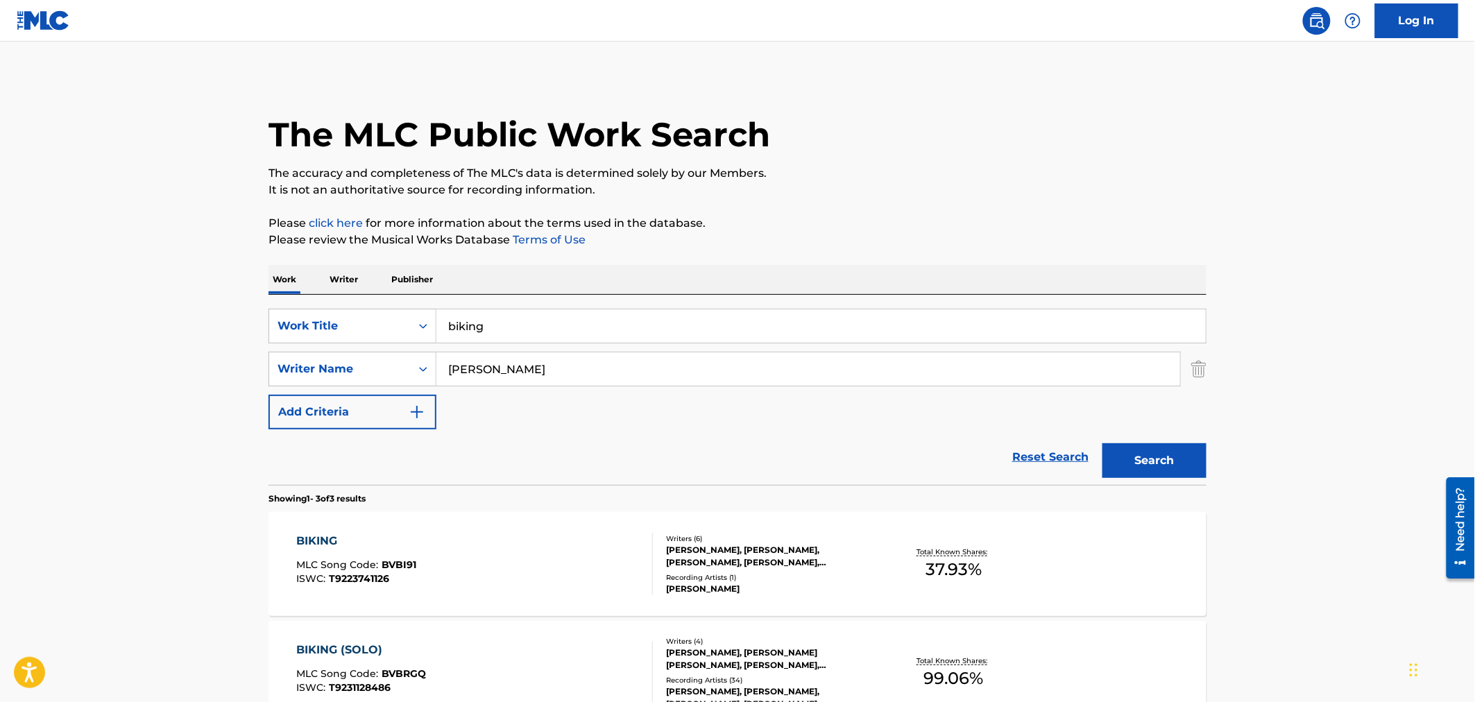
scroll to position [191, 0]
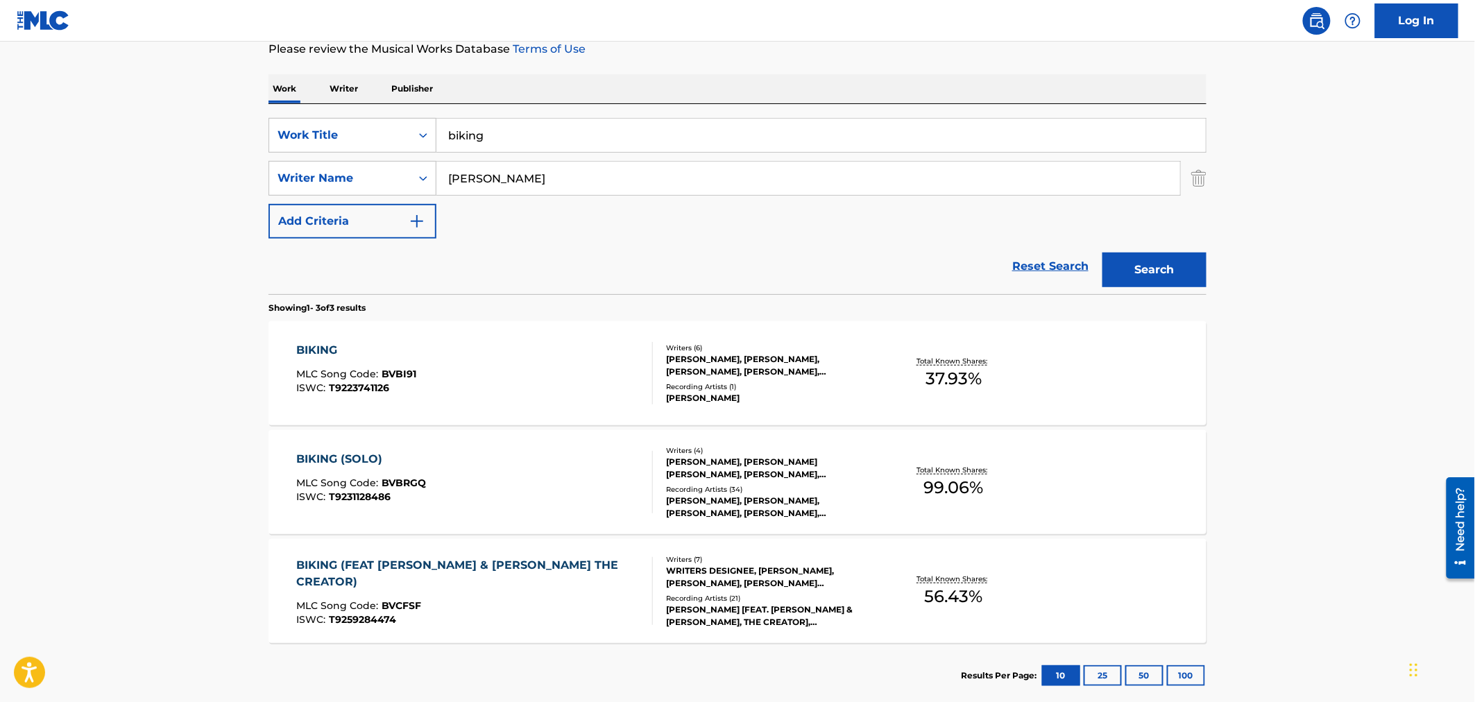
click at [579, 604] on div "BIKING (FEAT [PERSON_NAME] & [PERSON_NAME] THE CREATOR) MLC Song Code : BVCFSF …" at bounding box center [475, 591] width 357 height 68
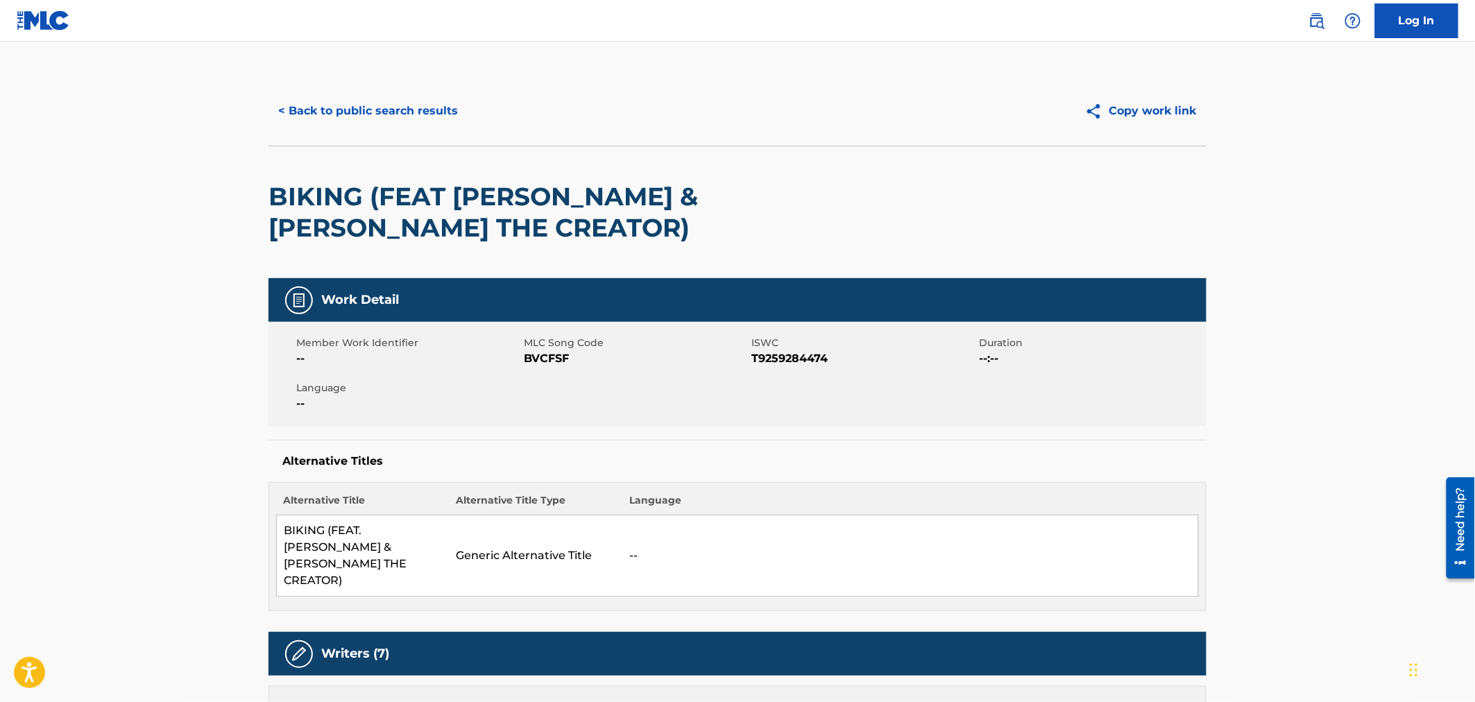
click at [400, 108] on button "< Back to public search results" at bounding box center [367, 111] width 199 height 35
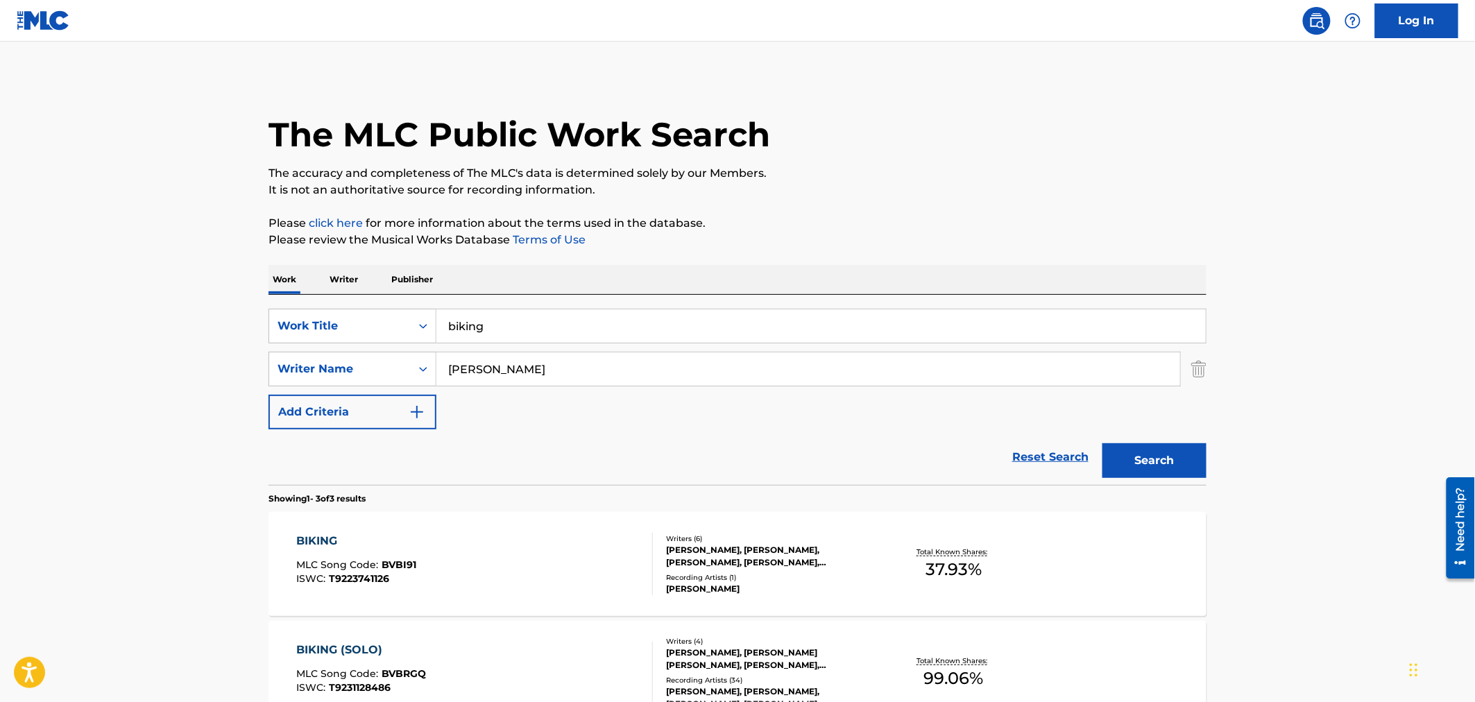
scroll to position [191, 0]
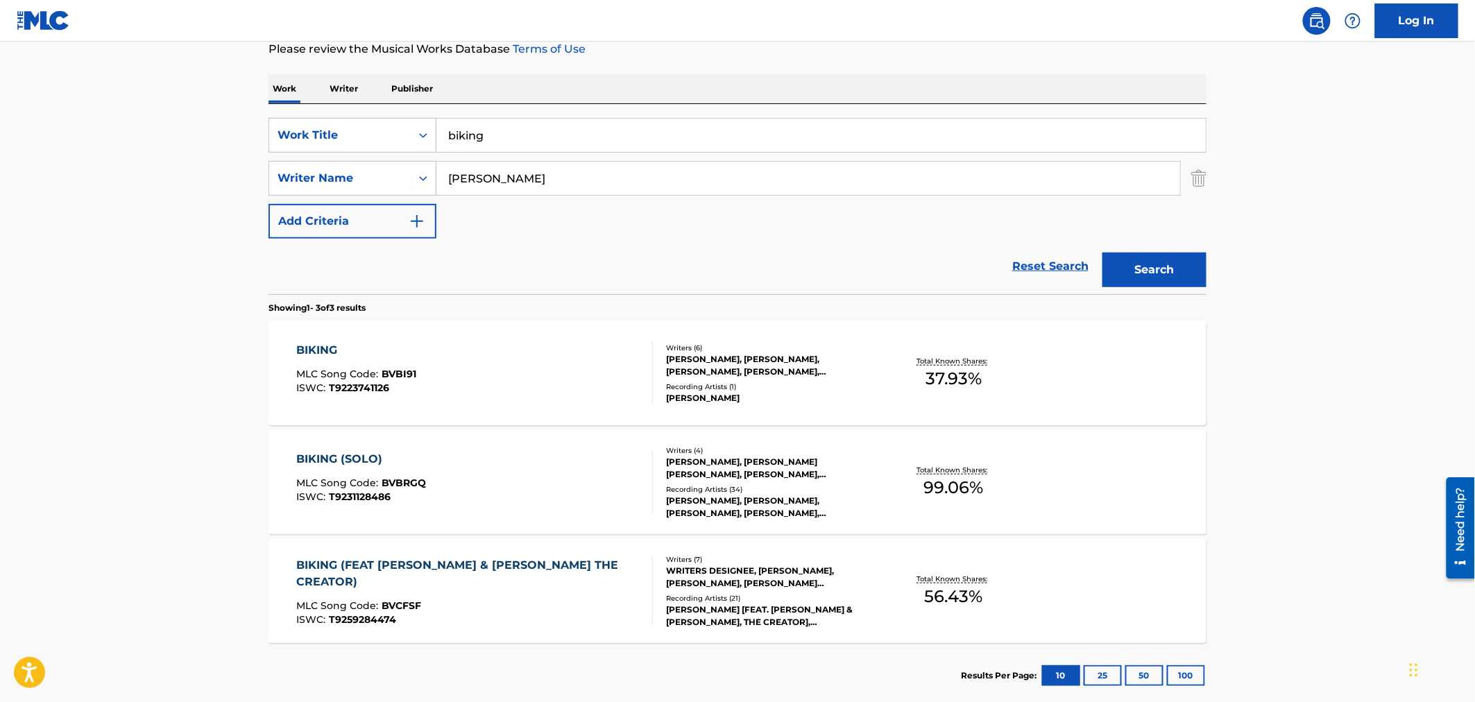
click at [401, 615] on div "BIKING (FEAT [PERSON_NAME] & [PERSON_NAME] THE CREATOR) MLC Song Code : BVCFSF …" at bounding box center [469, 591] width 345 height 68
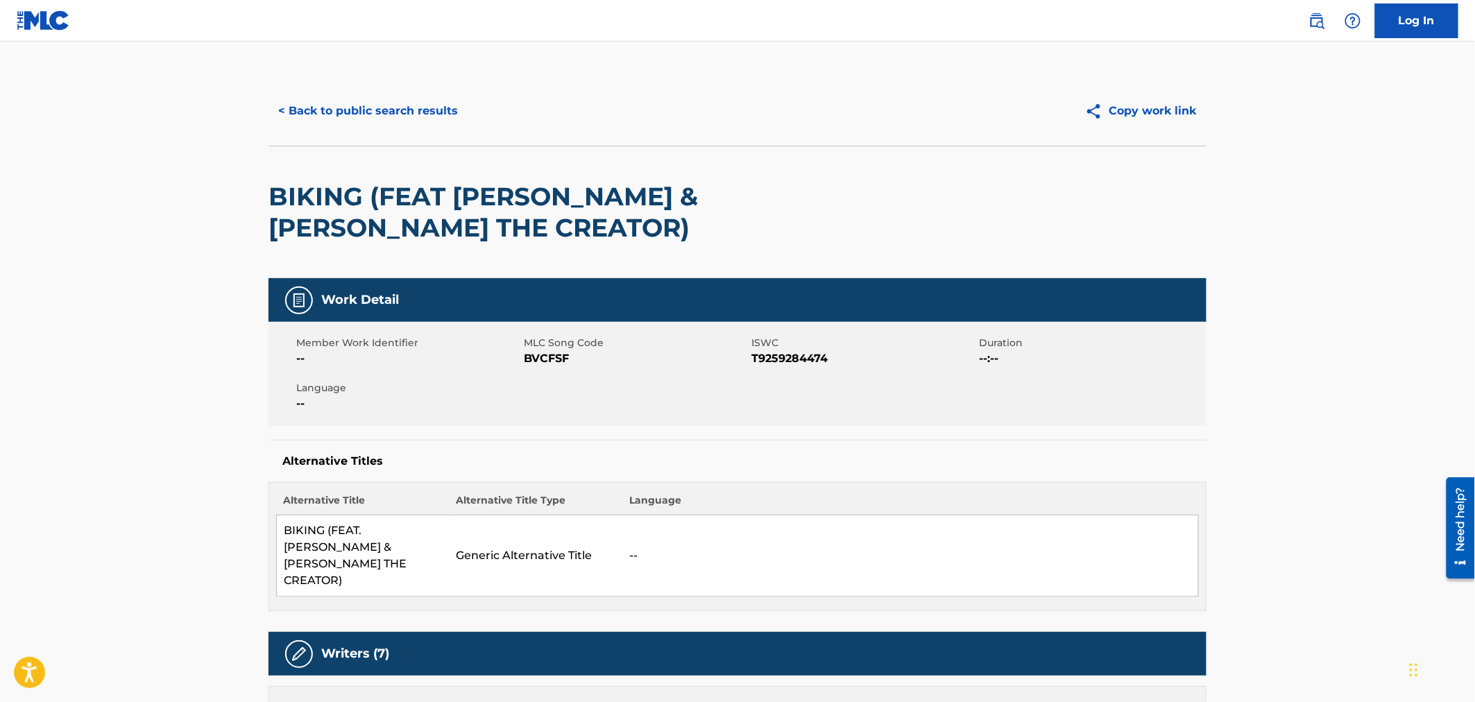
click at [556, 364] on span "BVCFSF" at bounding box center [636, 358] width 224 height 17
copy span "BVCFSF"
click at [377, 94] on button "< Back to public search results" at bounding box center [367, 111] width 199 height 35
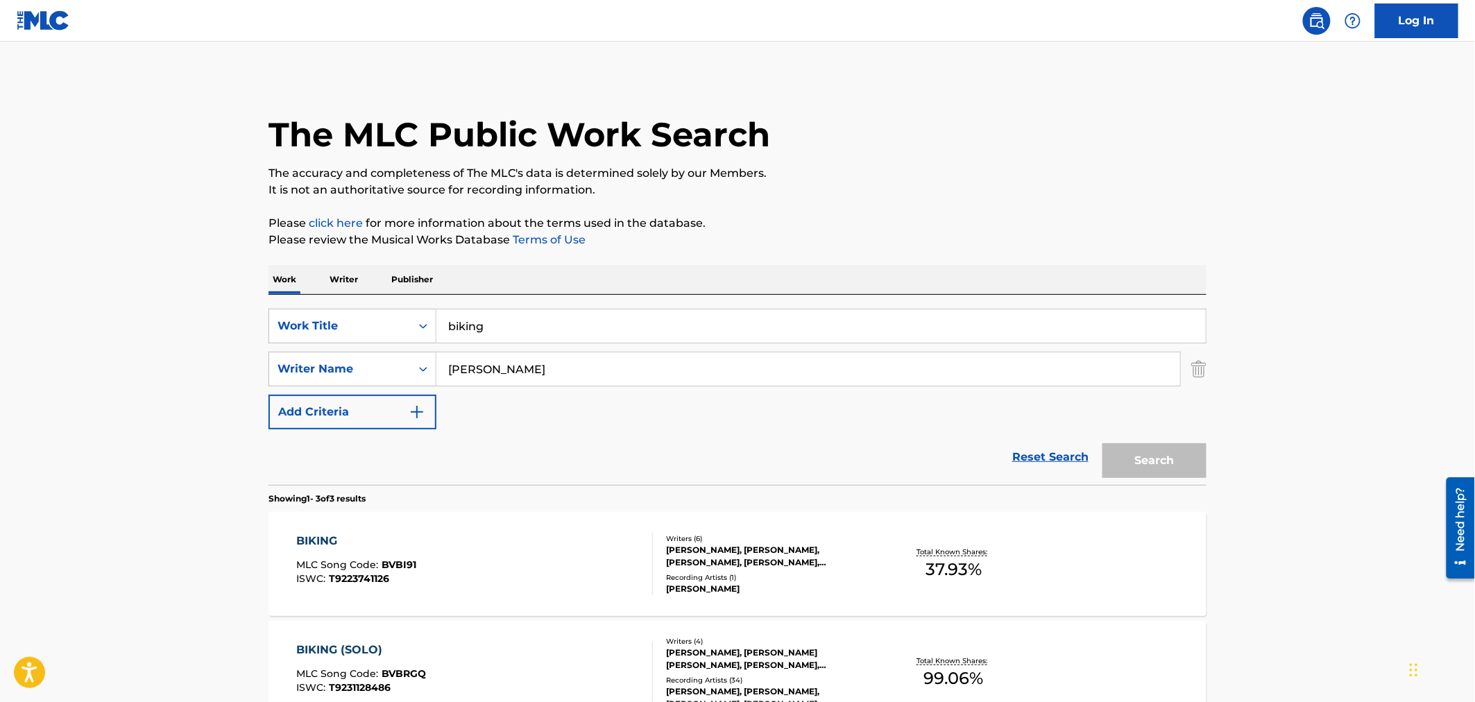
scroll to position [191, 0]
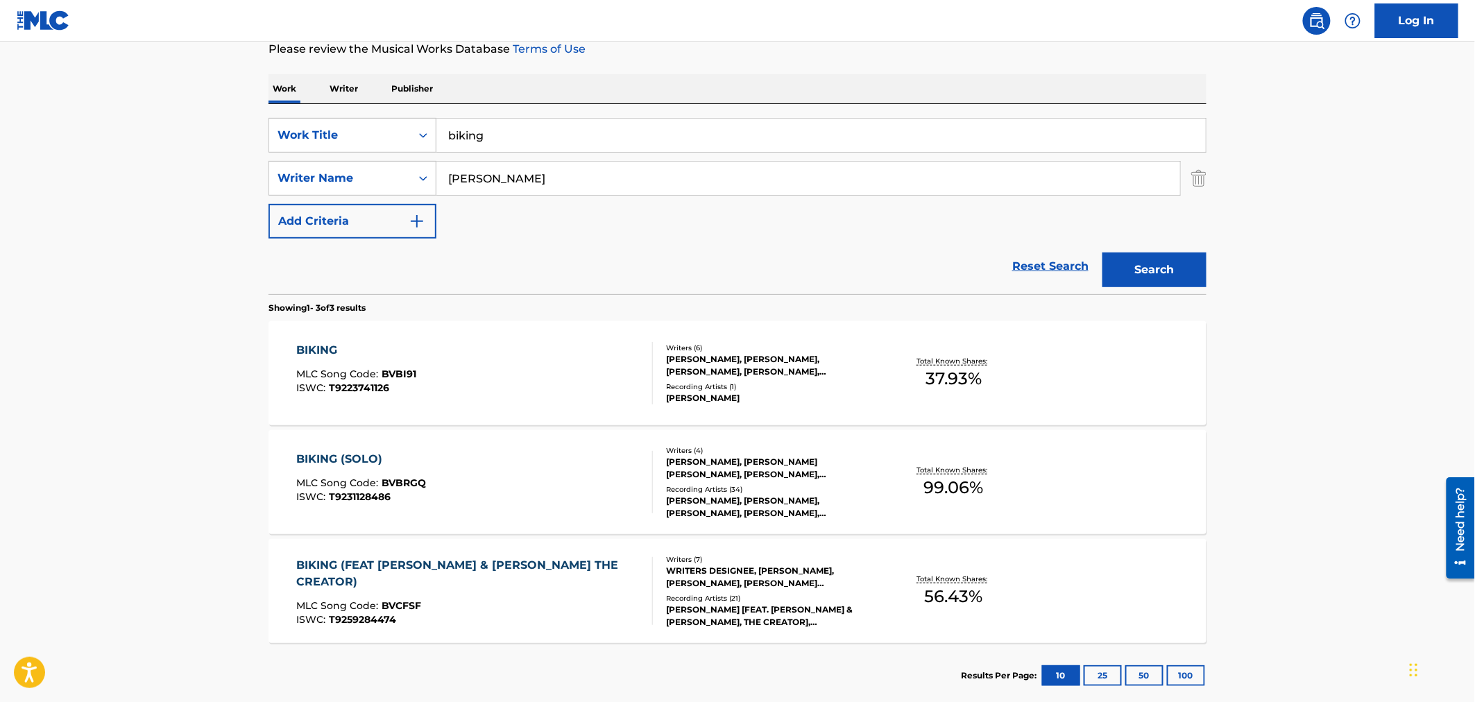
drag, startPoint x: 547, startPoint y: 151, endPoint x: 194, endPoint y: 67, distance: 362.1
click at [202, 75] on main "The MLC Public Work Search The accuracy and completeness of The MLC's data is d…" at bounding box center [737, 283] width 1475 height 864
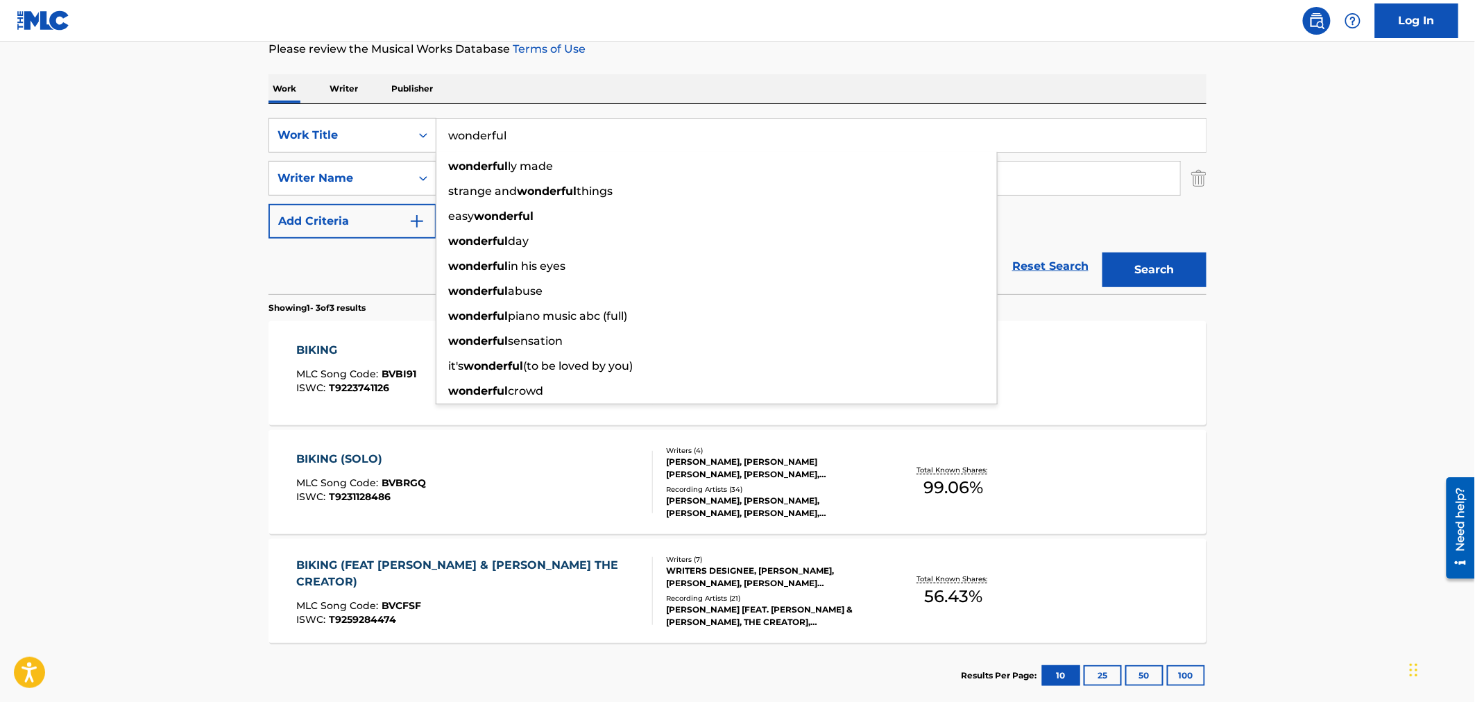
type input "wonderful"
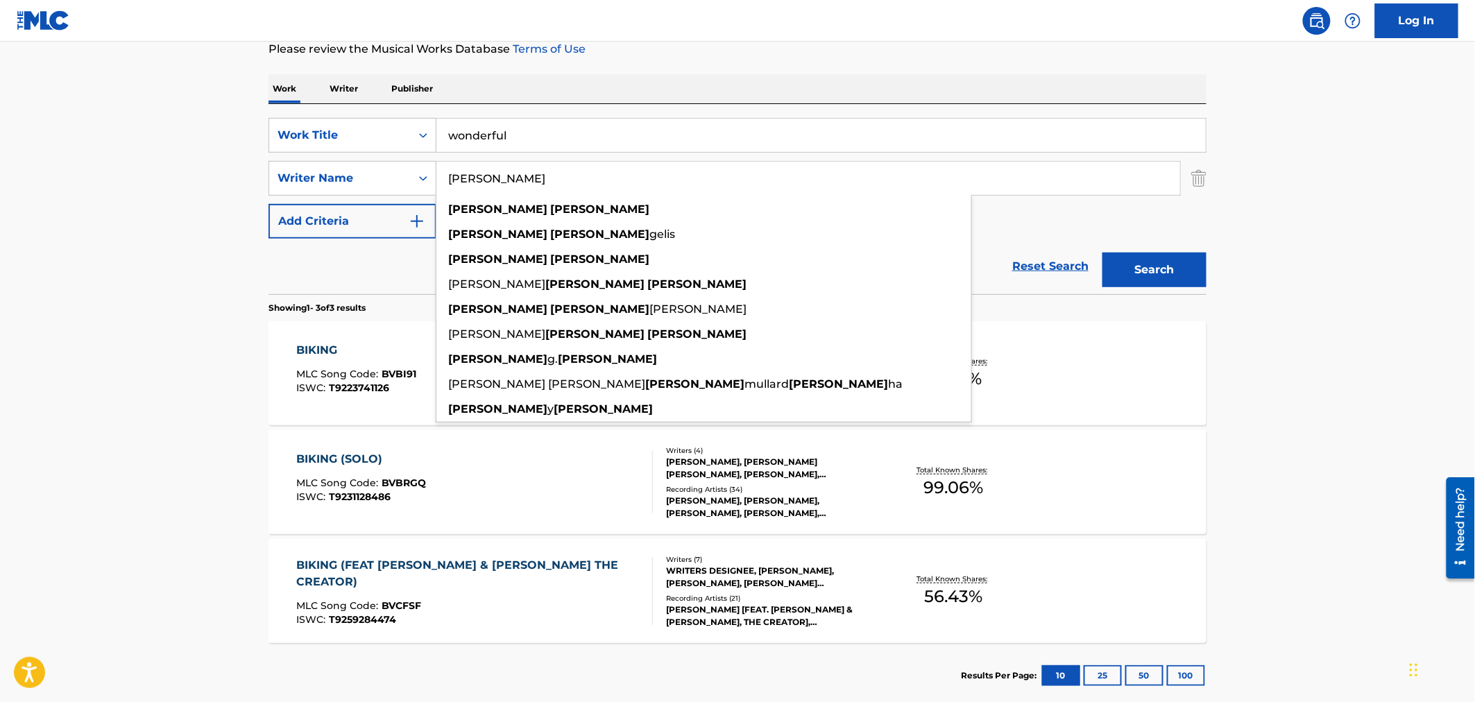
click at [1102, 253] on button "Search" at bounding box center [1154, 270] width 104 height 35
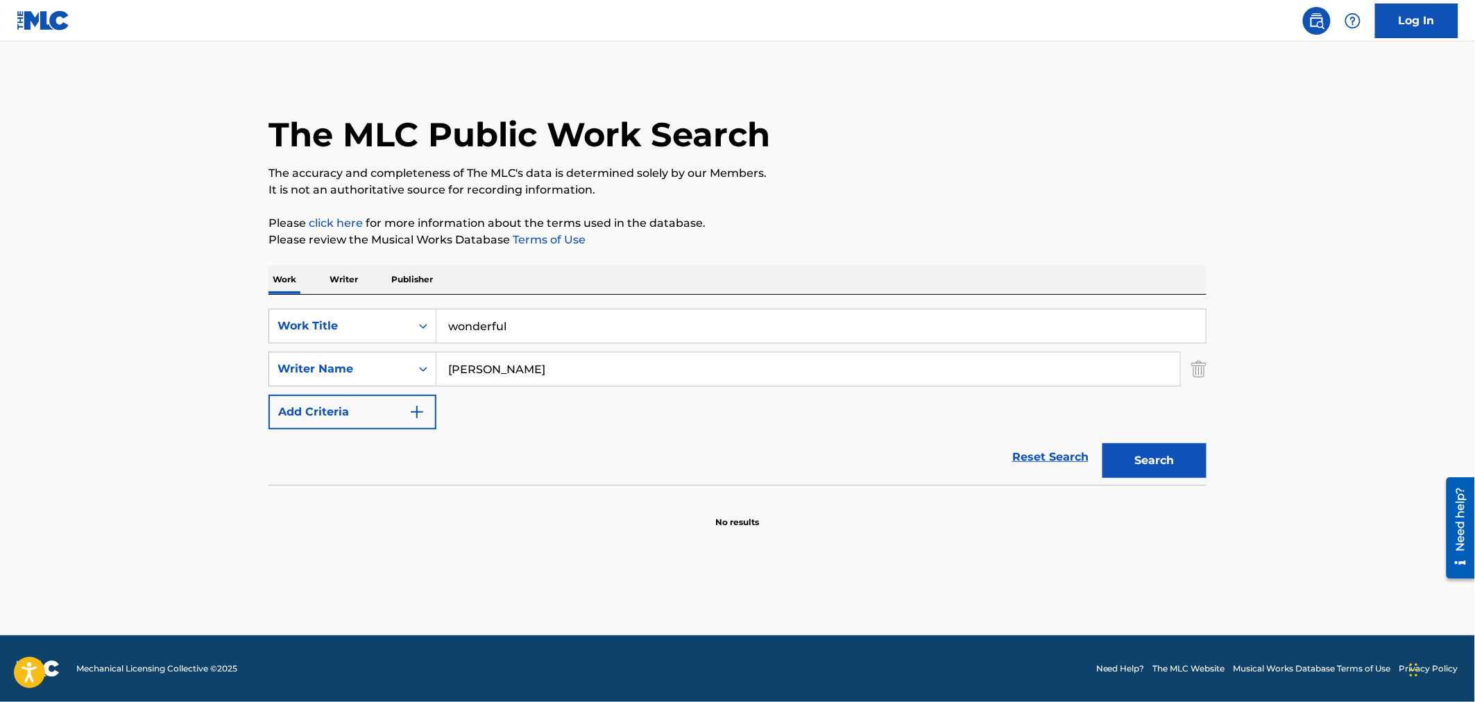
click at [629, 366] on input "[PERSON_NAME]" at bounding box center [808, 368] width 744 height 33
drag, startPoint x: 448, startPoint y: 347, endPoint x: 330, endPoint y: 340, distance: 118.1
click at [330, 340] on div "SearchWithCriteria6c141e54-bc8a-44ea-a5a7-af4518680bb2 Work Title wonderful Sea…" at bounding box center [737, 369] width 938 height 121
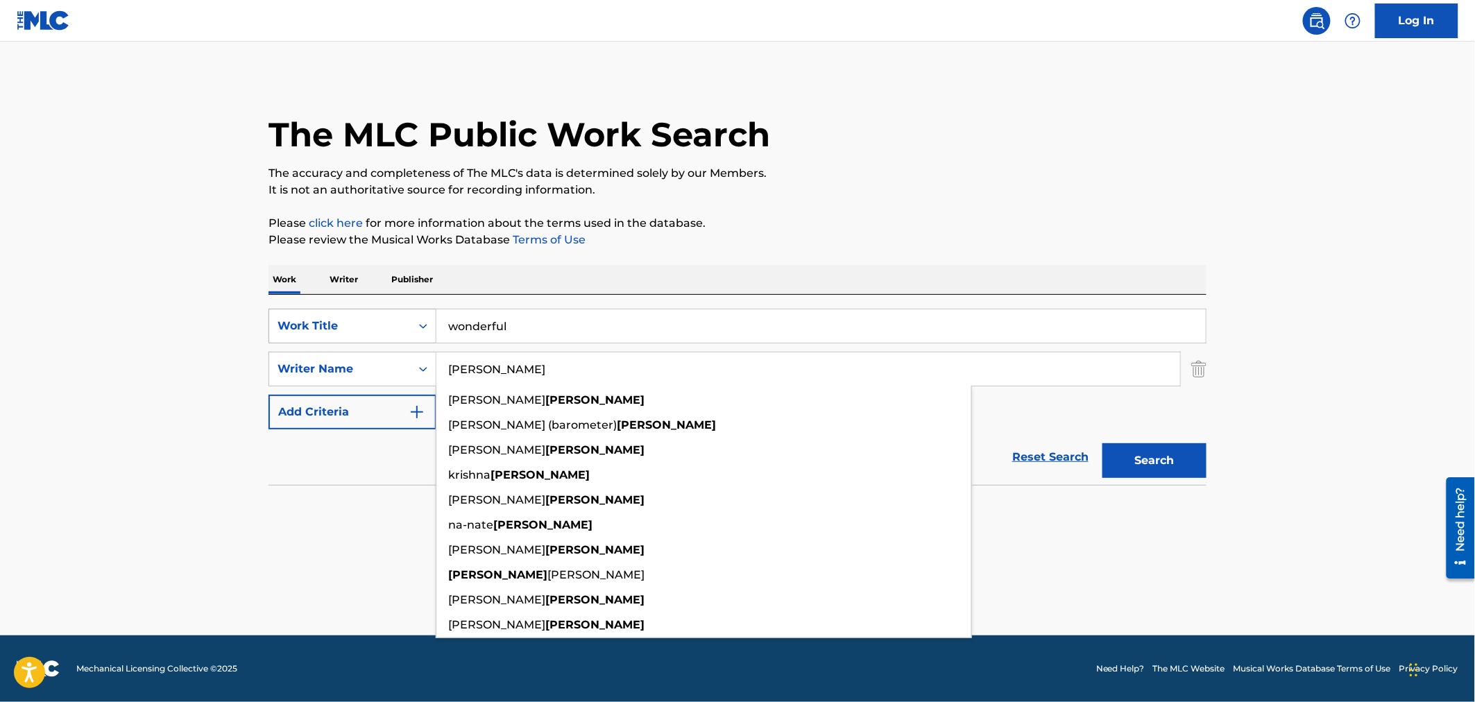
click at [1102, 443] on button "Search" at bounding box center [1154, 460] width 104 height 35
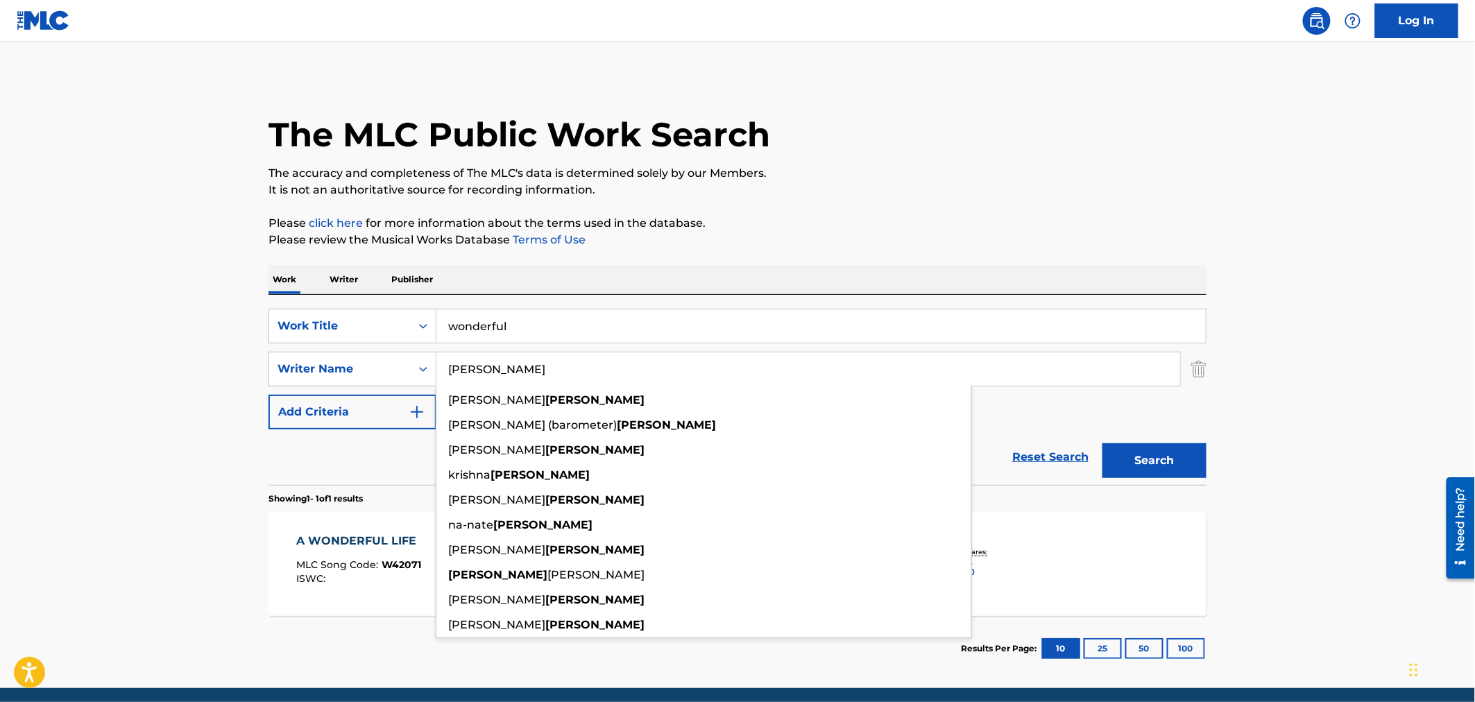
click at [565, 339] on input "wonderful" at bounding box center [820, 325] width 769 height 33
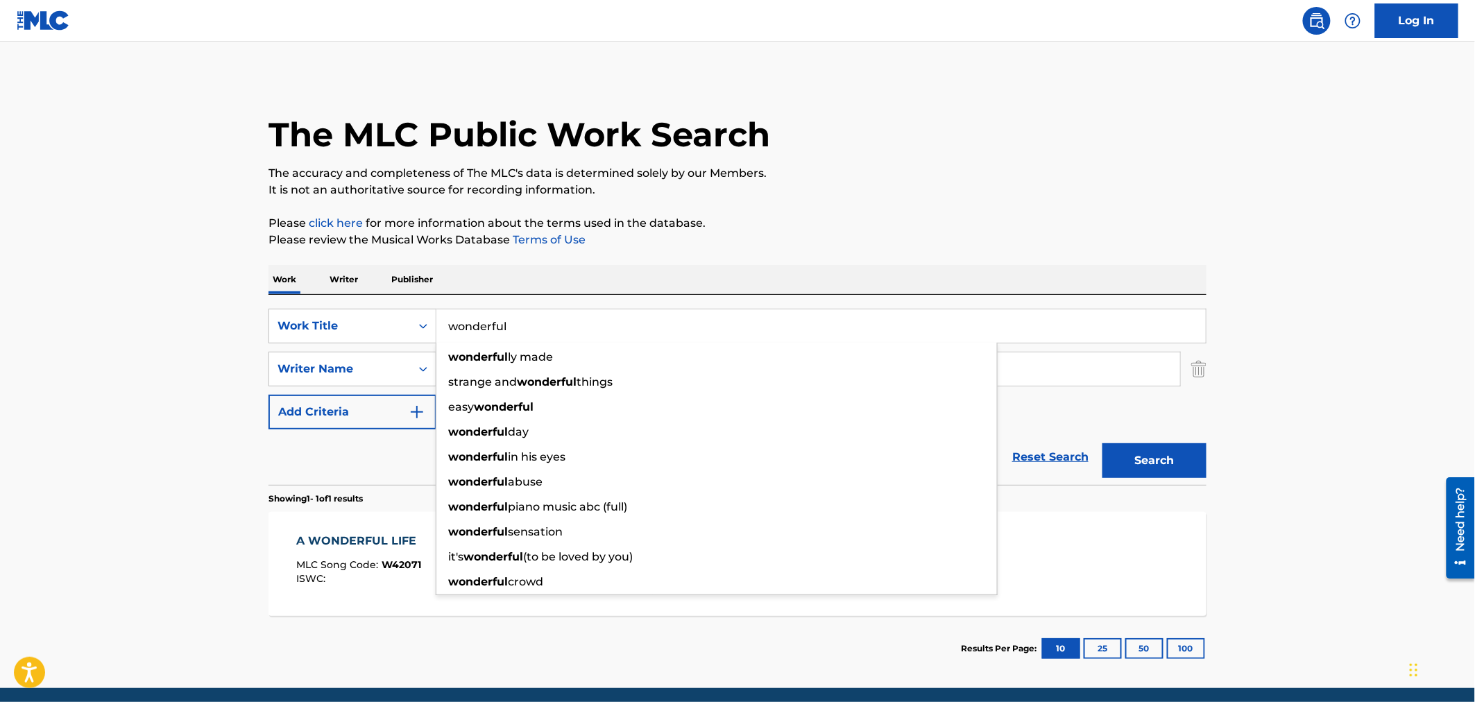
click at [150, 328] on main "The MLC Public Work Search The accuracy and completeness of The MLC's data is d…" at bounding box center [737, 365] width 1475 height 647
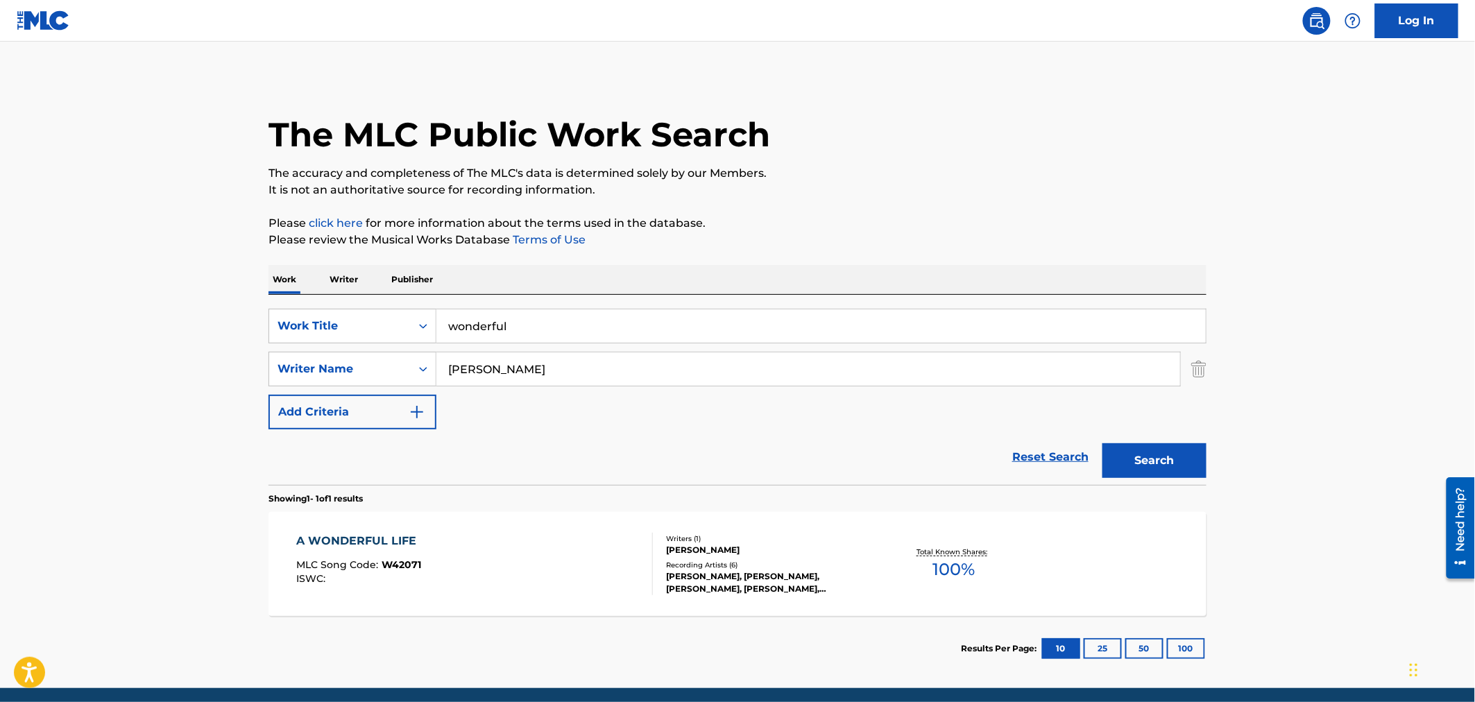
drag, startPoint x: 554, startPoint y: 373, endPoint x: 271, endPoint y: 350, distance: 283.3
click at [276, 350] on div "SearchWithCriteria6c141e54-bc8a-44ea-a5a7-af4518680bb2 Work Title wonderful Sea…" at bounding box center [737, 369] width 938 height 121
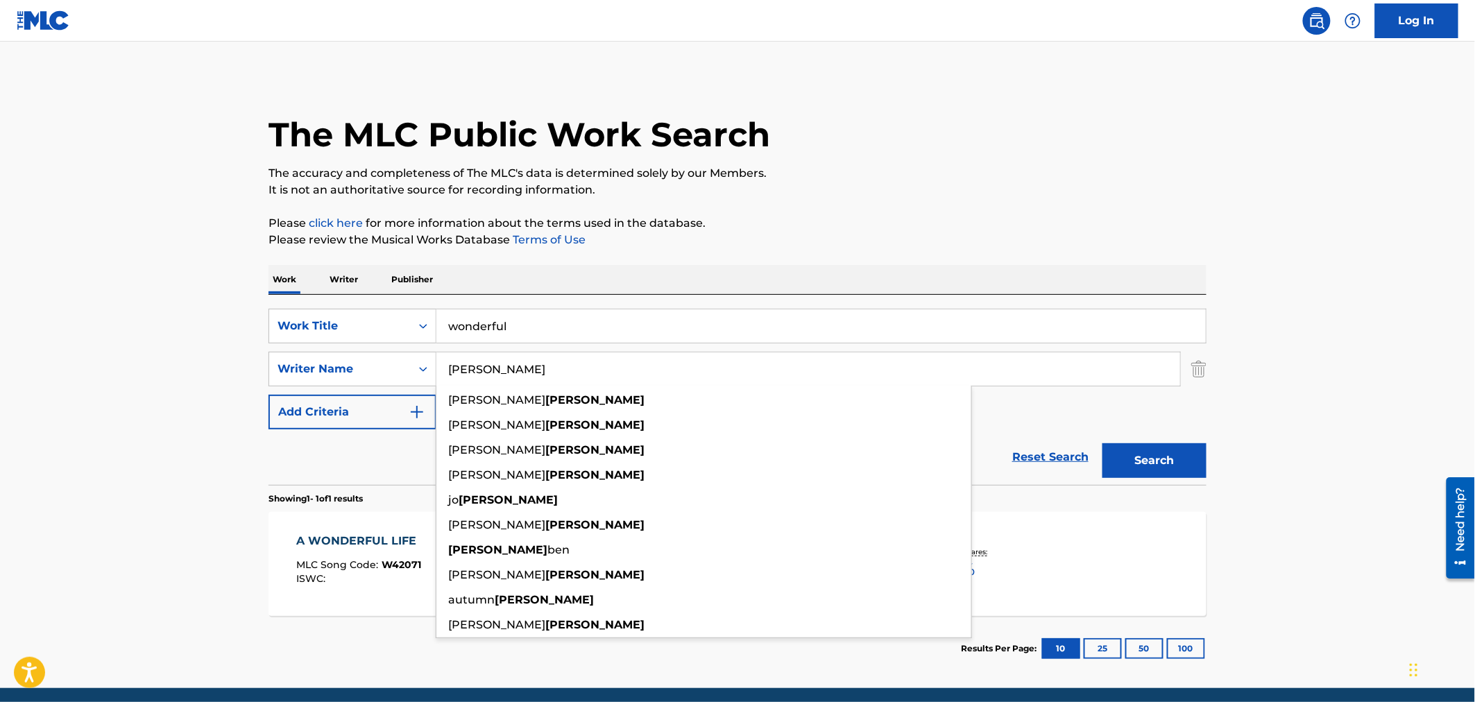
type input "[PERSON_NAME]"
click at [1102, 443] on button "Search" at bounding box center [1154, 460] width 104 height 35
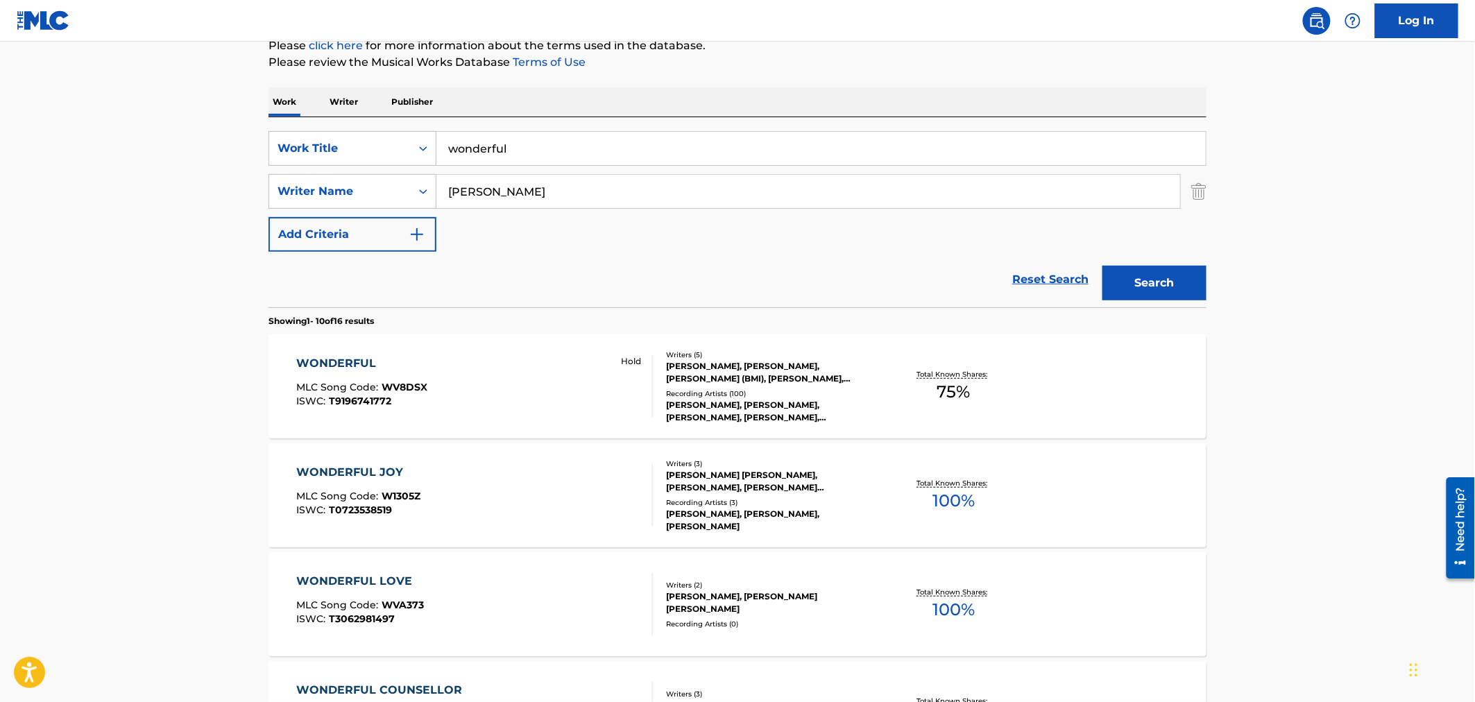
scroll to position [154, 0]
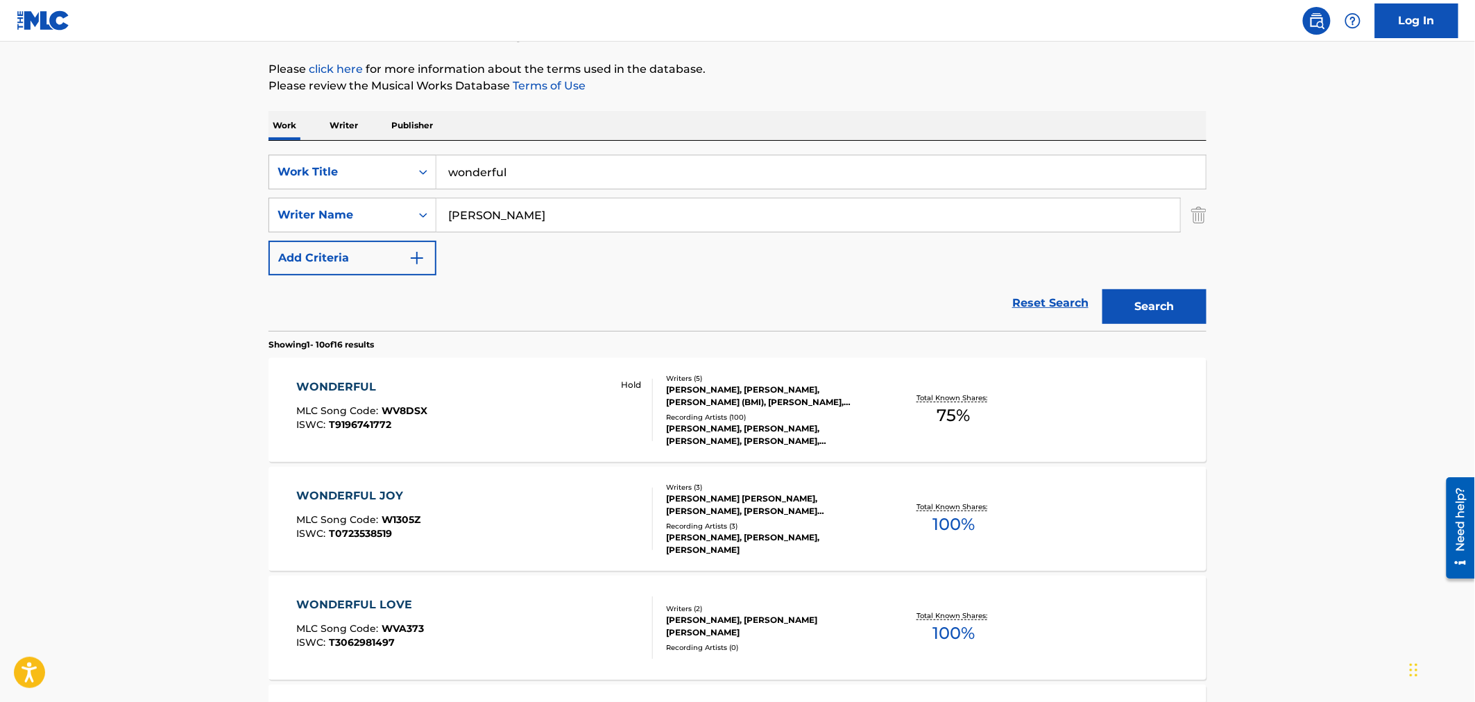
click at [488, 398] on div "WONDERFUL MLC Song Code : WV8DSX ISWC : T9196741772 Hold" at bounding box center [475, 410] width 357 height 62
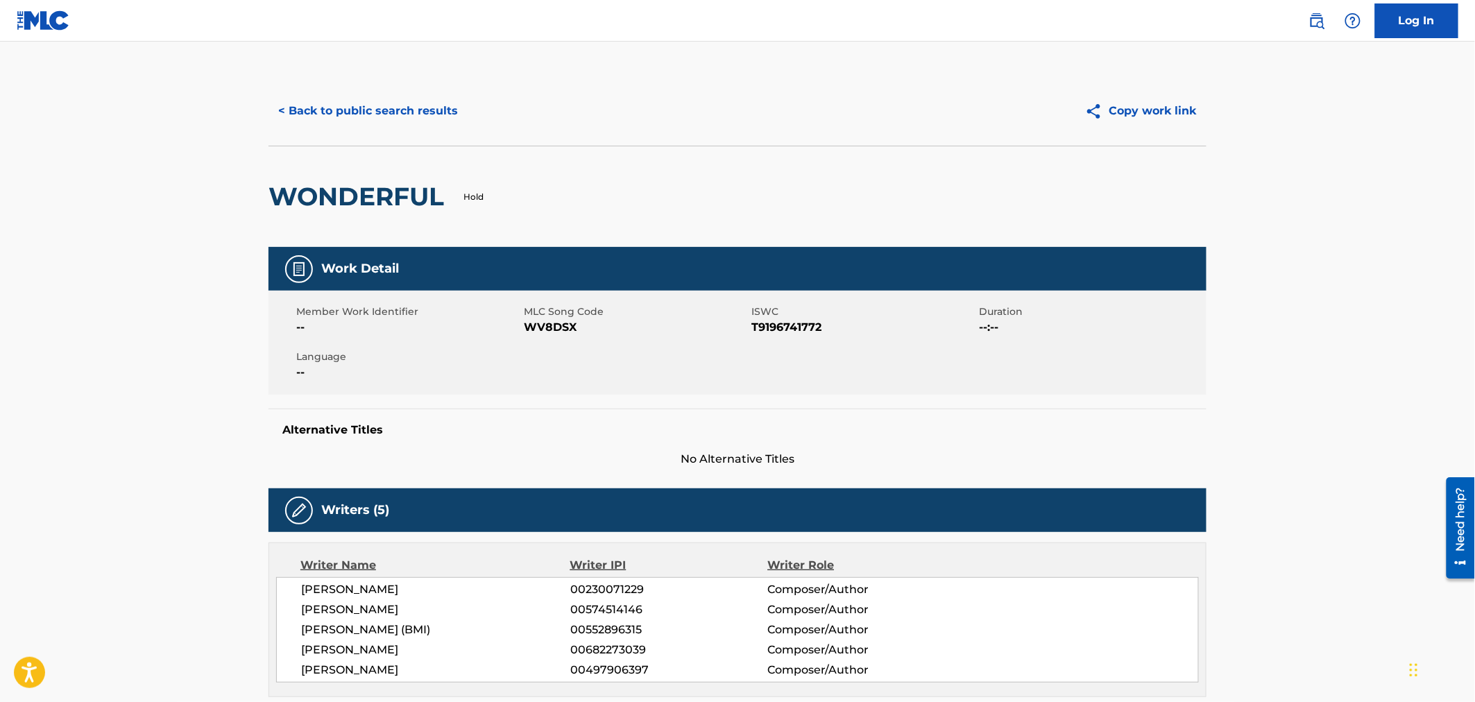
click at [556, 329] on span "WV8DSX" at bounding box center [636, 327] width 224 height 17
click at [384, 103] on button "< Back to public search results" at bounding box center [367, 111] width 199 height 35
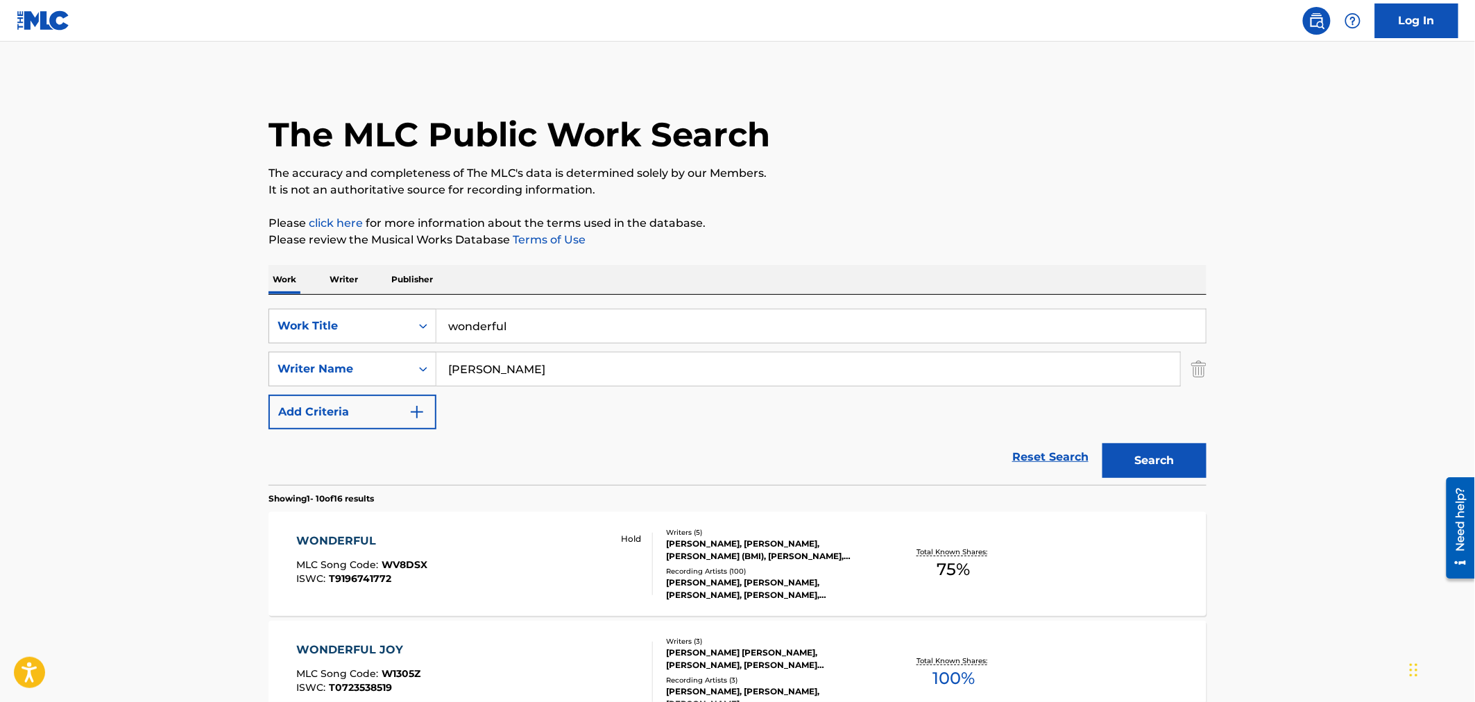
scroll to position [154, 0]
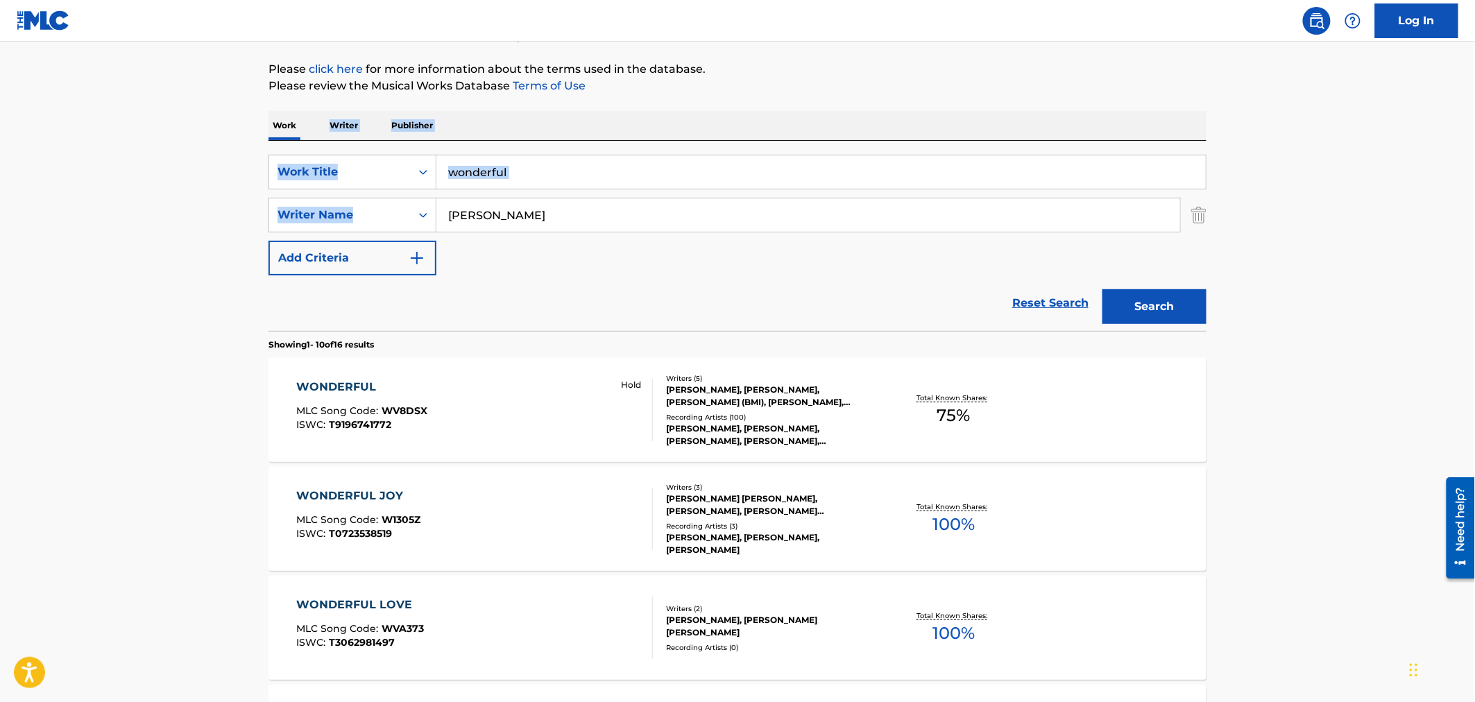
drag, startPoint x: 536, startPoint y: 191, endPoint x: 294, endPoint y: 119, distance: 251.8
click at [551, 170] on input "wonderful" at bounding box center [820, 171] width 769 height 33
click at [352, 142] on div "SearchWithCriteria6c141e54-bc8a-44ea-a5a7-af4518680bb2 Work Title wonderful Sea…" at bounding box center [737, 236] width 938 height 190
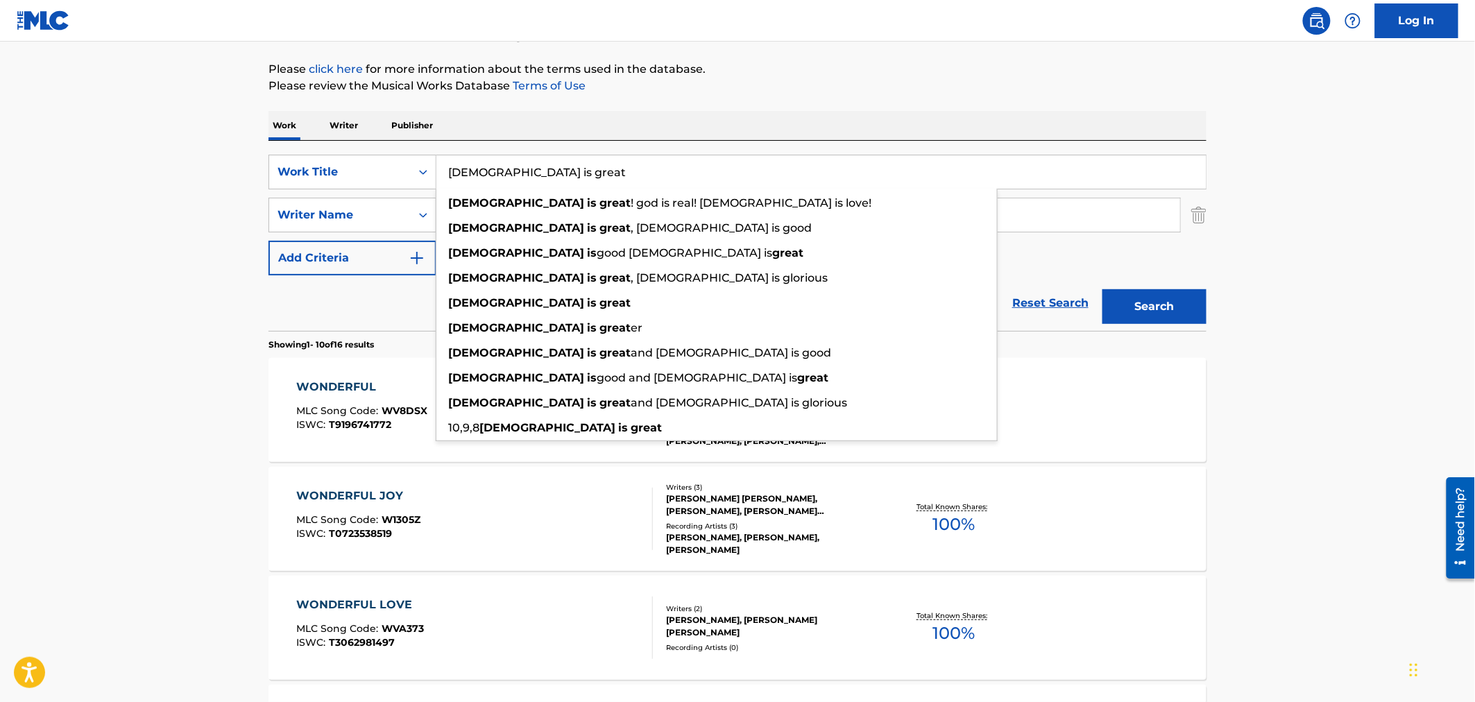
type input "[DEMOGRAPHIC_DATA] is great"
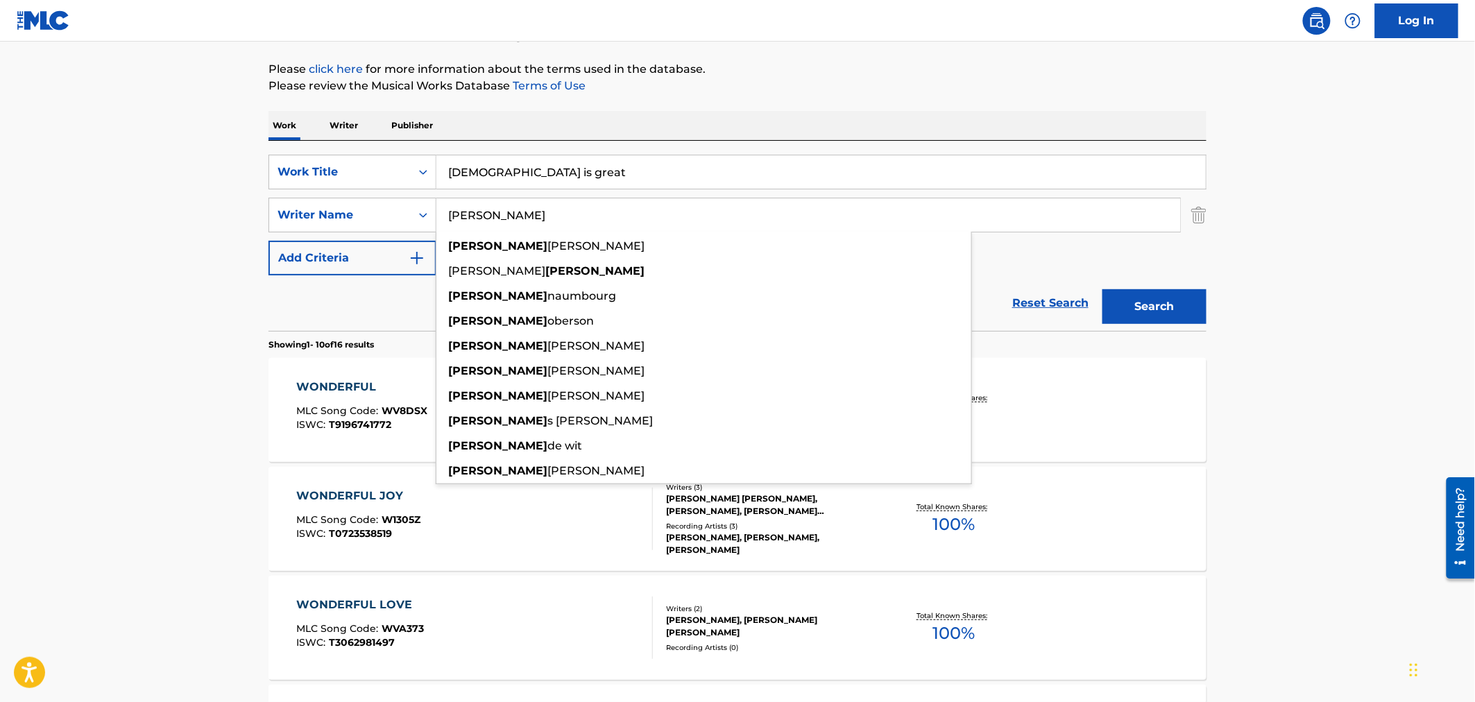
type input "[PERSON_NAME]"
click at [1102, 289] on button "Search" at bounding box center [1154, 306] width 104 height 35
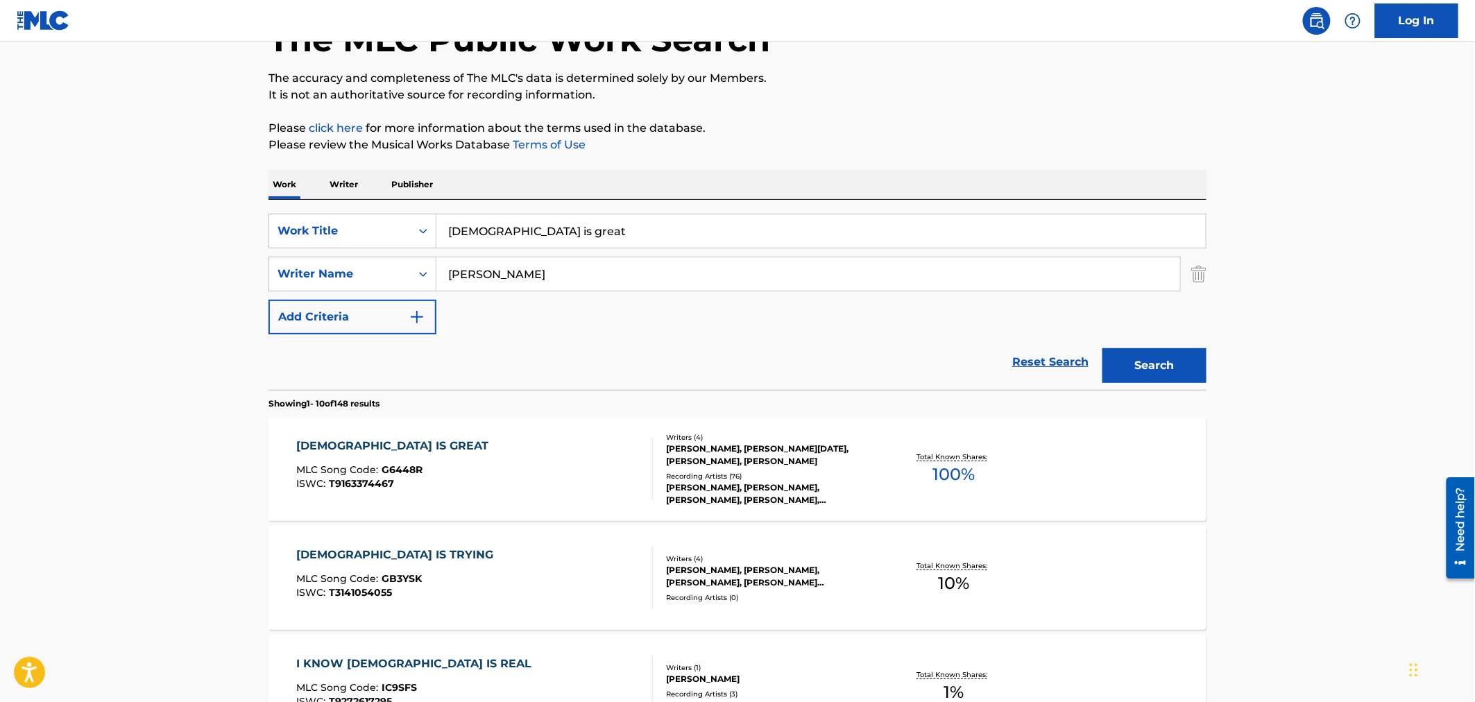
scroll to position [231, 0]
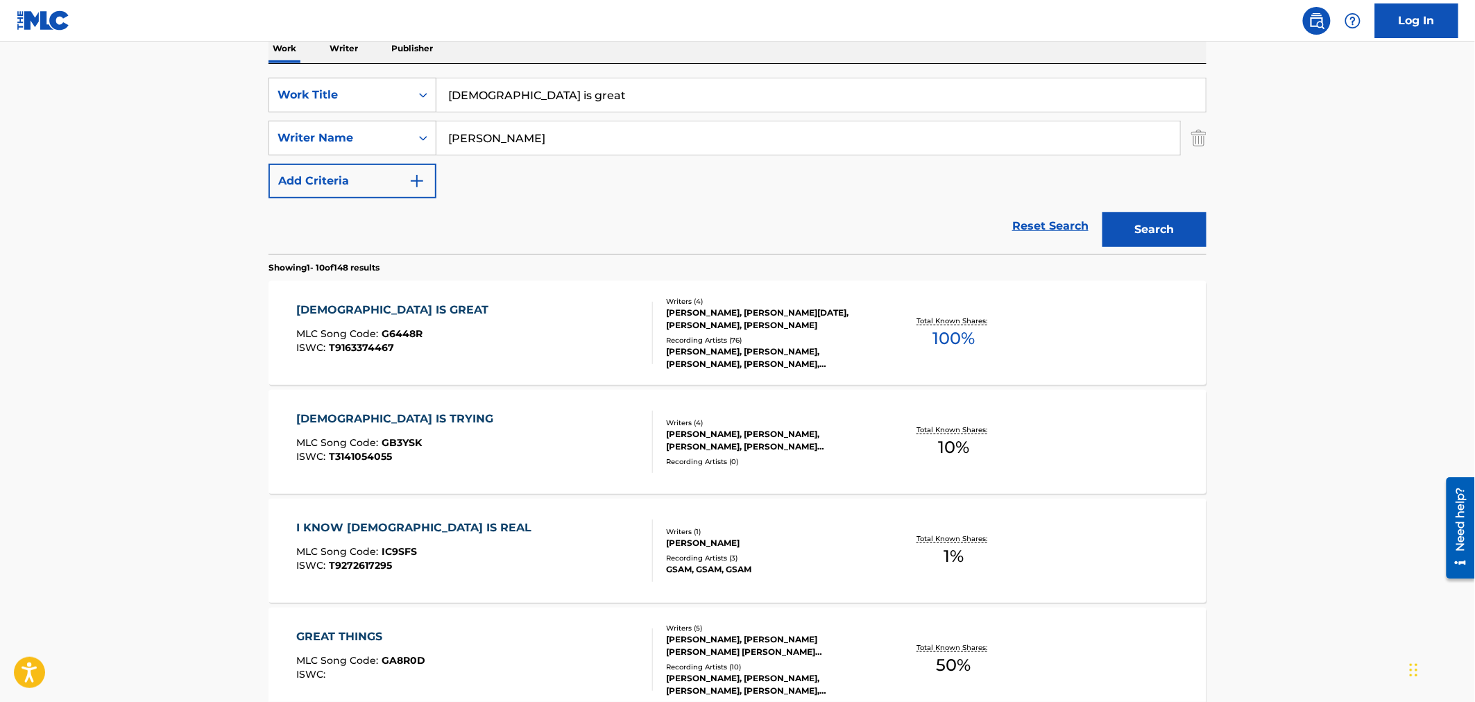
click at [526, 287] on div "GOD IS GREAT MLC Song Code : G6448R ISWC : T9163374467 Writers ( 4 ) [PERSON_NA…" at bounding box center [737, 333] width 938 height 104
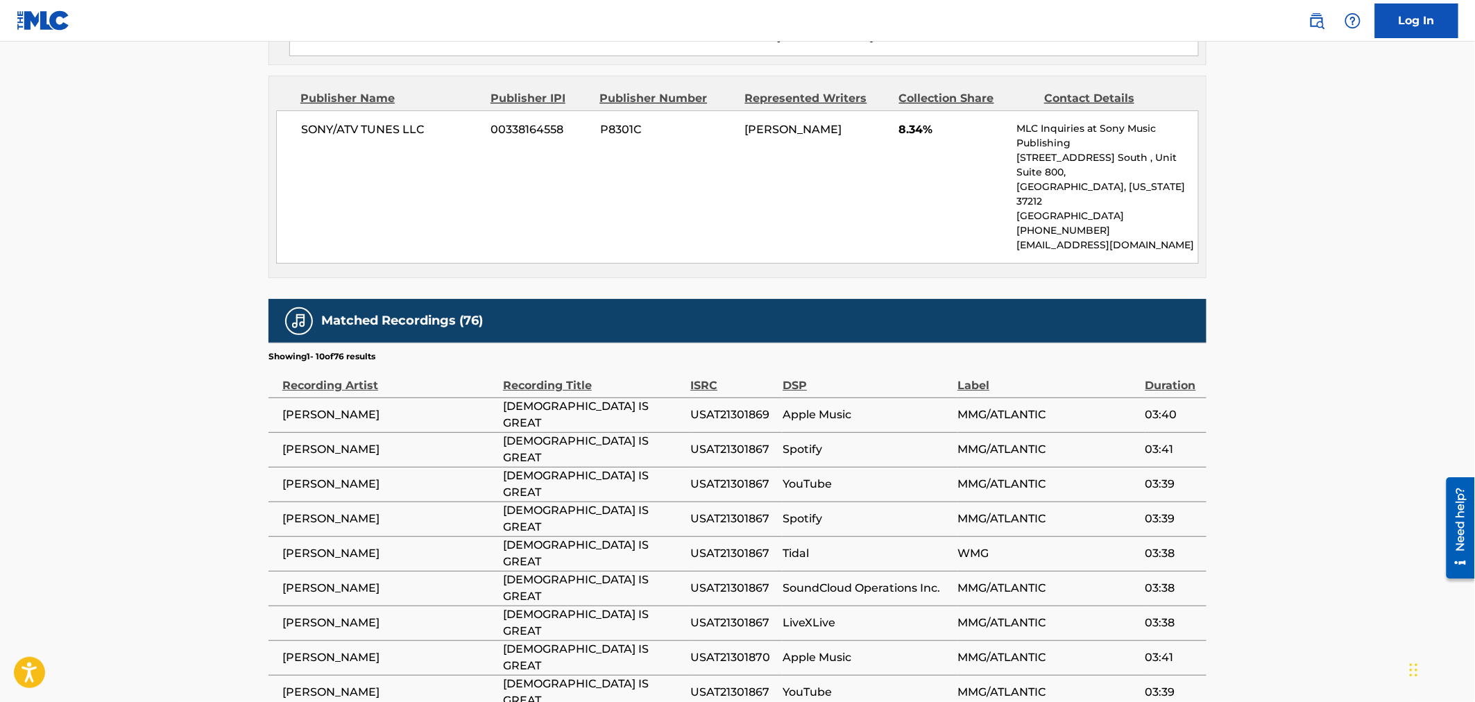
scroll to position [1836, 0]
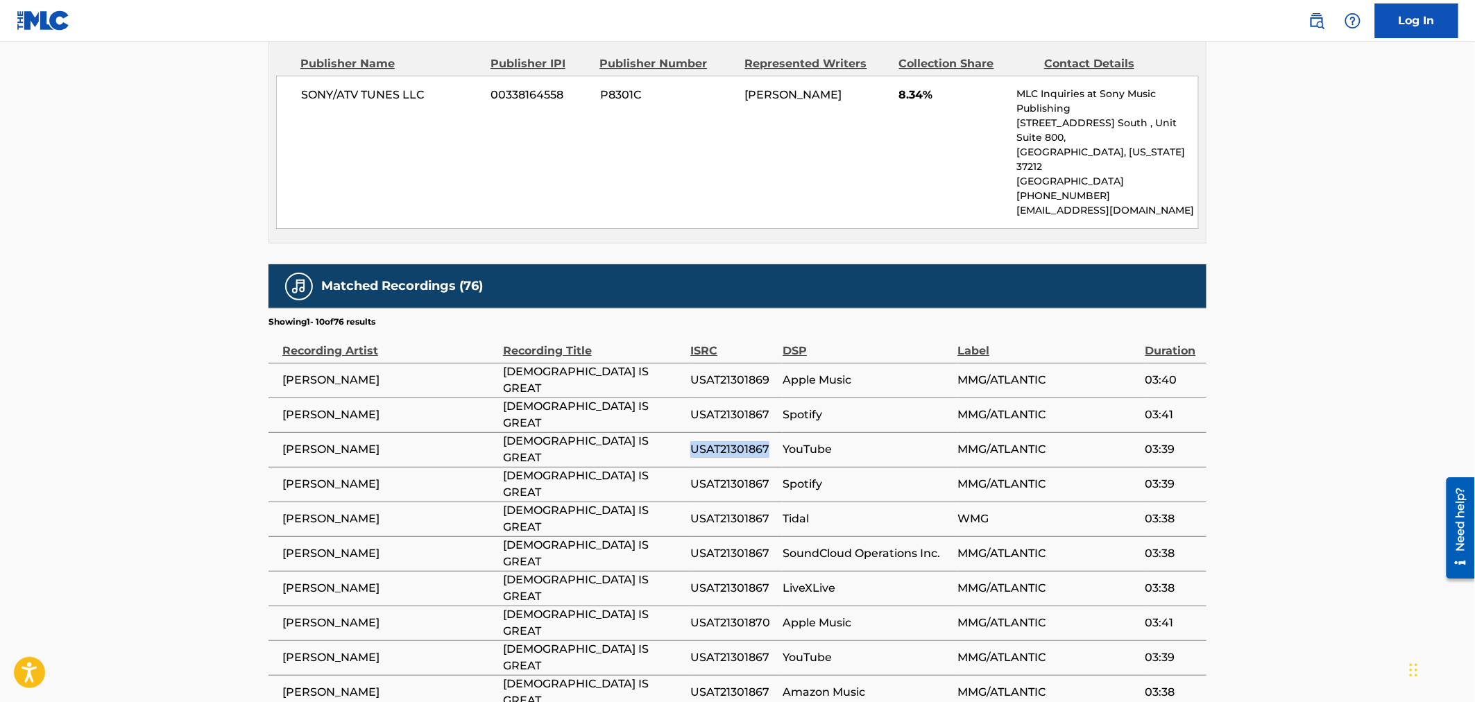
drag, startPoint x: 774, startPoint y: 302, endPoint x: 692, endPoint y: 296, distance: 81.4
click at [692, 441] on span "USAT21301867" at bounding box center [732, 449] width 85 height 17
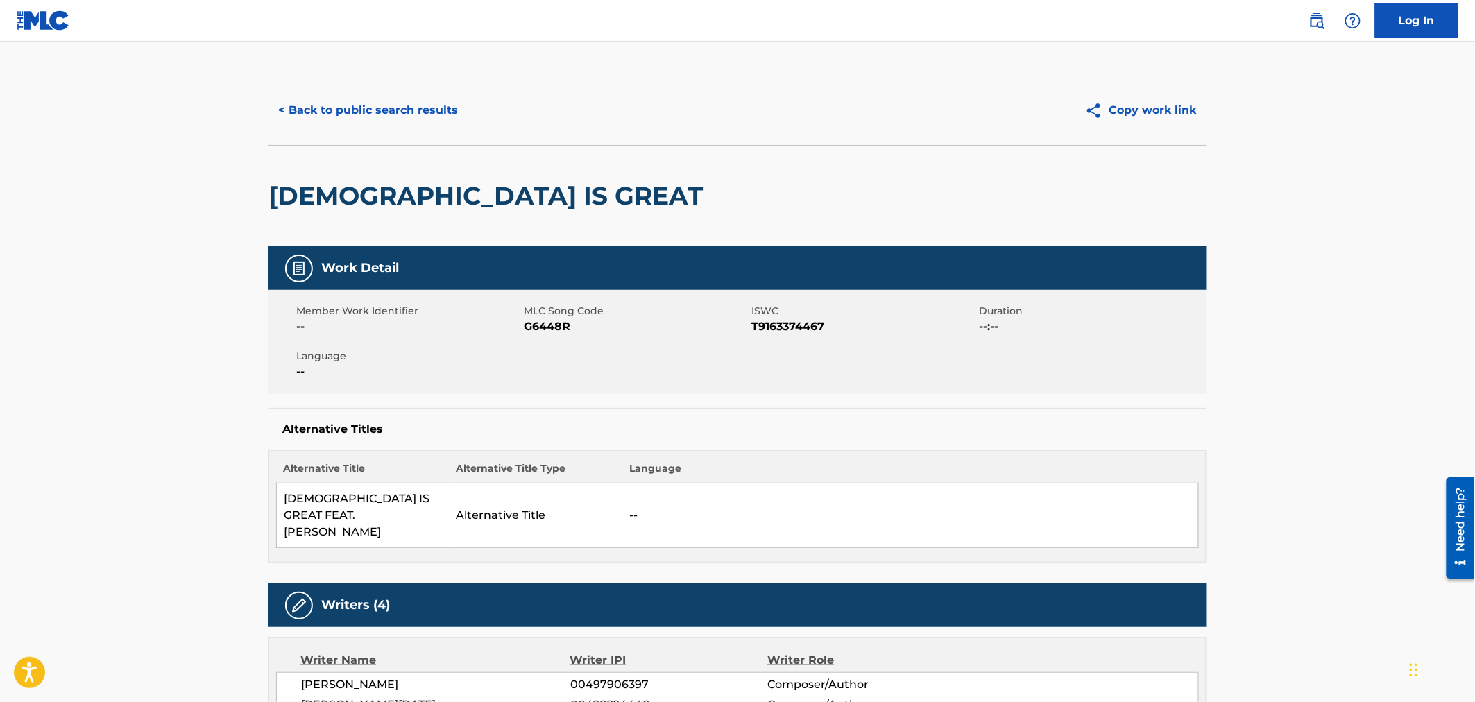
scroll to position [0, 0]
click at [558, 332] on span "G6448R" at bounding box center [636, 327] width 224 height 17
click at [383, 109] on button "< Back to public search results" at bounding box center [367, 111] width 199 height 35
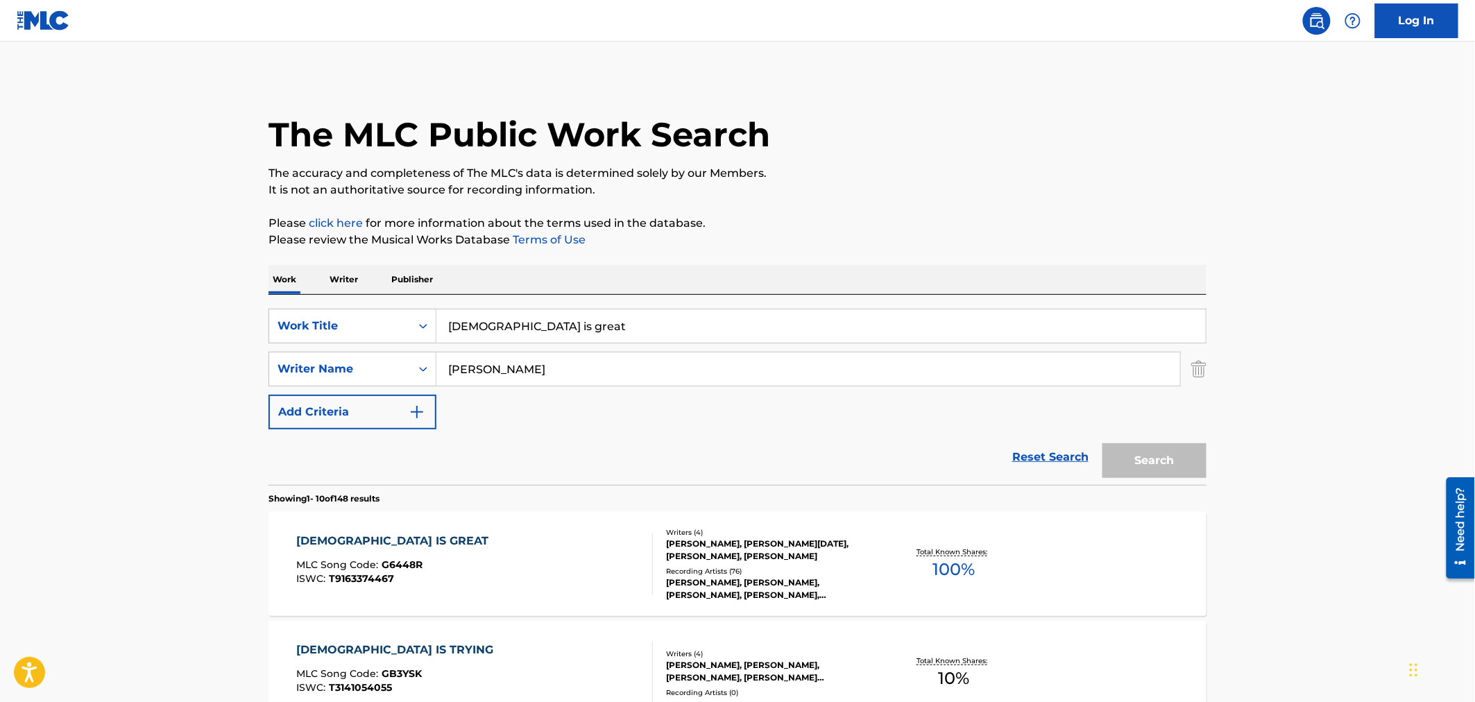
scroll to position [231, 0]
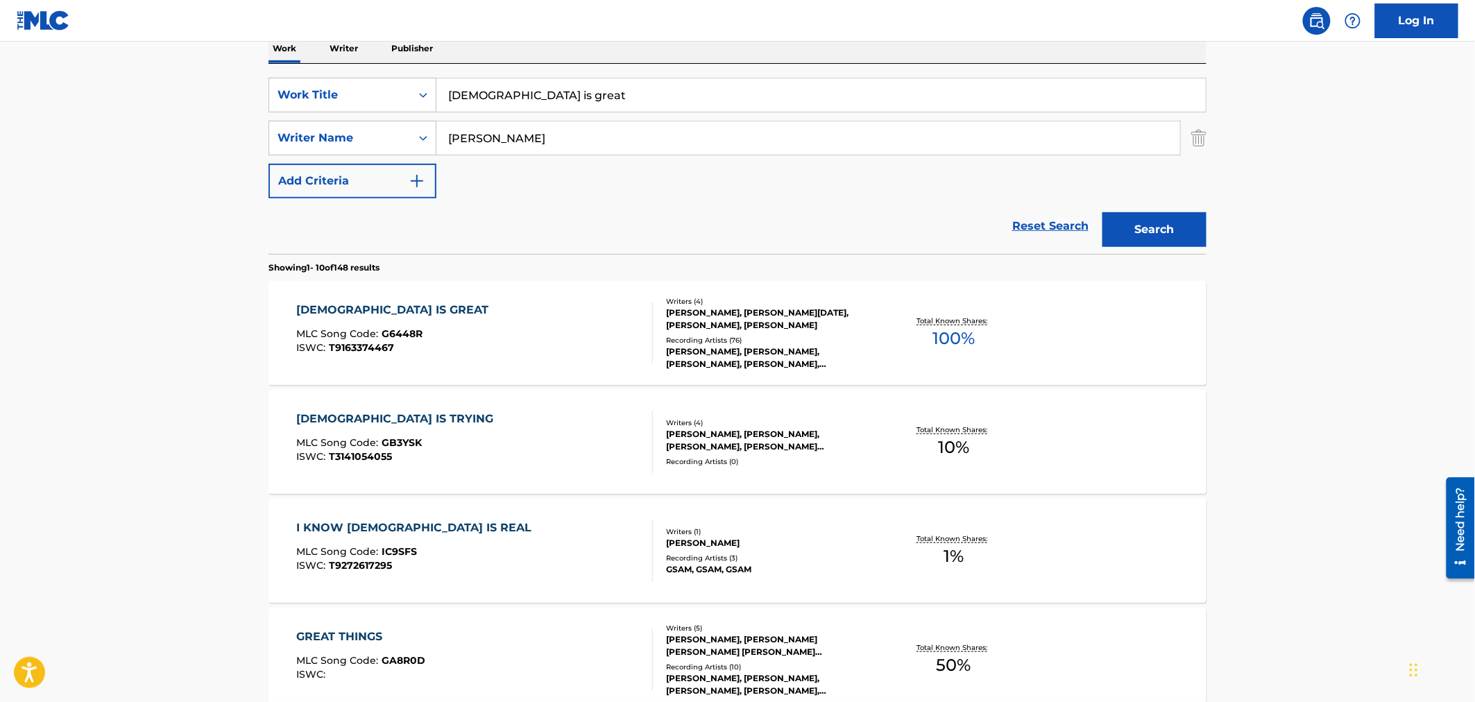
drag, startPoint x: 542, startPoint y: 89, endPoint x: 321, endPoint y: 50, distance: 225.4
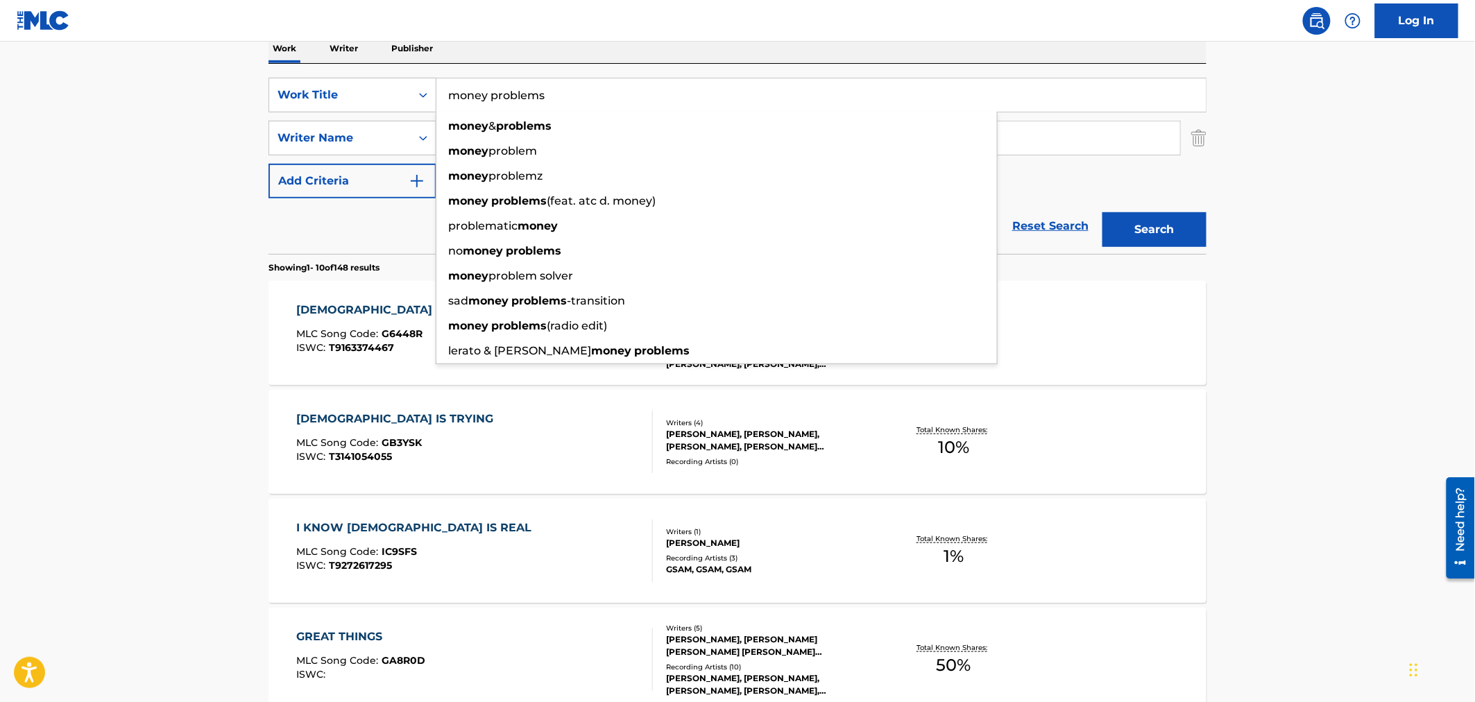
type input "money problems"
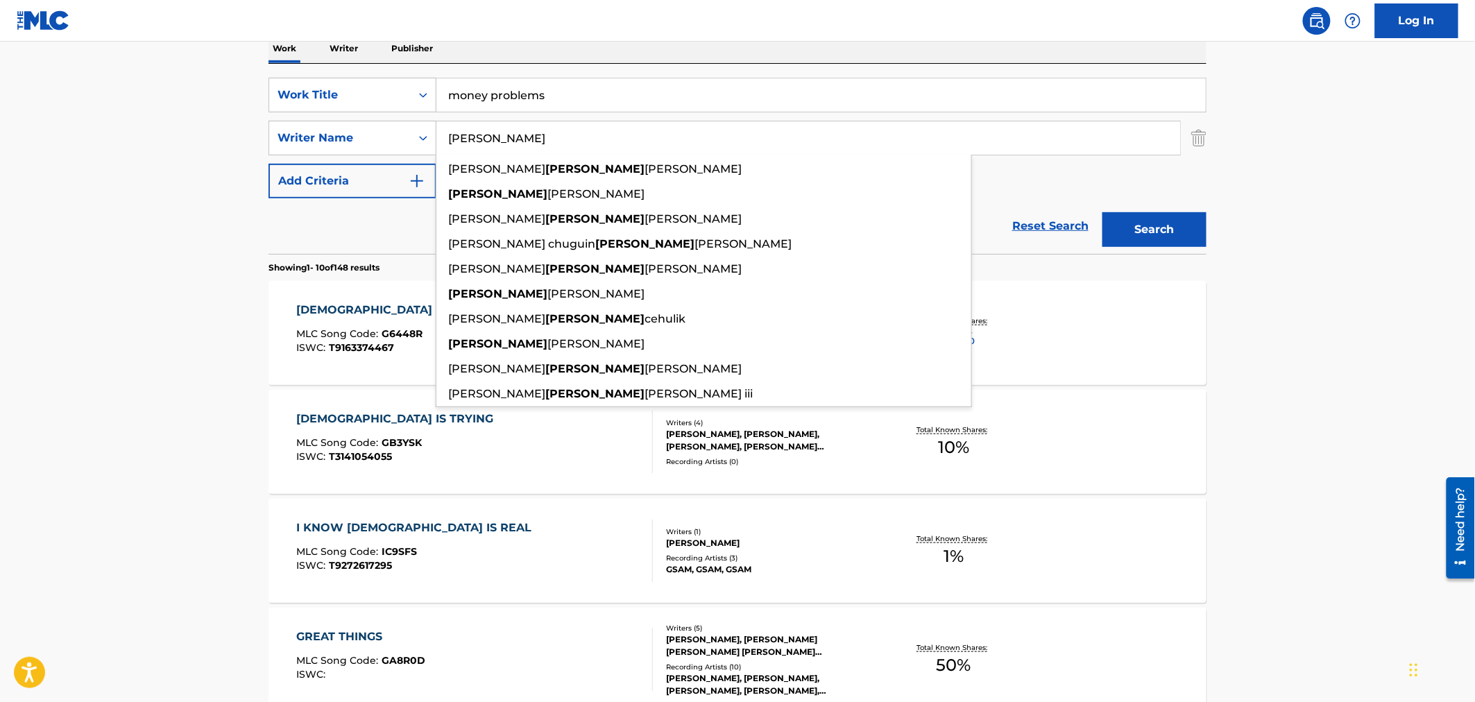
type input "[PERSON_NAME]"
click at [1102, 212] on button "Search" at bounding box center [1154, 229] width 104 height 35
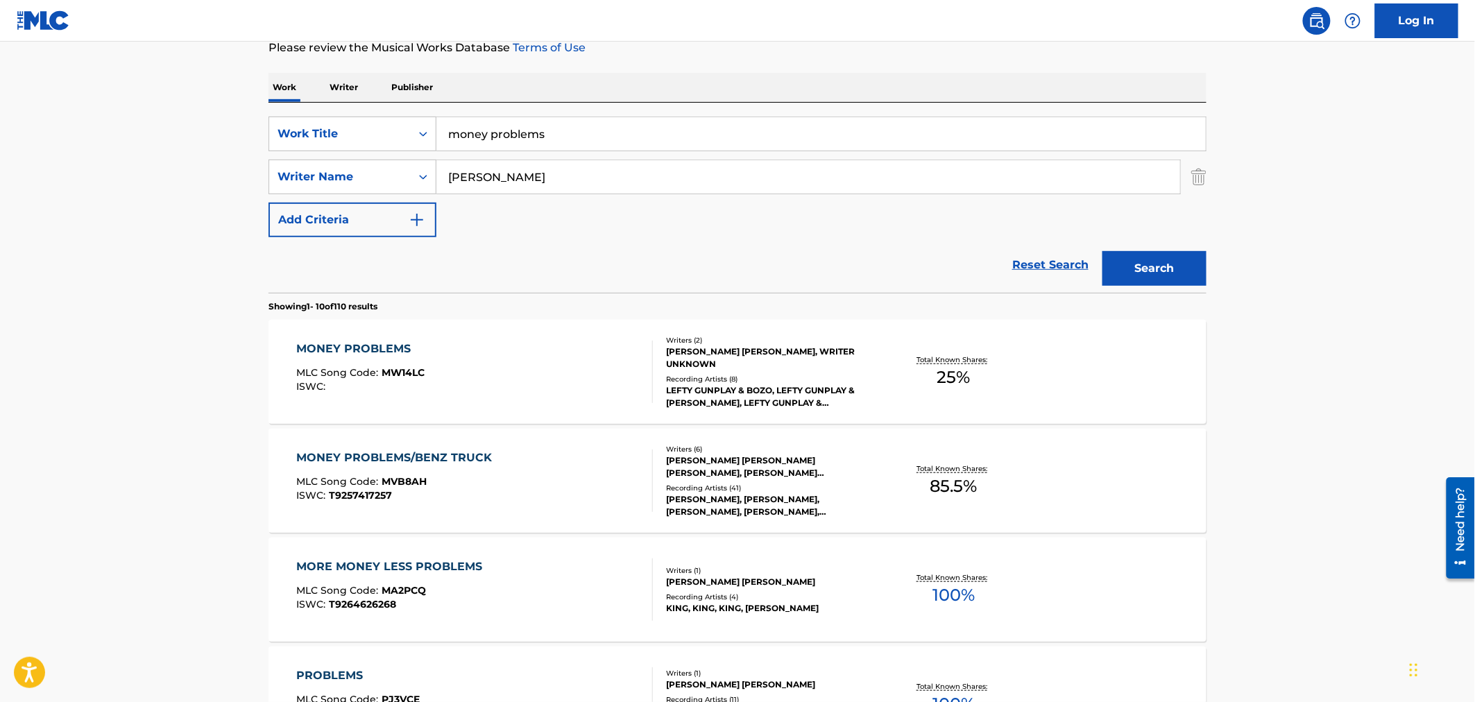
scroll to position [308, 0]
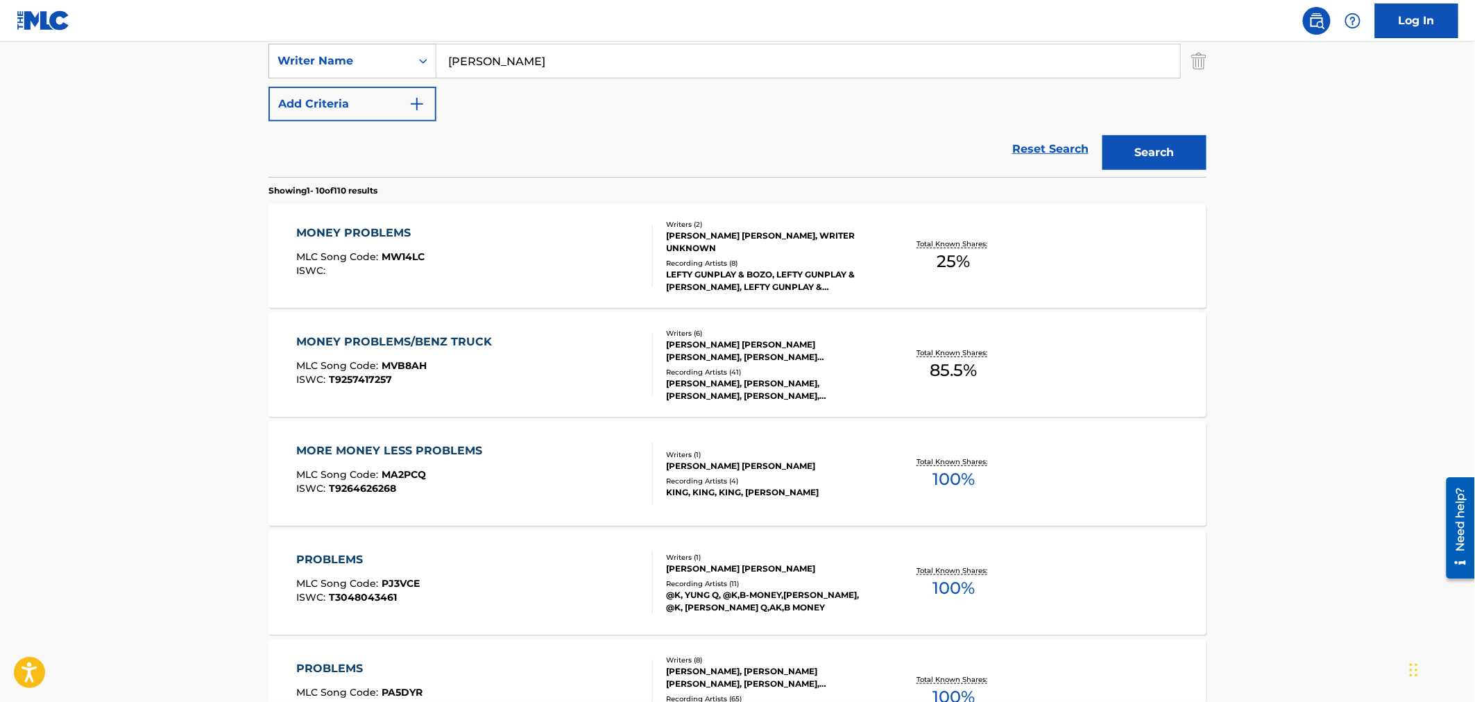
click at [561, 358] on div "MONEY PROBLEMS/BENZ TRUCK MLC Song Code : MVB8AH ISWC : T9257417257" at bounding box center [475, 365] width 357 height 62
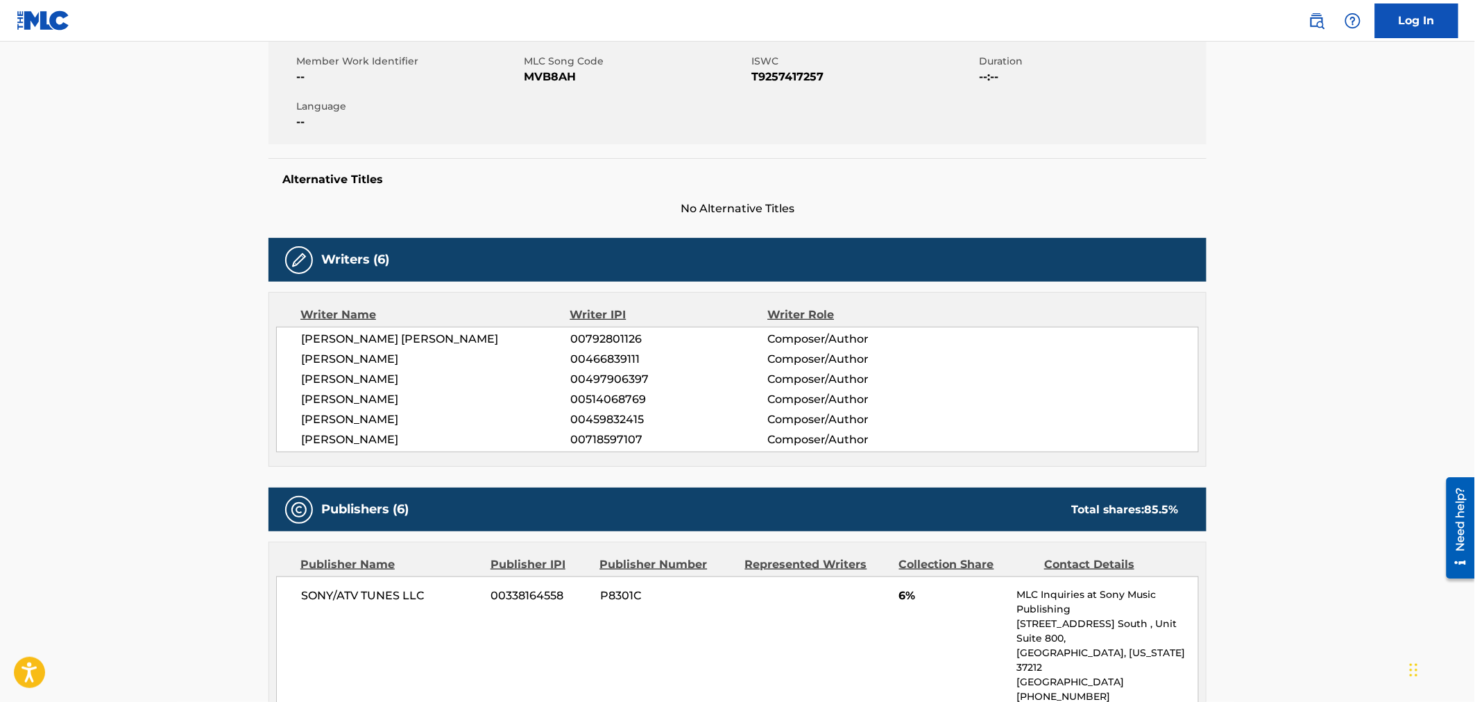
scroll to position [77, 0]
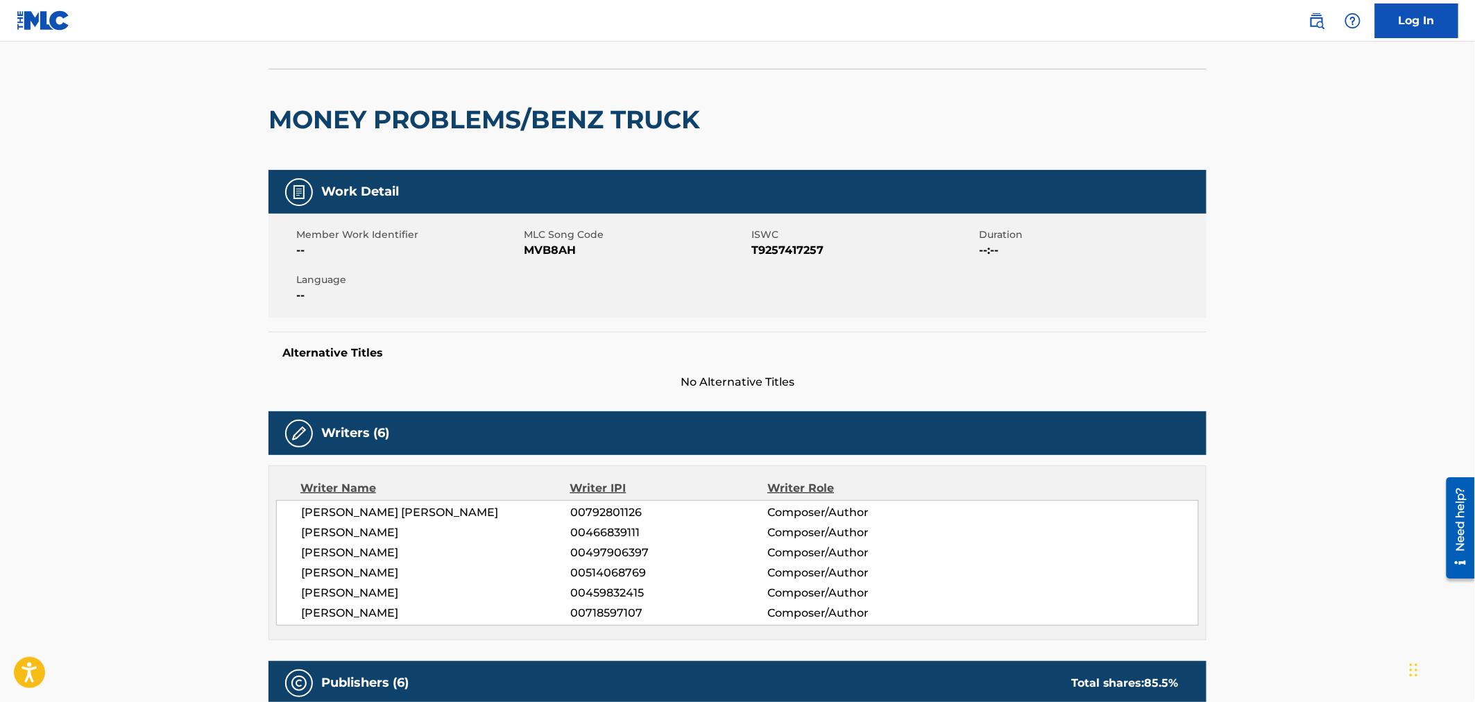
click at [541, 245] on span "MVB8AH" at bounding box center [636, 250] width 224 height 17
click at [541, 246] on span "MVB8AH" at bounding box center [636, 250] width 224 height 17
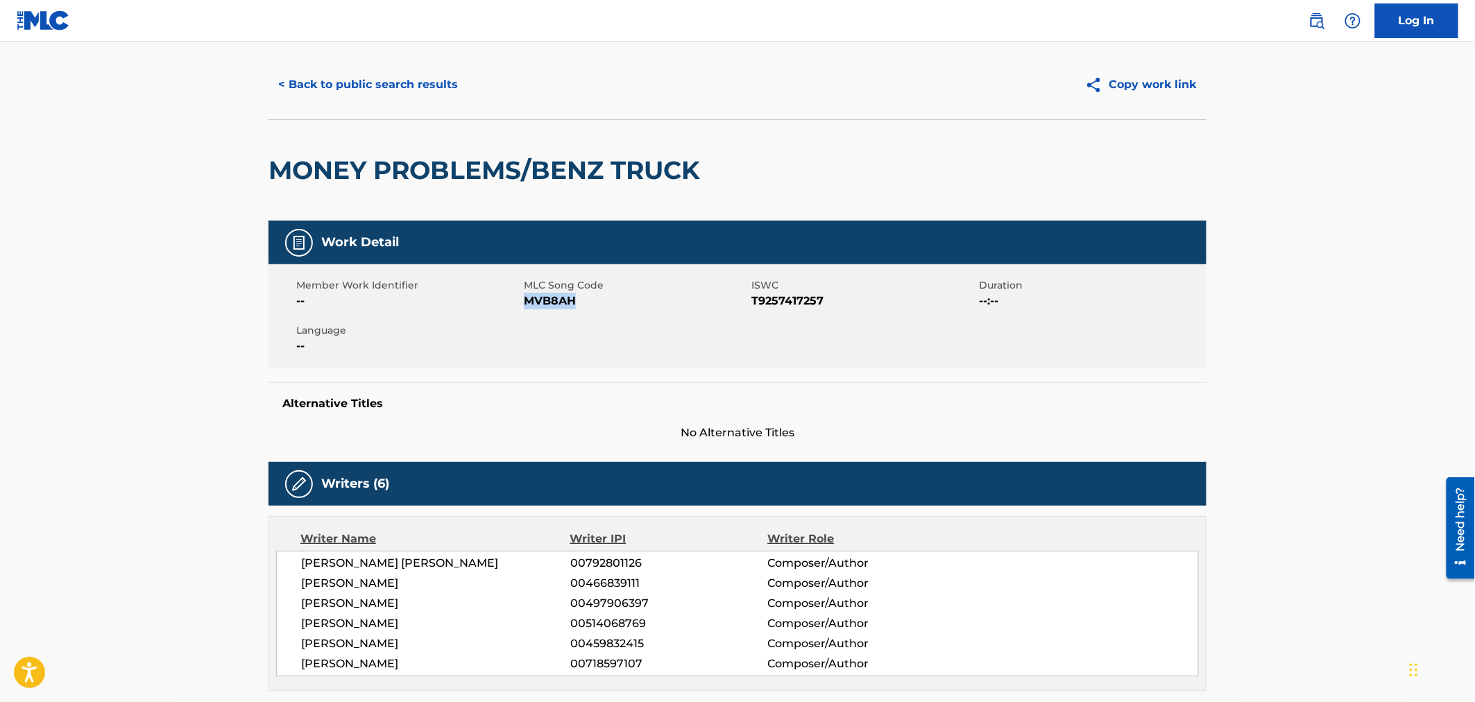
scroll to position [0, 0]
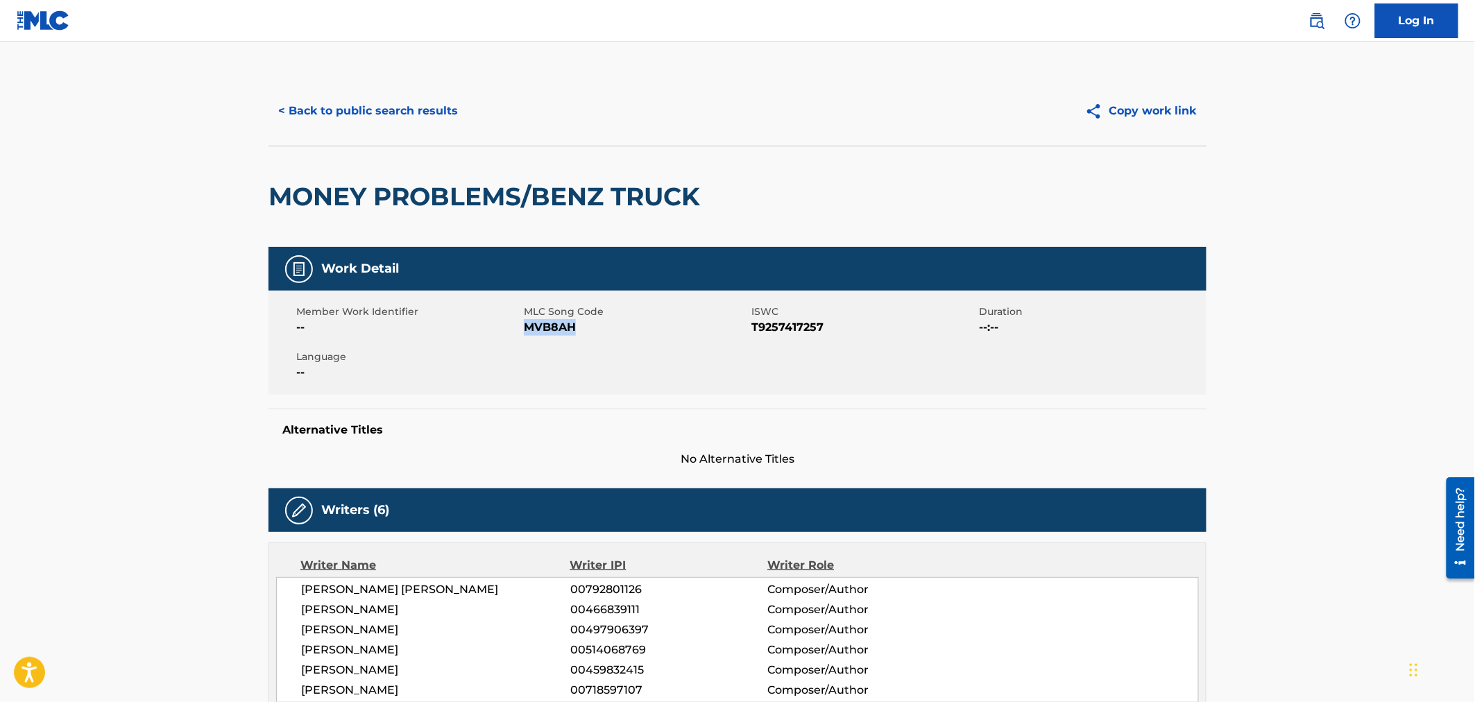
click at [330, 120] on button "< Back to public search results" at bounding box center [367, 111] width 199 height 35
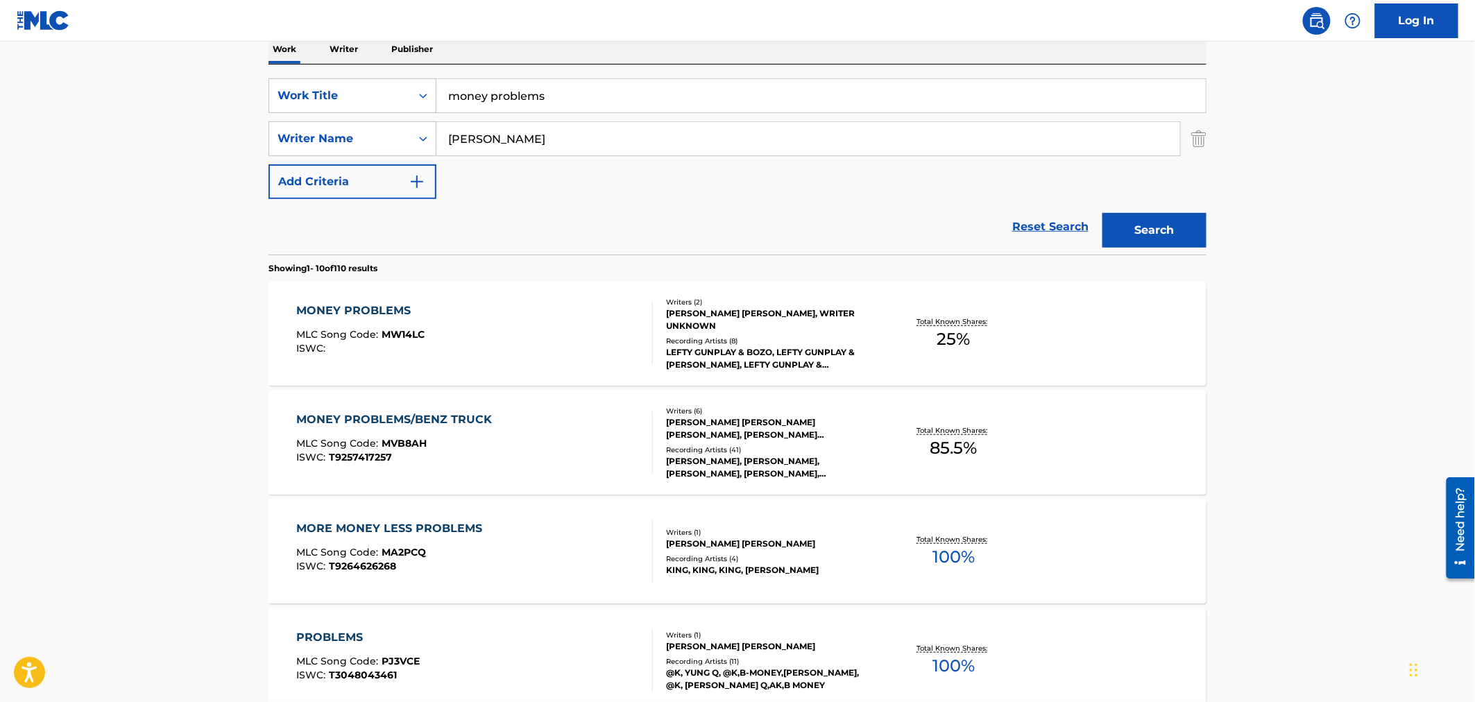
scroll to position [77, 0]
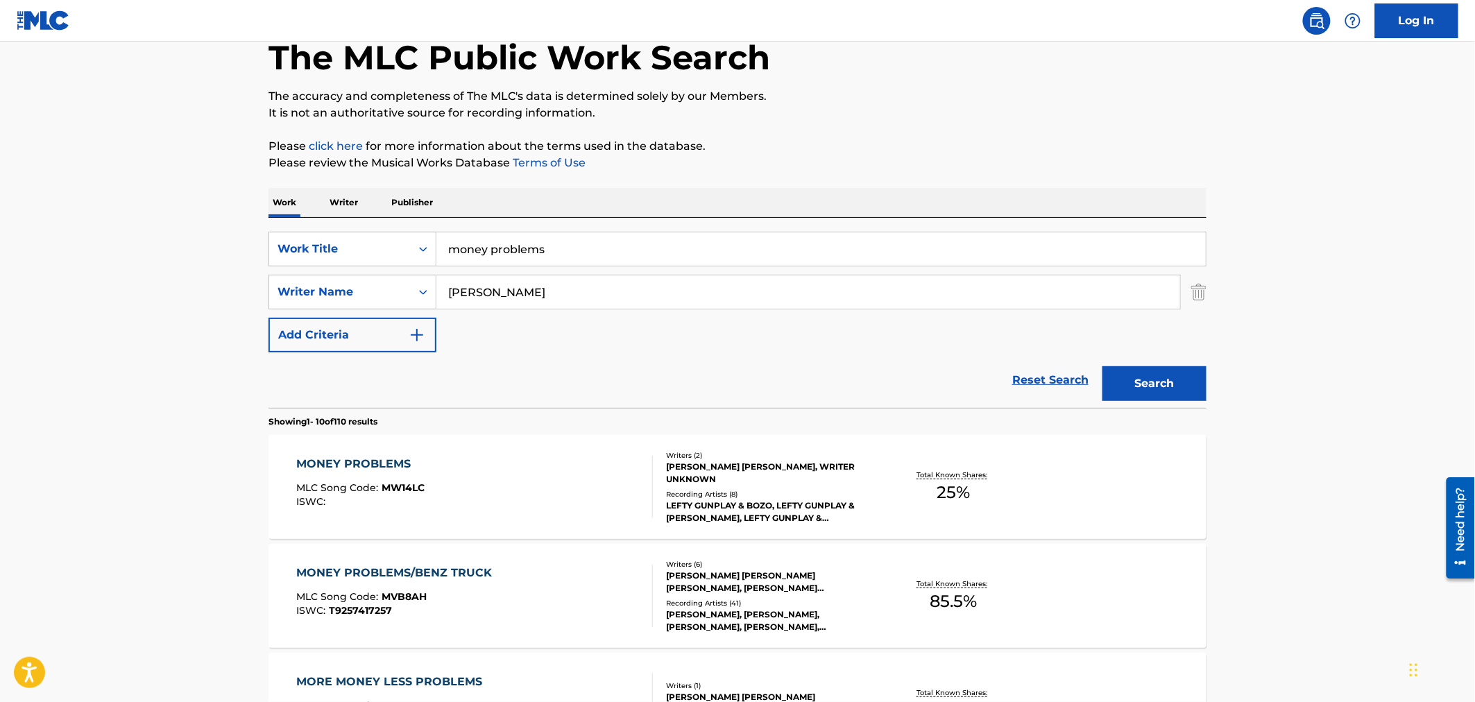
drag, startPoint x: 482, startPoint y: 241, endPoint x: 244, endPoint y: 234, distance: 238.0
click at [281, 243] on div "SearchWithCriteria6c141e54-bc8a-44ea-a5a7-af4518680bb2 Work Title money problems" at bounding box center [737, 249] width 938 height 35
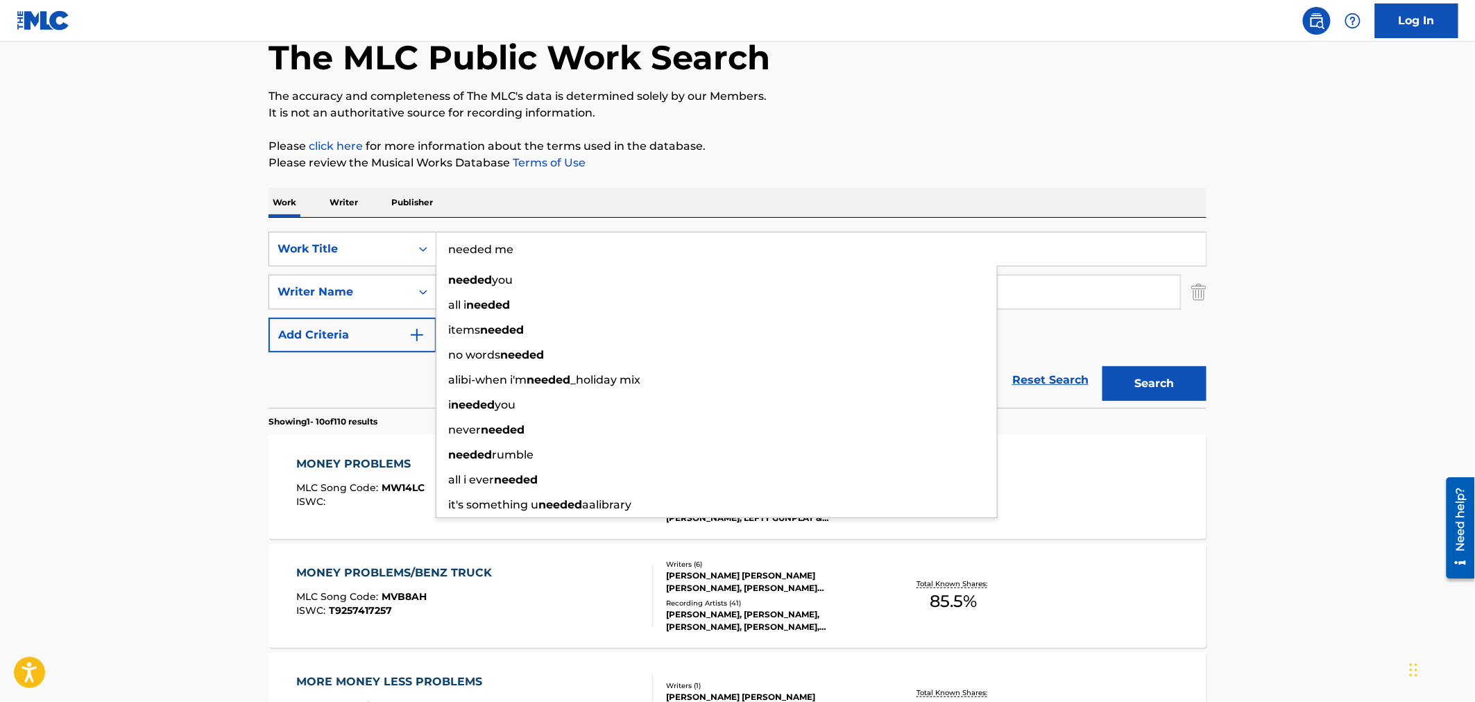
type input "needed me"
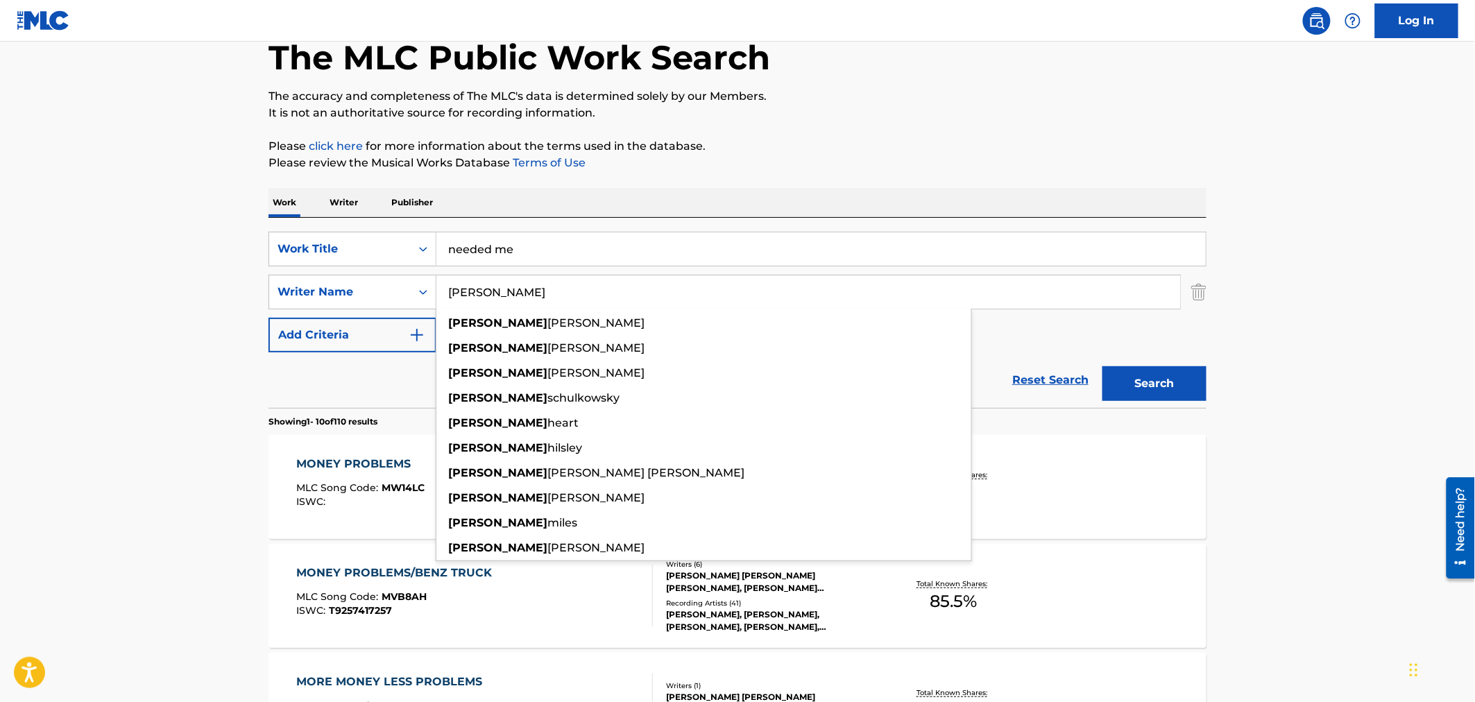
type input "[PERSON_NAME]"
click at [1157, 379] on button "Search" at bounding box center [1154, 383] width 104 height 35
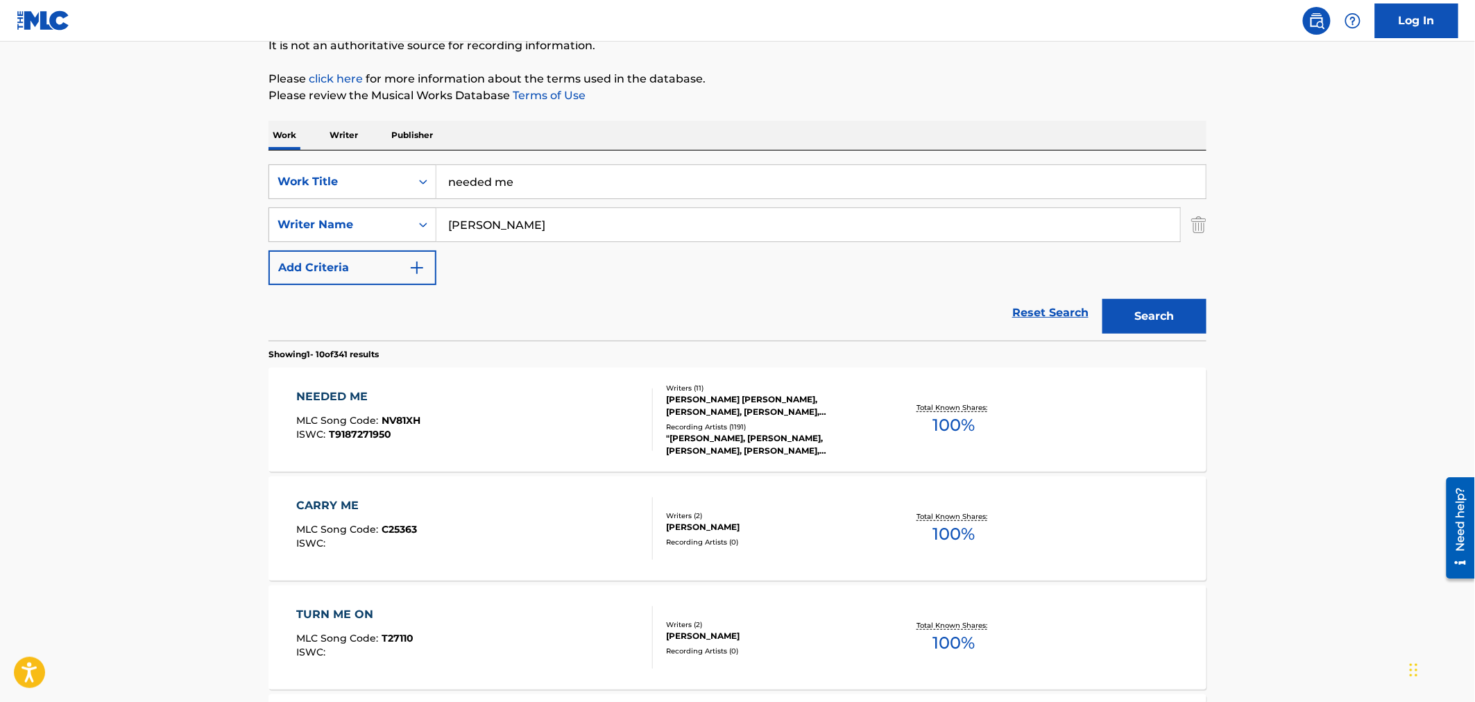
scroll to position [308, 0]
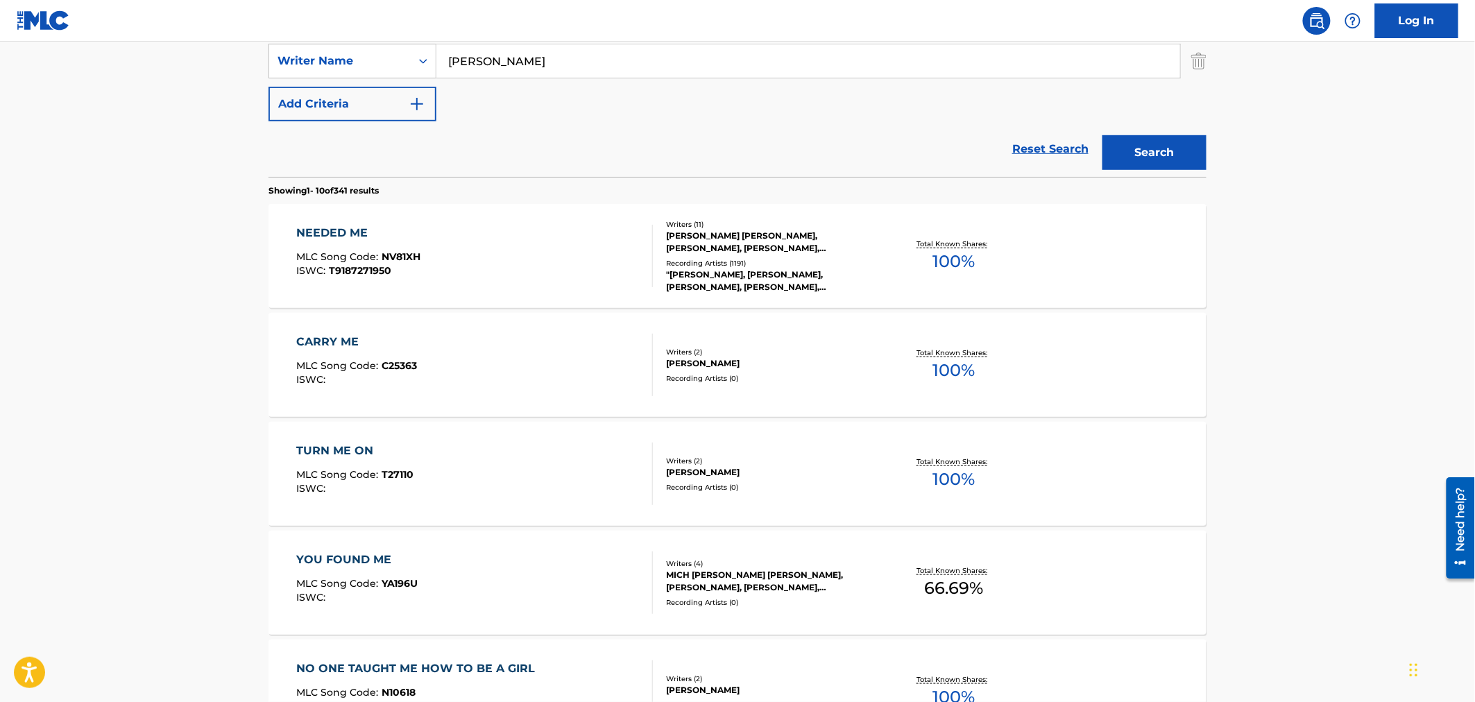
click at [577, 240] on div "NEEDED ME MLC Song Code : NV81XH ISWC : T9187271950" at bounding box center [475, 256] width 357 height 62
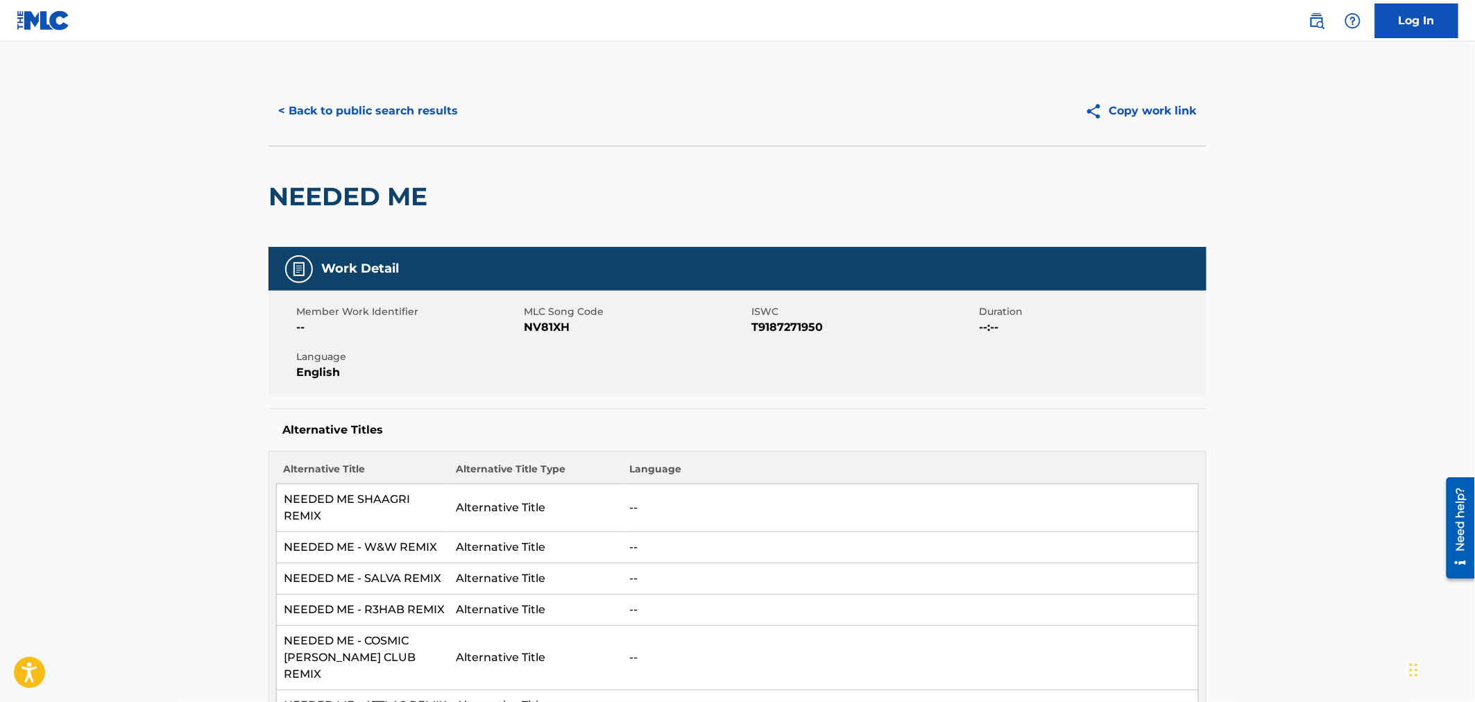
click at [552, 316] on span "MLC Song Code" at bounding box center [636, 312] width 224 height 15
click at [554, 321] on span "NV81XH" at bounding box center [636, 327] width 224 height 17
click at [556, 323] on span "NV81XH" at bounding box center [636, 327] width 224 height 17
click at [552, 329] on span "NV81XH" at bounding box center [636, 327] width 224 height 17
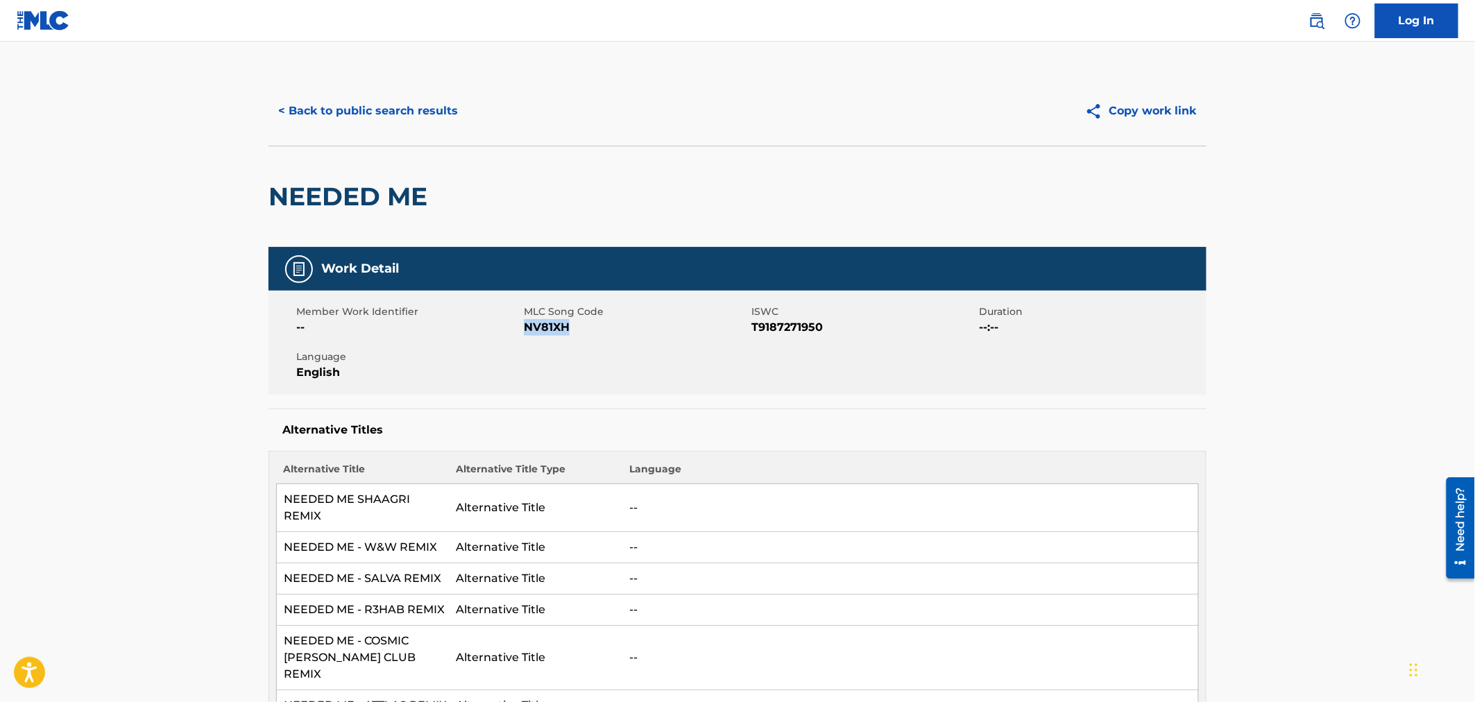
drag, startPoint x: 567, startPoint y: 328, endPoint x: 524, endPoint y: 326, distance: 43.1
click at [524, 326] on span "NV81XH" at bounding box center [636, 327] width 224 height 17
click at [428, 118] on button "< Back to public search results" at bounding box center [367, 111] width 199 height 35
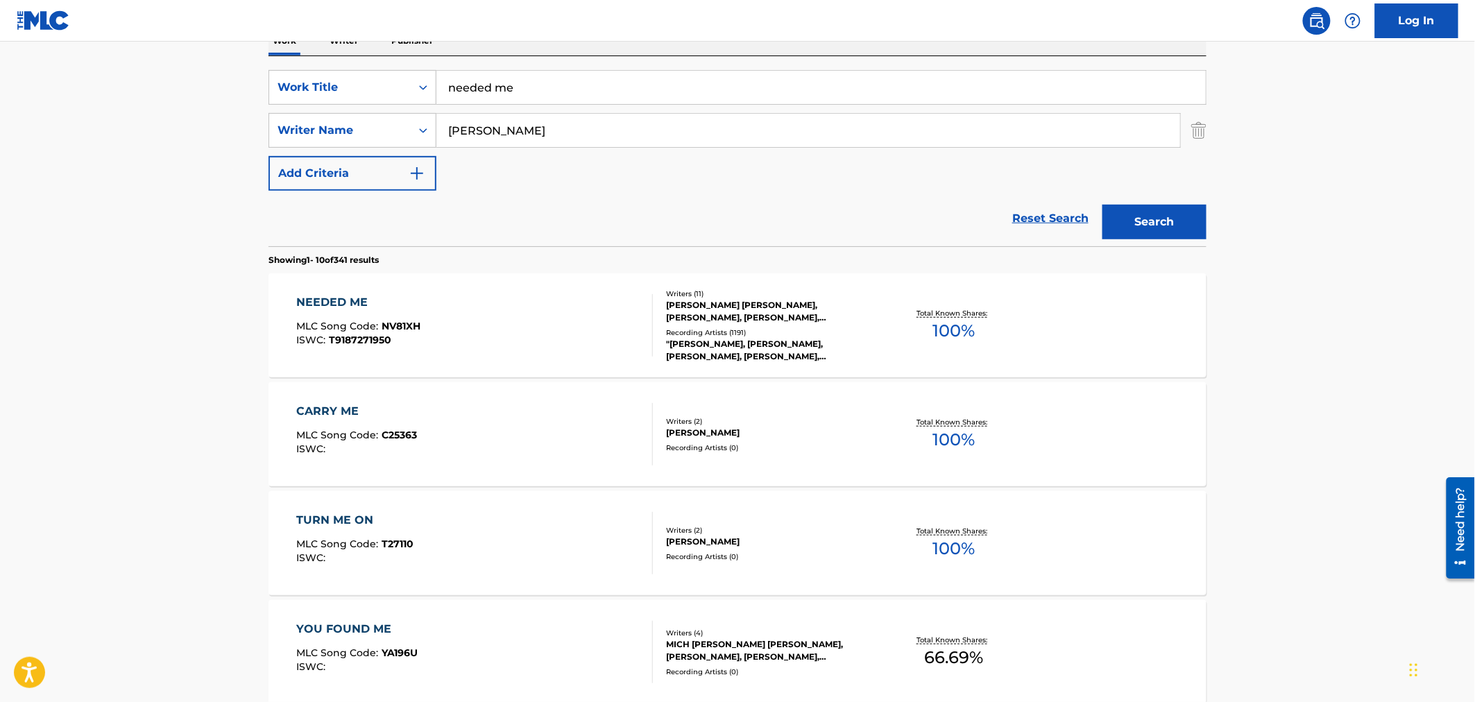
scroll to position [154, 0]
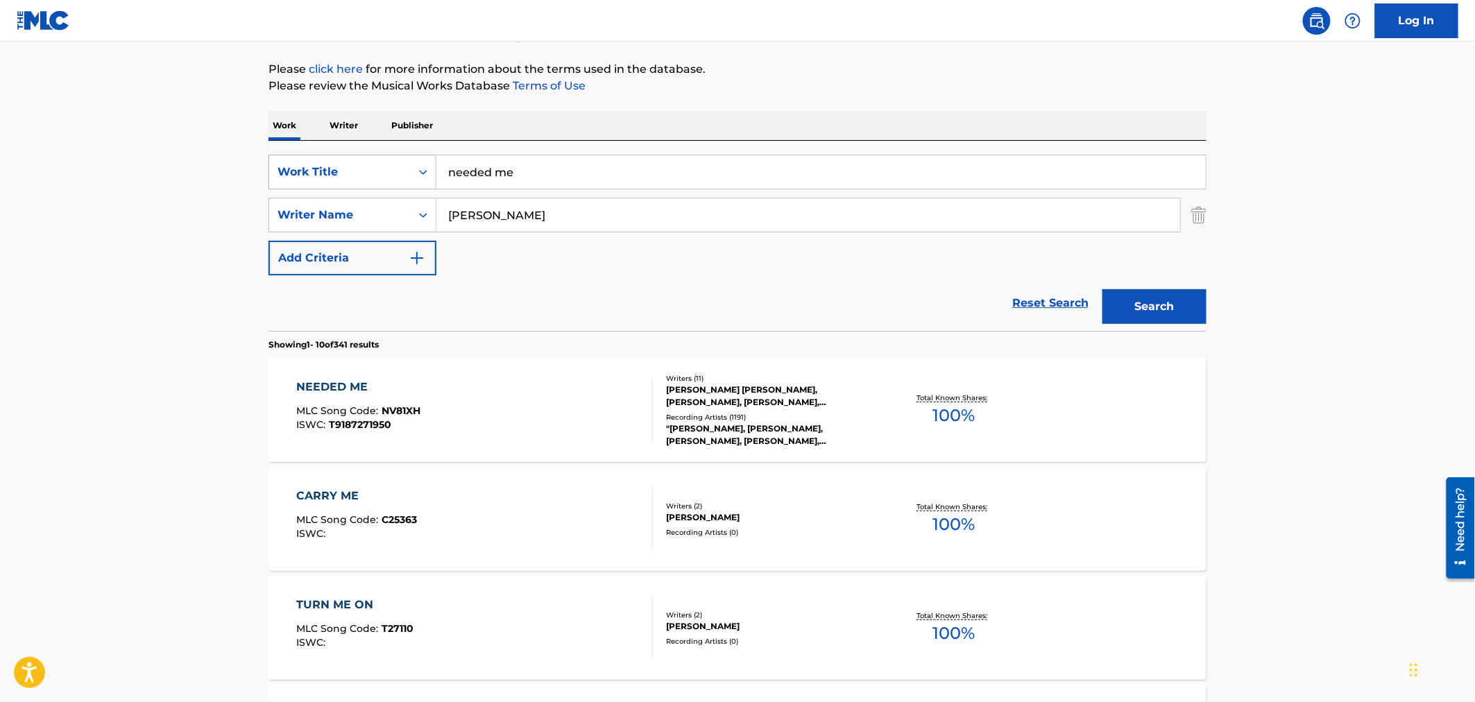
drag, startPoint x: 545, startPoint y: 162, endPoint x: 325, endPoint y: 149, distance: 220.3
click at [344, 156] on div "SearchWithCriteria6c141e54-bc8a-44ea-a5a7-af4518680bb2 Work Title needed me" at bounding box center [737, 172] width 938 height 35
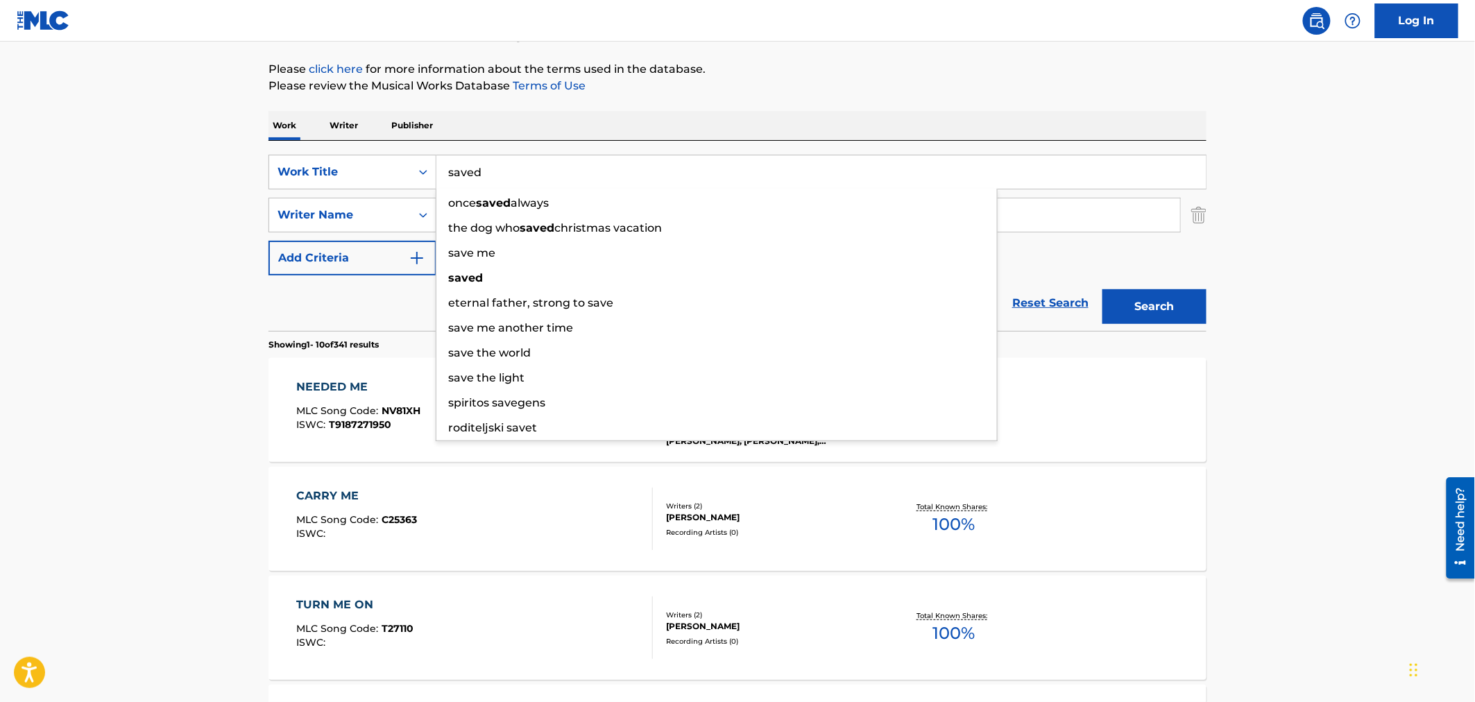
type input "saved"
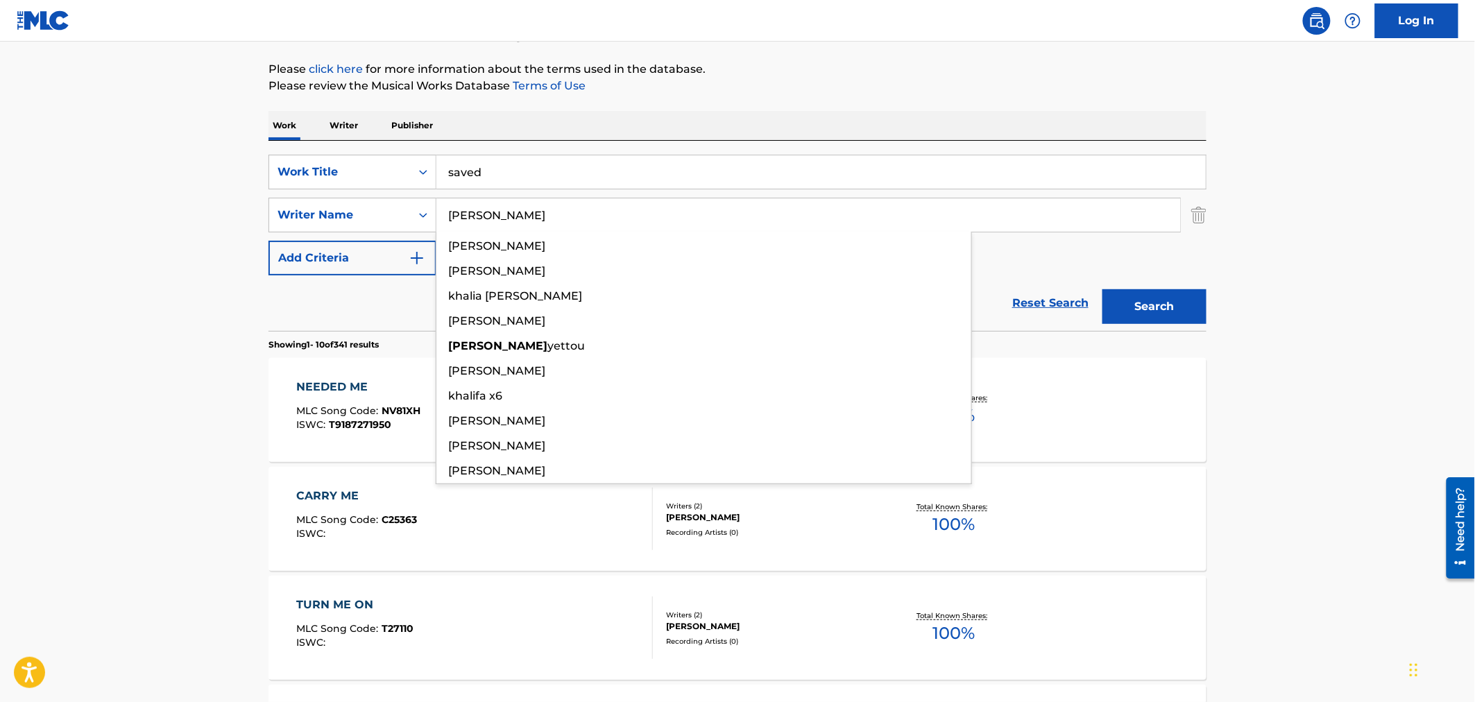
type input "[PERSON_NAME]"
click at [1102, 289] on button "Search" at bounding box center [1154, 306] width 104 height 35
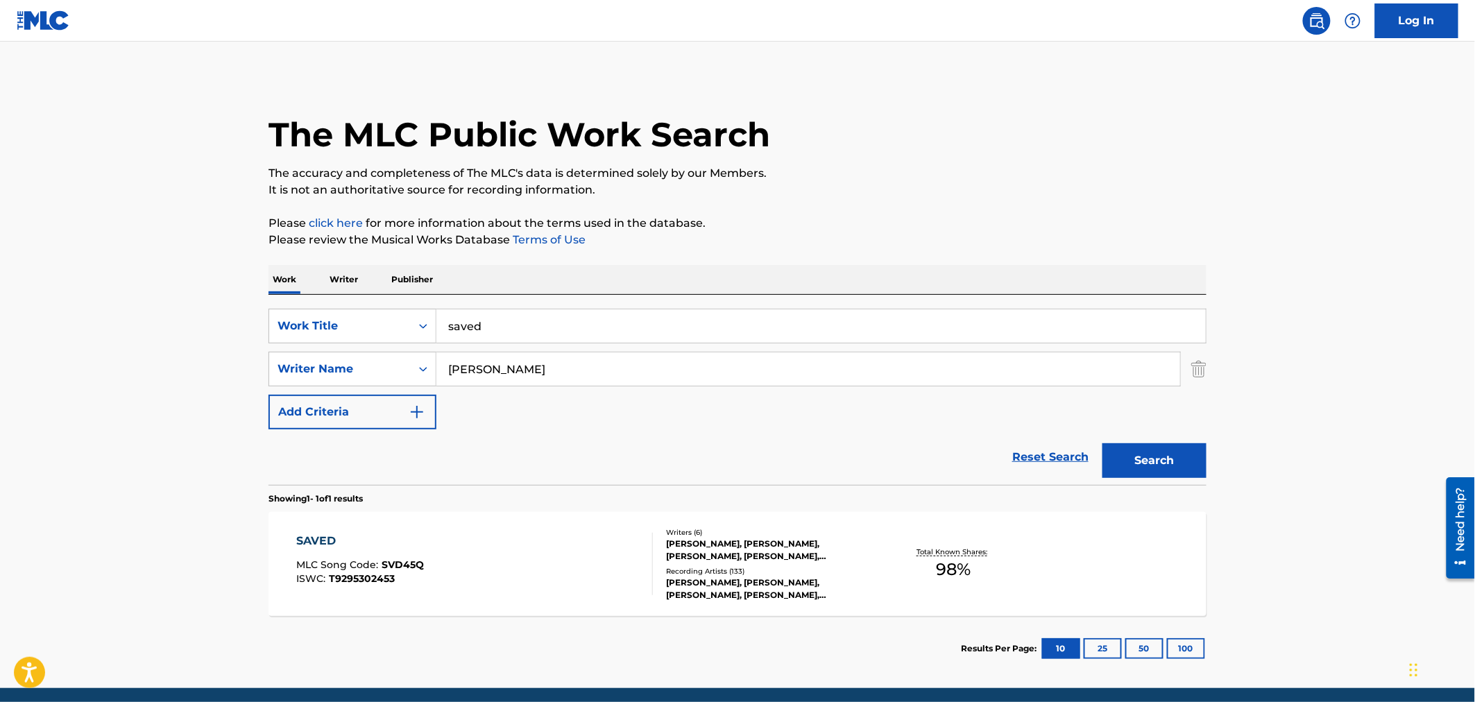
scroll to position [52, 0]
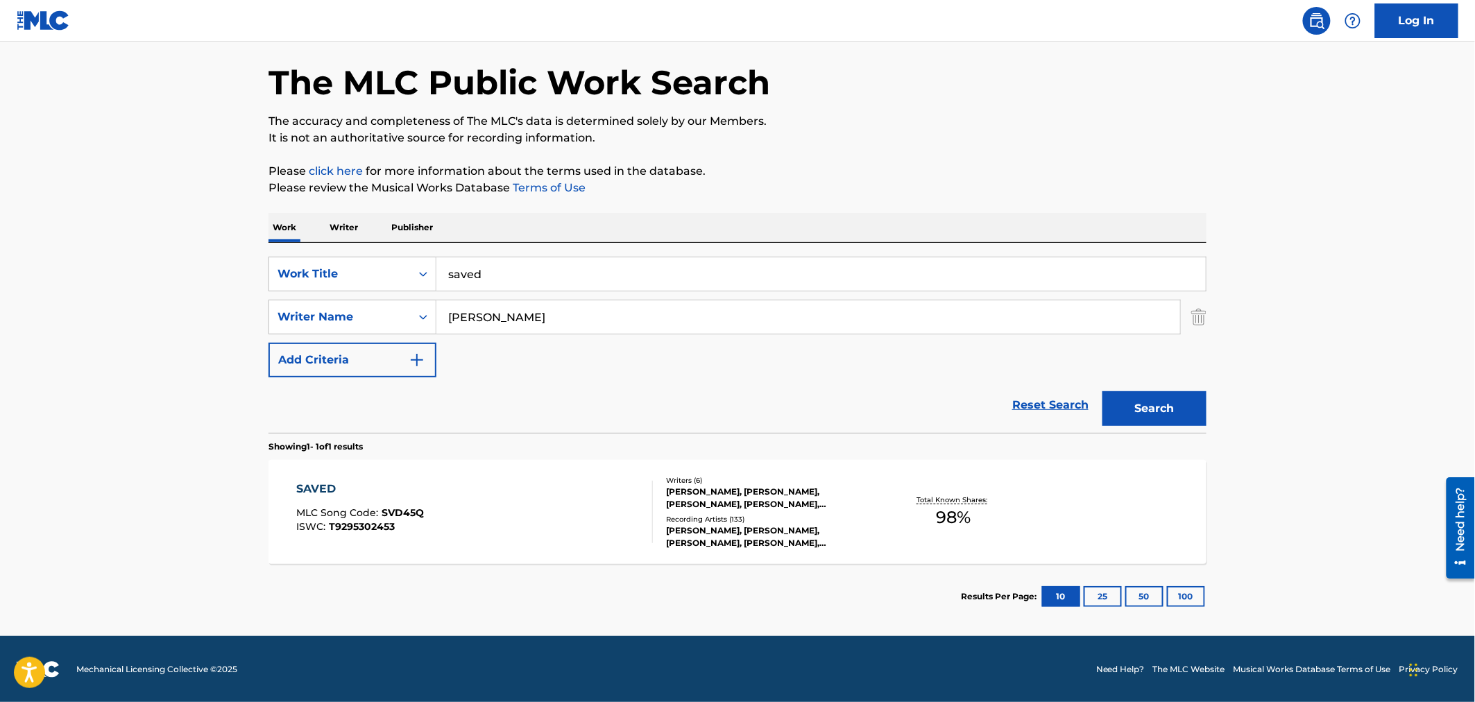
click at [647, 522] on div at bounding box center [646, 512] width 11 height 62
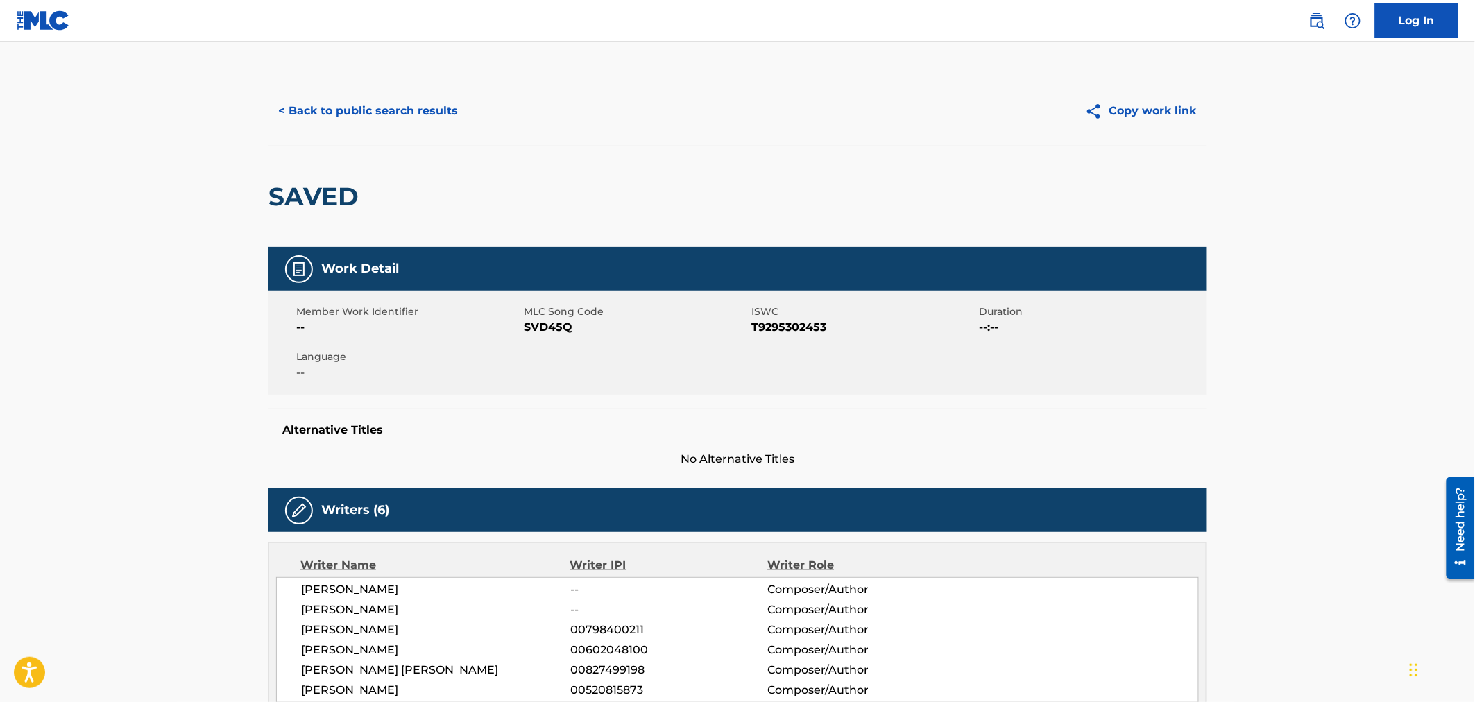
click at [563, 326] on span "SVD45Q" at bounding box center [636, 327] width 224 height 17
click at [441, 103] on button "< Back to public search results" at bounding box center [367, 111] width 199 height 35
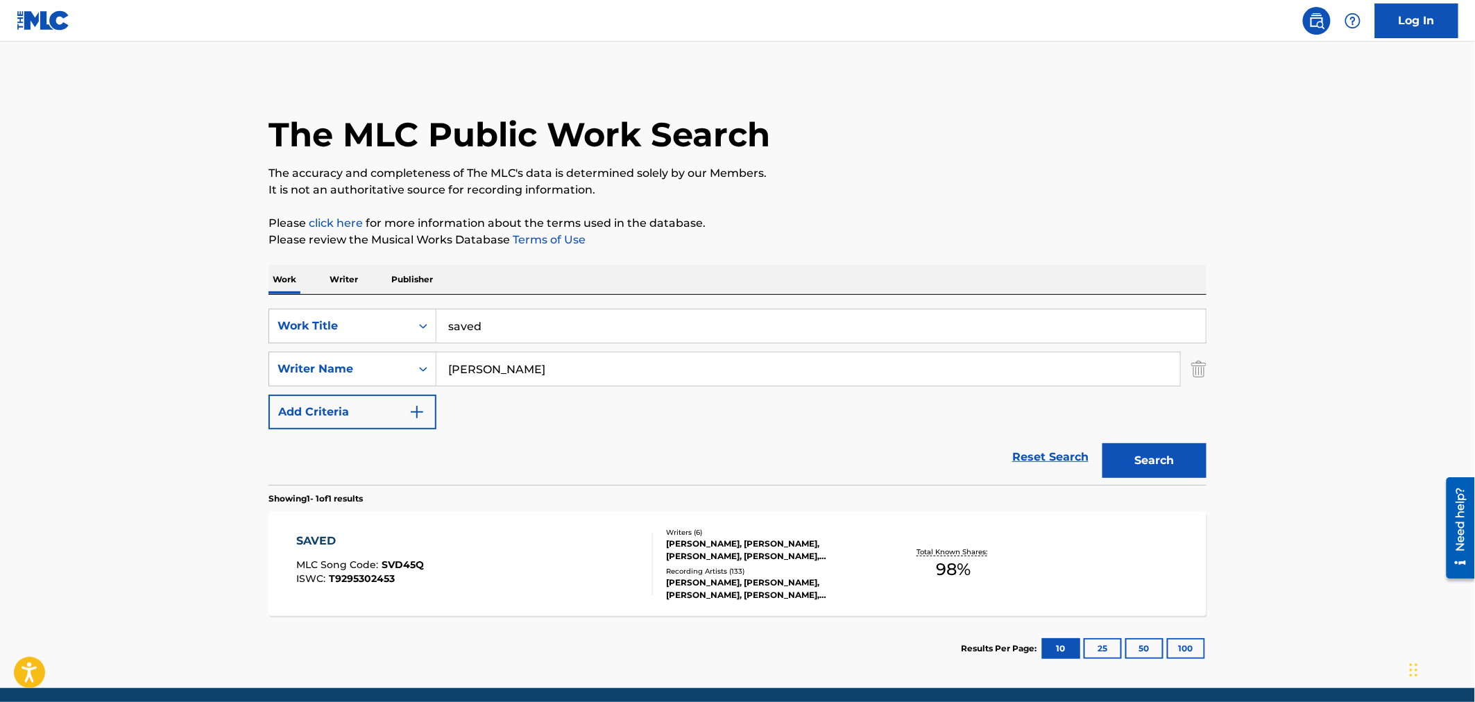
click at [254, 292] on div "The MLC Public Work Search The accuracy and completeness of The MLC's data is d…" at bounding box center [737, 378] width 971 height 605
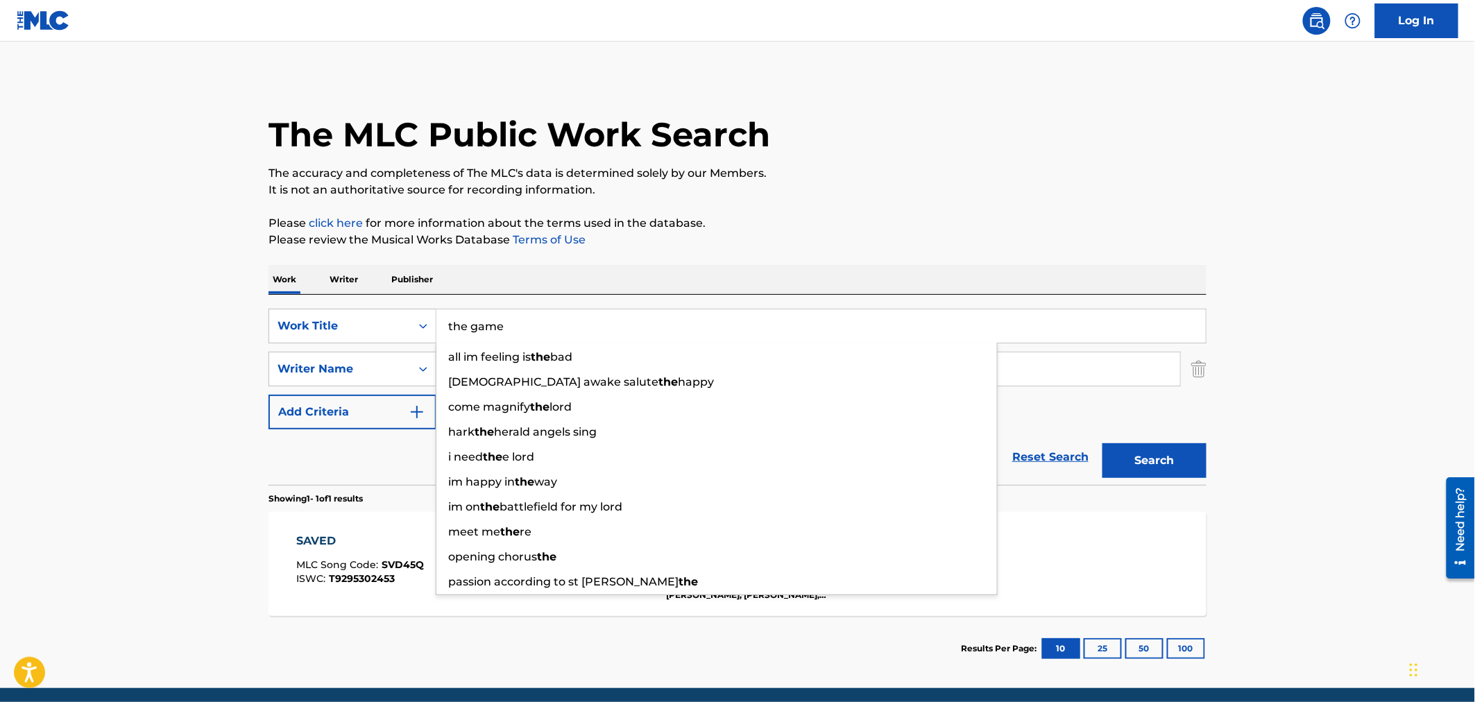
type input "the game"
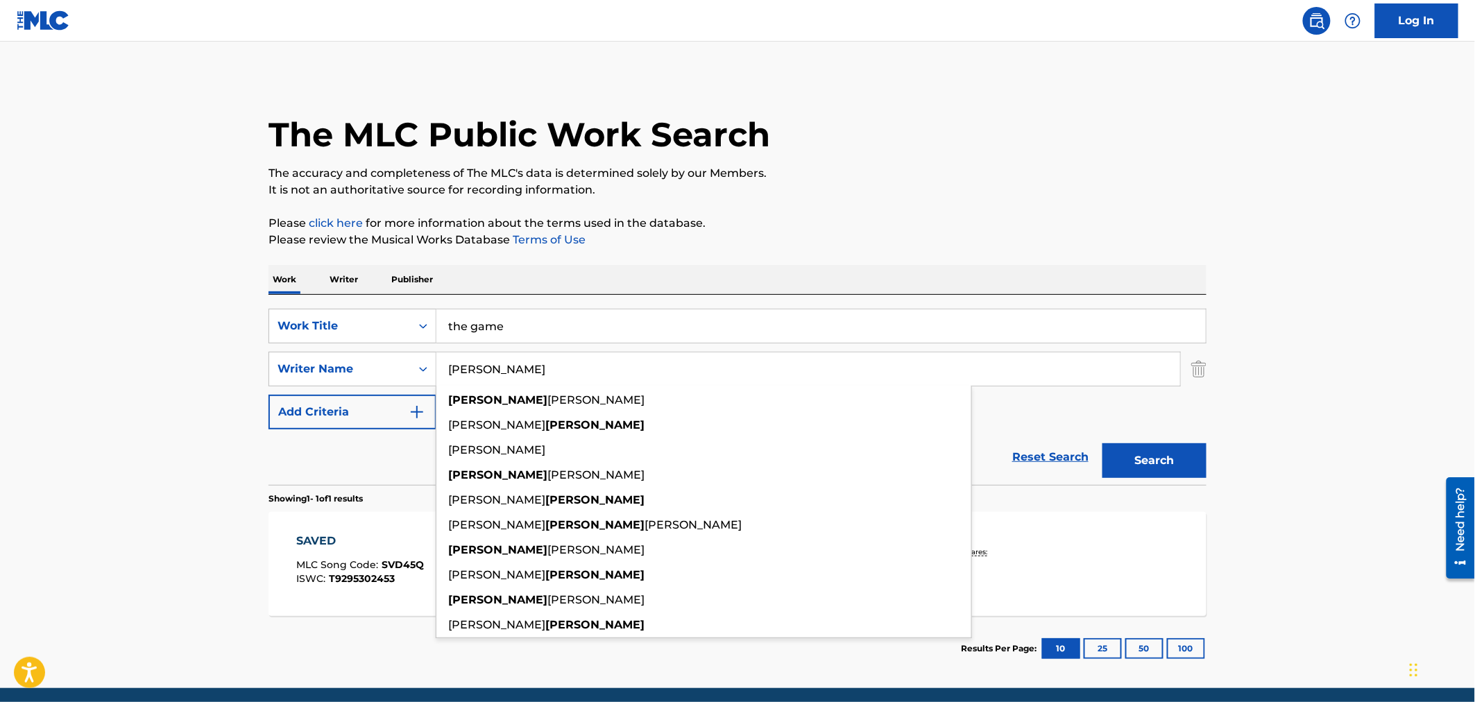
click at [1102, 443] on button "Search" at bounding box center [1154, 460] width 104 height 35
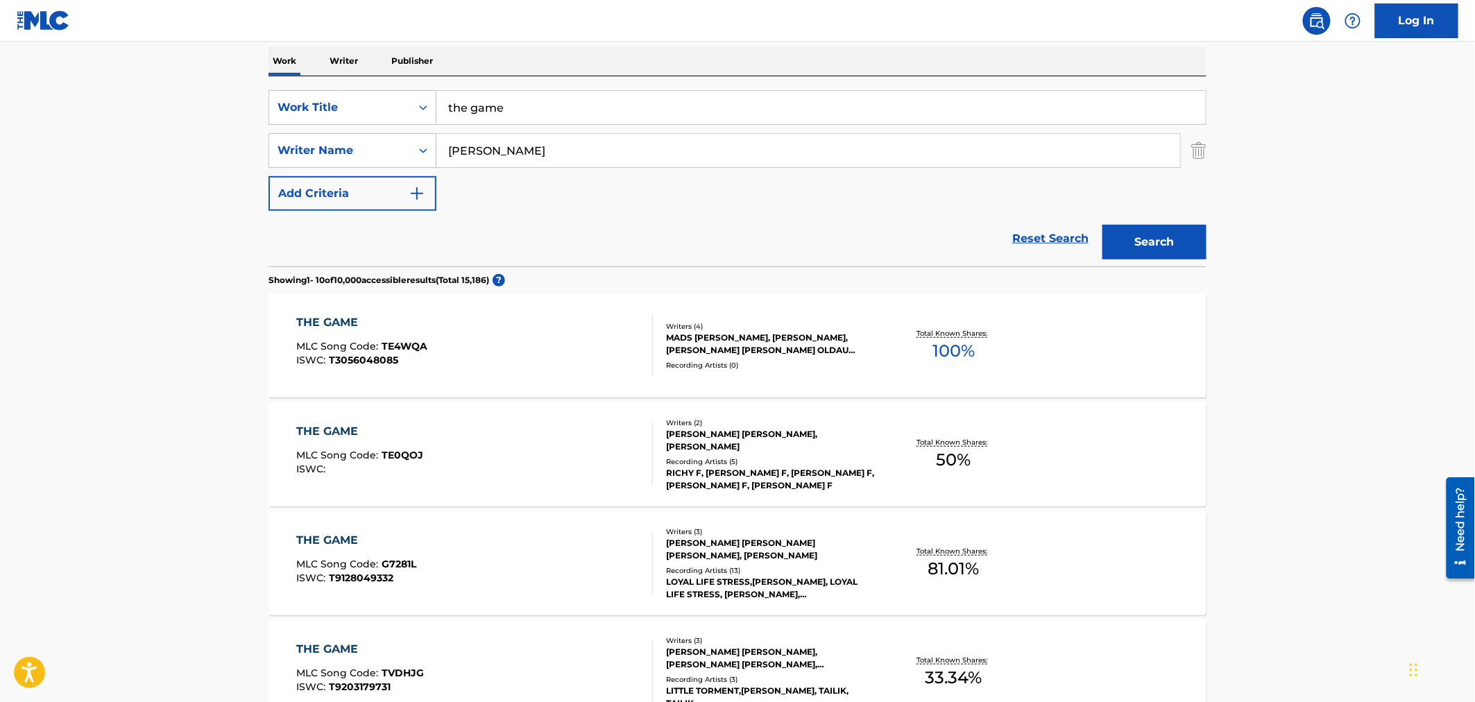
scroll to position [308, 0]
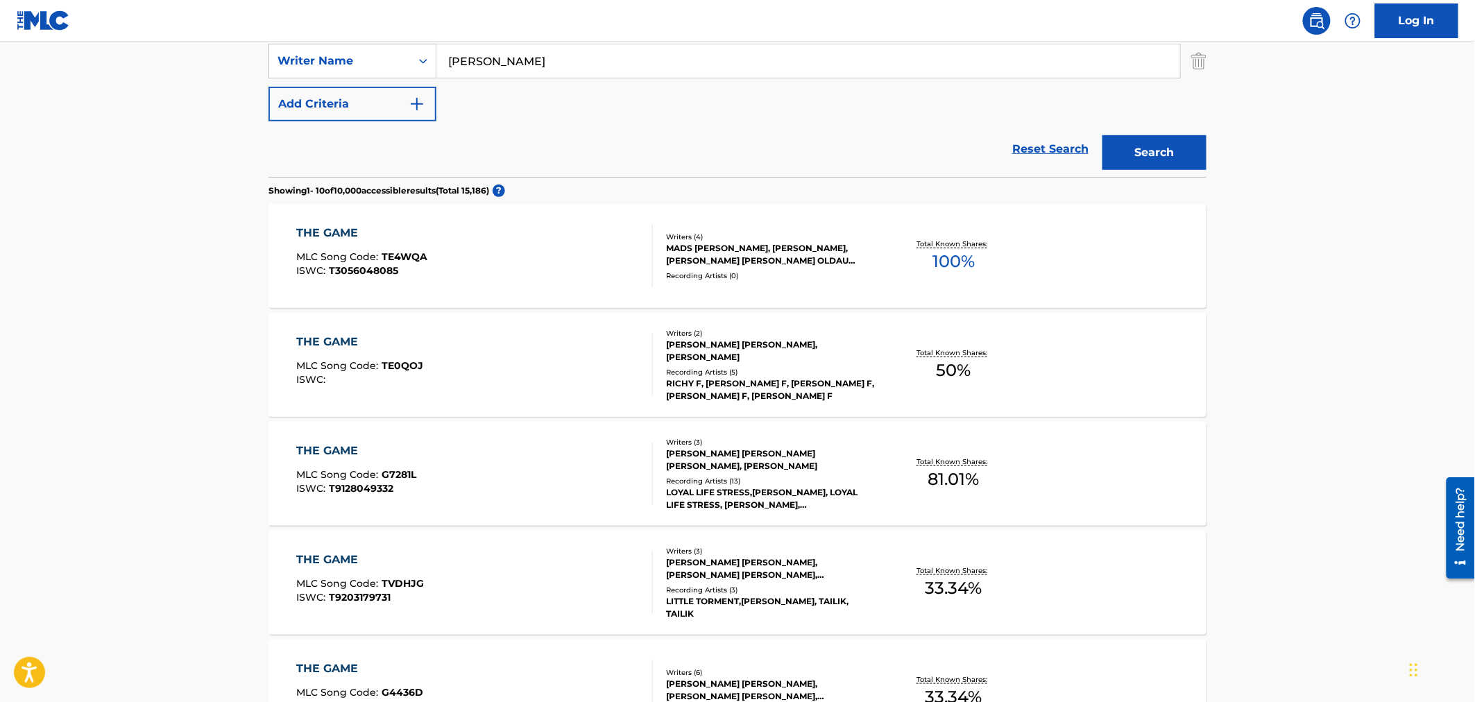
drag, startPoint x: 509, startPoint y: 55, endPoint x: 358, endPoint y: 17, distance: 156.0
click at [363, 18] on div "Log In The MLC Public Work Search The accuracy and completeness of The MLC's da…" at bounding box center [737, 562] width 1475 height 1741
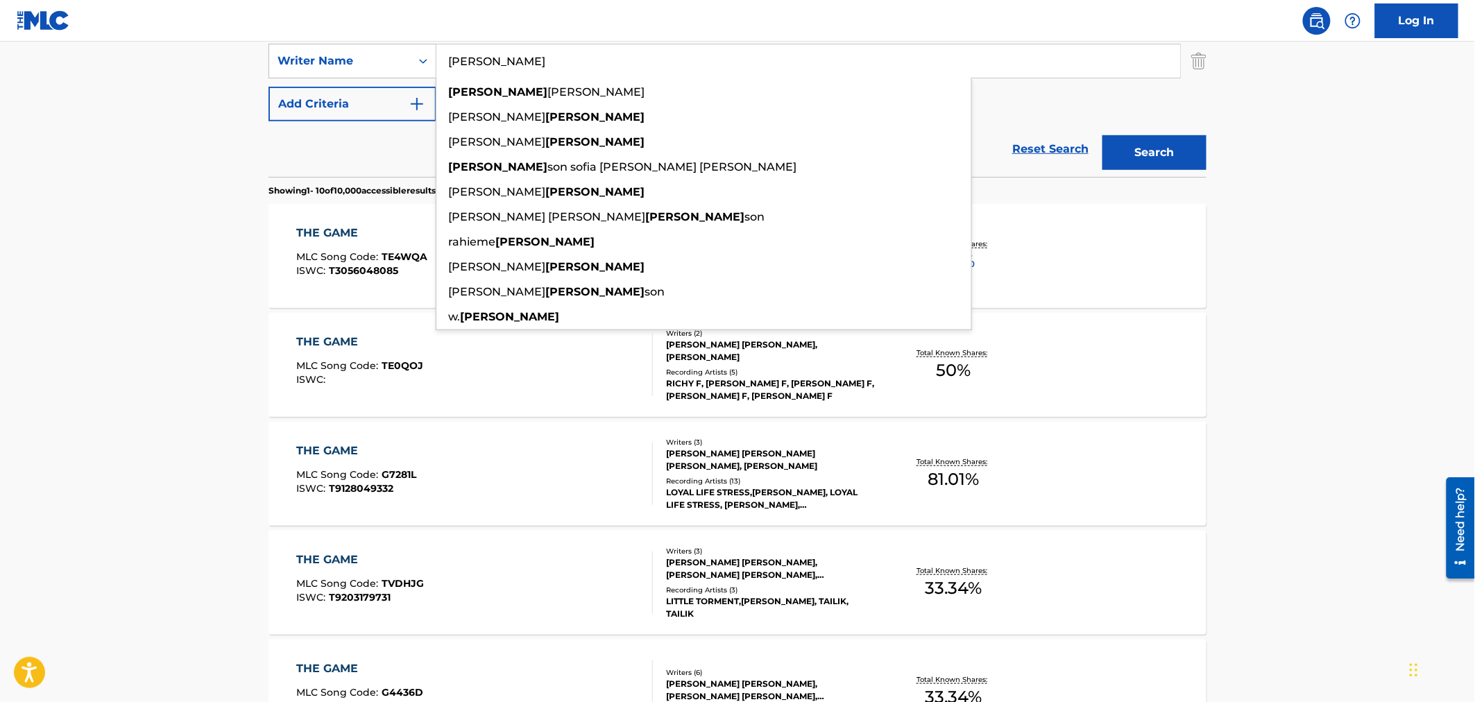
type input "[PERSON_NAME]"
click at [1102, 135] on button "Search" at bounding box center [1154, 152] width 104 height 35
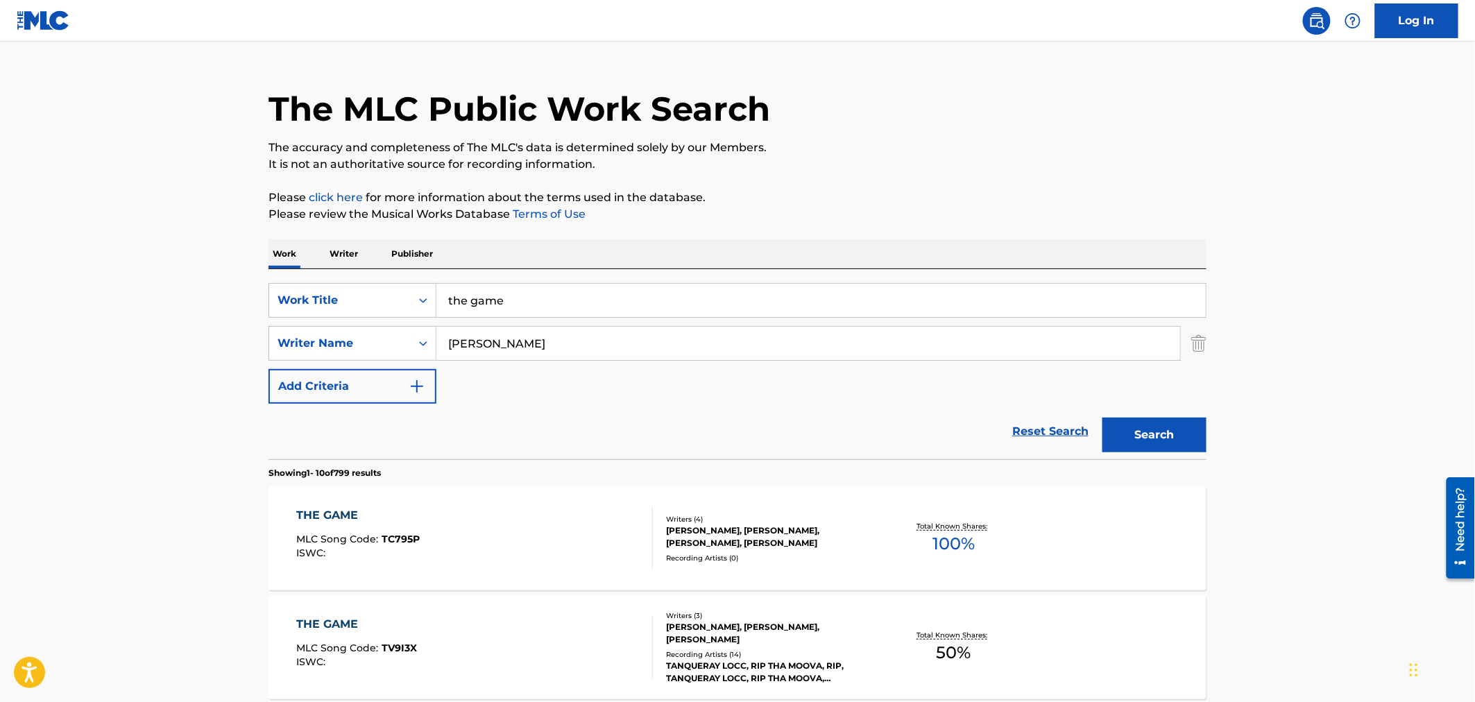
scroll to position [0, 0]
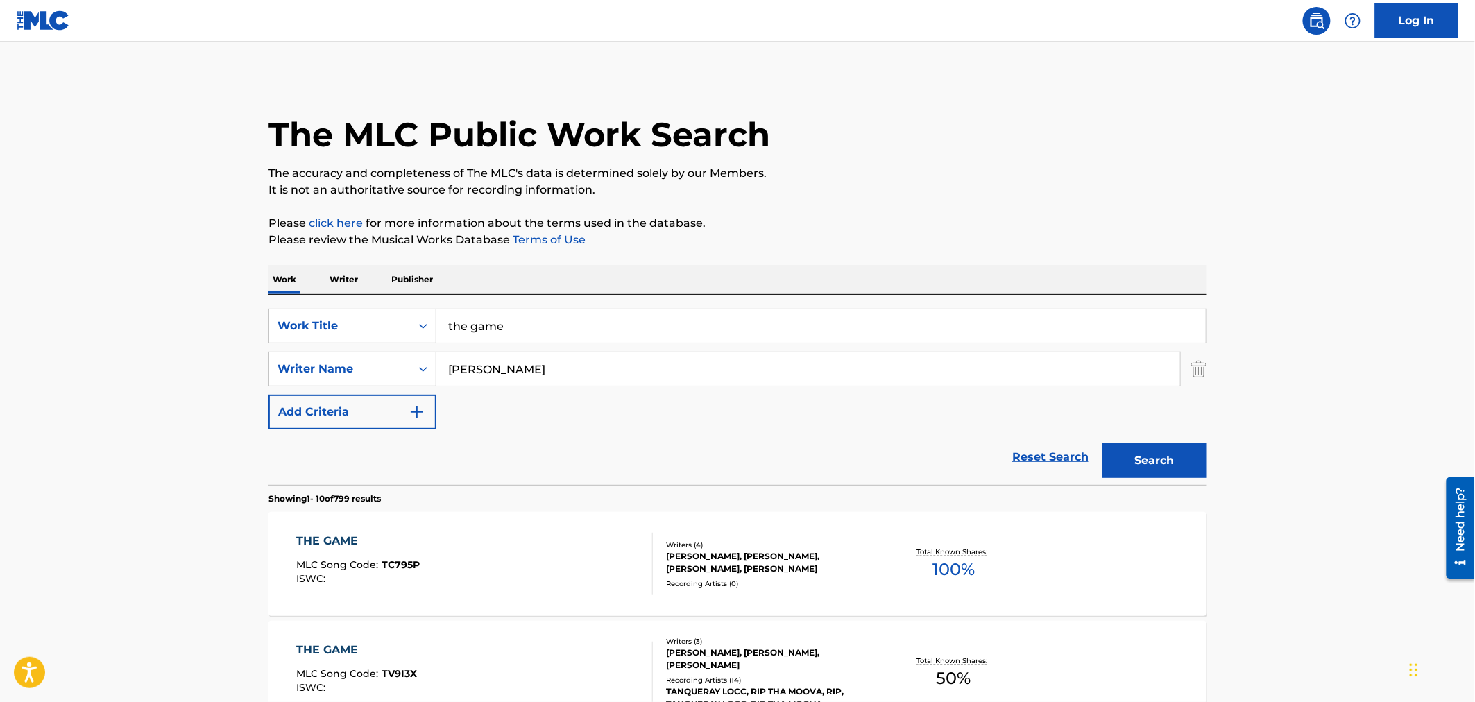
drag, startPoint x: 539, startPoint y: 334, endPoint x: 319, endPoint y: 287, distance: 224.8
click at [348, 295] on div "SearchWithCriteria6c141e54-bc8a-44ea-a5a7-af4518680bb2 Work Title the game Sear…" at bounding box center [737, 390] width 938 height 190
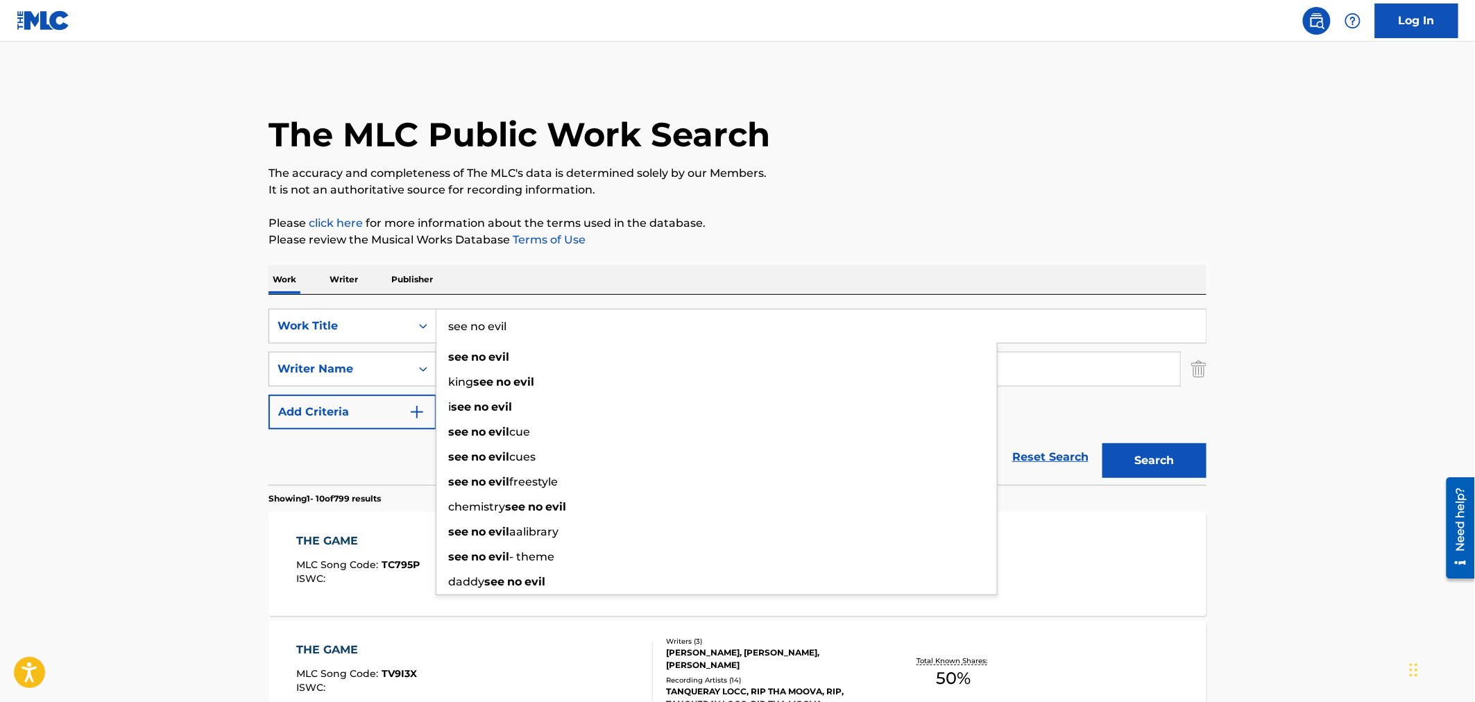
type input "see no evil"
click at [1102, 443] on button "Search" at bounding box center [1154, 460] width 104 height 35
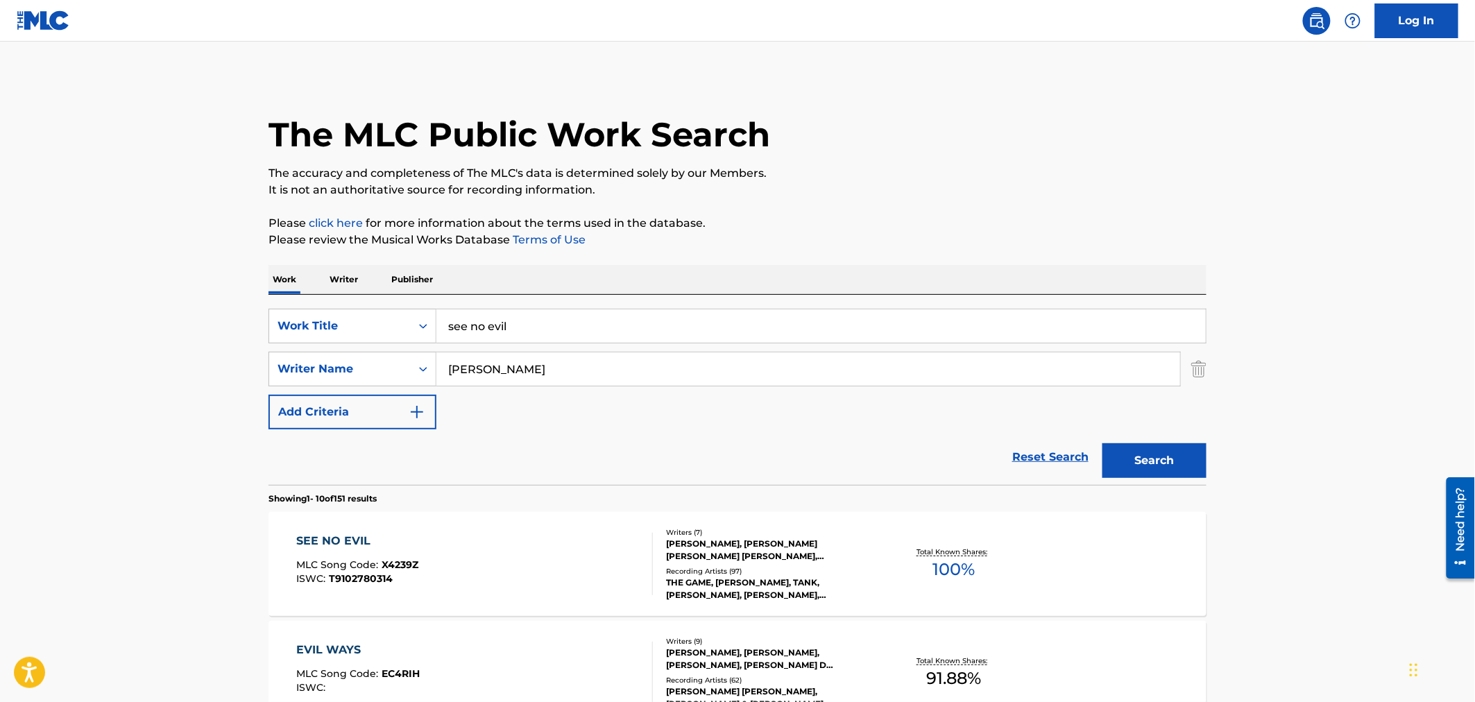
scroll to position [308, 0]
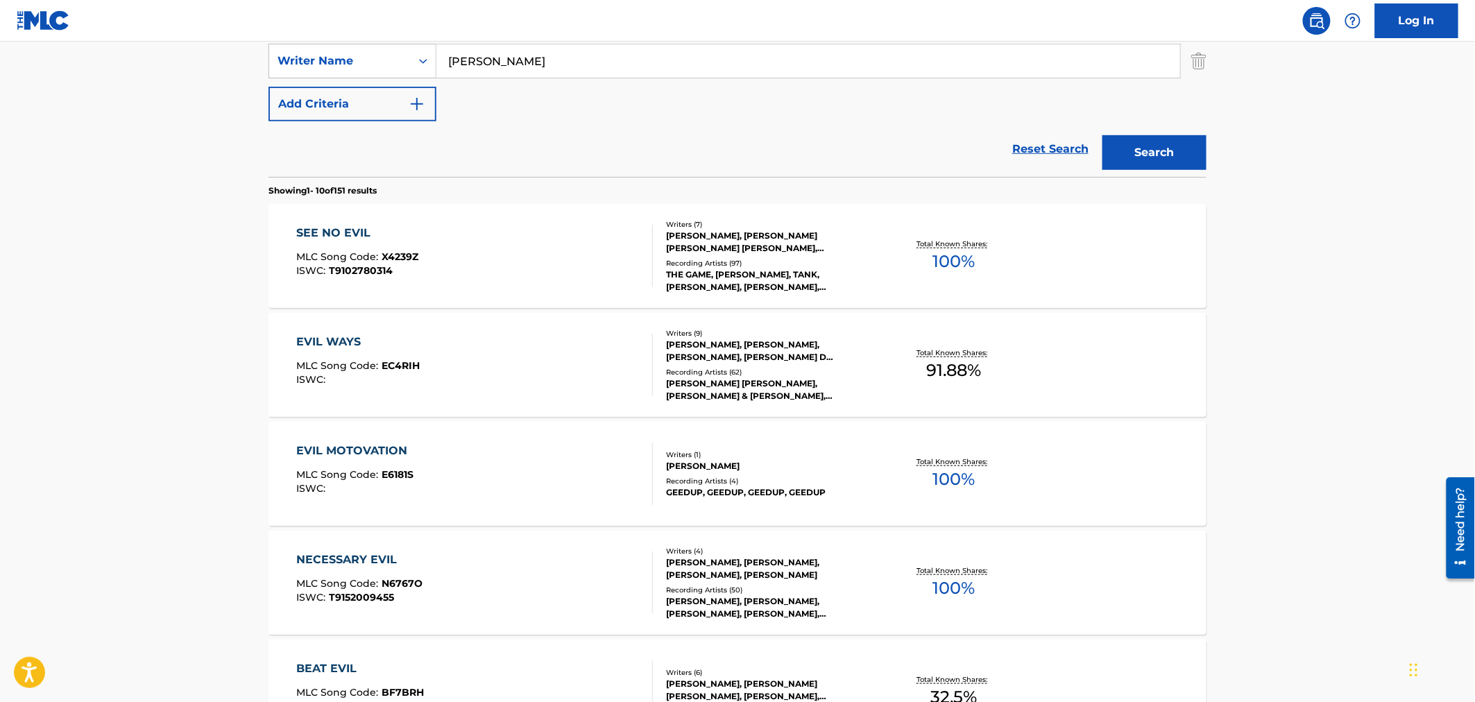
click at [449, 254] on div "SEE NO EVIL MLC Song Code : X4239Z ISWC : T9102780314" at bounding box center [475, 256] width 357 height 62
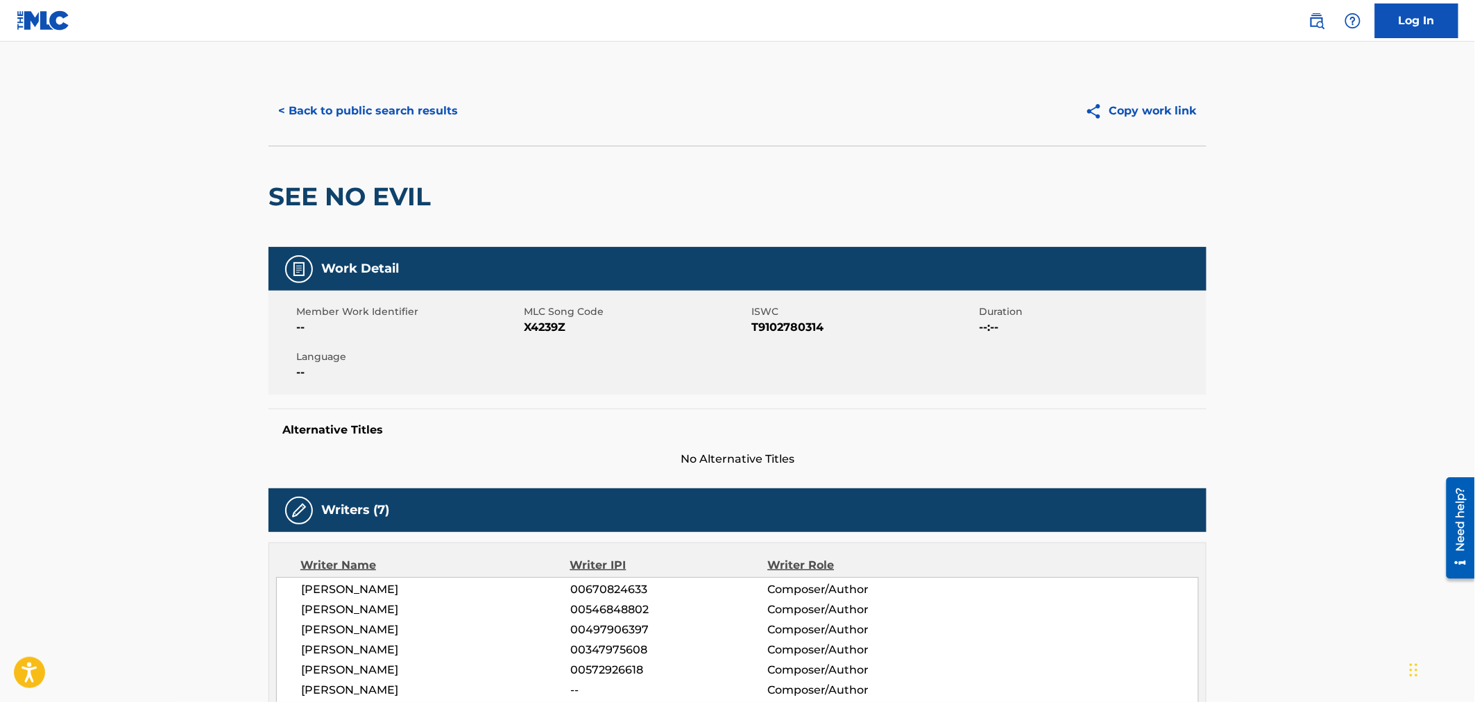
click at [537, 322] on span "X4239Z" at bounding box center [636, 327] width 224 height 17
click at [437, 121] on button "< Back to public search results" at bounding box center [367, 111] width 199 height 35
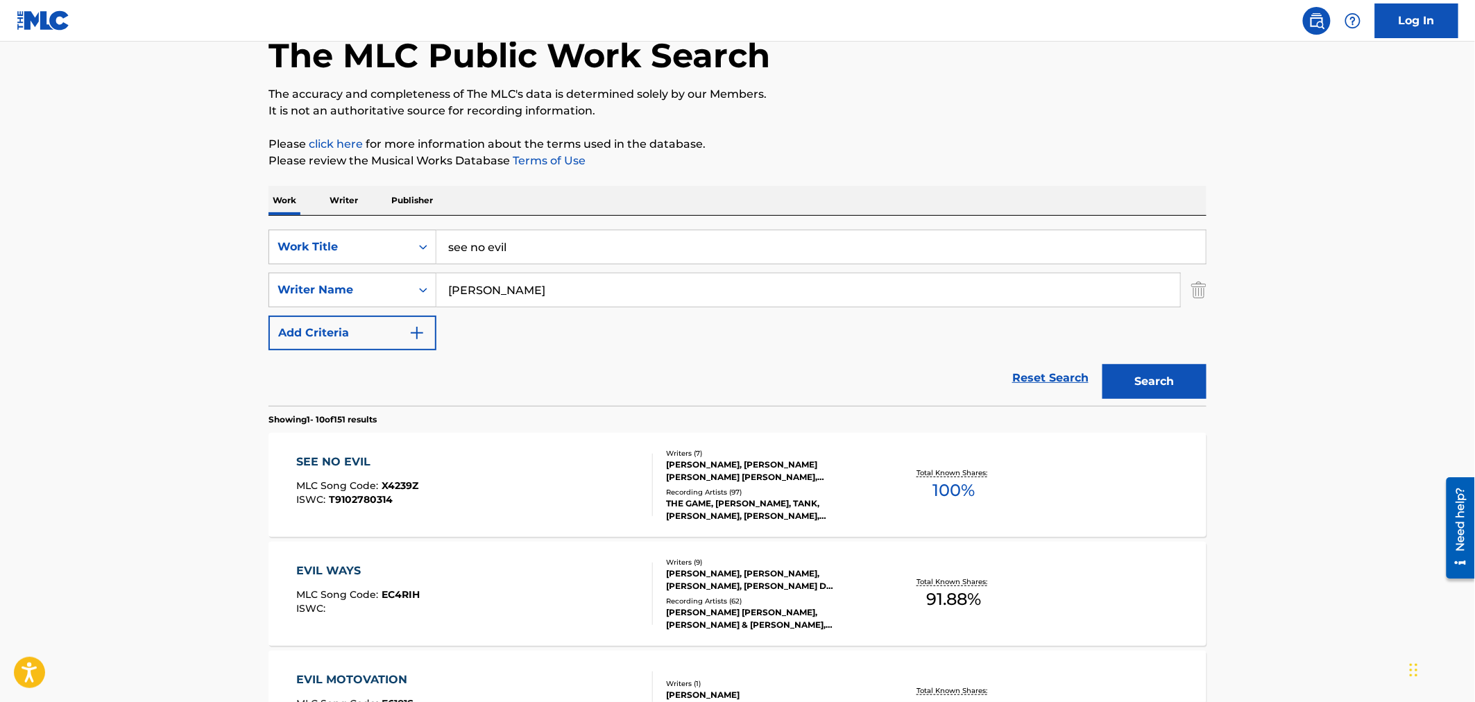
scroll to position [77, 0]
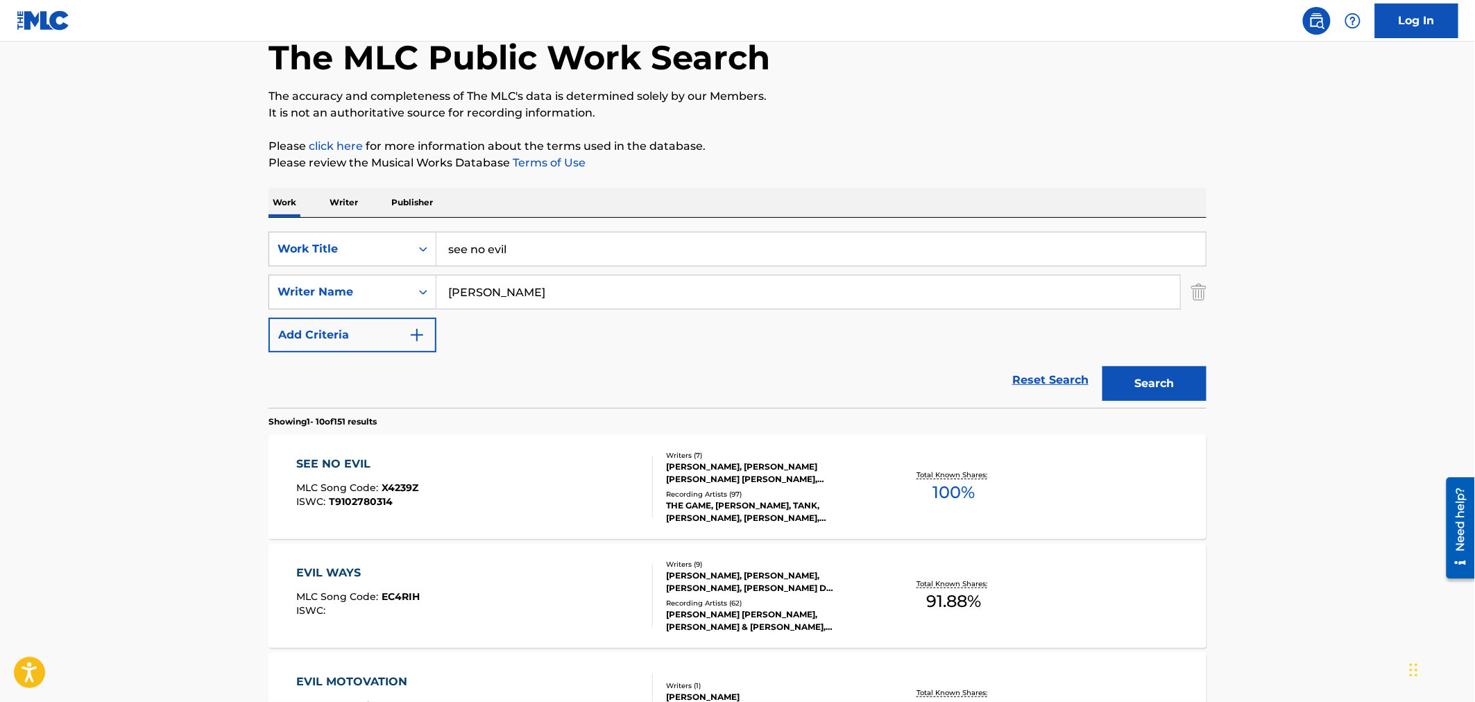
click at [324, 230] on div "SearchWithCriteria6c141e54-bc8a-44ea-a5a7-af4518680bb2 Work Title see no evil S…" at bounding box center [737, 313] width 938 height 190
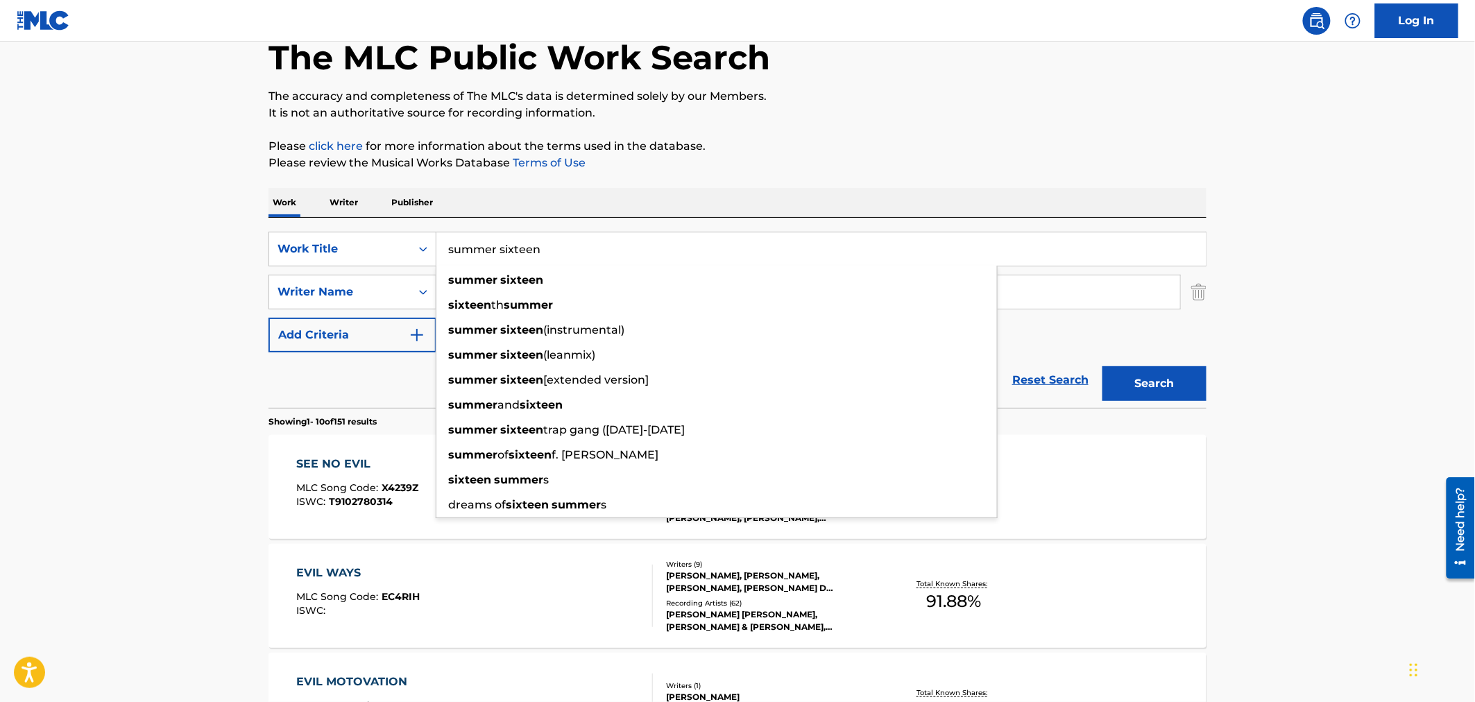
type input "summer sixteen"
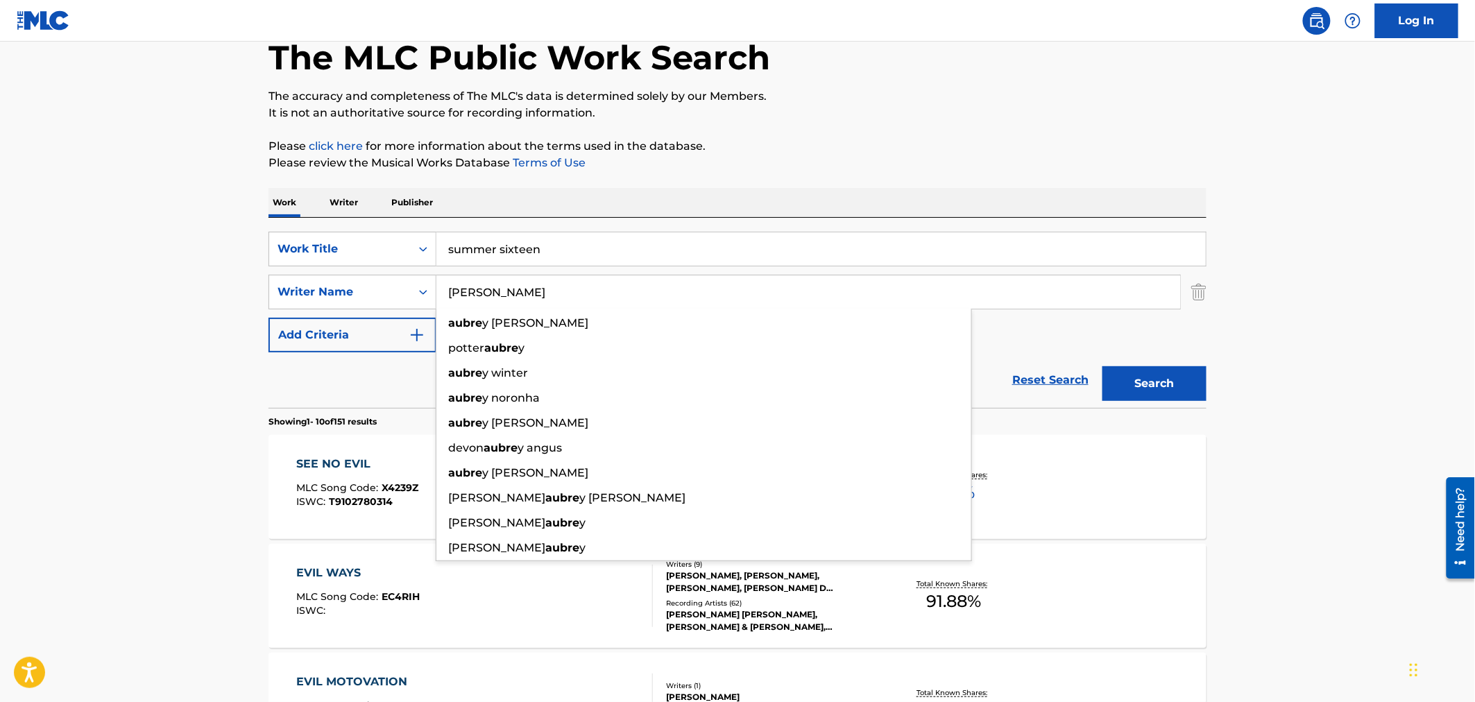
type input "[PERSON_NAME]"
click at [1102, 366] on button "Search" at bounding box center [1154, 383] width 104 height 35
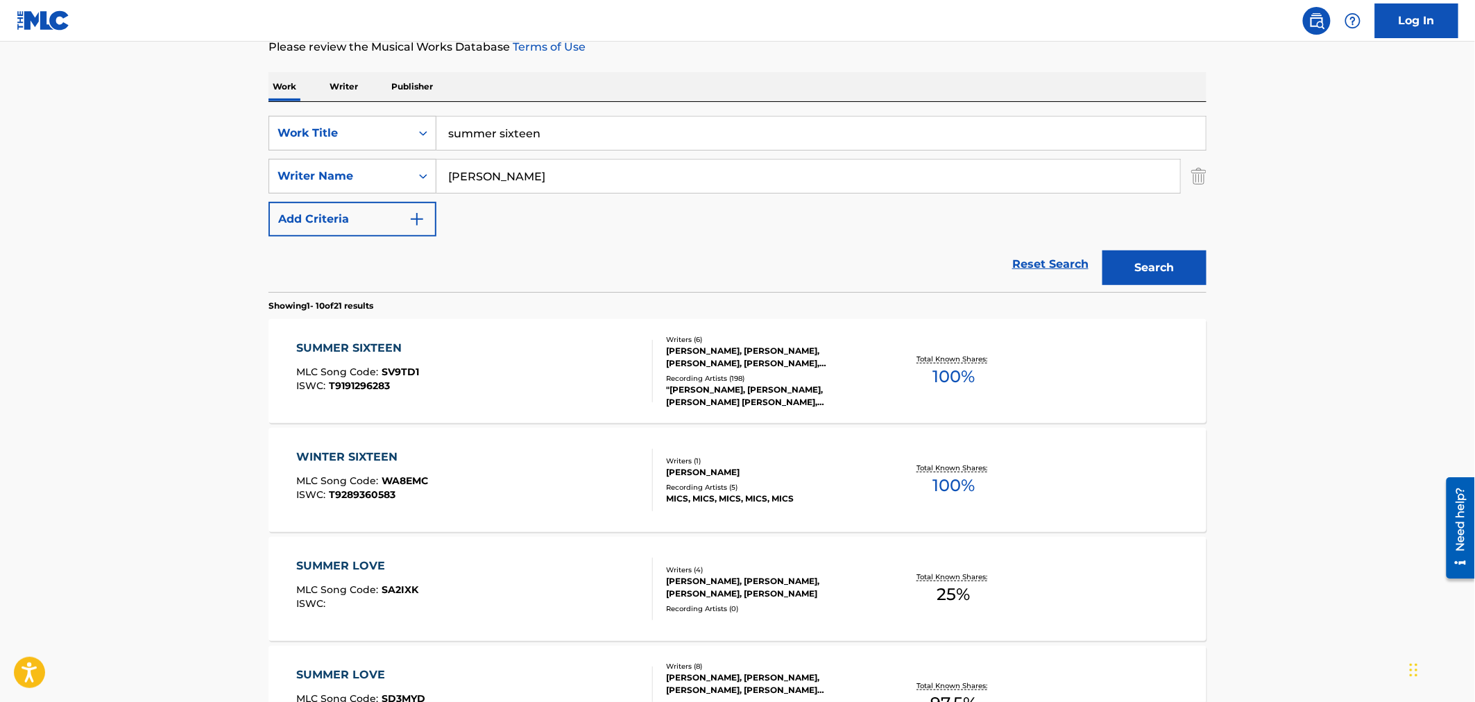
scroll to position [308, 0]
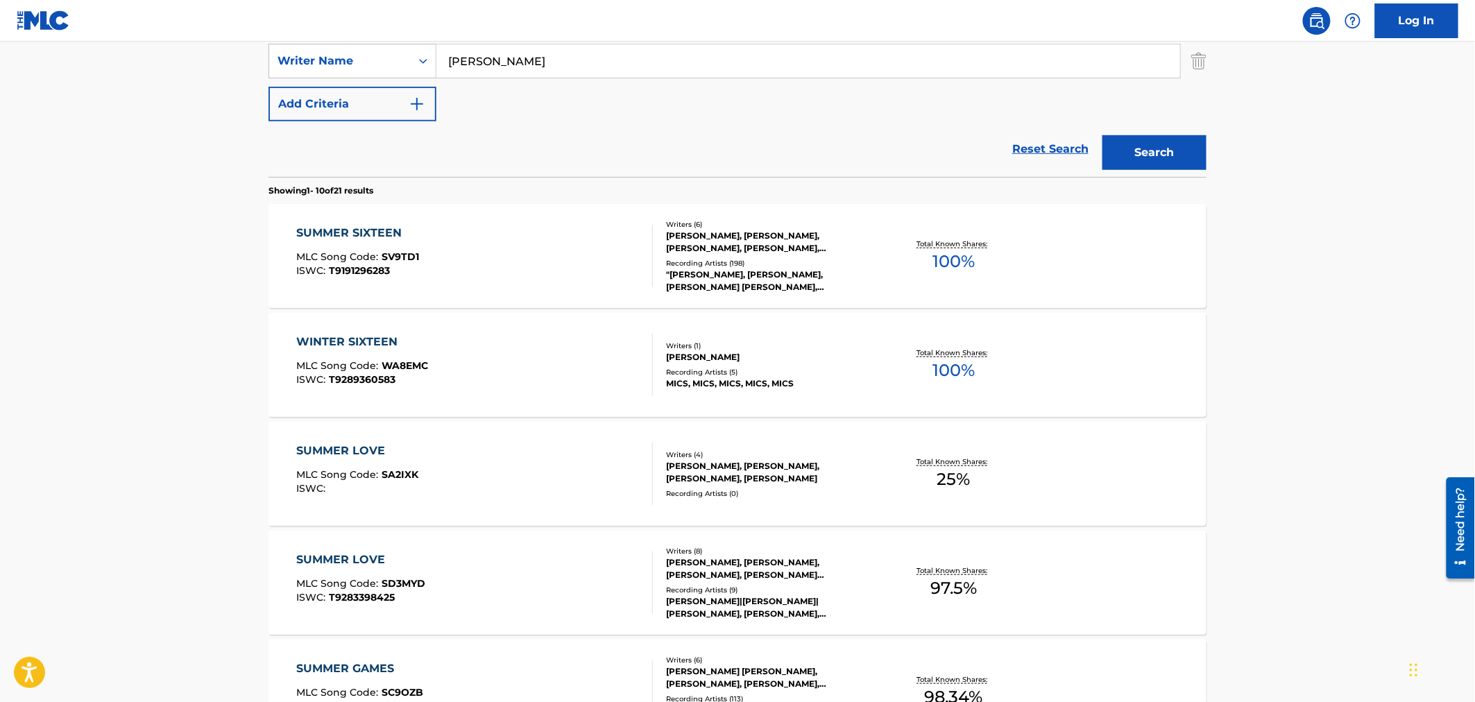
click at [538, 257] on div "SUMMER SIXTEEN MLC Song Code : SV9TD1 ISWC : T9191296283" at bounding box center [475, 256] width 357 height 62
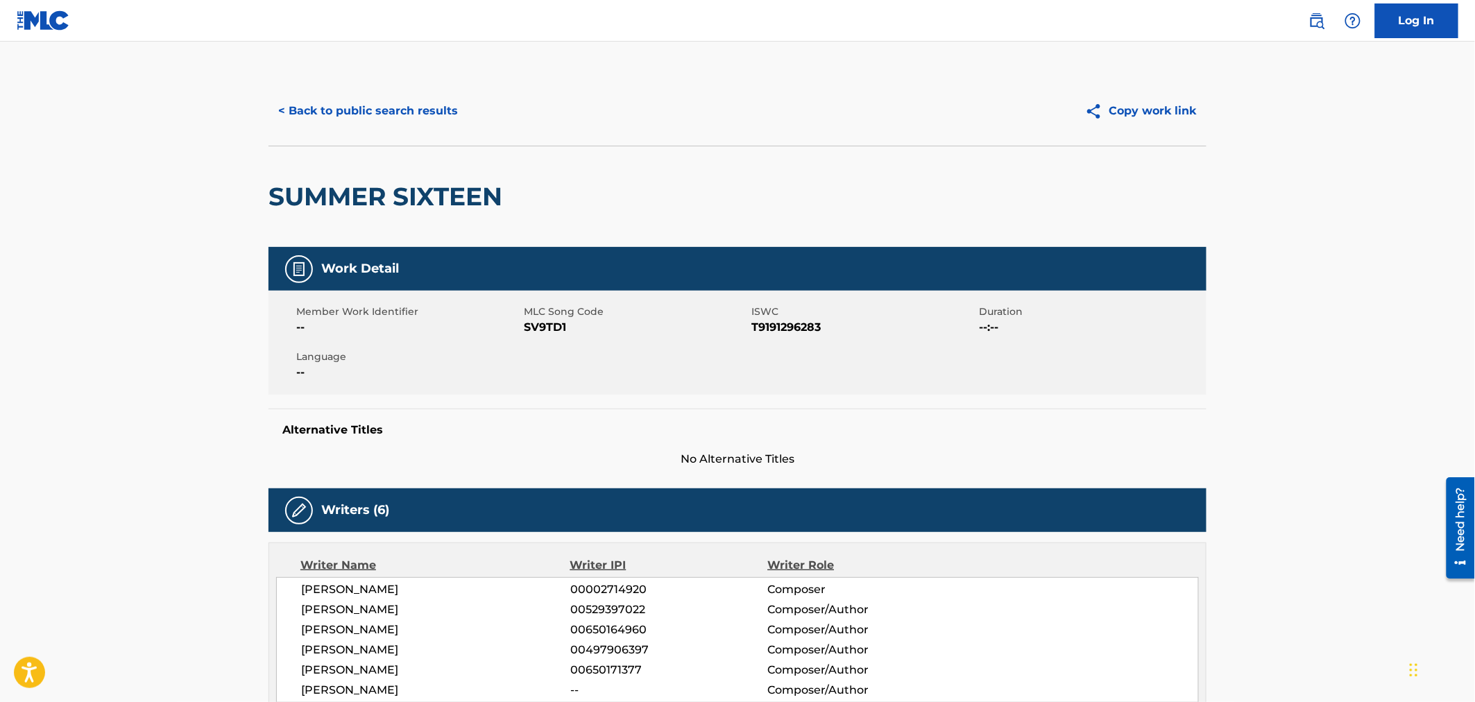
click at [550, 324] on span "SV9TD1" at bounding box center [636, 327] width 224 height 17
click at [440, 101] on button "< Back to public search results" at bounding box center [367, 111] width 199 height 35
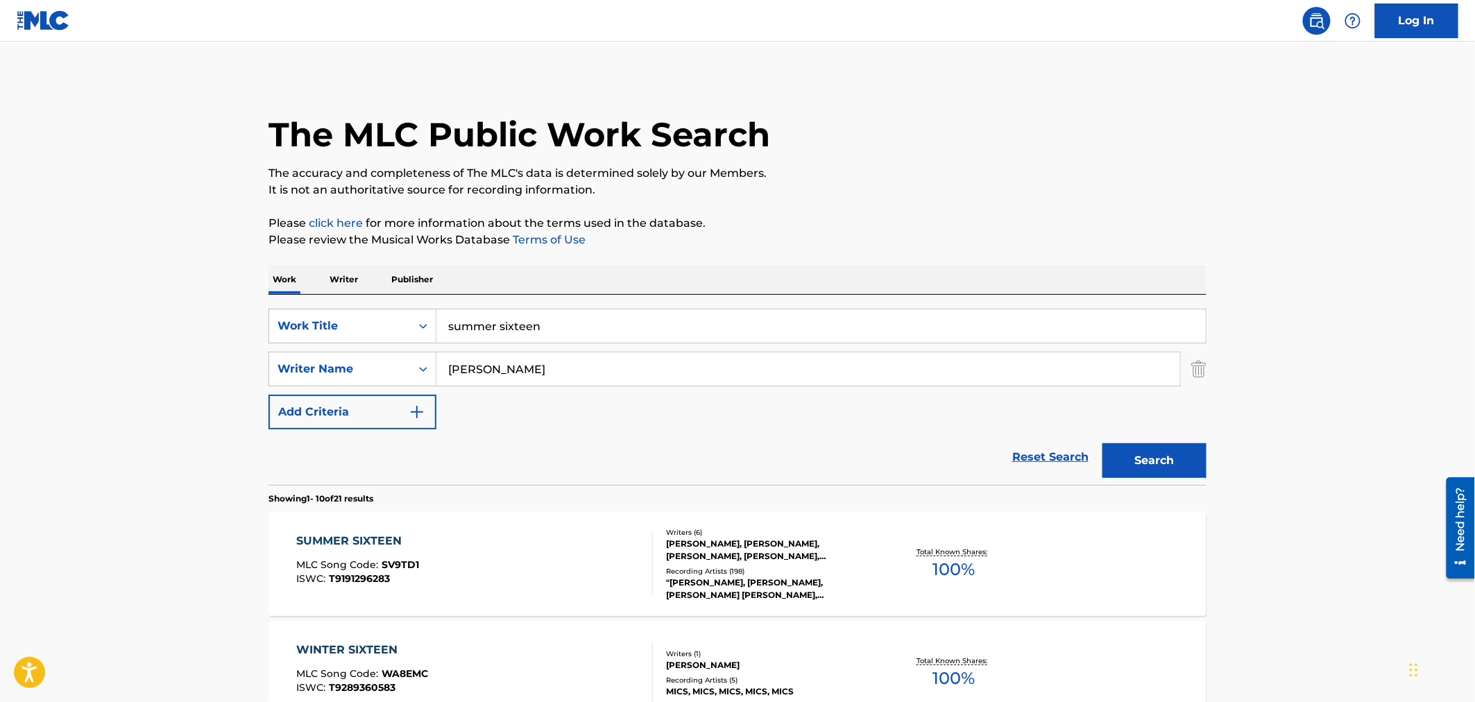
scroll to position [308, 0]
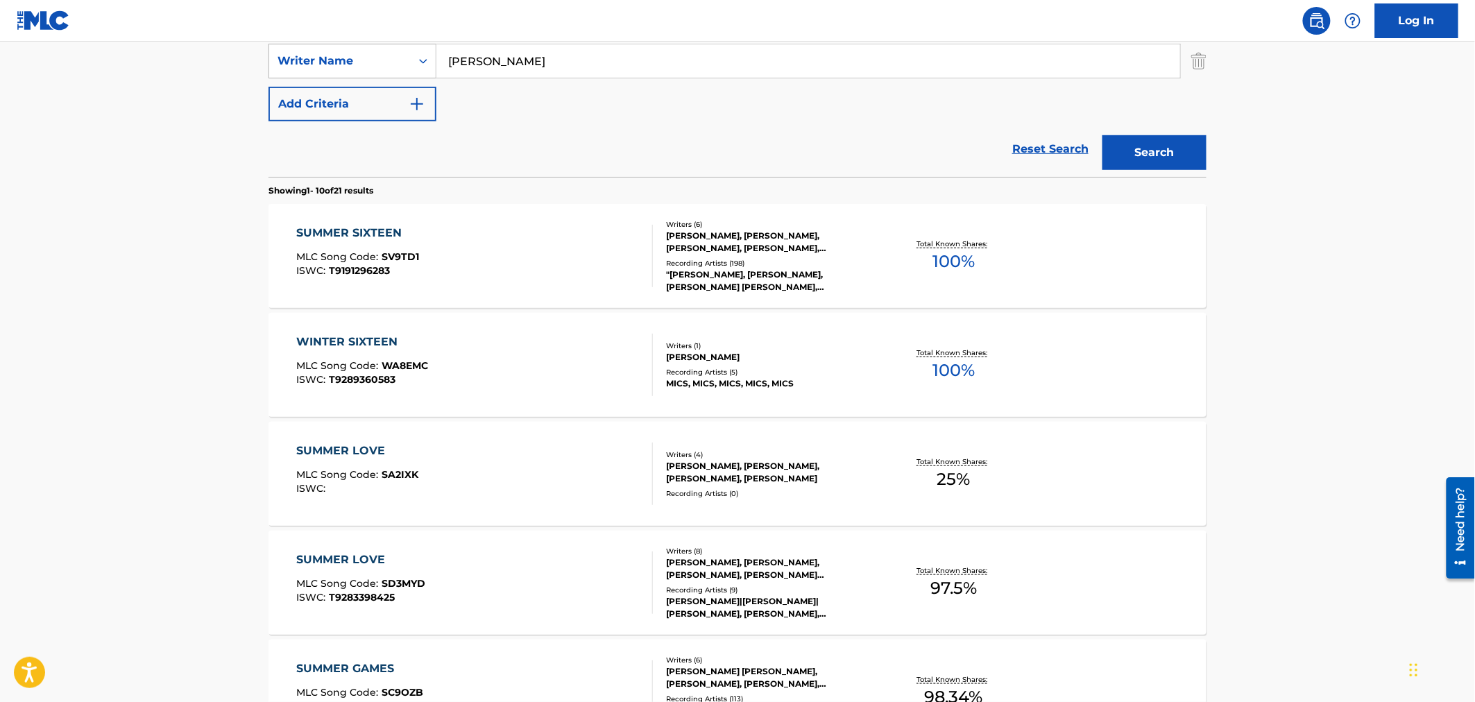
drag, startPoint x: 505, startPoint y: 59, endPoint x: 391, endPoint y: 46, distance: 115.1
click at [392, 46] on div "SearchWithCriteria295d68f8-6fa3-4803-94a5-59dbfc613136 Writer Name [PERSON_NAME]" at bounding box center [737, 61] width 938 height 35
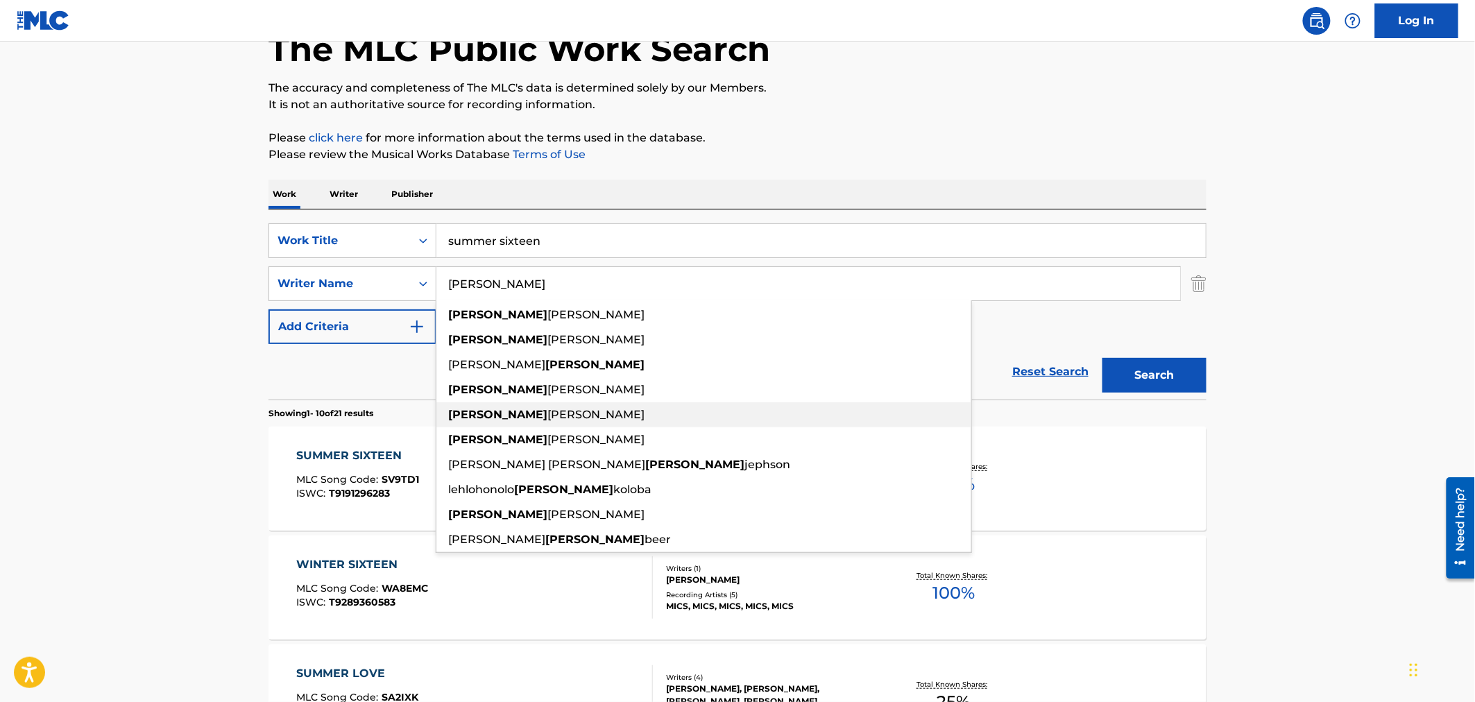
scroll to position [0, 0]
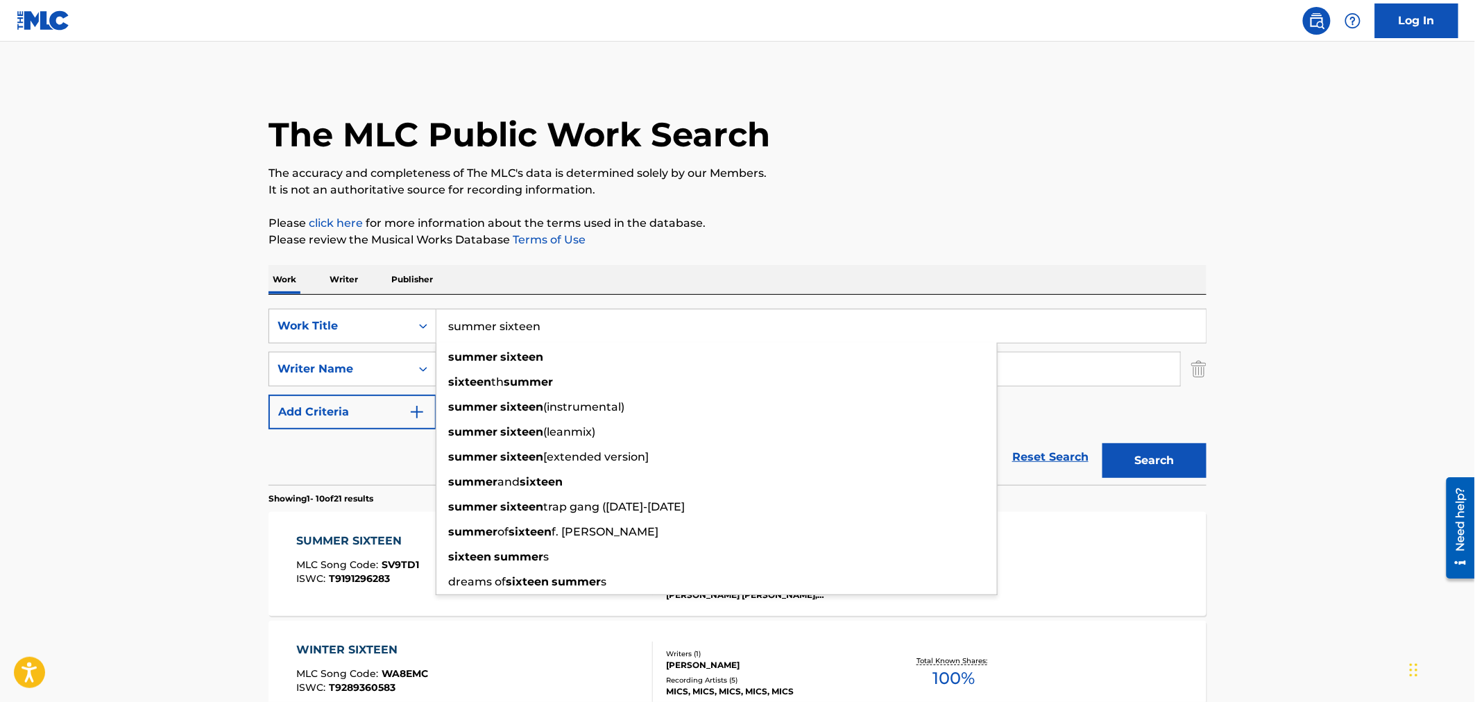
drag, startPoint x: 576, startPoint y: 332, endPoint x: 294, endPoint y: 266, distance: 289.3
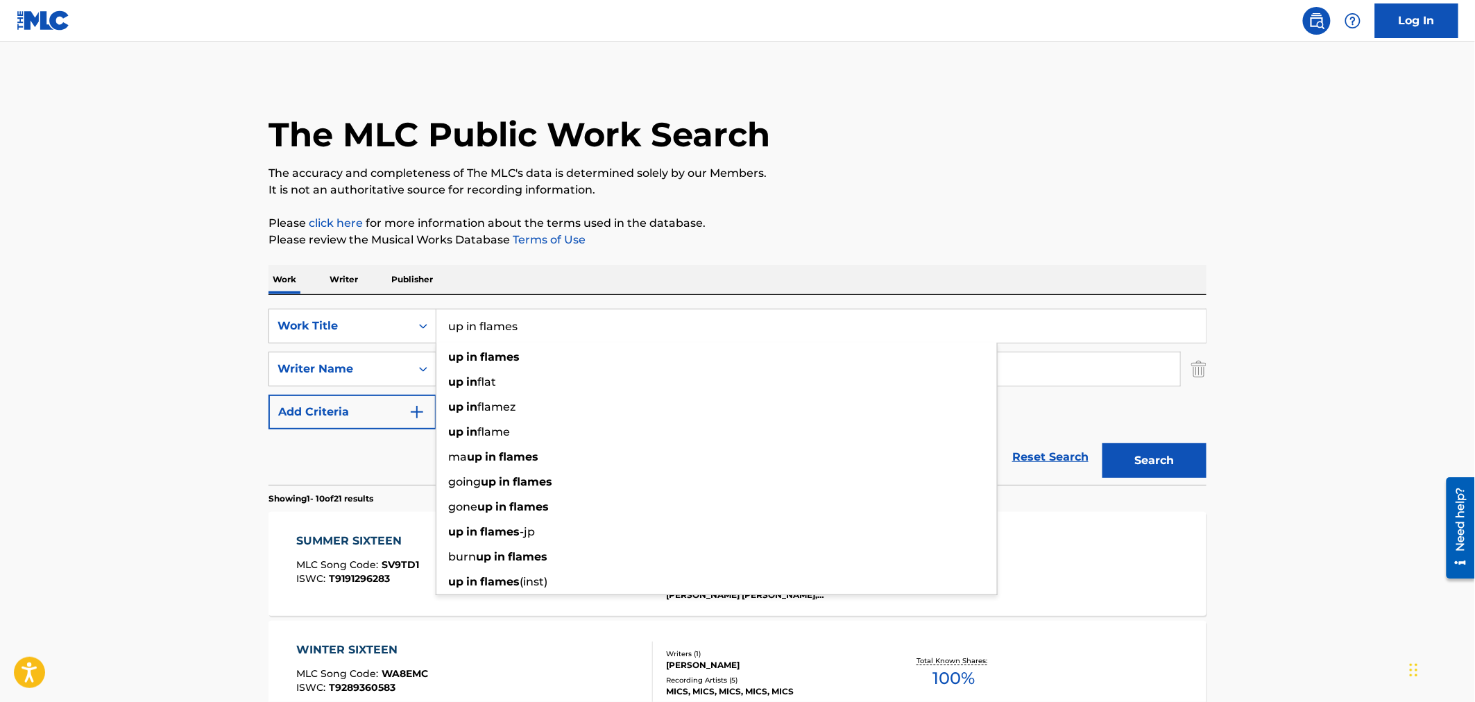
type input "up in flames"
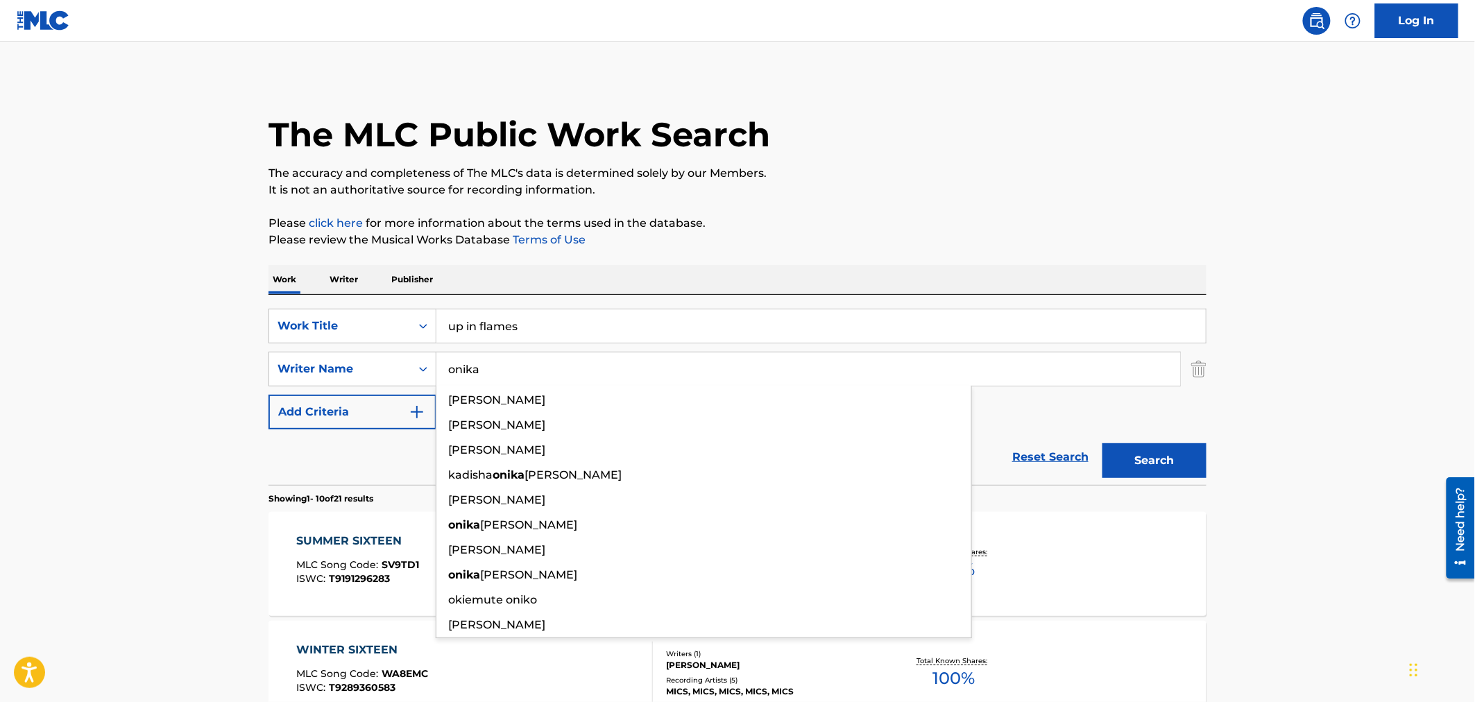
type input "onika"
click at [1102, 443] on button "Search" at bounding box center [1154, 460] width 104 height 35
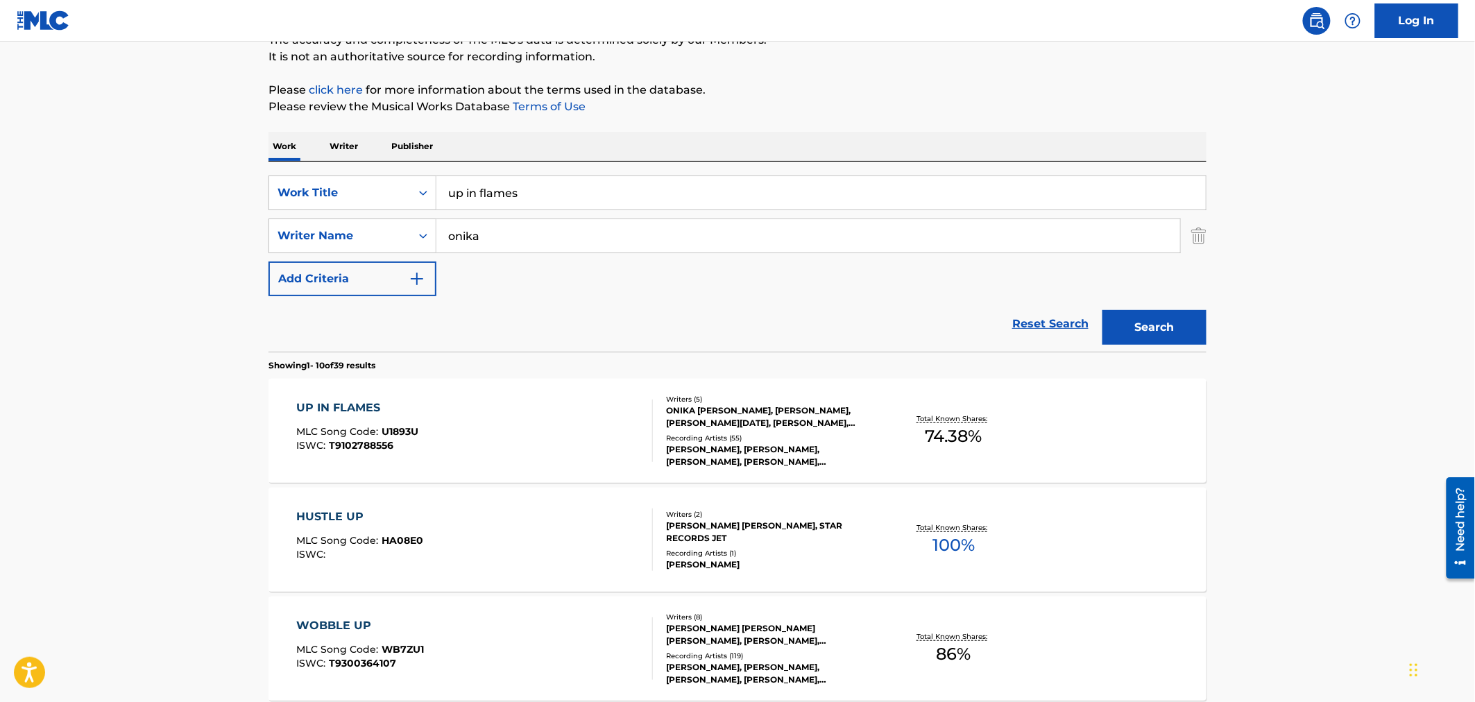
scroll to position [231, 0]
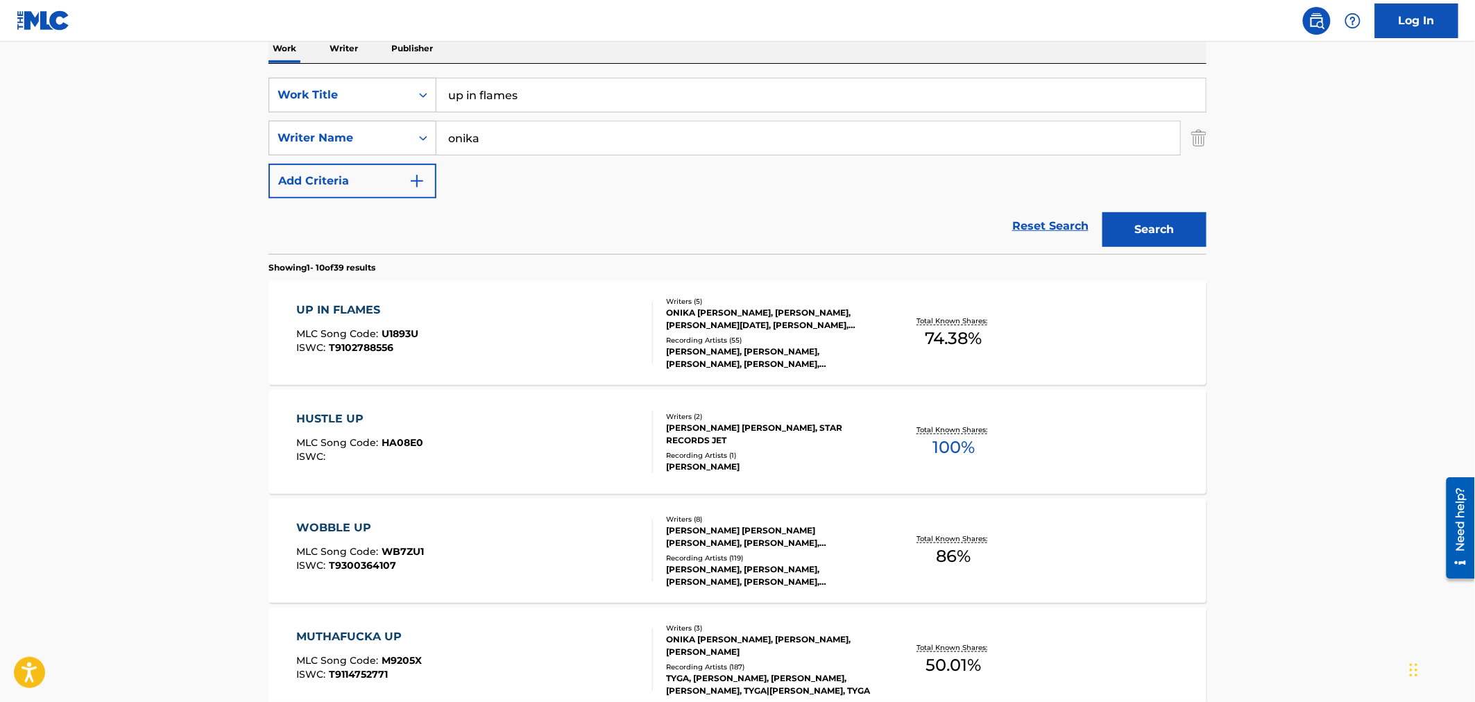
click at [517, 332] on div "UP IN FLAMES MLC Song Code : U1893U ISWC : T9102788556" at bounding box center [475, 333] width 357 height 62
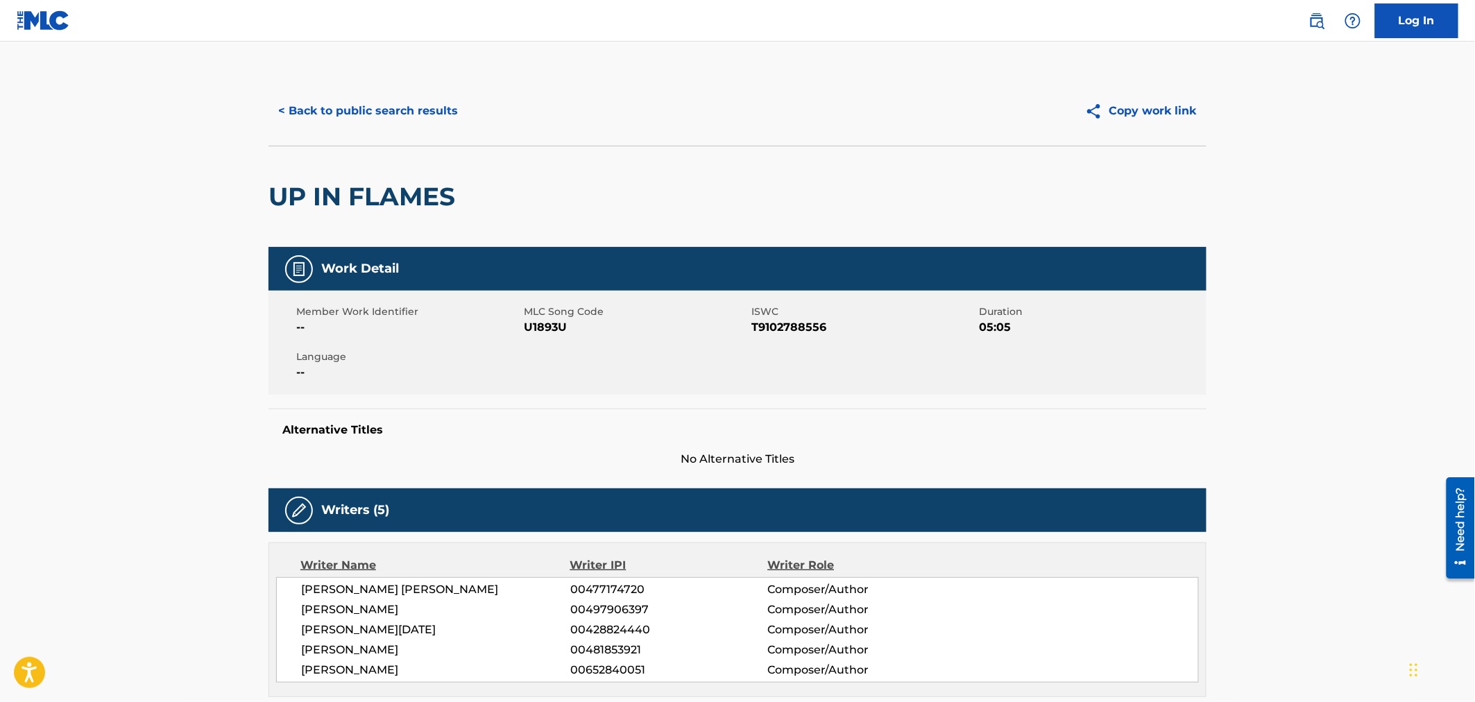
click at [559, 327] on span "U1893U" at bounding box center [636, 327] width 224 height 17
click at [422, 100] on button "< Back to public search results" at bounding box center [367, 111] width 199 height 35
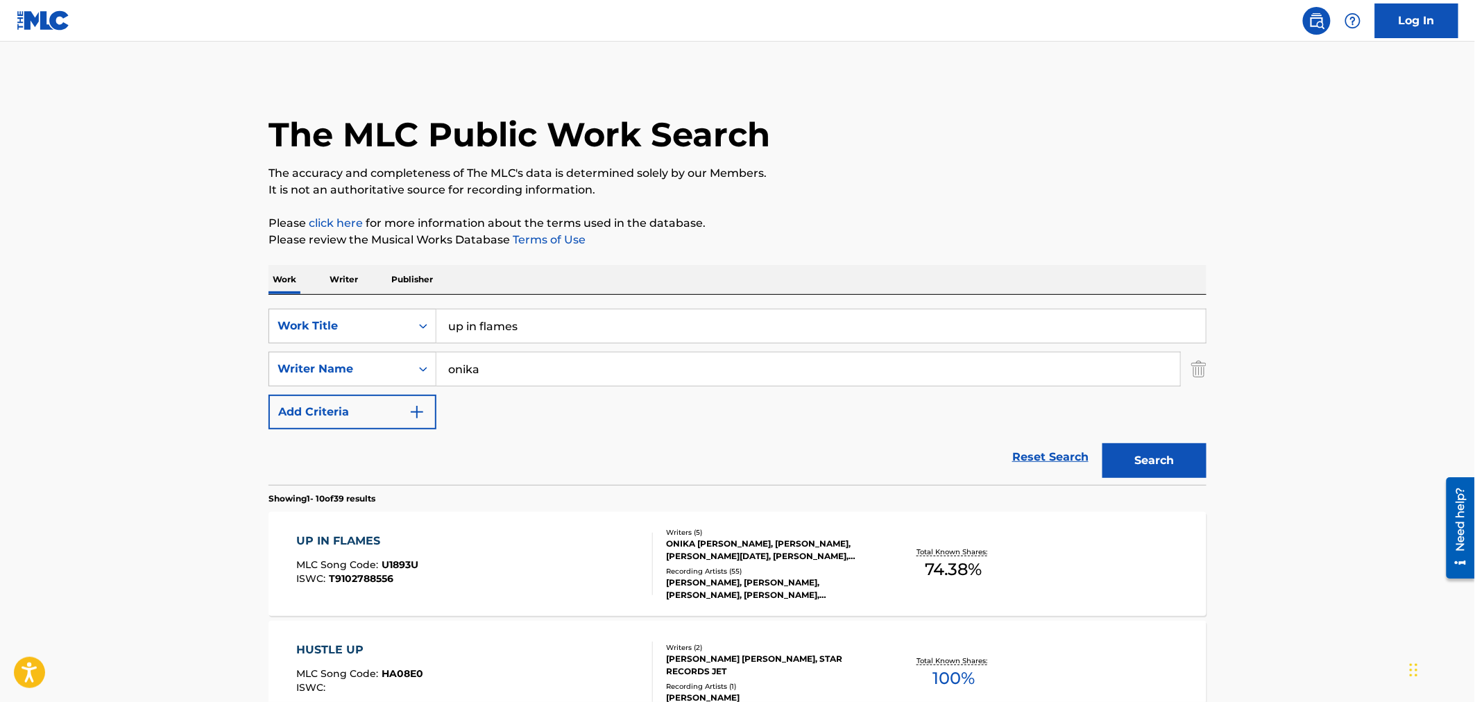
scroll to position [231, 0]
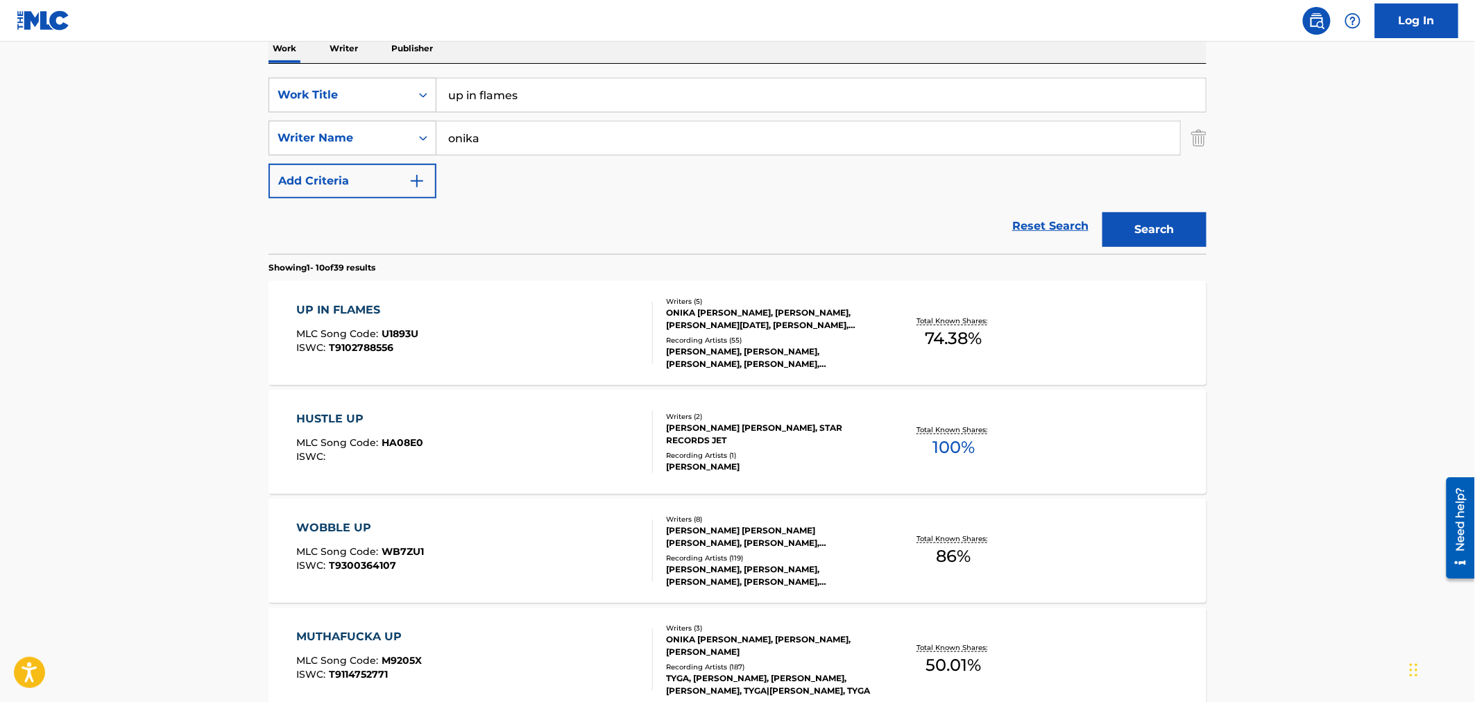
drag, startPoint x: 541, startPoint y: 96, endPoint x: 272, endPoint y: 33, distance: 276.3
type input "we them niggas"
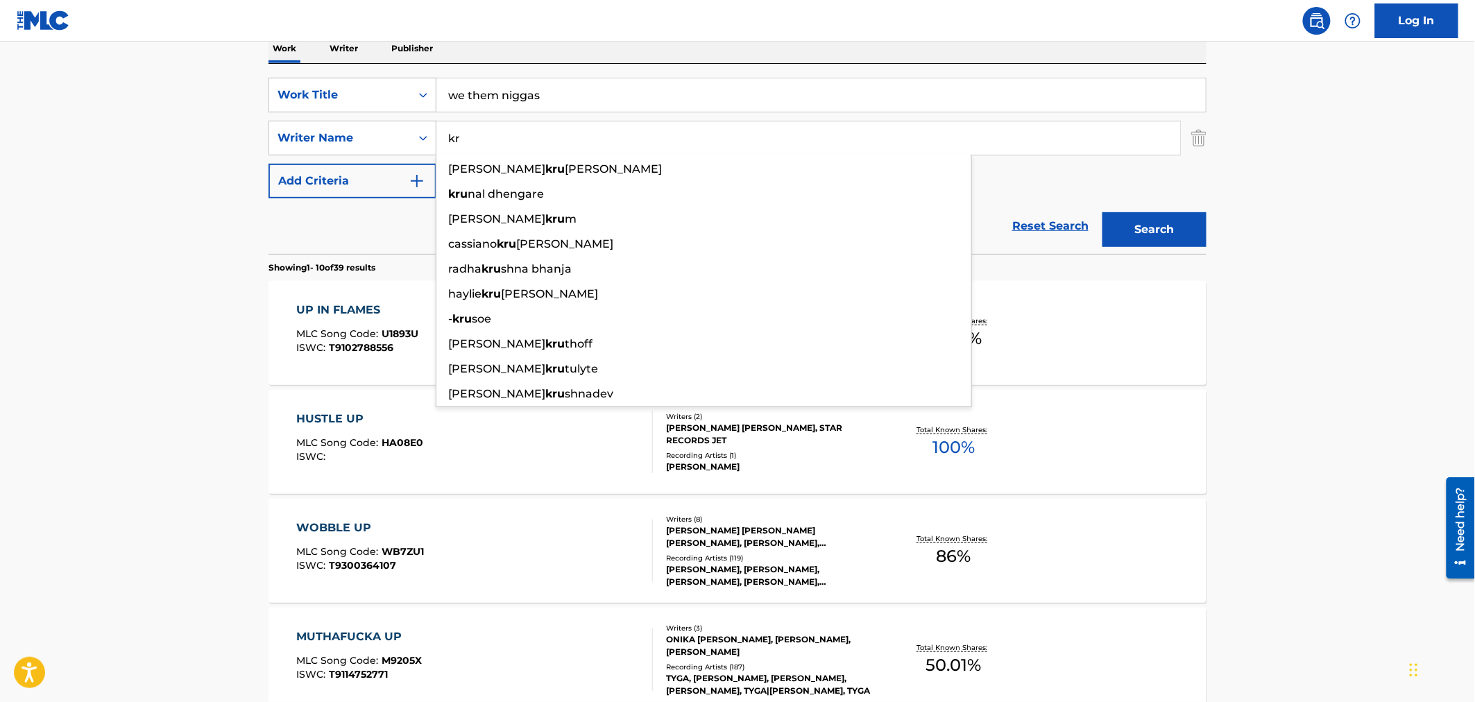
type input "k"
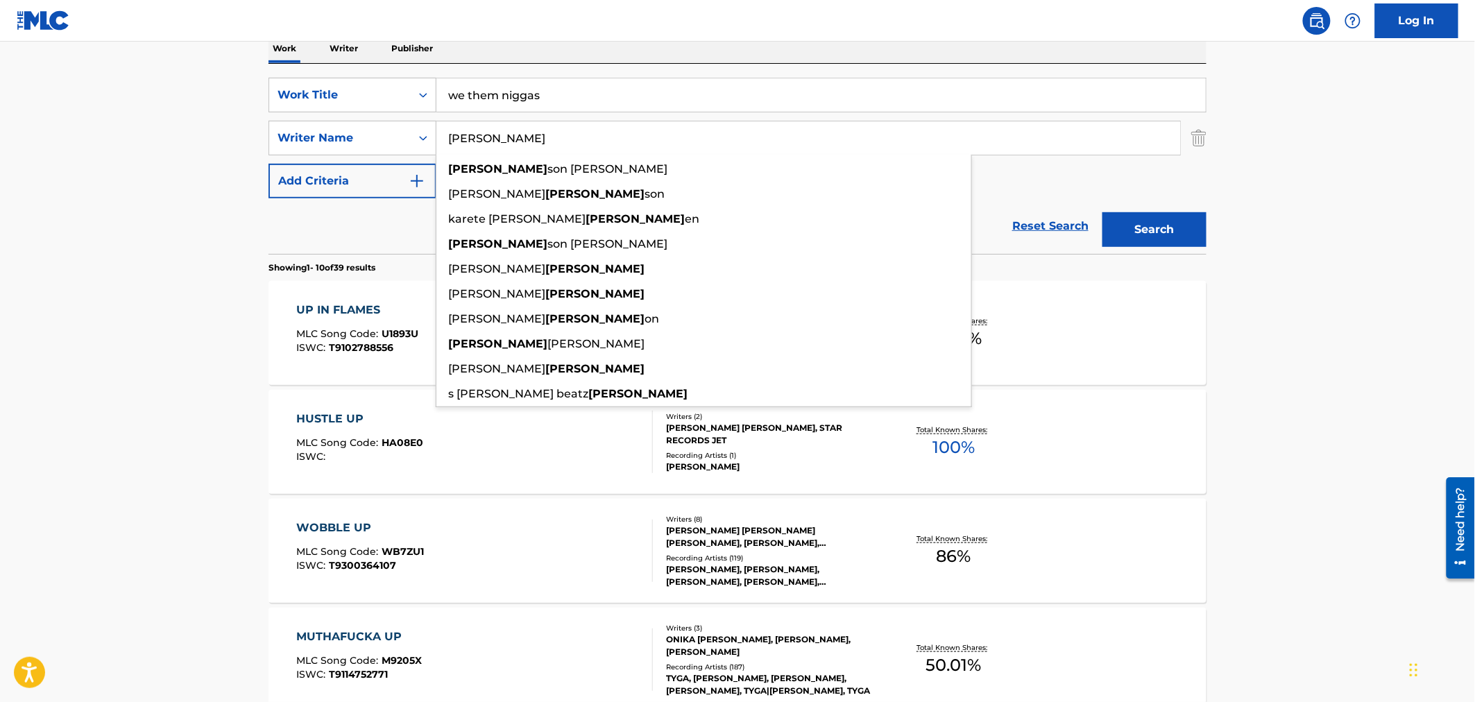
type input "[PERSON_NAME]"
click at [1102, 212] on button "Search" at bounding box center [1154, 229] width 104 height 35
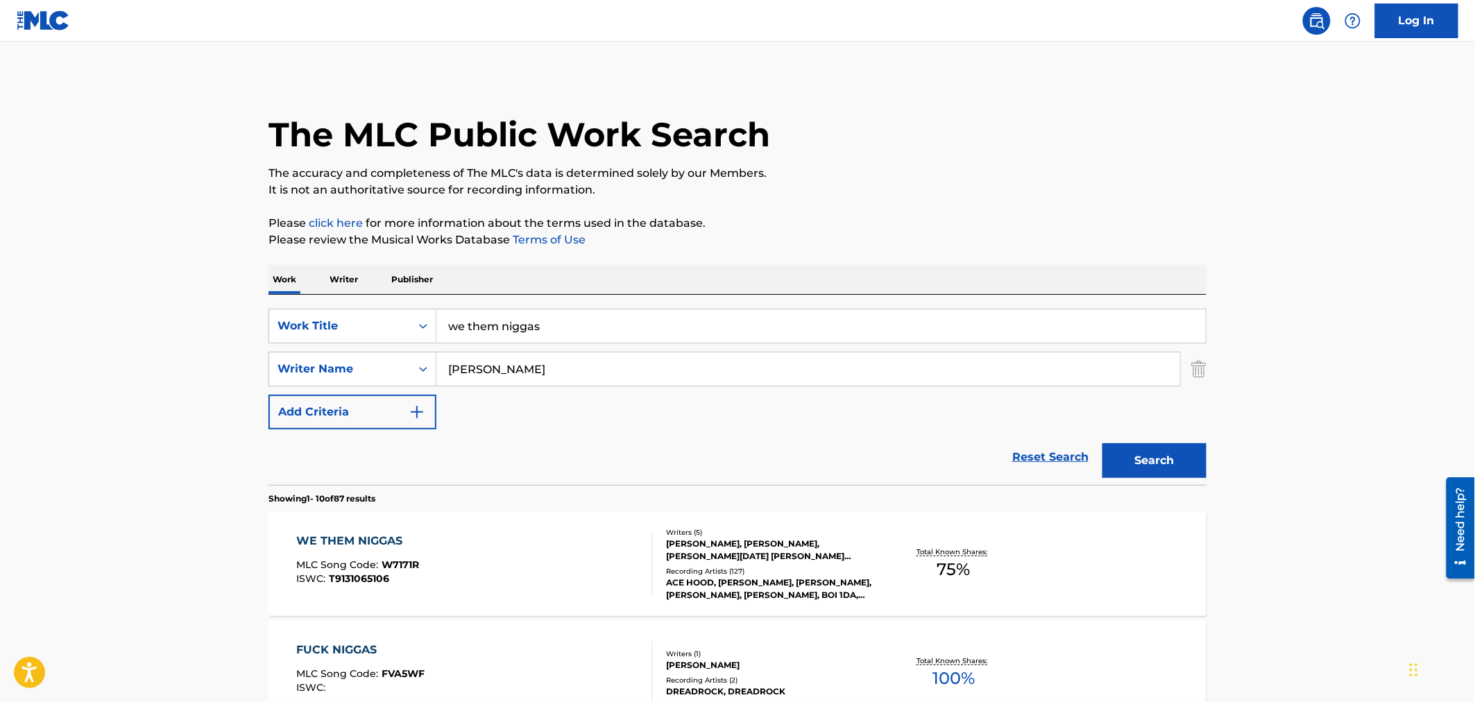
scroll to position [308, 0]
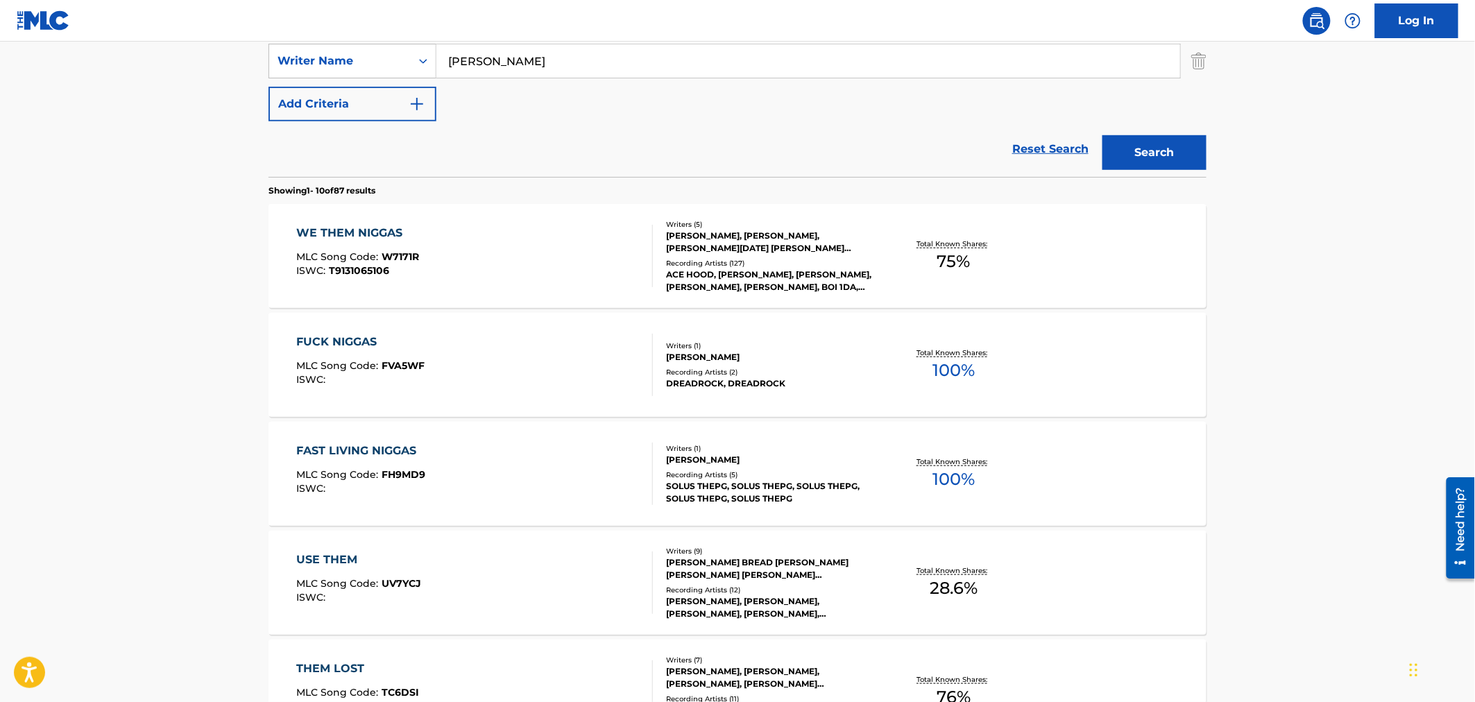
click at [473, 264] on div "WE THEM NIGGAS MLC Song Code : W7171R ISWC : T9131065106" at bounding box center [475, 256] width 357 height 62
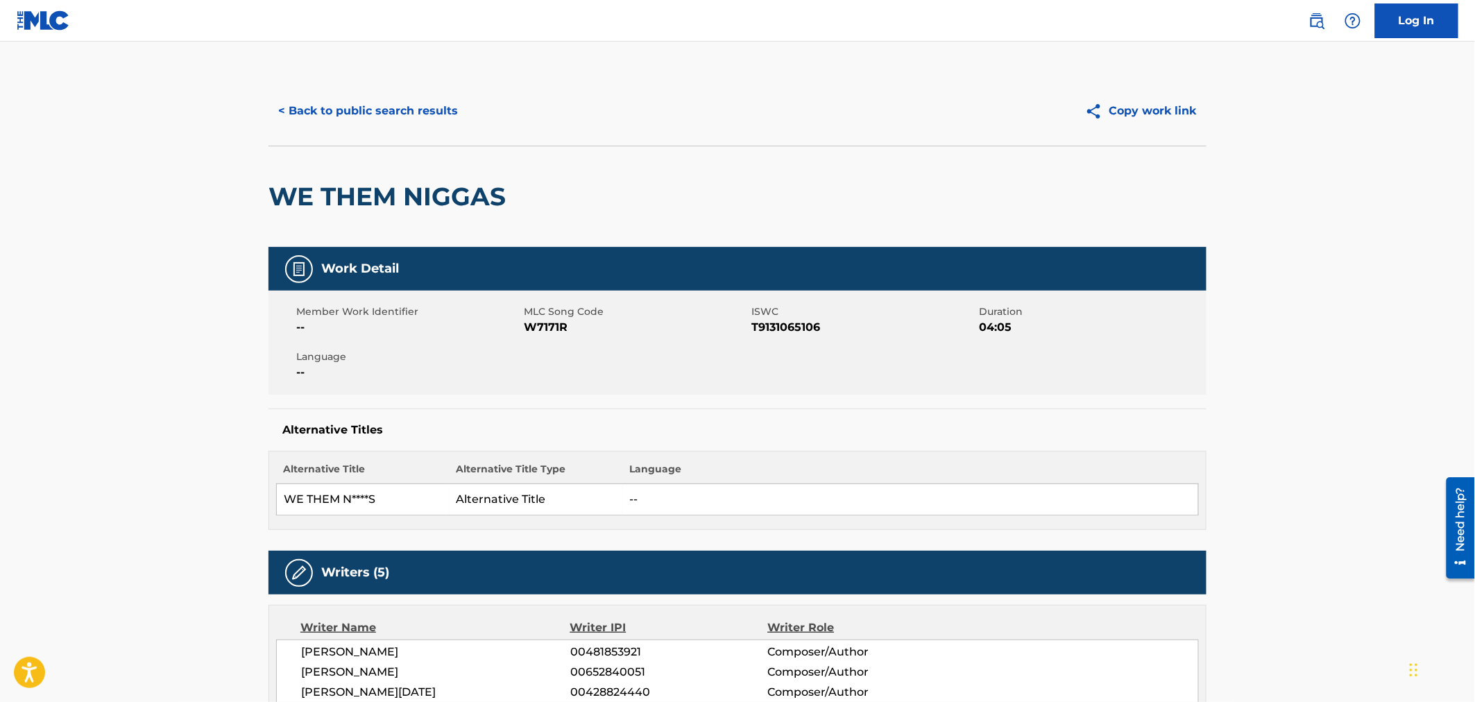
click at [538, 324] on span "W7171R" at bounding box center [636, 327] width 224 height 17
click at [302, 126] on button "< Back to public search results" at bounding box center [367, 111] width 199 height 35
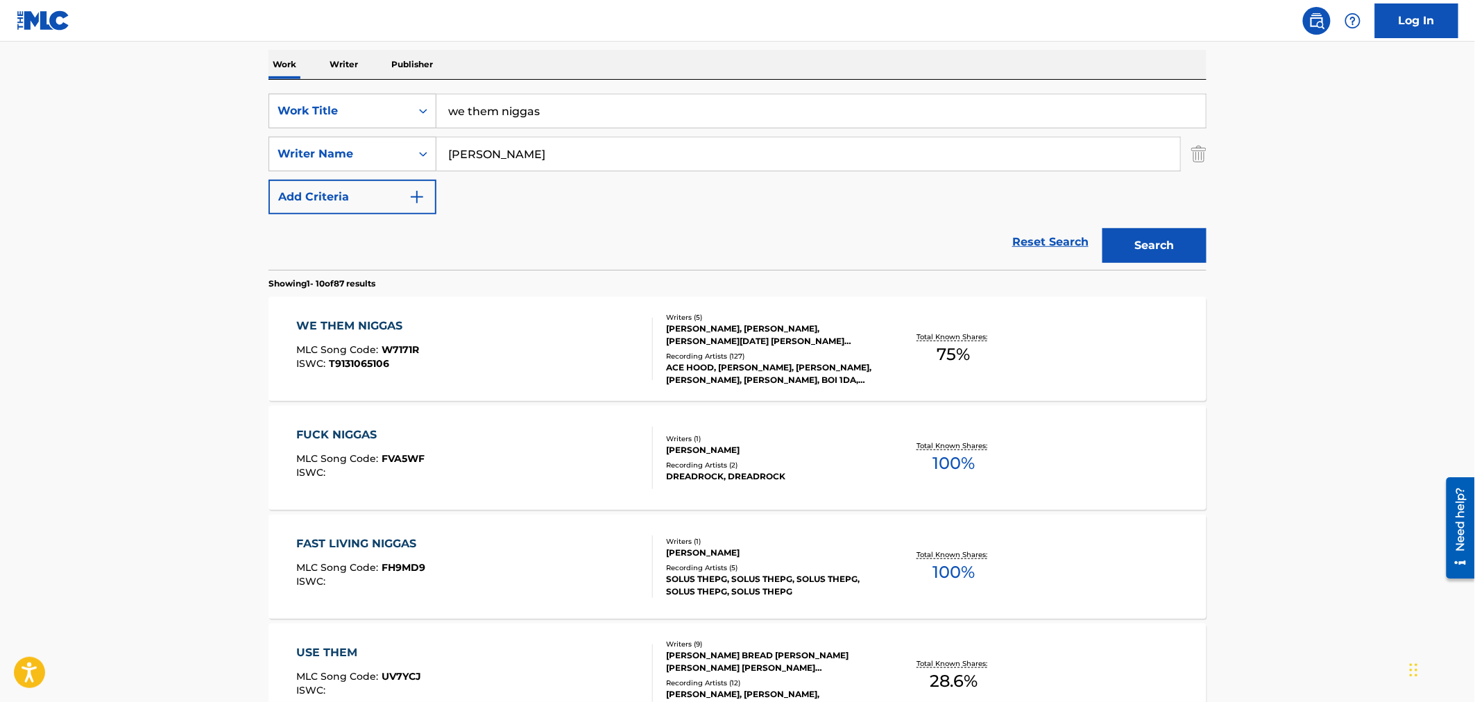
scroll to position [77, 0]
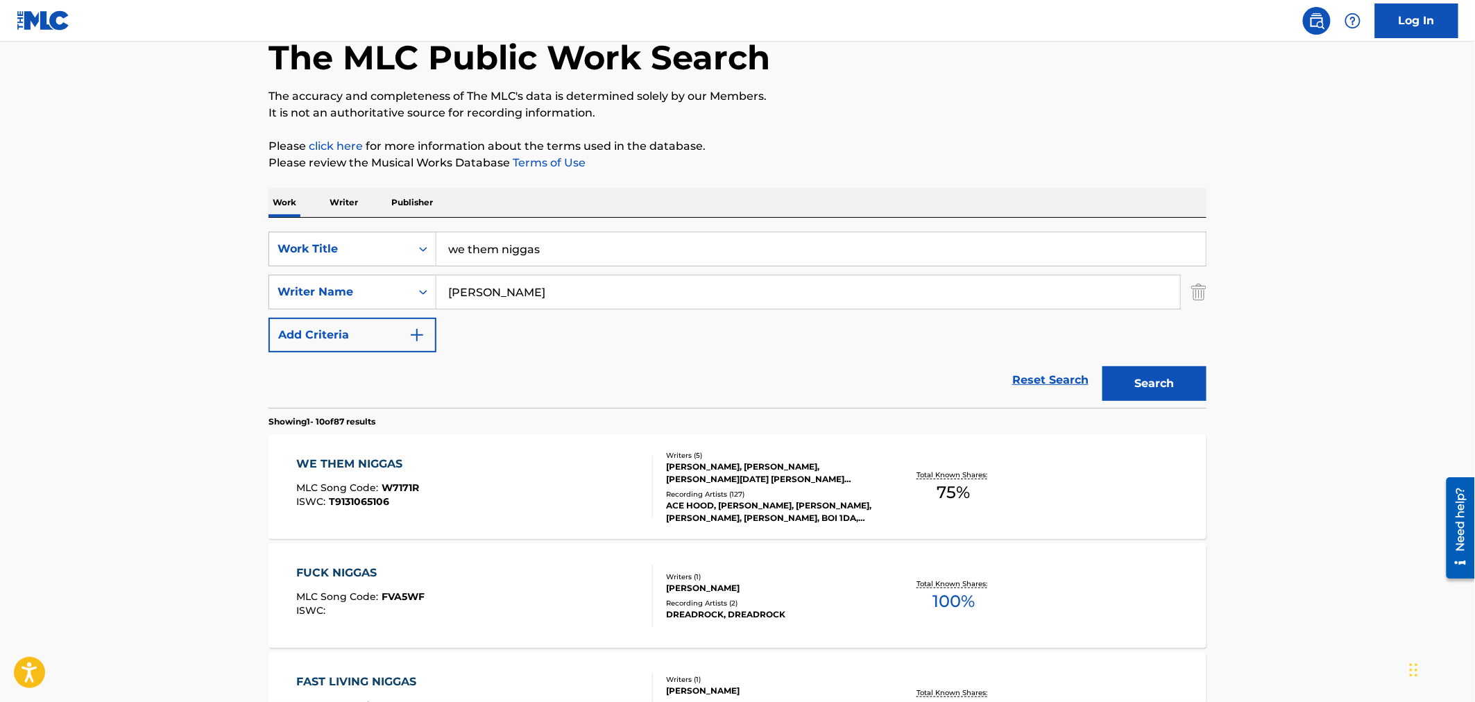
drag, startPoint x: 302, startPoint y: 182, endPoint x: 171, endPoint y: 168, distance: 131.2
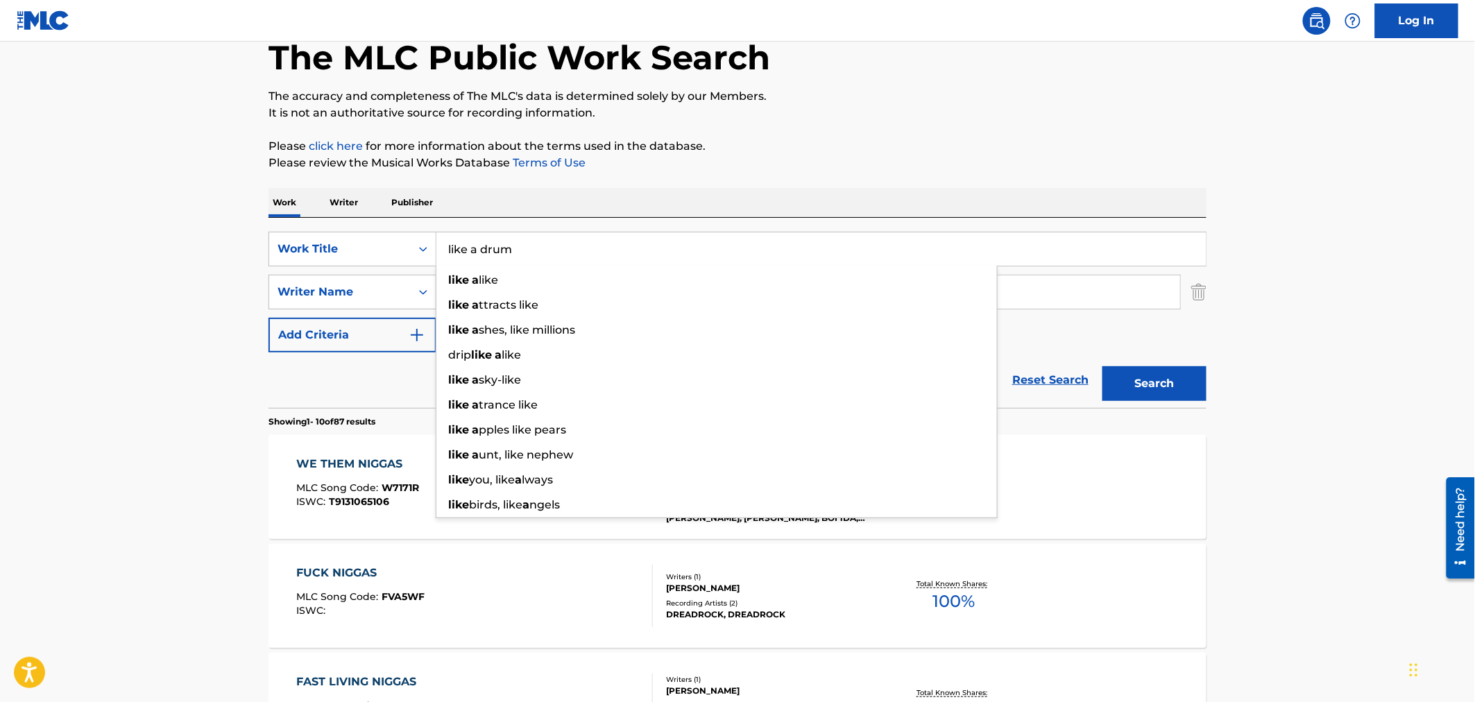
type input "like a drum"
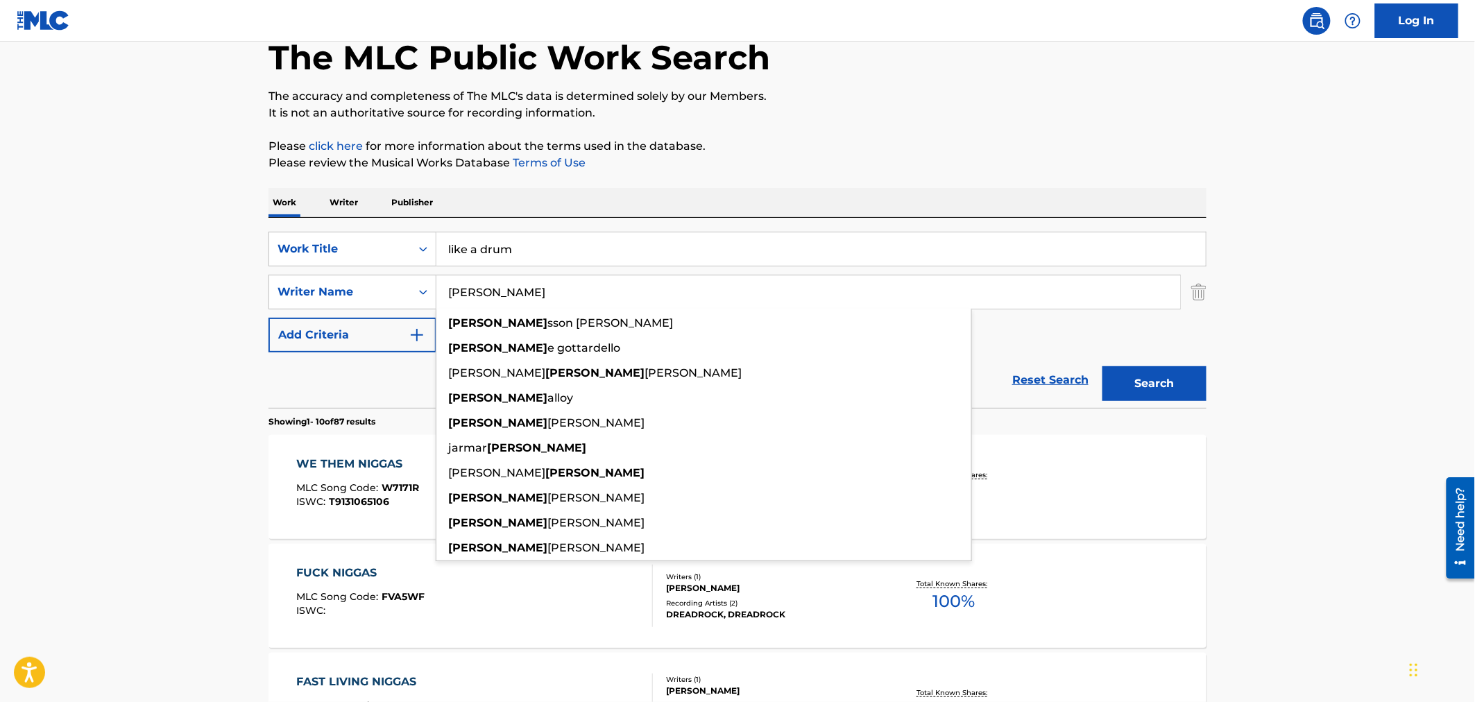
type input "[PERSON_NAME]"
click at [1102, 366] on button "Search" at bounding box center [1154, 383] width 104 height 35
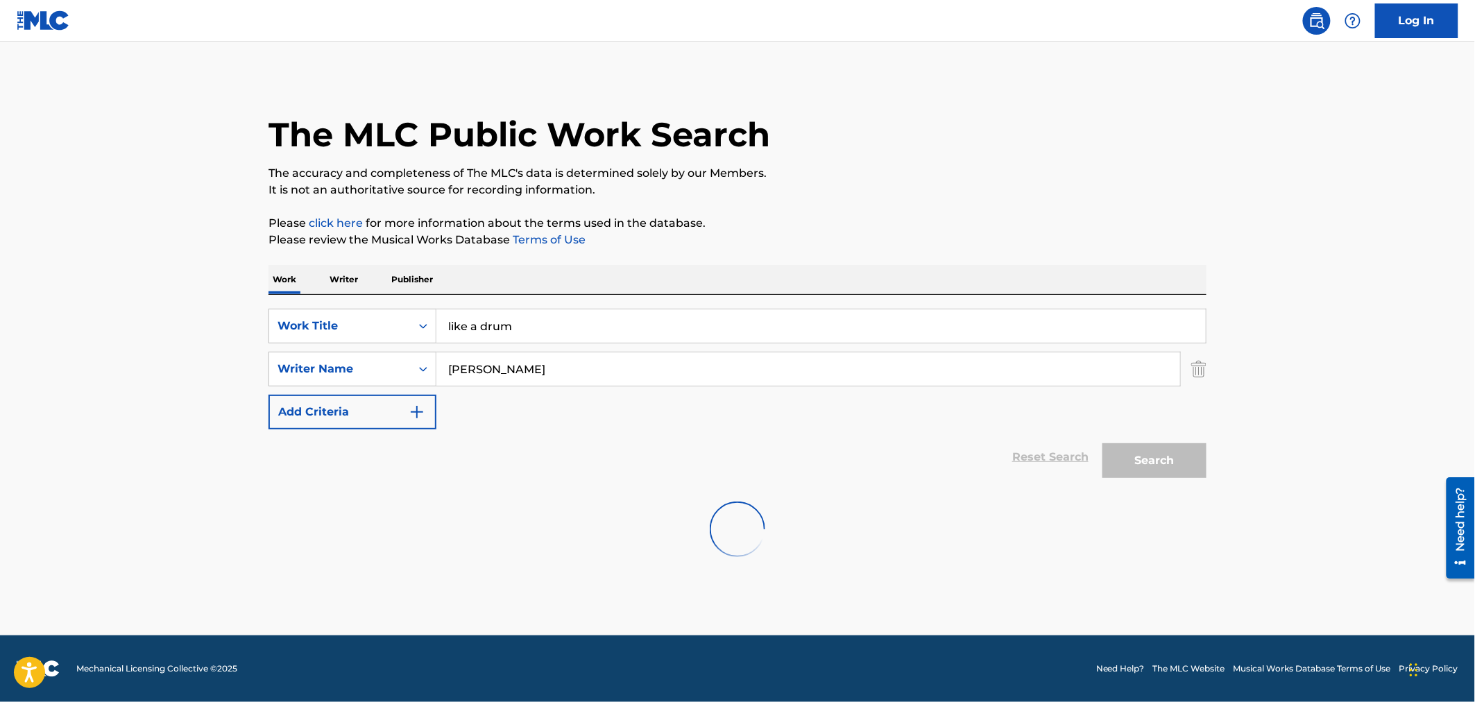
scroll to position [0, 0]
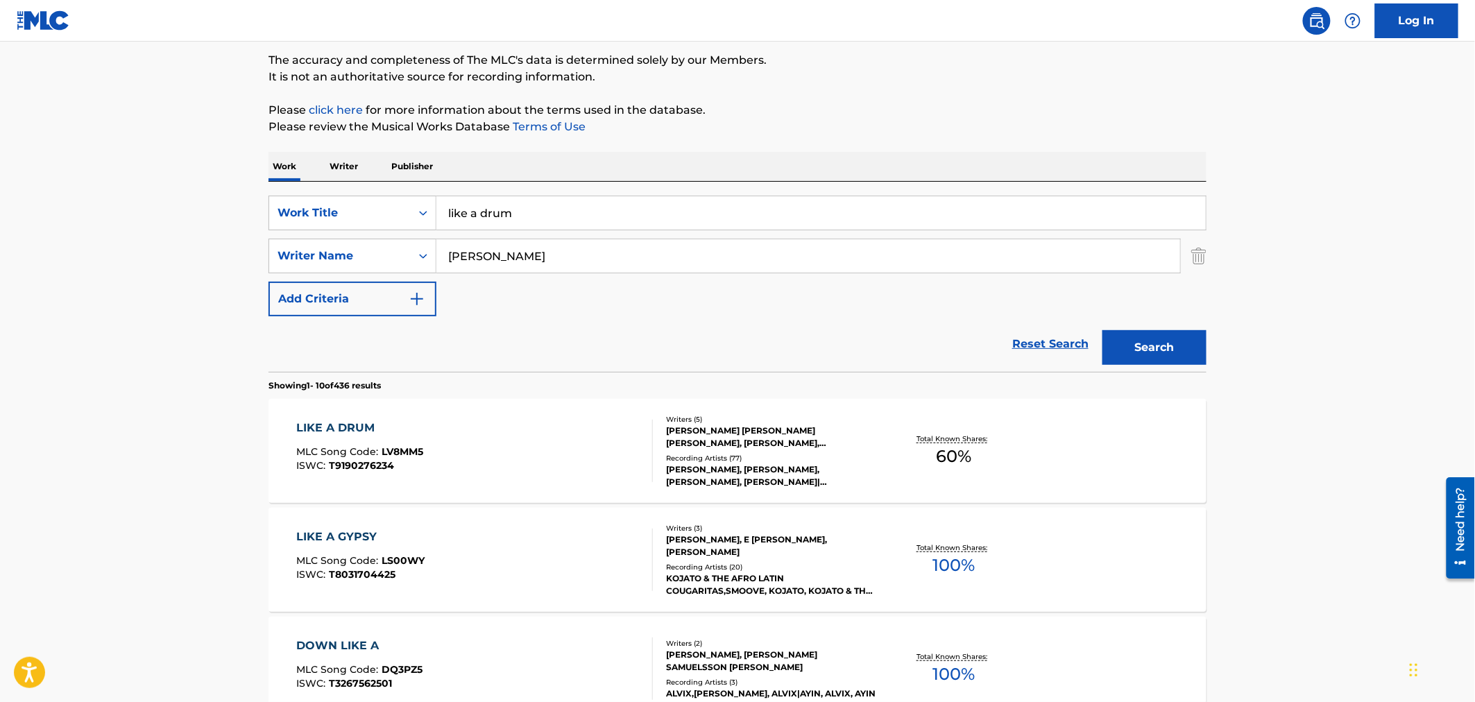
scroll to position [231, 0]
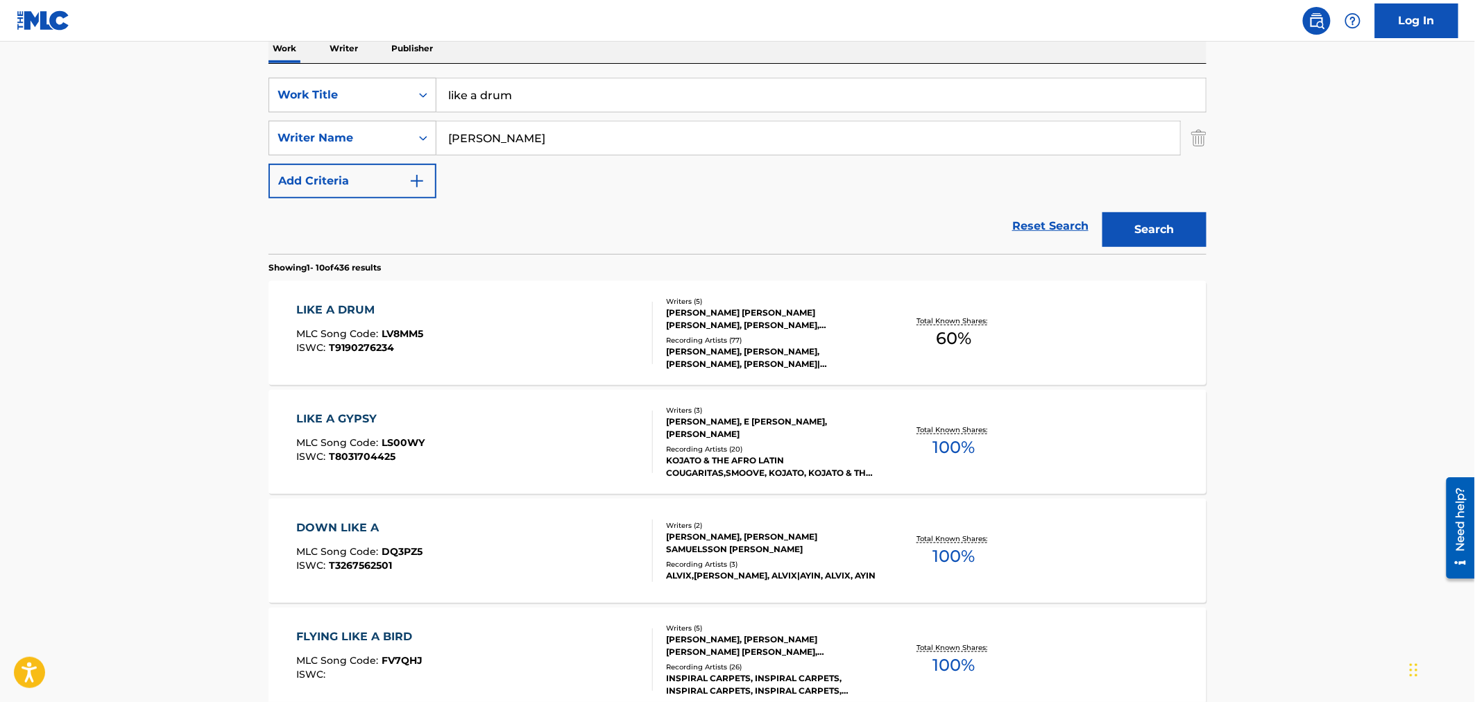
click at [454, 326] on div "LIKE A DRUM MLC Song Code : LV8MM5 ISWC : T9190276234" at bounding box center [475, 333] width 357 height 62
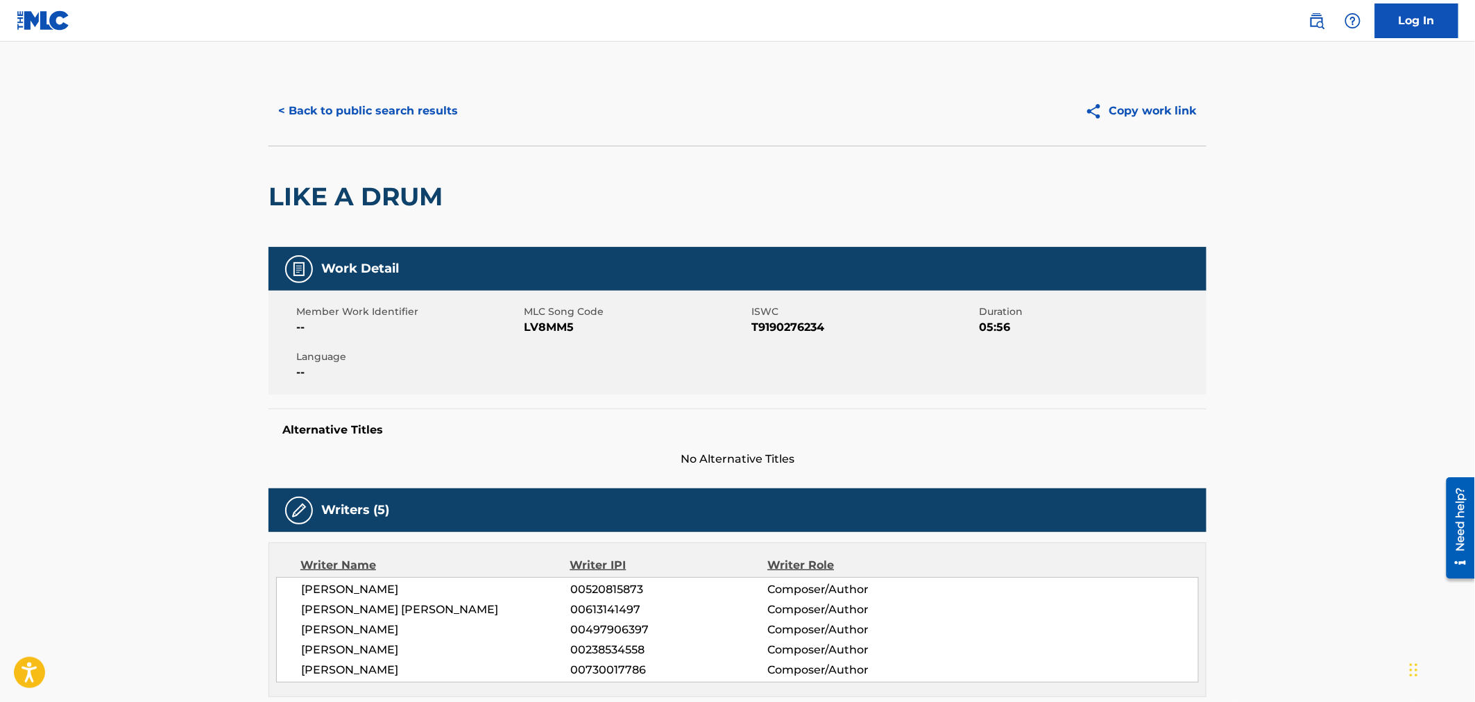
click at [563, 328] on span "LV8MM5" at bounding box center [636, 327] width 224 height 17
click at [543, 323] on span "LV8MM5" at bounding box center [636, 327] width 224 height 17
click at [370, 112] on button "< Back to public search results" at bounding box center [367, 111] width 199 height 35
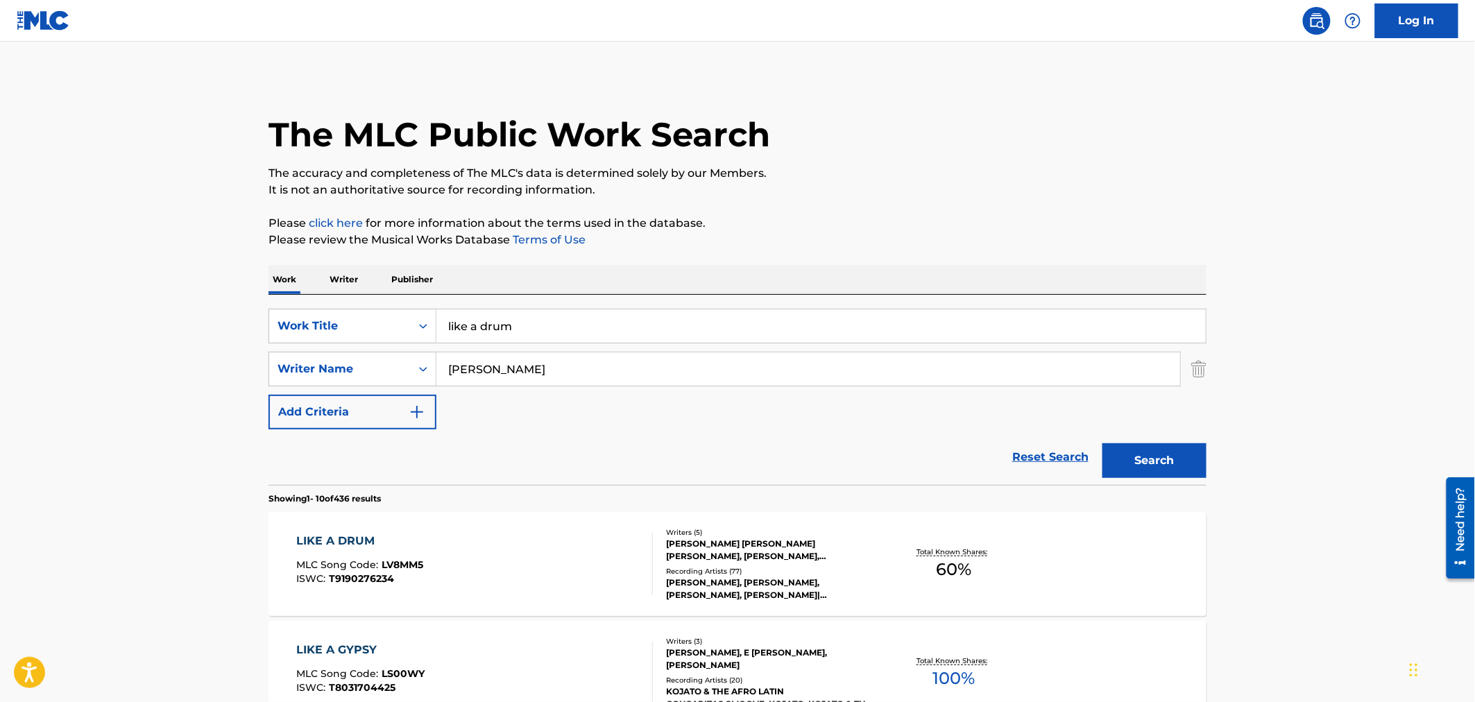
drag, startPoint x: 528, startPoint y: 325, endPoint x: 388, endPoint y: 305, distance: 140.8
click at [418, 309] on div "SearchWithCriteria6c141e54-bc8a-44ea-a5a7-af4518680bb2 Work Title like a drum" at bounding box center [737, 326] width 938 height 35
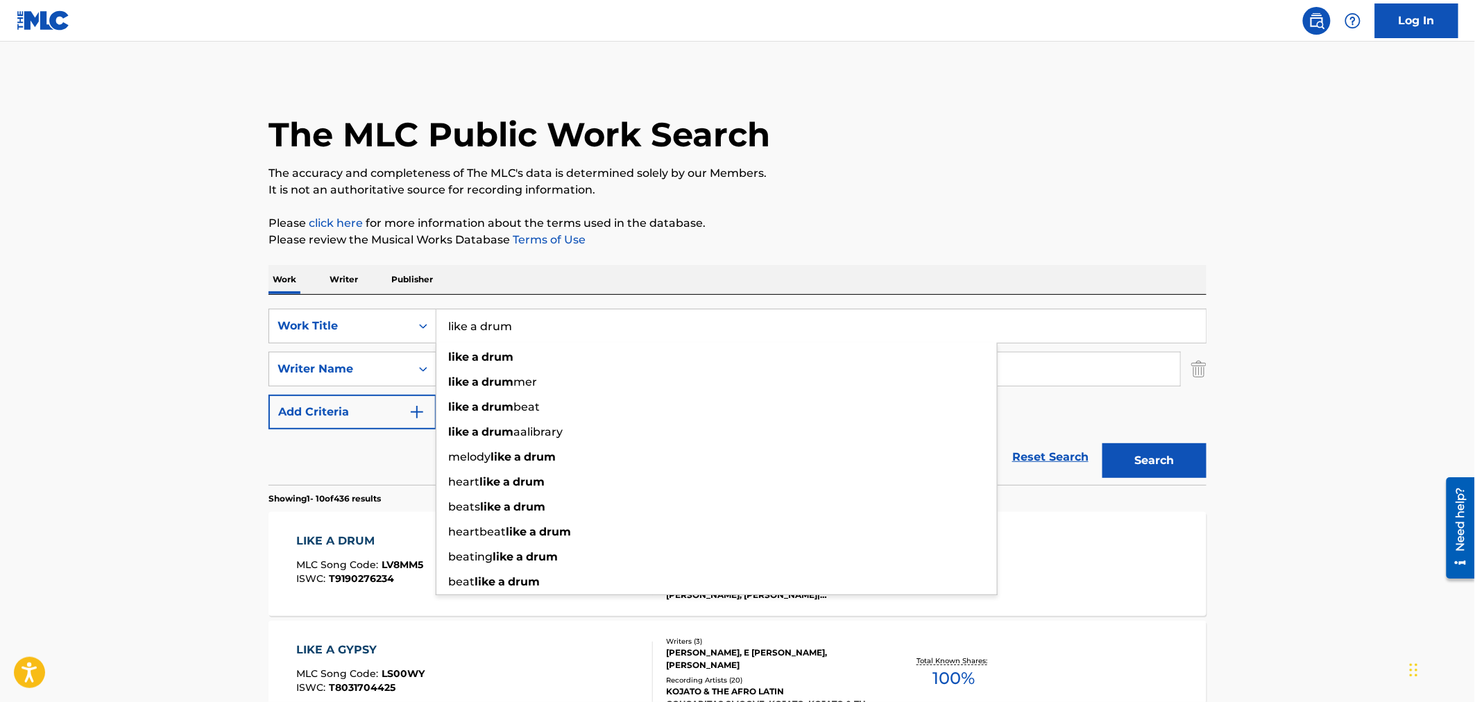
click at [538, 318] on input "like a drum" at bounding box center [820, 325] width 769 height 33
drag, startPoint x: 544, startPoint y: 320, endPoint x: 197, endPoint y: 237, distance: 356.7
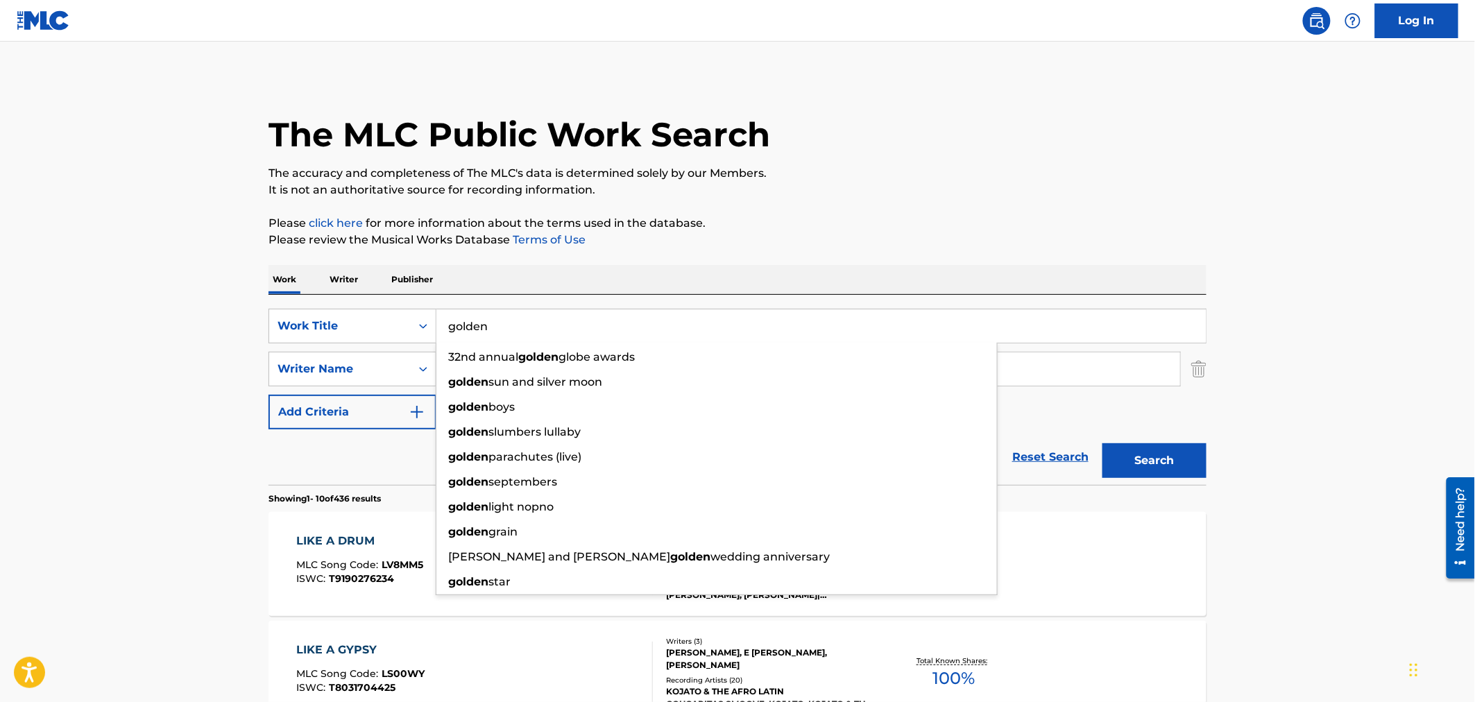
type input "golden"
click at [1102, 443] on button "Search" at bounding box center [1154, 460] width 104 height 35
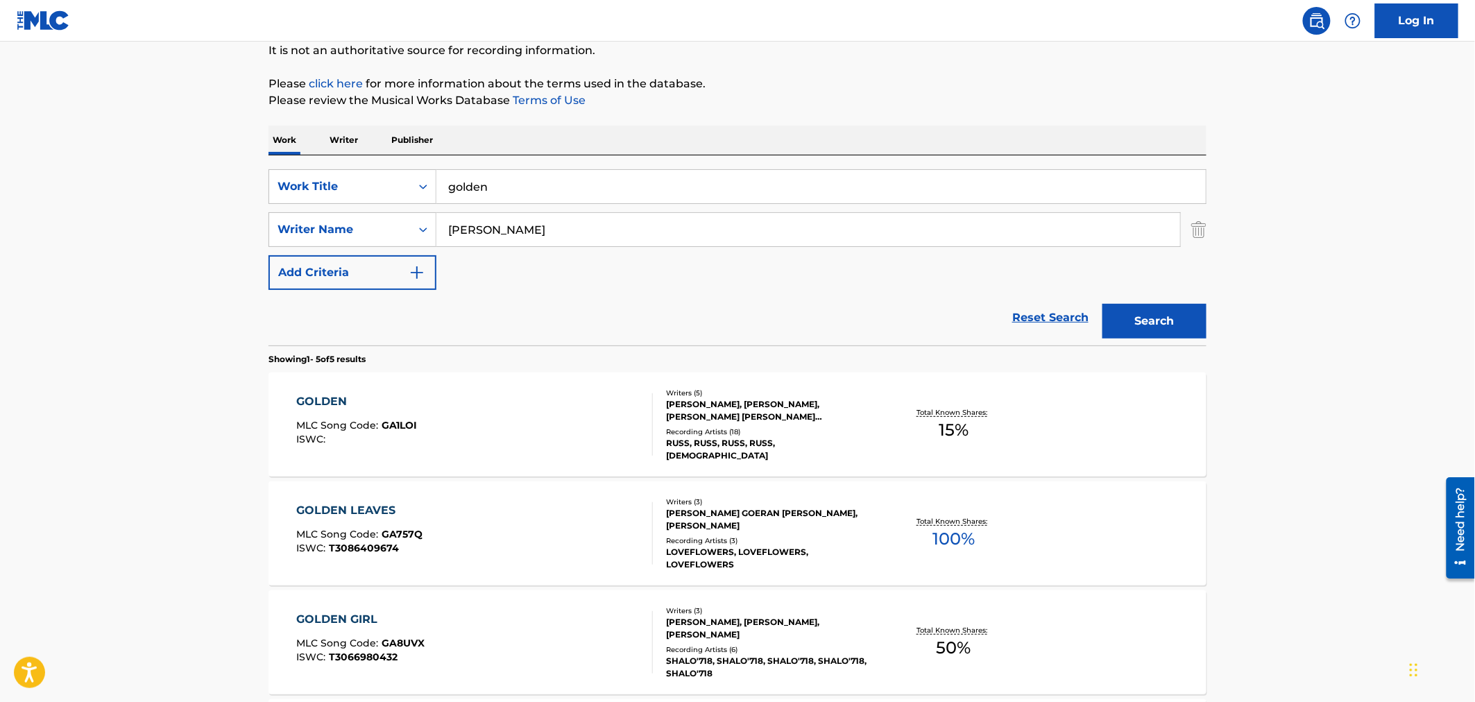
scroll to position [154, 0]
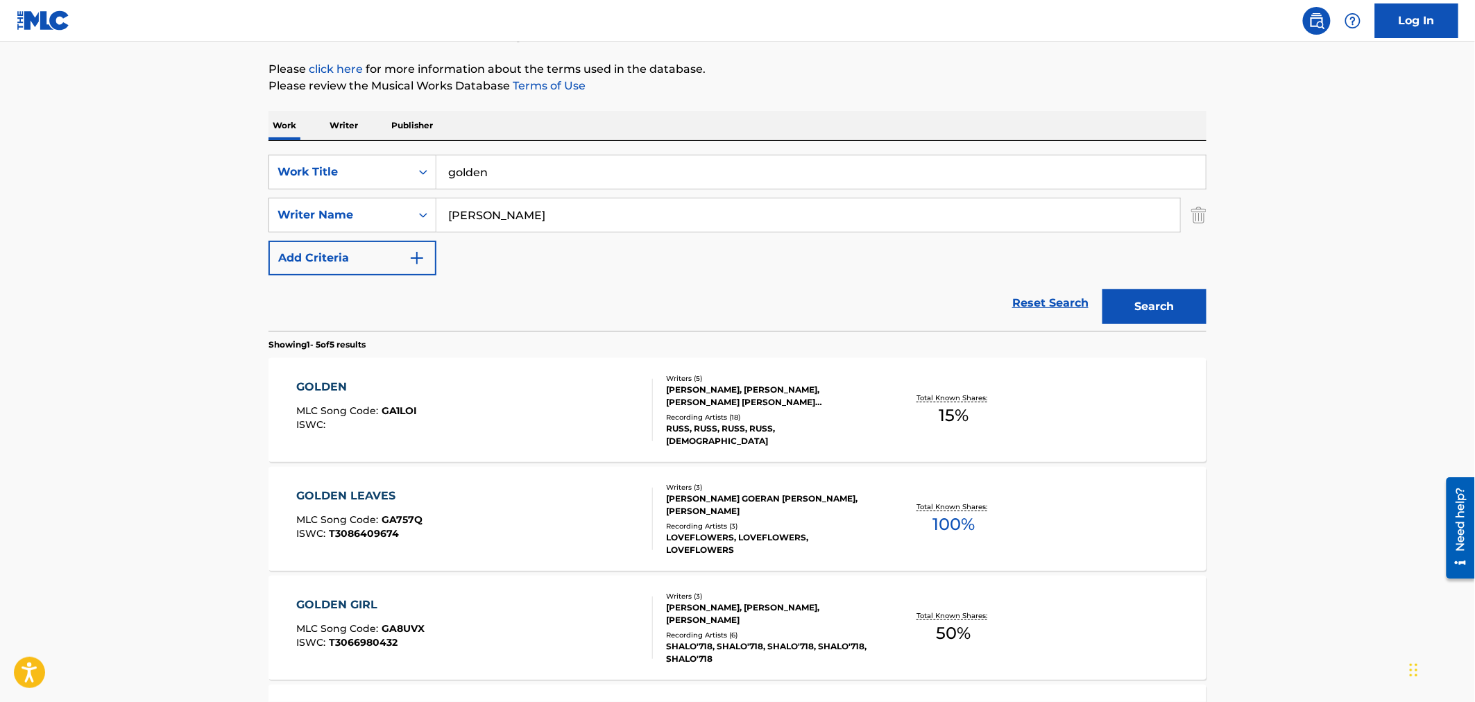
click at [536, 411] on div "GOLDEN MLC Song Code : GA1LOI ISWC :" at bounding box center [475, 410] width 357 height 62
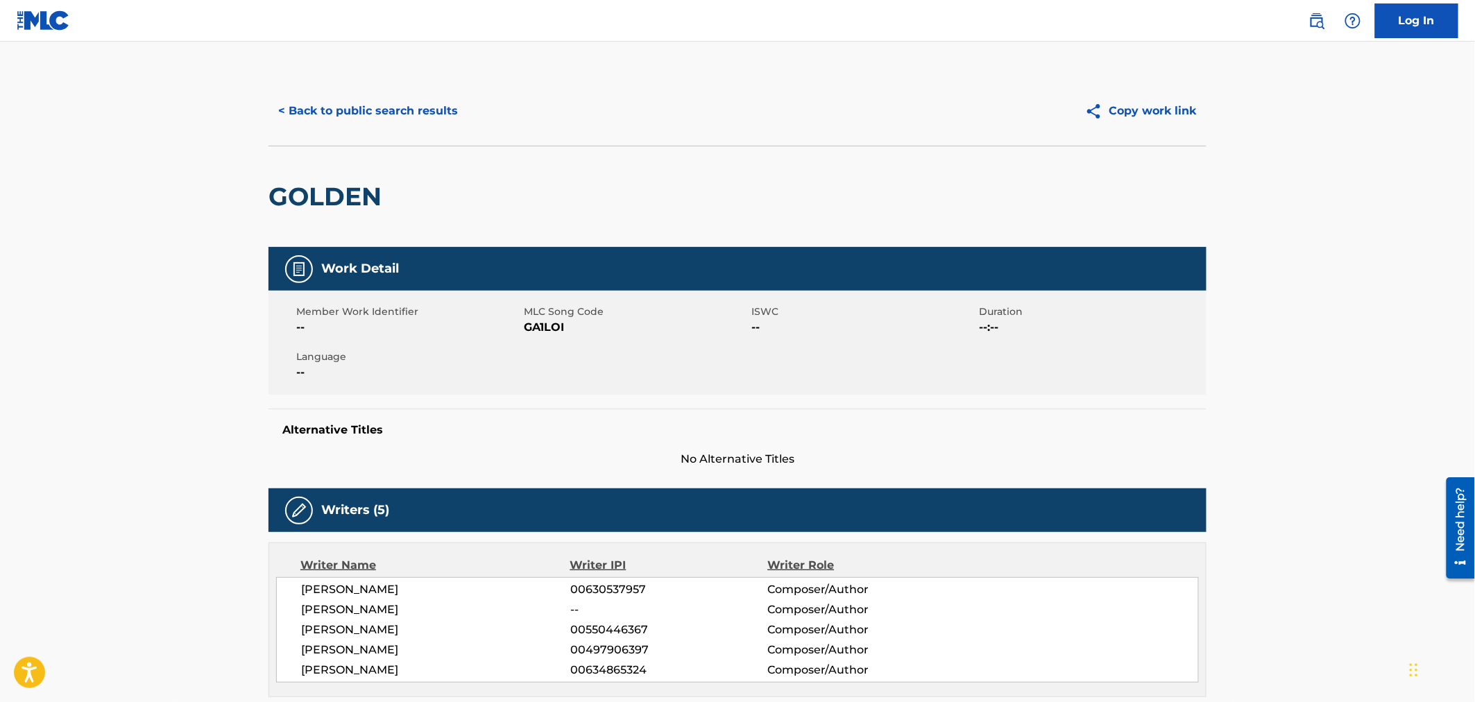
click at [297, 119] on button "< Back to public search results" at bounding box center [367, 111] width 199 height 35
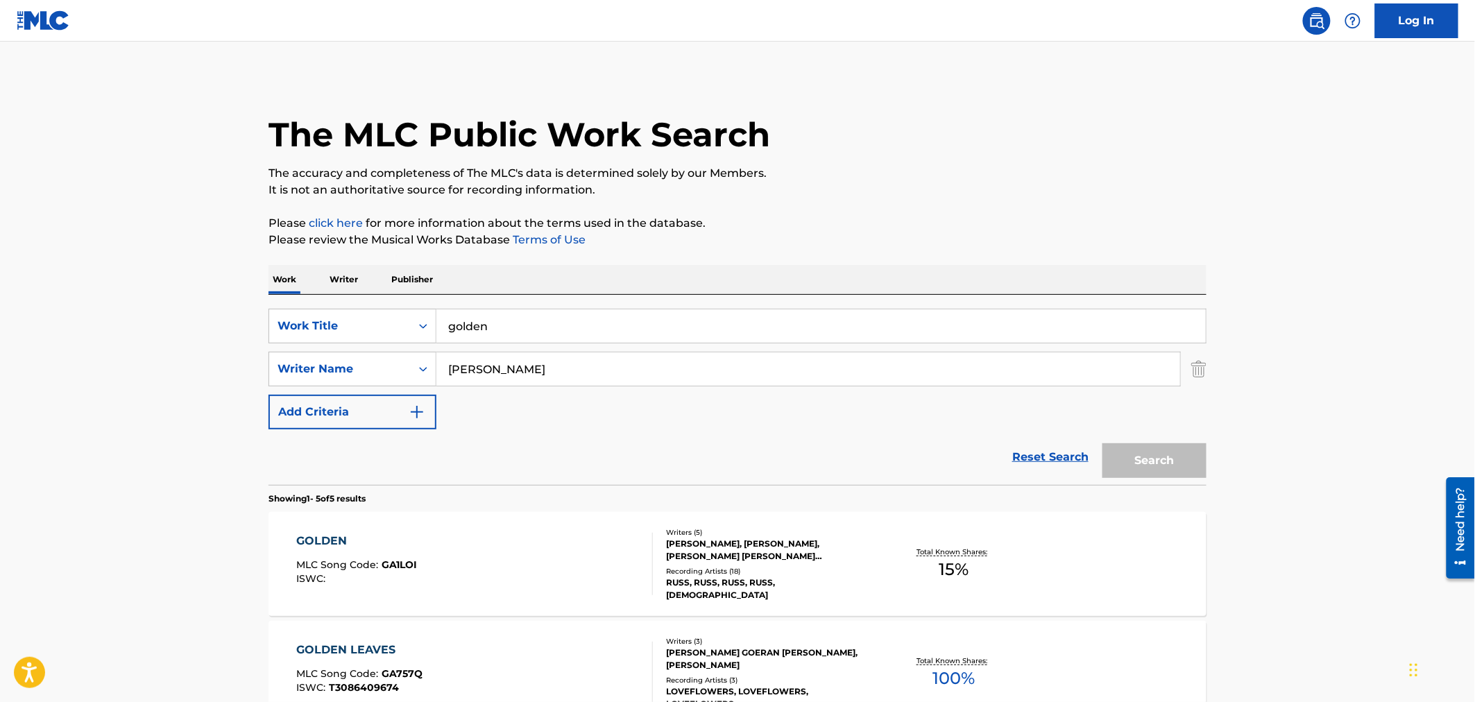
scroll to position [154, 0]
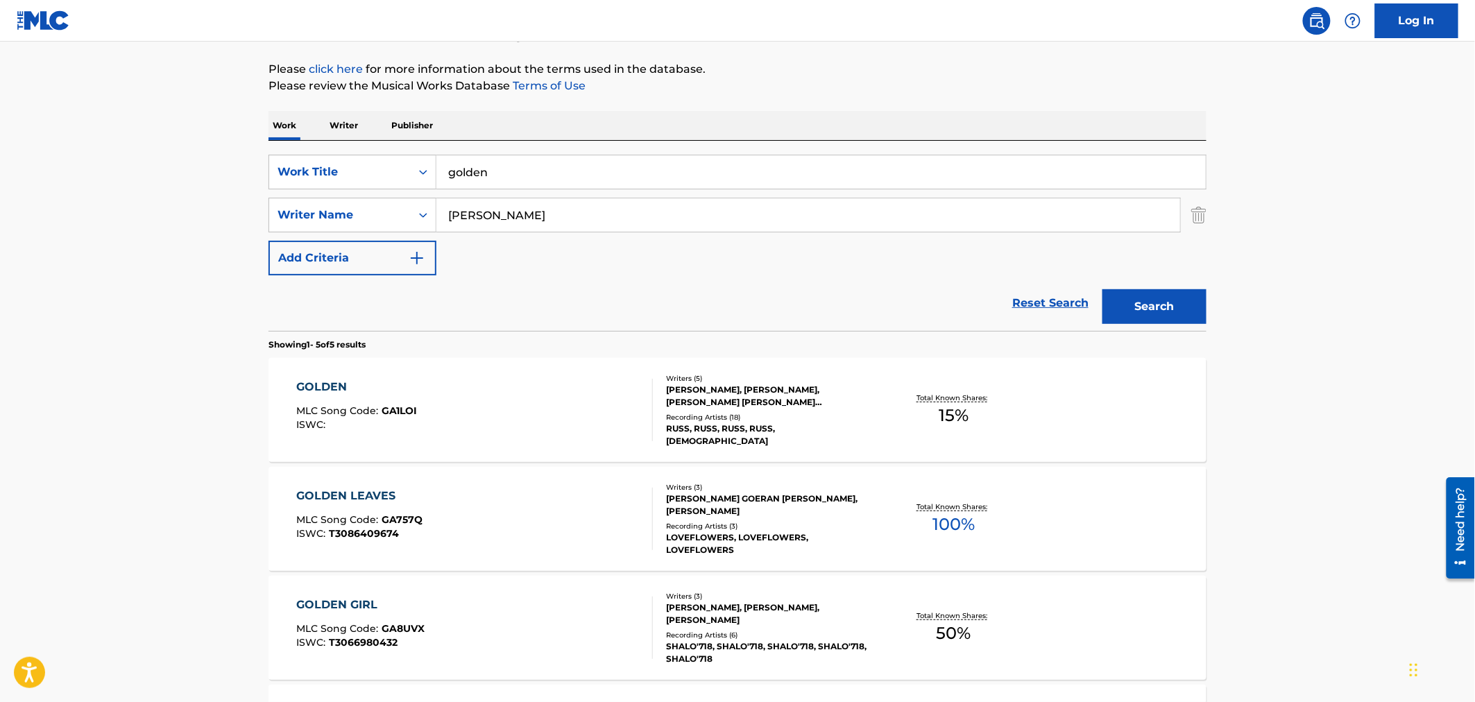
drag, startPoint x: 522, startPoint y: 171, endPoint x: 294, endPoint y: 105, distance: 237.4
click at [339, 120] on div "Work Writer Publisher SearchWithCriteria6c141e54-bc8a-44ea-a5a7-af4518680bb2 Wo…" at bounding box center [737, 537] width 938 height 852
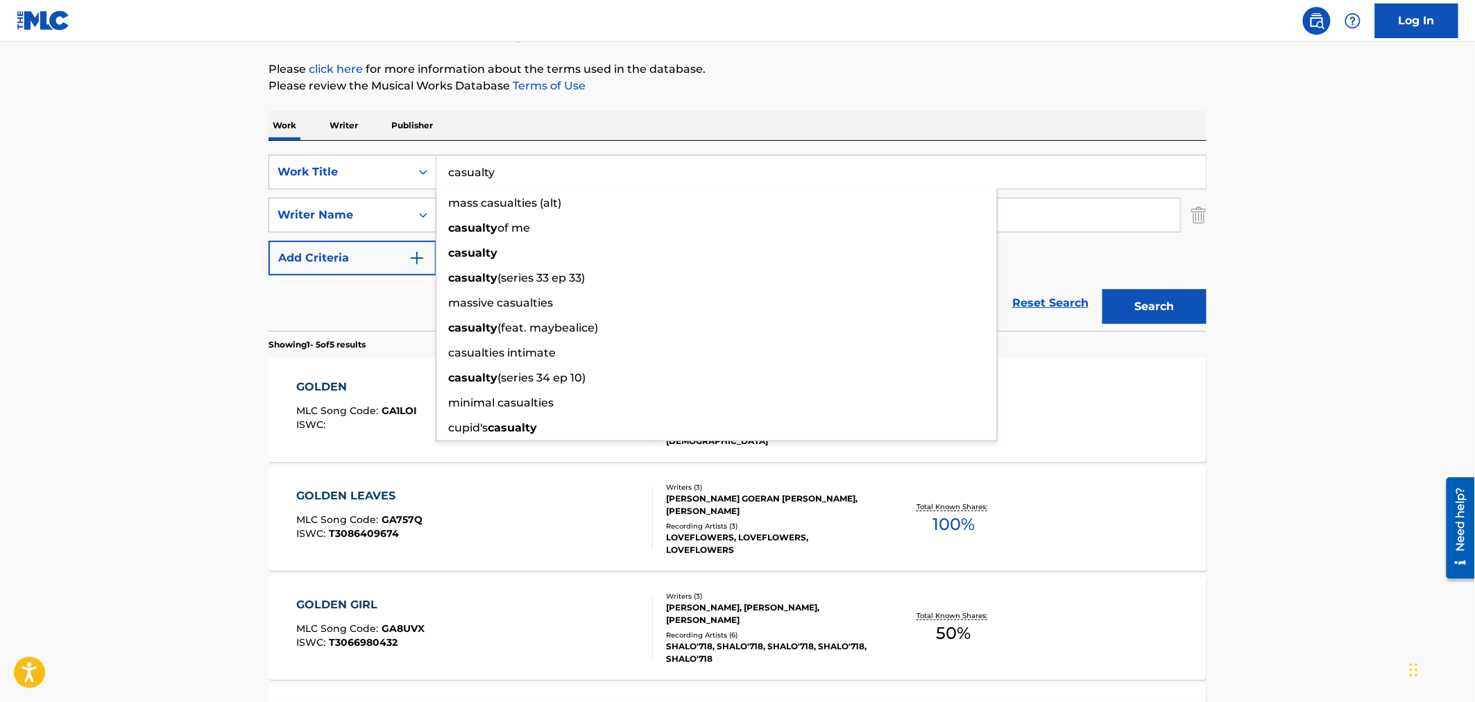
type input "casualty"
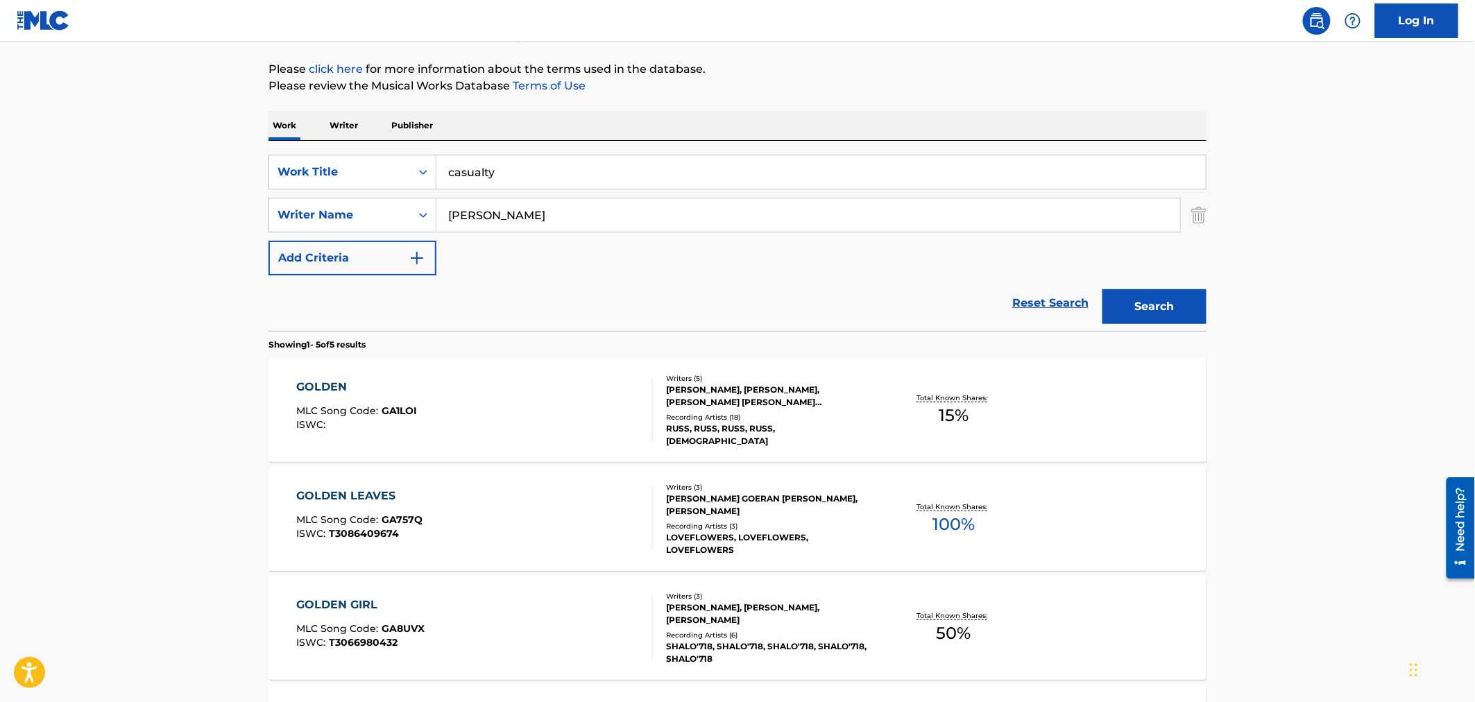
click at [1102, 289] on button "Search" at bounding box center [1154, 306] width 104 height 35
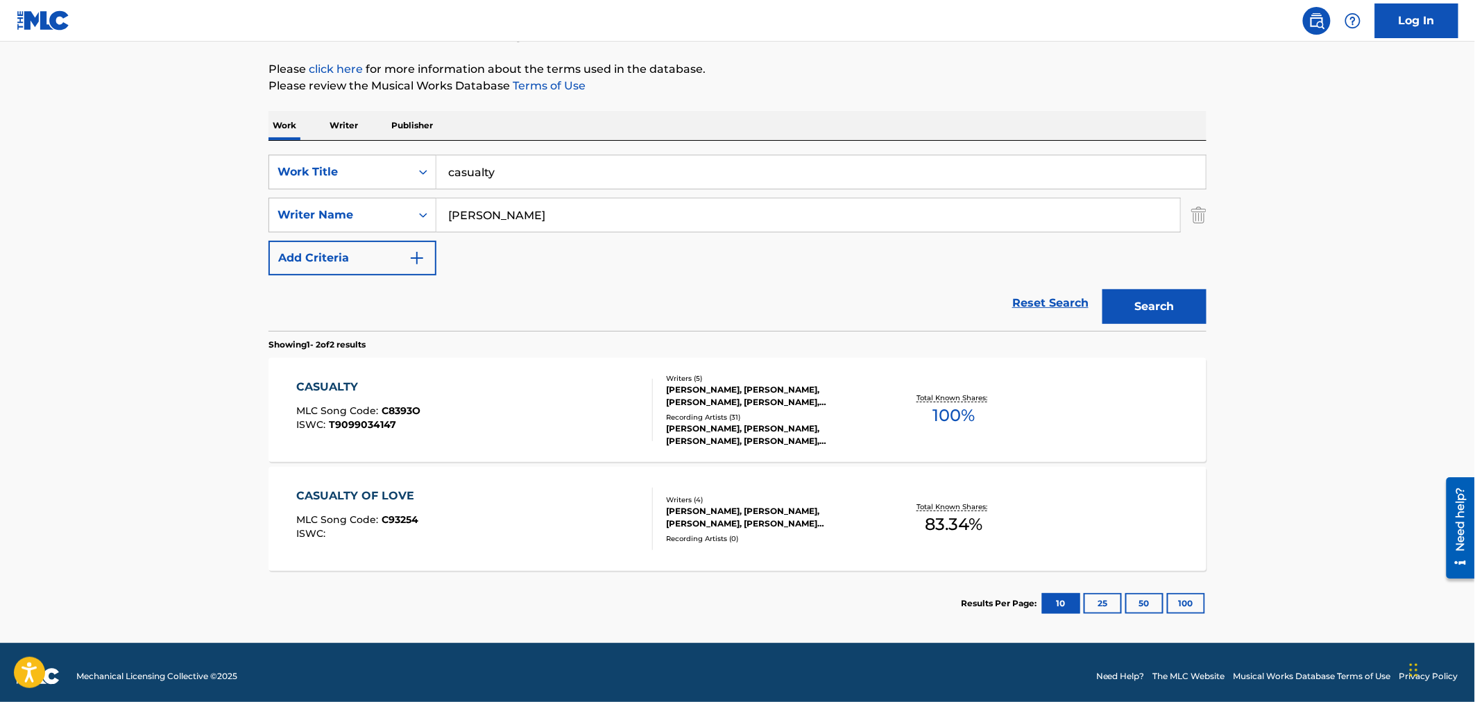
click at [563, 405] on div "CASUALTY MLC Song Code : C8393O ISWC : T9099034147" at bounding box center [475, 410] width 357 height 62
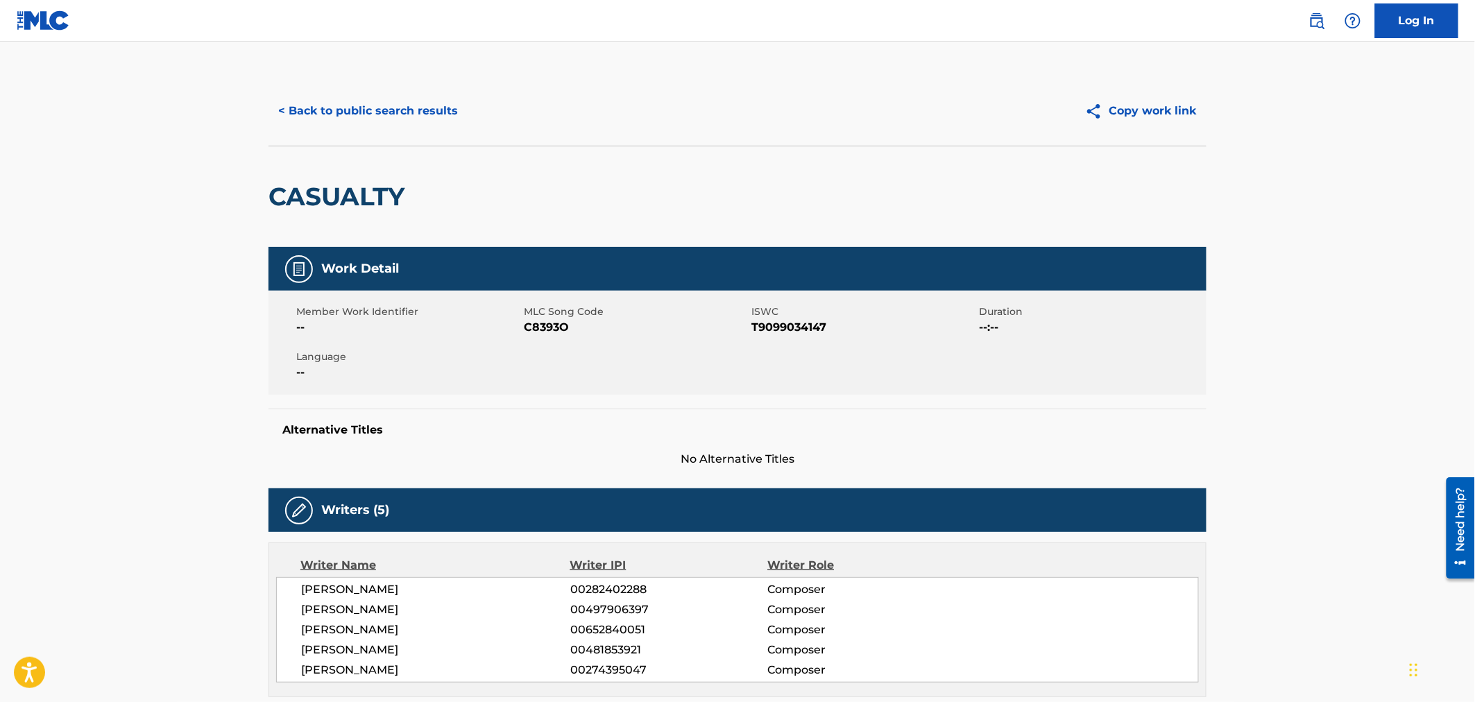
click at [530, 330] on span "C8393O" at bounding box center [636, 327] width 224 height 17
click at [427, 95] on button "< Back to public search results" at bounding box center [367, 111] width 199 height 35
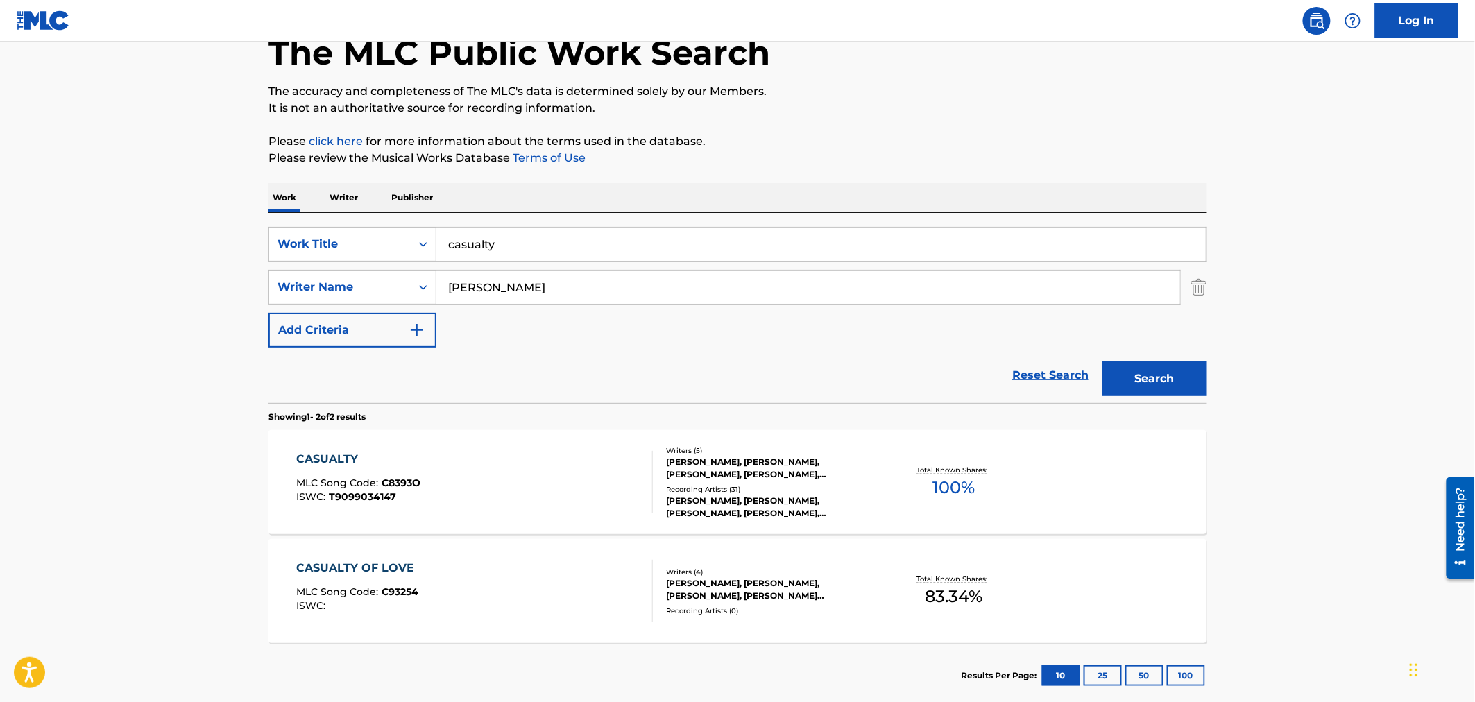
drag, startPoint x: 509, startPoint y: 234, endPoint x: 356, endPoint y: 218, distance: 153.5
click at [364, 219] on div "SearchWithCriteria6c141e54-bc8a-44ea-a5a7-af4518680bb2 Work Title casualty Sear…" at bounding box center [737, 308] width 938 height 190
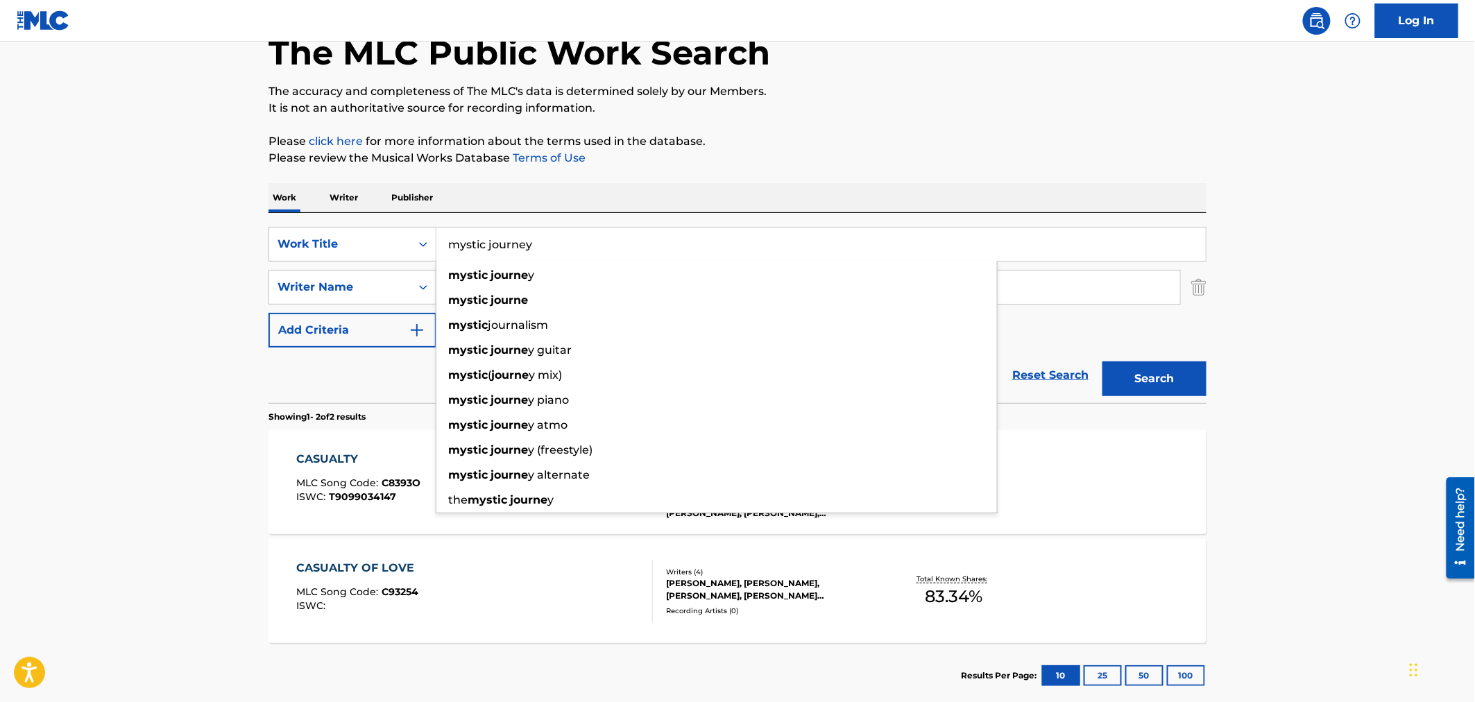
type input "mystic journey"
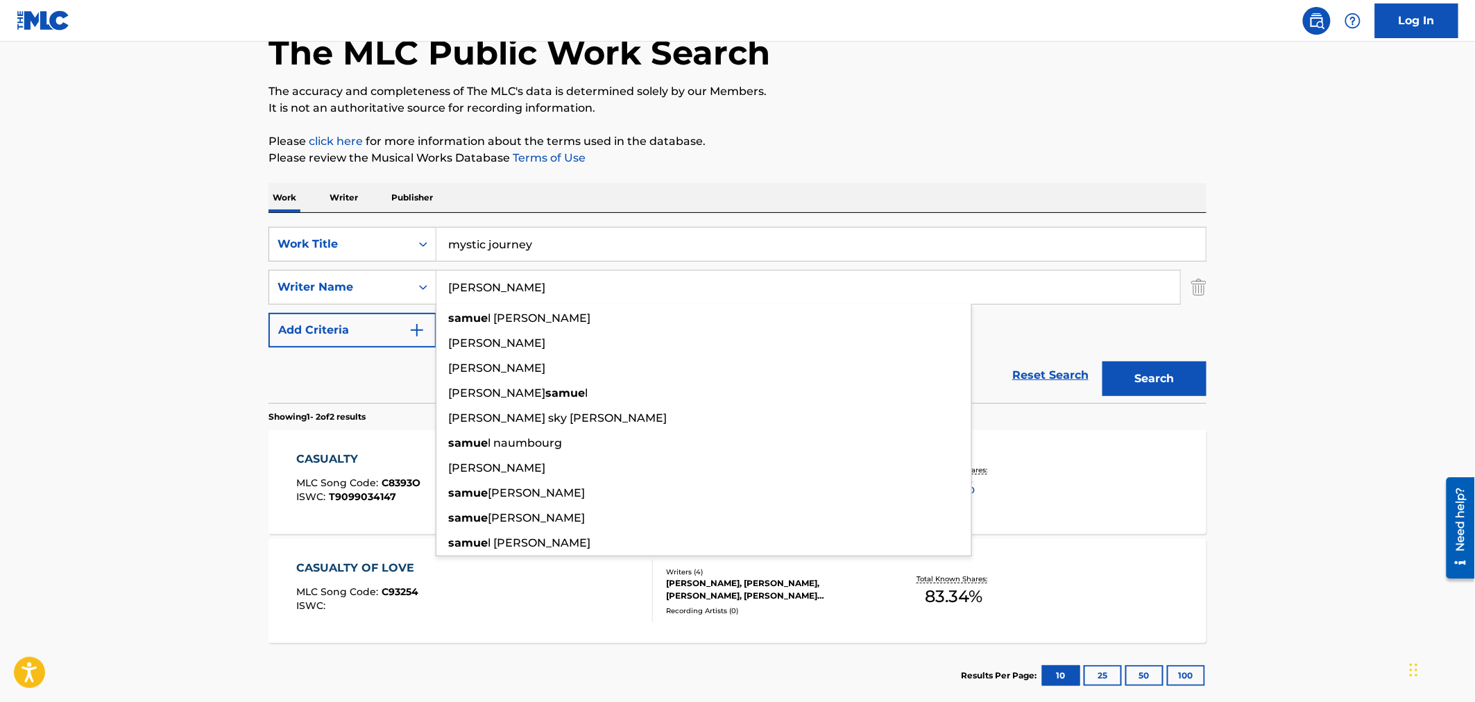
type input "[PERSON_NAME]"
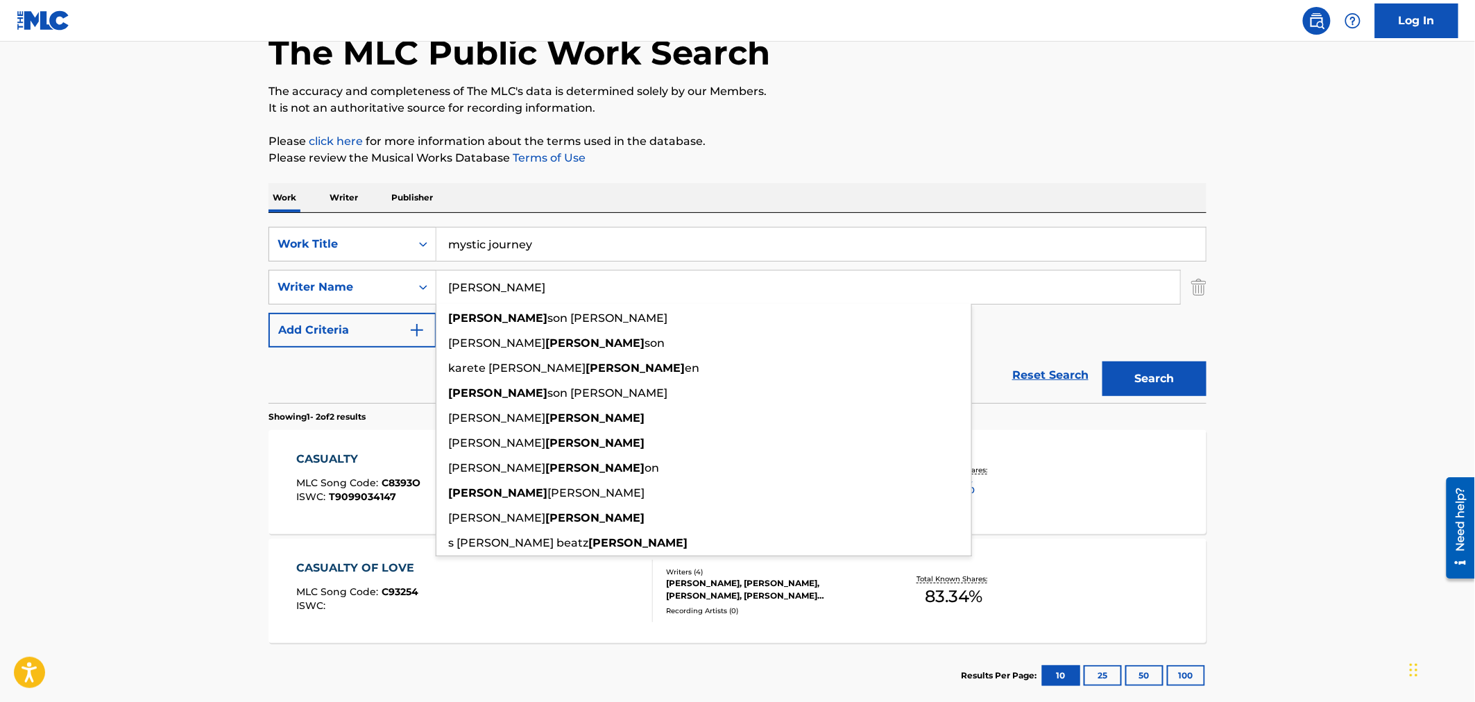
click at [1102, 361] on button "Search" at bounding box center [1154, 378] width 104 height 35
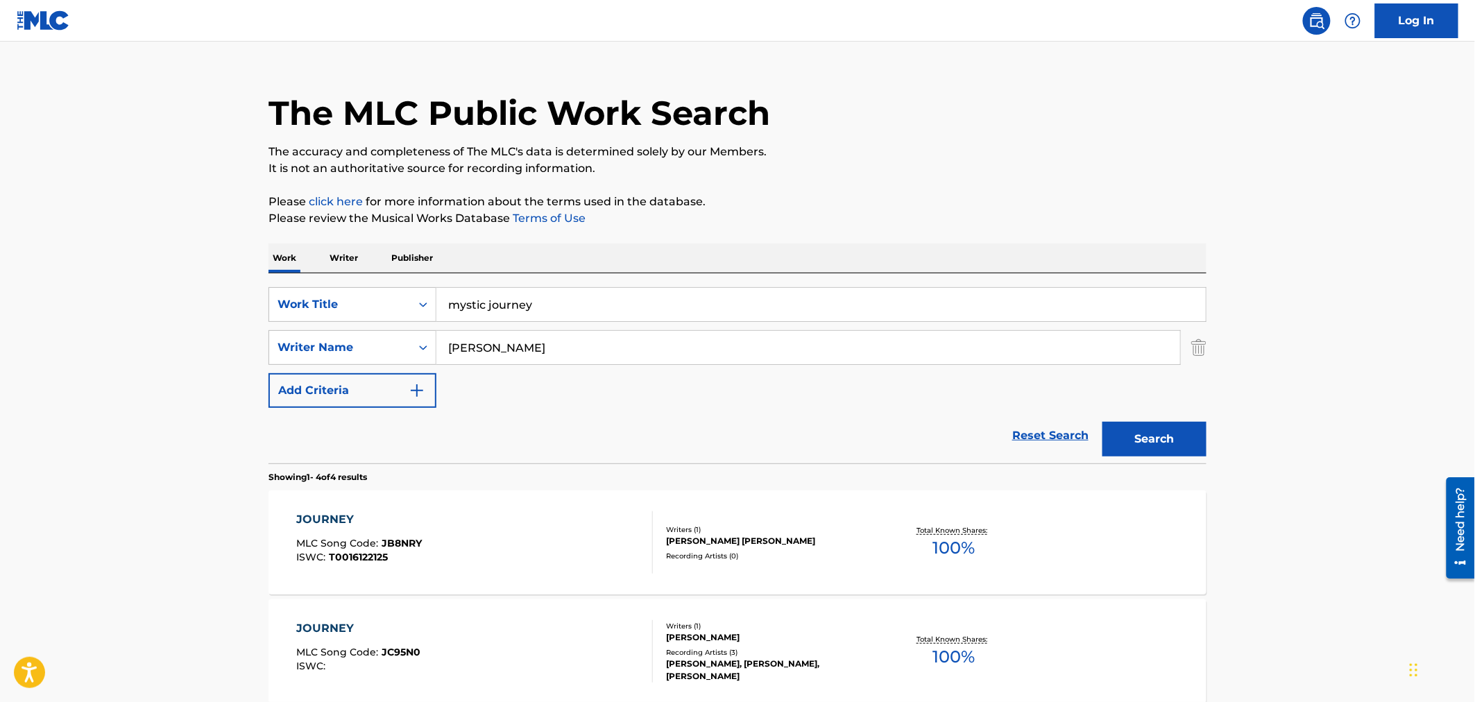
scroll to position [0, 0]
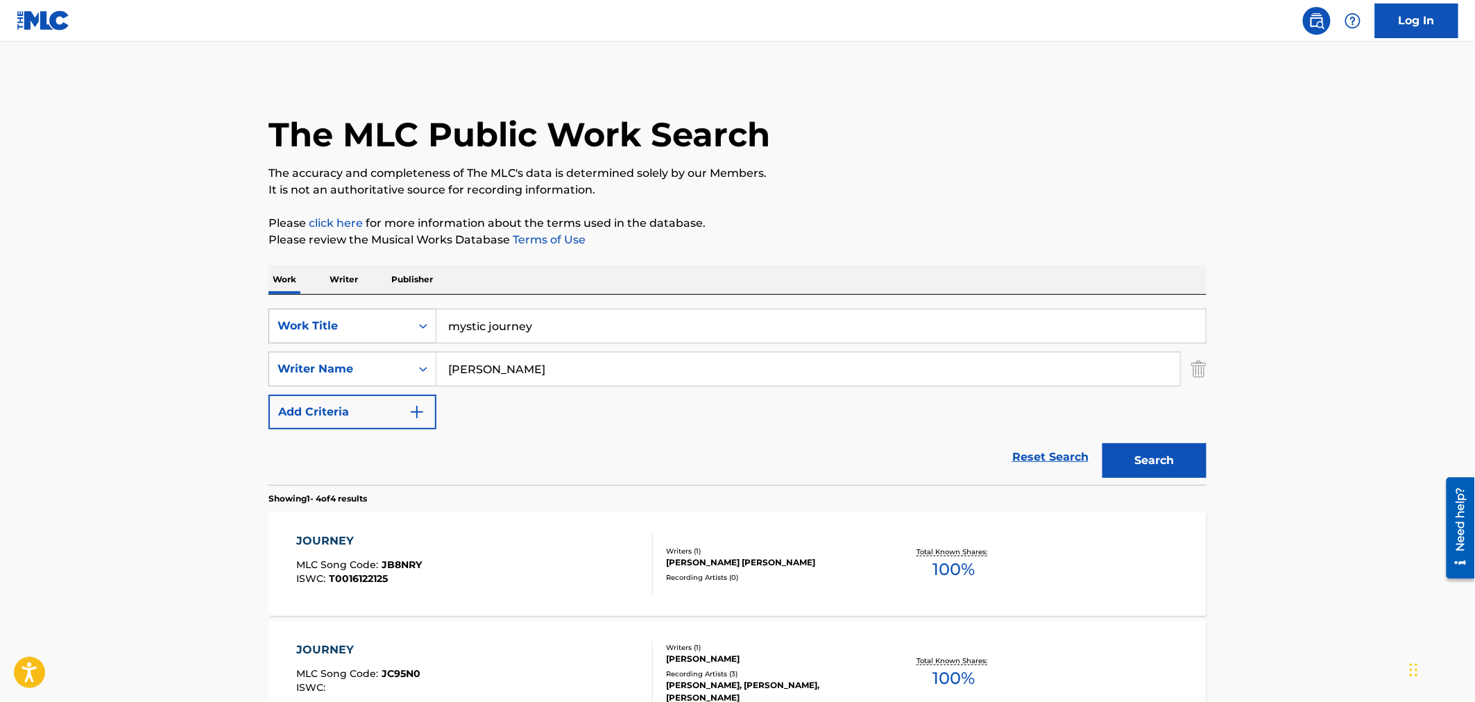
click at [365, 332] on div "Work Title" at bounding box center [339, 326] width 125 height 17
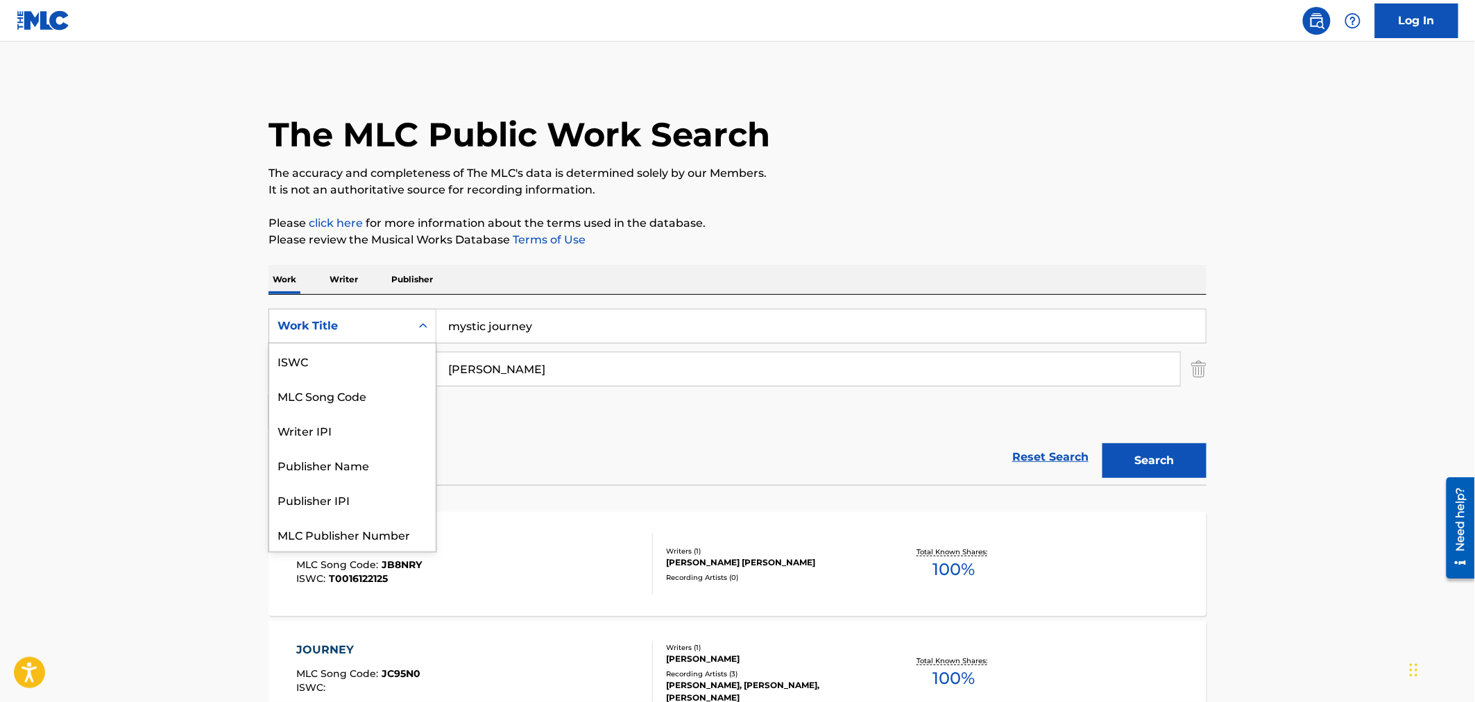
scroll to position [35, 0]
click at [352, 356] on div "MLC Song Code" at bounding box center [352, 360] width 166 height 35
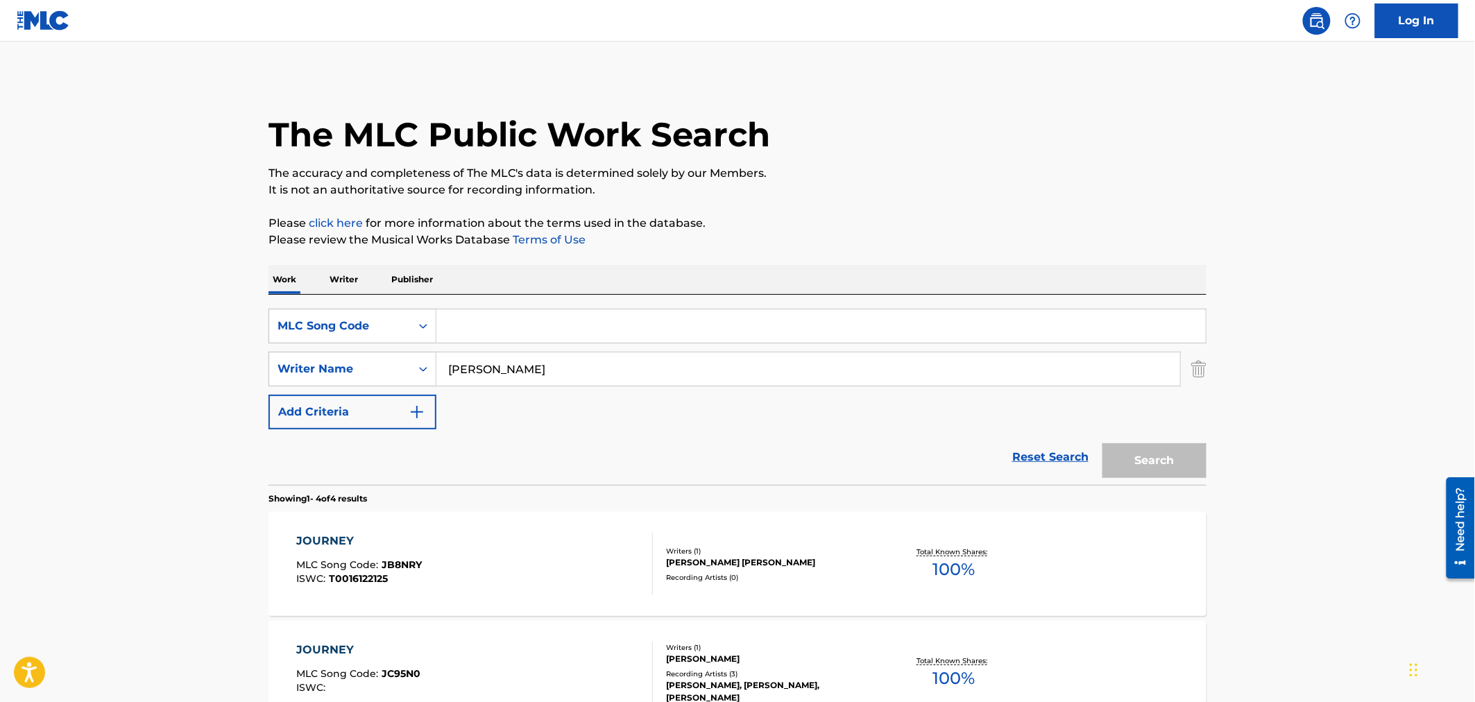
click at [547, 322] on input "Search Form" at bounding box center [820, 325] width 769 height 33
paste input "MVBTM7"
type input "MVBTM7"
click at [426, 352] on div "SearchWithCriteria295d68f8-6fa3-4803-94a5-59dbfc613136 Writer Name [PERSON_NAME]" at bounding box center [737, 369] width 938 height 35
click at [1159, 460] on button "Search" at bounding box center [1154, 460] width 104 height 35
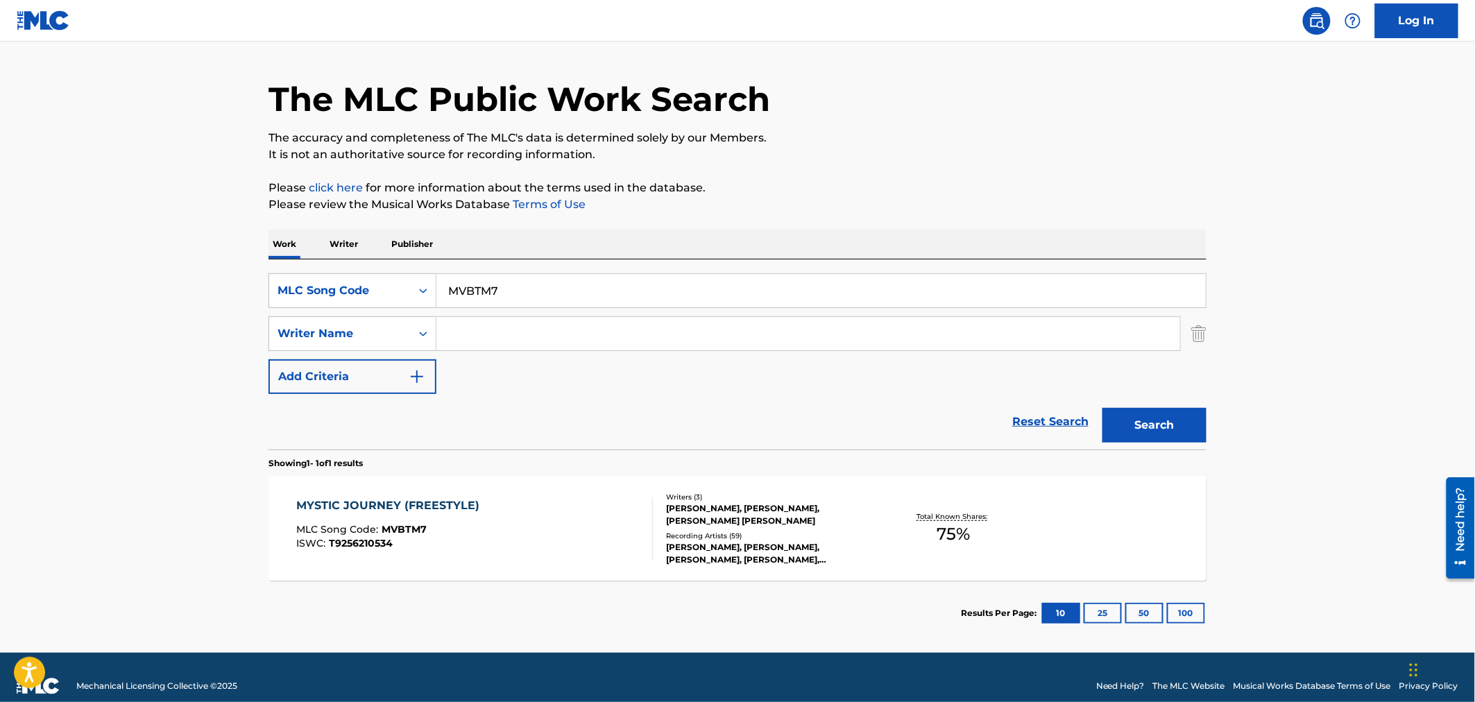
scroll to position [52, 0]
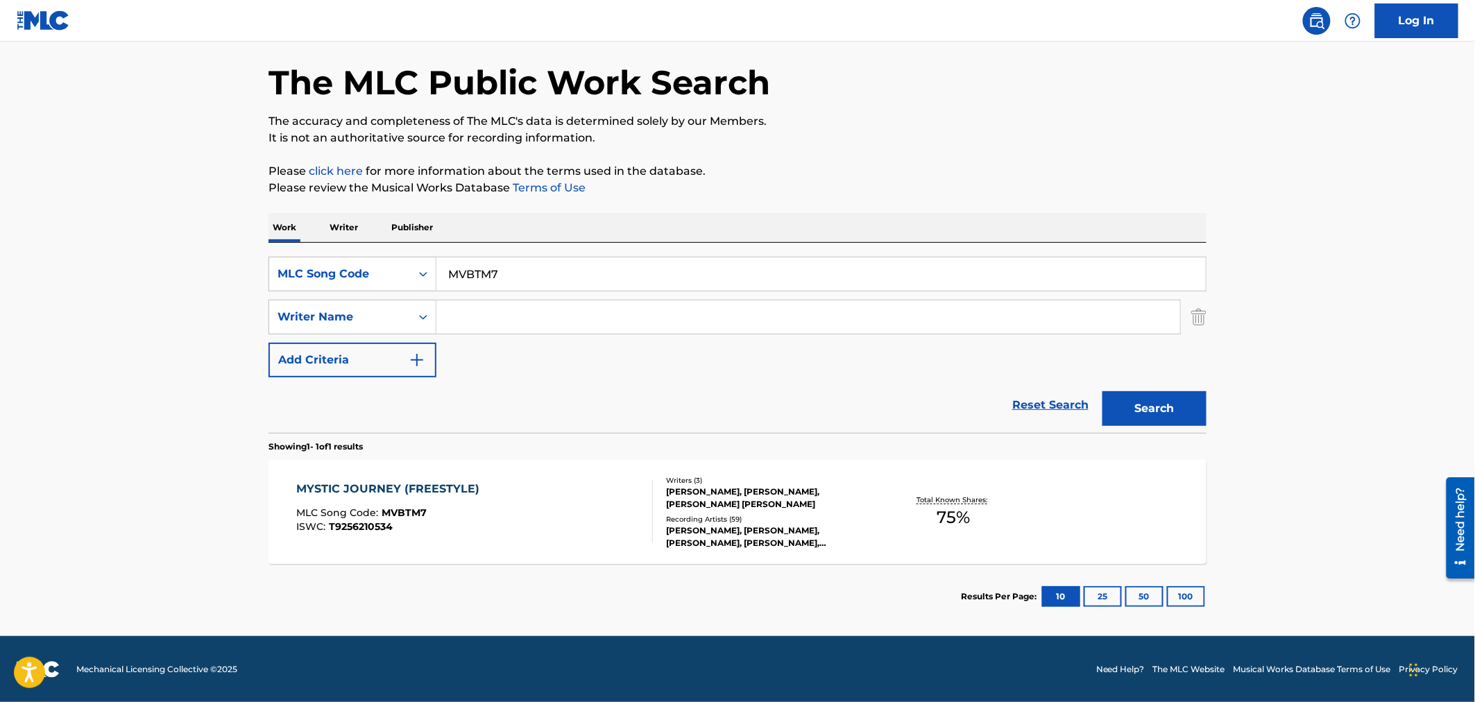
click at [432, 529] on div "ISWC : T9256210534" at bounding box center [392, 527] width 190 height 10
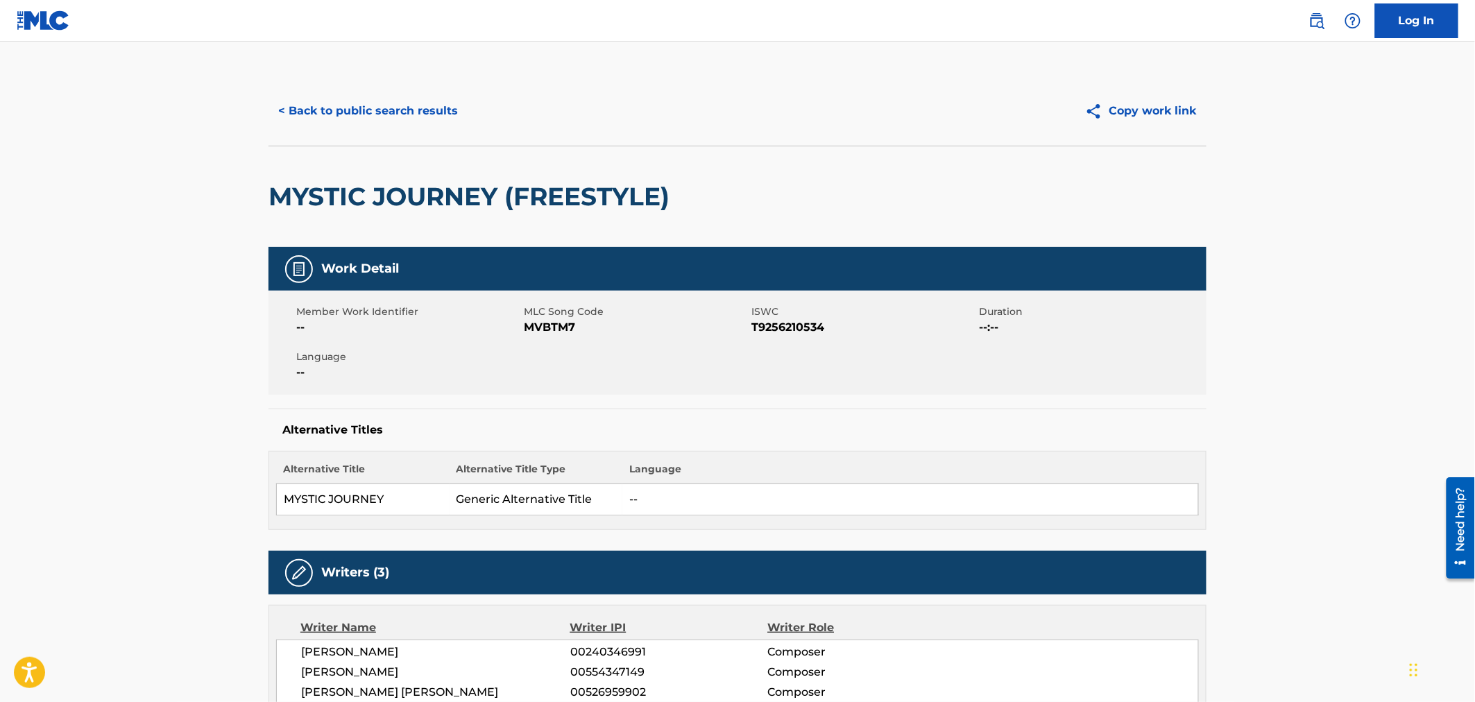
click at [364, 116] on button "< Back to public search results" at bounding box center [367, 111] width 199 height 35
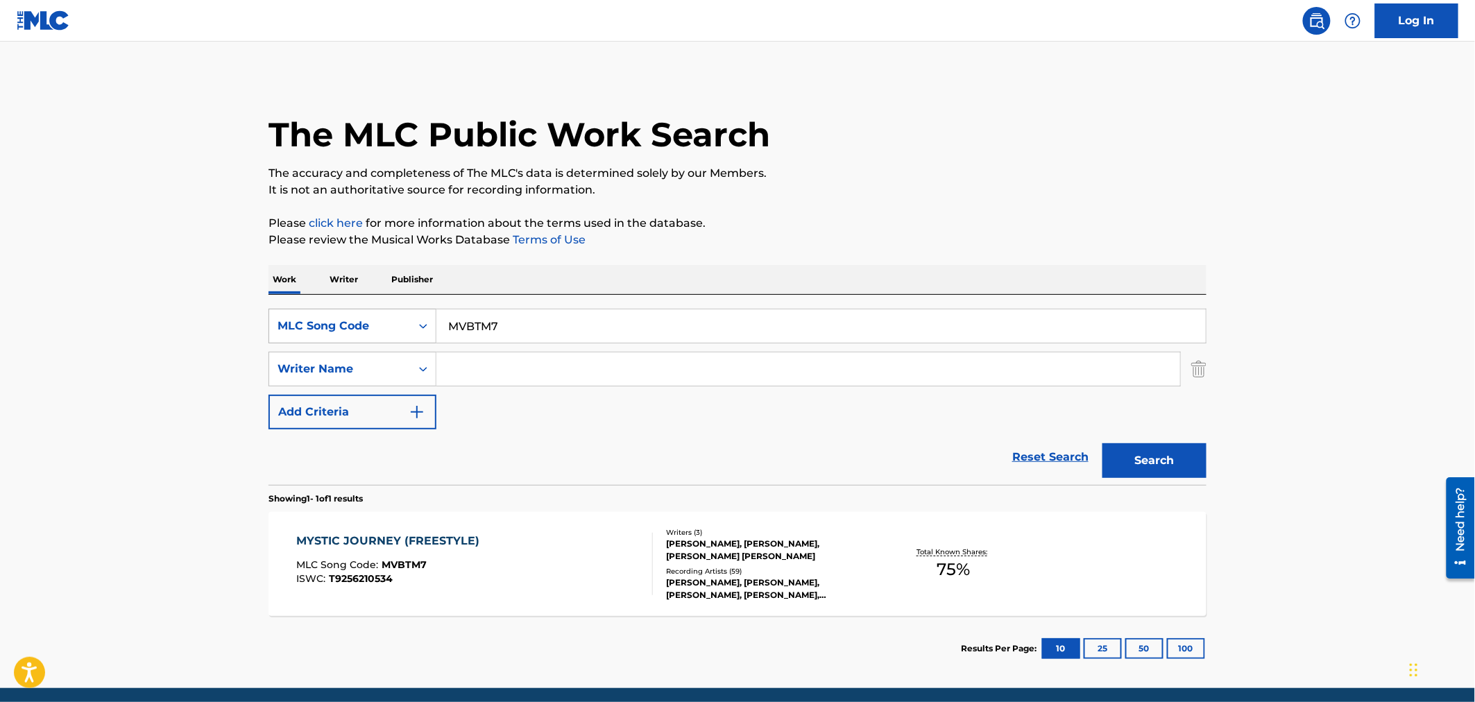
drag, startPoint x: 518, startPoint y: 314, endPoint x: 377, endPoint y: 342, distance: 143.5
click at [377, 342] on div "SearchWithCriteriac135ff46-4fc0-4189-9d8e-6be4638bda24 MLC Song Code MVBTM7" at bounding box center [737, 326] width 938 height 35
paste input "G4945W"
type input "G4945W"
click at [1165, 454] on button "Search" at bounding box center [1154, 460] width 104 height 35
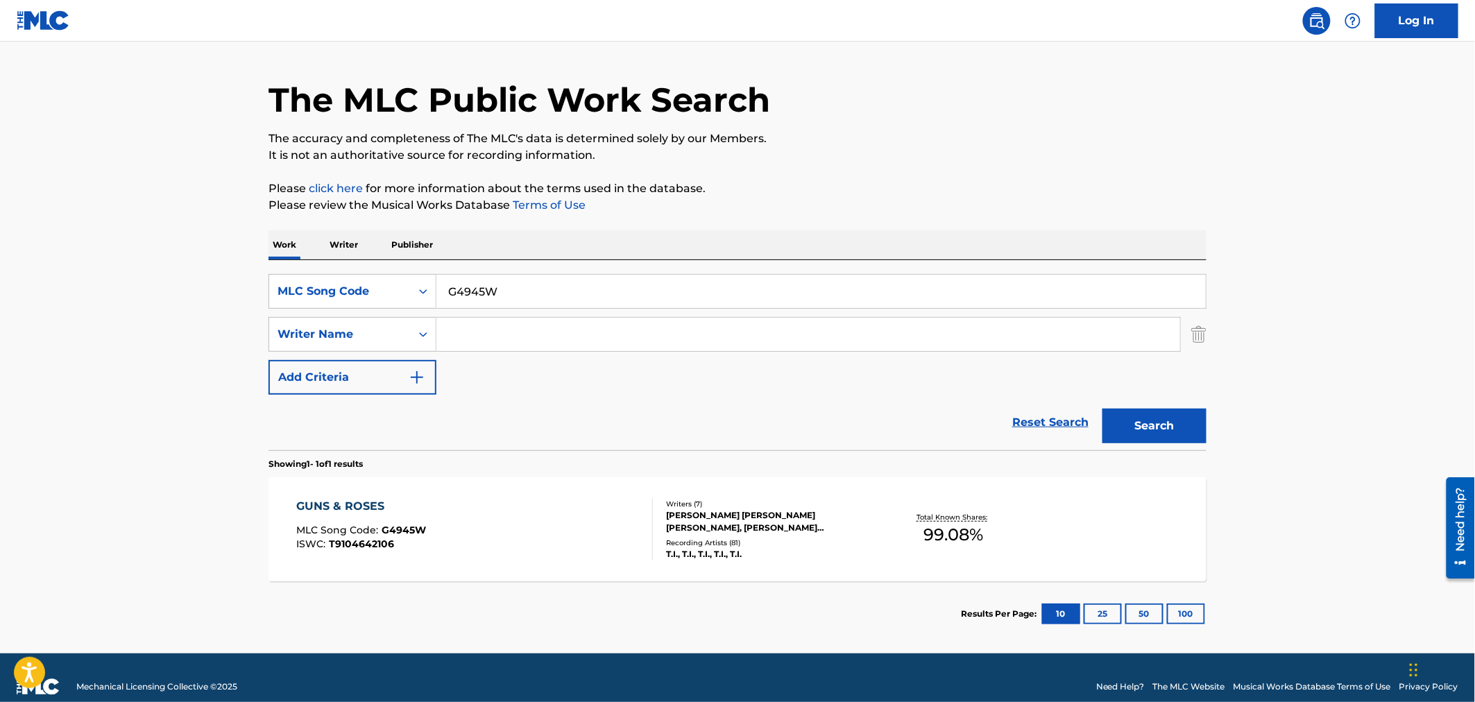
scroll to position [52, 0]
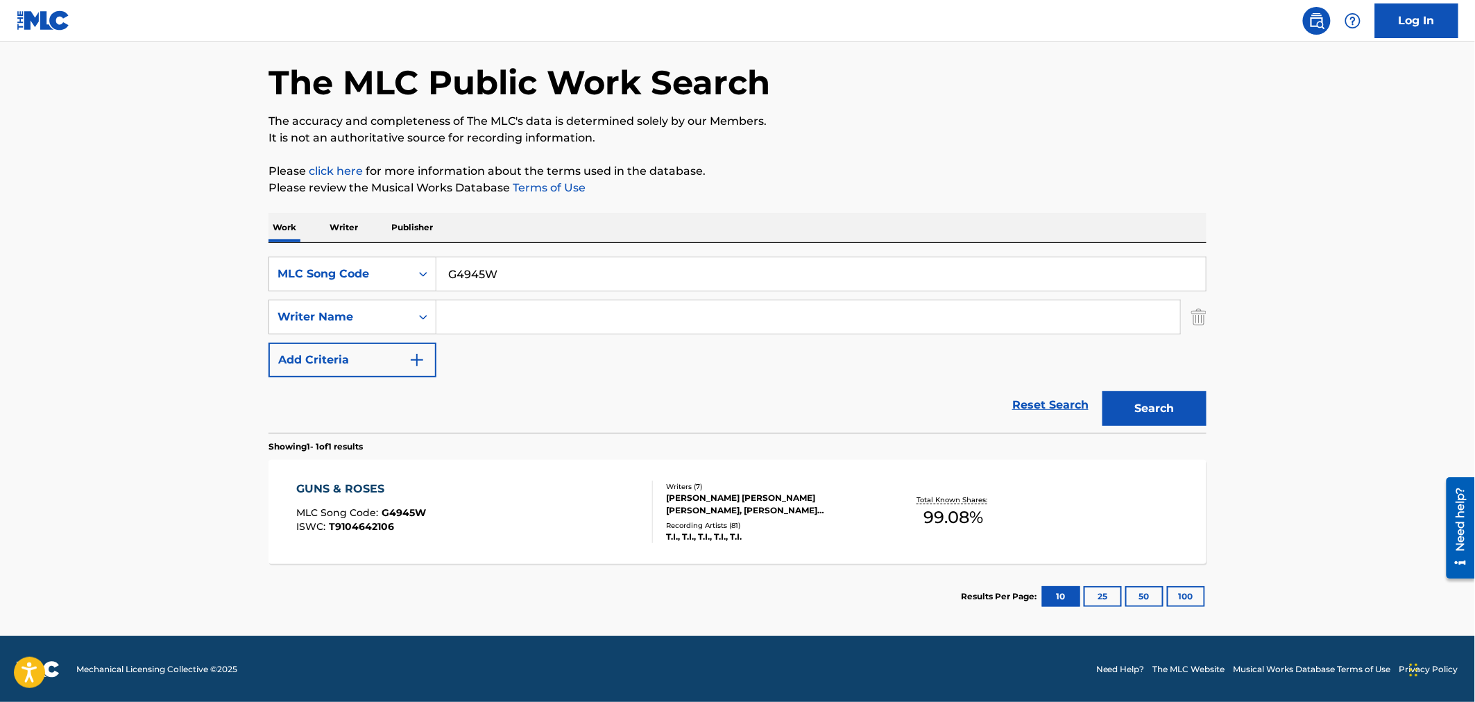
click at [777, 505] on div "[PERSON_NAME] [PERSON_NAME] [PERSON_NAME], [PERSON_NAME] [PERSON_NAME] [PERSON_…" at bounding box center [771, 504] width 210 height 25
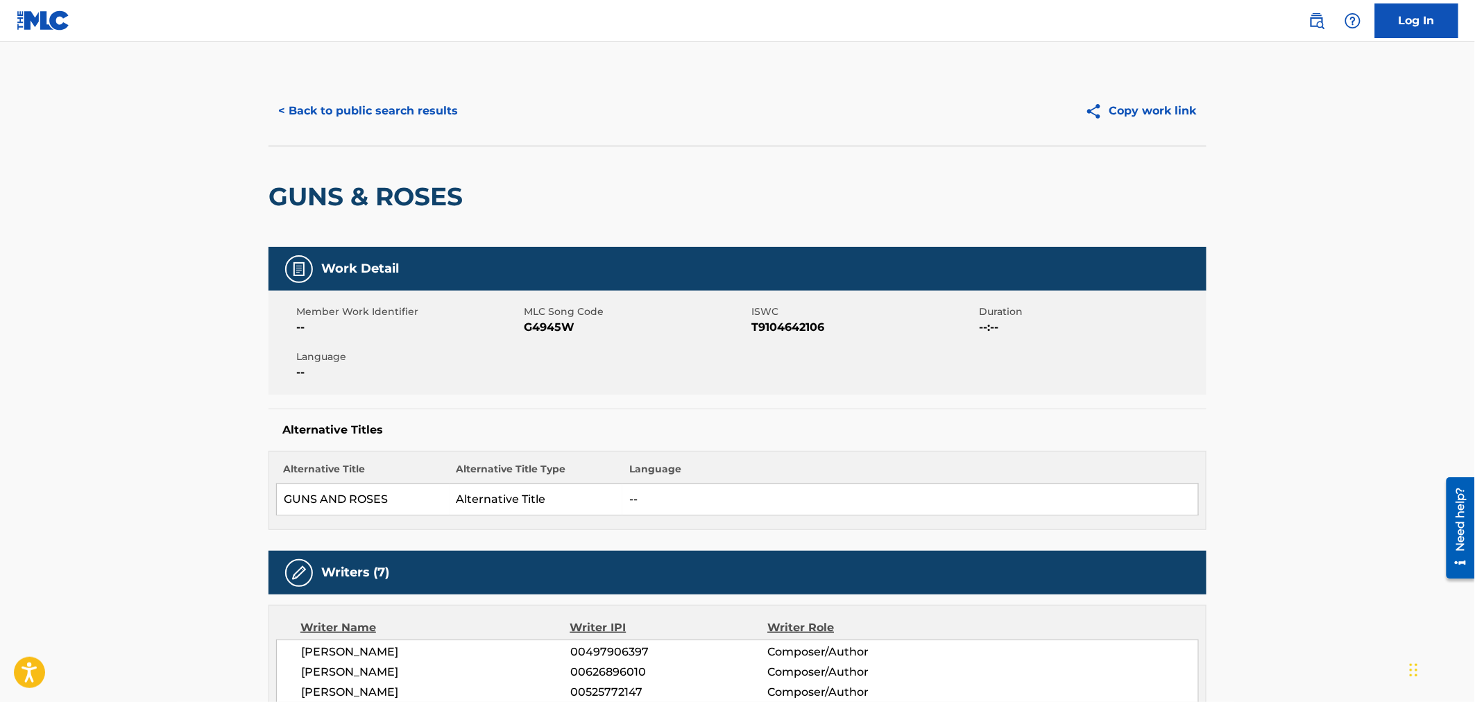
click at [558, 323] on span "G4945W" at bounding box center [636, 327] width 224 height 17
